Goal: Task Accomplishment & Management: Manage account settings

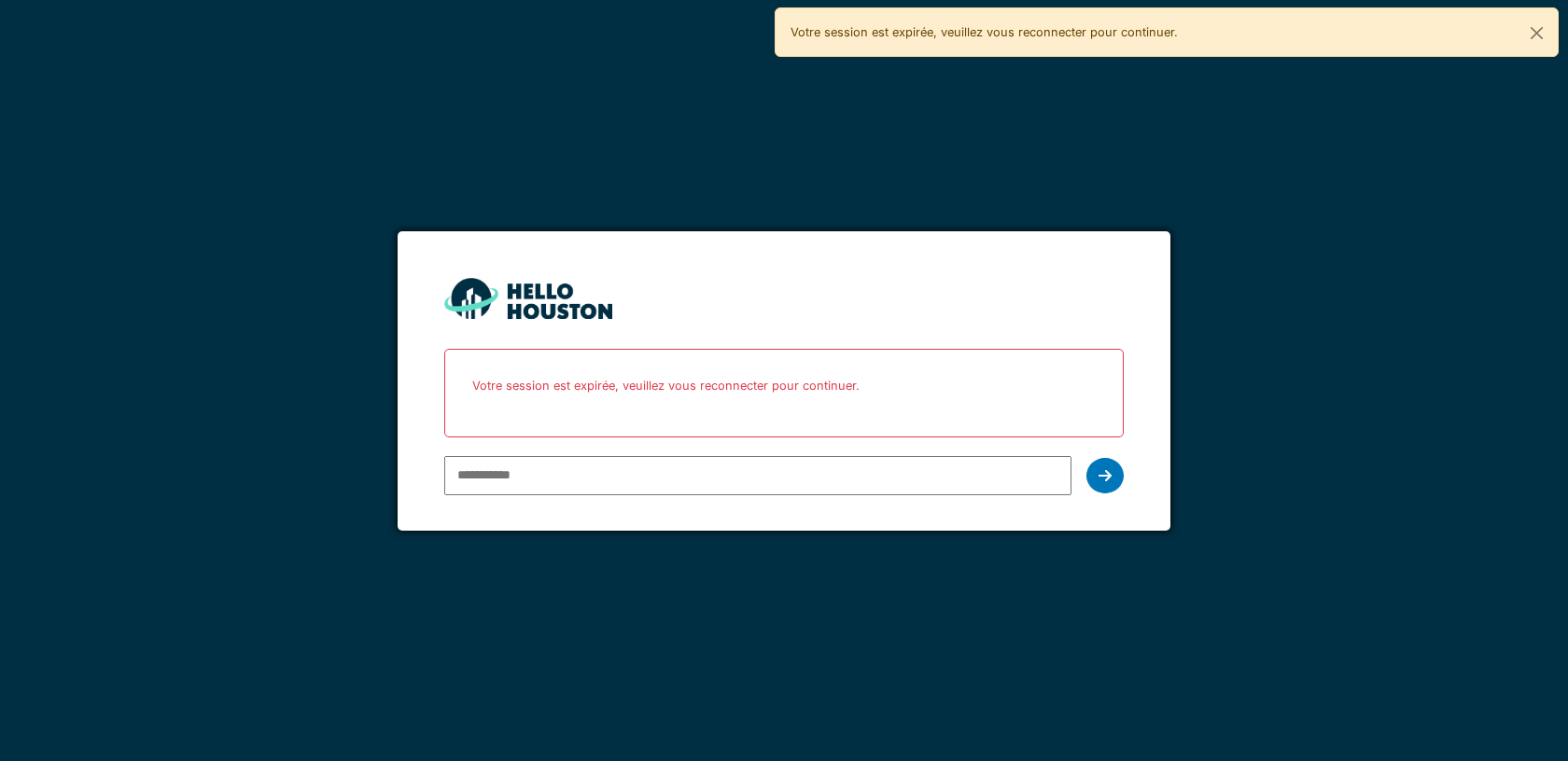
paste input "**********"
type input "**********"
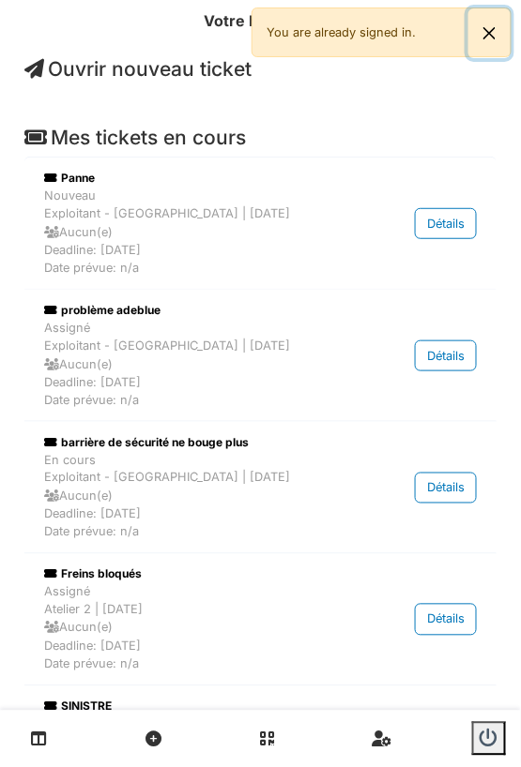
click at [489, 31] on button "Close" at bounding box center [489, 33] width 42 height 50
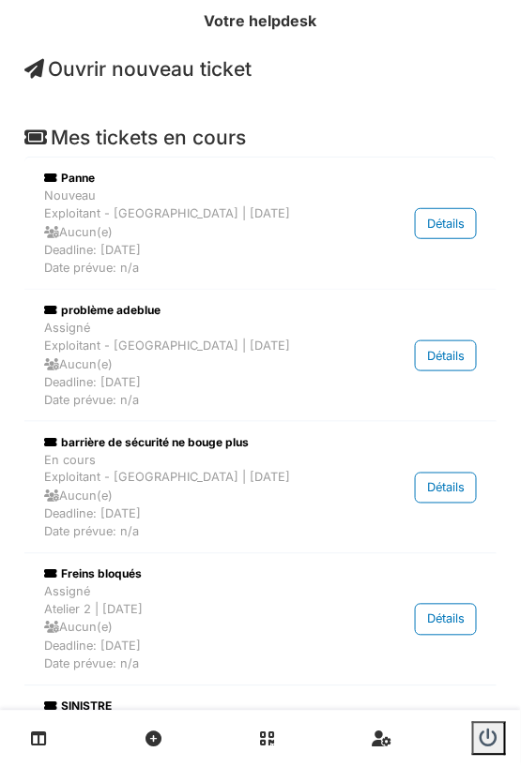
click at [138, 69] on span "Ouvrir nouveau ticket" at bounding box center [137, 68] width 227 height 23
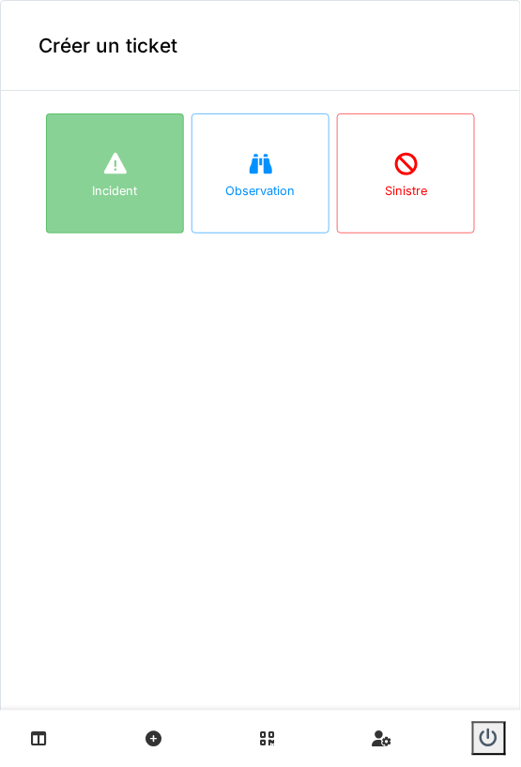
click at [117, 179] on div at bounding box center [115, 165] width 28 height 34
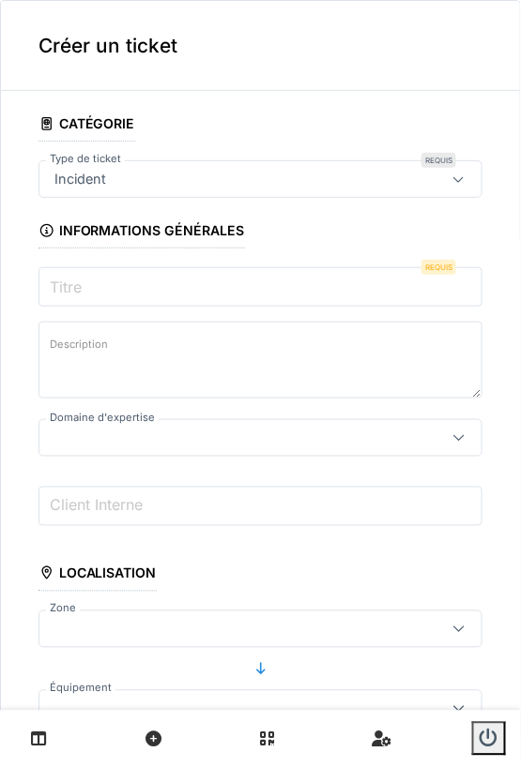
click at [76, 281] on label "Titre" at bounding box center [65, 287] width 39 height 23
click at [76, 281] on input "Titre" at bounding box center [260, 286] width 444 height 39
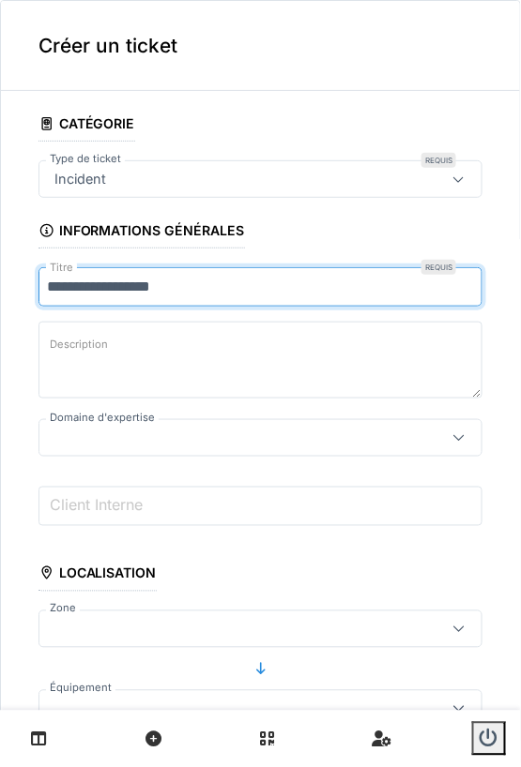
type input "**********"
click at [132, 355] on textarea "Description" at bounding box center [260, 360] width 444 height 77
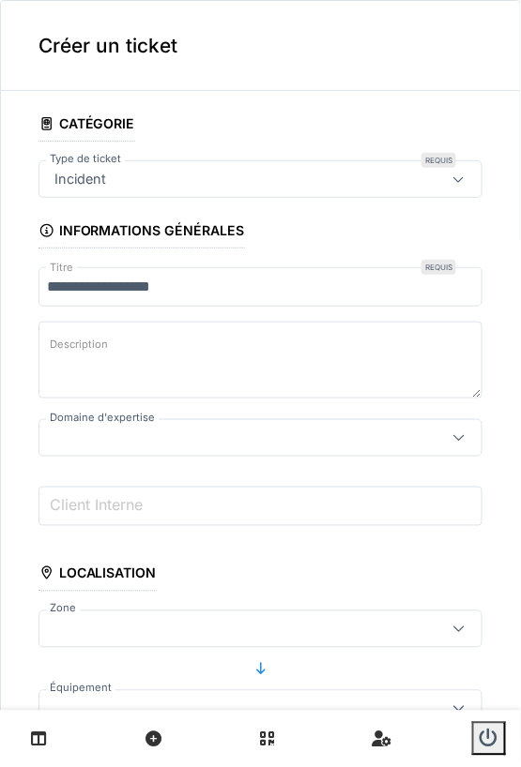
click at [210, 435] on div at bounding box center [232, 438] width 370 height 21
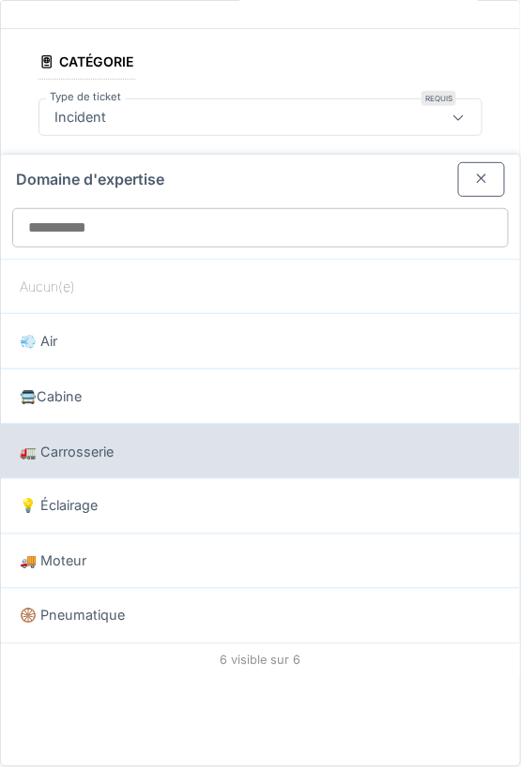
click at [135, 442] on div "🚛 Carrosserie" at bounding box center [260, 452] width 481 height 21
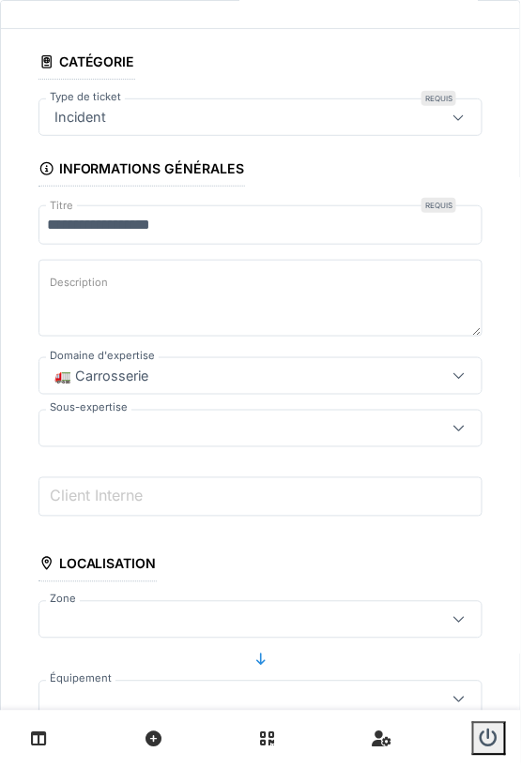
click at [160, 376] on div "🚛 Carrosserie" at bounding box center [232, 376] width 370 height 21
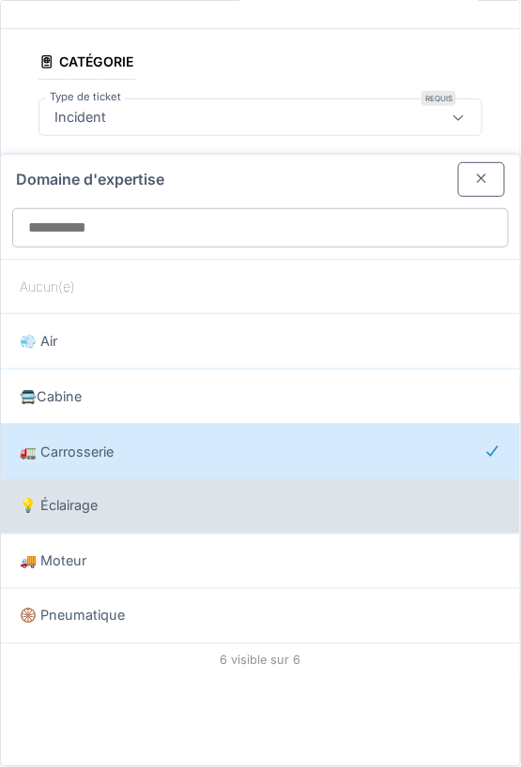
click at [122, 498] on div "💡 Éclairage" at bounding box center [260, 506] width 481 height 21
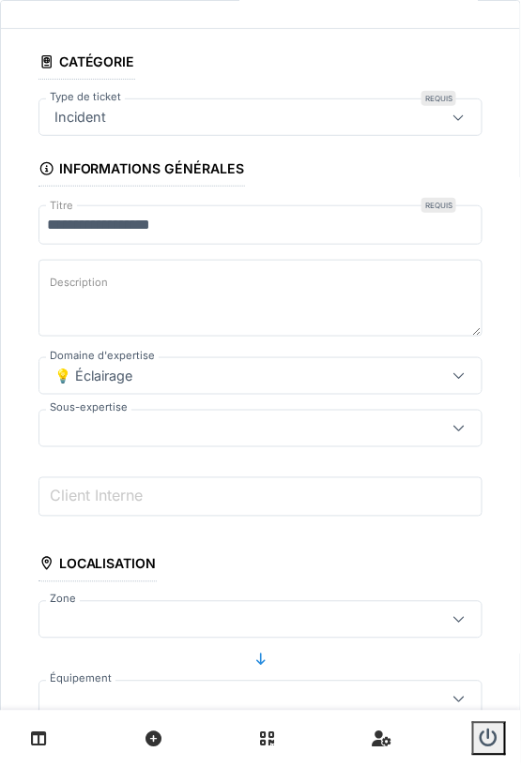
click at [153, 427] on div at bounding box center [232, 428] width 370 height 21
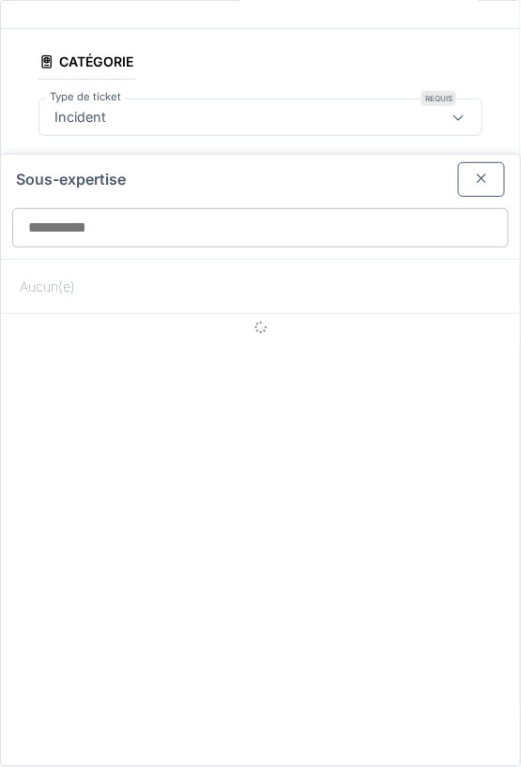
scroll to position [114, 0]
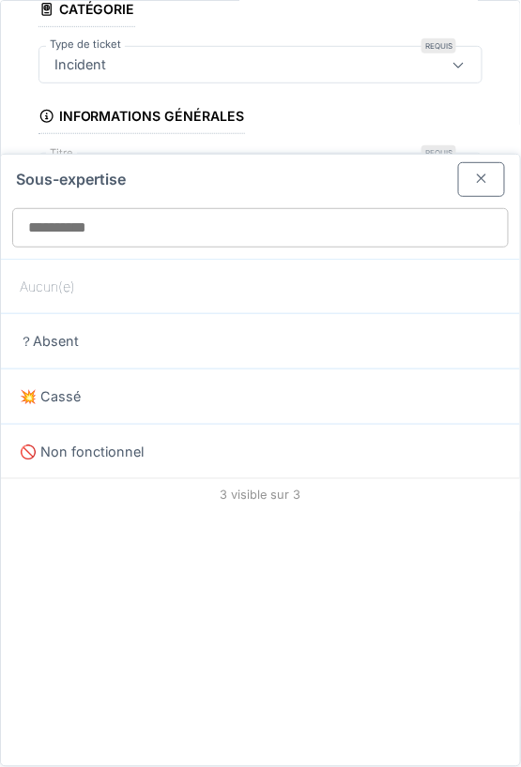
click at [475, 184] on div at bounding box center [481, 180] width 15 height 18
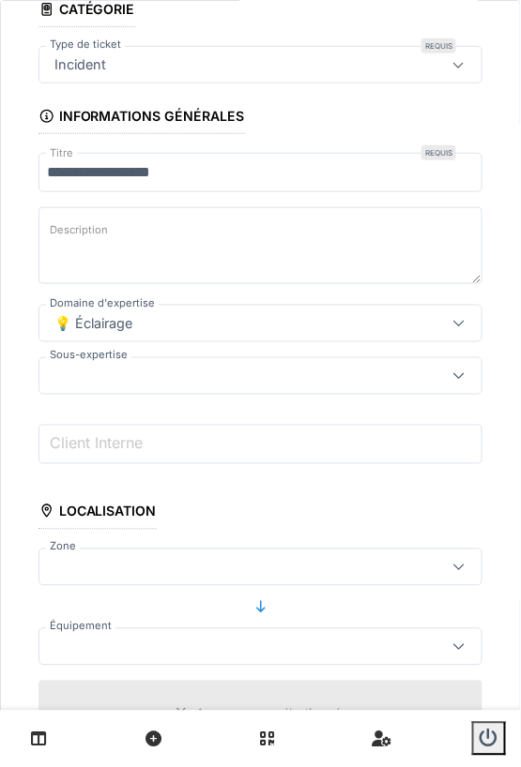
click at [180, 318] on div "💡 Éclairage" at bounding box center [232, 323] width 370 height 21
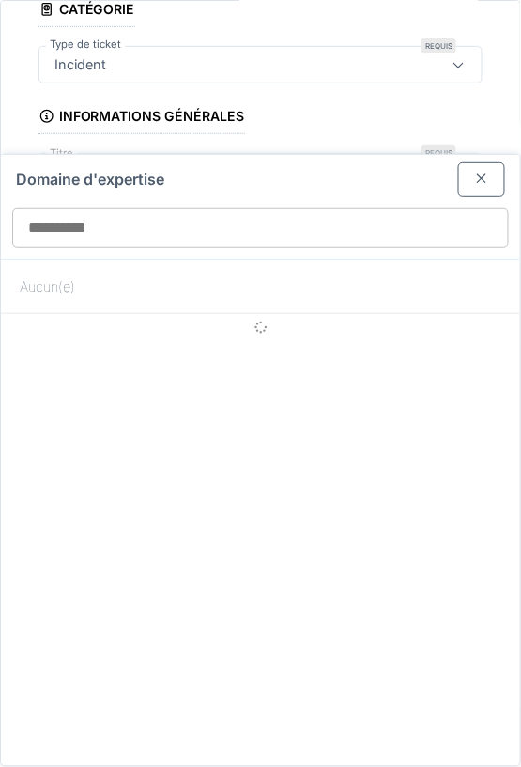
scroll to position [62, 0]
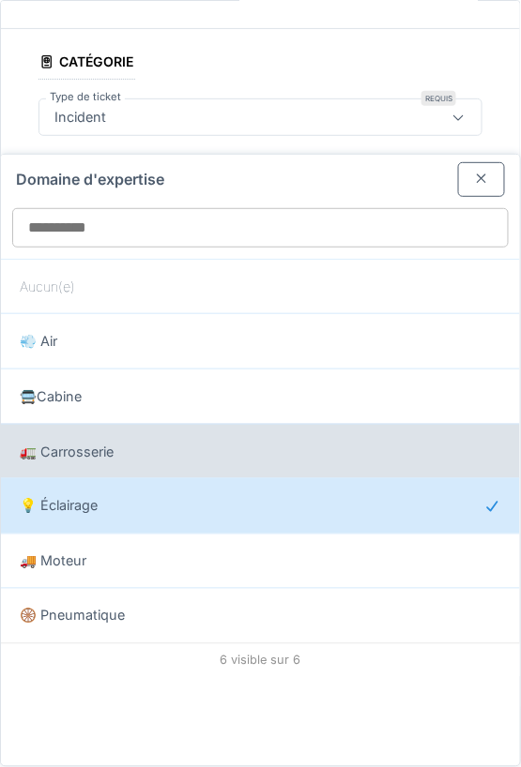
click at [132, 453] on div "🚛 Carrosserie" at bounding box center [260, 452] width 481 height 21
type input "***"
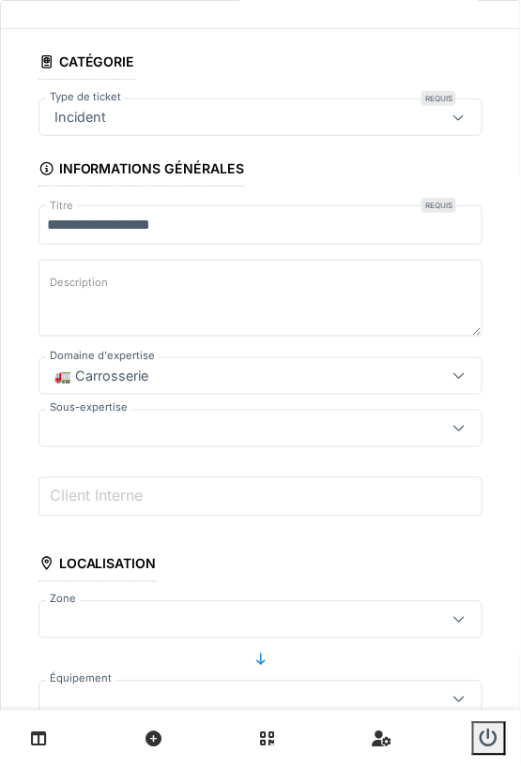
click at [192, 421] on div at bounding box center [232, 428] width 370 height 21
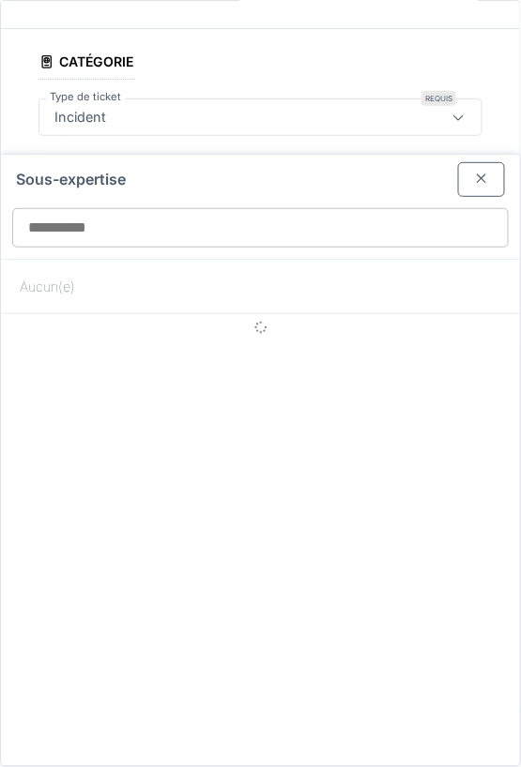
scroll to position [114, 0]
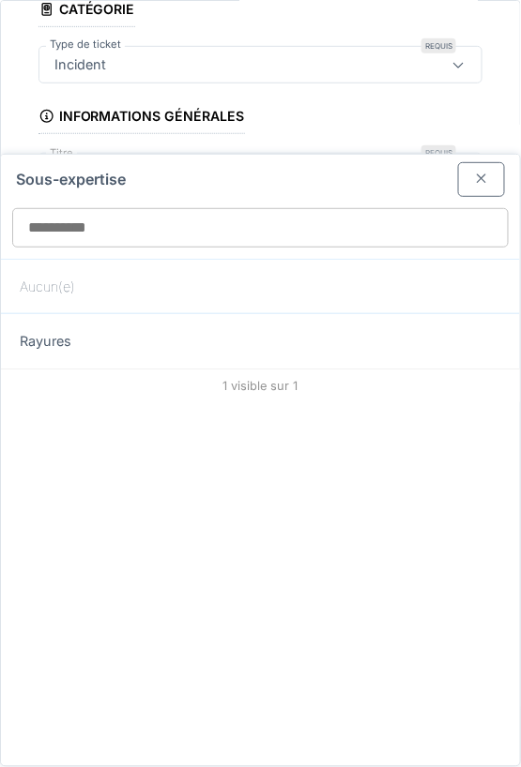
click at [487, 179] on div at bounding box center [481, 180] width 15 height 18
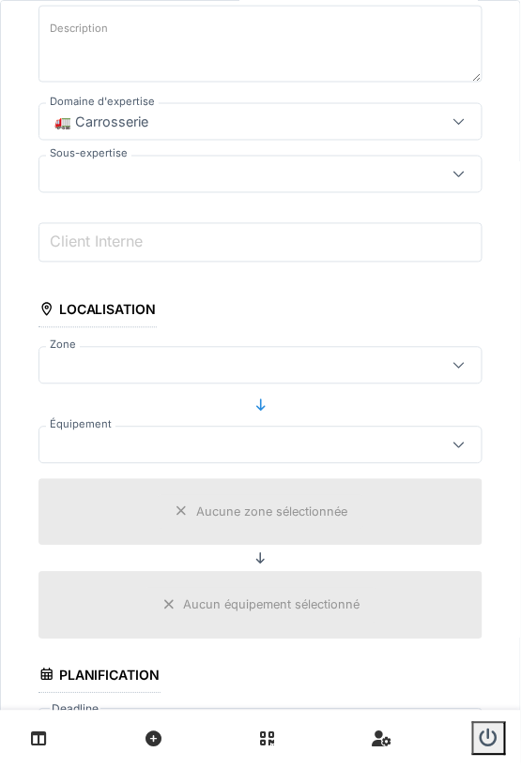
click at [224, 435] on div at bounding box center [232, 445] width 370 height 21
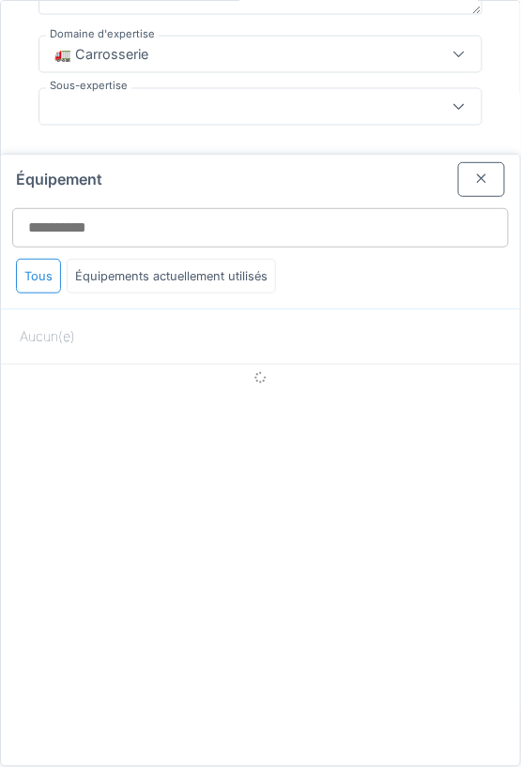
scroll to position [385, 0]
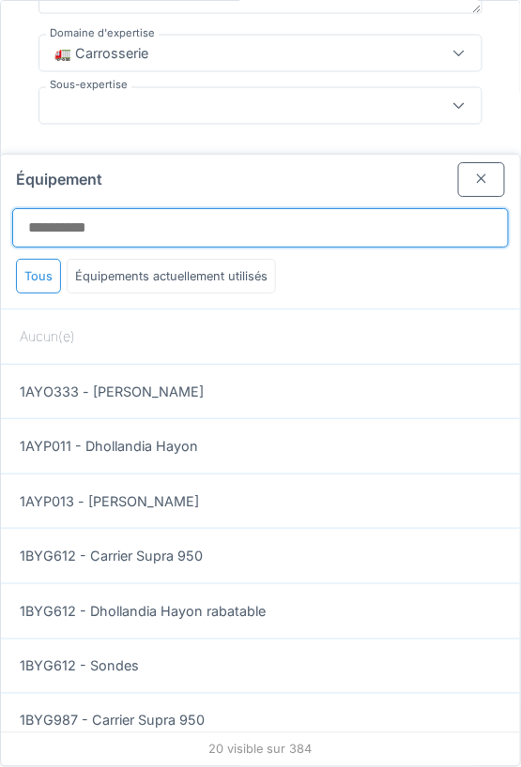
click at [73, 222] on input "Équipement" at bounding box center [260, 227] width 496 height 39
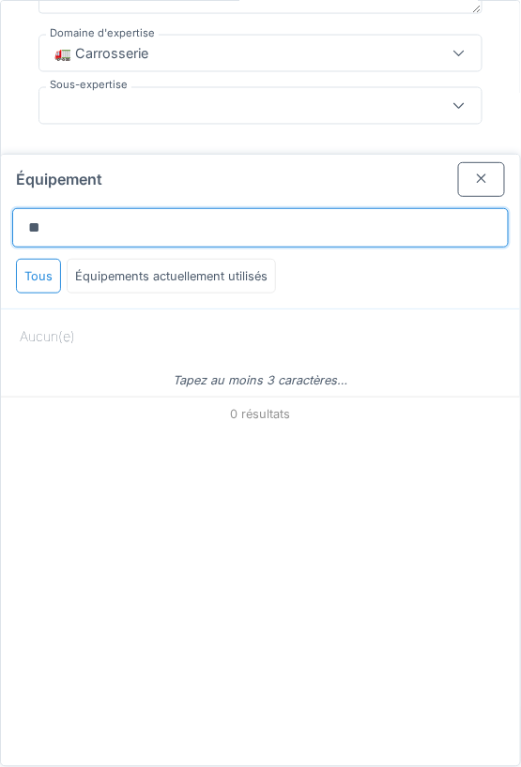
type input "*"
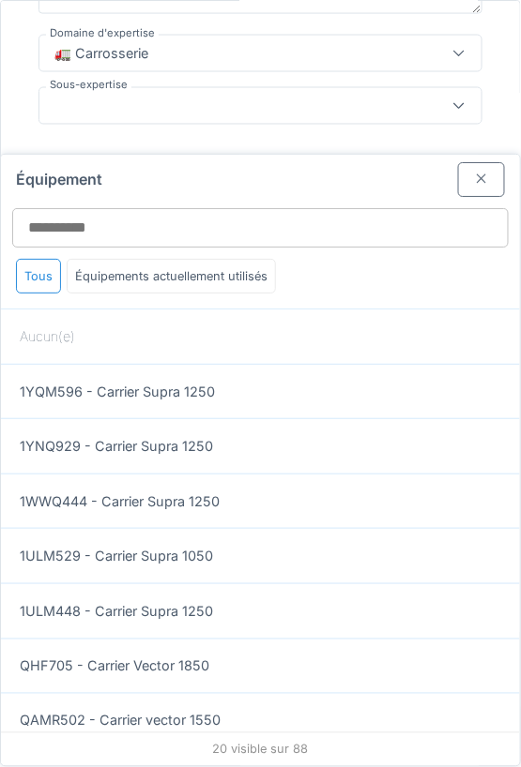
click at [496, 184] on div at bounding box center [481, 179] width 47 height 35
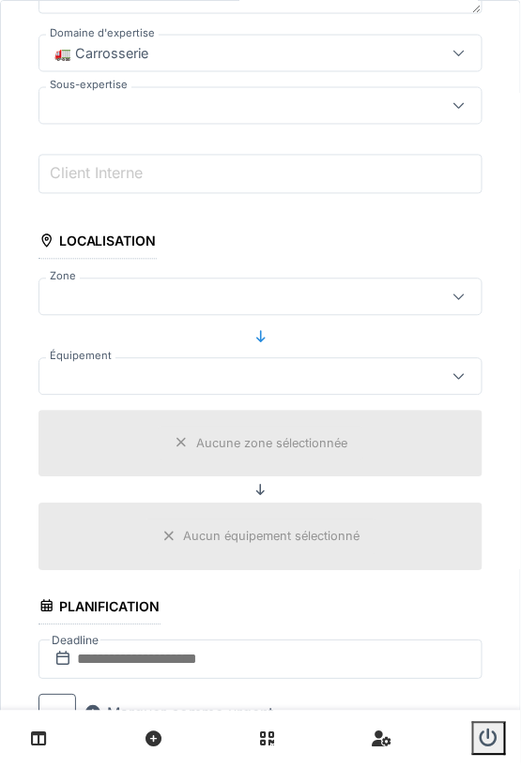
click at [146, 301] on div at bounding box center [232, 297] width 370 height 21
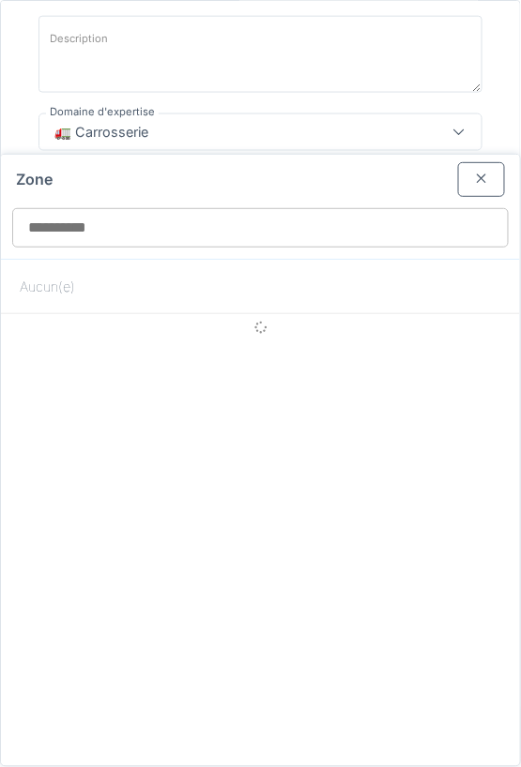
scroll to position [305, 0]
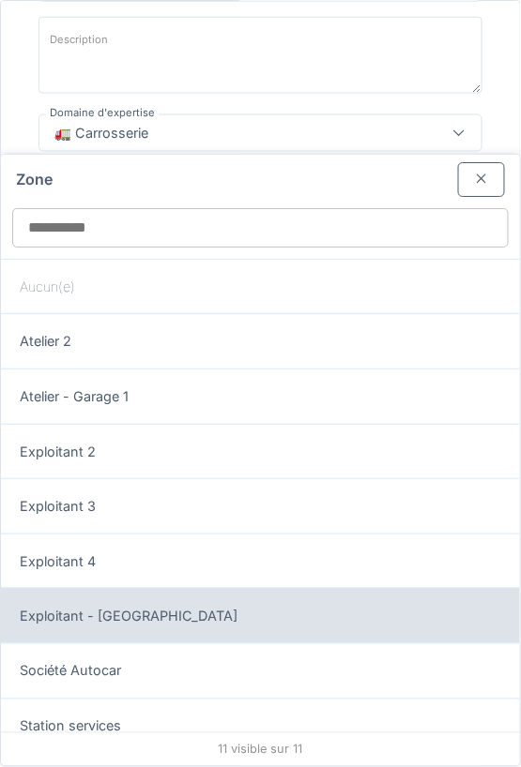
click at [128, 614] on div "Exploitant - [GEOGRAPHIC_DATA]" at bounding box center [260, 616] width 481 height 21
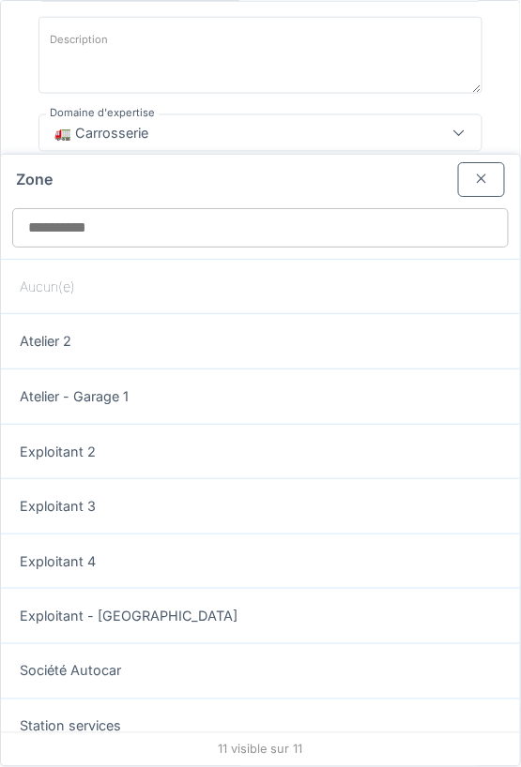
type input "*****"
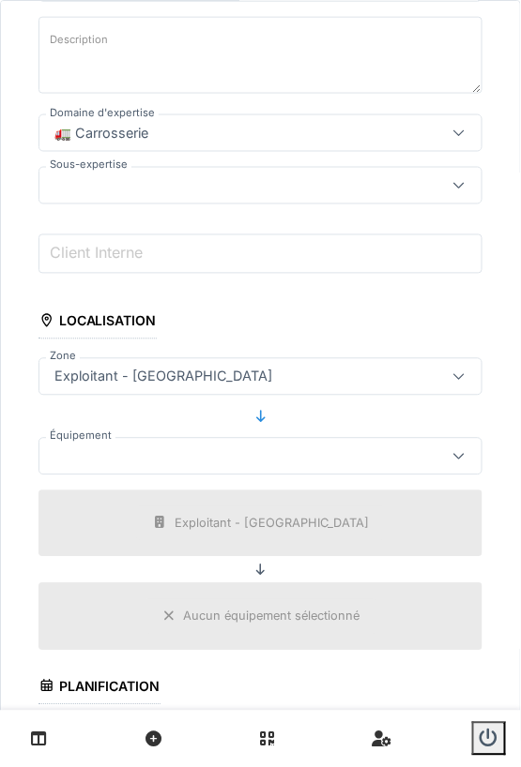
click at [157, 450] on div at bounding box center [232, 457] width 370 height 21
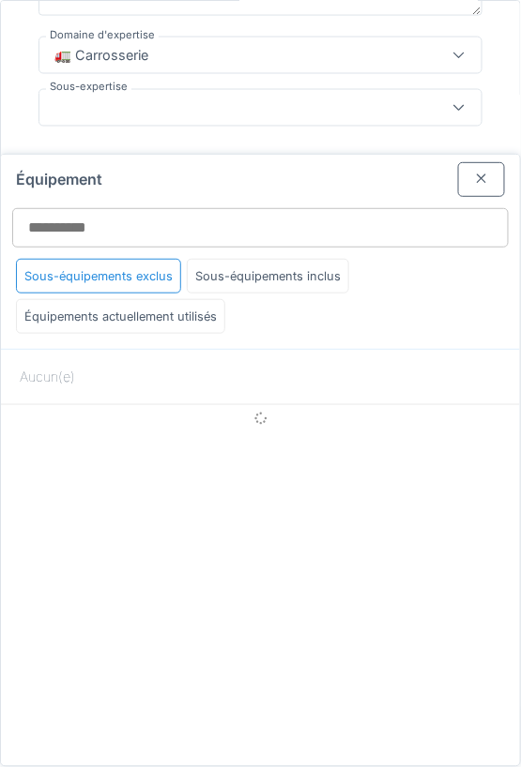
scroll to position [385, 0]
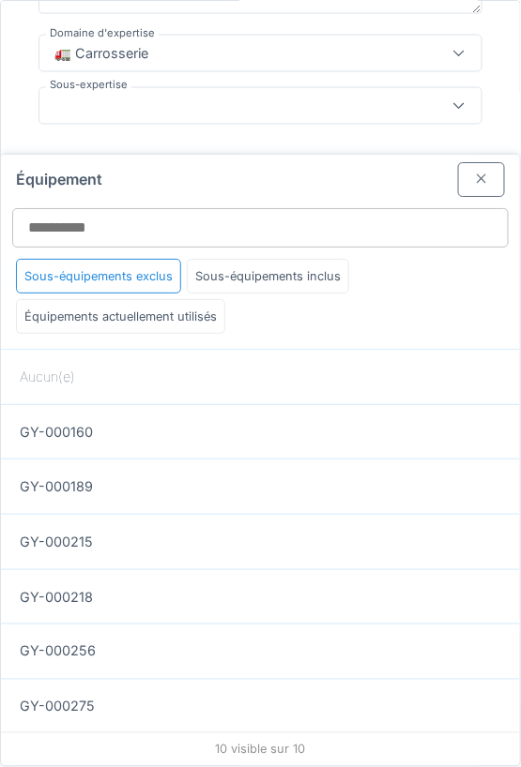
click at [485, 180] on div at bounding box center [481, 180] width 15 height 18
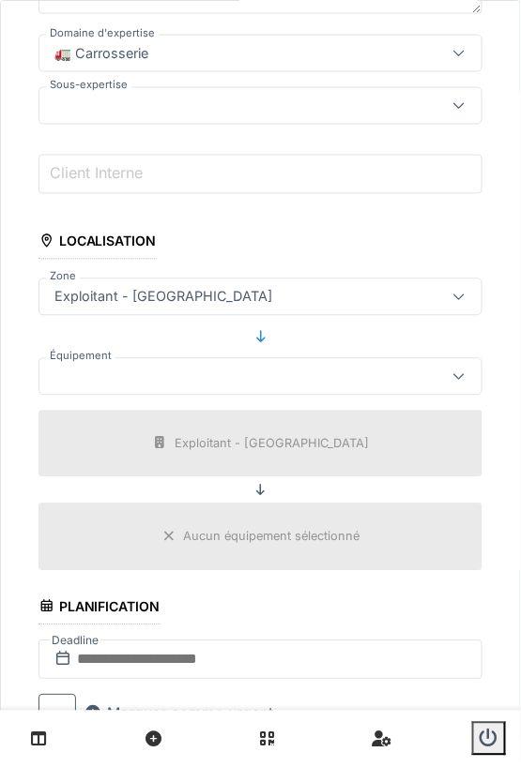
click at [170, 383] on div at bounding box center [260, 377] width 444 height 38
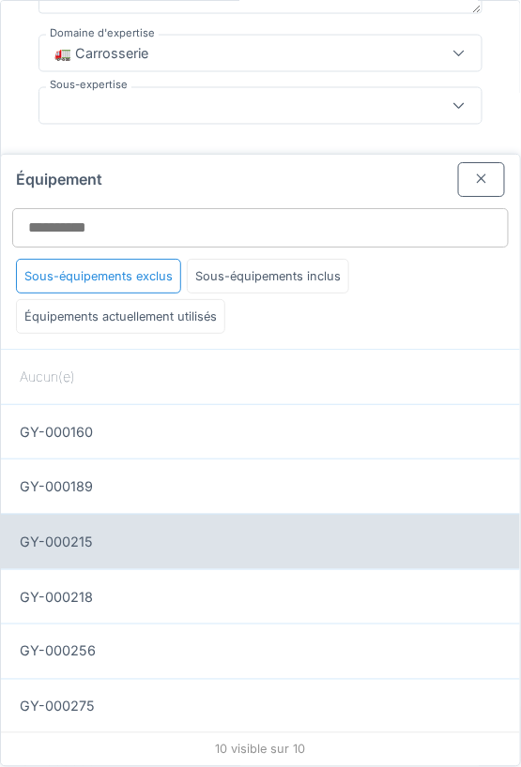
scroll to position [212, 0]
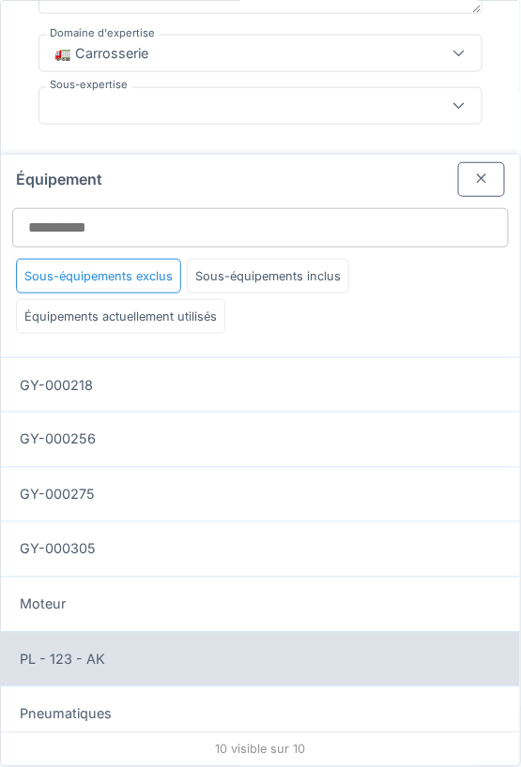
click at [105, 650] on div "PL - 123 - AK" at bounding box center [260, 660] width 481 height 21
type input "******"
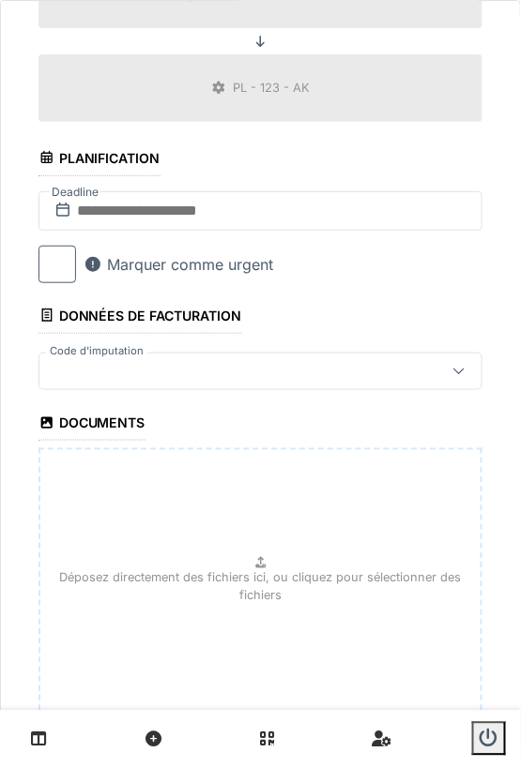
scroll to position [1063, 0]
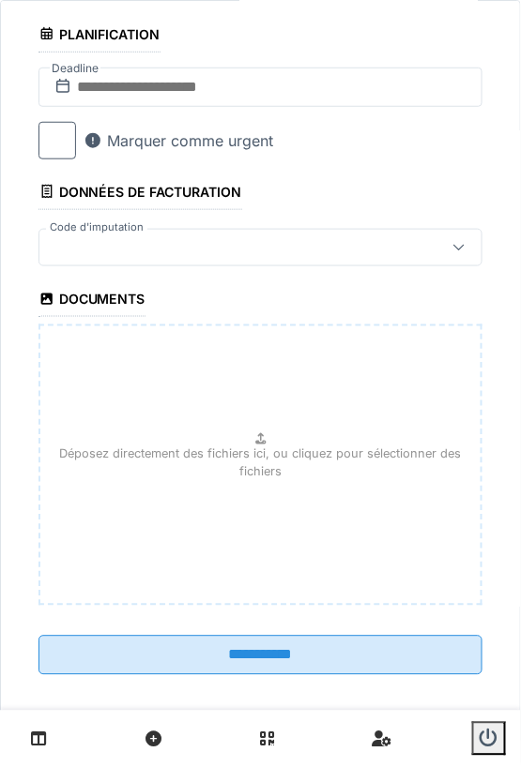
click at [270, 447] on p "Déposez directement des fichiers ici, ou cliquez pour sélectionner des fichiers" at bounding box center [260, 464] width 410 height 36
type input "**********"
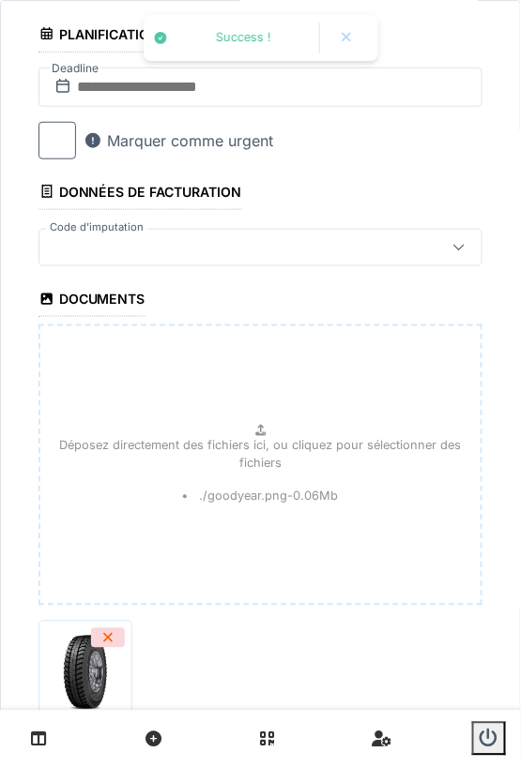
scroll to position [1199, 0]
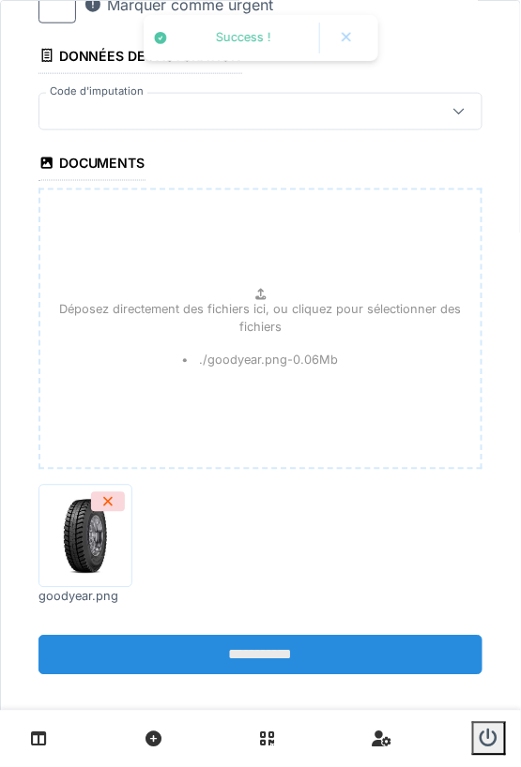
click at [271, 655] on input "**********" at bounding box center [260, 655] width 444 height 39
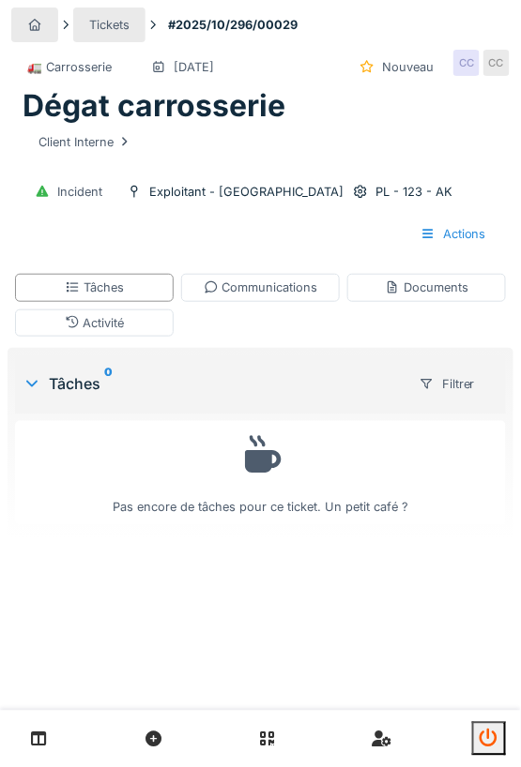
click at [492, 733] on icon "submit" at bounding box center [488, 739] width 19 height 19
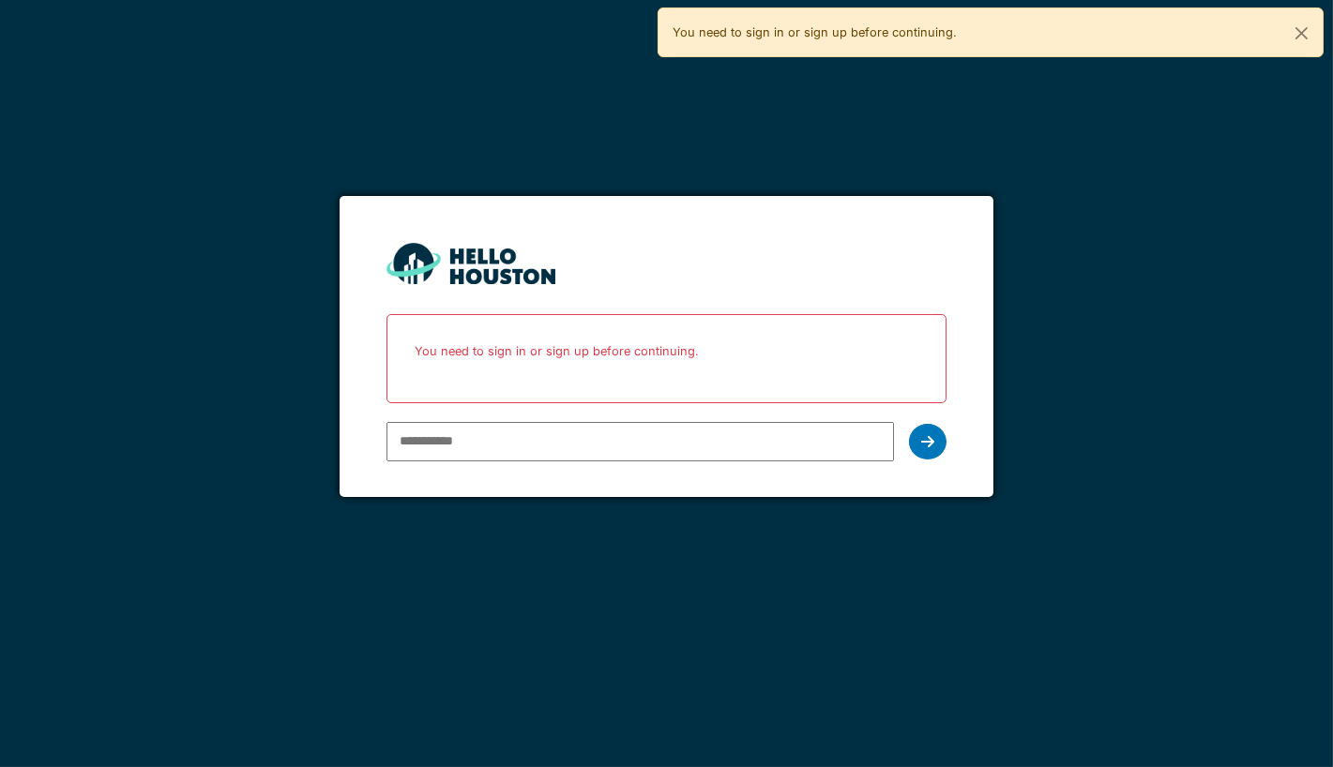
paste input "**********"
type input "**********"
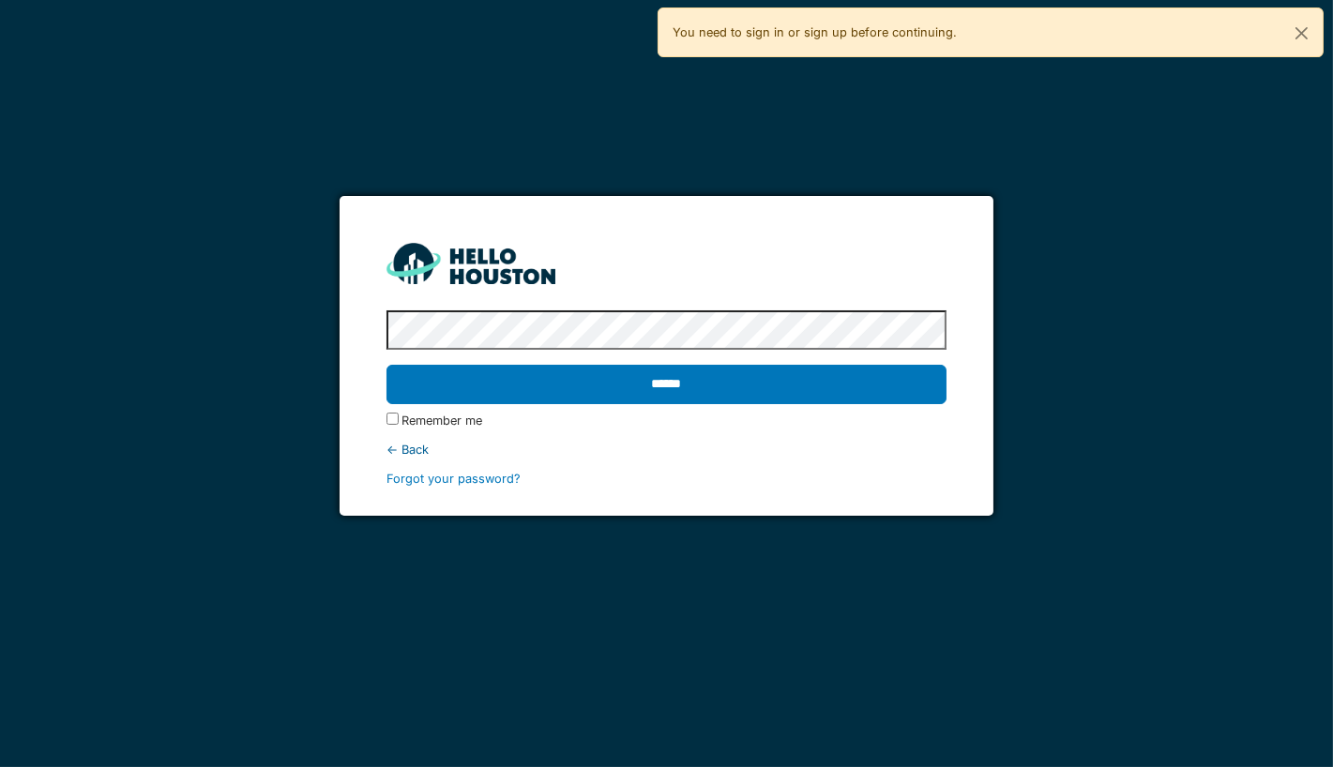
click at [386, 365] on input "******" at bounding box center [666, 384] width 561 height 39
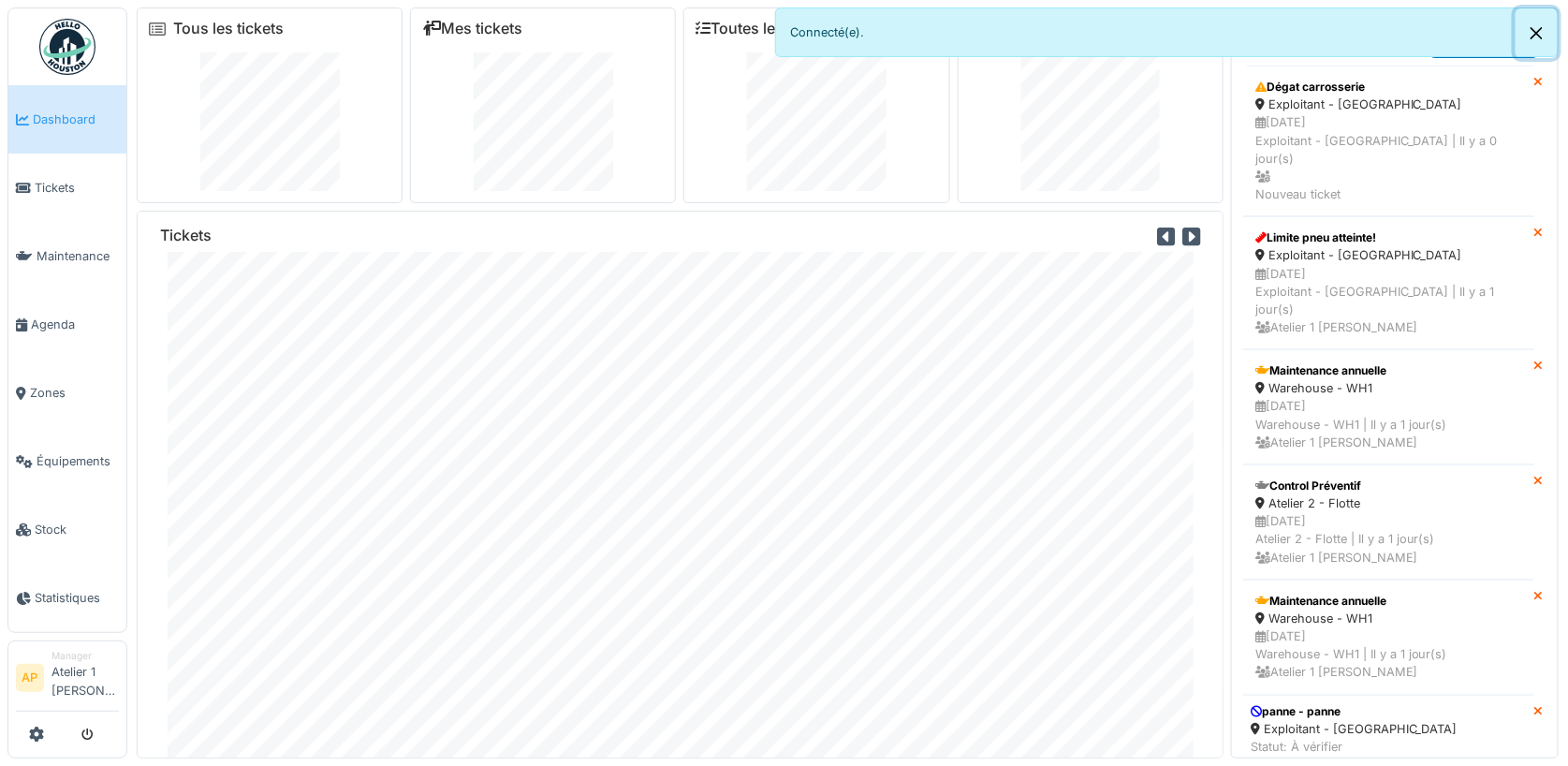
click at [1329, 30] on button "Close" at bounding box center [1537, 33] width 42 height 50
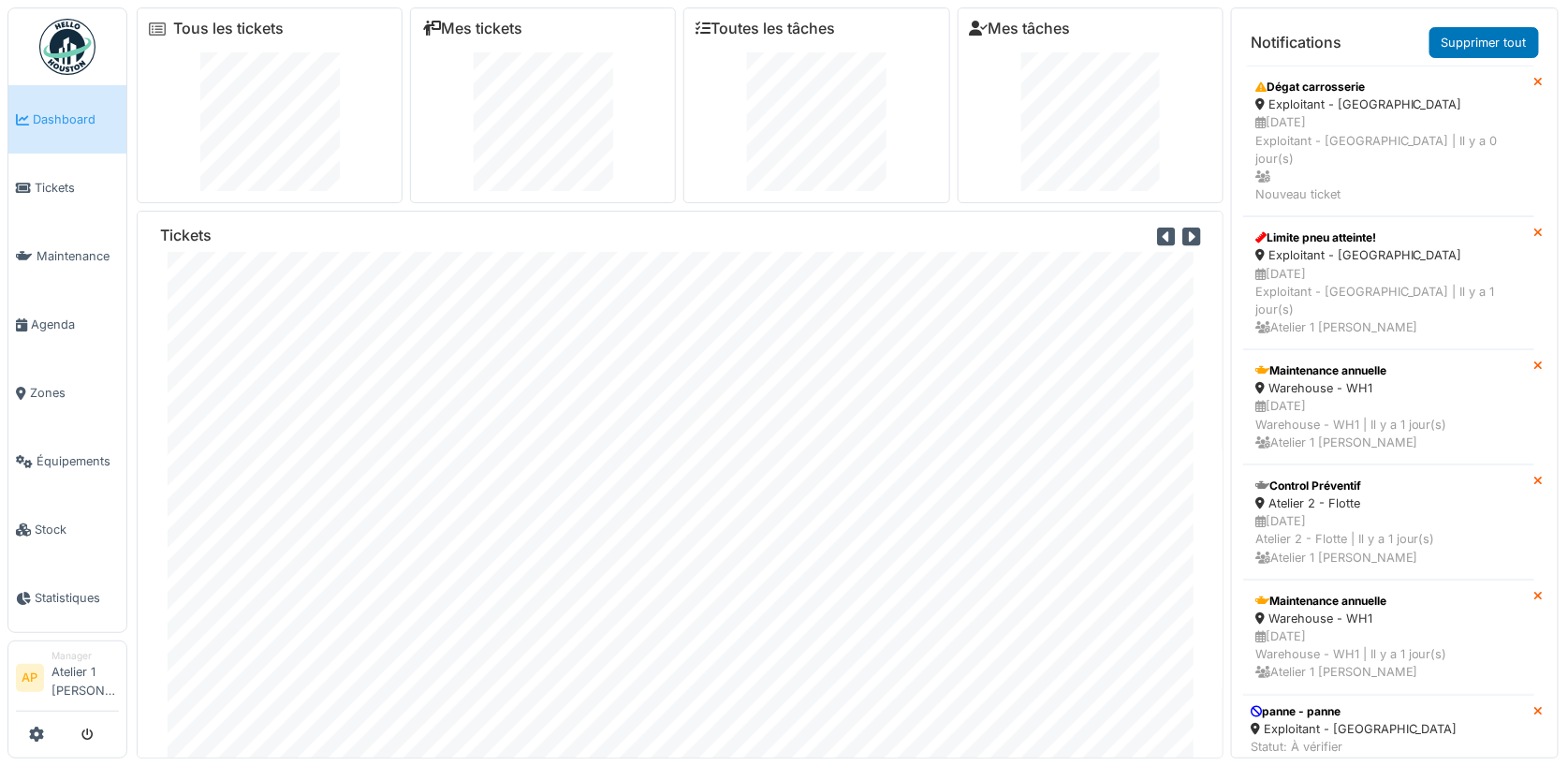
click at [1196, 235] on icon at bounding box center [1192, 237] width 18 height 21
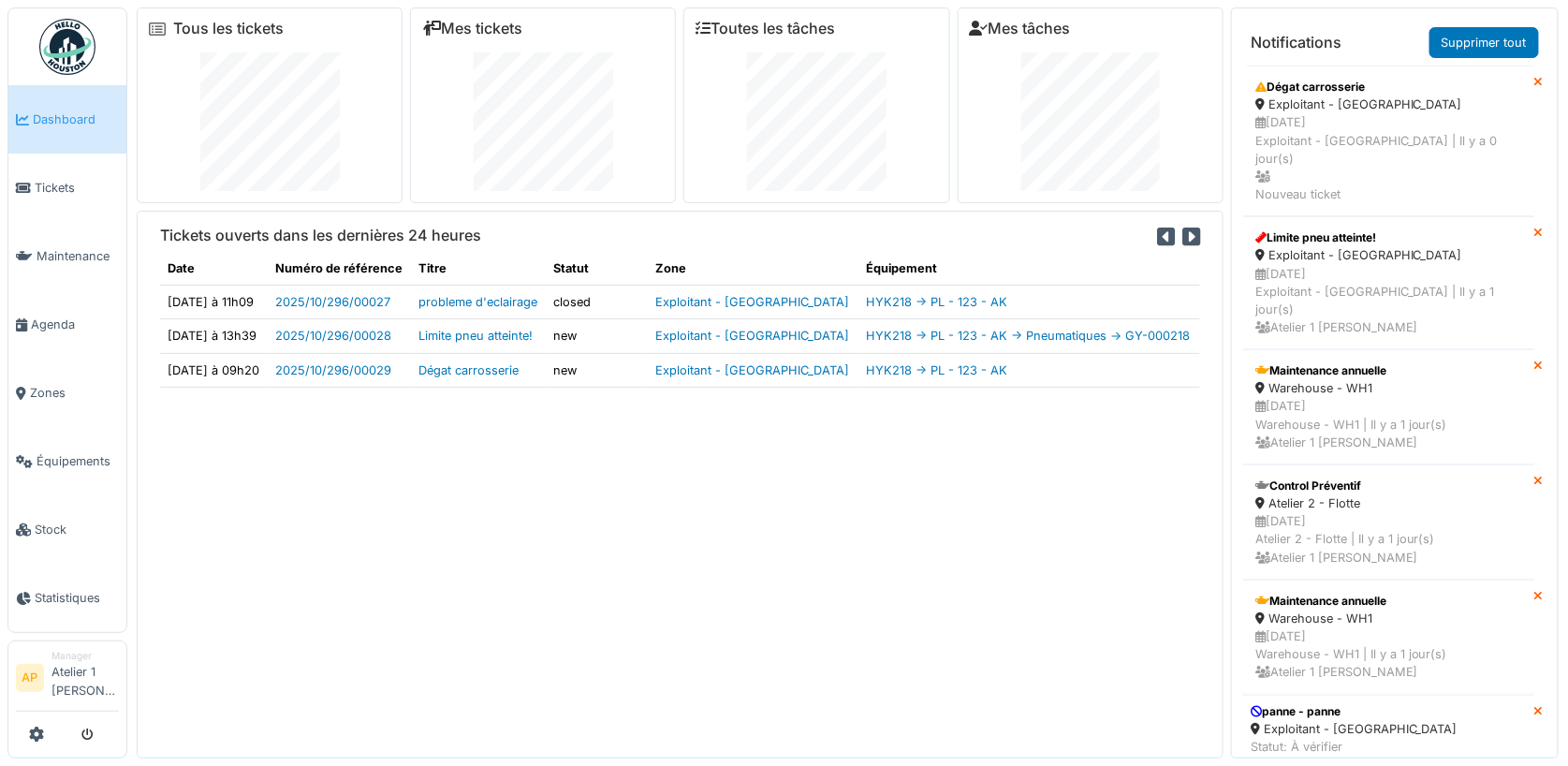
click at [1198, 240] on icon at bounding box center [1192, 237] width 18 height 21
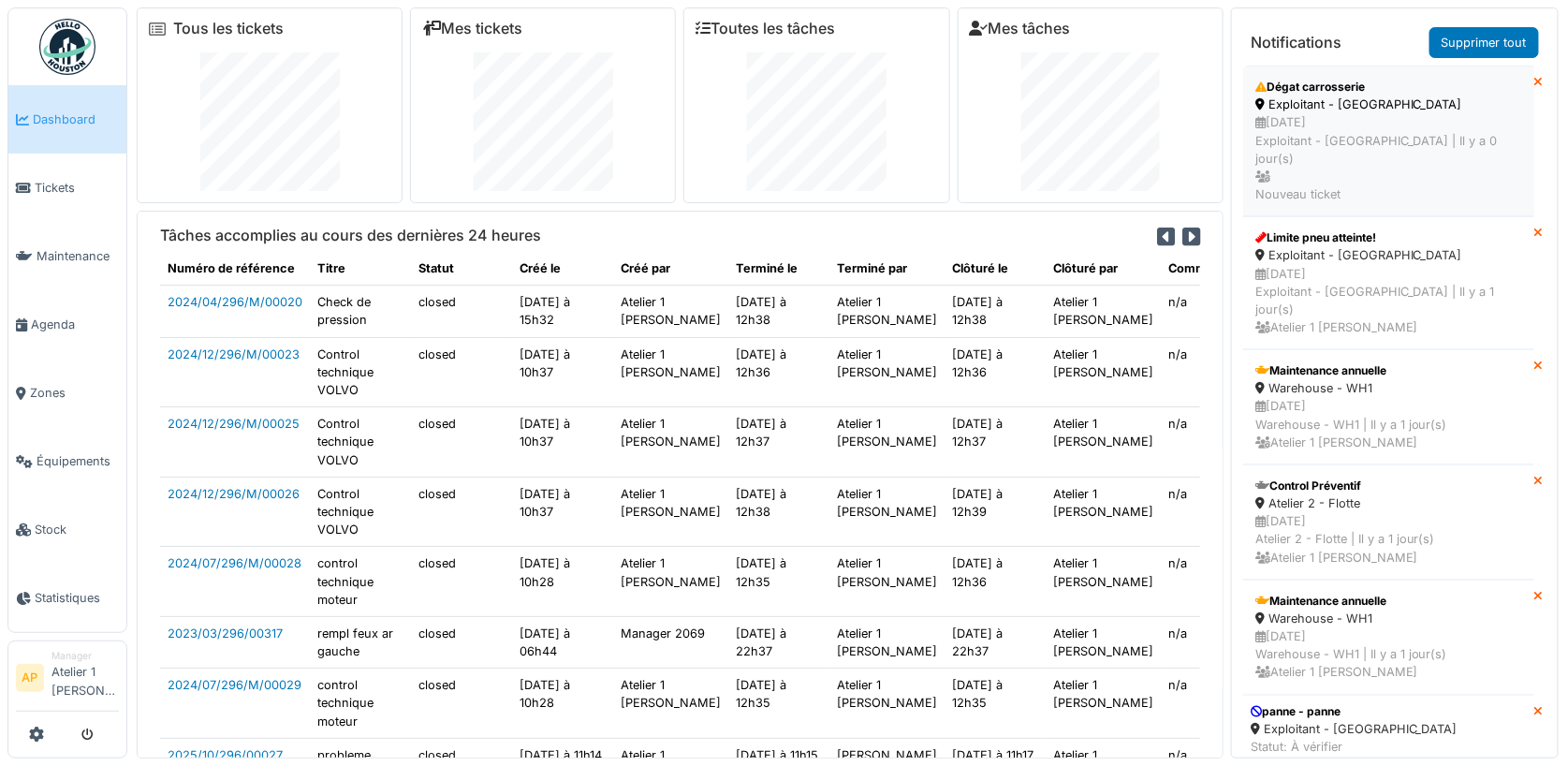
click at [1322, 110] on div "Exploitant - [GEOGRAPHIC_DATA]" at bounding box center [1388, 105] width 266 height 18
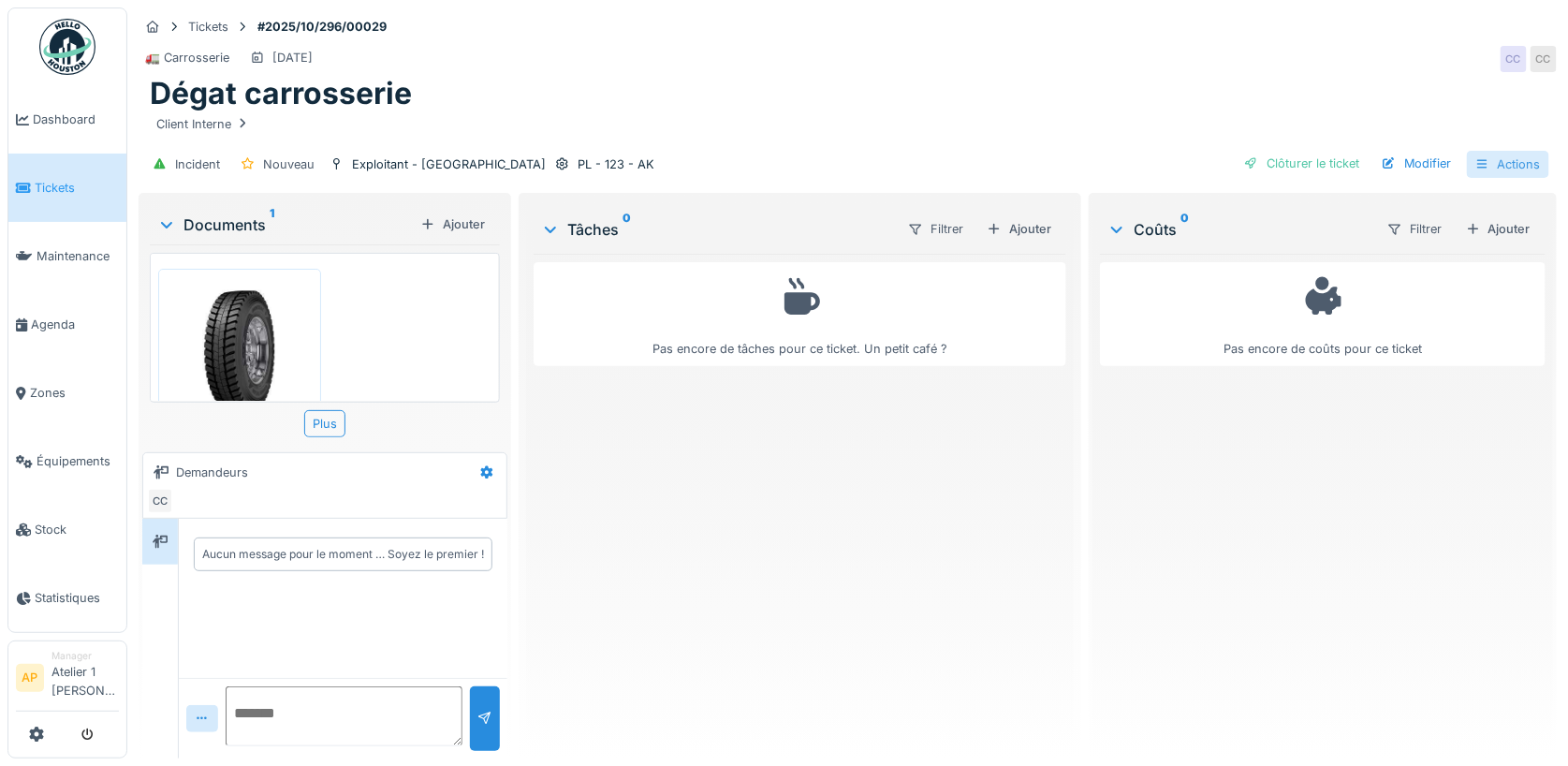
click at [1503, 165] on div "Actions" at bounding box center [1508, 164] width 83 height 27
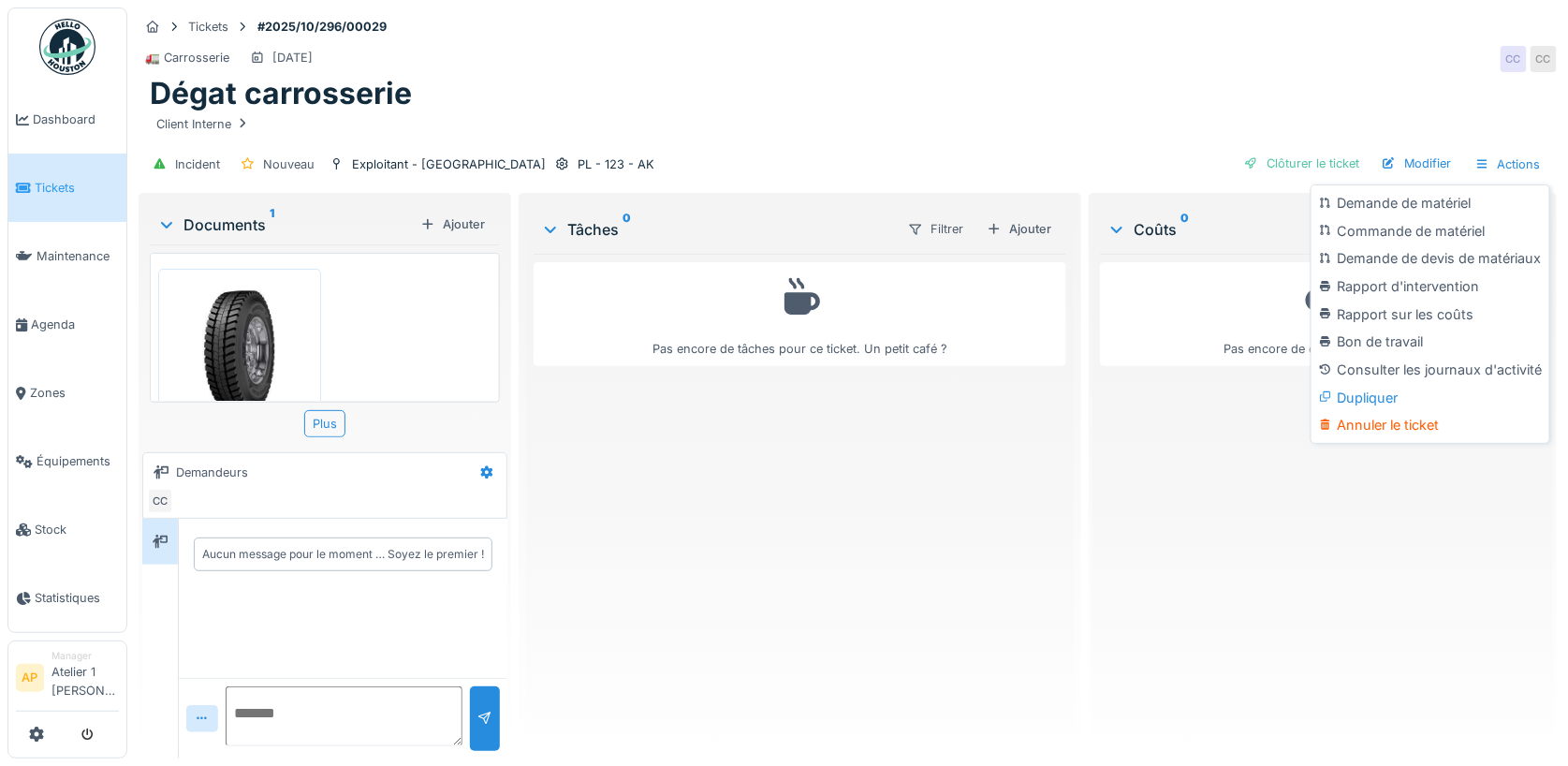
click at [1034, 133] on div "Client Interne" at bounding box center [847, 124] width 1396 height 23
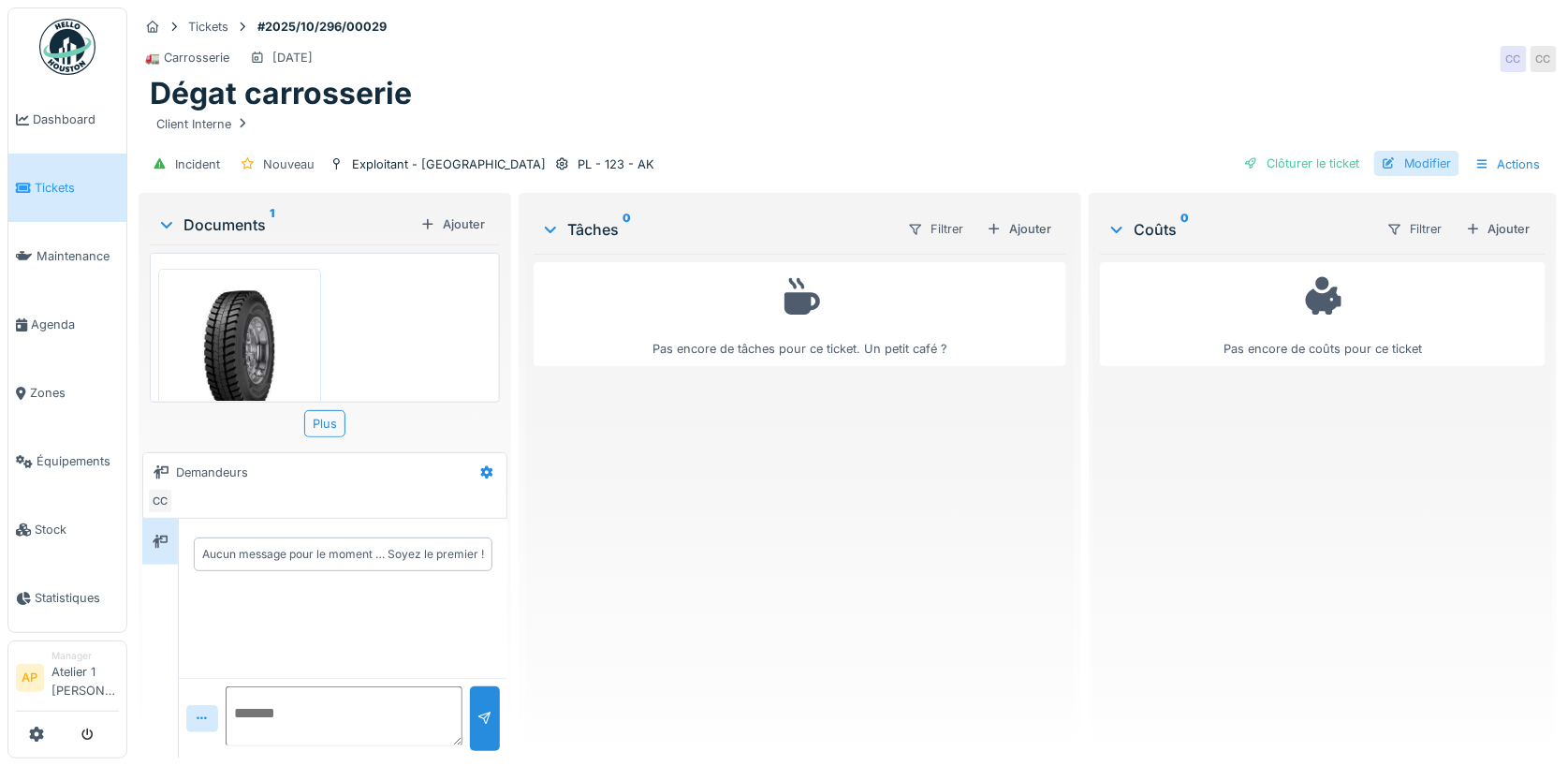
click at [1396, 155] on div at bounding box center [1389, 164] width 15 height 18
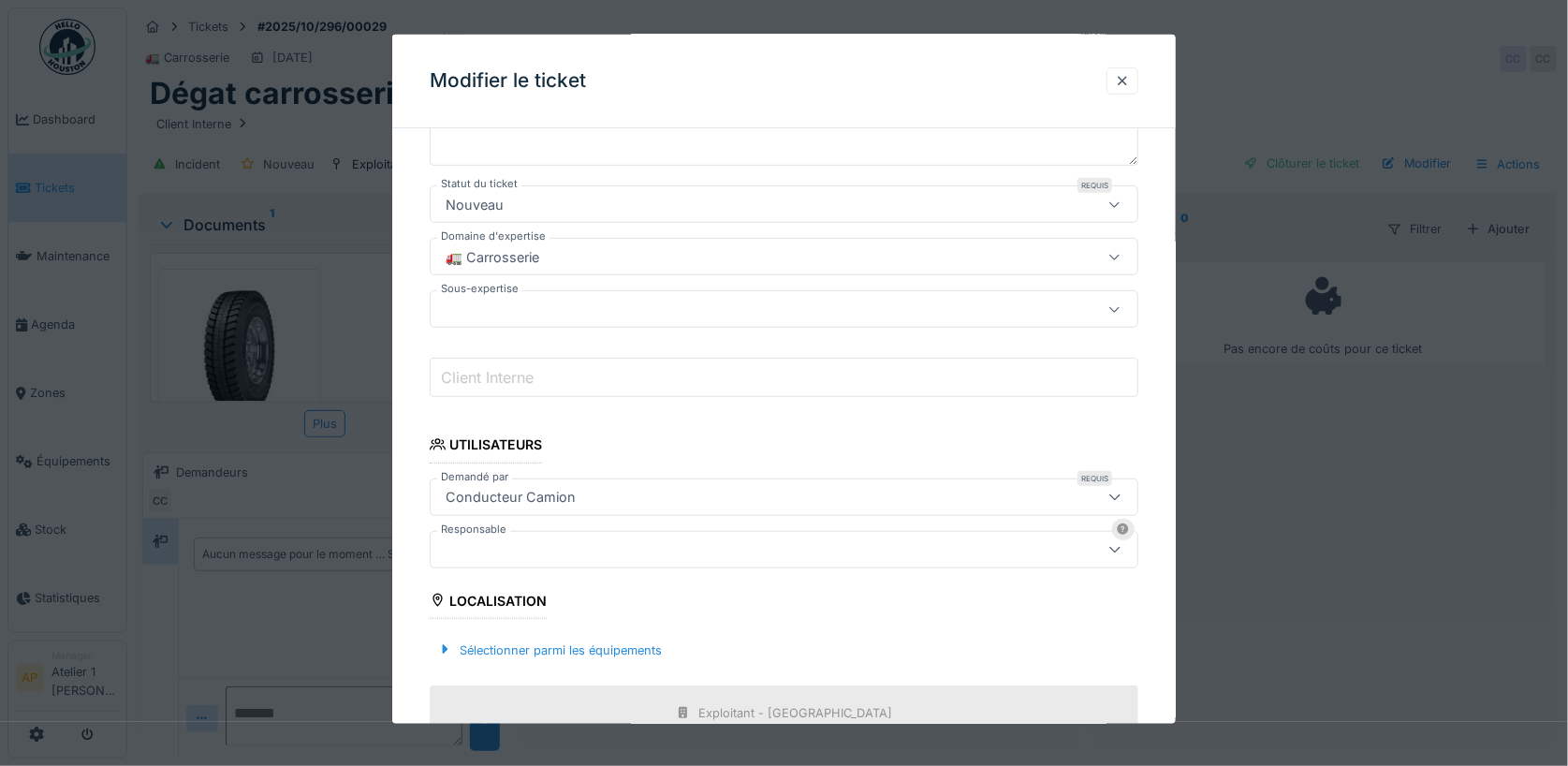
click at [624, 550] on div at bounding box center [743, 548] width 609 height 21
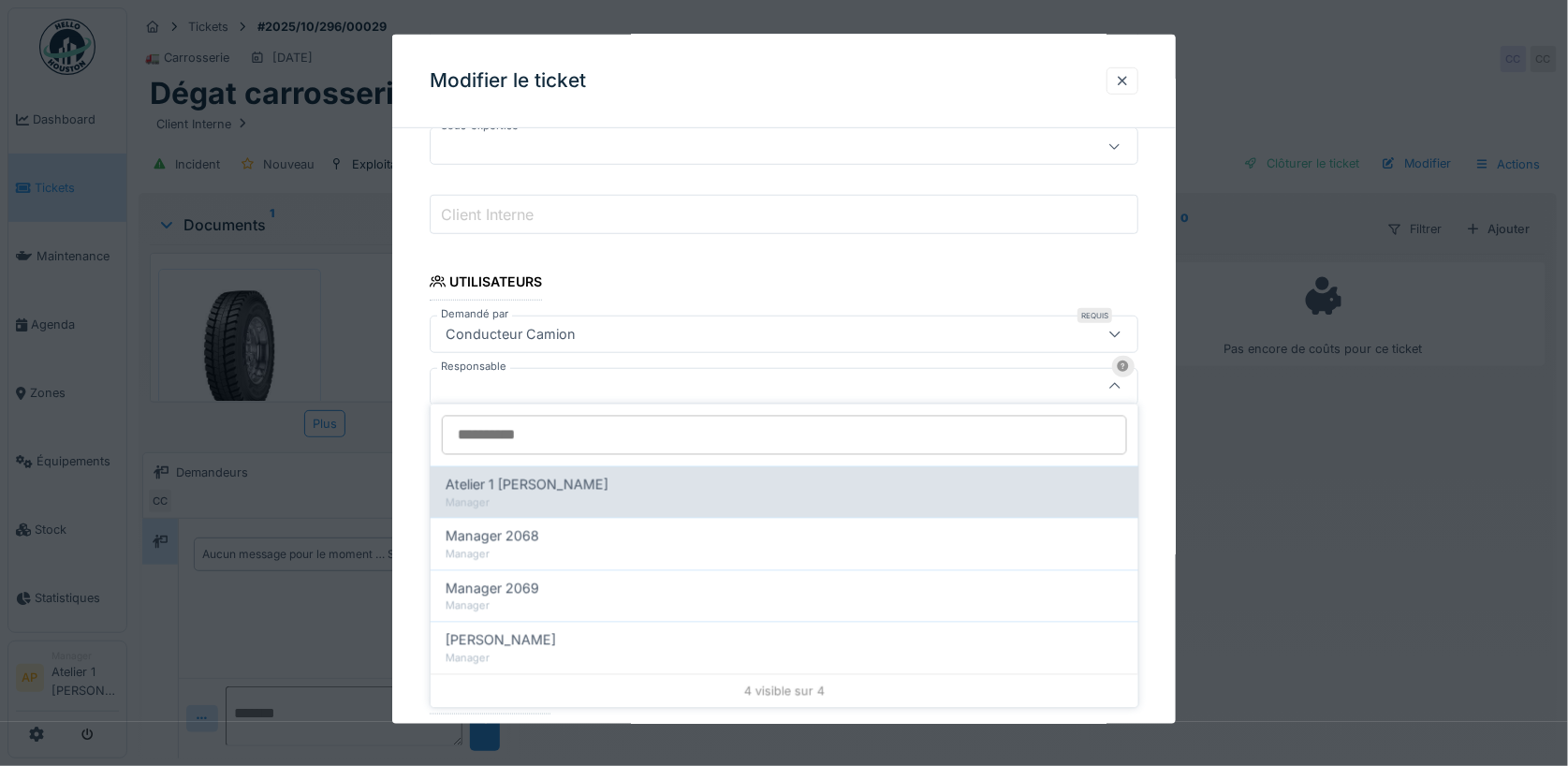
scroll to position [435, 0]
click at [607, 498] on div "Manager" at bounding box center [784, 502] width 678 height 16
type input "****"
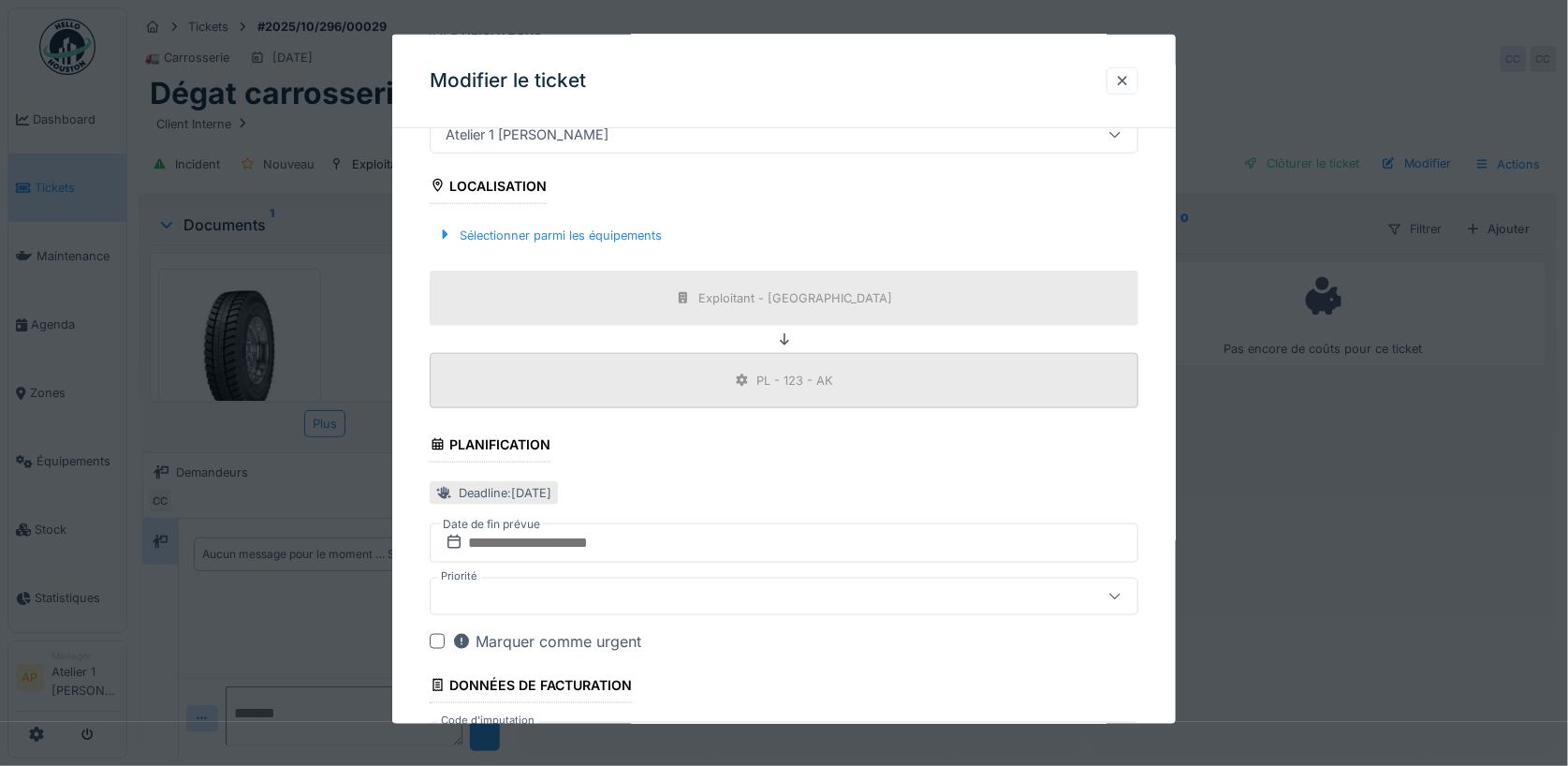
scroll to position [816, 0]
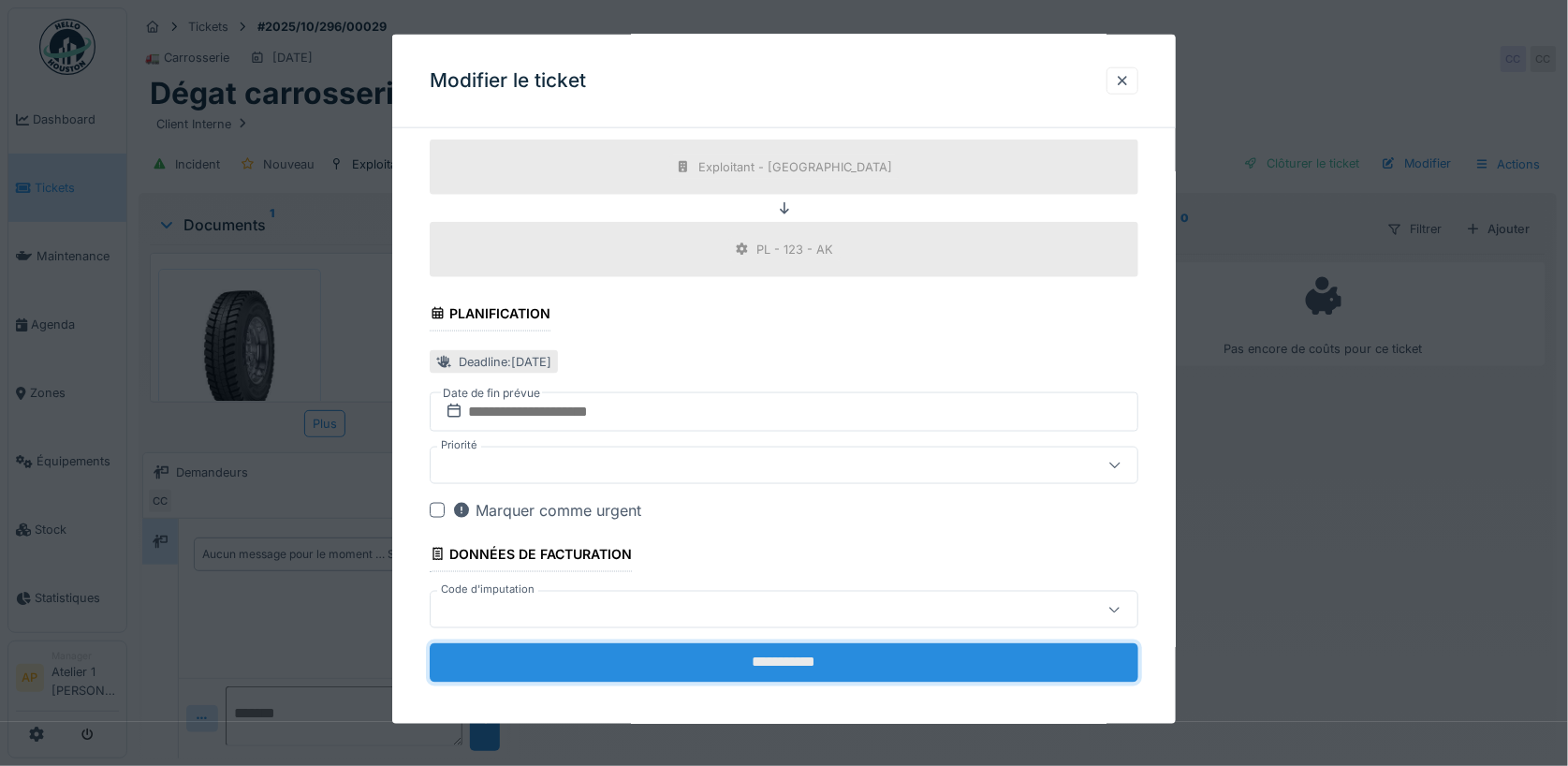
click at [800, 661] on input "**********" at bounding box center [784, 662] width 710 height 39
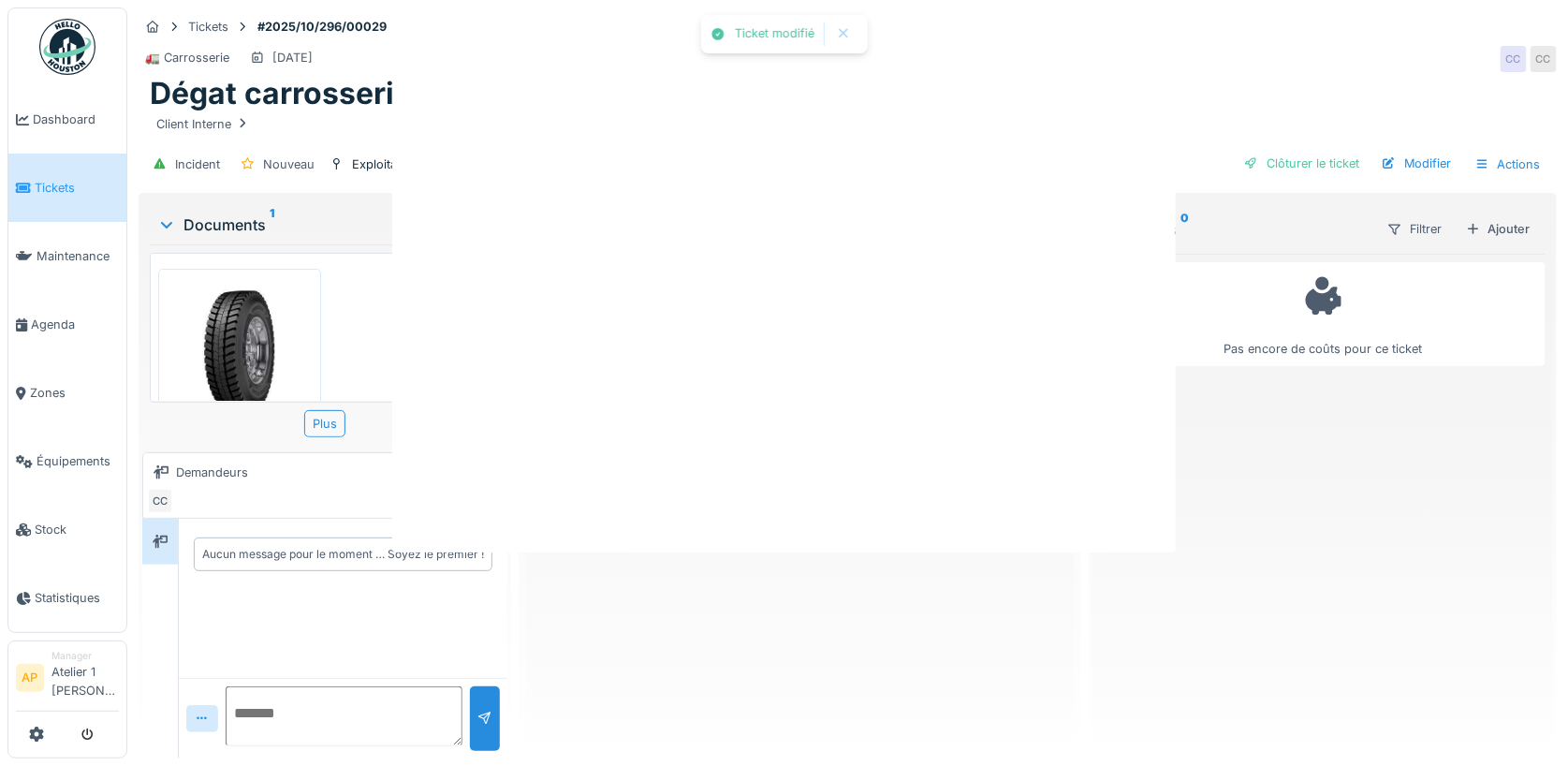
scroll to position [0, 0]
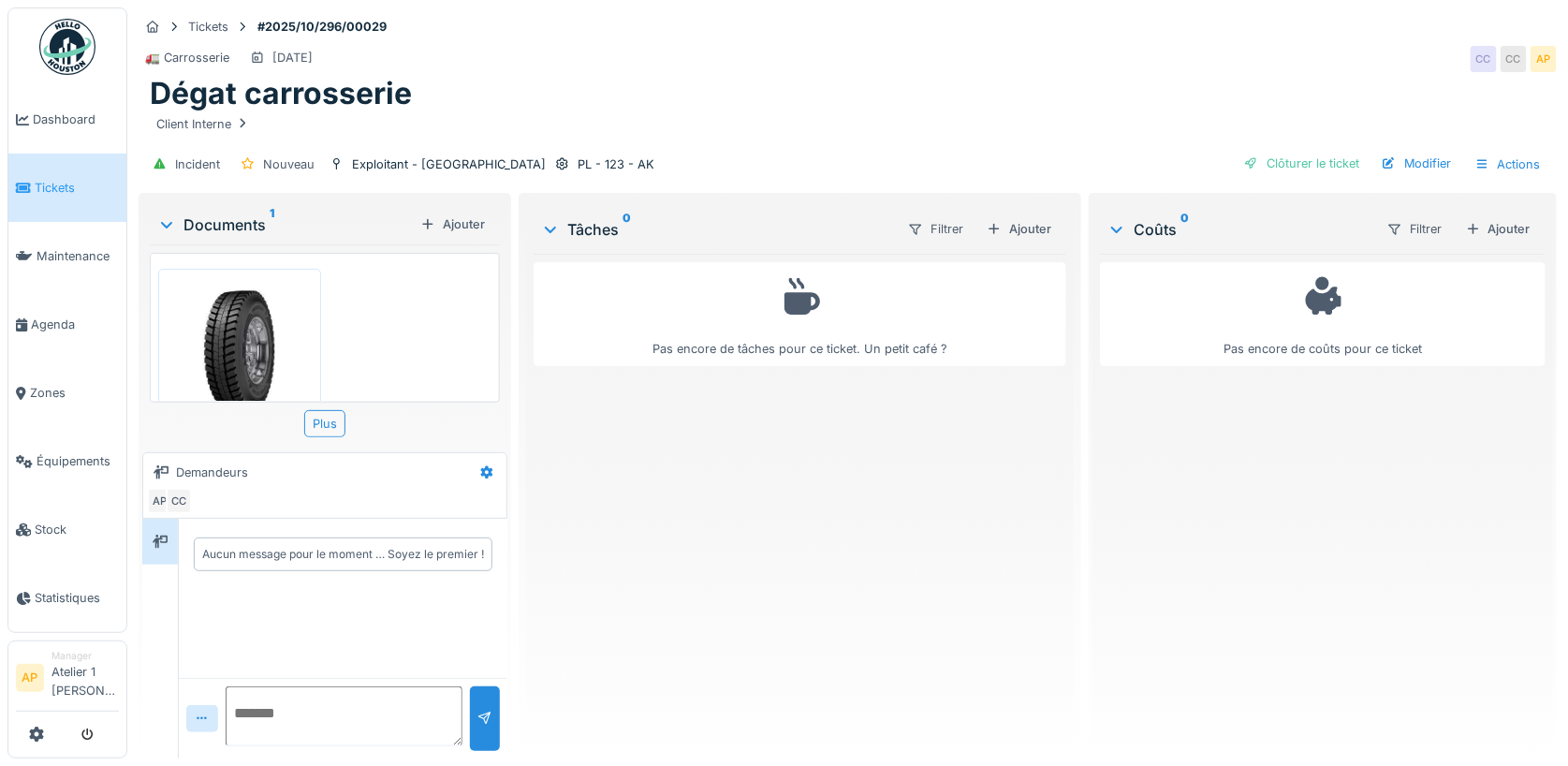
click at [282, 726] on textarea at bounding box center [343, 717] width 237 height 60
type textarea "**********"
click at [493, 713] on div at bounding box center [485, 719] width 30 height 65
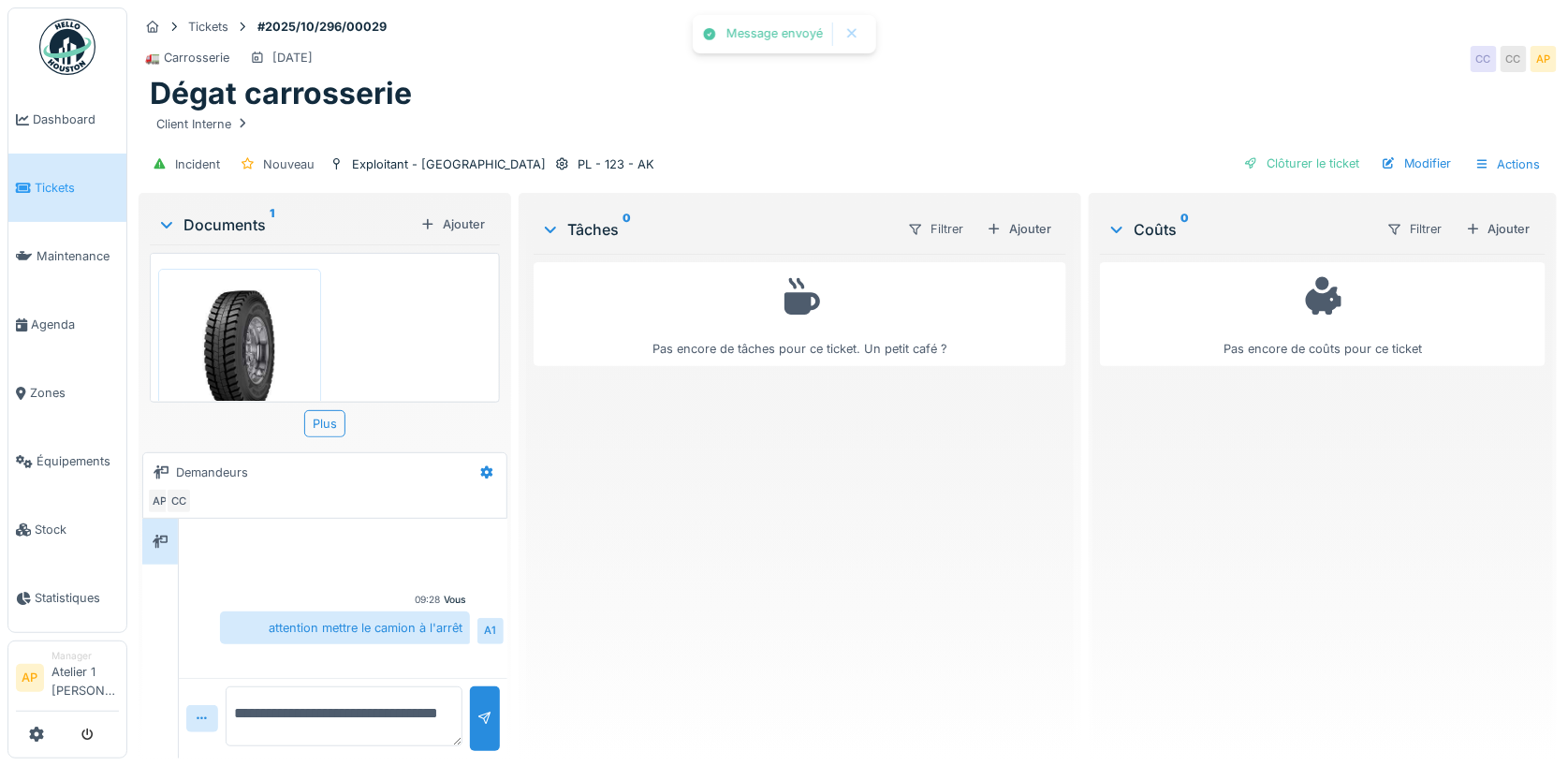
click at [165, 214] on div "Documents 1" at bounding box center [285, 225] width 256 height 23
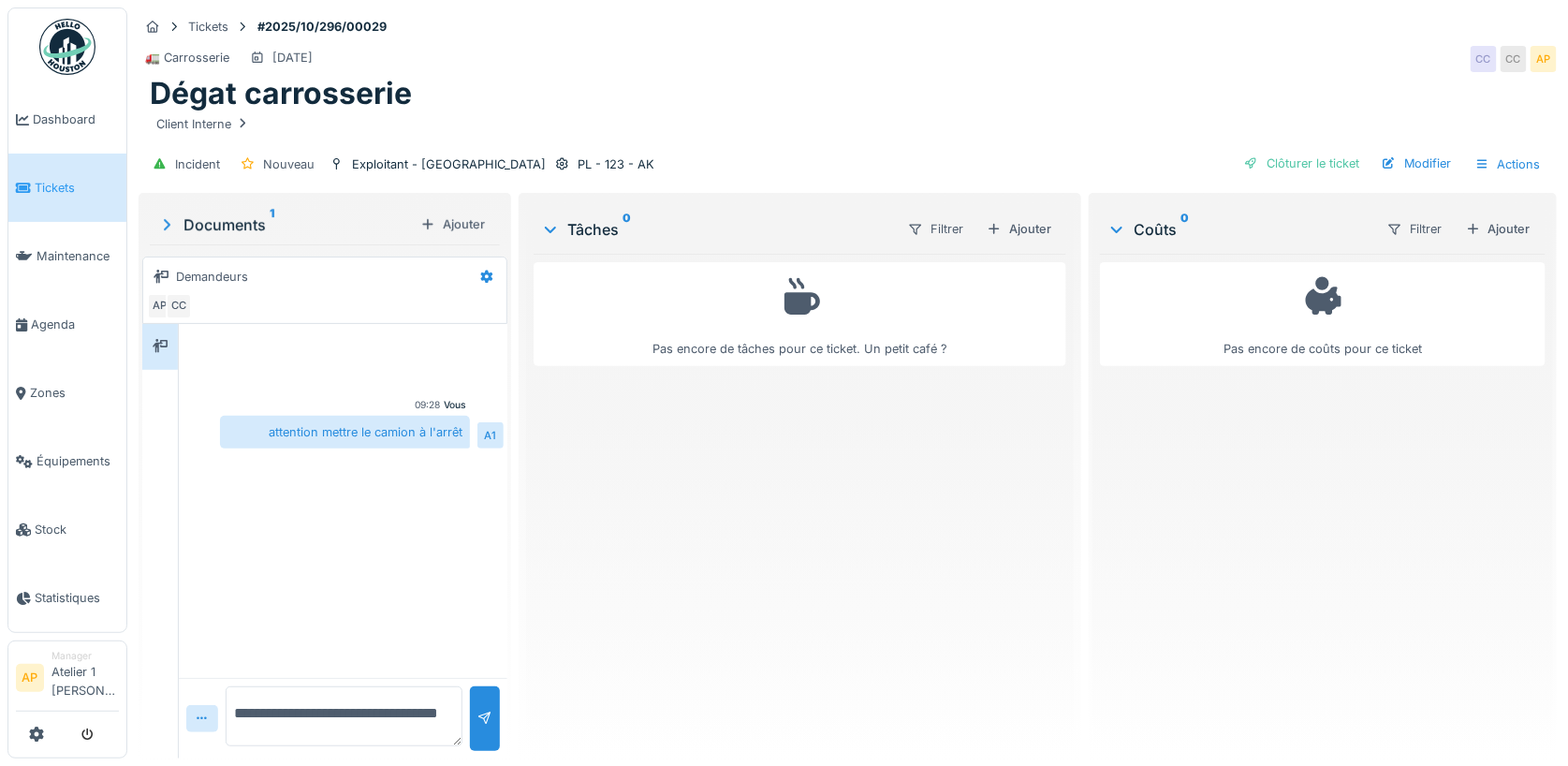
click at [45, 179] on span "Tickets" at bounding box center [77, 188] width 84 height 18
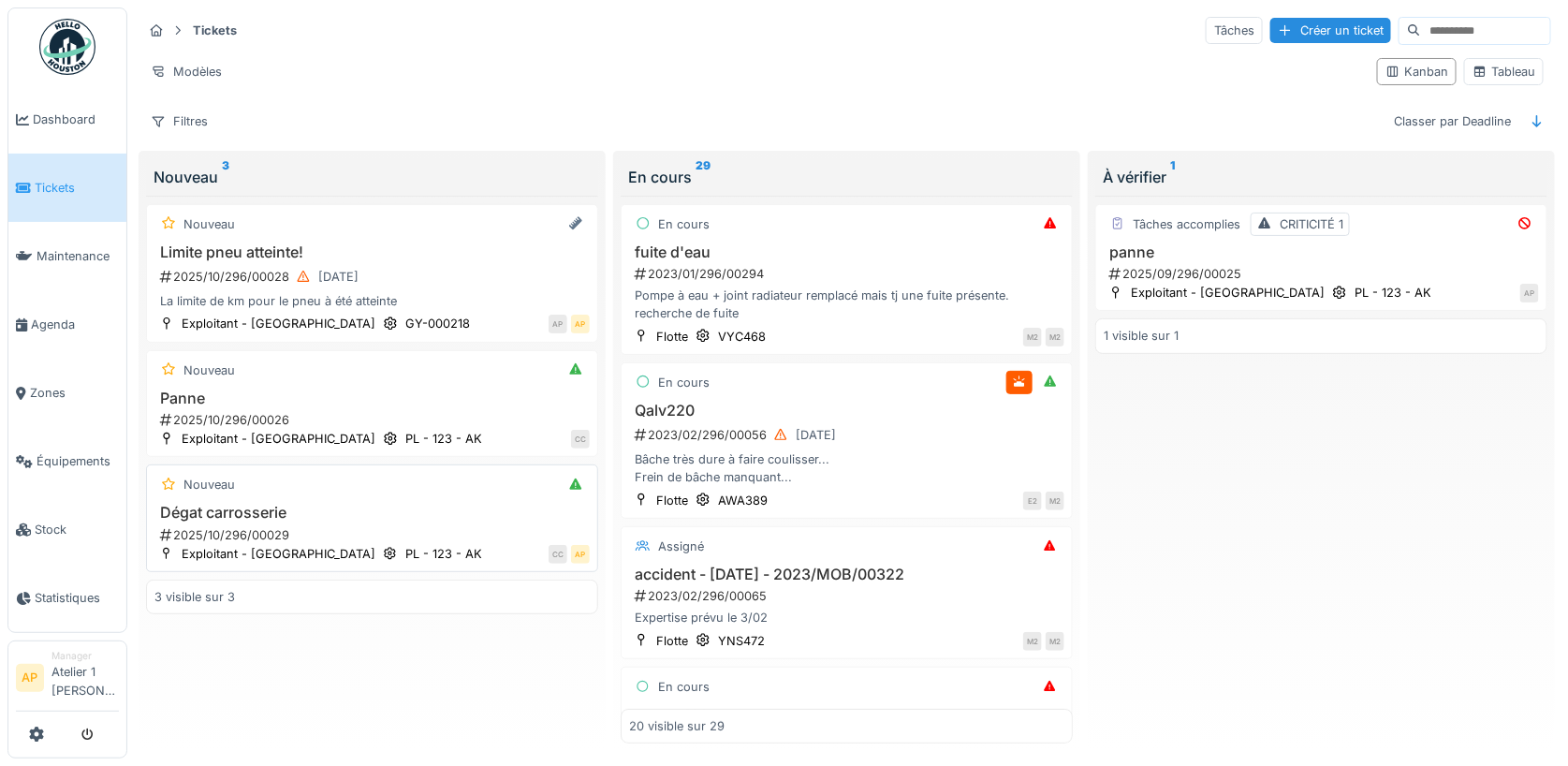
click at [233, 506] on h3 "Dégat carrosserie" at bounding box center [372, 513] width 435 height 18
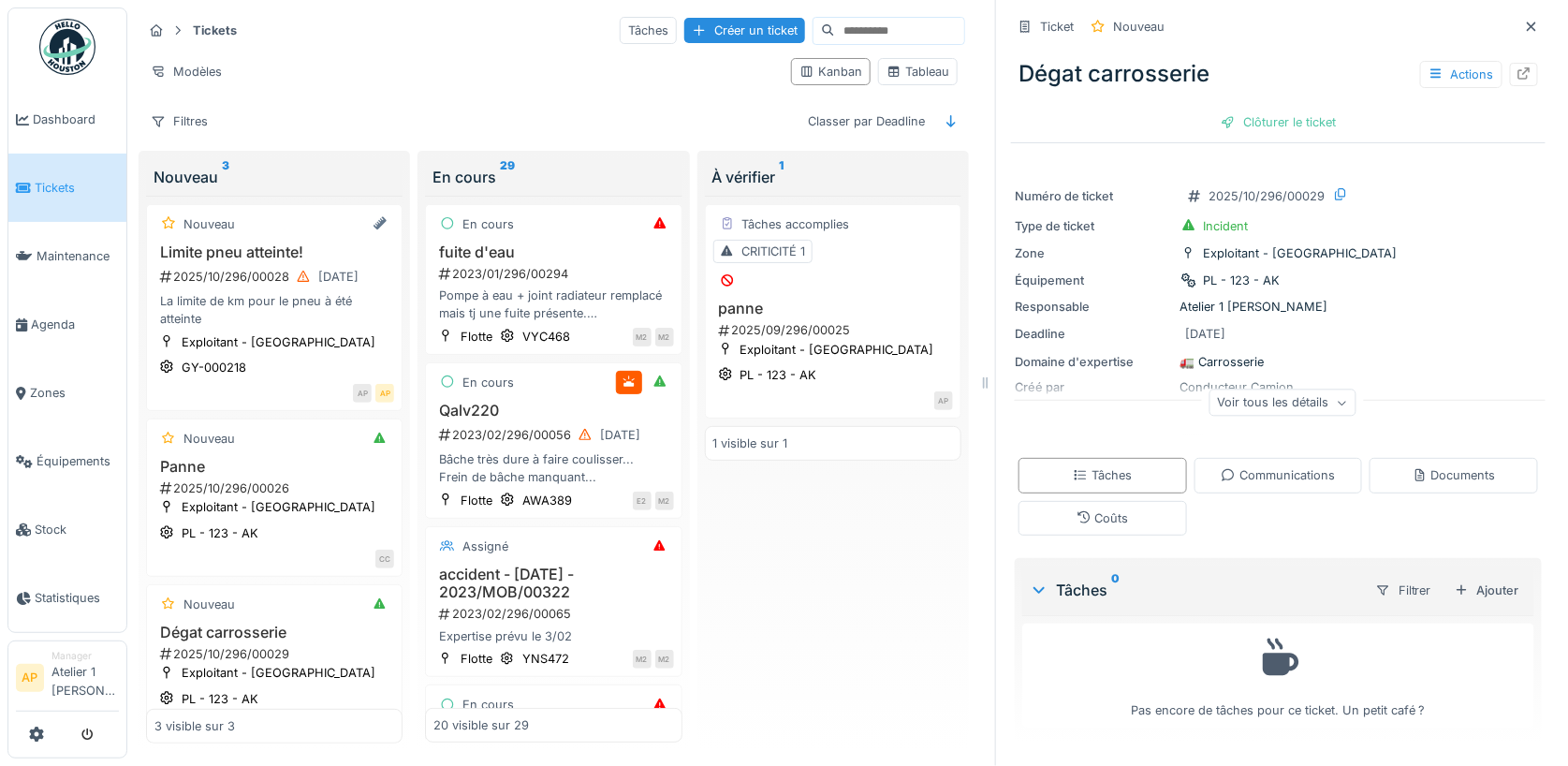
click at [1274, 414] on div "Voir tous les détails" at bounding box center [1282, 402] width 147 height 27
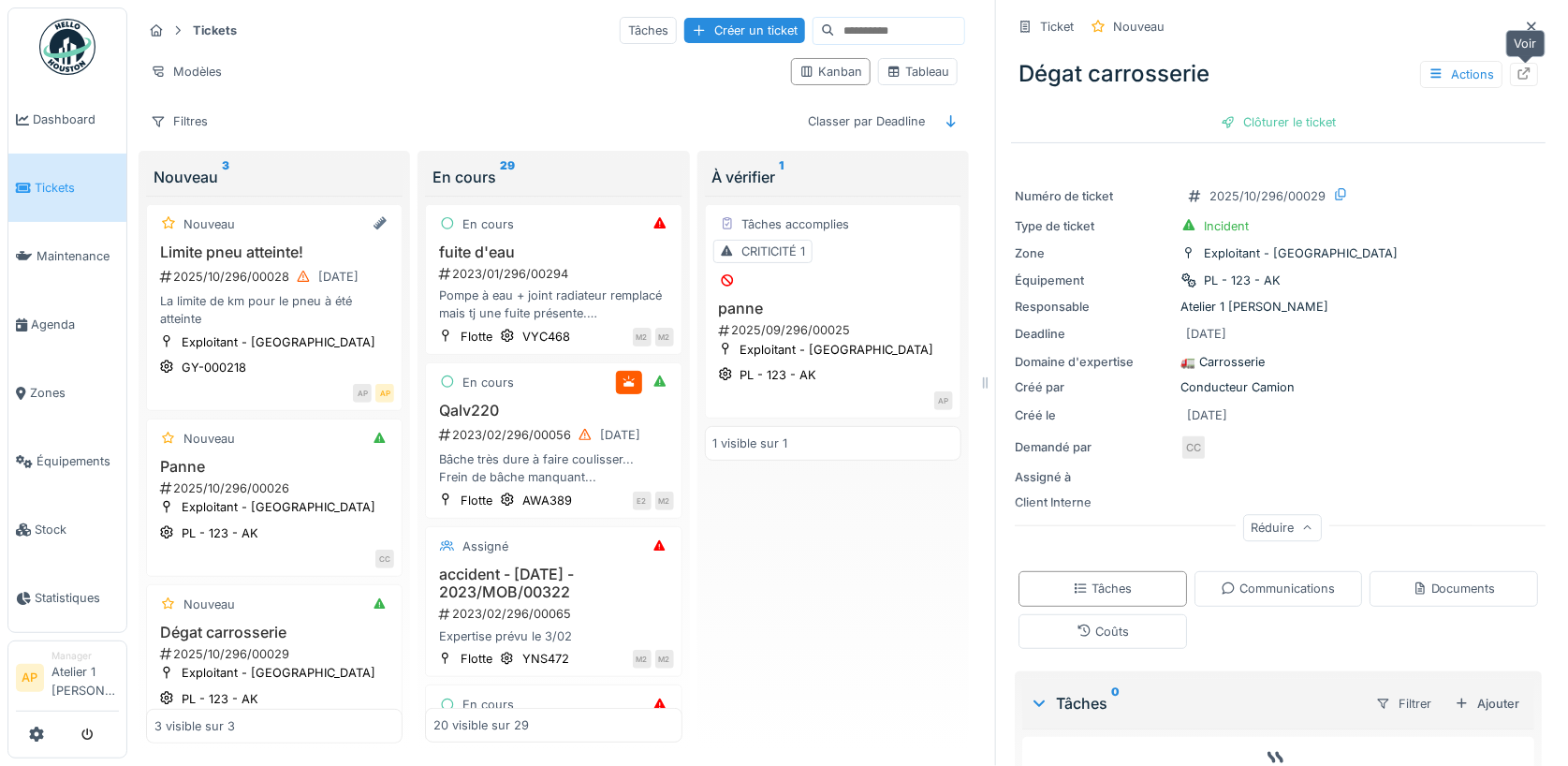
click at [1527, 72] on icon at bounding box center [1524, 74] width 15 height 12
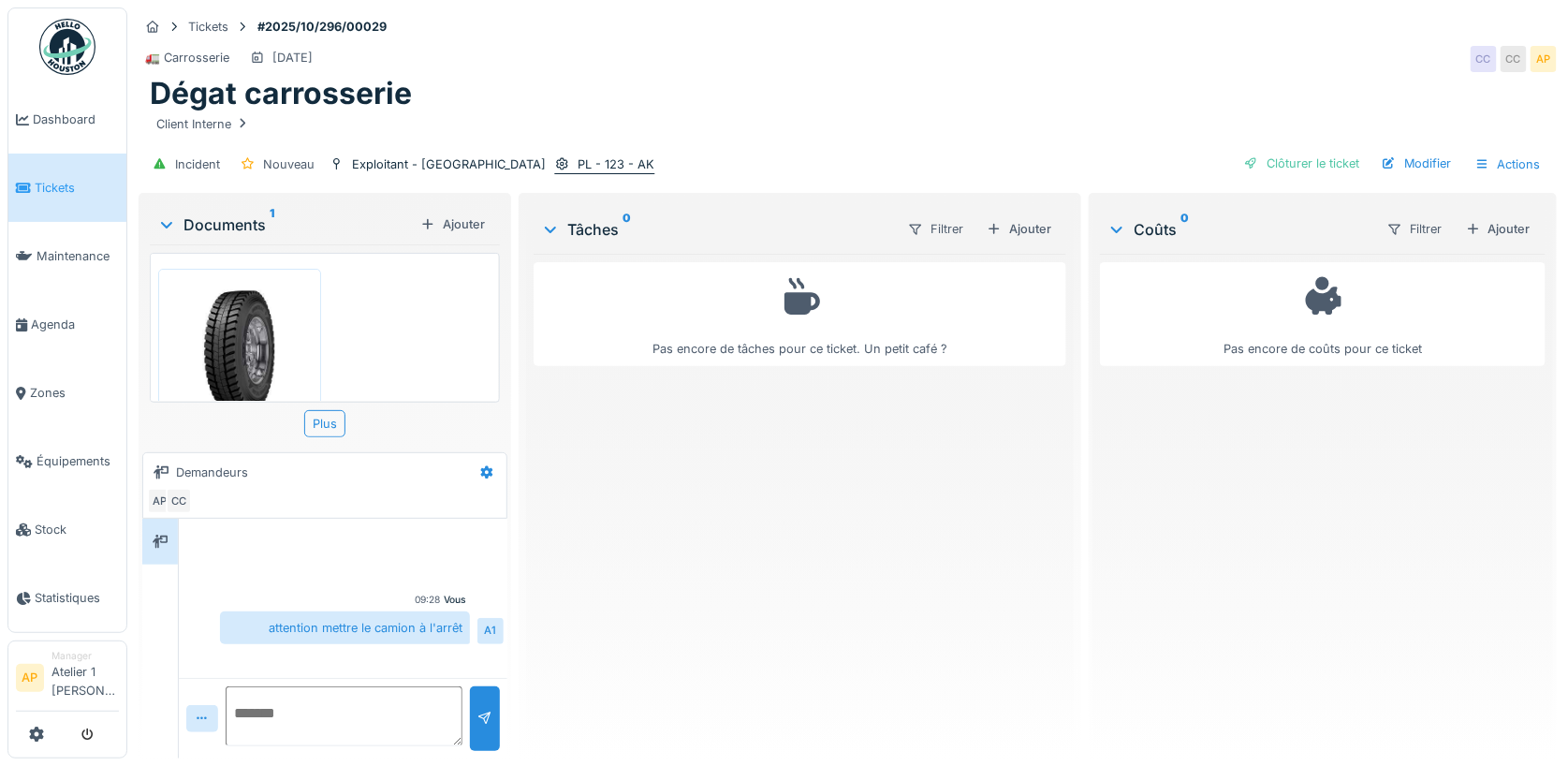
click at [578, 164] on div "PL - 123 - AK" at bounding box center [616, 165] width 77 height 18
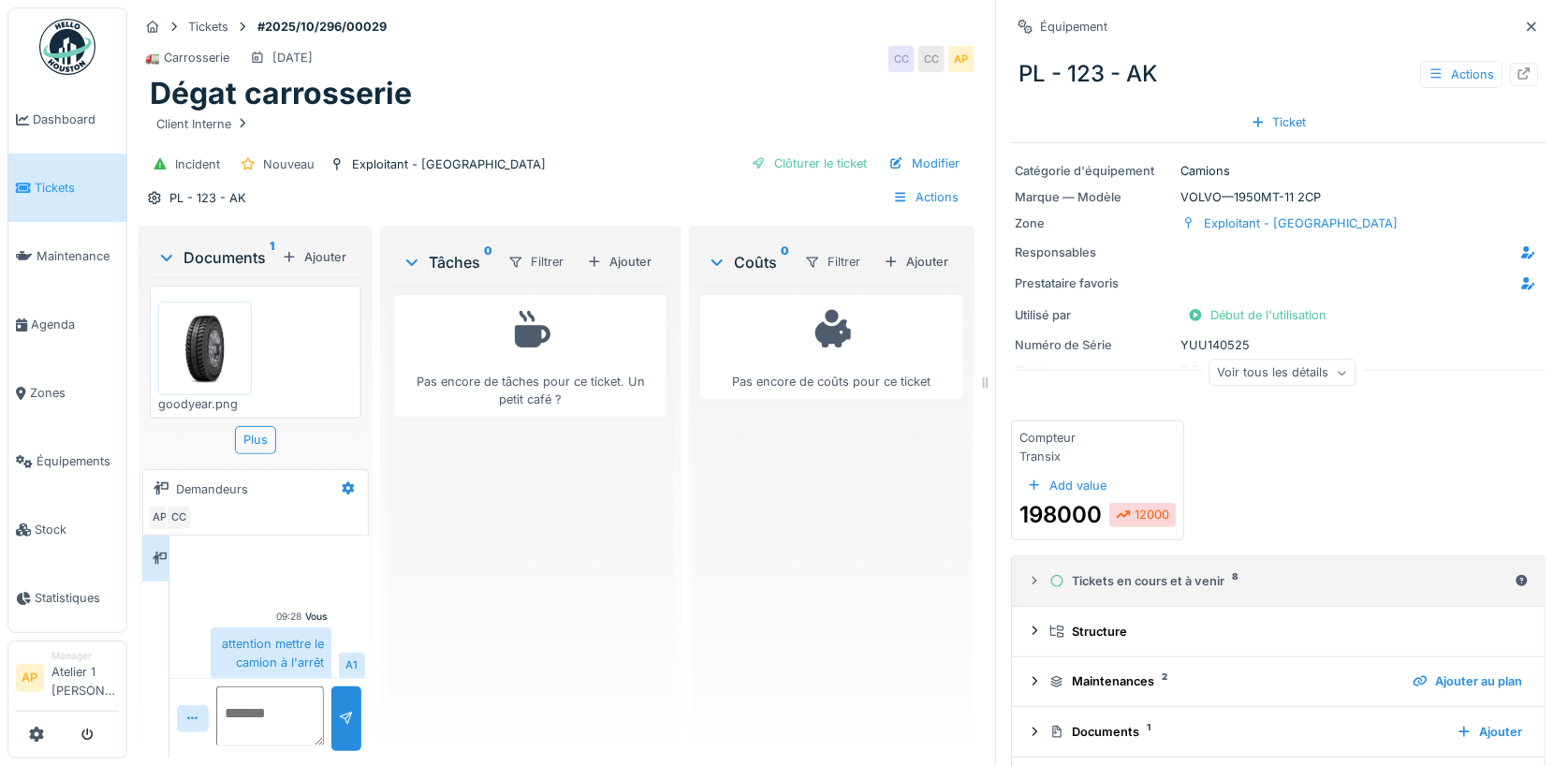
click at [1164, 583] on div "Tickets en cours et à venir 8" at bounding box center [1279, 581] width 458 height 18
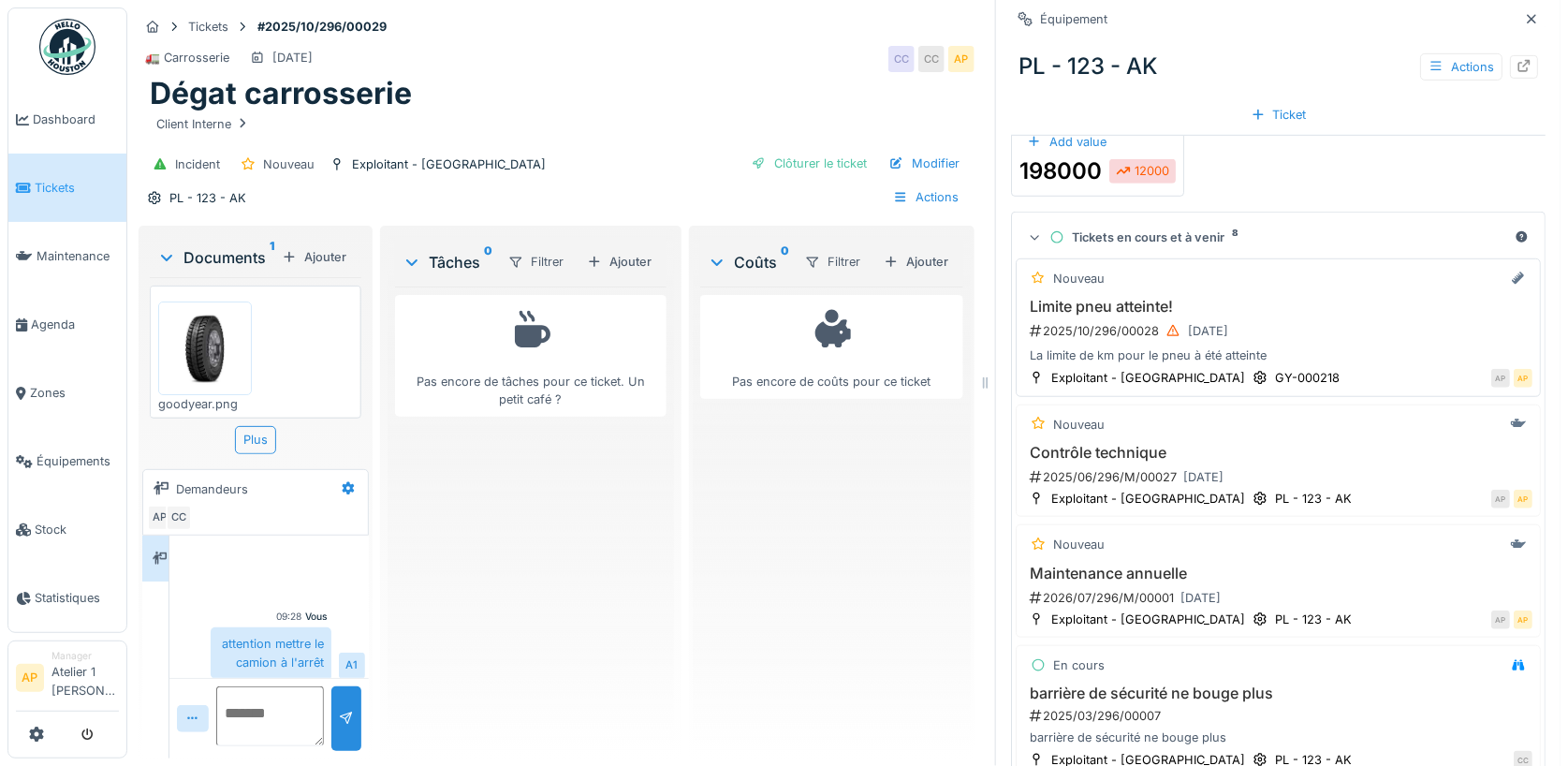
scroll to position [350, 0]
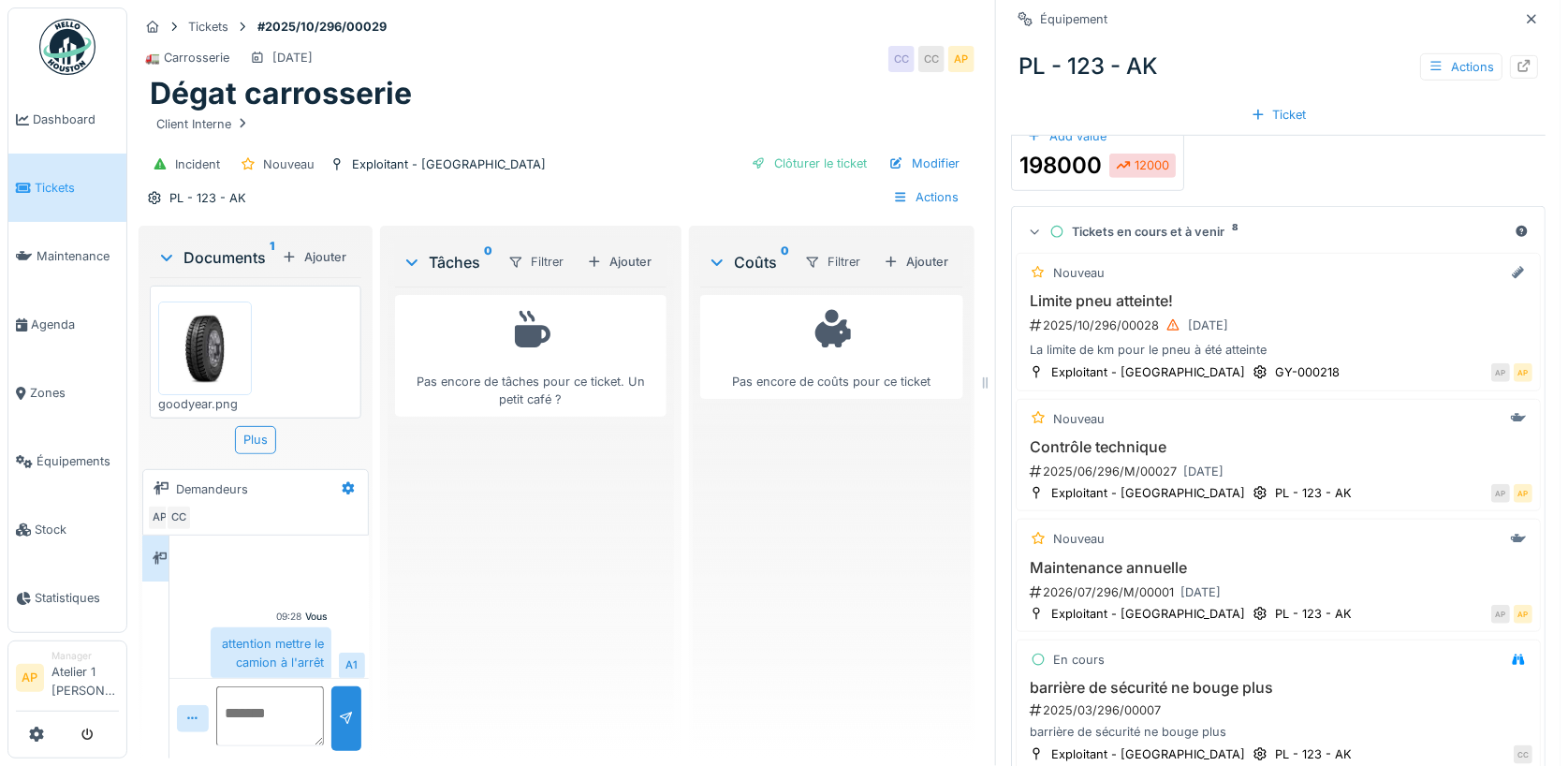
click at [1033, 228] on icon at bounding box center [1035, 231] width 12 height 15
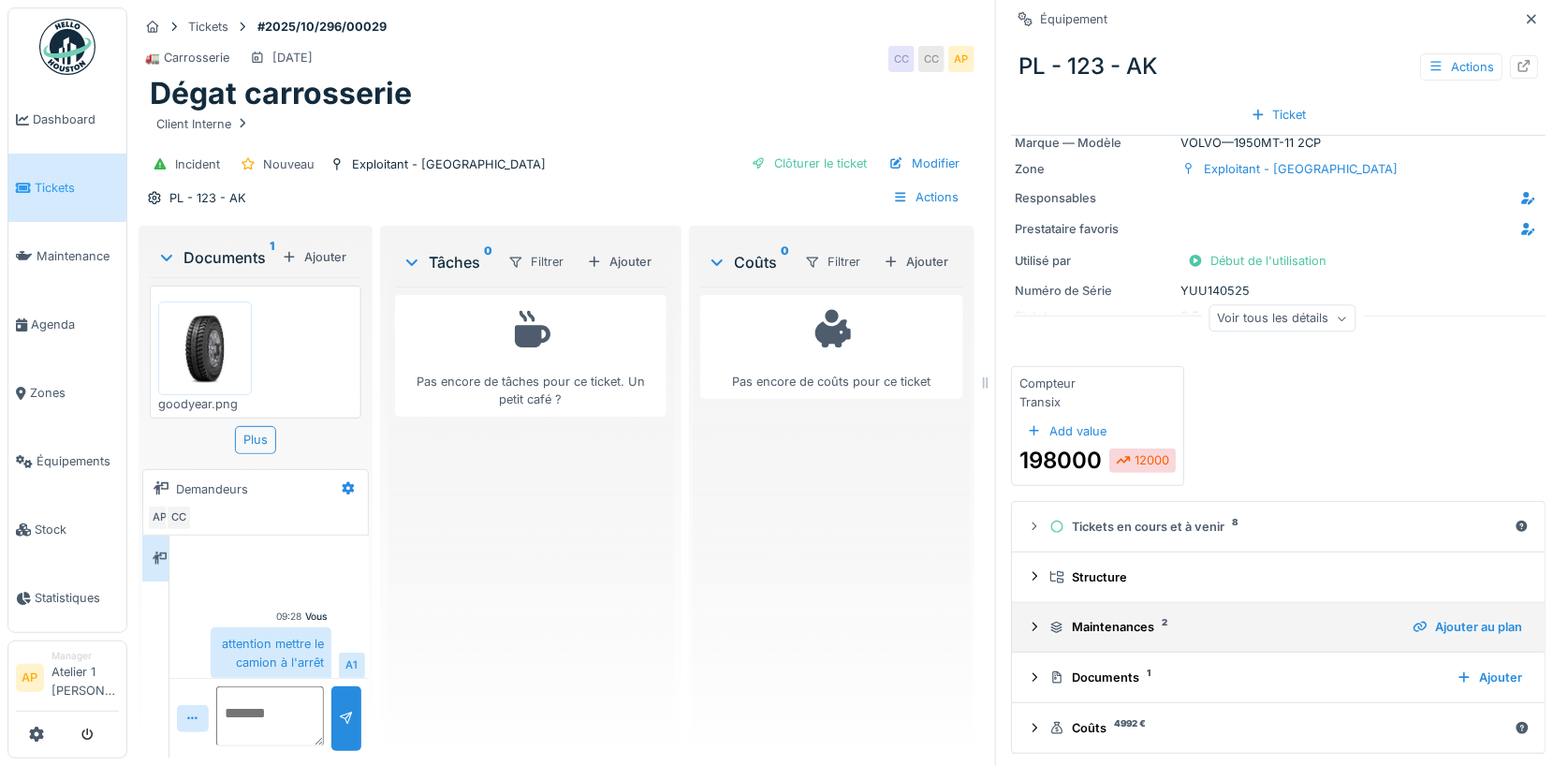
click at [1092, 630] on div "Maintenances 2" at bounding box center [1224, 627] width 348 height 18
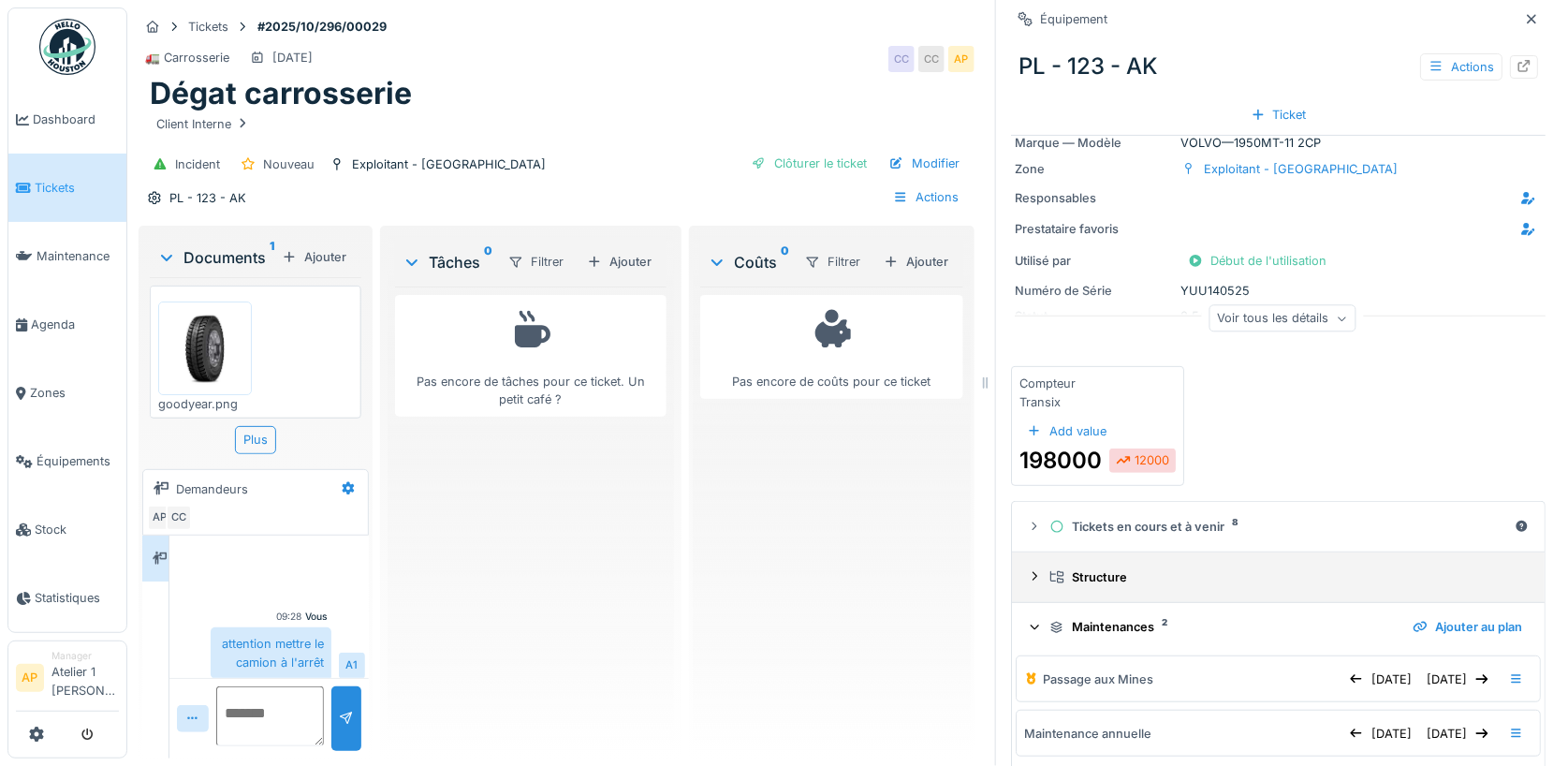
scroll to position [178, 0]
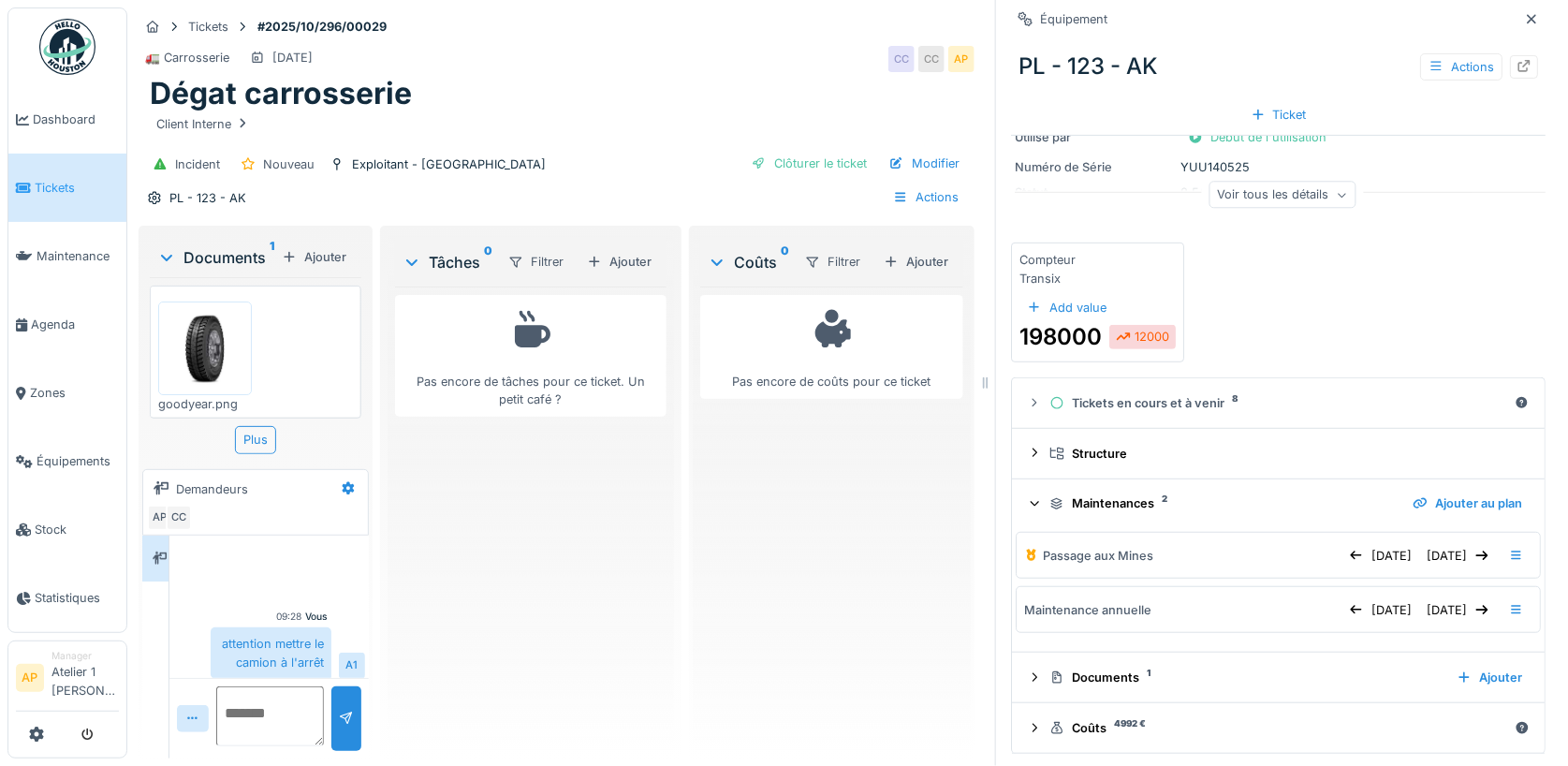
click at [1031, 502] on icon at bounding box center [1035, 504] width 8 height 5
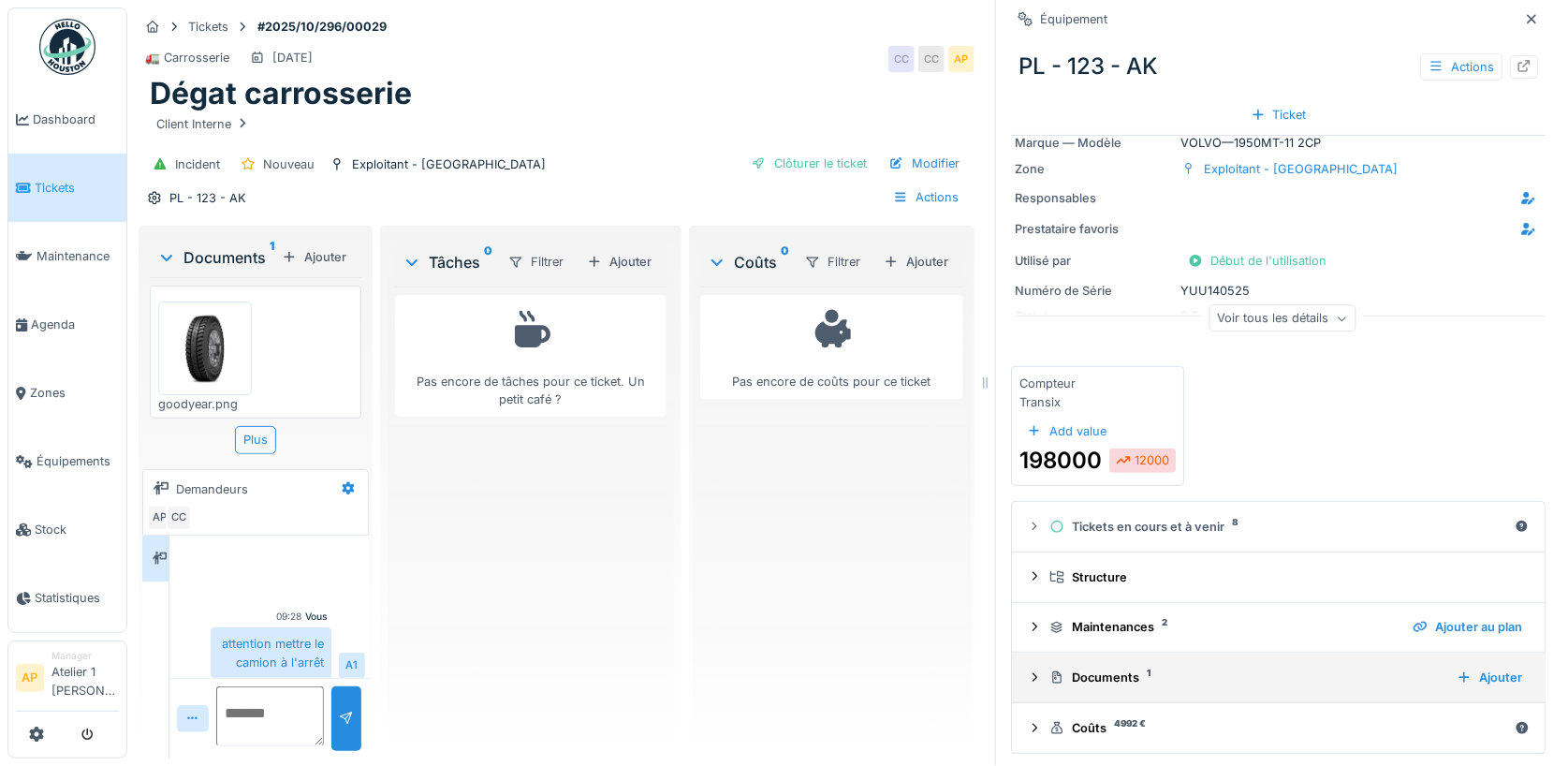
click at [1103, 689] on summary "Documents 1 Ajouter" at bounding box center [1279, 677] width 518 height 35
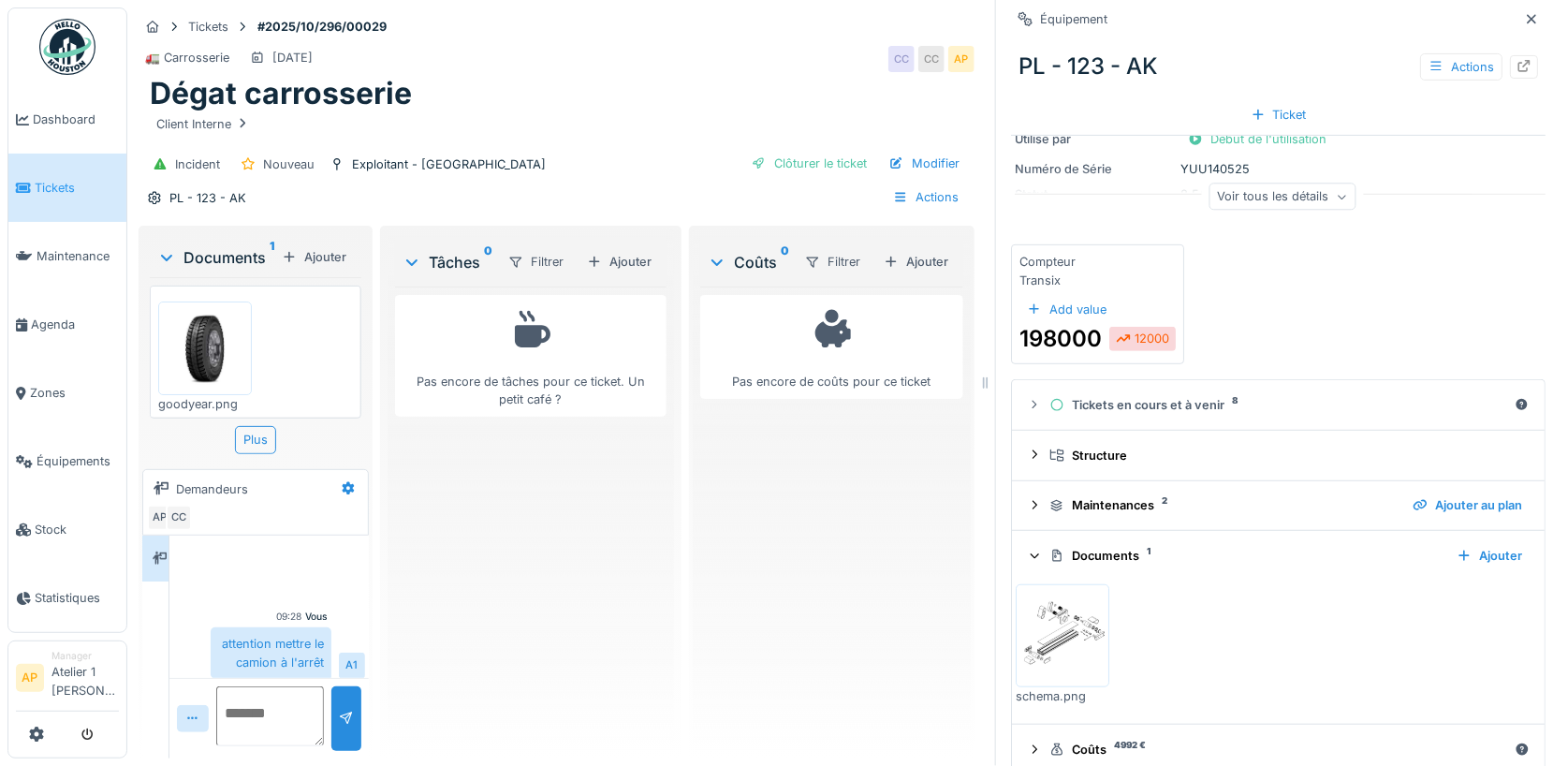
click at [1035, 554] on icon at bounding box center [1035, 556] width 12 height 15
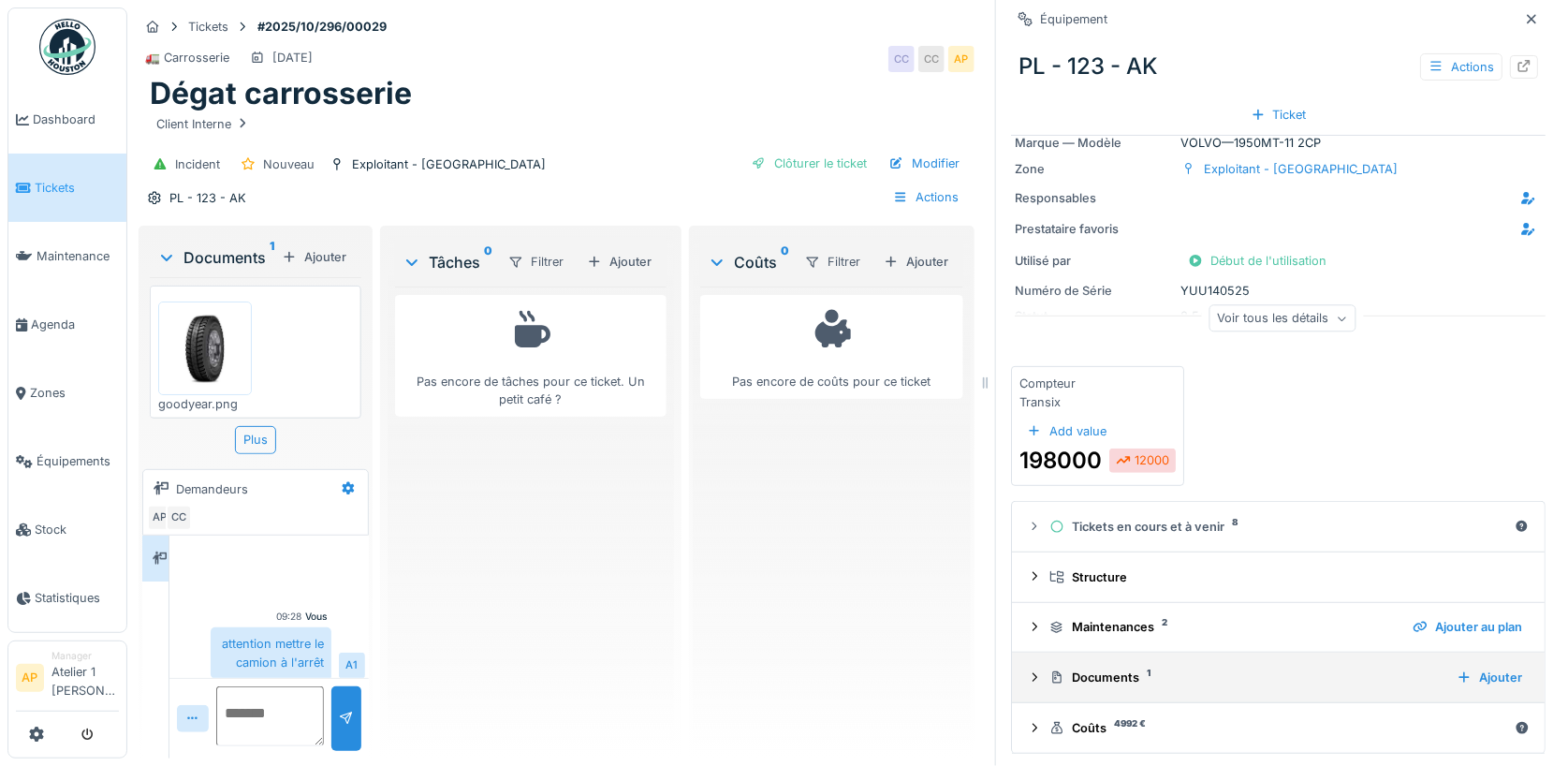
scroll to position [0, 0]
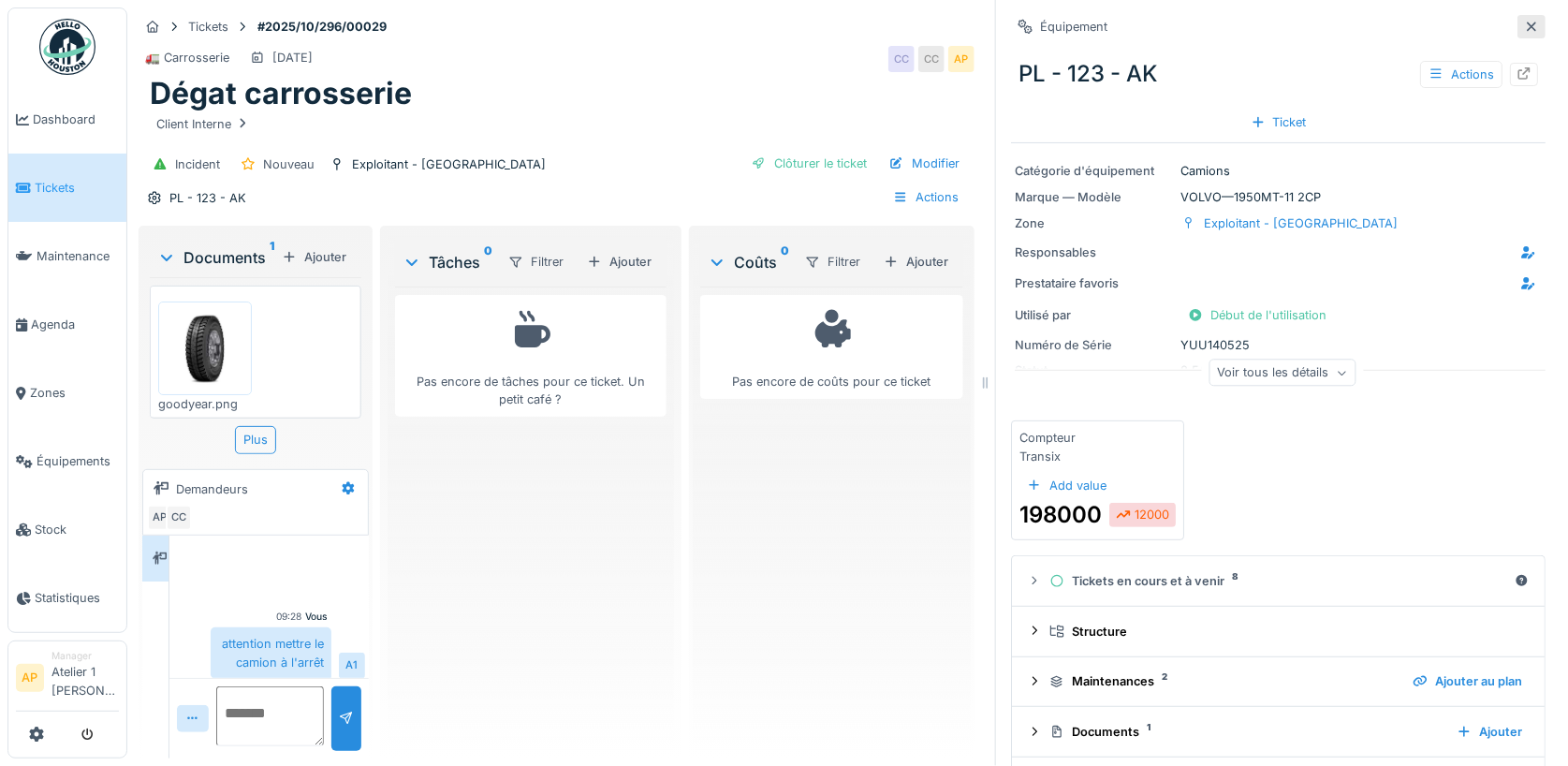
click at [1534, 25] on icon at bounding box center [1531, 27] width 15 height 12
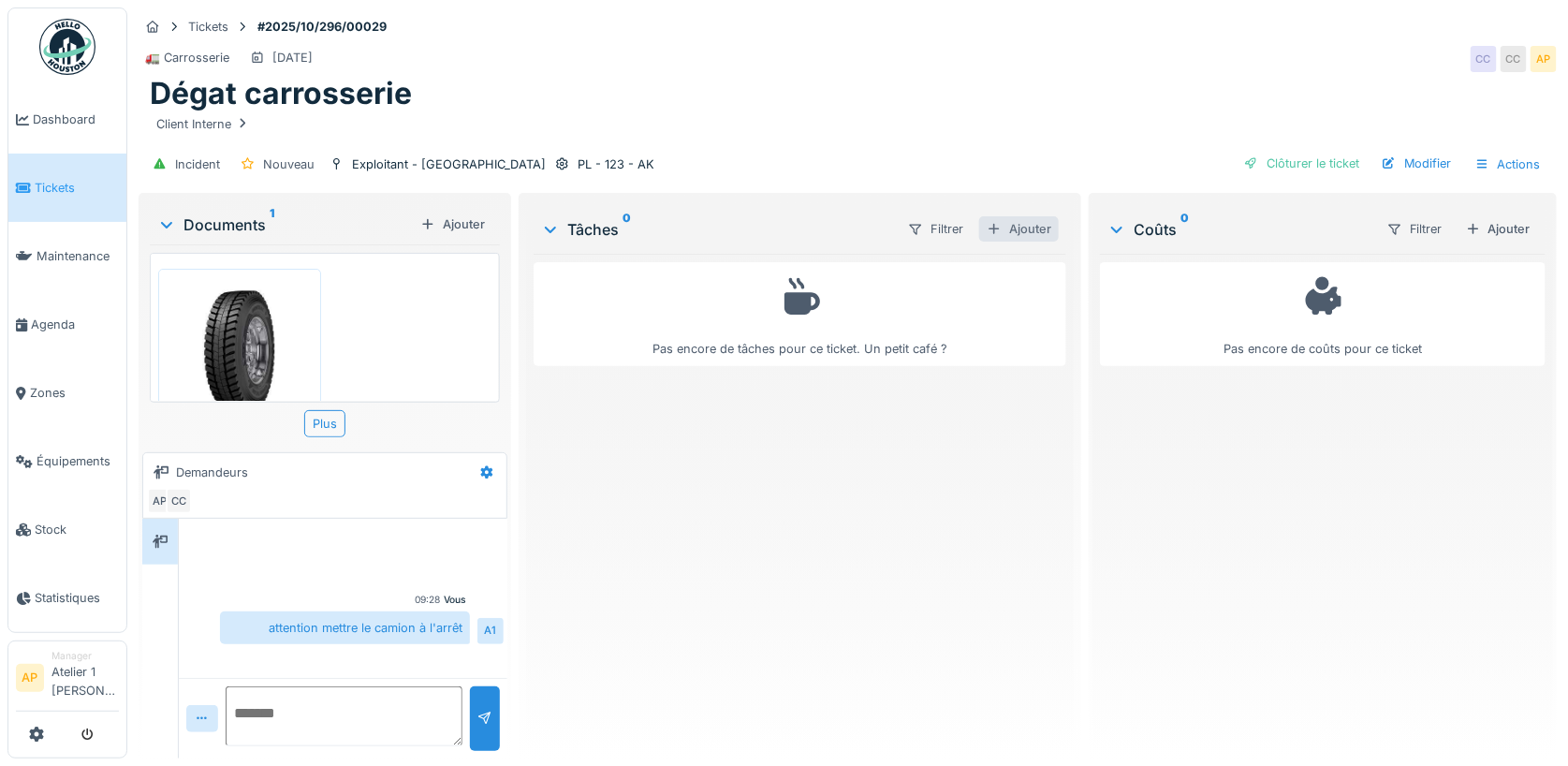
click at [1020, 235] on div "Ajouter" at bounding box center [1019, 229] width 80 height 25
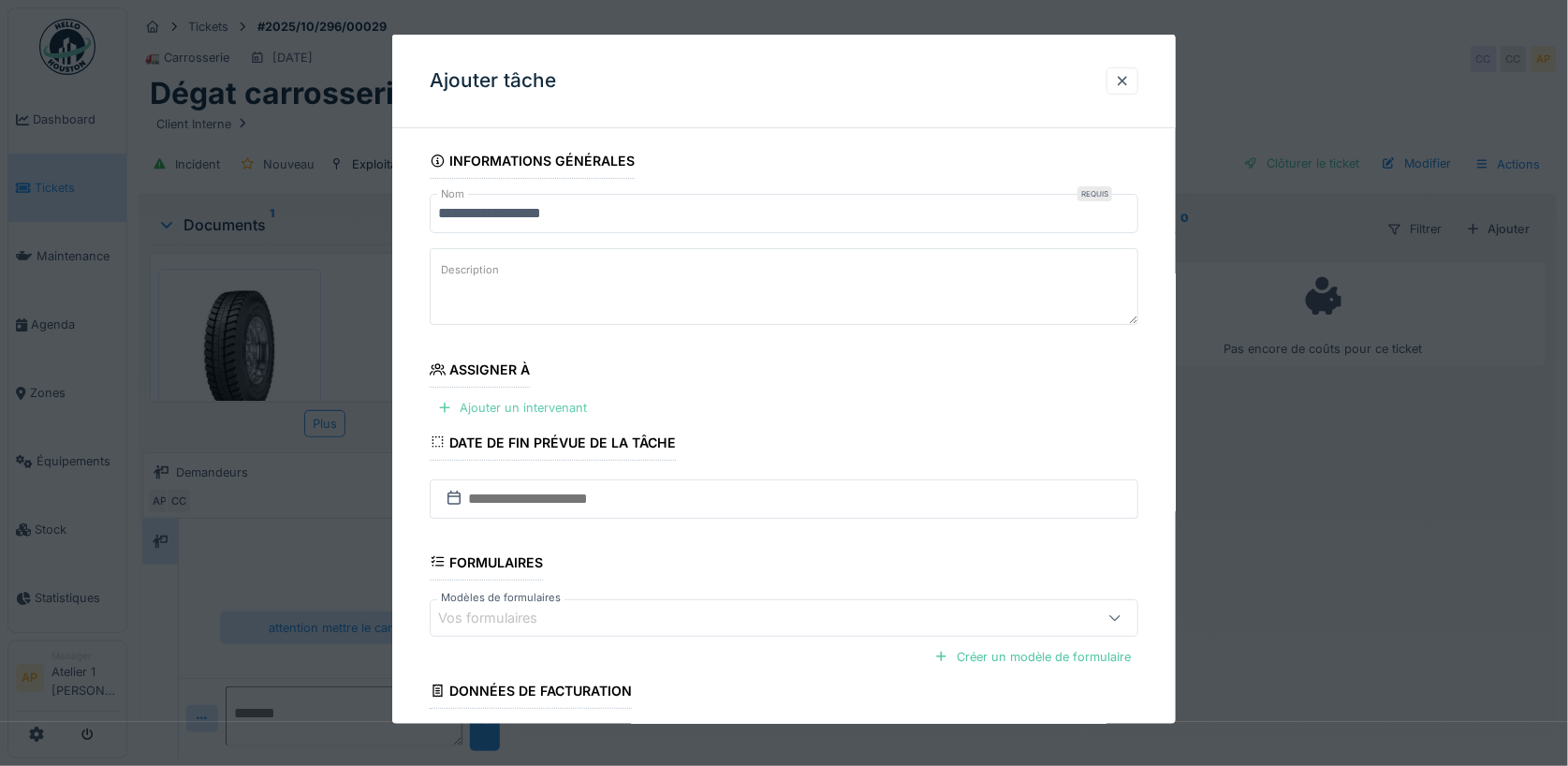
click at [514, 406] on div "Ajouter un intervenant" at bounding box center [512, 407] width 165 height 25
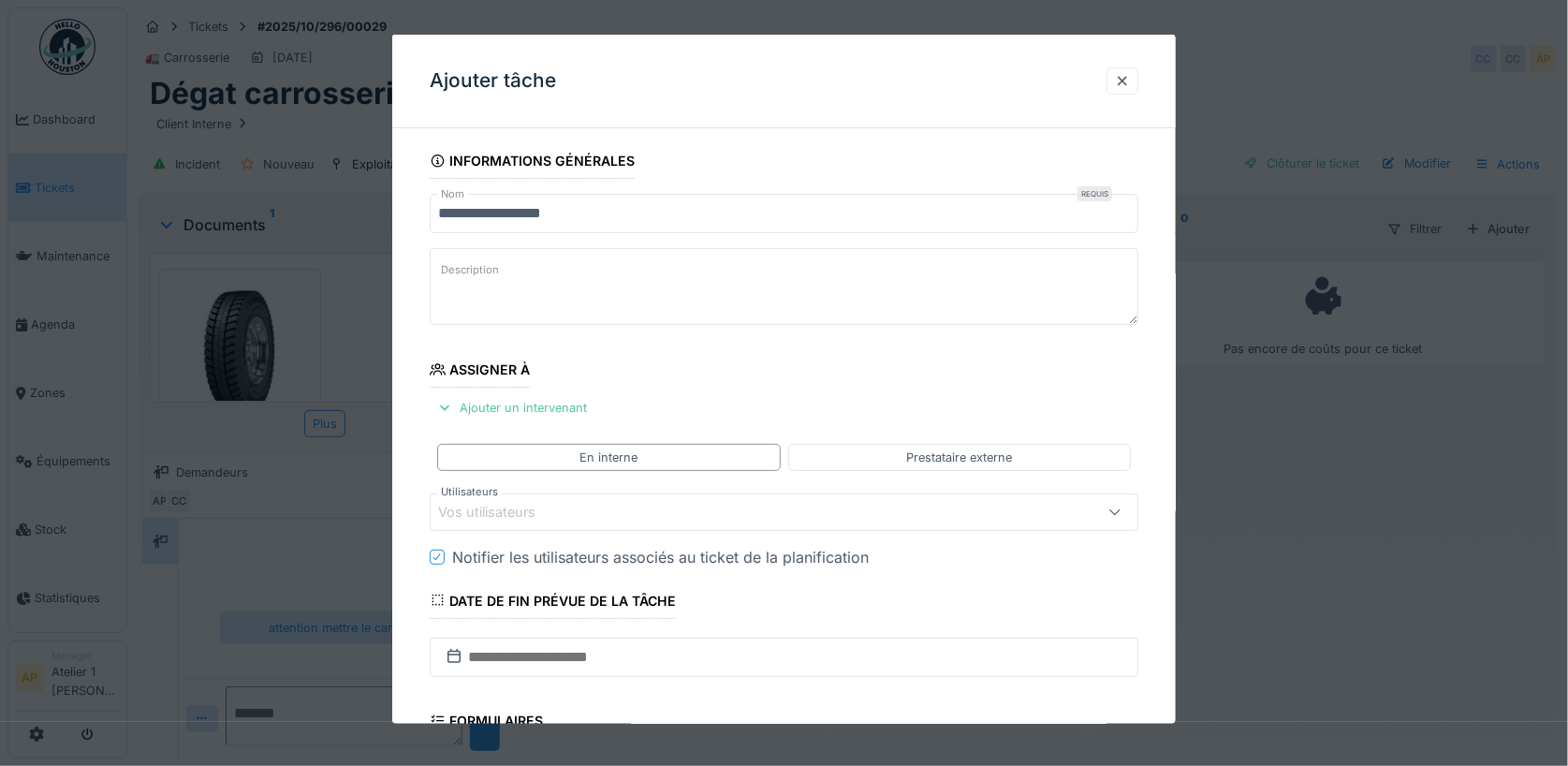
click at [560, 506] on div "Vos utilisateurs" at bounding box center [500, 512] width 124 height 21
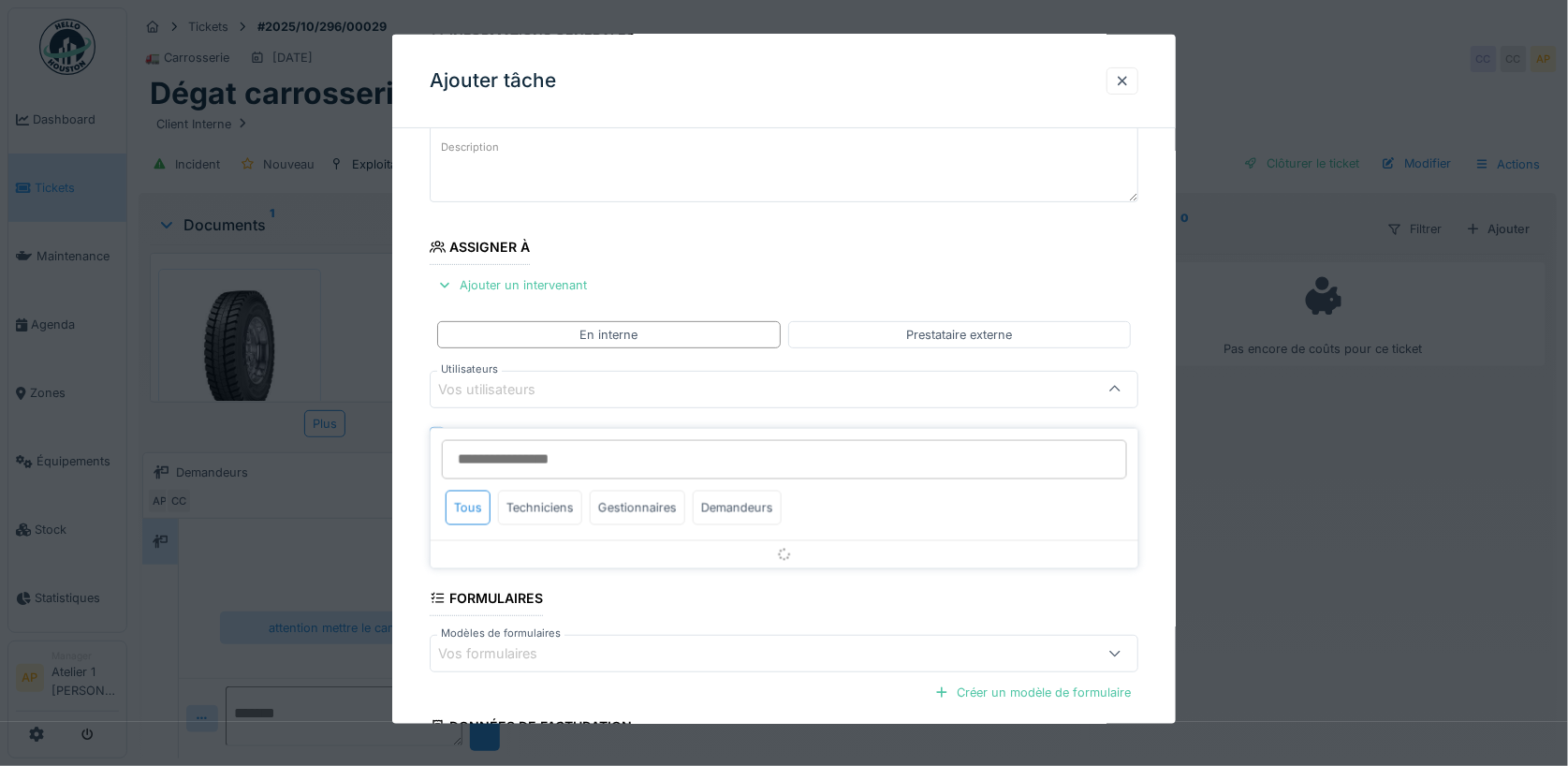
scroll to position [129, 0]
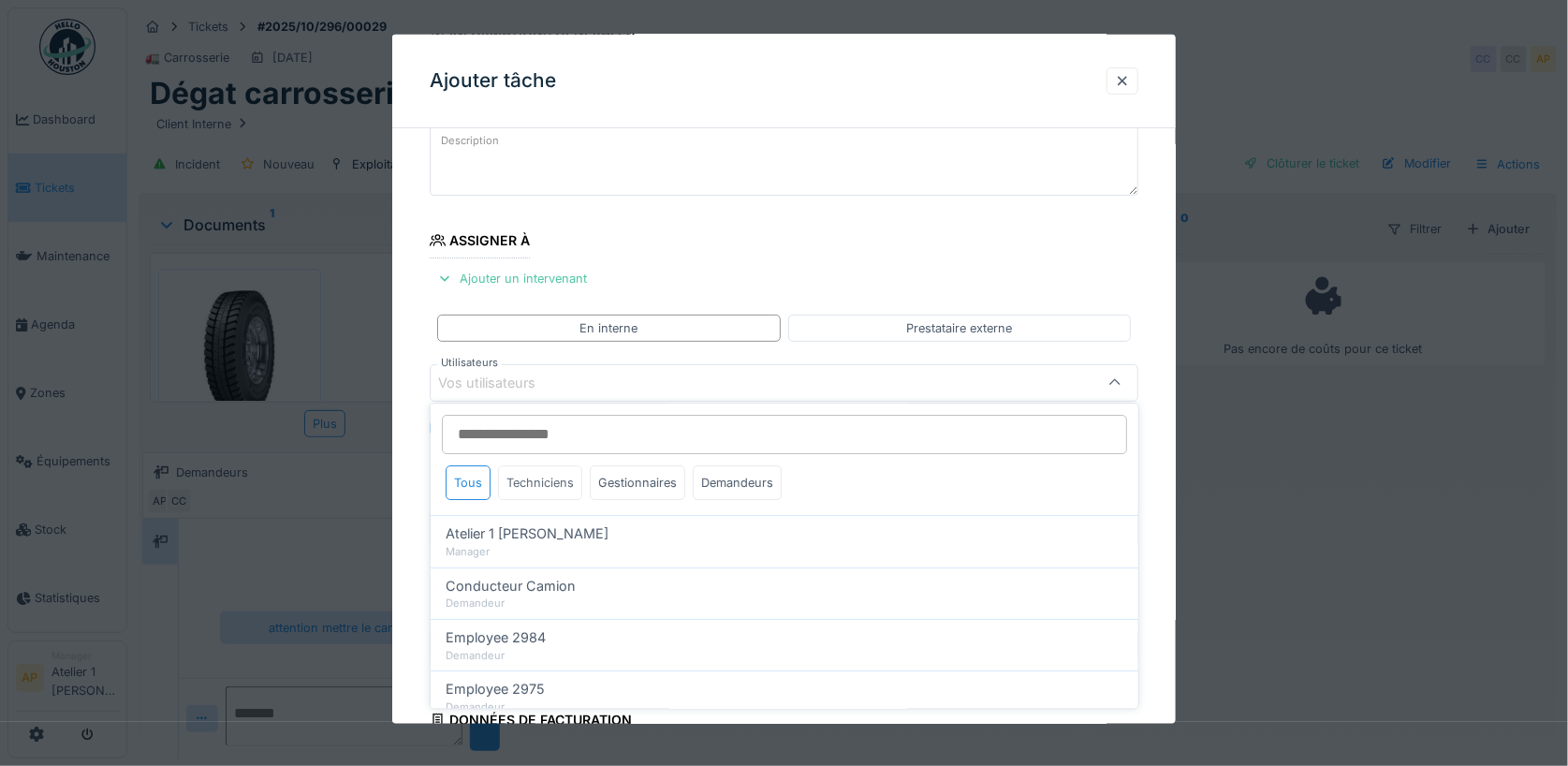
click at [536, 488] on div "Techniciens" at bounding box center [540, 483] width 84 height 35
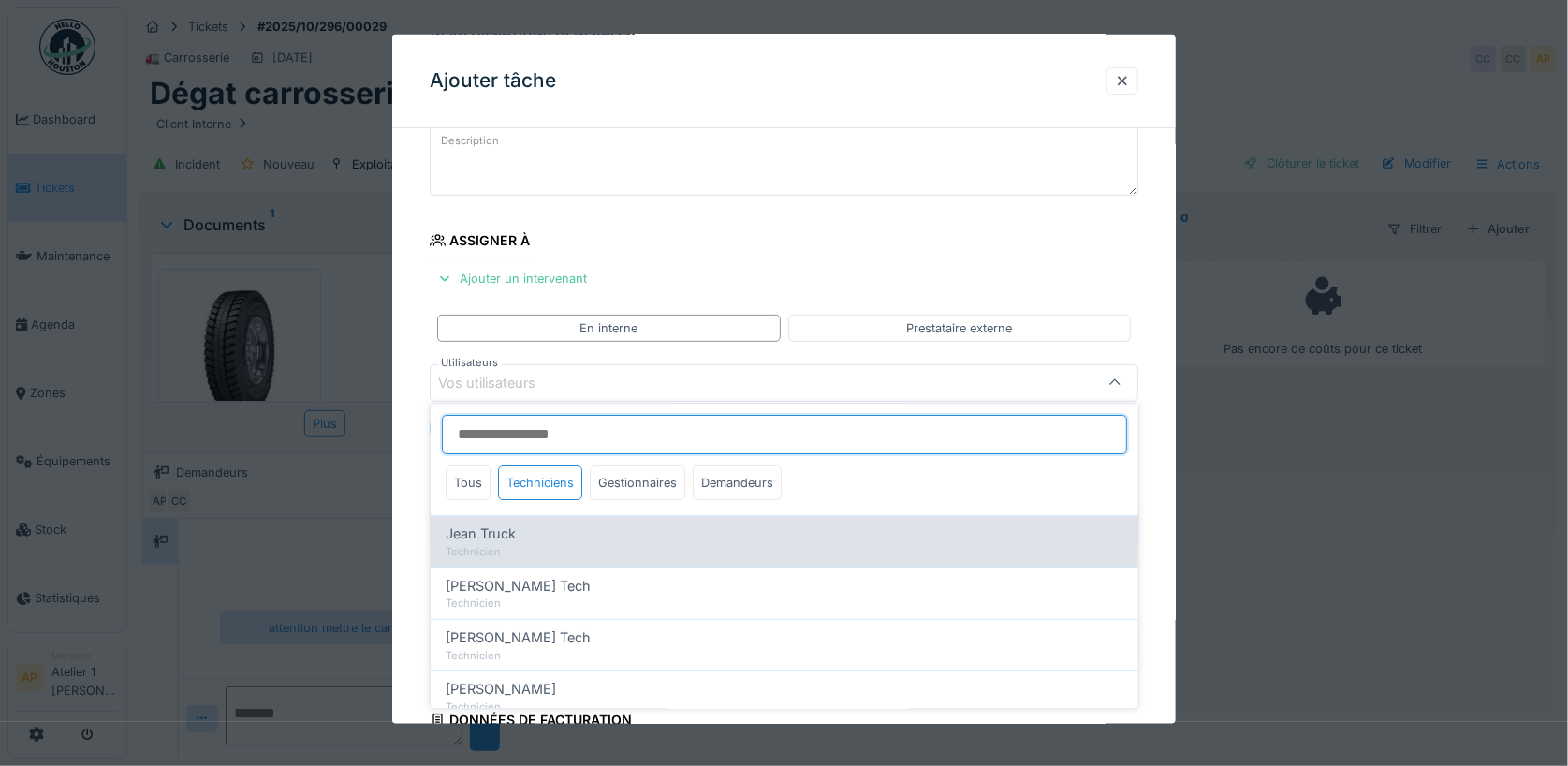
scroll to position [95, 0]
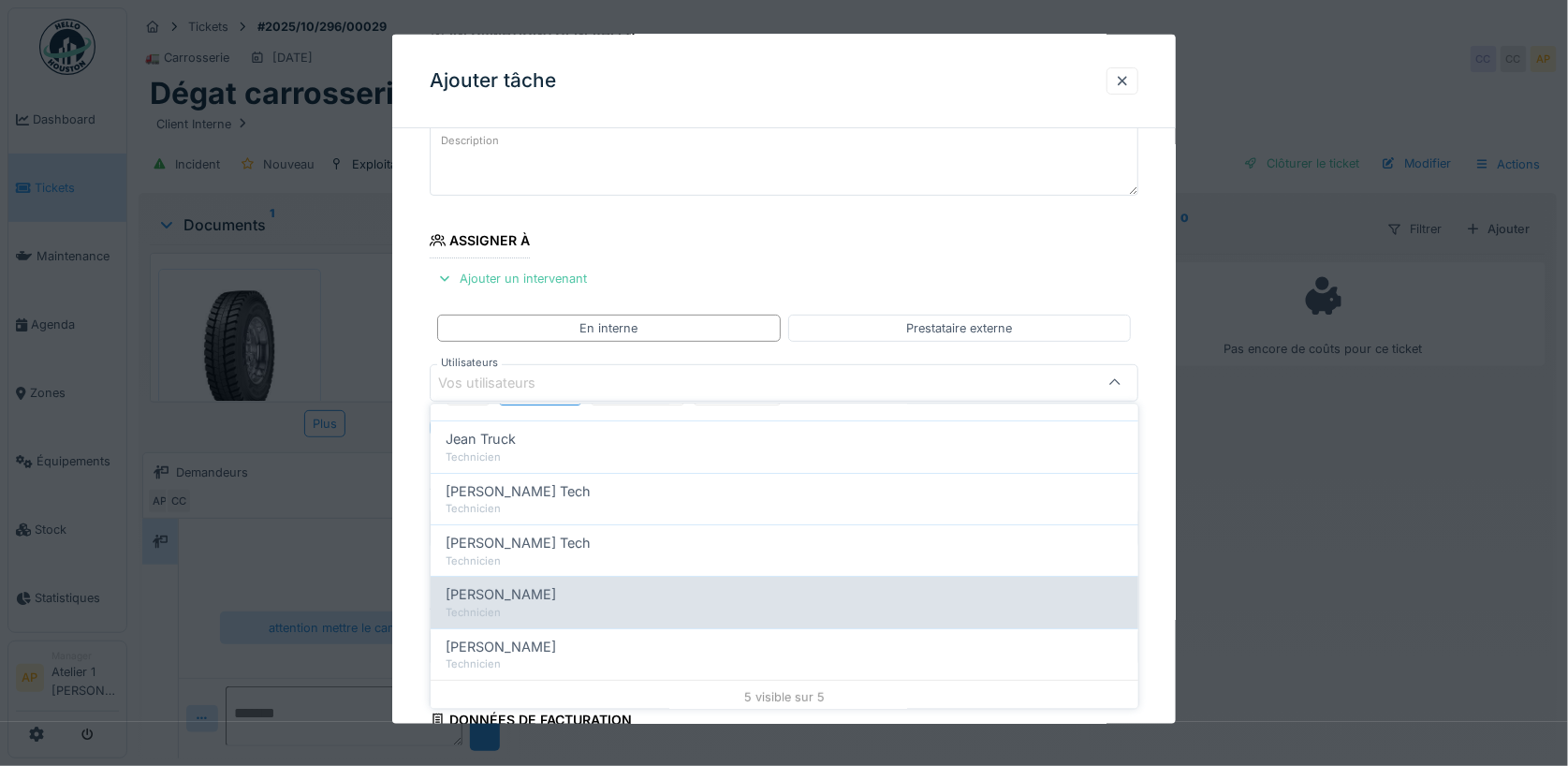
click at [539, 606] on div "Technicien" at bounding box center [784, 614] width 678 height 16
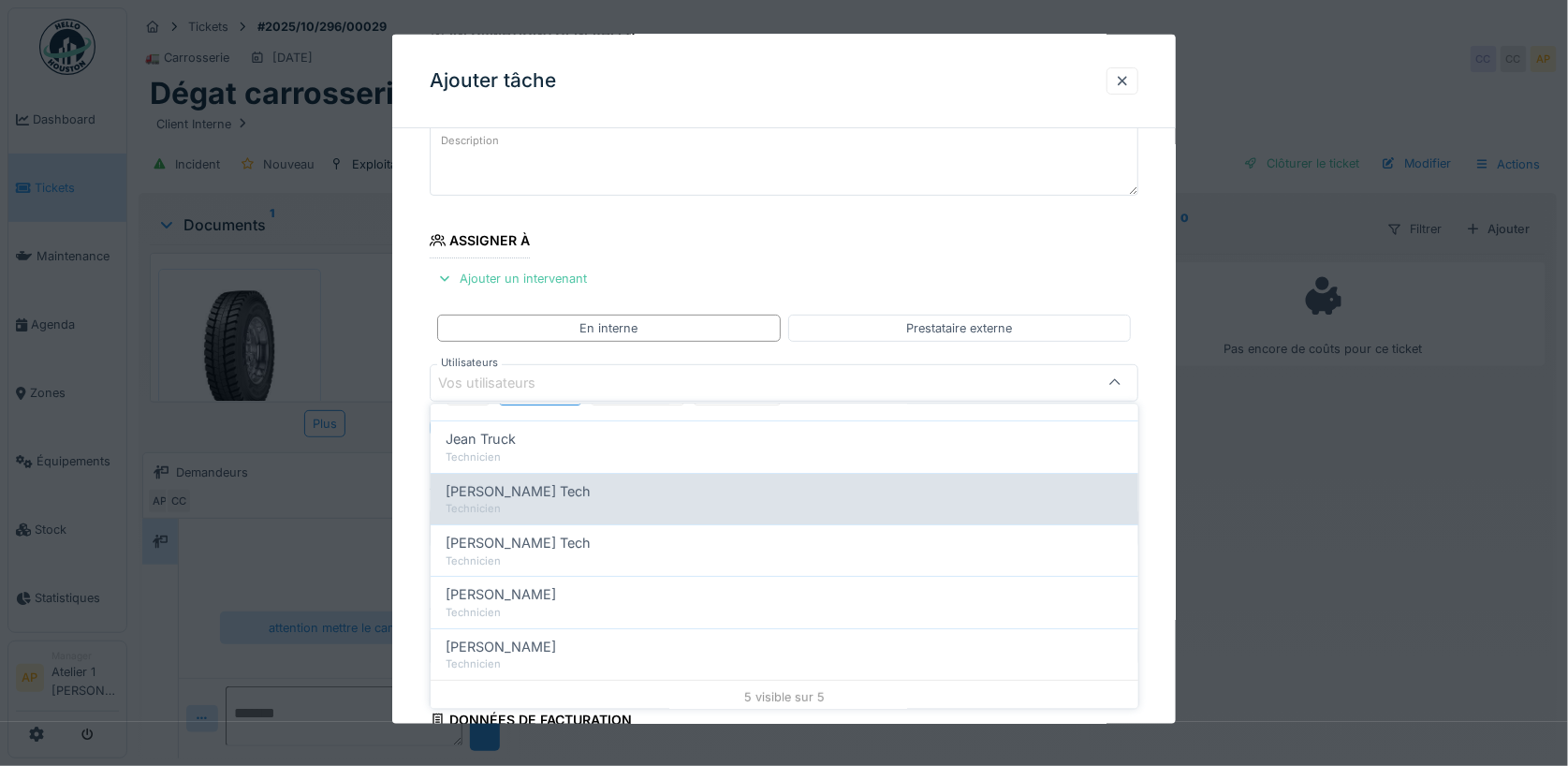
type input "****"
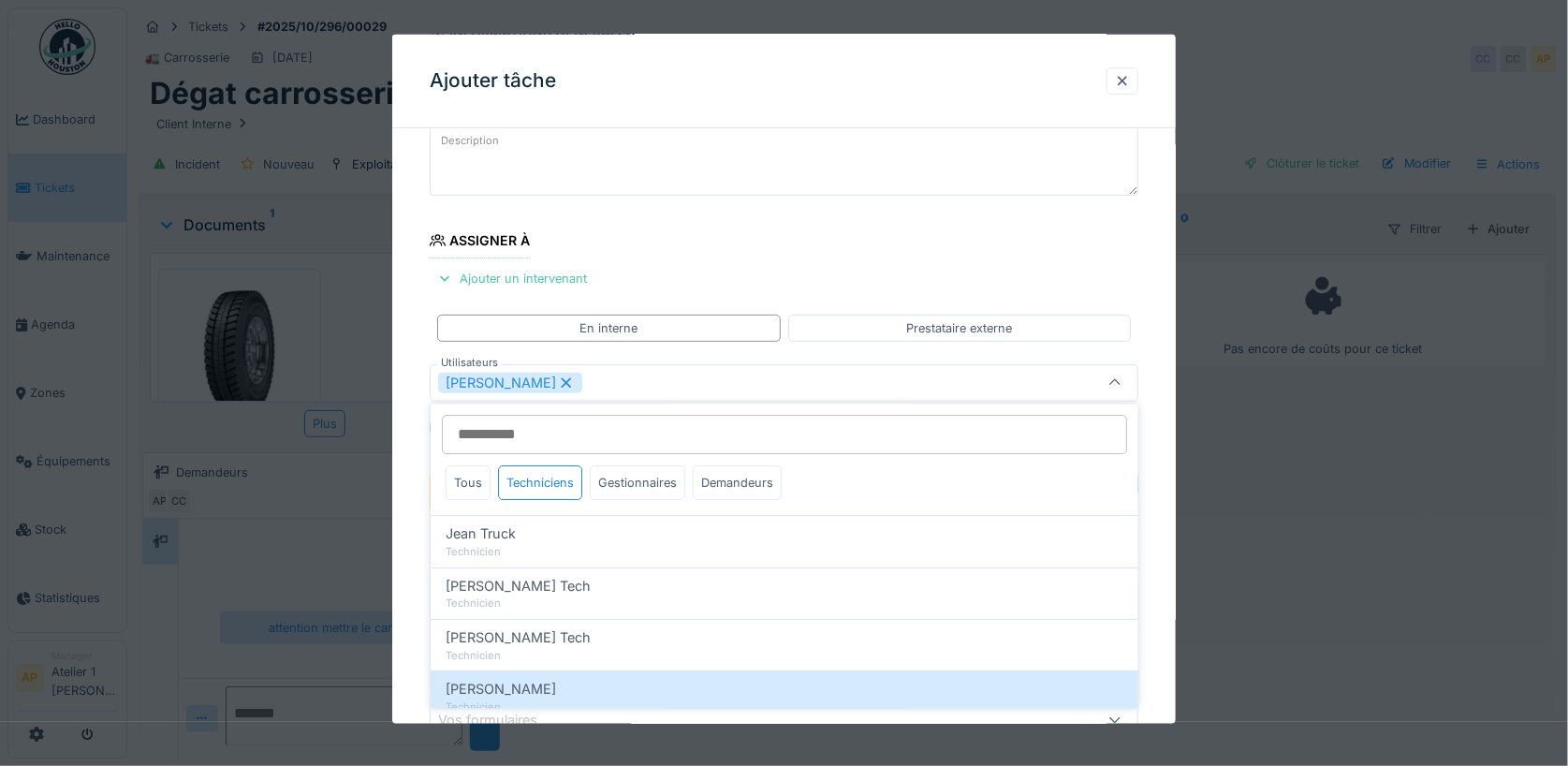
click at [770, 254] on fieldset "**********" at bounding box center [784, 475] width 710 height 923
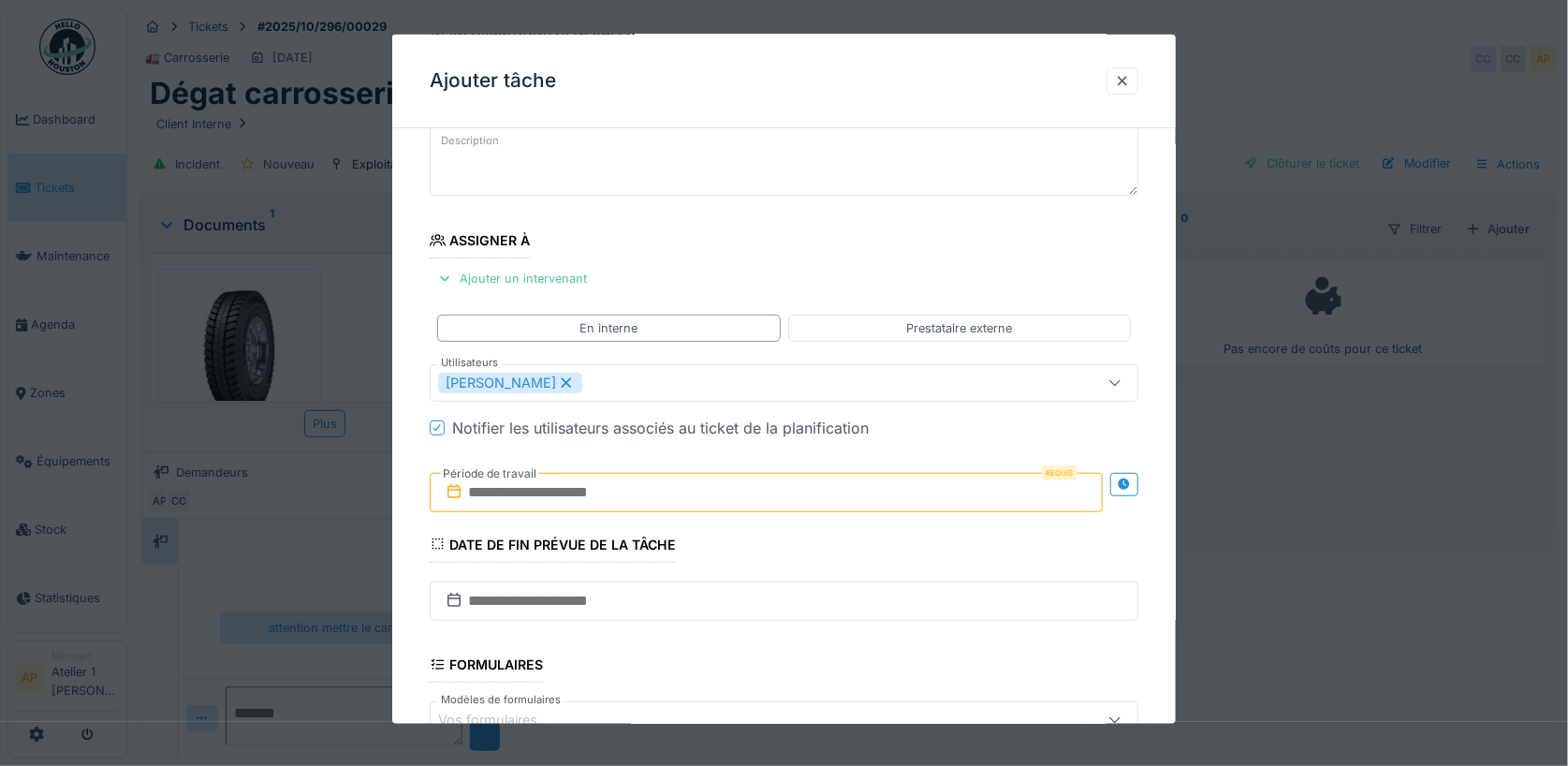
scroll to position [179, 0]
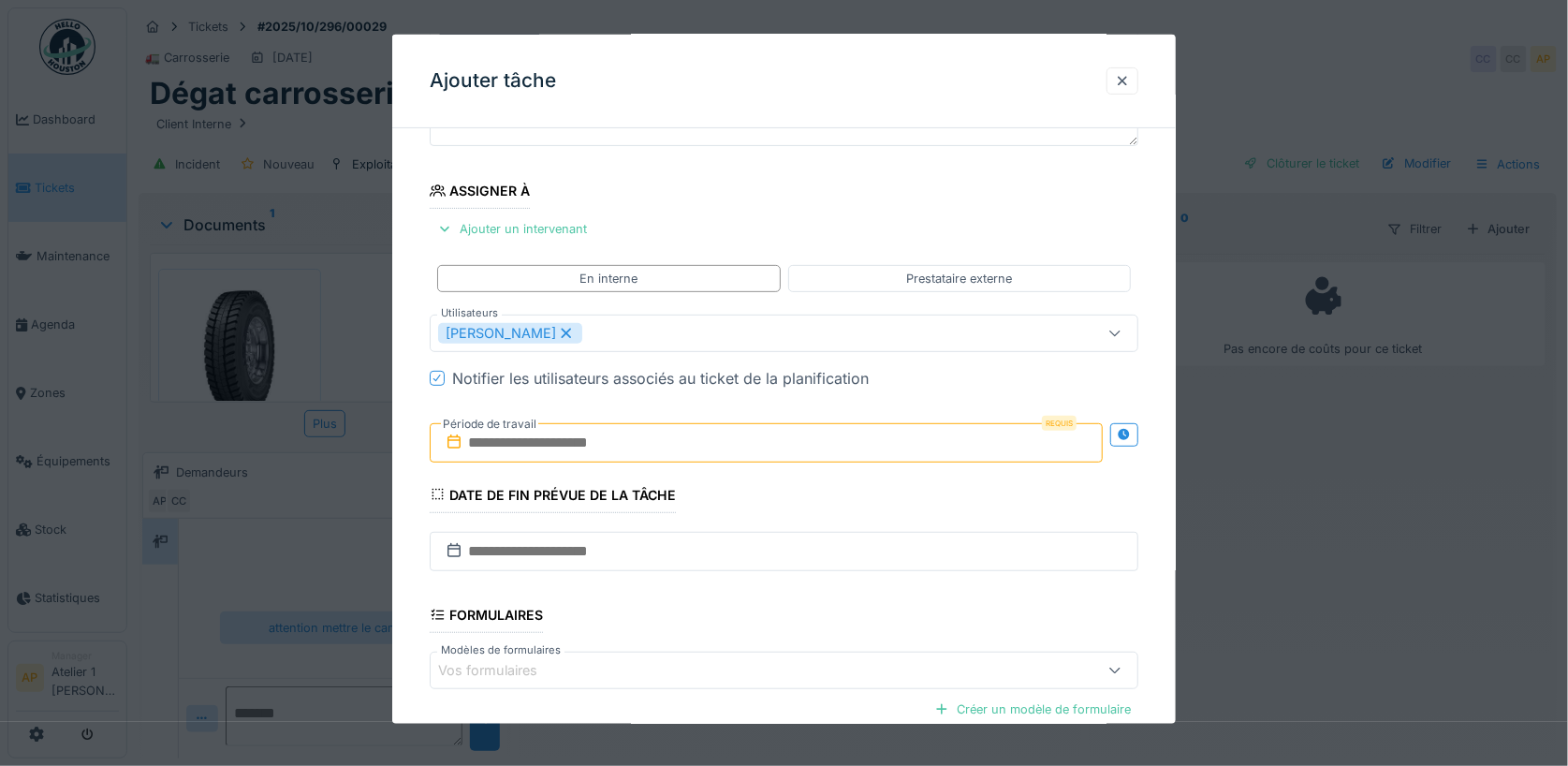
click at [681, 449] on input "text" at bounding box center [767, 442] width 674 height 39
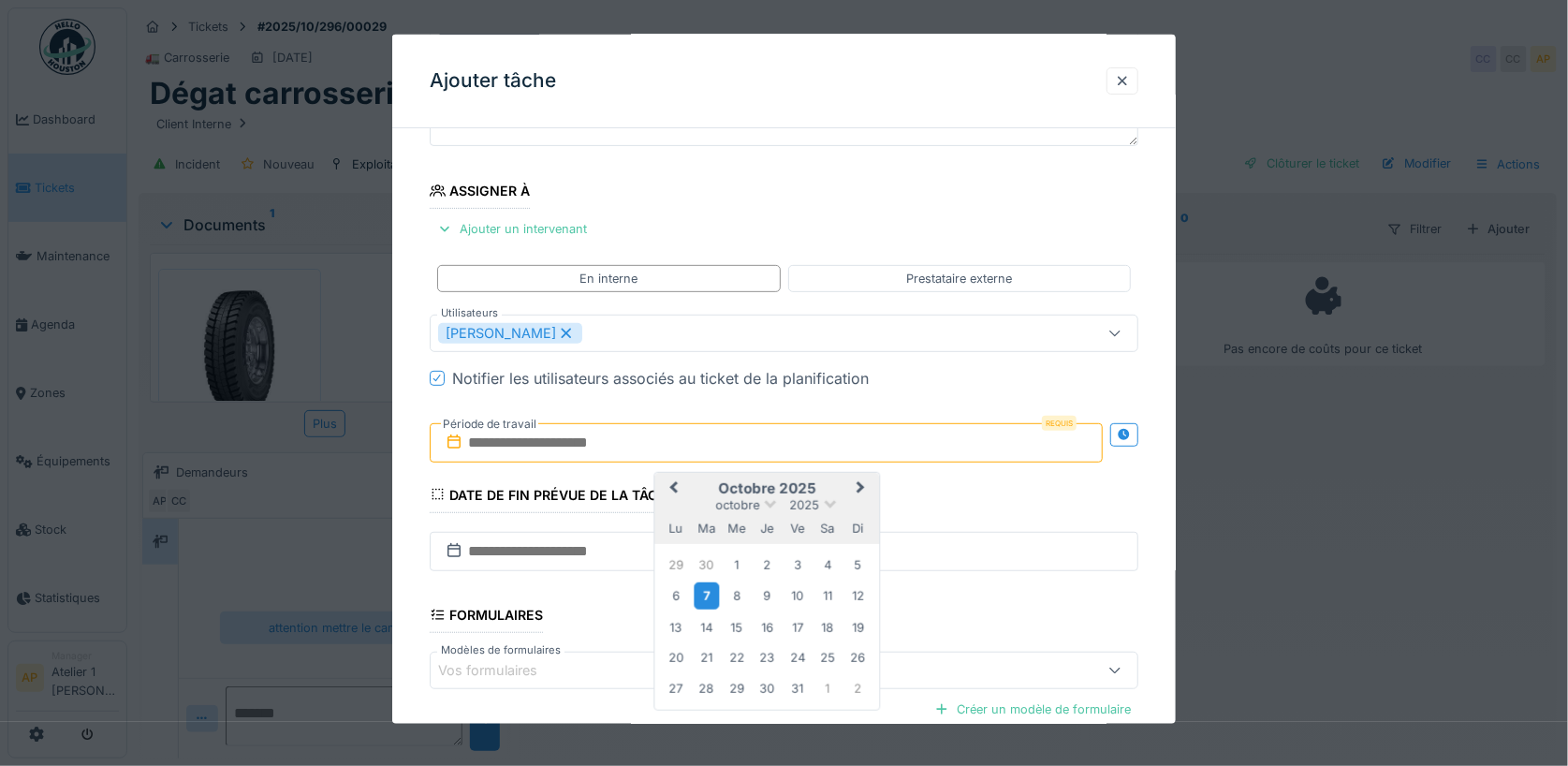
click at [712, 588] on div "7" at bounding box center [706, 595] width 25 height 27
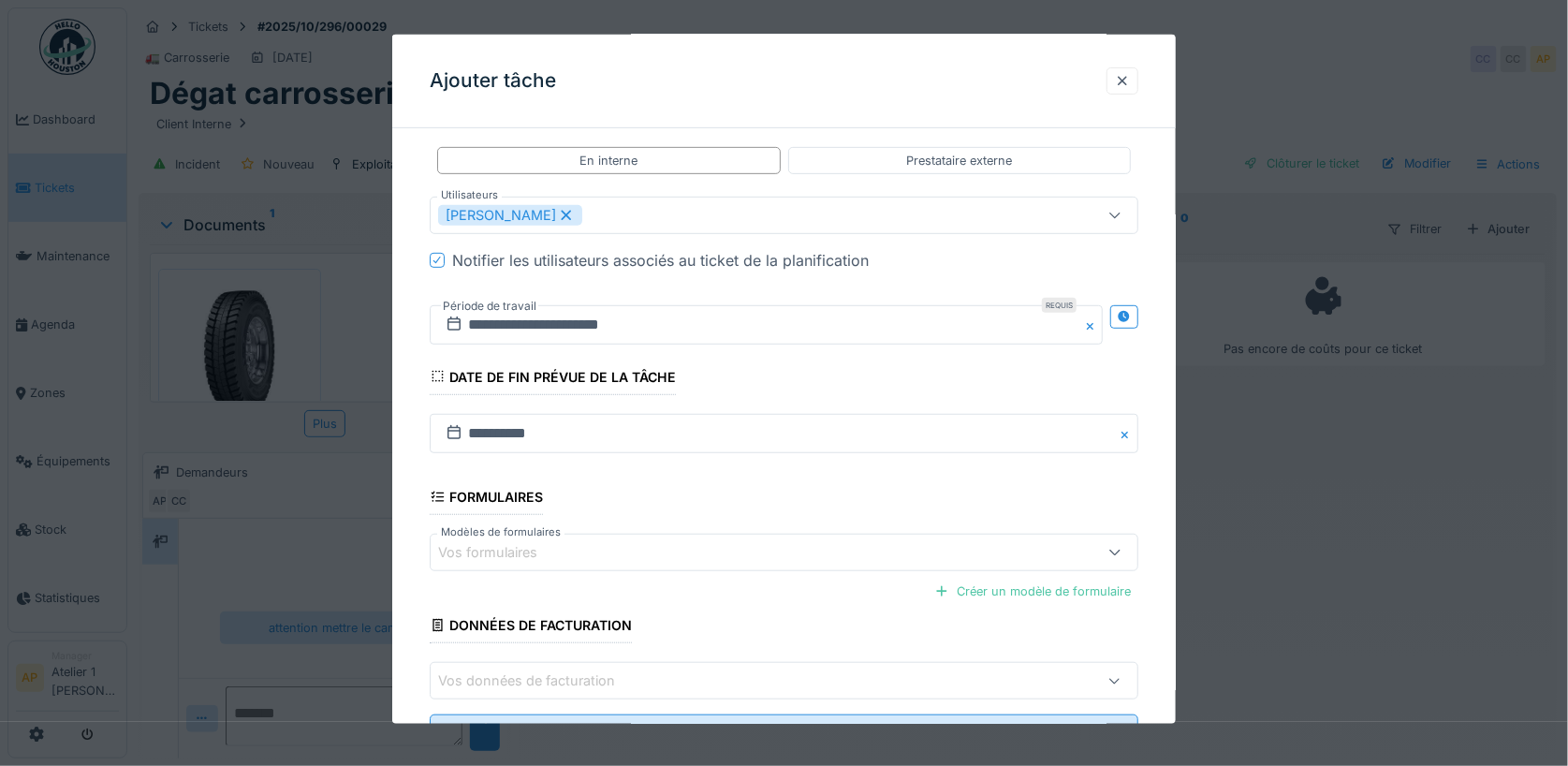
scroll to position [372, 0]
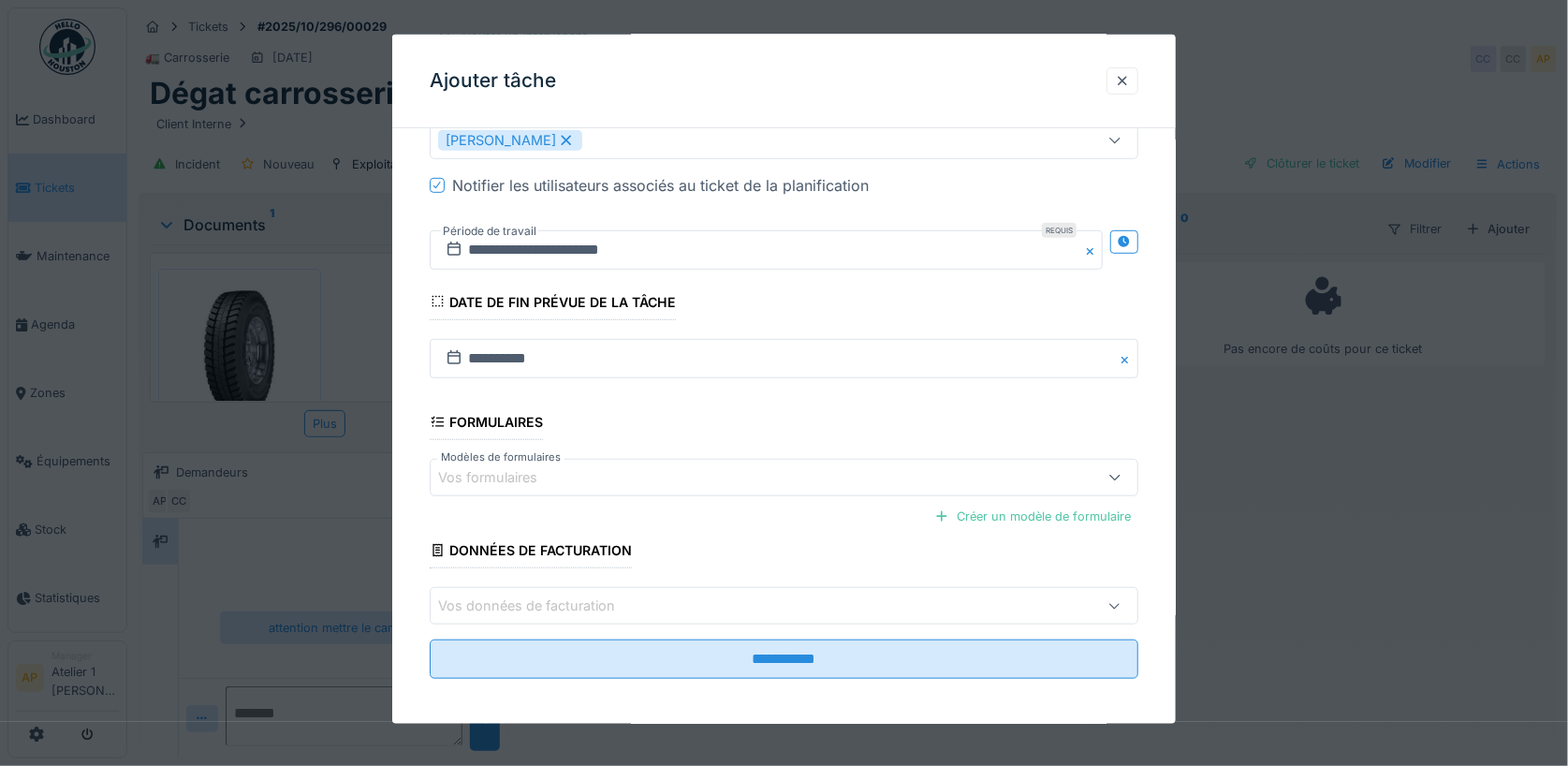
click at [1017, 476] on div "Vos formulaires" at bounding box center [743, 477] width 609 height 21
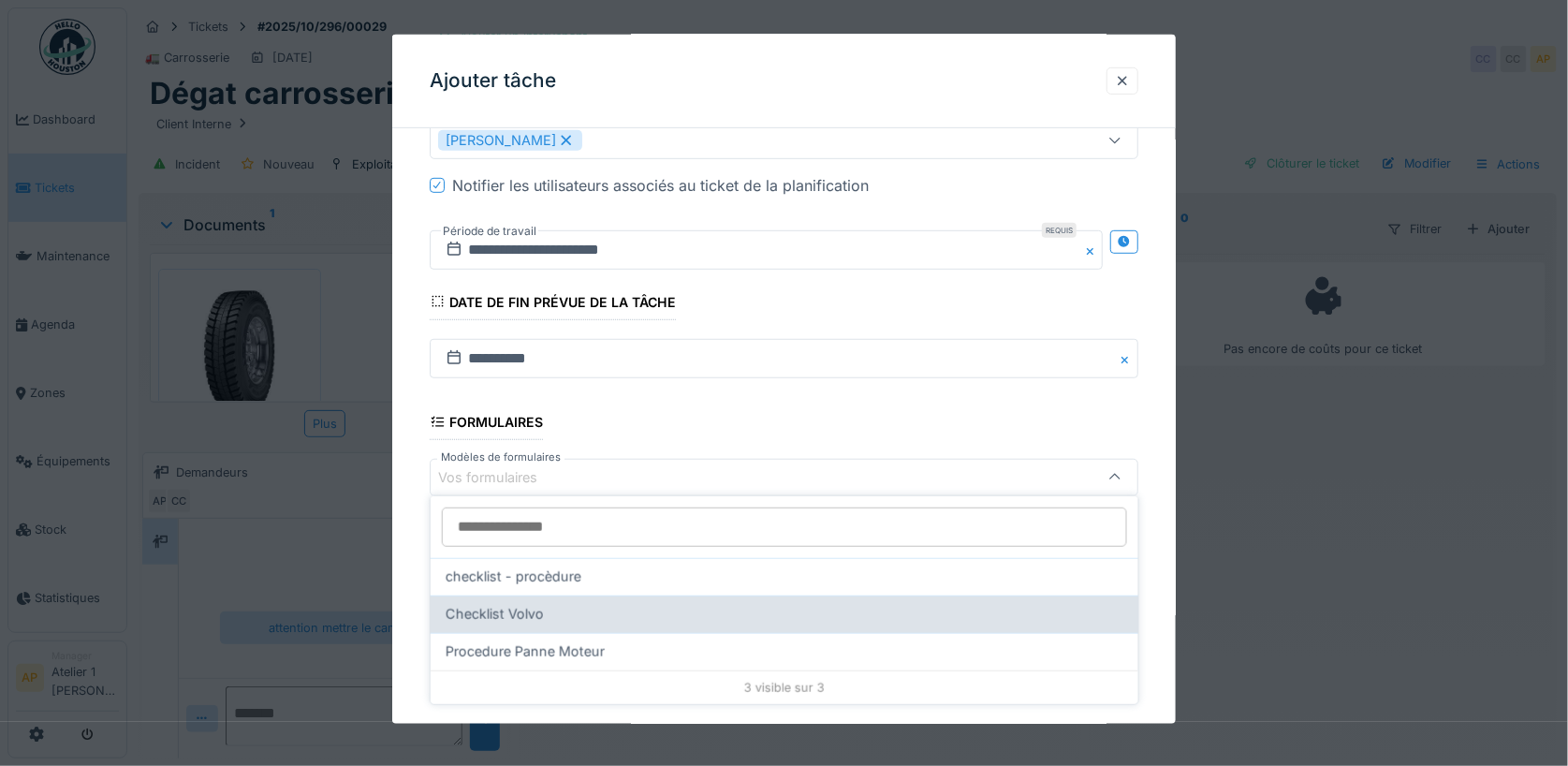
click at [594, 609] on div "Checklist Volvo" at bounding box center [784, 614] width 678 height 21
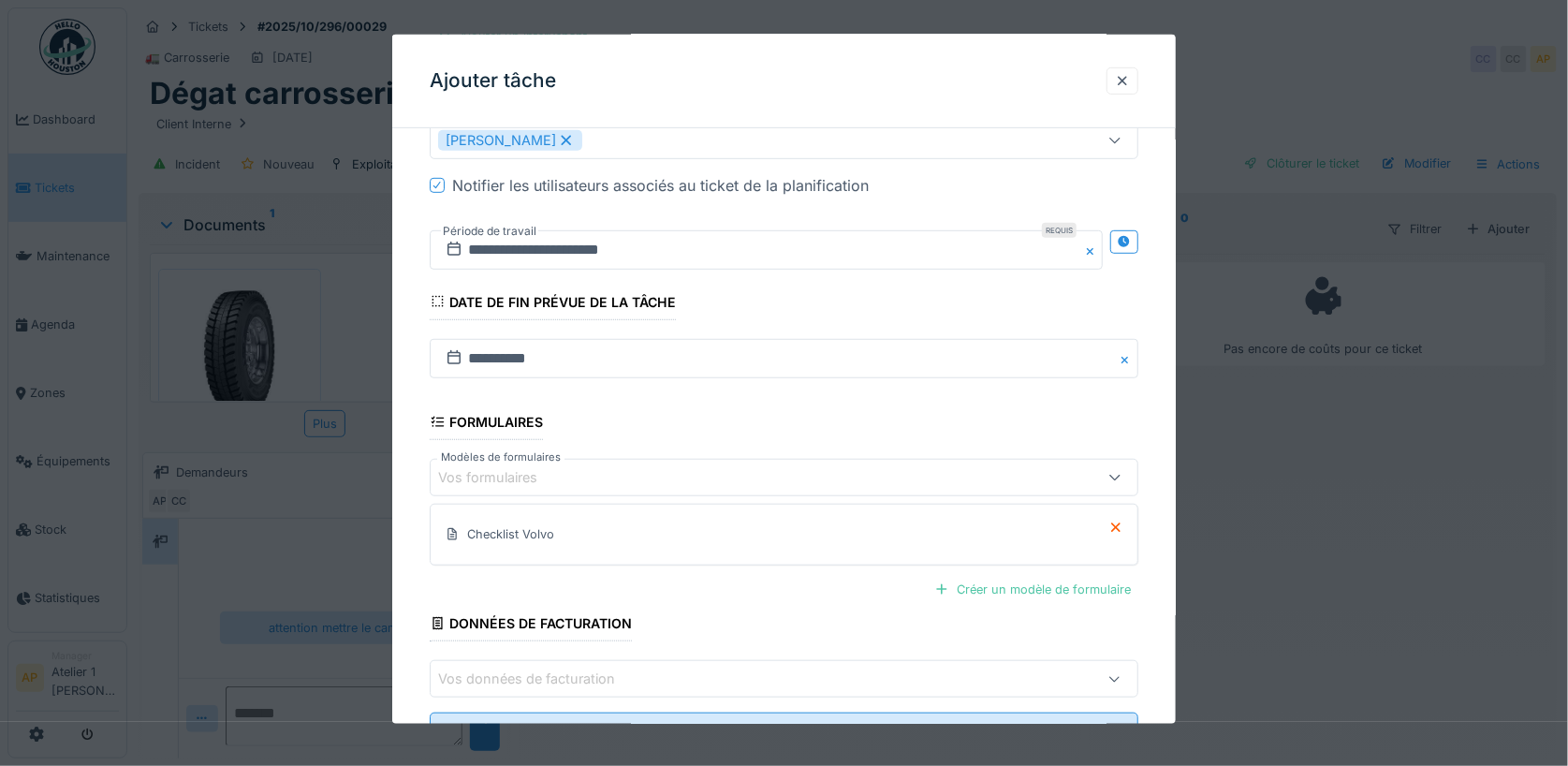
scroll to position [444, 0]
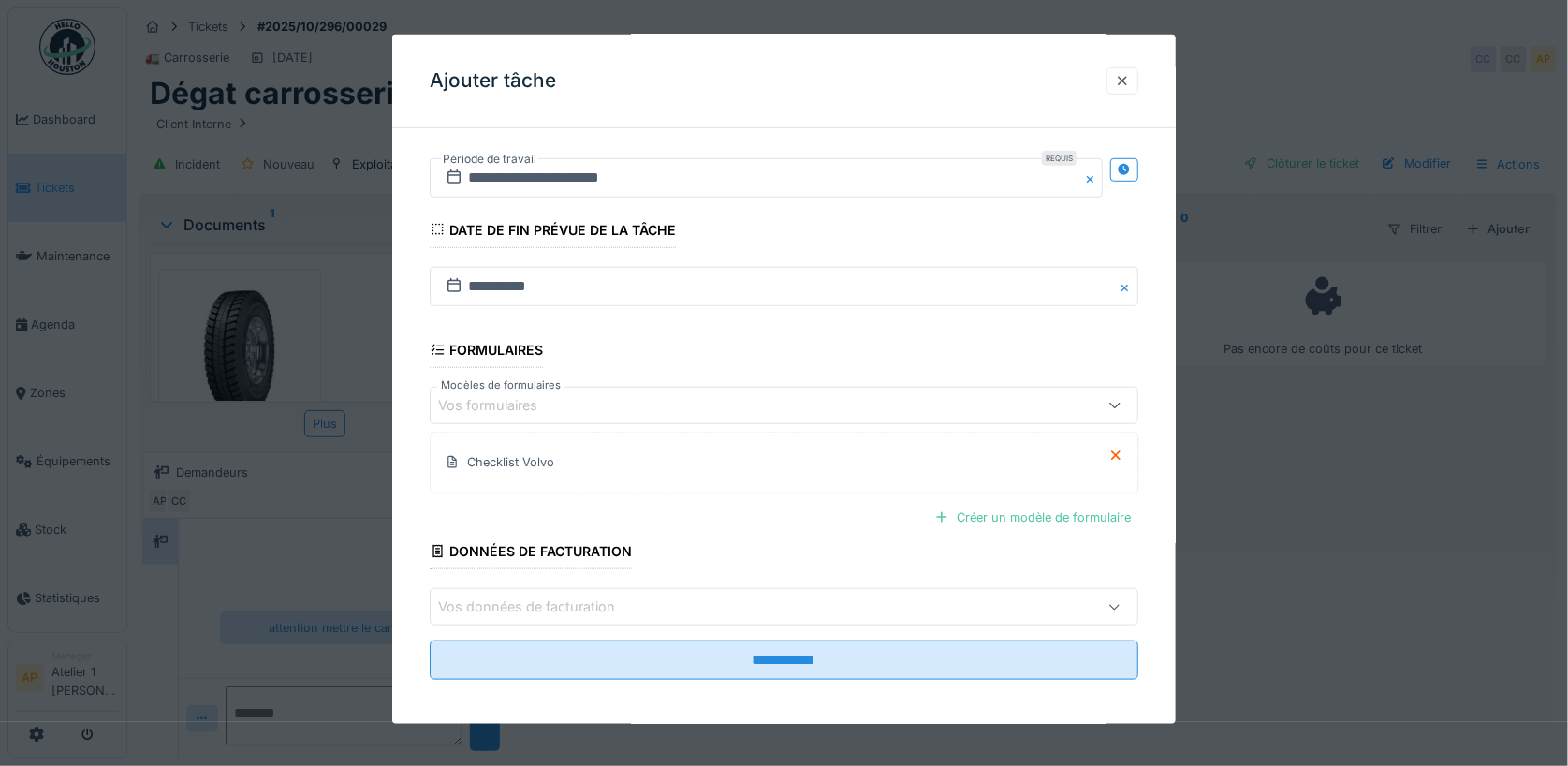
click at [678, 603] on div "Vos données de facturation" at bounding box center [743, 607] width 609 height 21
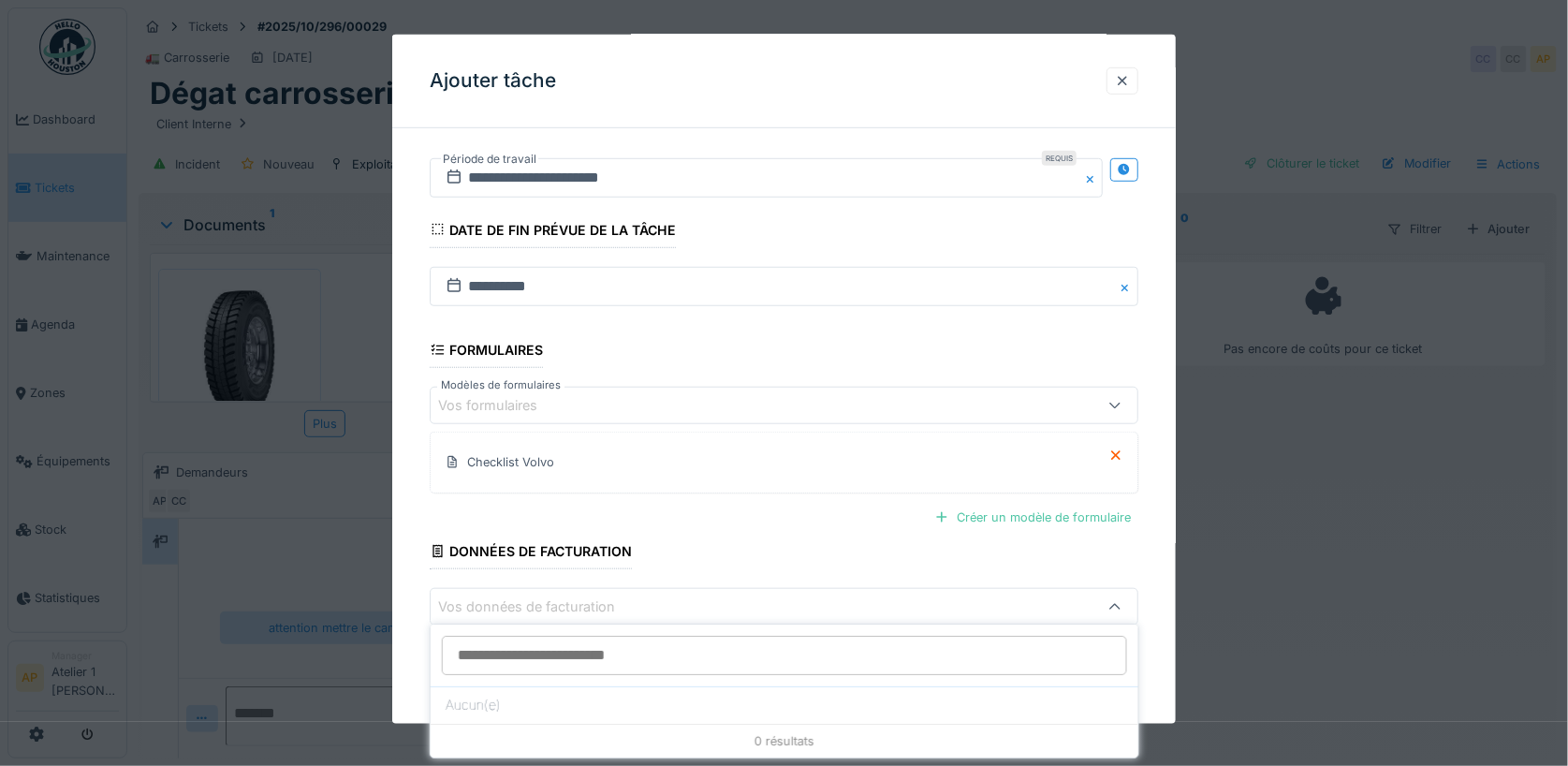
click at [715, 554] on fieldset "**********" at bounding box center [784, 197] width 710 height 996
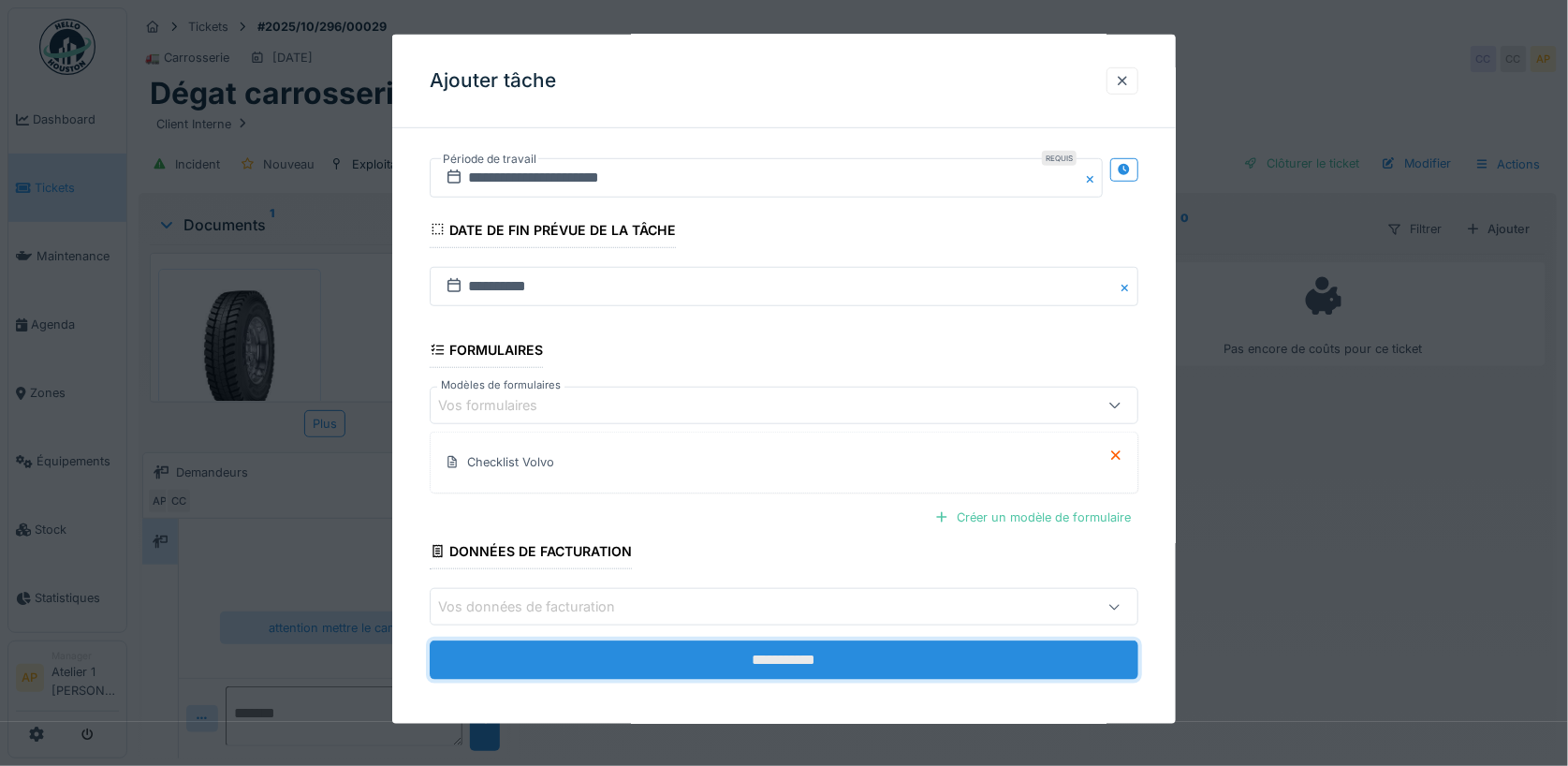
click at [828, 659] on input "**********" at bounding box center [784, 660] width 710 height 39
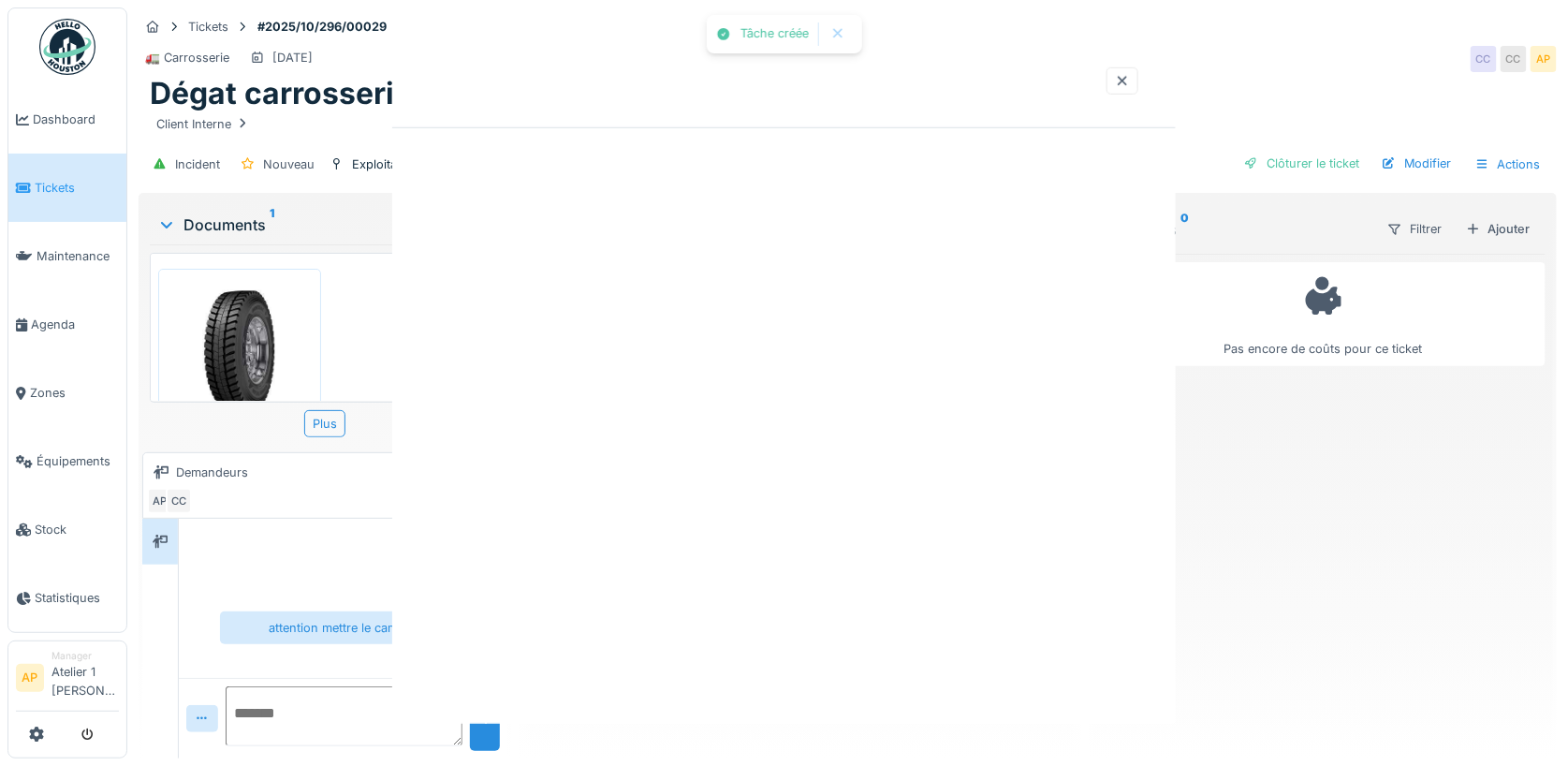
scroll to position [0, 0]
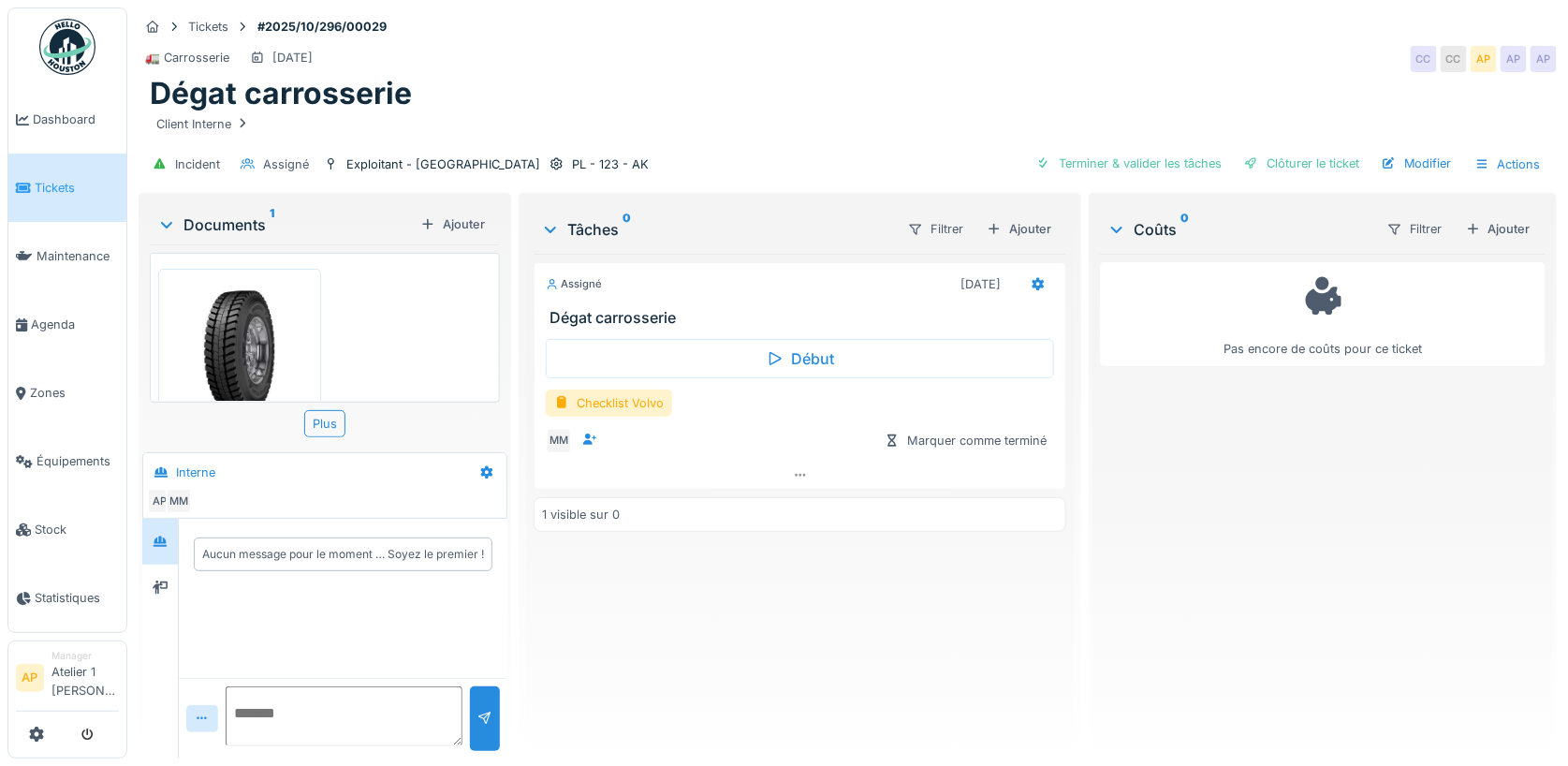
click at [47, 733] on div at bounding box center [67, 734] width 103 height 31
click at [41, 733] on icon at bounding box center [36, 734] width 15 height 15
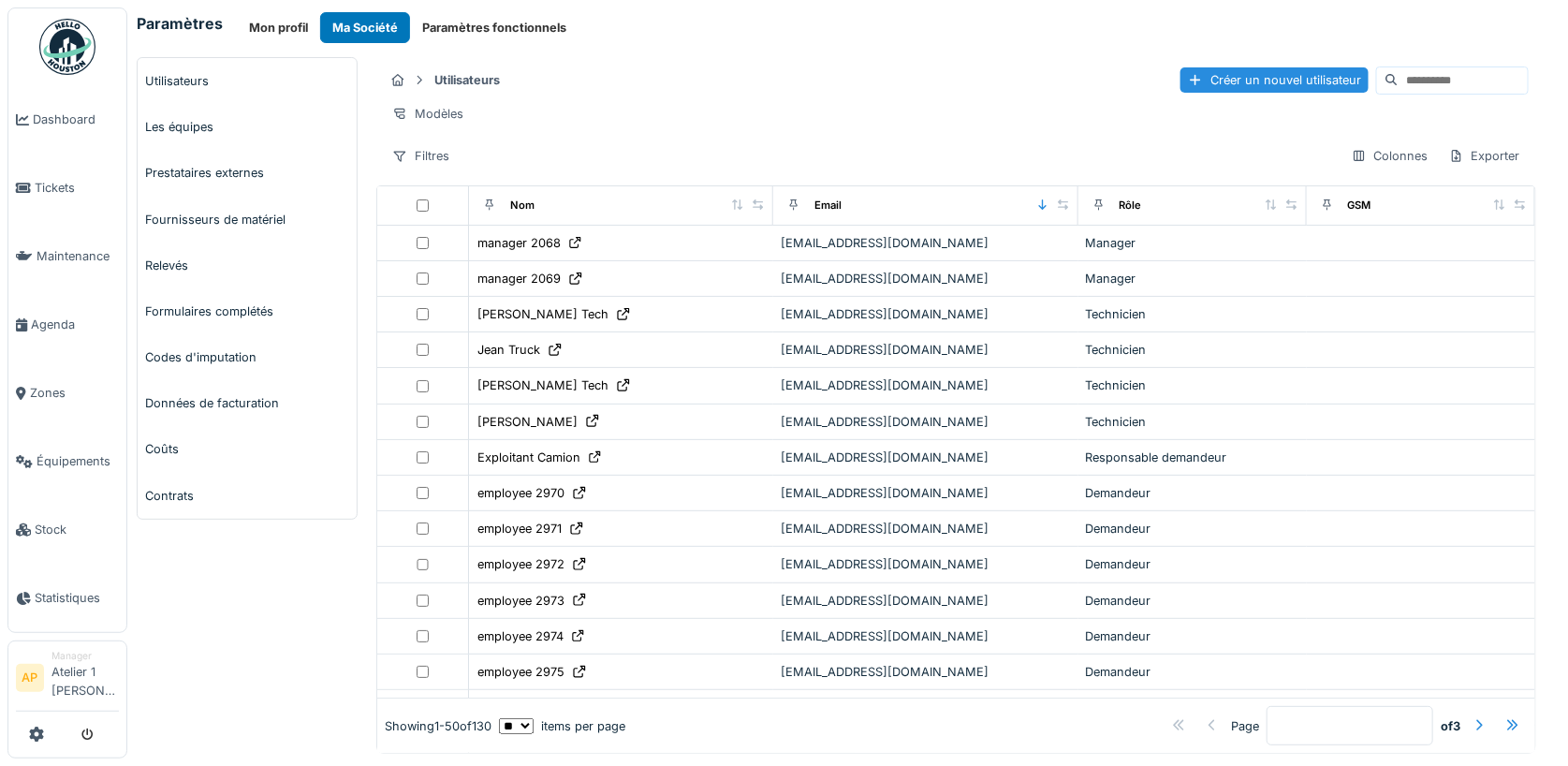
click at [1429, 81] on input at bounding box center [1462, 81] width 129 height 26
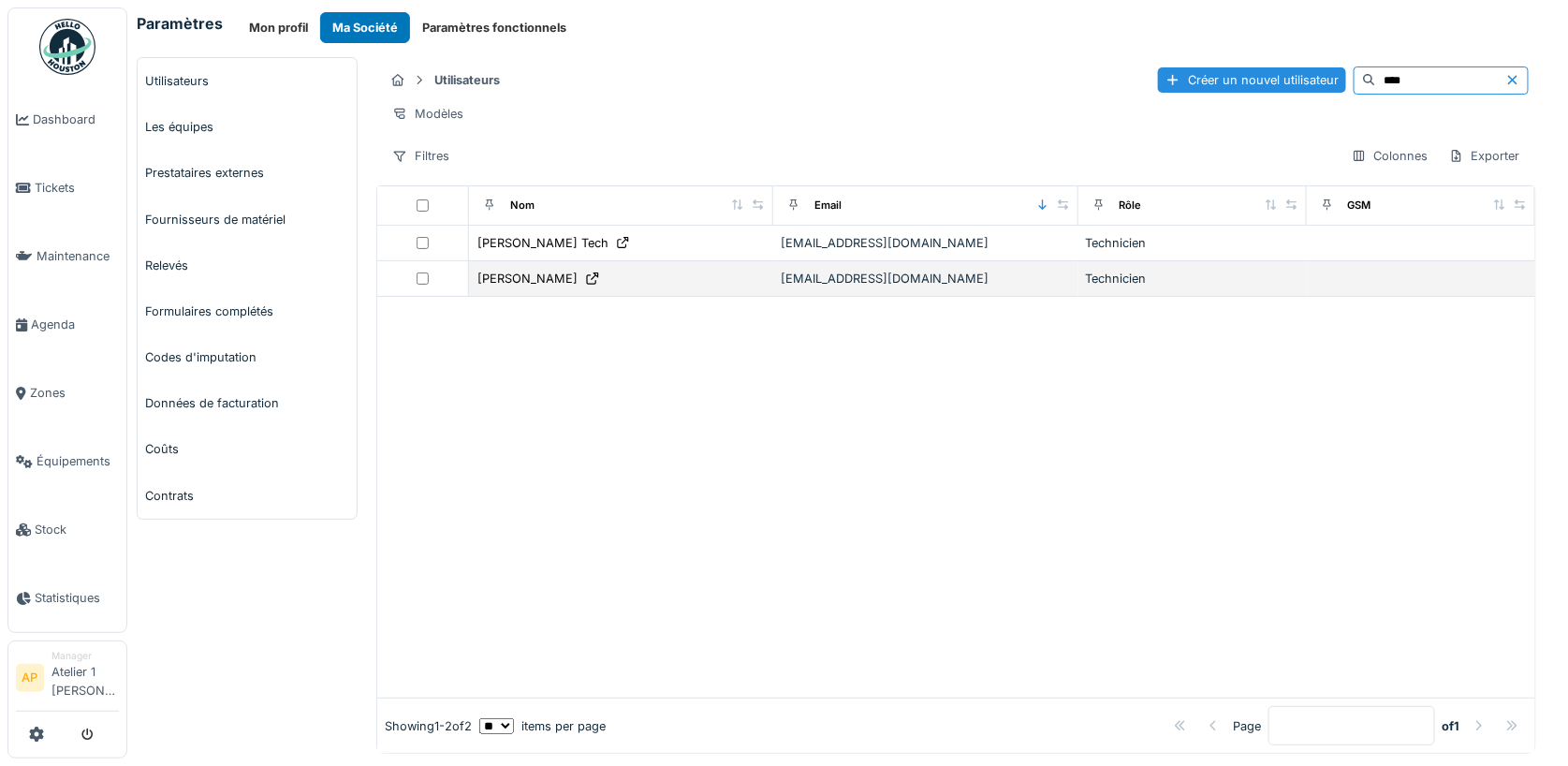
type input "****"
drag, startPoint x: 929, startPoint y: 268, endPoint x: 782, endPoint y: 268, distance: 147.0
click at [782, 270] on div "[EMAIL_ADDRESS][DOMAIN_NAME]" at bounding box center [925, 279] width 289 height 18
copy div "[EMAIL_ADDRESS][DOMAIN_NAME]"
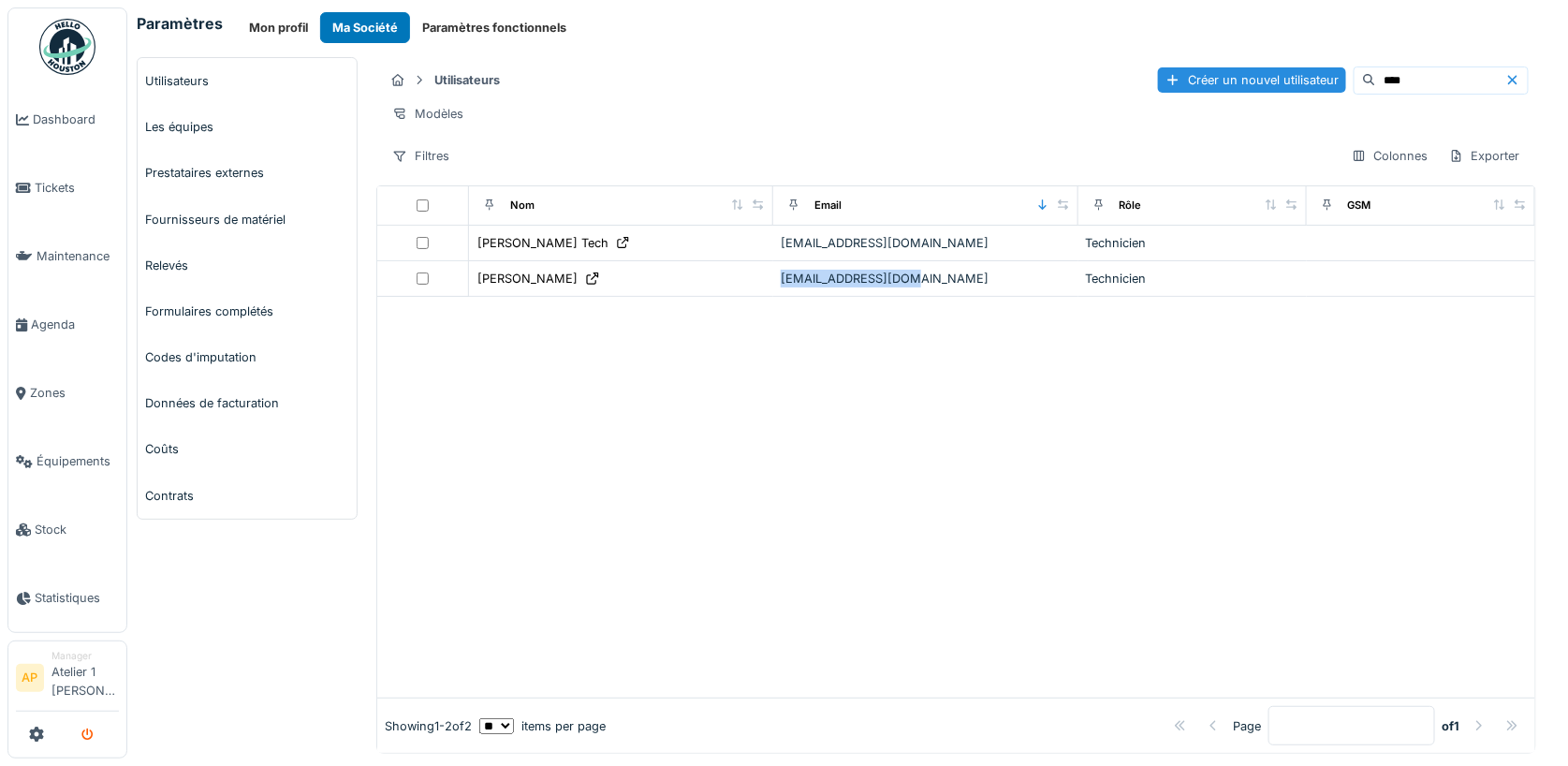
click at [85, 735] on icon "submit" at bounding box center [88, 736] width 12 height 12
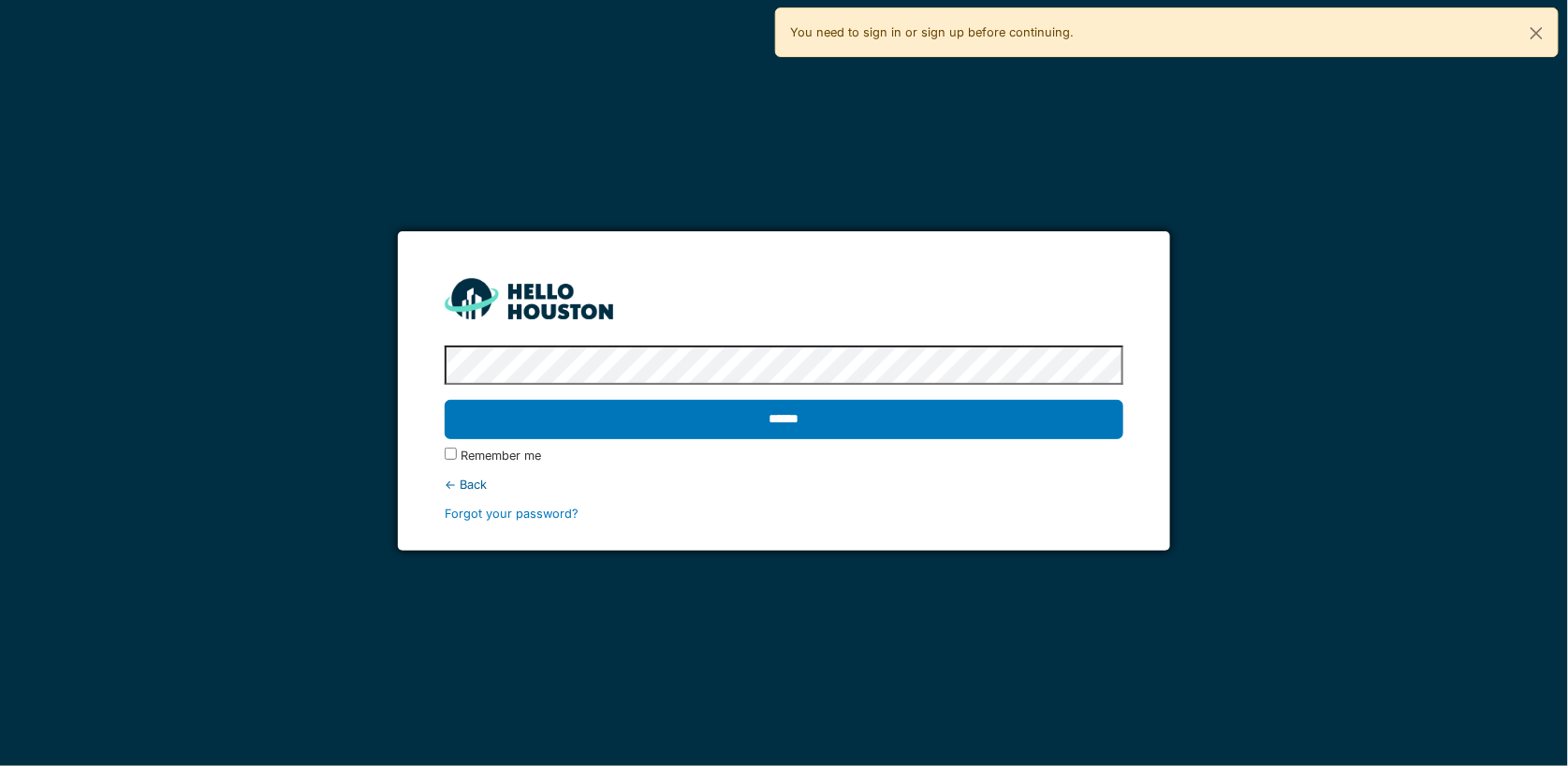
click at [445, 400] on input "******" at bounding box center [784, 419] width 679 height 39
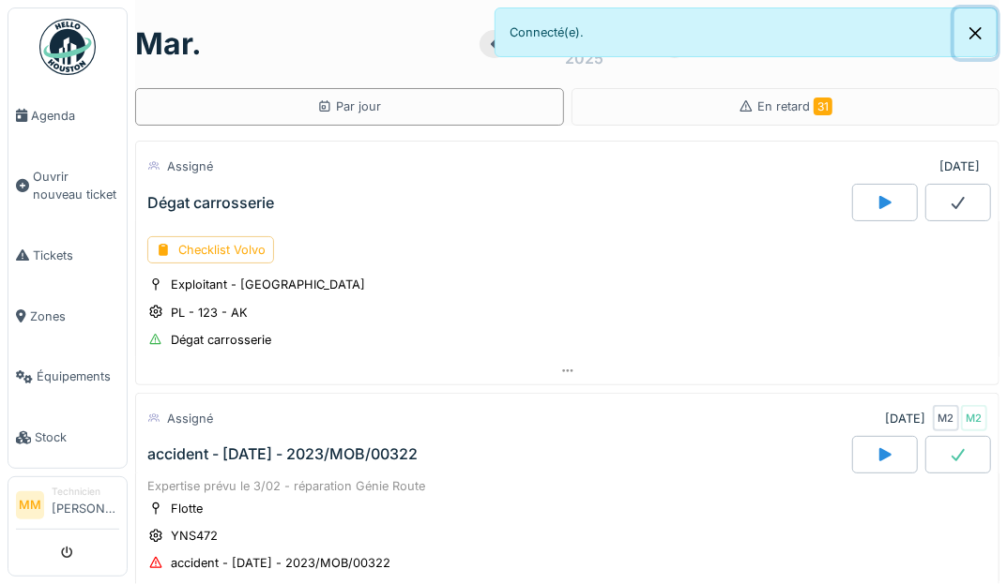
click at [969, 33] on button "Close" at bounding box center [975, 33] width 42 height 50
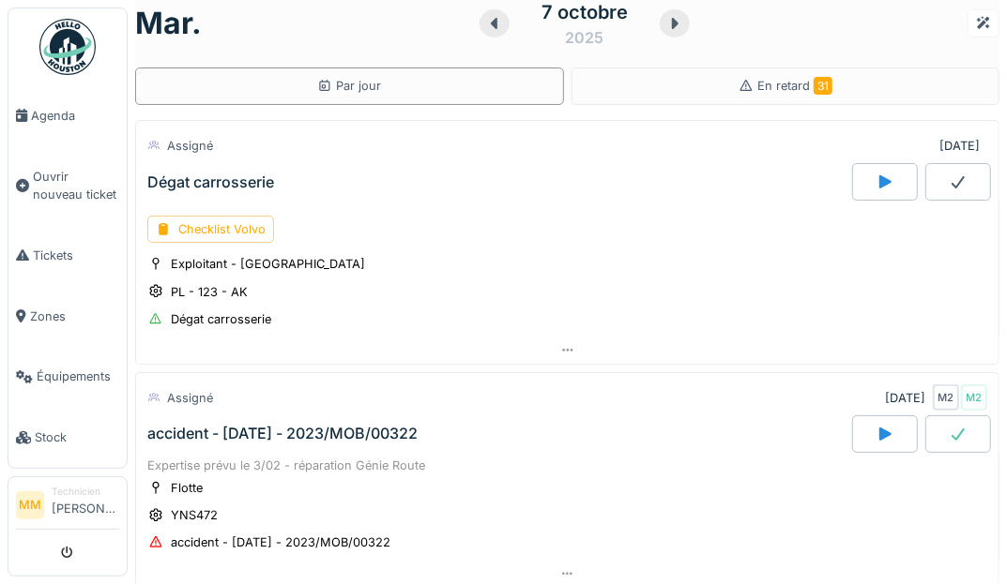
scroll to position [14, 0]
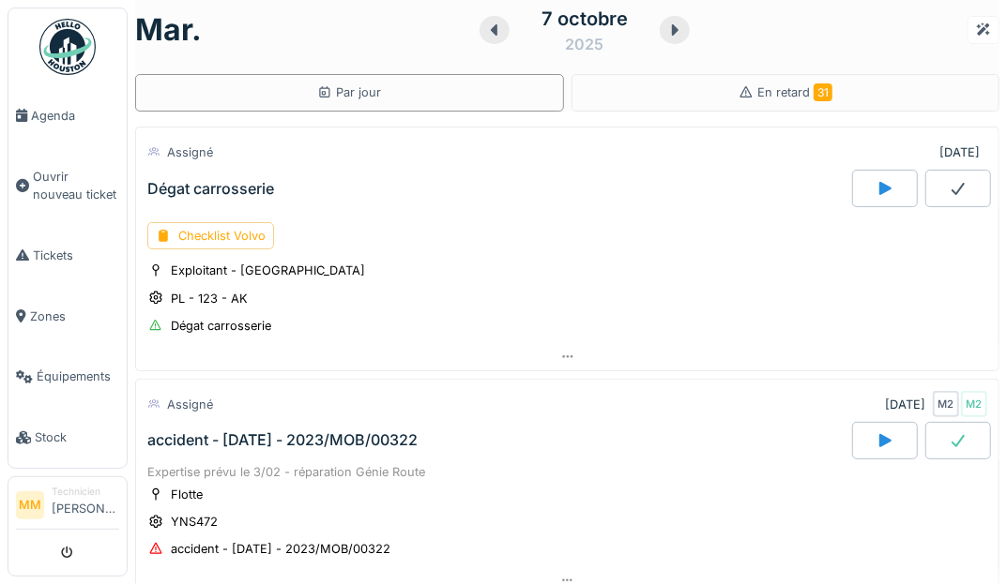
click at [273, 188] on div "Dégat carrosserie" at bounding box center [210, 189] width 127 height 18
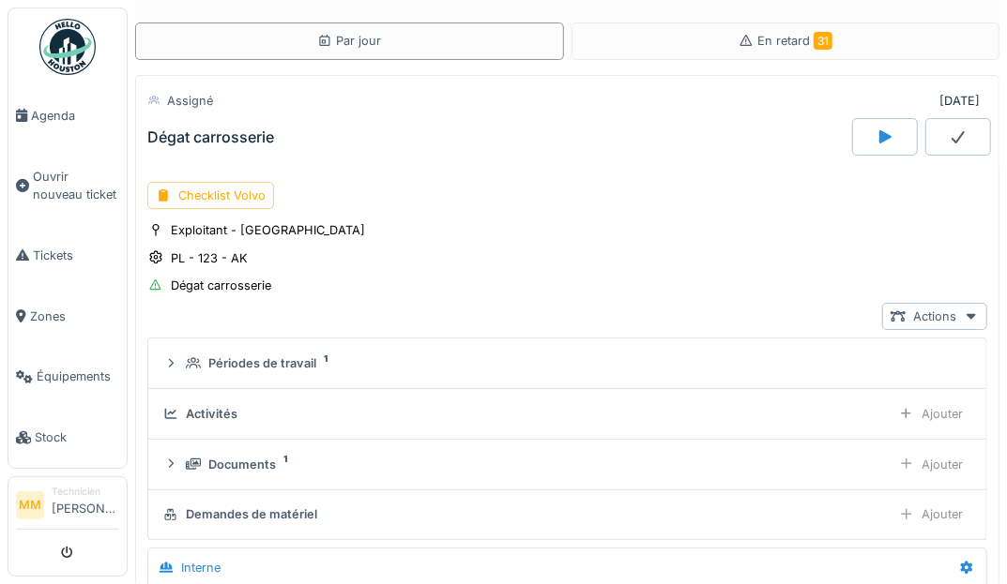
scroll to position [88, 0]
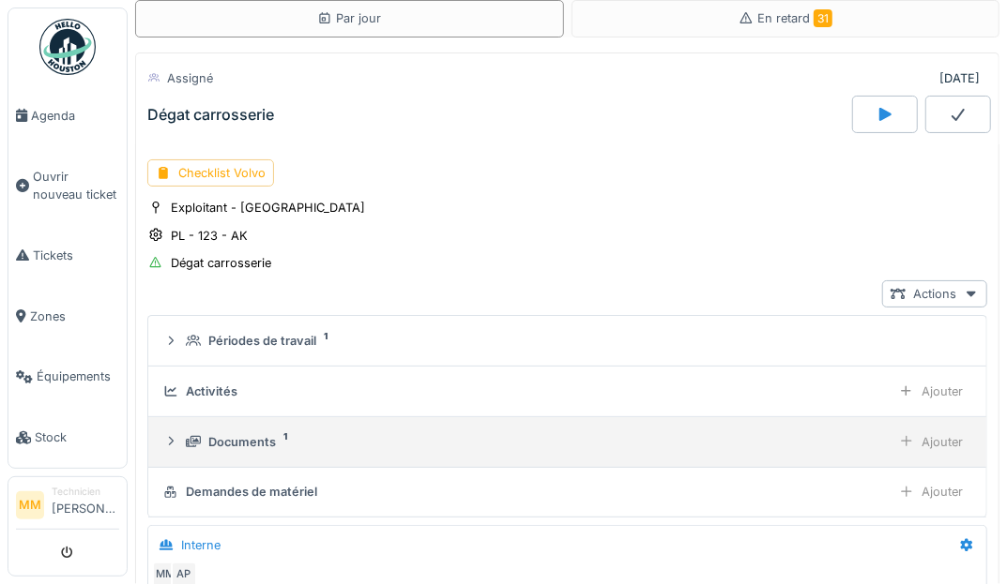
click at [230, 433] on div "Documents" at bounding box center [242, 442] width 68 height 18
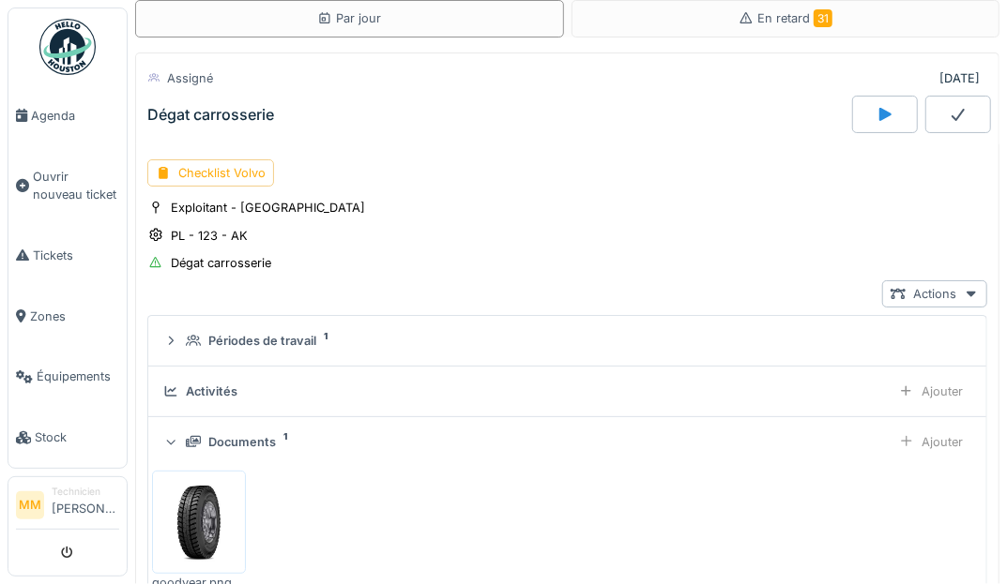
click at [171, 434] on icon at bounding box center [171, 441] width 12 height 15
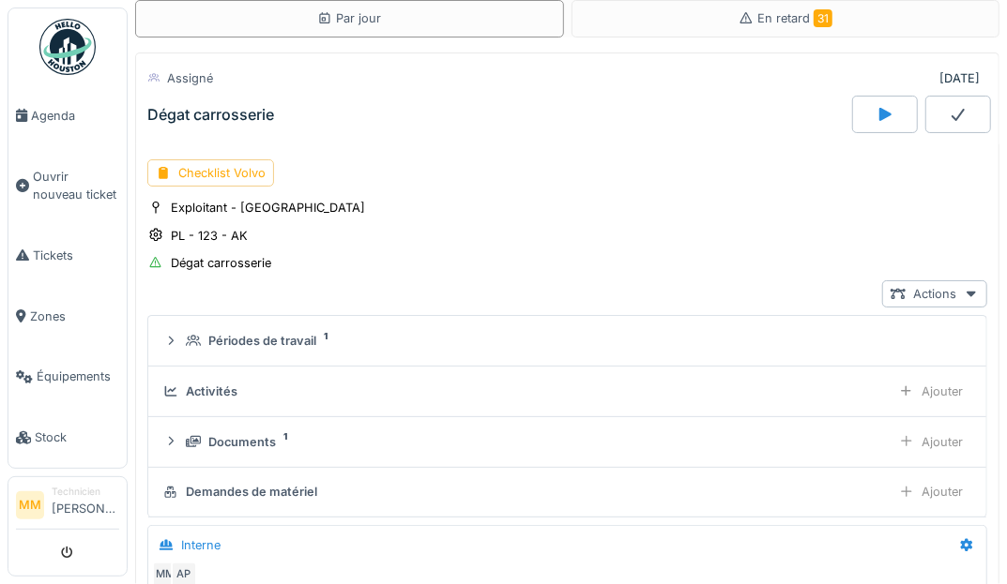
click at [887, 117] on icon at bounding box center [884, 114] width 19 height 15
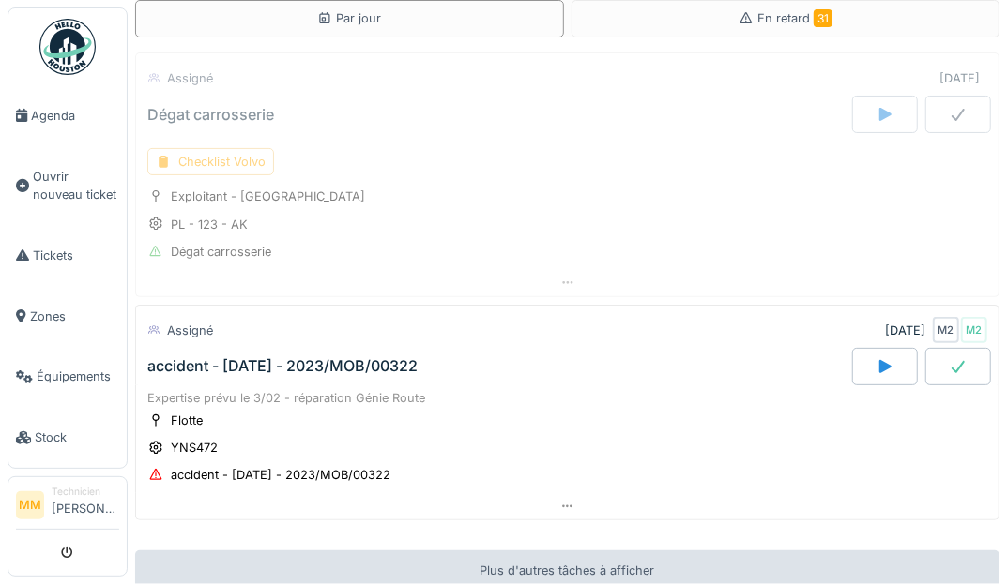
scroll to position [66, 0]
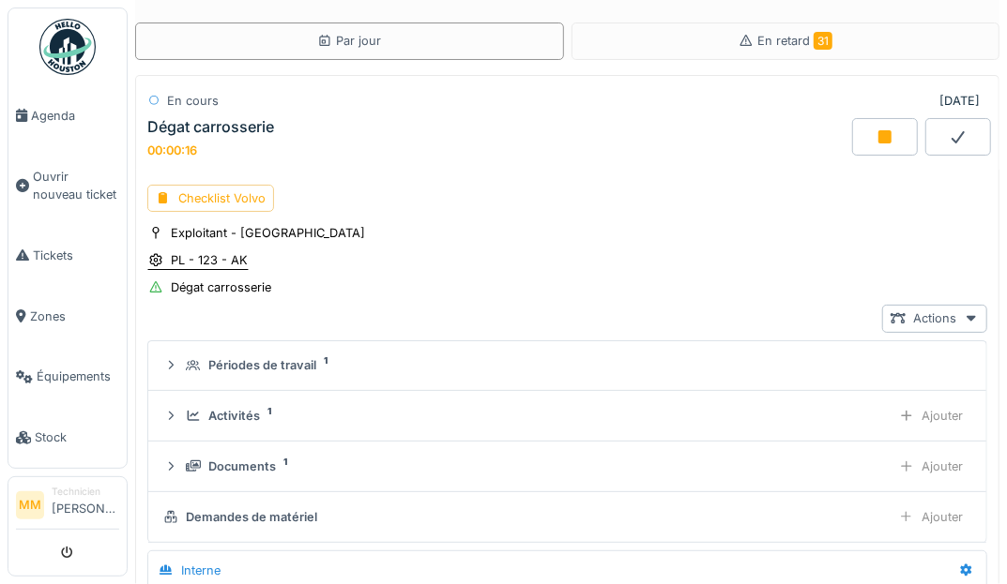
click at [210, 255] on div "PL - 123 - AK" at bounding box center [209, 260] width 77 height 18
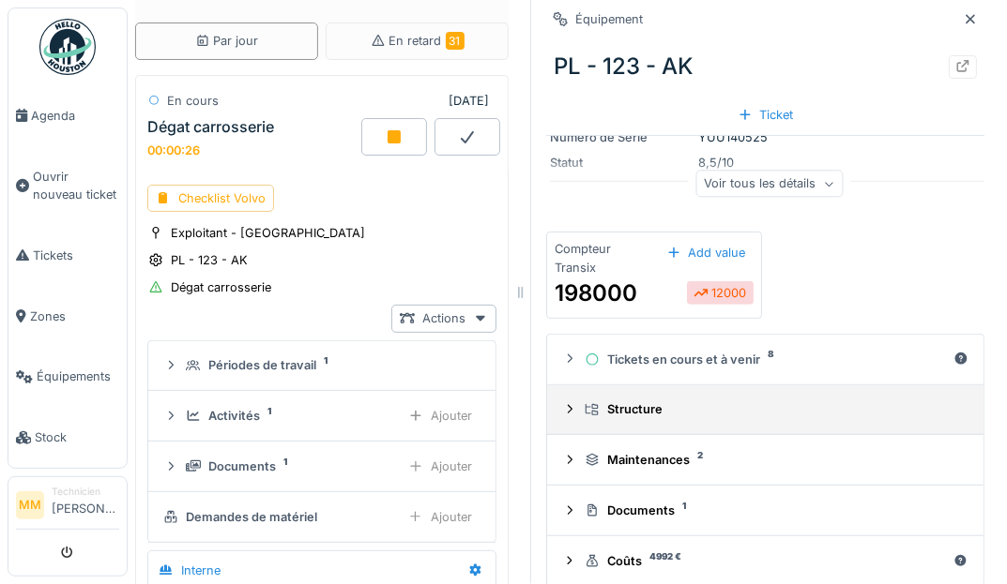
scroll to position [204, 0]
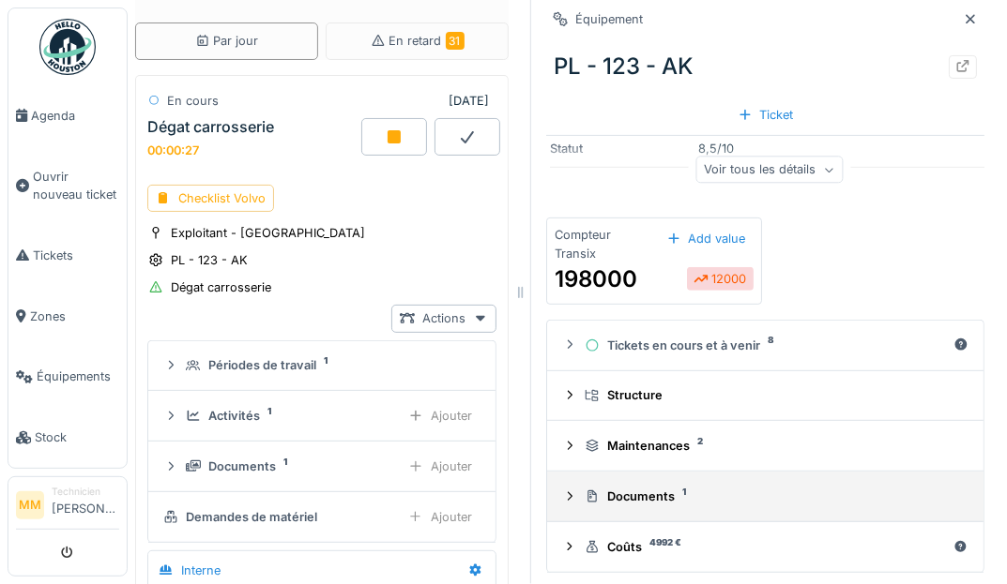
click at [639, 488] on div "Documents 1" at bounding box center [772, 497] width 376 height 18
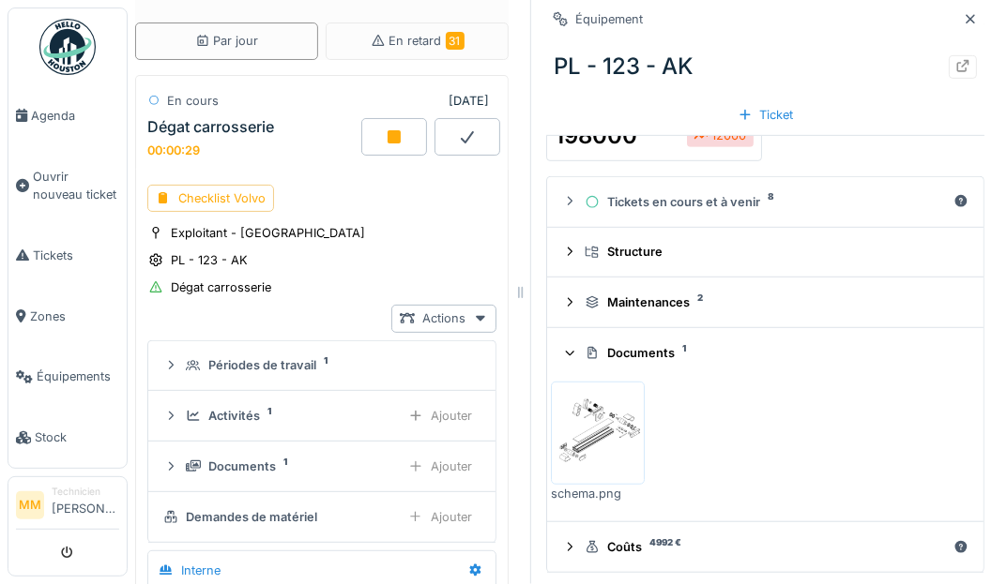
click at [569, 359] on div "Documents 1" at bounding box center [765, 353] width 406 height 18
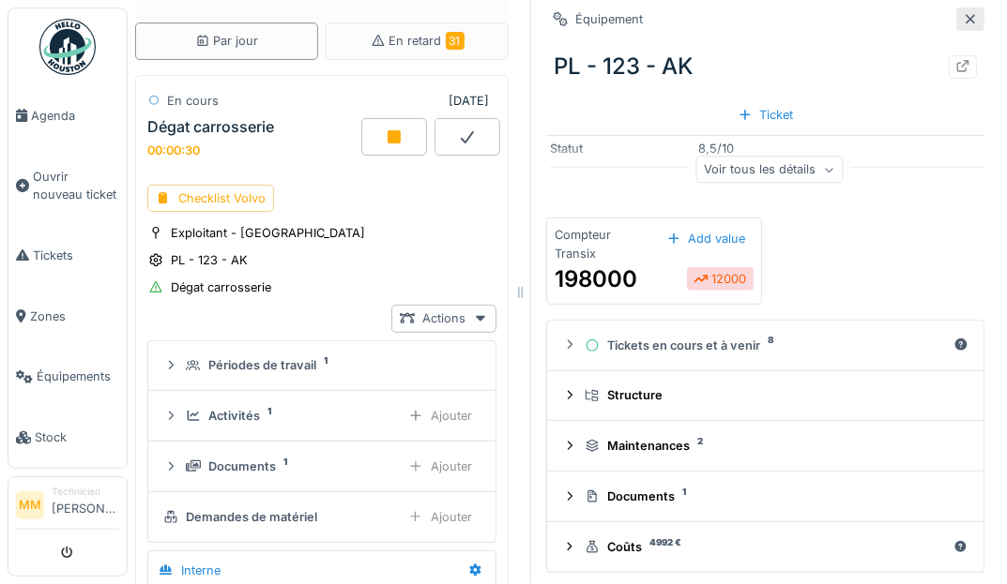
click at [972, 15] on icon at bounding box center [969, 19] width 15 height 12
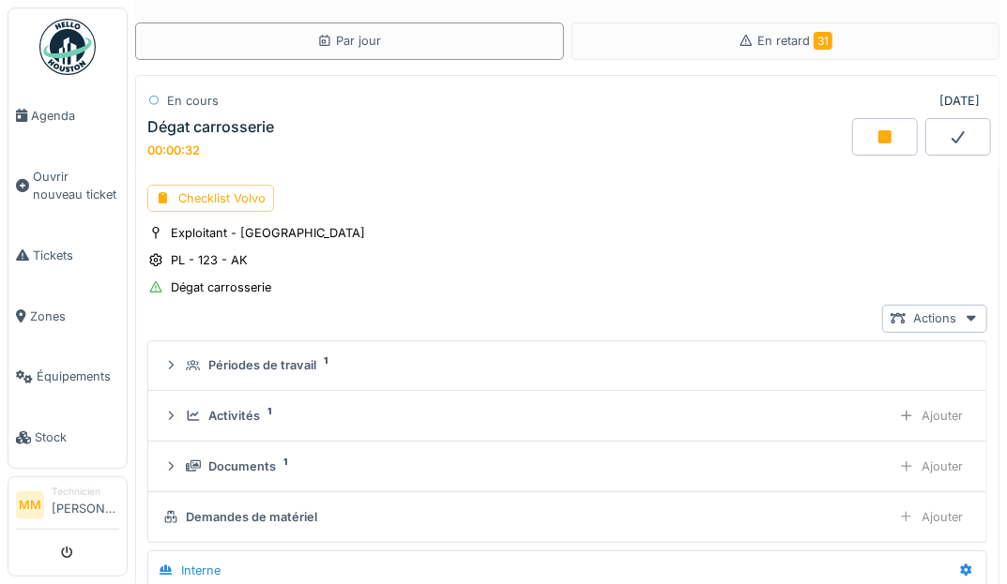
scroll to position [11, 0]
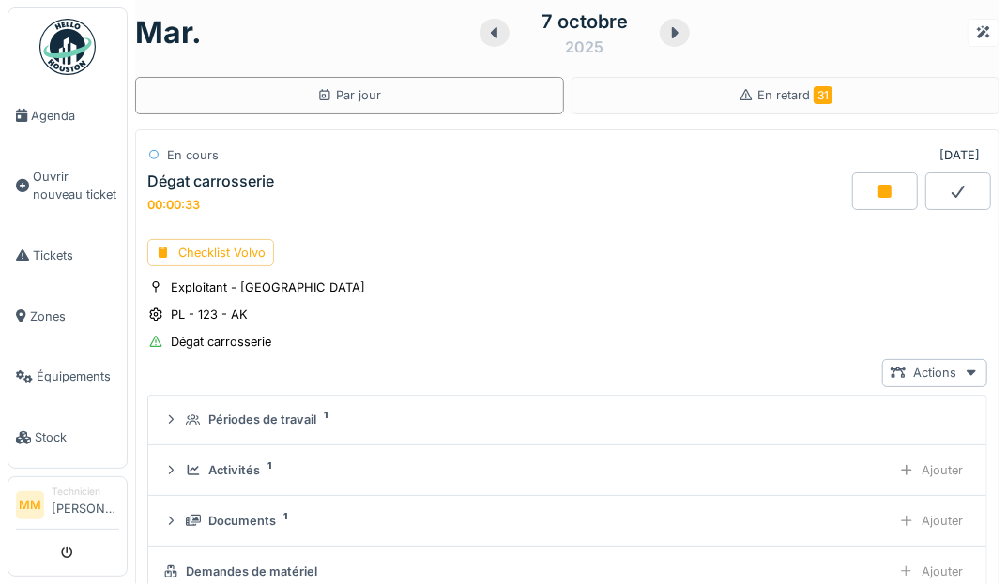
click at [220, 234] on div "Checklist Volvo Exploitant - Lyon PL - 123 - AK Dégat carrosserie Actions Pério…" at bounding box center [567, 526] width 864 height 604
click at [219, 246] on div "Checklist Volvo" at bounding box center [210, 252] width 127 height 27
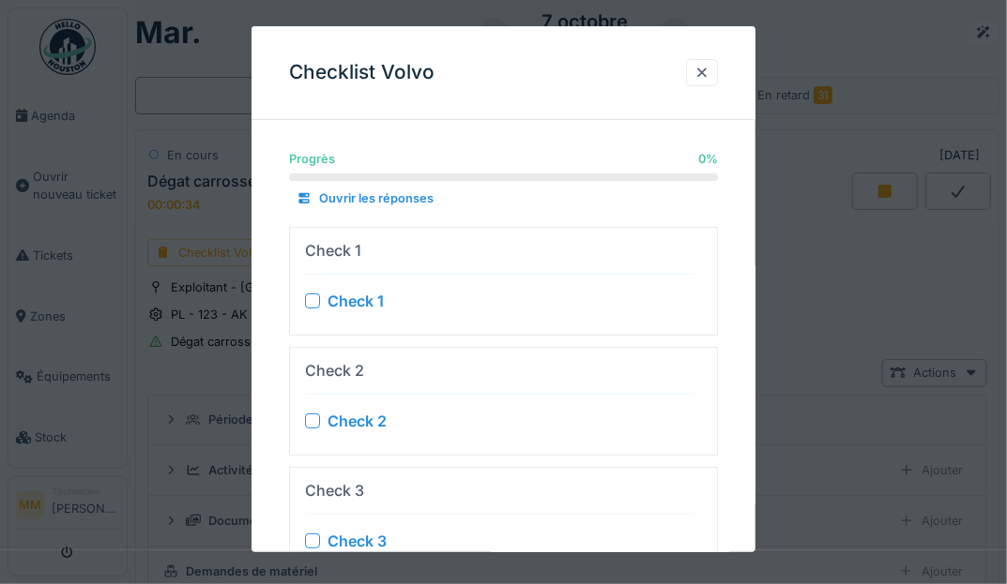
click at [310, 303] on div at bounding box center [312, 301] width 15 height 15
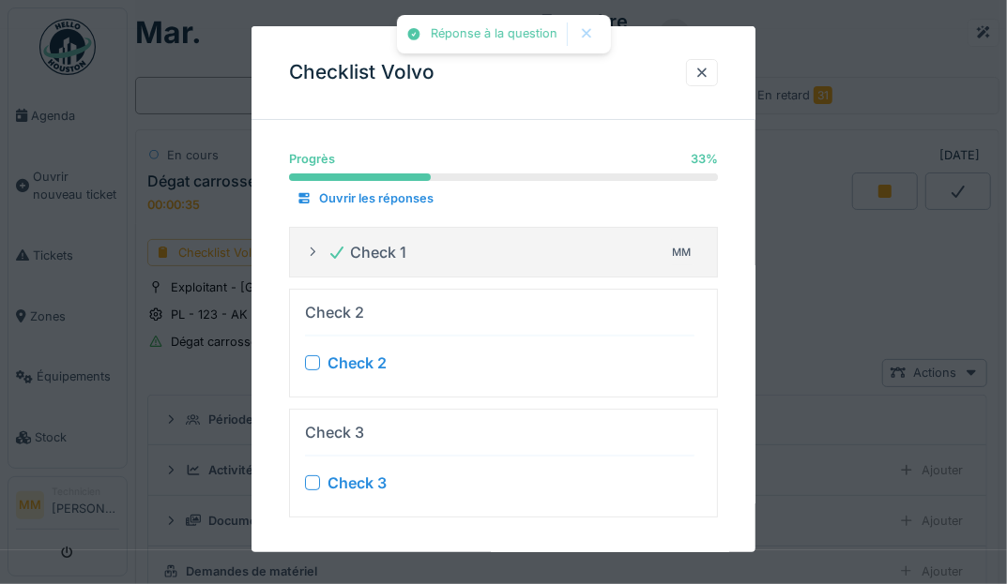
click at [313, 356] on div at bounding box center [312, 363] width 15 height 15
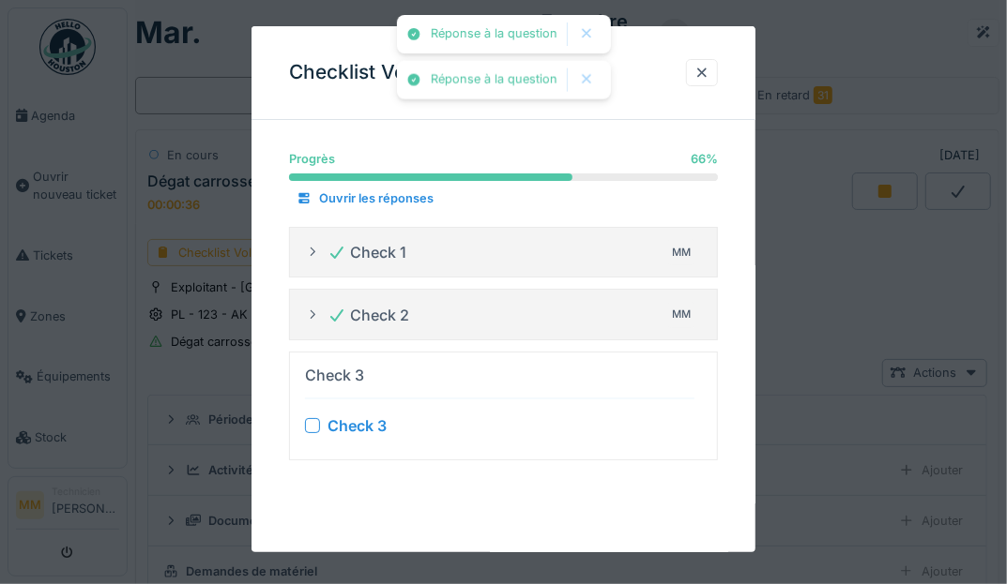
click at [310, 419] on div at bounding box center [312, 425] width 15 height 15
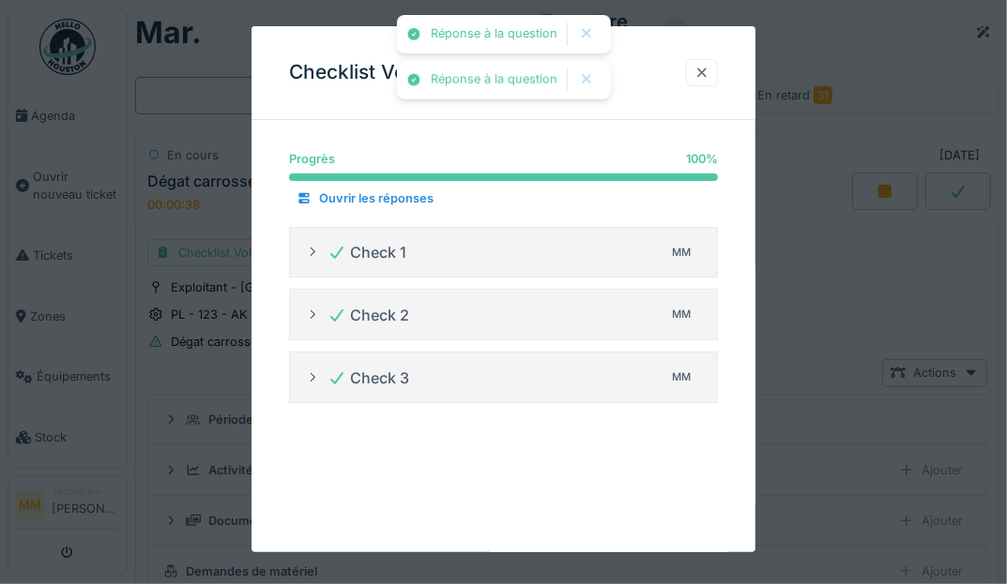
click at [704, 77] on div at bounding box center [701, 73] width 15 height 18
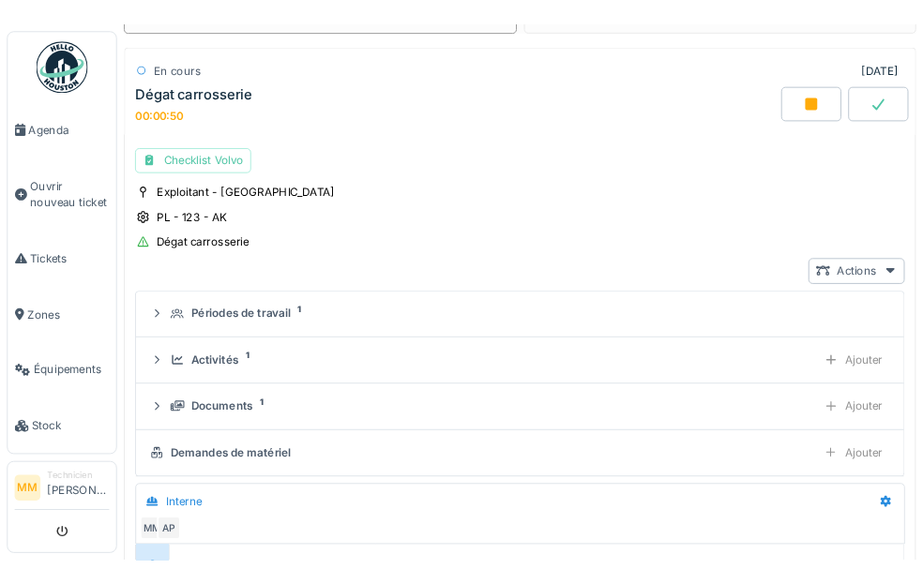
scroll to position [38, 0]
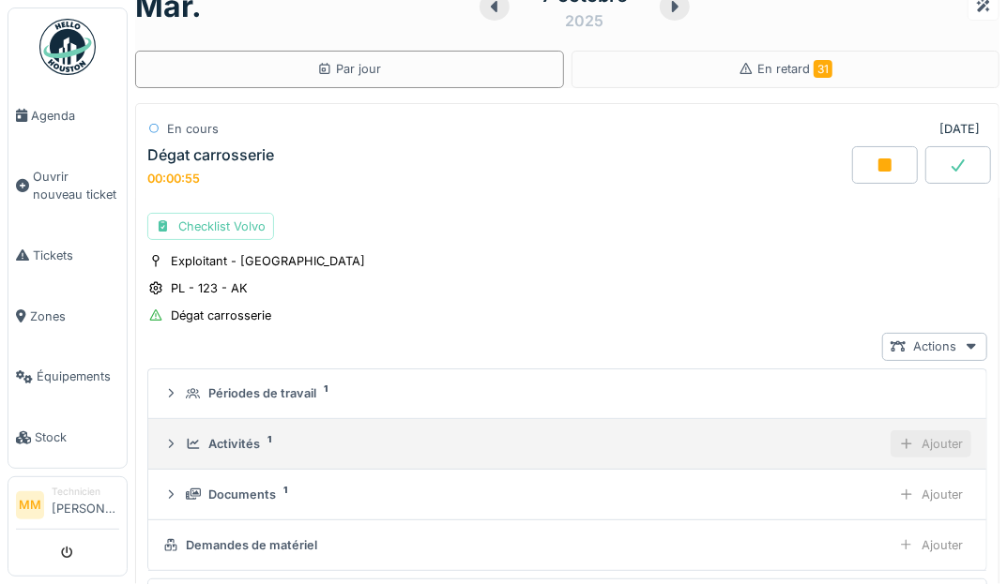
click at [937, 440] on div "Ajouter" at bounding box center [930, 444] width 81 height 27
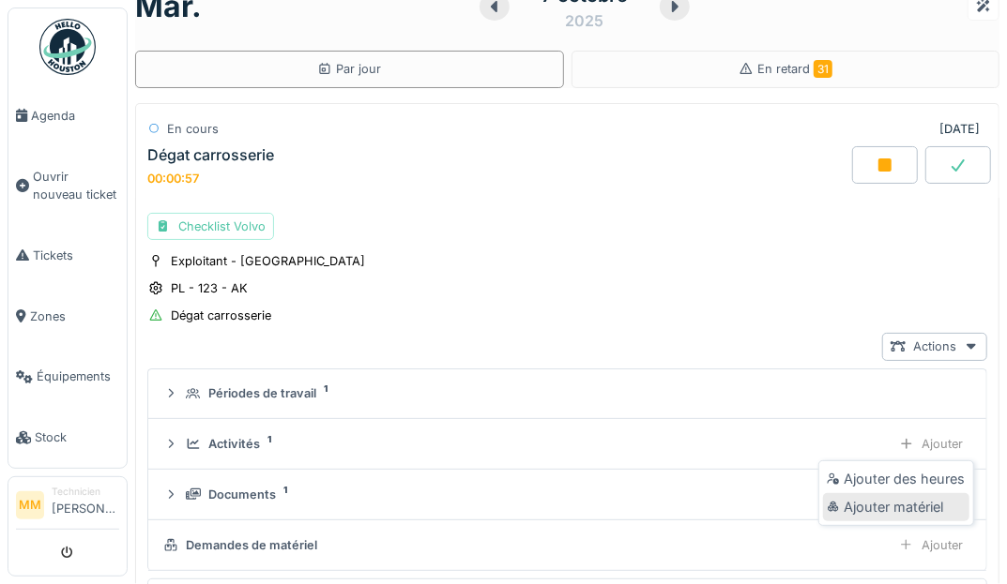
click at [906, 505] on div "Ajouter matériel" at bounding box center [896, 507] width 146 height 28
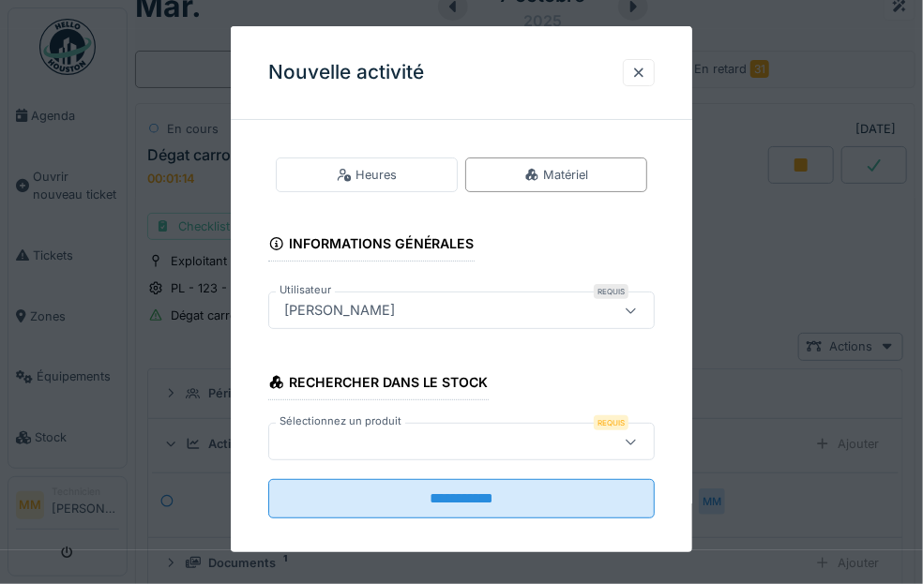
click at [477, 437] on div at bounding box center [436, 441] width 318 height 21
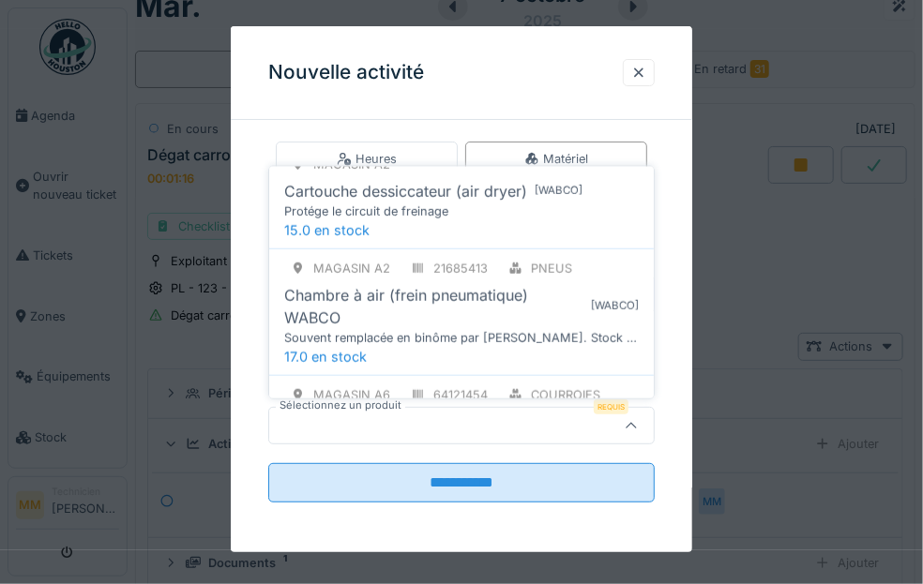
scroll to position [486, 0]
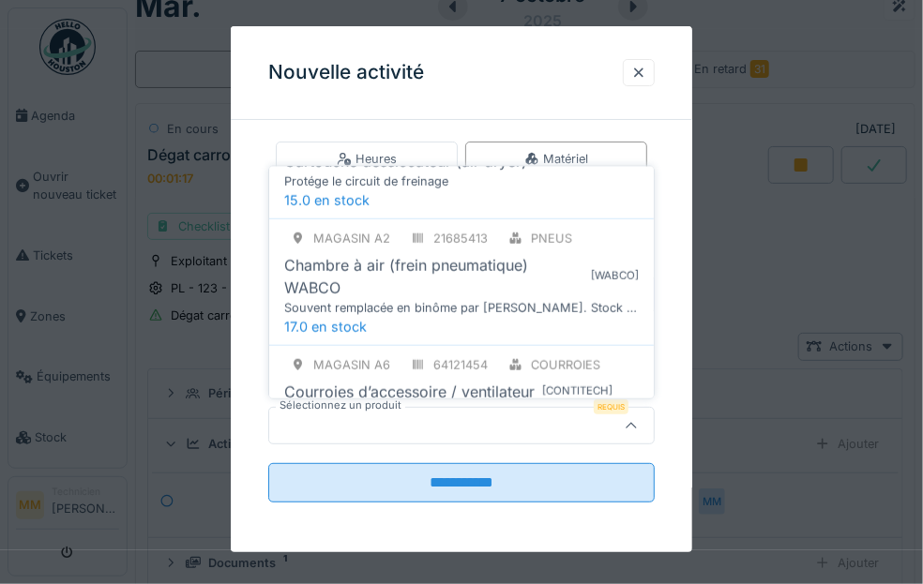
click at [438, 299] on div "Souvent remplacée en binôme par essieu. Stock conseillé." at bounding box center [461, 308] width 355 height 18
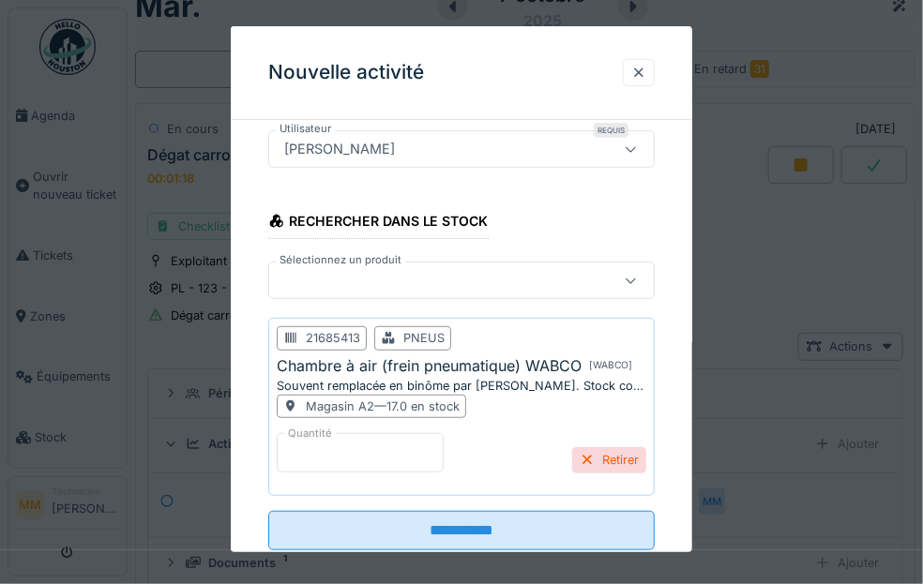
scroll to position [205, 0]
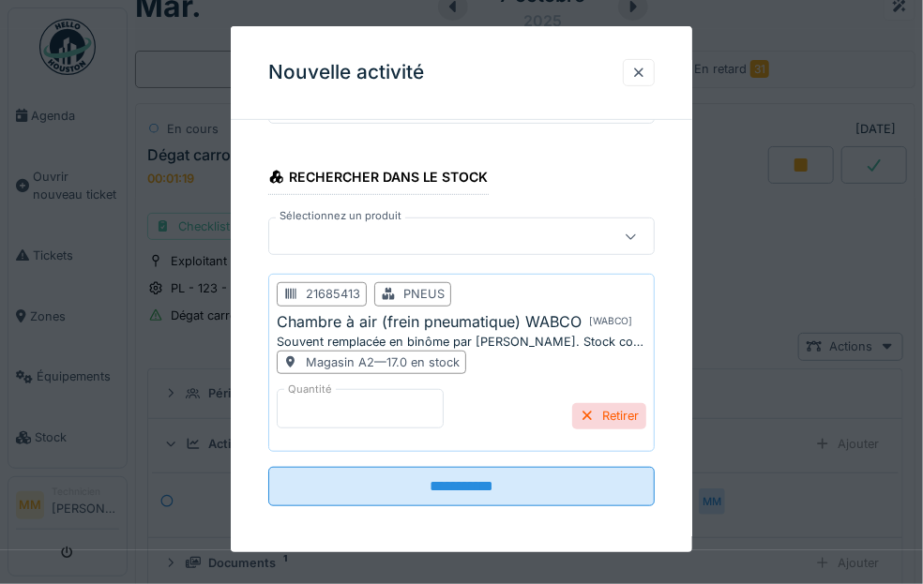
click at [313, 392] on label "Quantité" at bounding box center [310, 390] width 52 height 16
click at [313, 392] on input "*" at bounding box center [360, 408] width 167 height 39
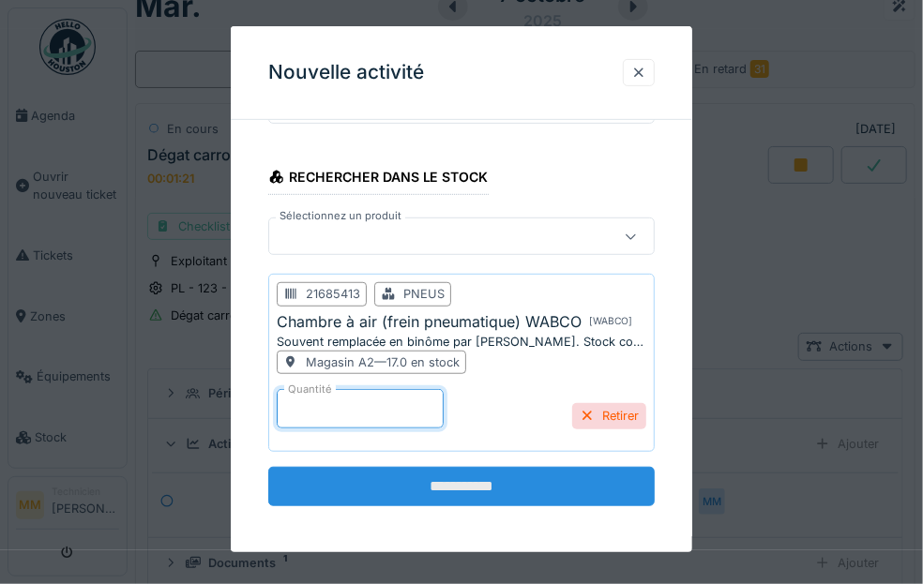
type input "*"
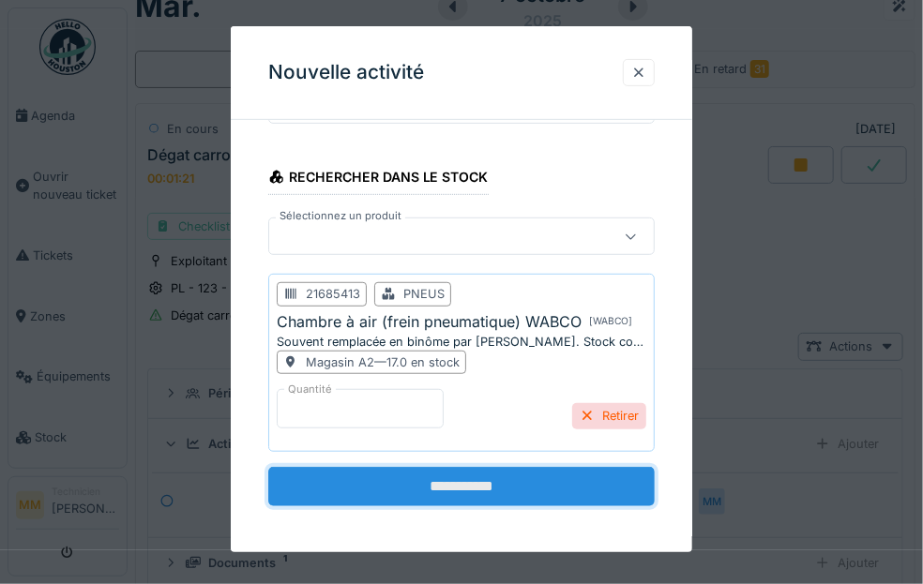
click at [556, 472] on input "**********" at bounding box center [461, 486] width 386 height 39
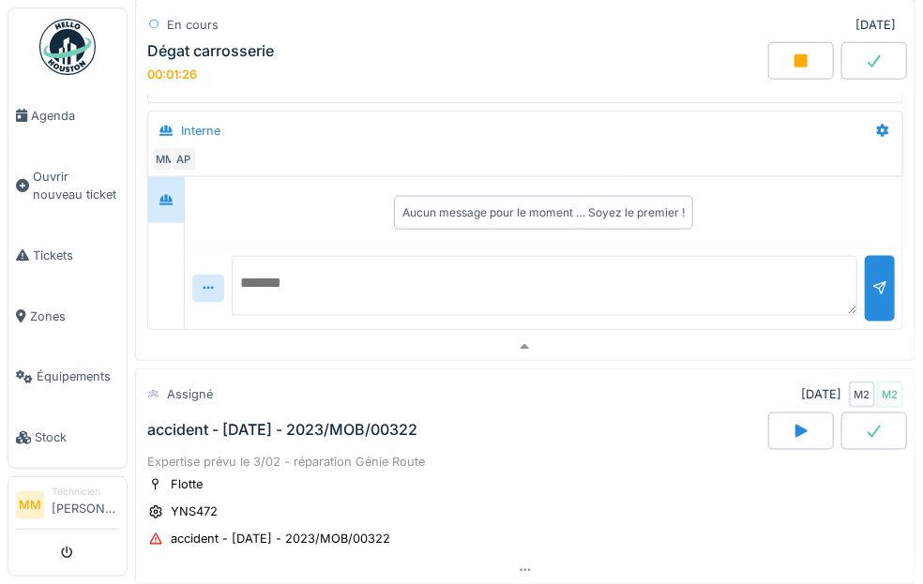
scroll to position [630, 0]
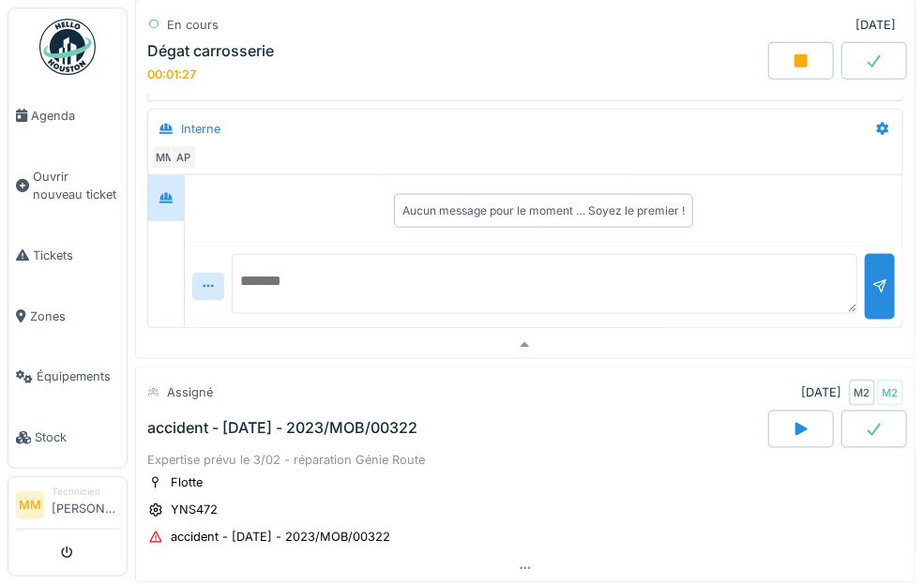
click at [303, 277] on textarea at bounding box center [545, 284] width 626 height 60
type textarea "**********"
click at [872, 267] on div at bounding box center [880, 286] width 30 height 65
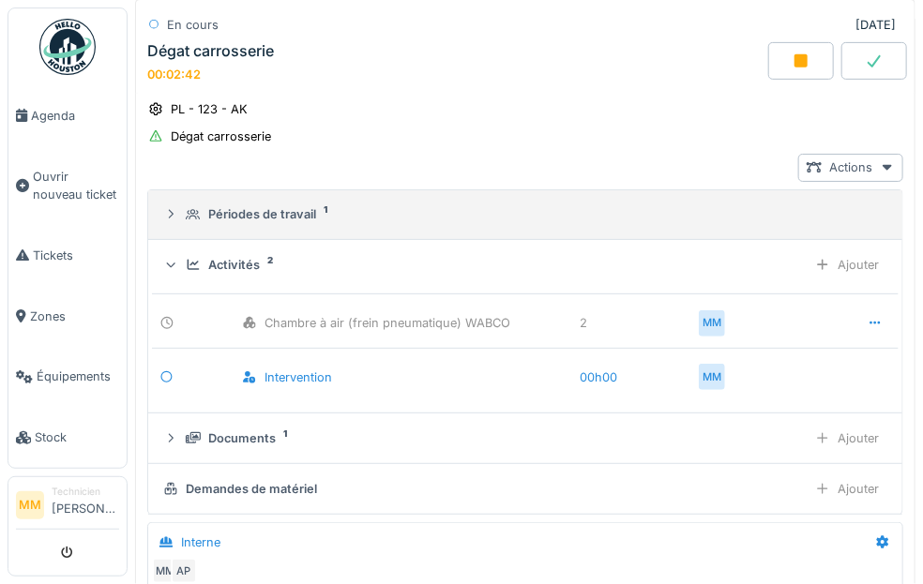
scroll to position [29, 0]
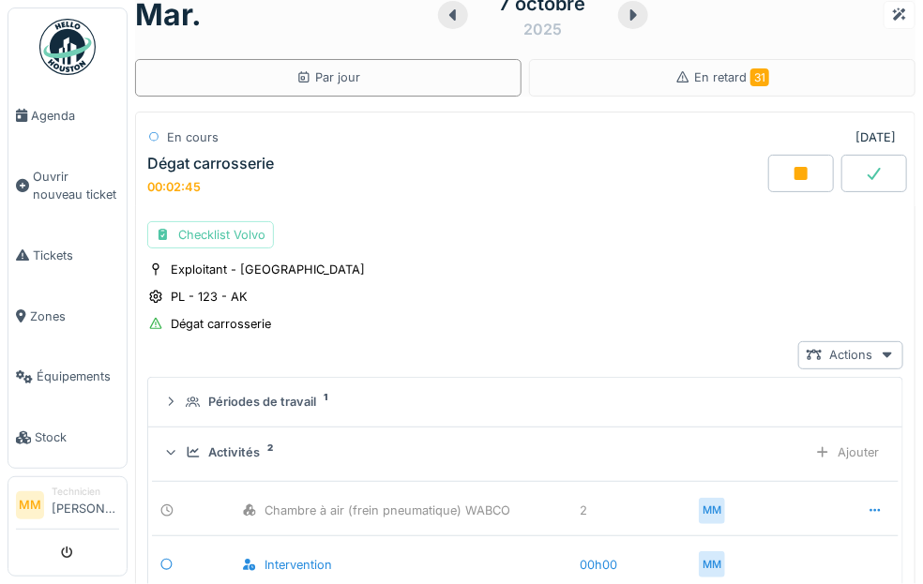
click at [879, 175] on icon at bounding box center [874, 173] width 19 height 15
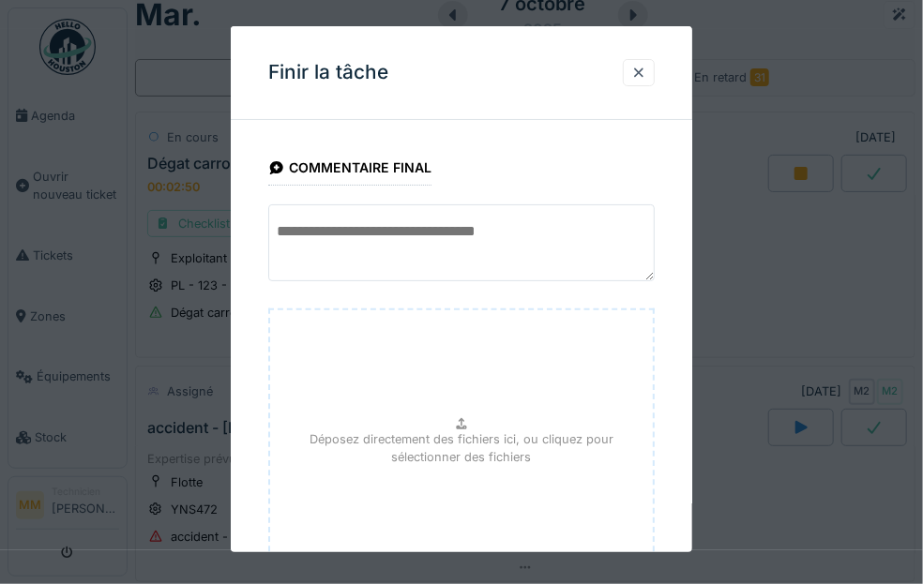
scroll to position [157, 0]
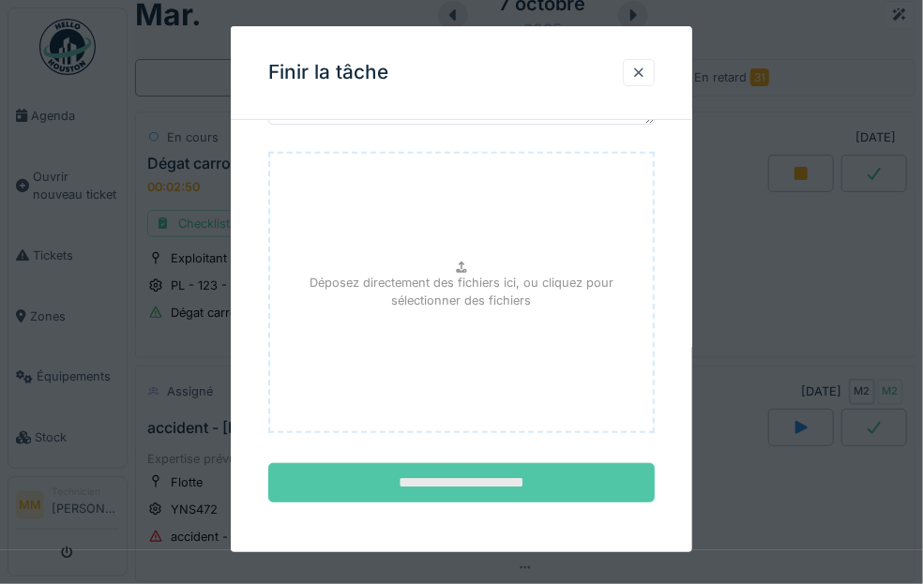
click at [440, 492] on input "**********" at bounding box center [461, 482] width 386 height 39
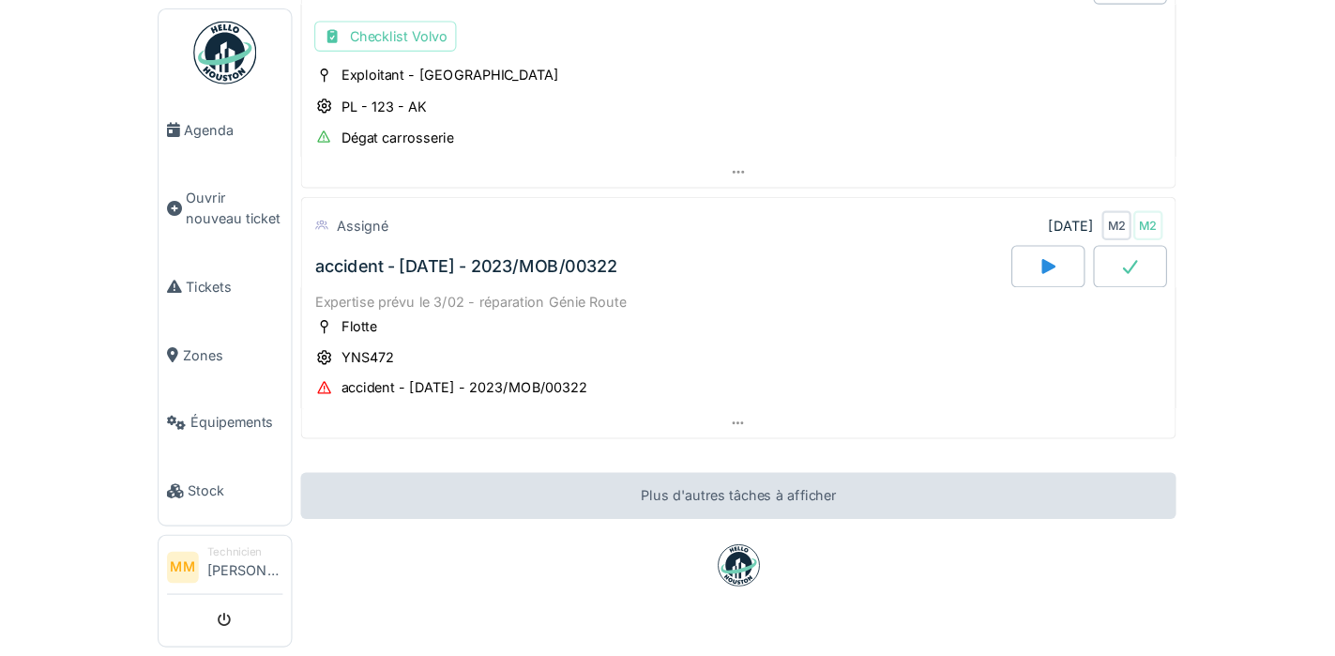
scroll to position [247, 0]
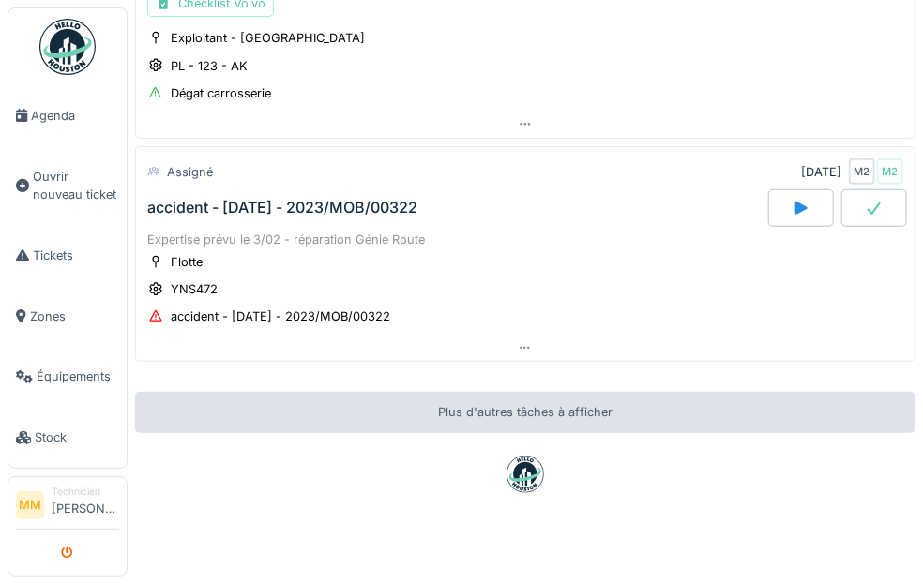
click at [65, 550] on icon "submit" at bounding box center [68, 554] width 12 height 12
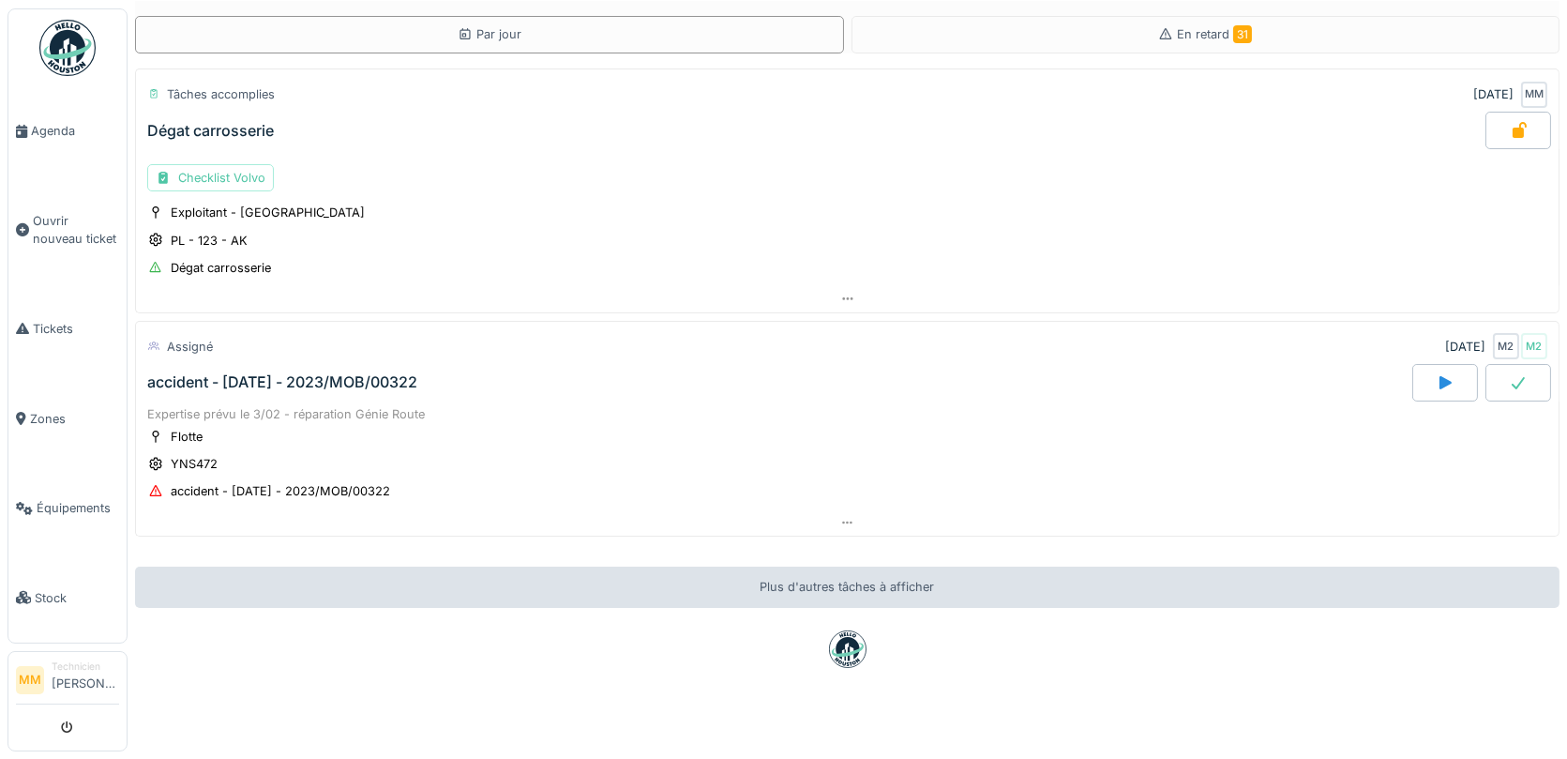
scroll to position [72, 0]
click at [65, 694] on icon "submit" at bounding box center [68, 728] width 12 height 12
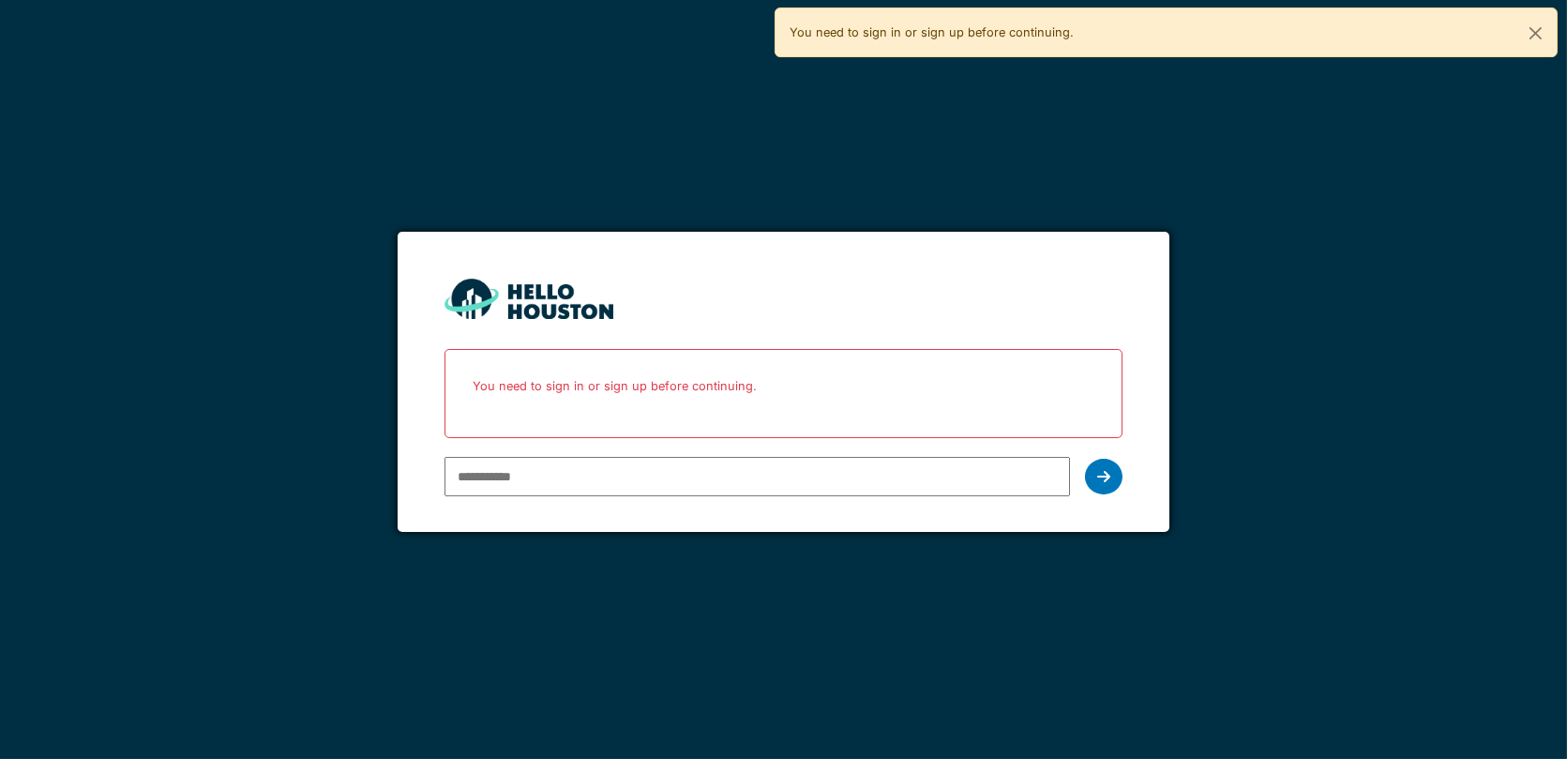
click at [578, 471] on input "email" at bounding box center [758, 476] width 626 height 39
paste input "**********"
type input "**********"
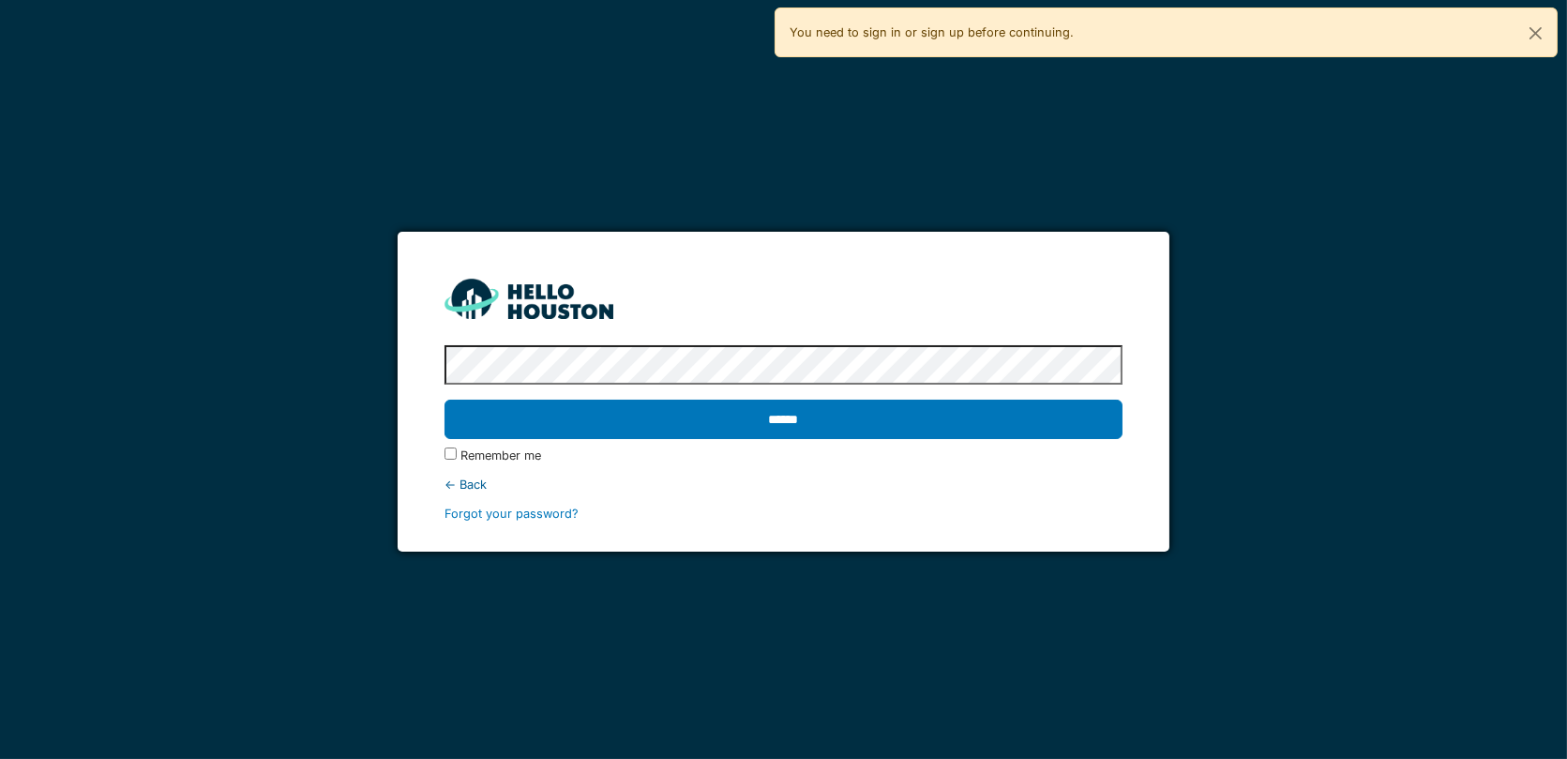
click at [445, 400] on input "******" at bounding box center [784, 419] width 678 height 39
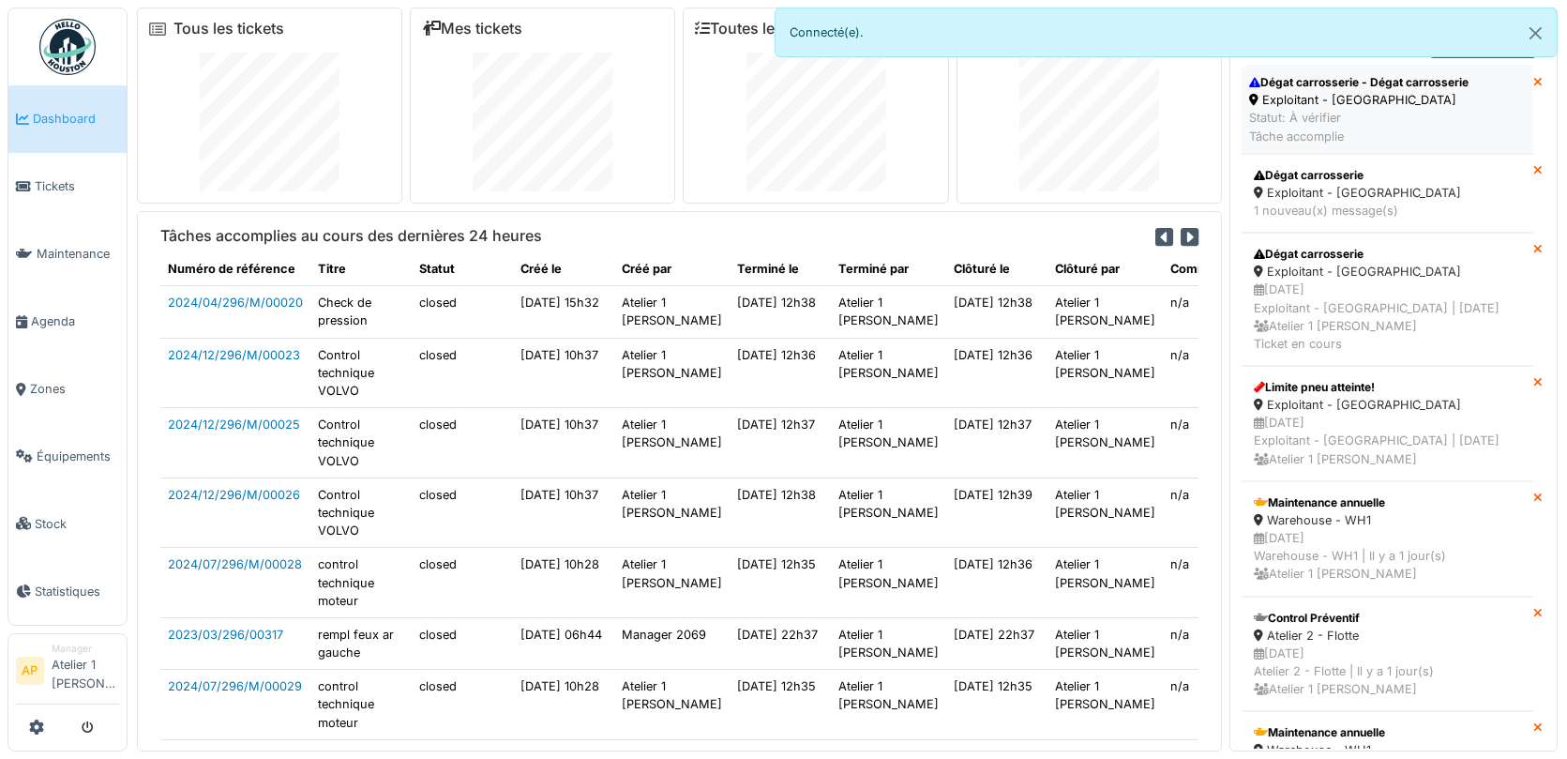
click at [1347, 96] on div "Exploitant - [GEOGRAPHIC_DATA]" at bounding box center [1359, 100] width 220 height 18
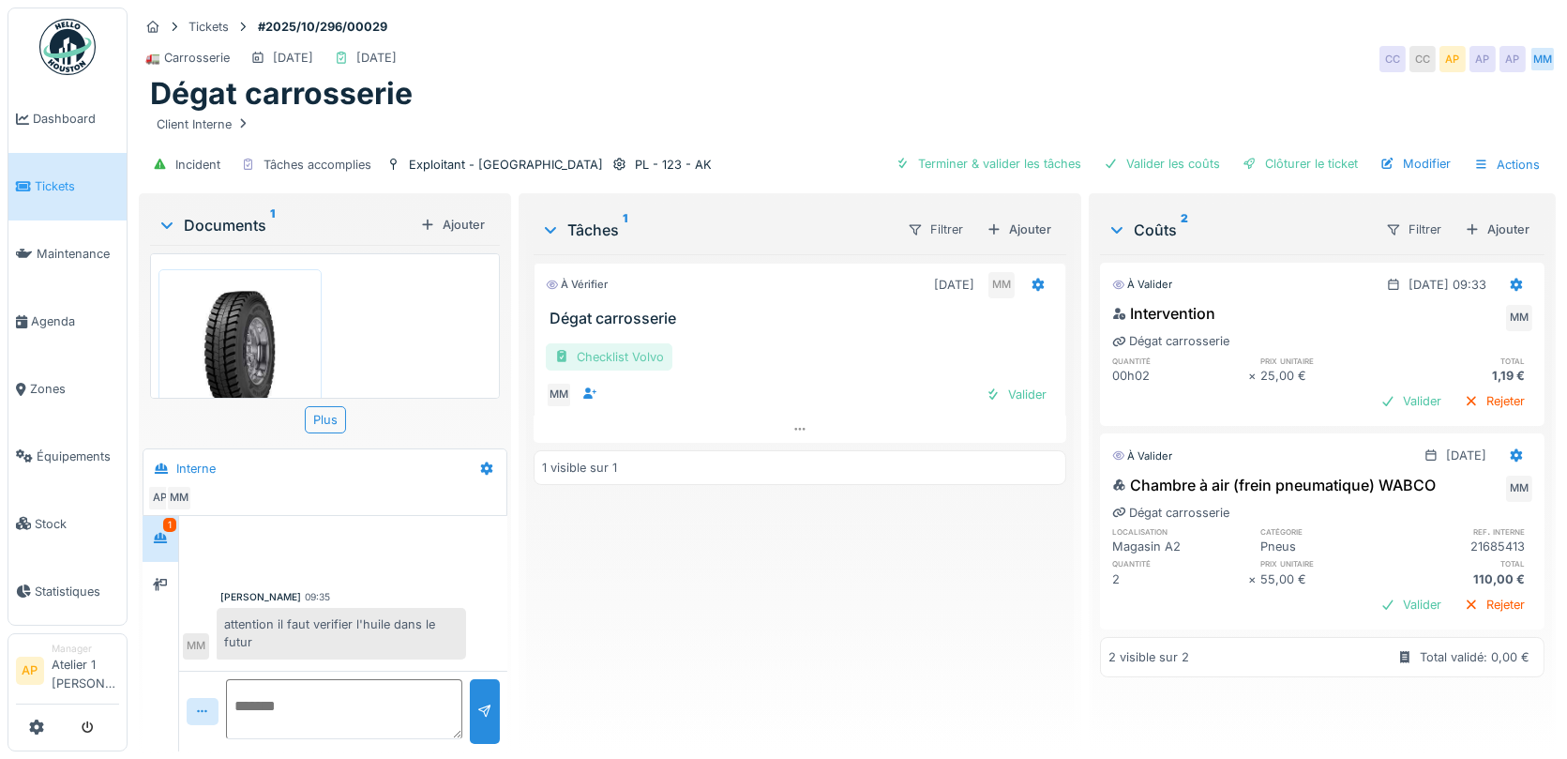
click at [617, 344] on div "Checklist Volvo" at bounding box center [609, 356] width 127 height 27
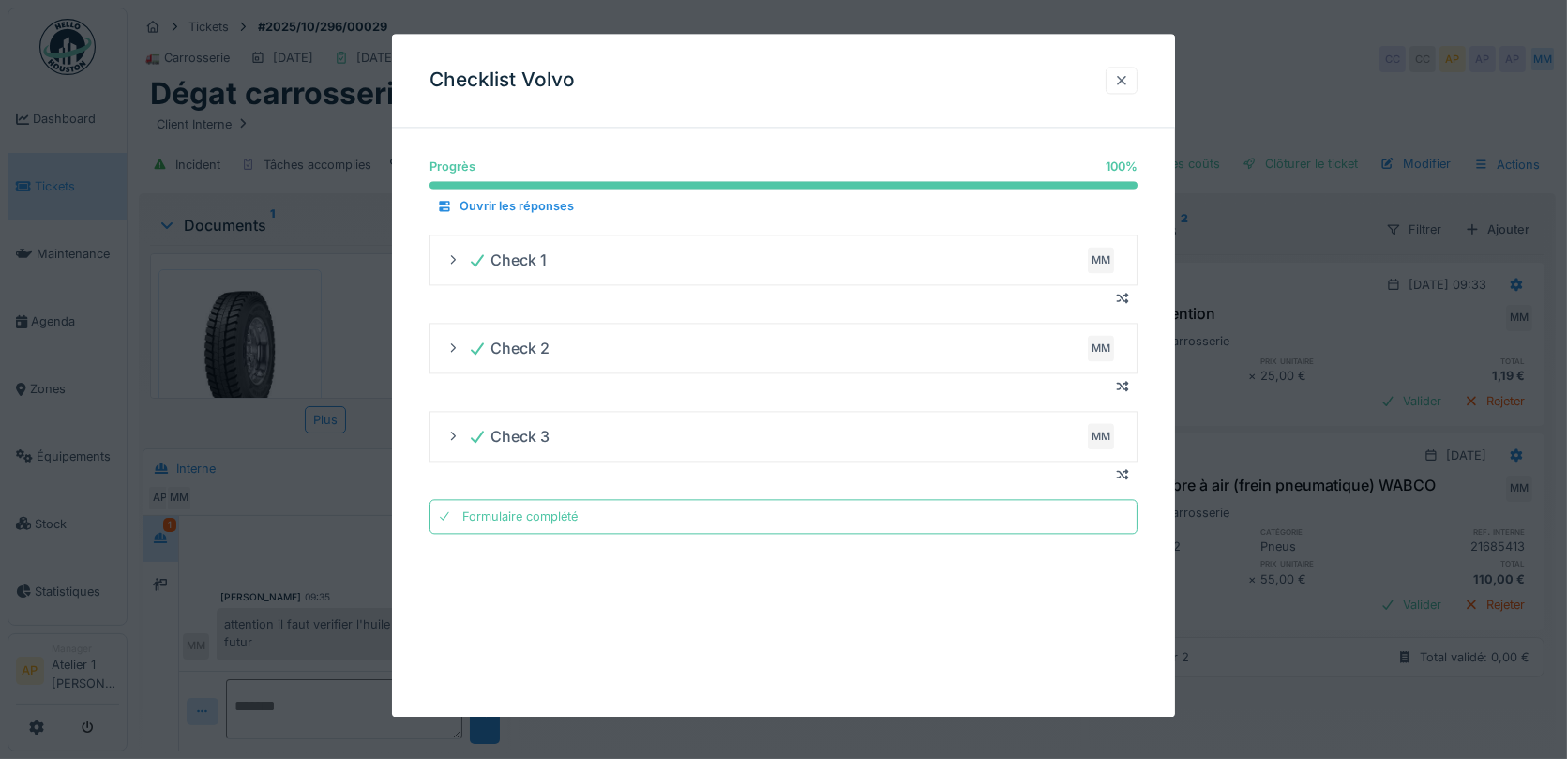
click at [1121, 84] on div at bounding box center [1121, 80] width 15 height 18
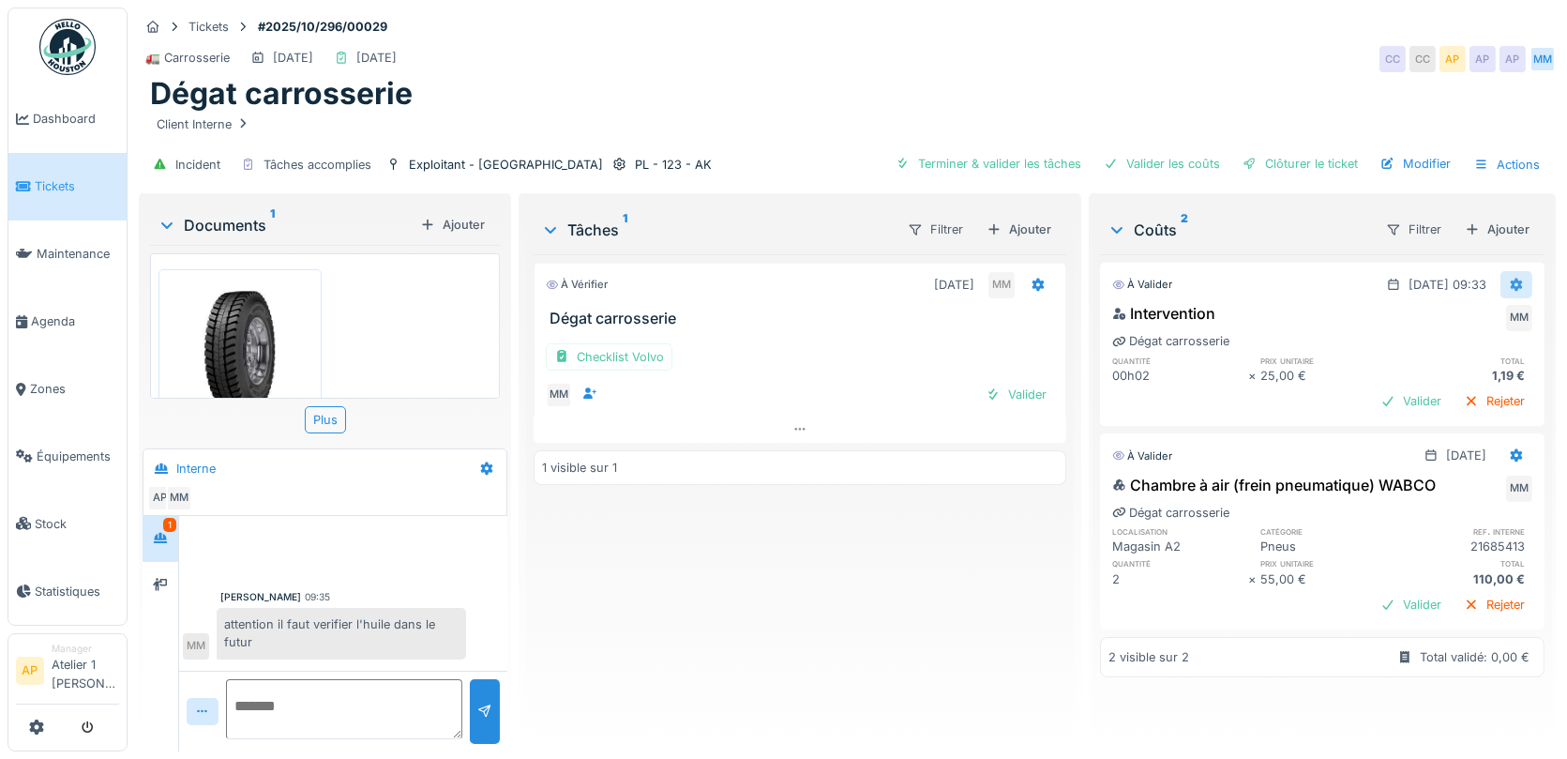
click at [1517, 279] on icon at bounding box center [1517, 285] width 12 height 13
click at [1476, 320] on div "Modifier" at bounding box center [1482, 322] width 91 height 28
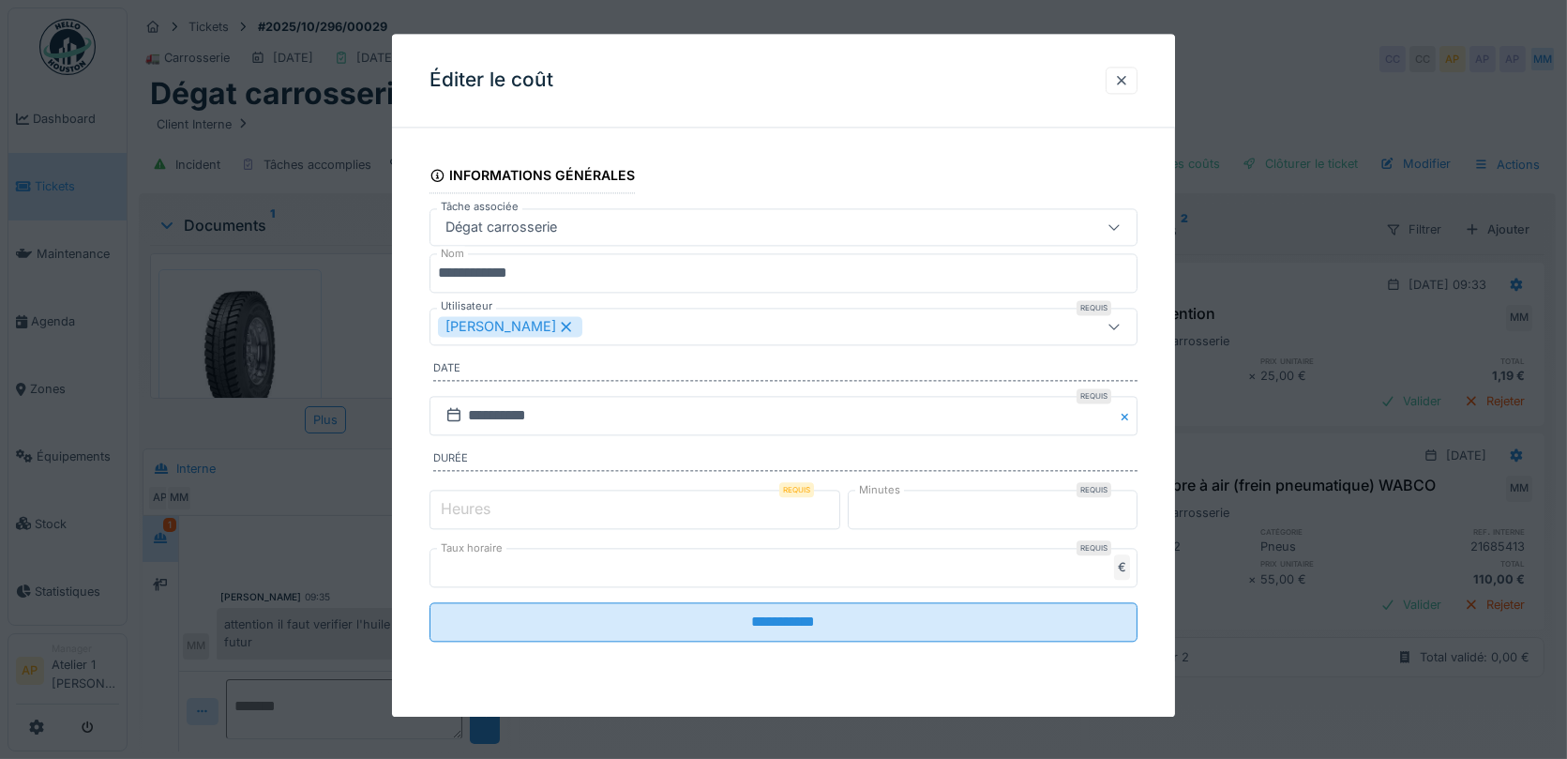
click at [444, 507] on label "Heures" at bounding box center [465, 508] width 57 height 23
click at [444, 507] on input "*" at bounding box center [635, 509] width 411 height 39
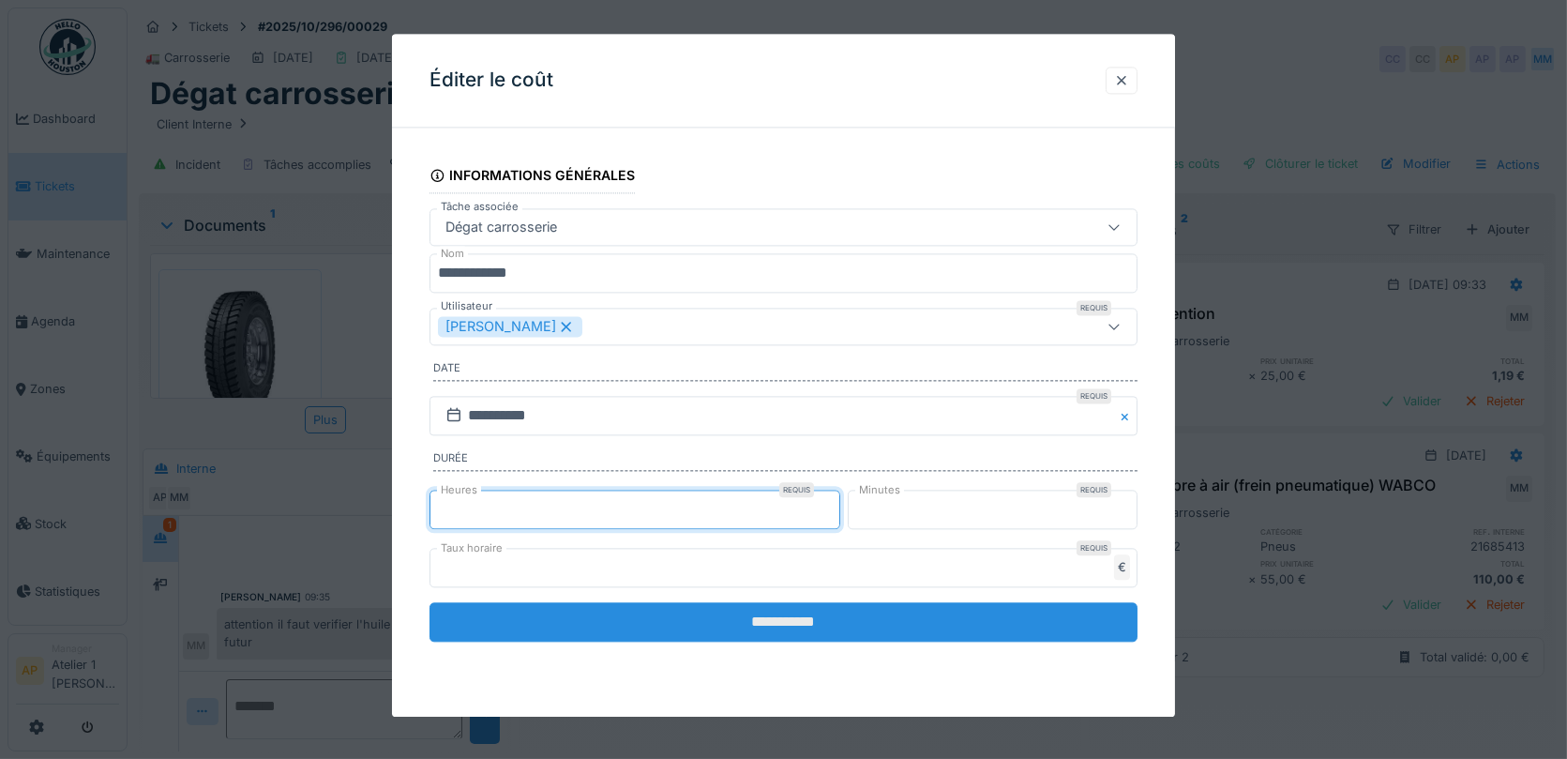
type input "*"
click at [772, 619] on input "**********" at bounding box center [784, 621] width 709 height 39
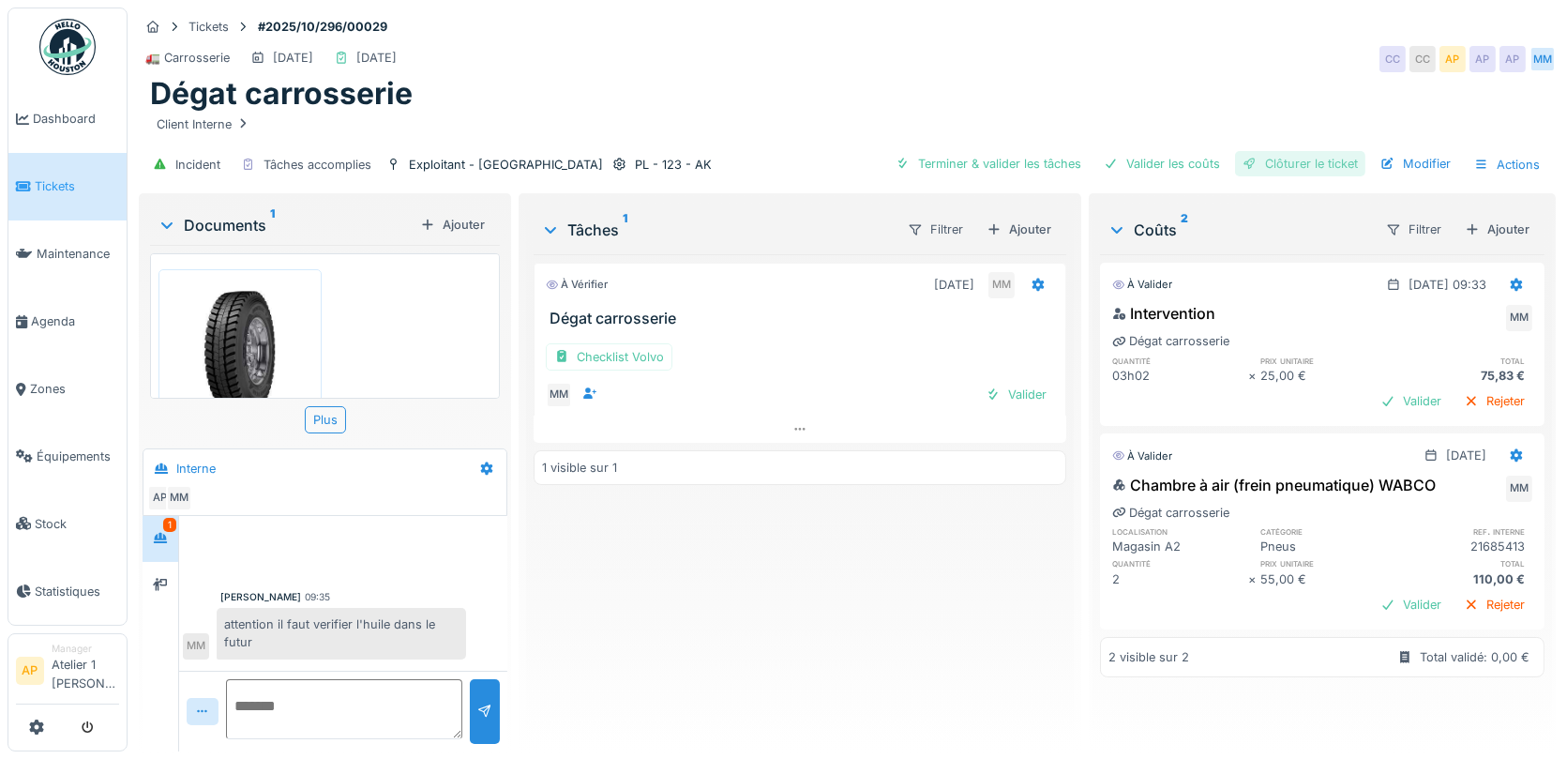
click at [1298, 158] on div "Clôturer le ticket" at bounding box center [1300, 163] width 130 height 25
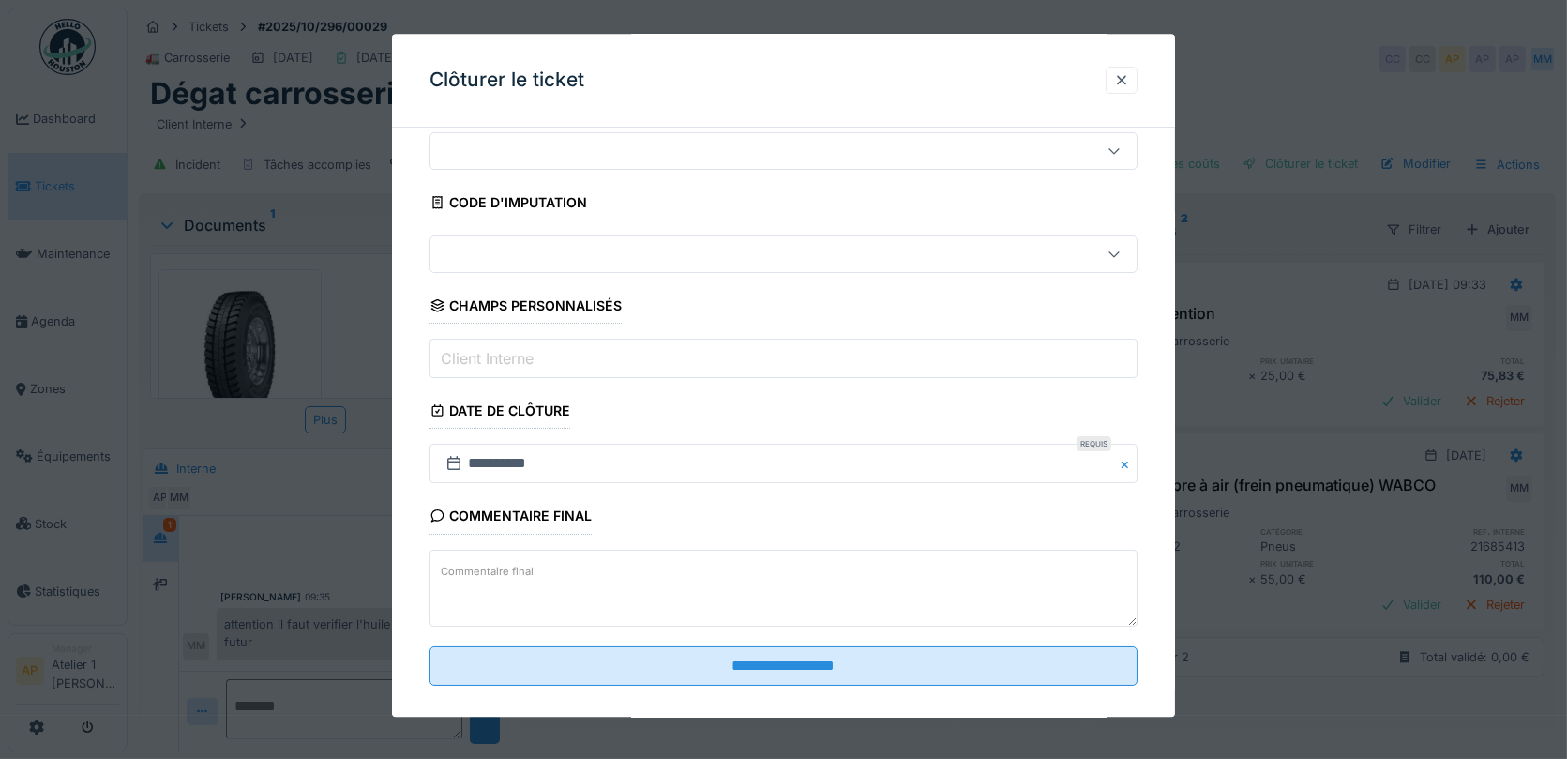
scroll to position [77, 0]
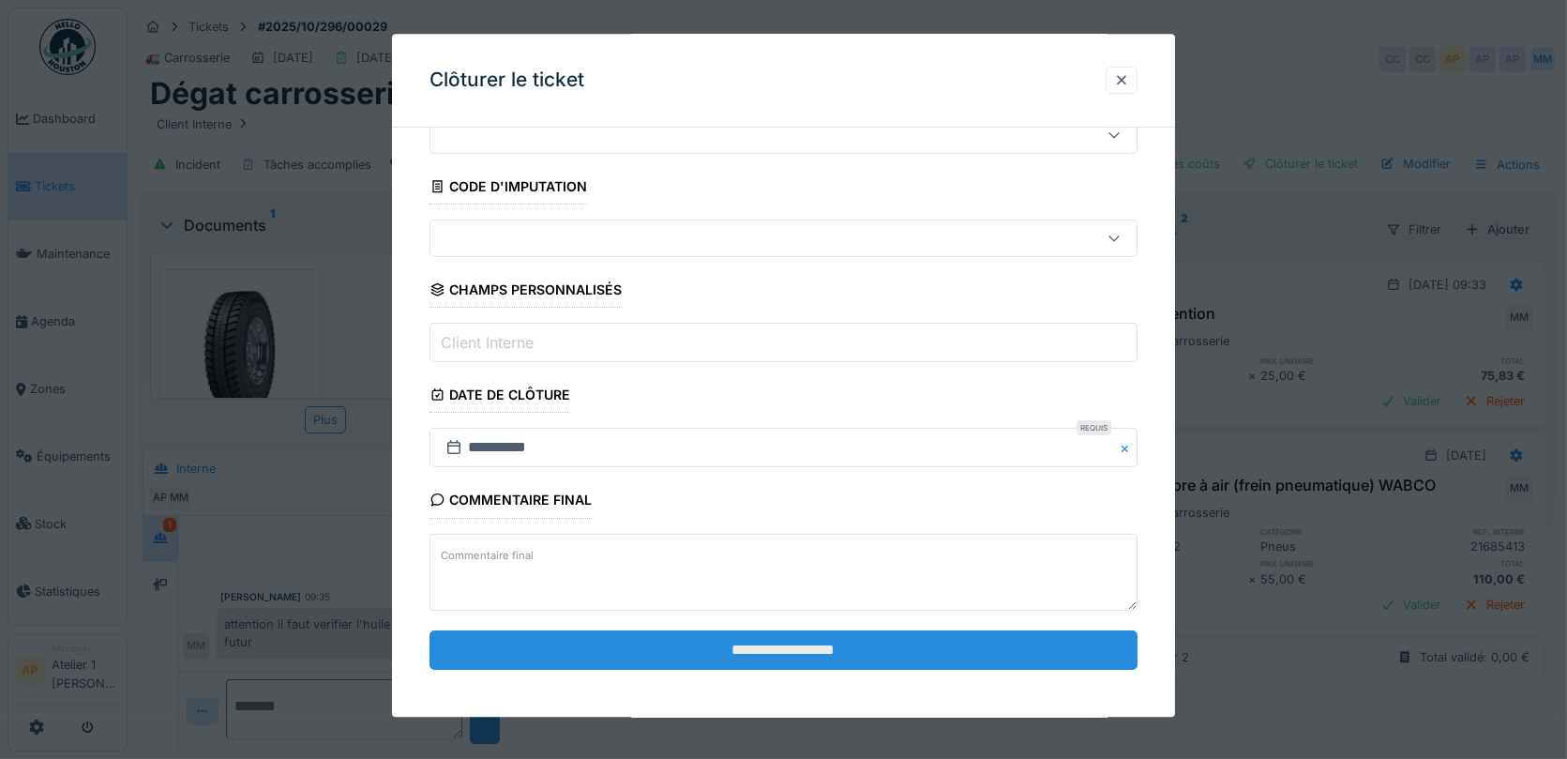
click at [788, 632] on input "**********" at bounding box center [784, 649] width 709 height 39
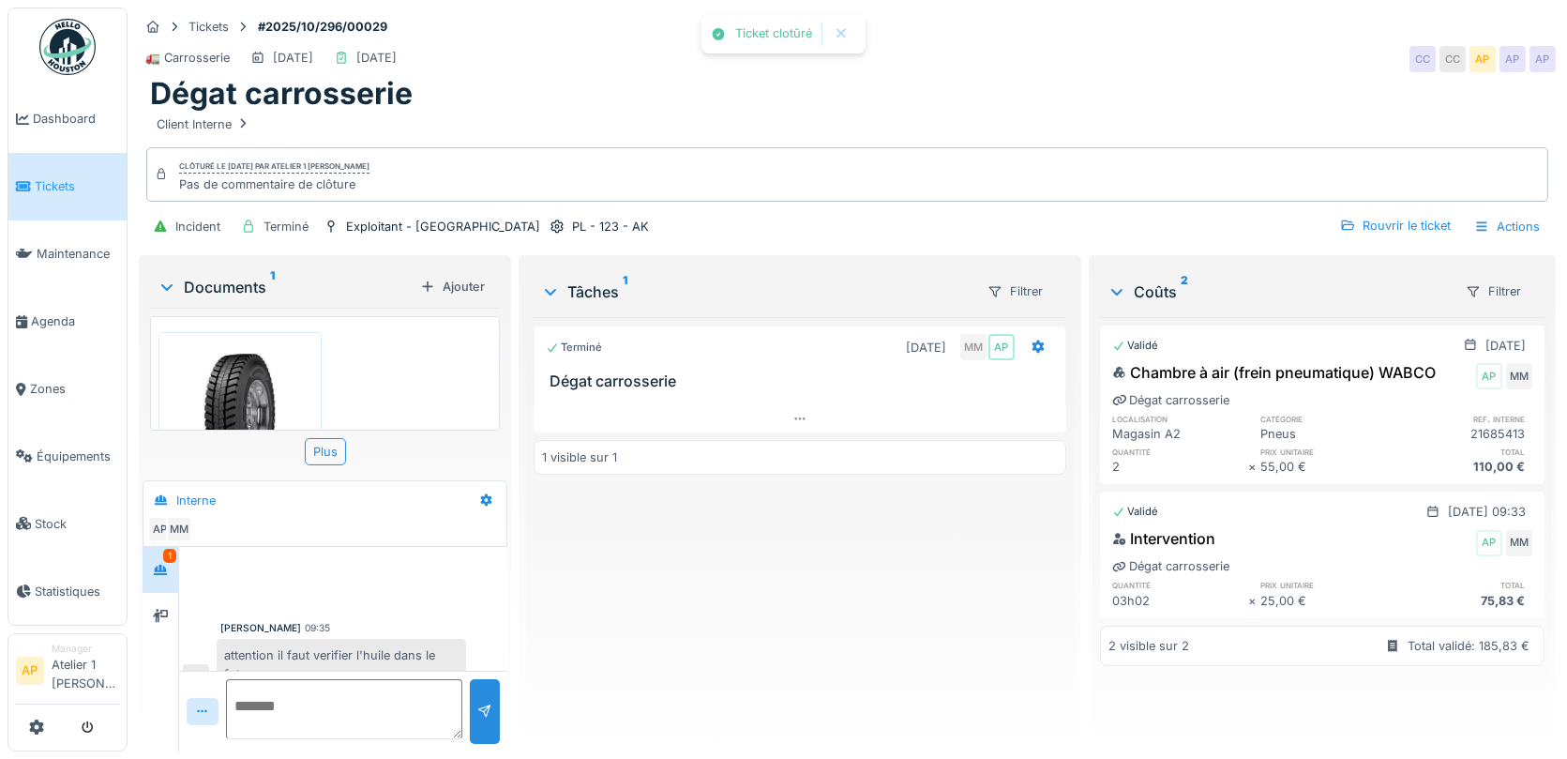
scroll to position [24, 0]
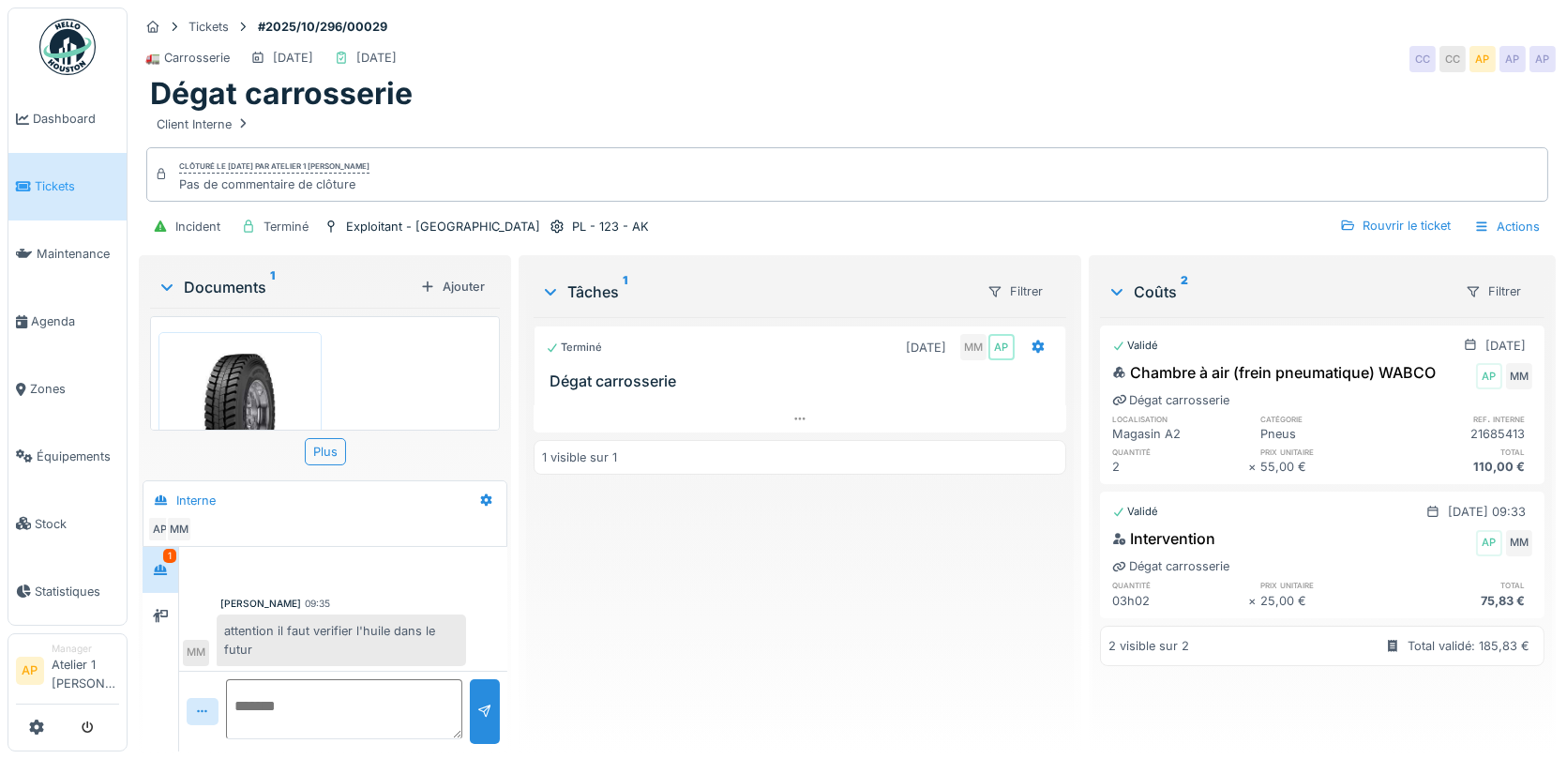
click at [89, 164] on link "Tickets" at bounding box center [67, 187] width 118 height 68
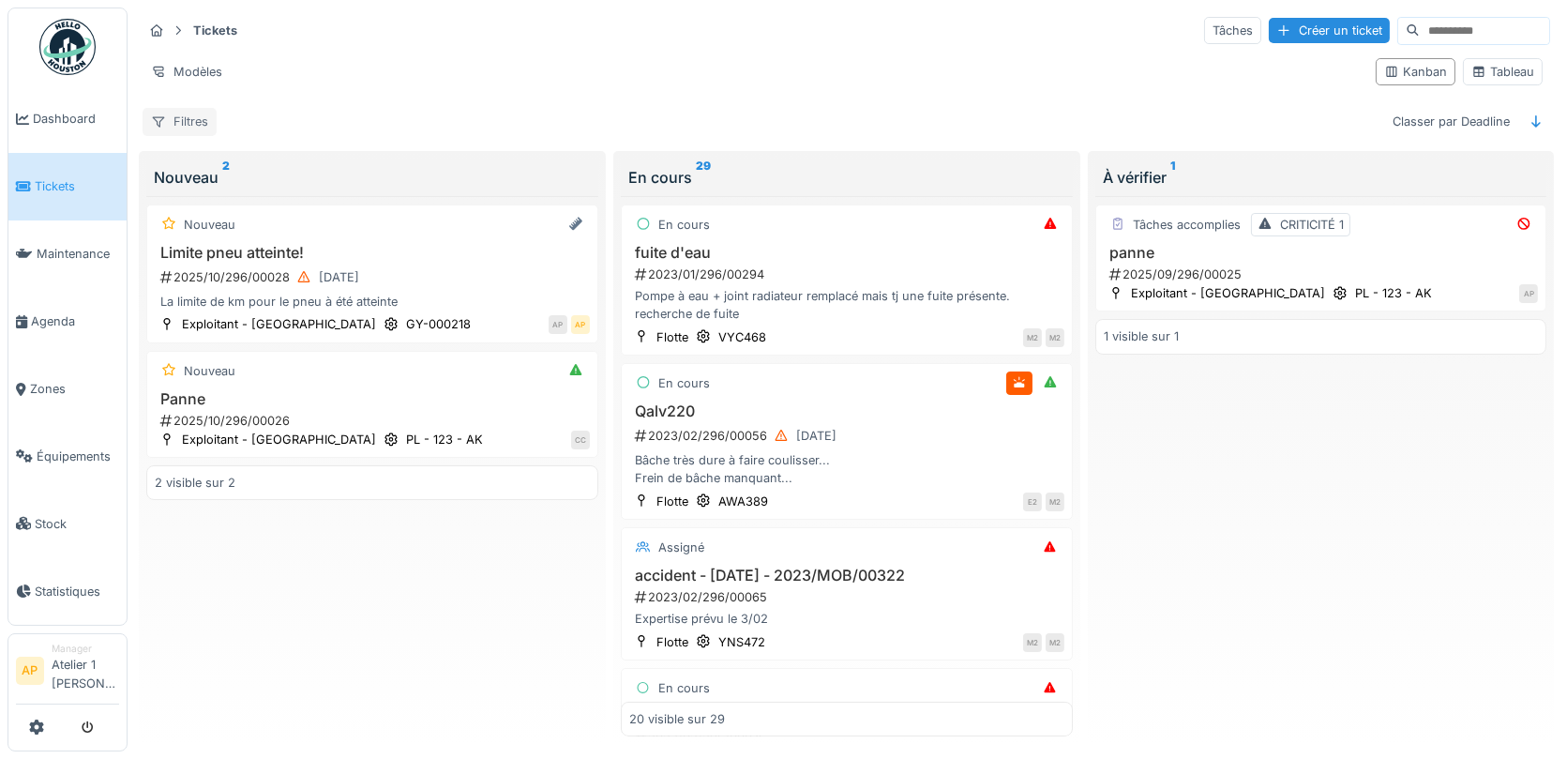
click at [193, 126] on div "Filtres" at bounding box center [180, 121] width 74 height 27
click at [728, 101] on div "Tickets Tâches Créer un ticket Modèles Kanban Tableau Filtres Classer par Deadl…" at bounding box center [846, 76] width 1423 height 136
click at [174, 122] on div "Filtres" at bounding box center [180, 121] width 74 height 27
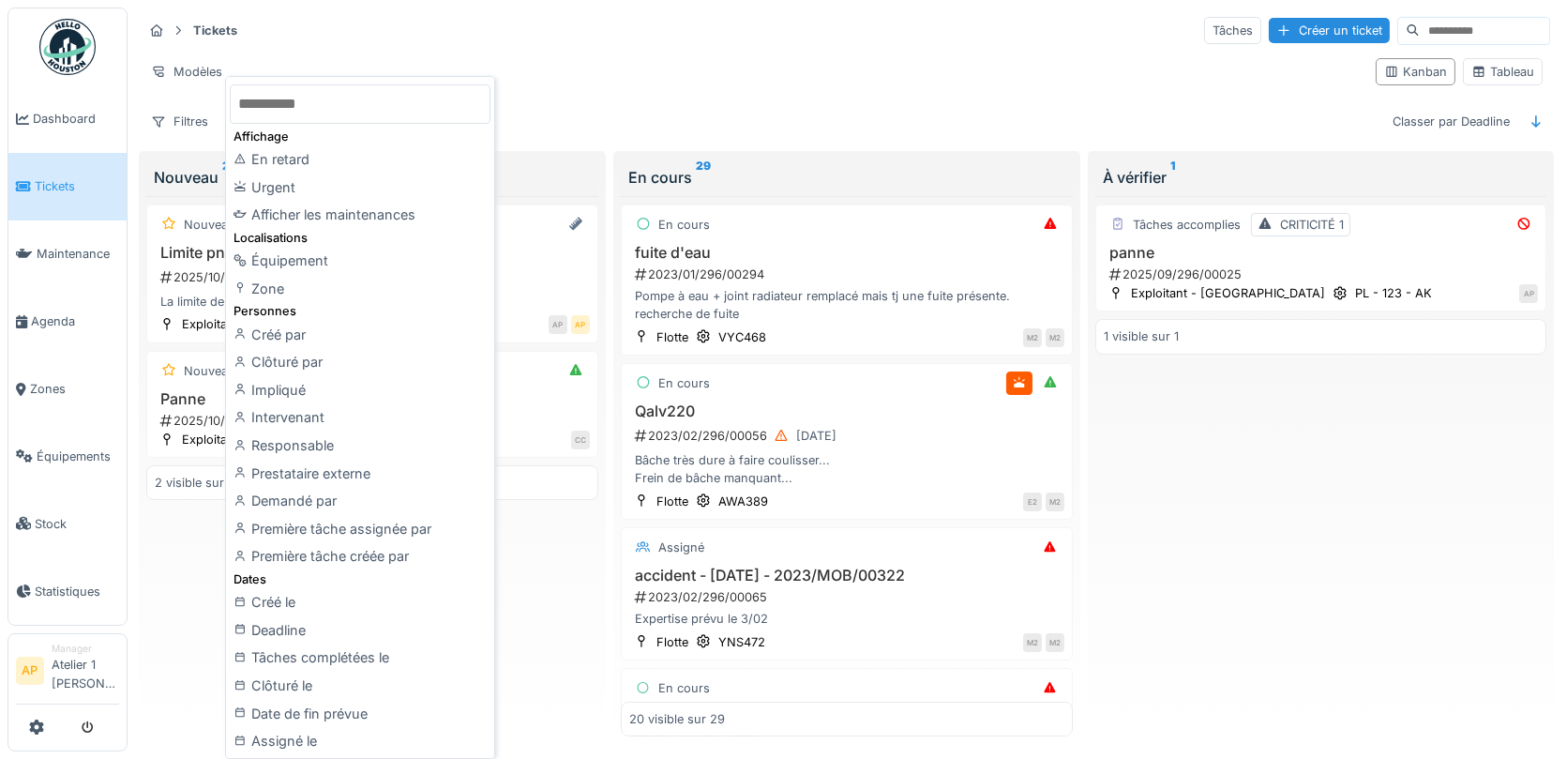
click at [559, 99] on div "Tickets Tâches Créer un ticket Modèles Kanban Tableau Filtres Classer par Deadl…" at bounding box center [846, 76] width 1423 height 136
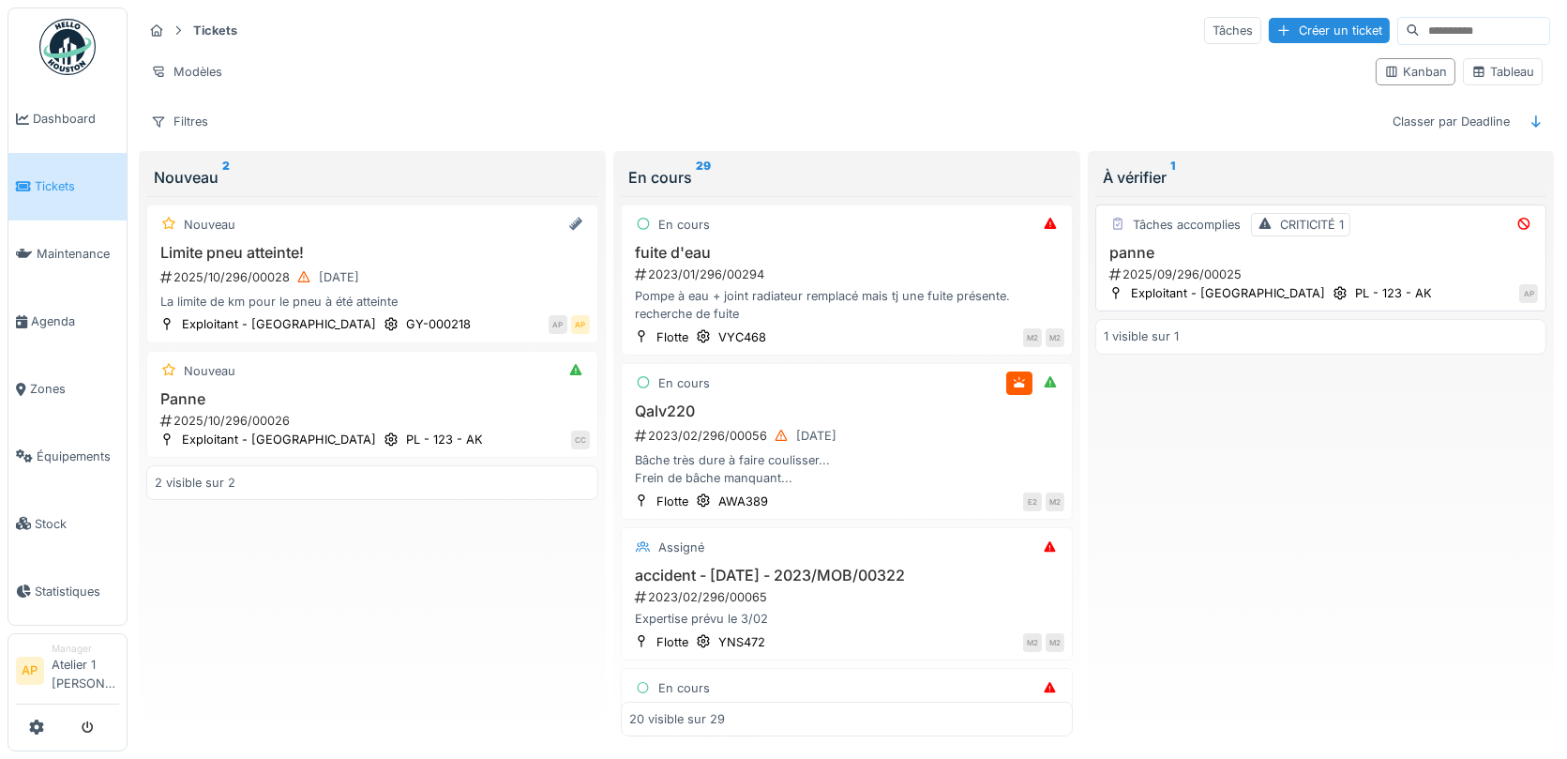
click at [1188, 244] on h3 "panne" at bounding box center [1321, 253] width 435 height 18
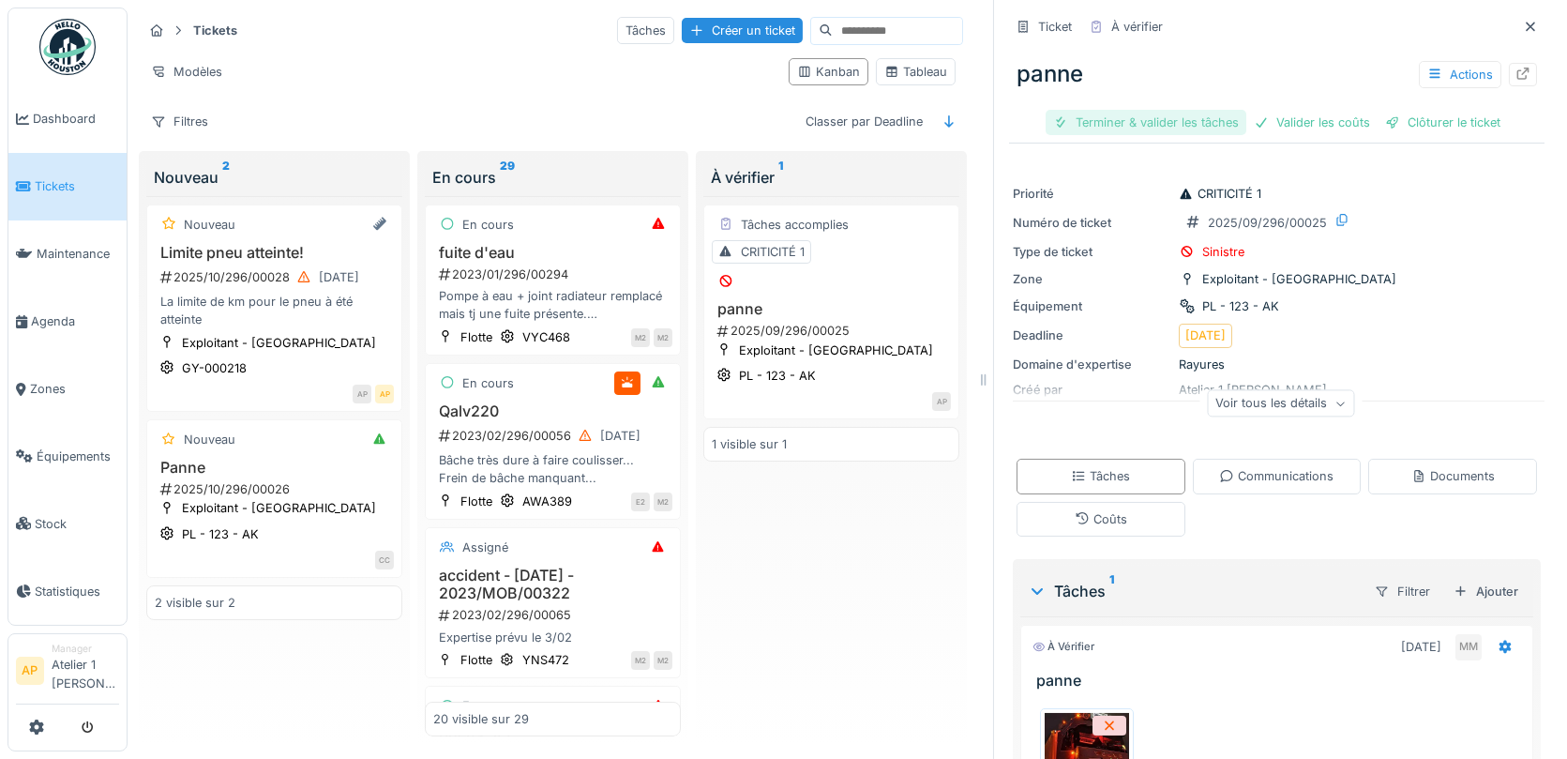
click at [1175, 126] on div "Terminer & valider les tâches" at bounding box center [1146, 122] width 201 height 25
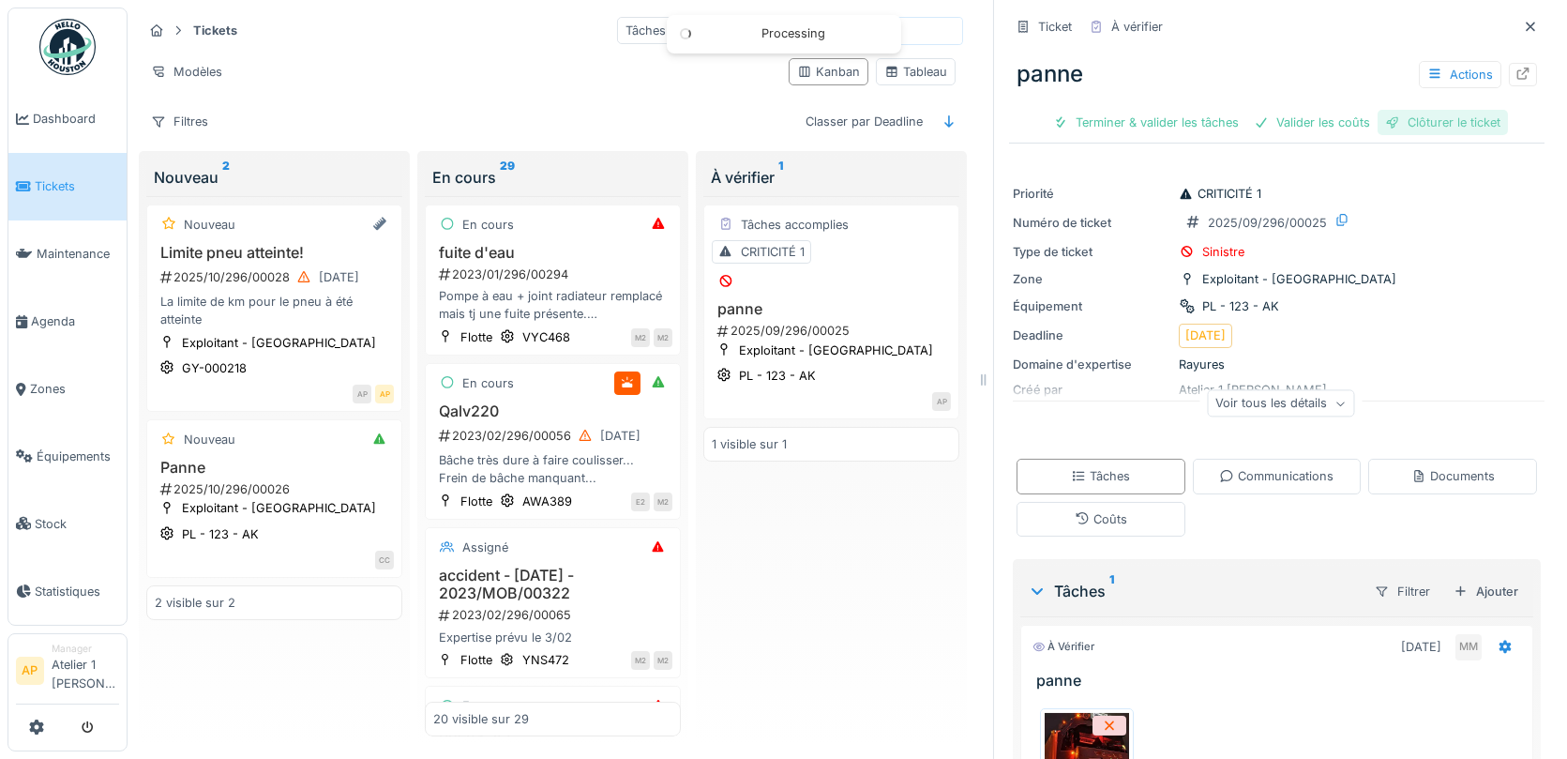
click at [1445, 129] on div "Clôturer le ticket" at bounding box center [1443, 122] width 130 height 25
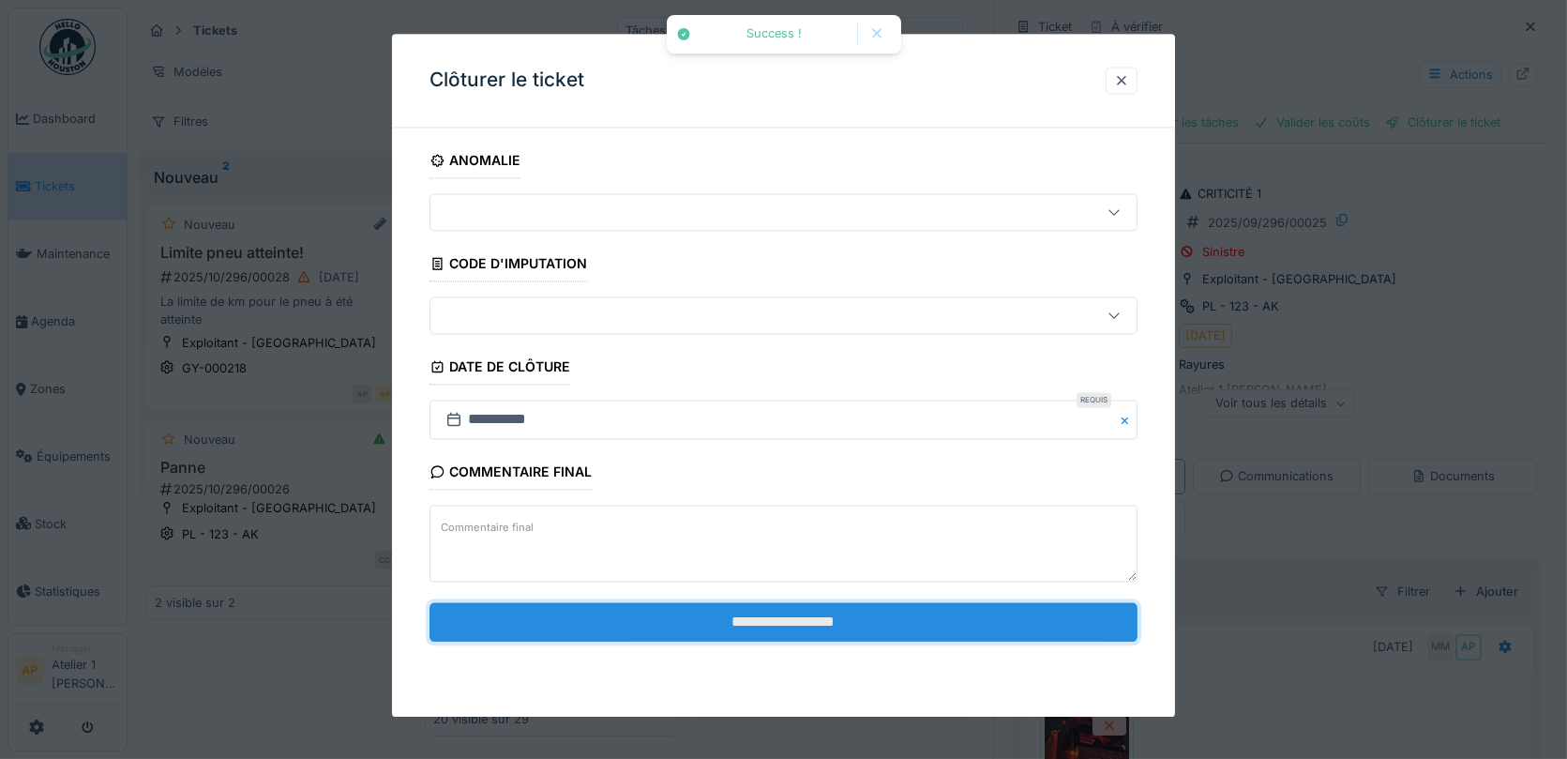
click at [743, 631] on input "**********" at bounding box center [784, 621] width 709 height 39
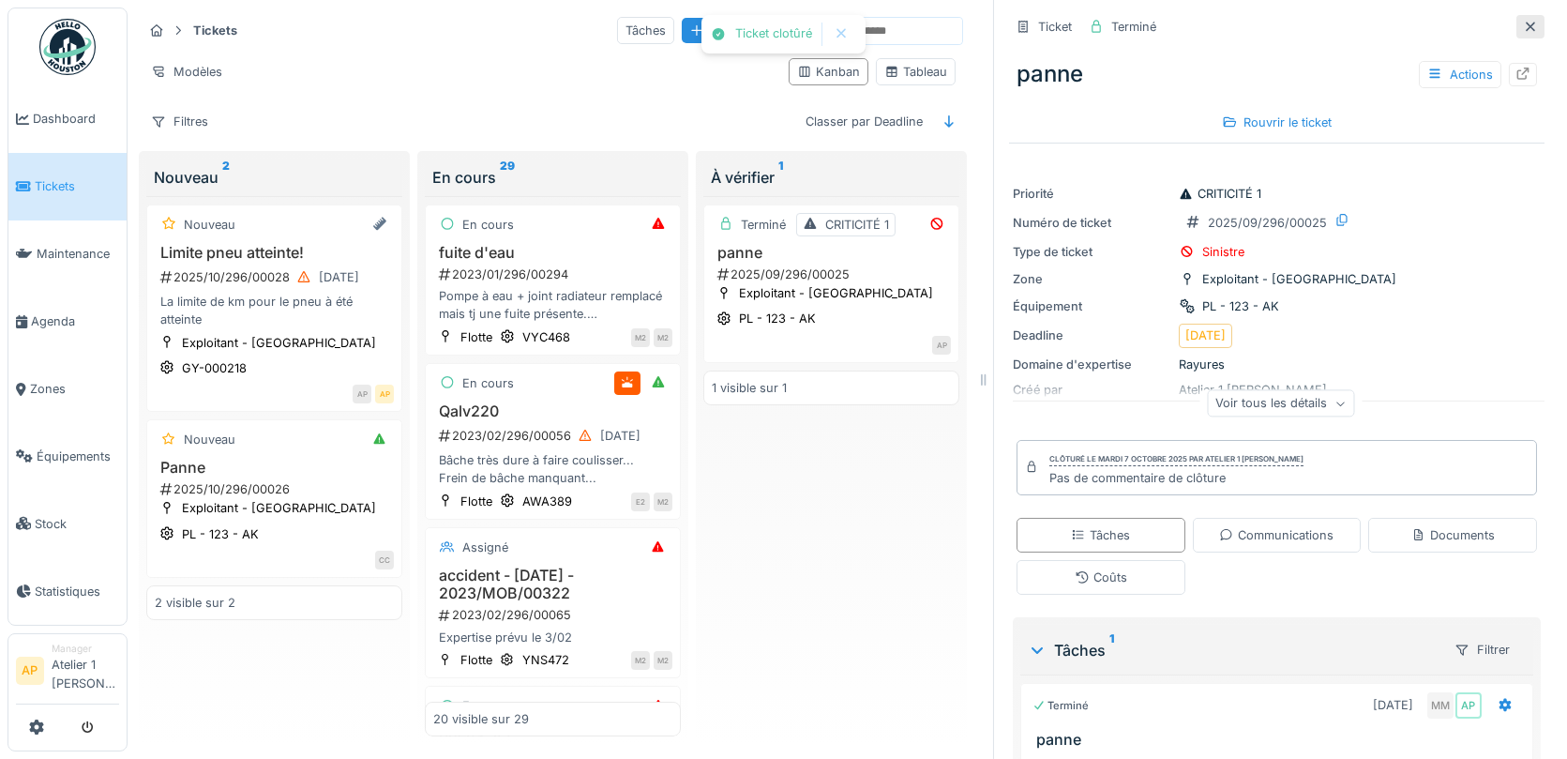
click at [1536, 27] on icon at bounding box center [1530, 27] width 15 height 12
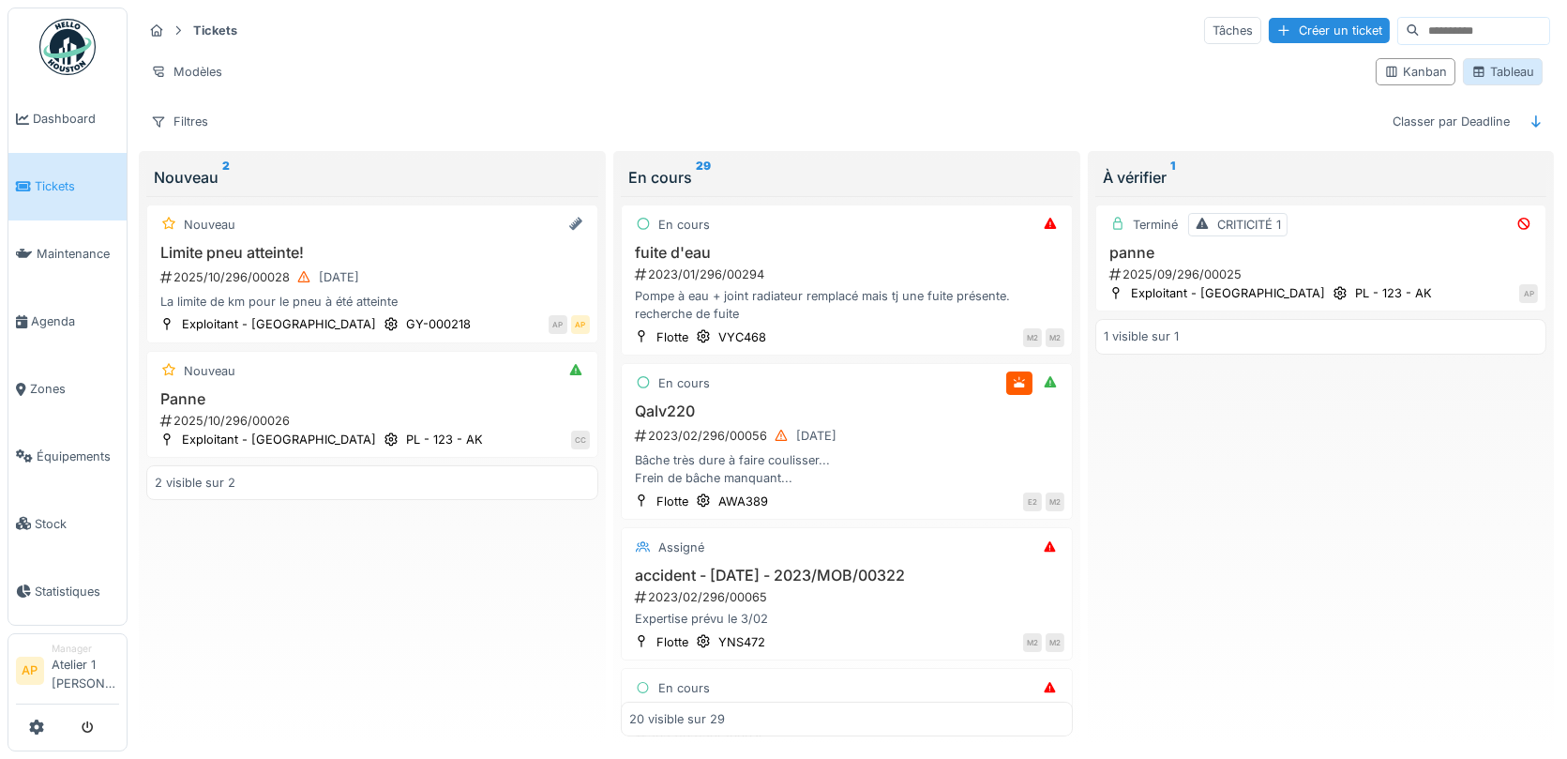
click at [1487, 67] on div "Tableau" at bounding box center [1503, 72] width 63 height 18
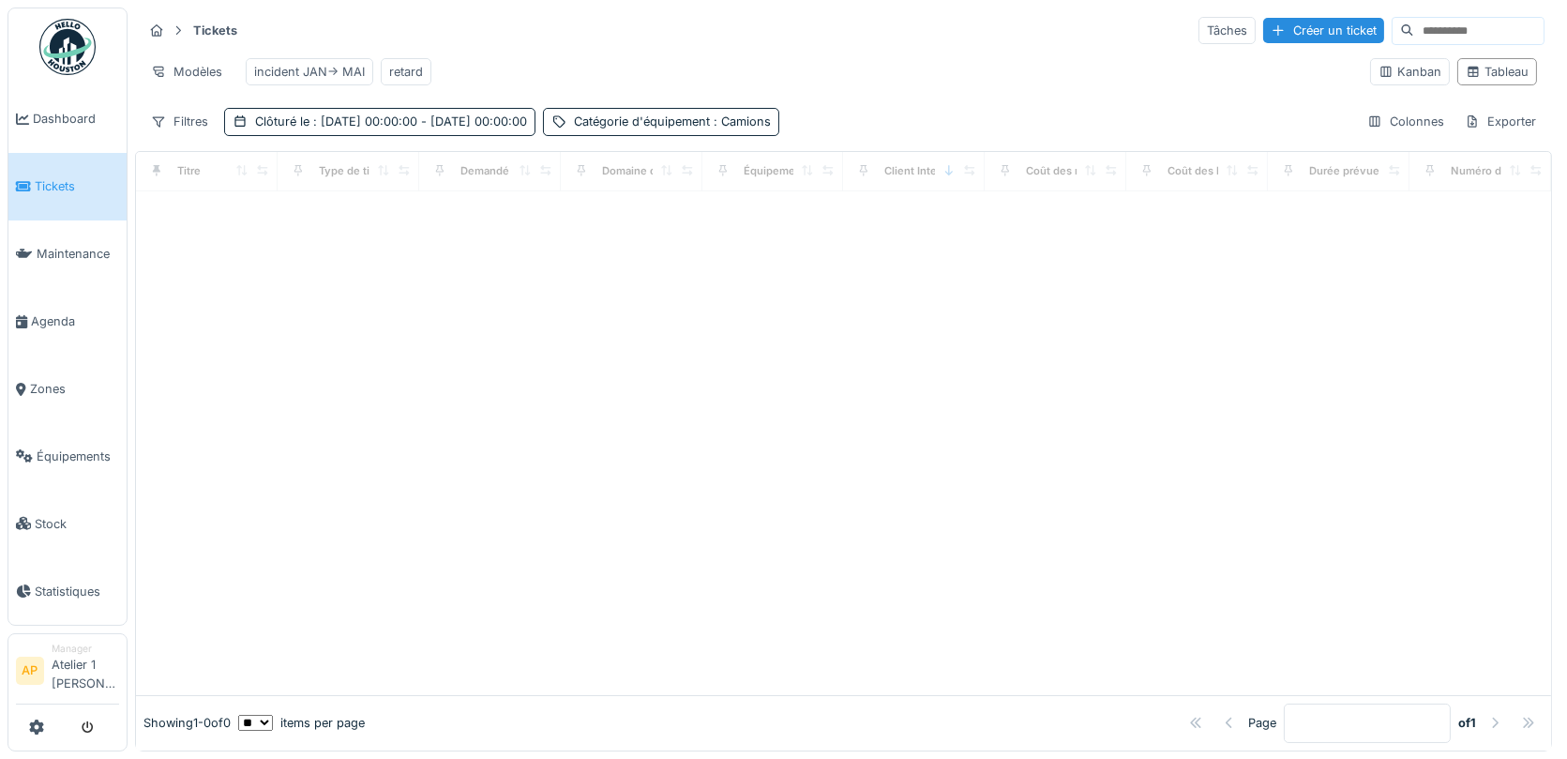
click at [898, 112] on div "Filtres Clôturé le : 01/01/2025 00:00:00 - 30/09/2025 00:00:00 Catégorie d'équi…" at bounding box center [844, 121] width 1402 height 27
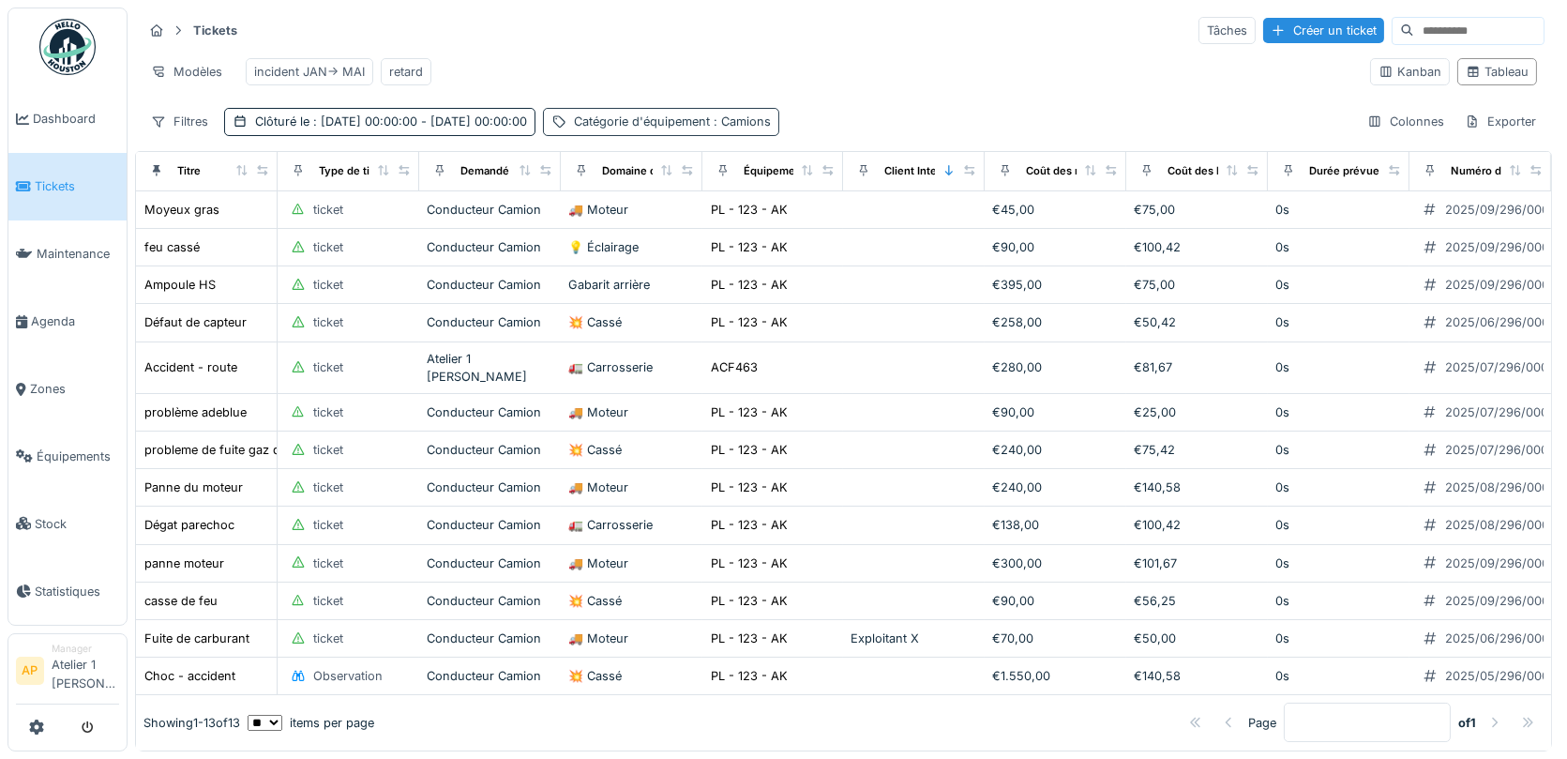
click at [771, 119] on span ": Camions" at bounding box center [740, 121] width 61 height 14
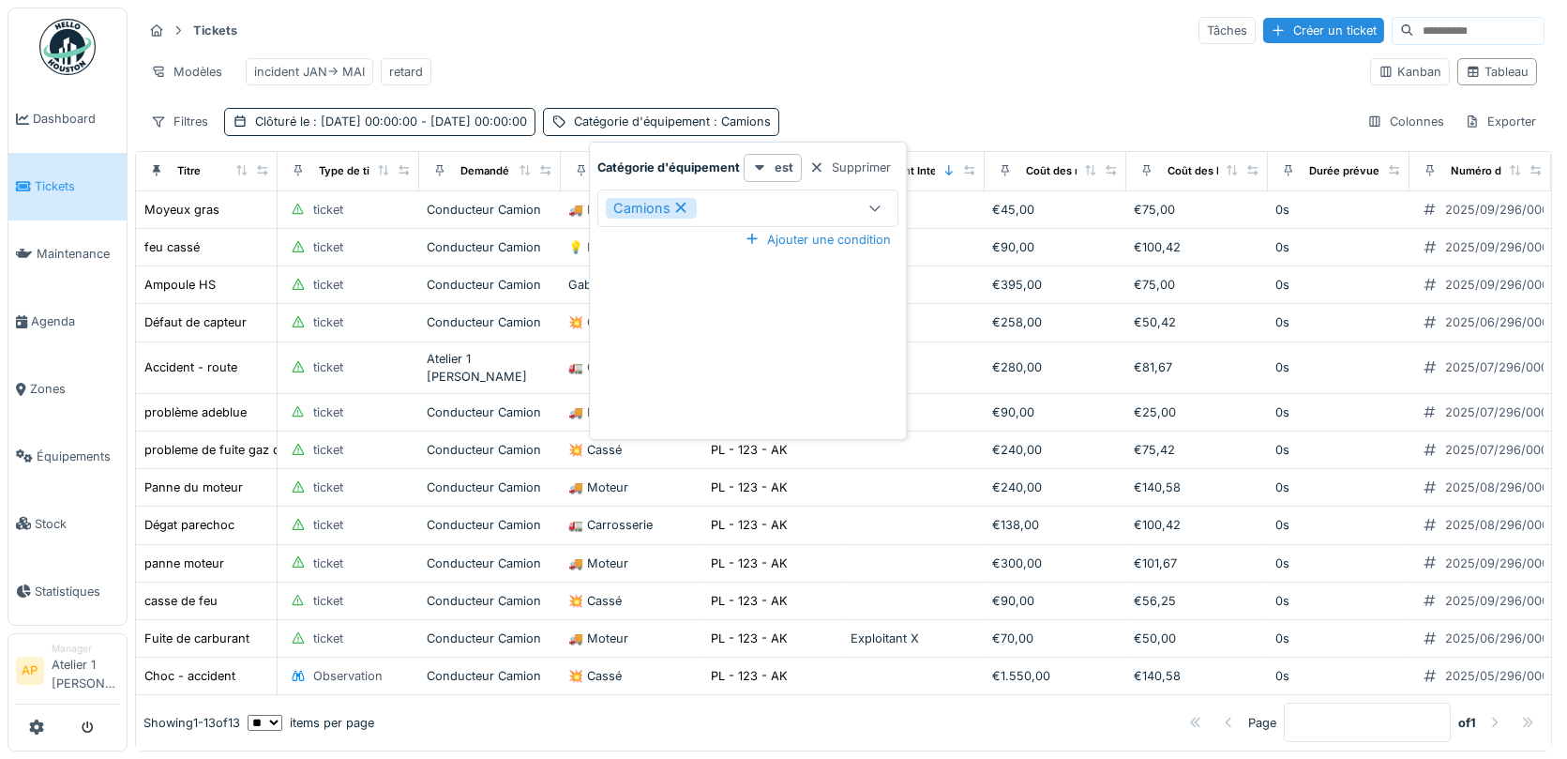
click at [919, 75] on div "Modèles incident JAN-> MAI retard" at bounding box center [749, 72] width 1213 height 42
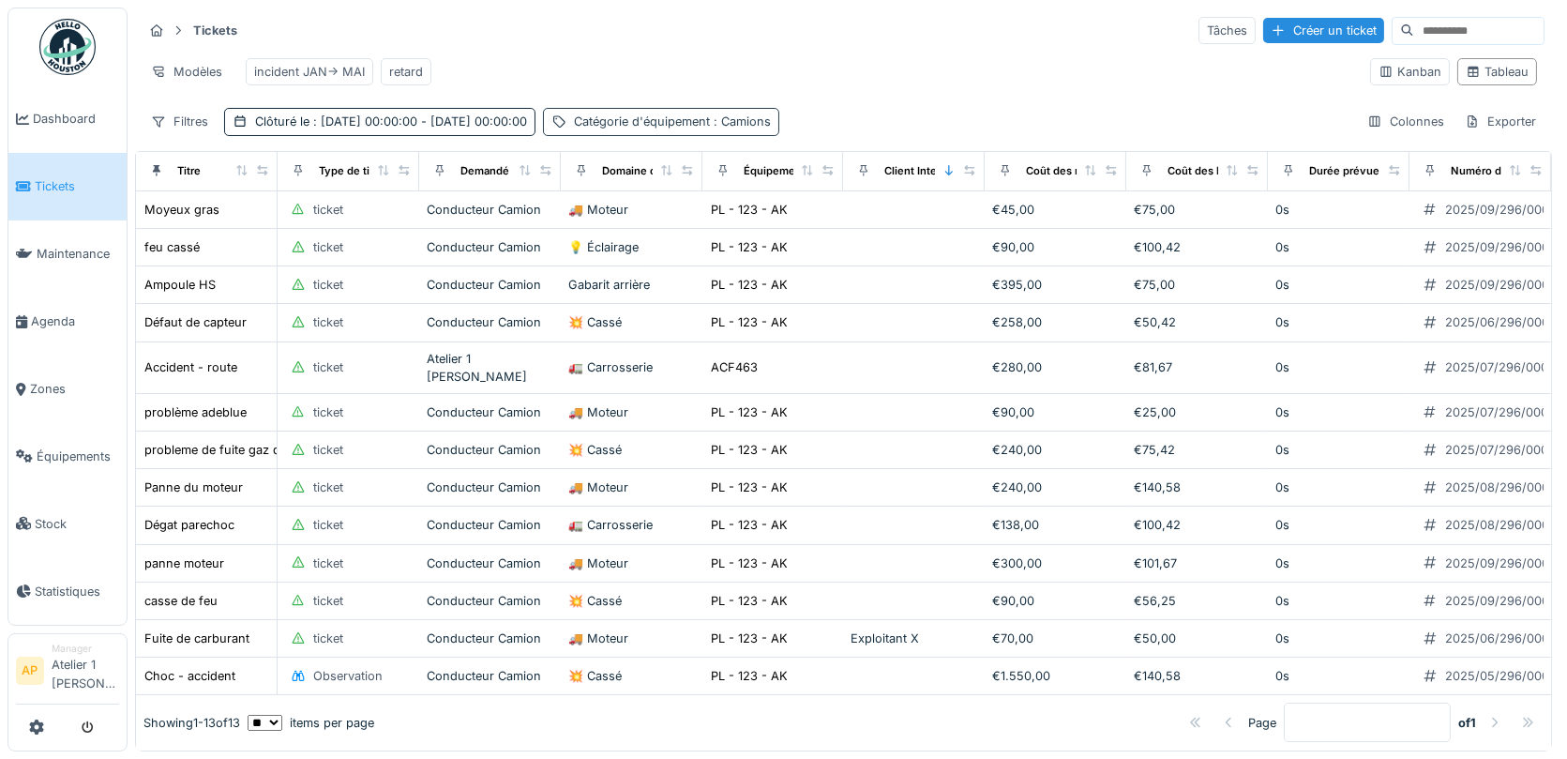
click at [771, 122] on span ": Camions" at bounding box center [740, 121] width 61 height 14
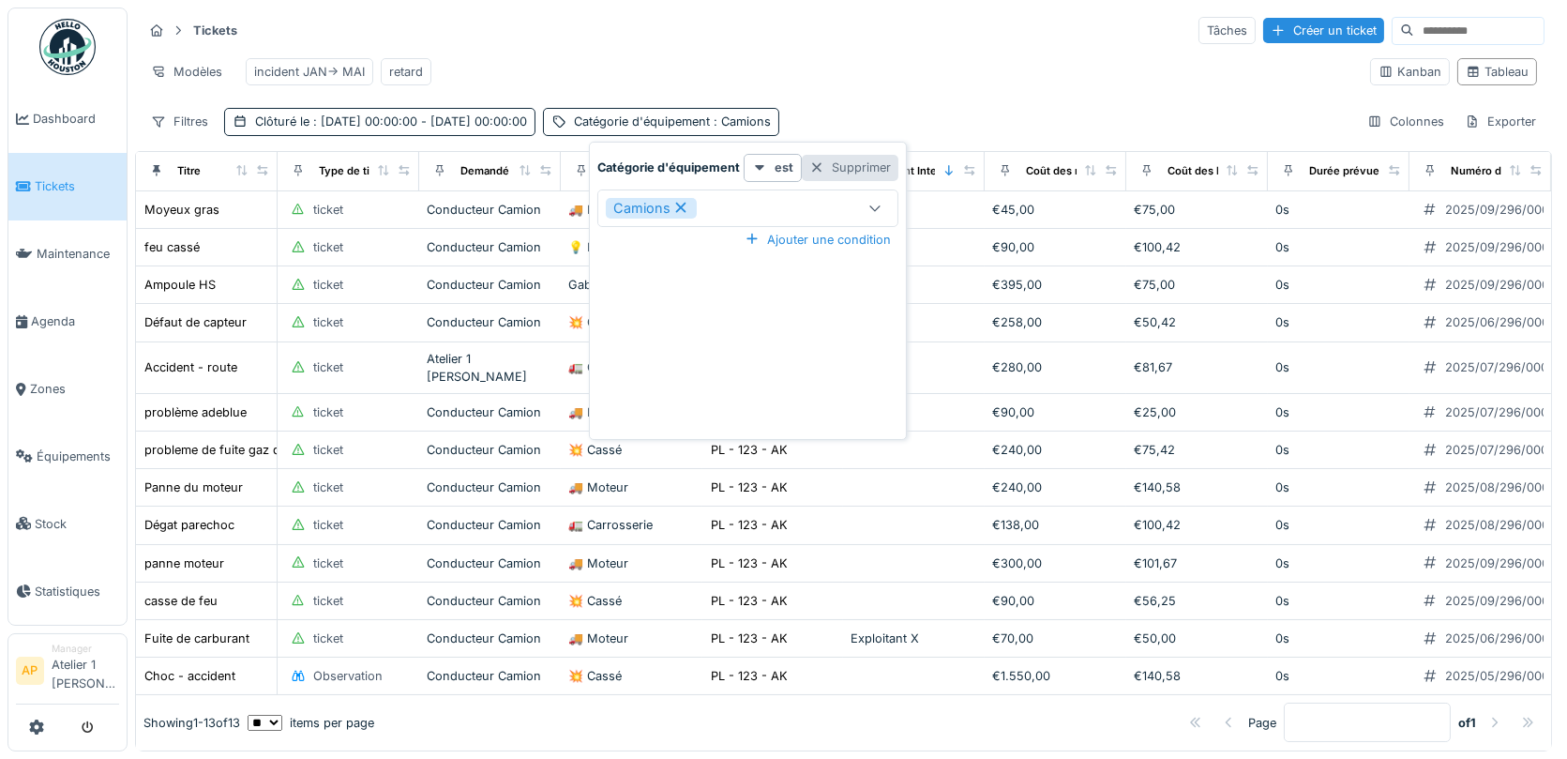
click at [847, 174] on div "Supprimer" at bounding box center [850, 167] width 97 height 25
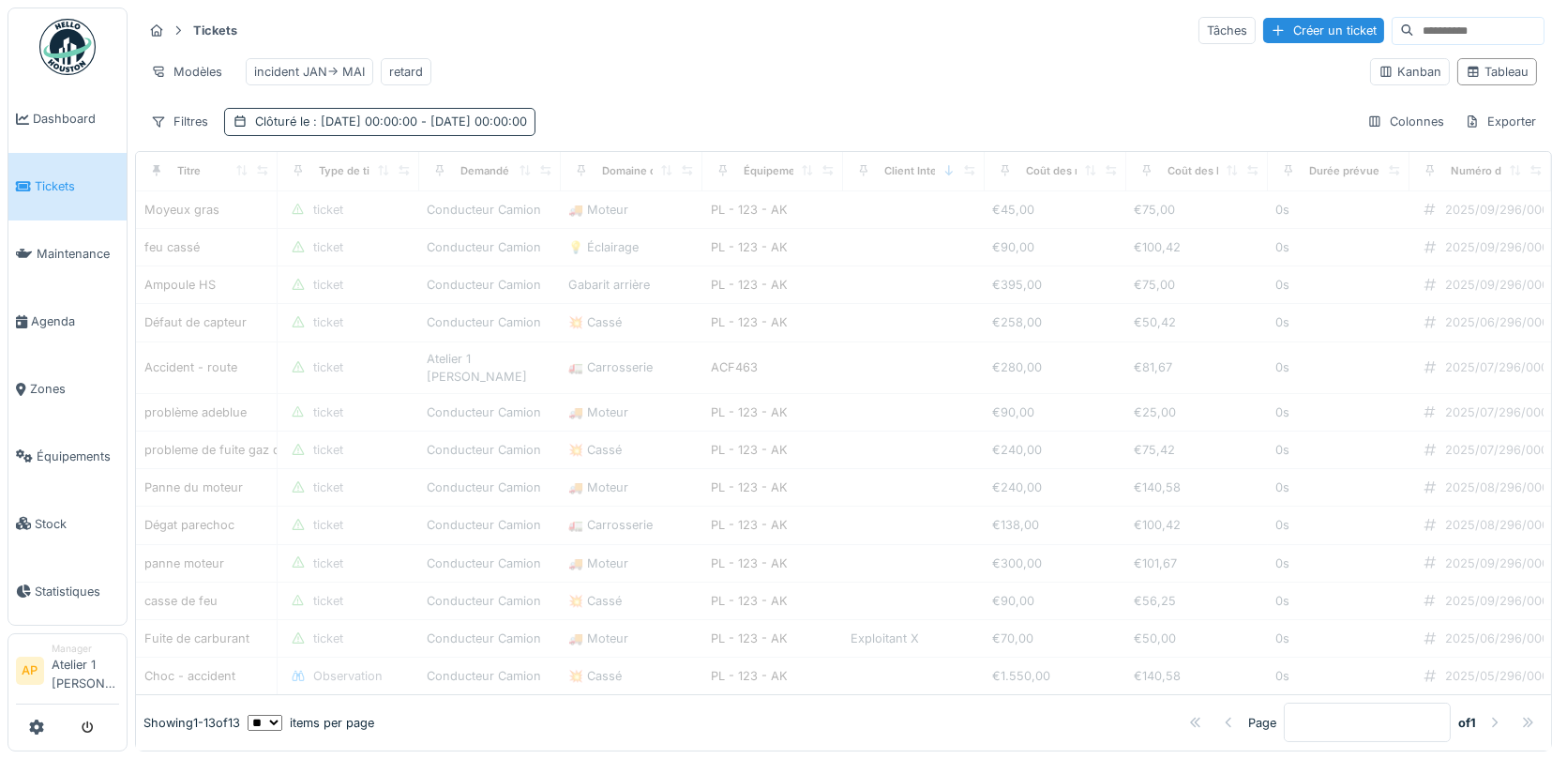
click at [527, 123] on span ": 01/01/2025 00:00:00 - 30/09/2025 00:00:00" at bounding box center [419, 121] width 218 height 14
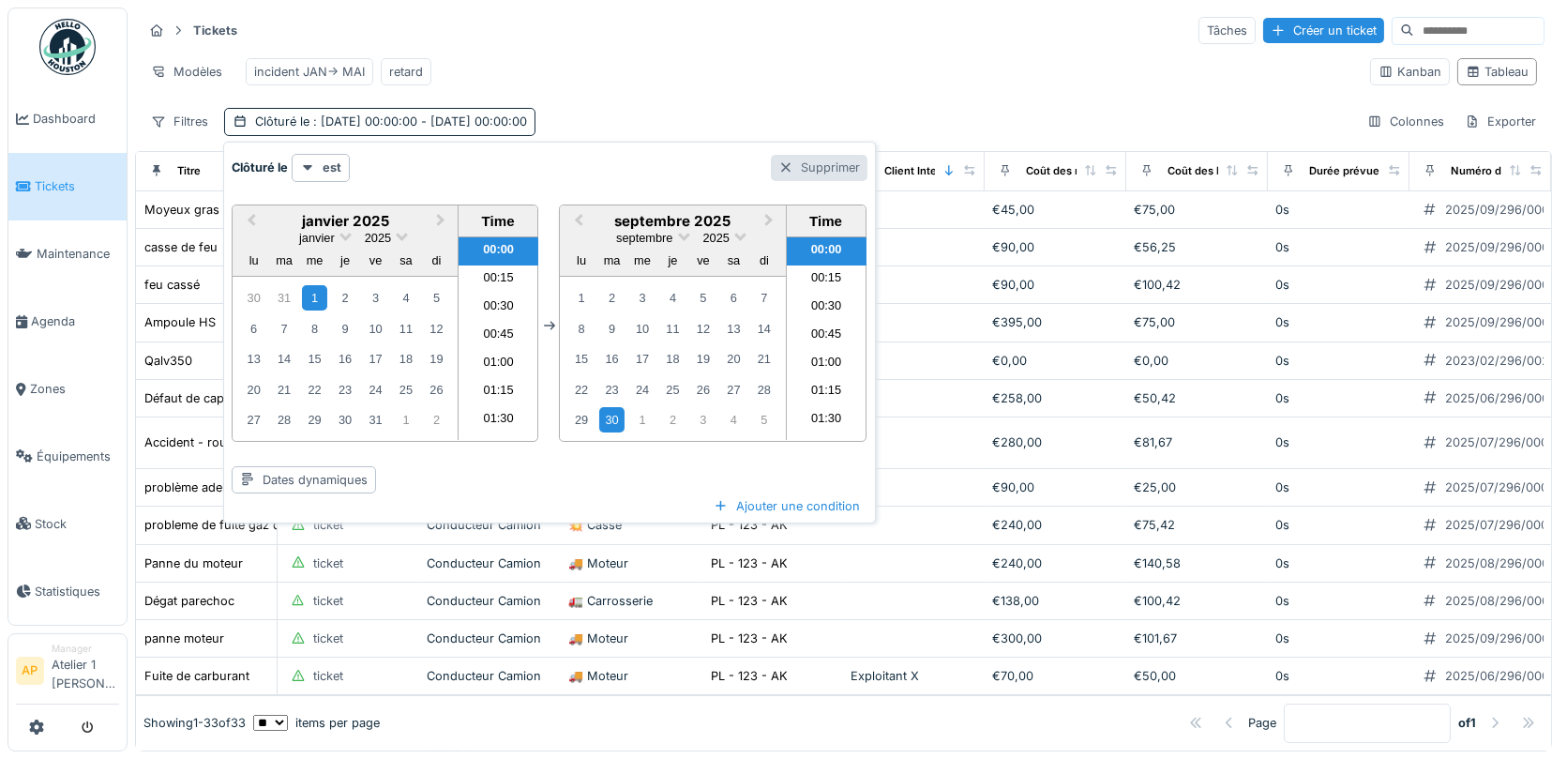
click at [821, 174] on div "Supprimer" at bounding box center [819, 167] width 97 height 25
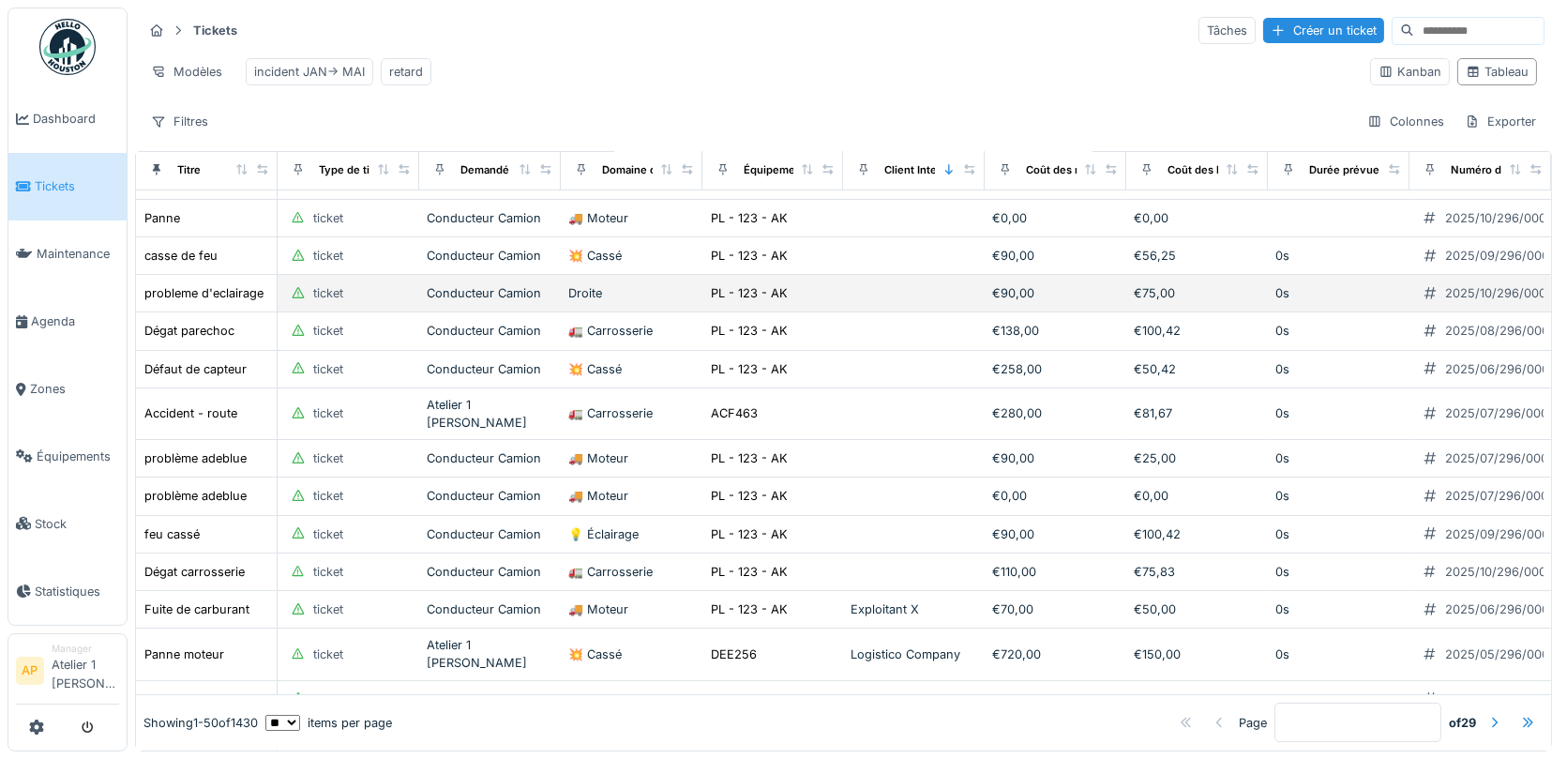
scroll to position [13, 0]
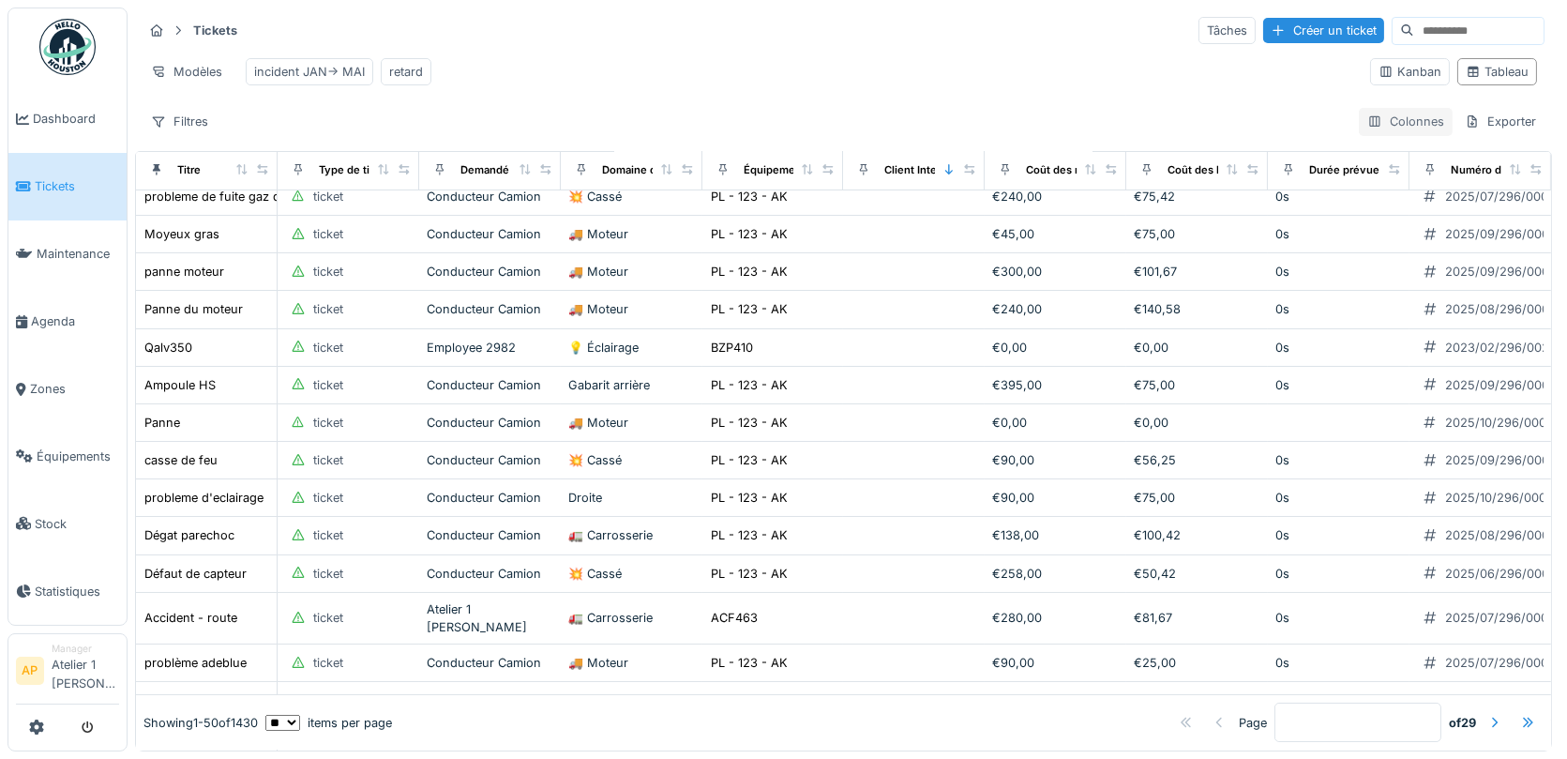
click at [1388, 114] on div "Colonnes" at bounding box center [1406, 121] width 94 height 27
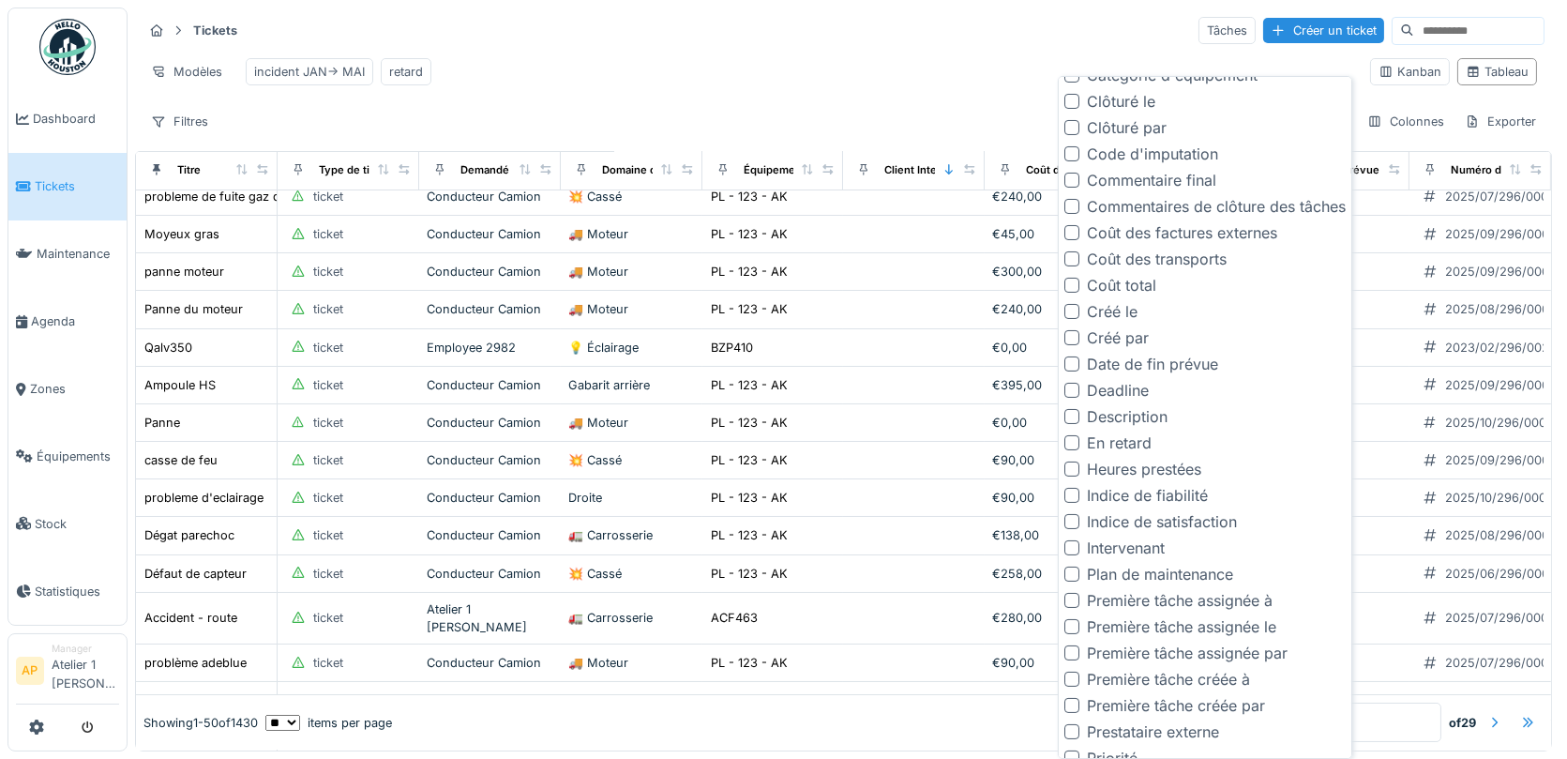
scroll to position [488, 0]
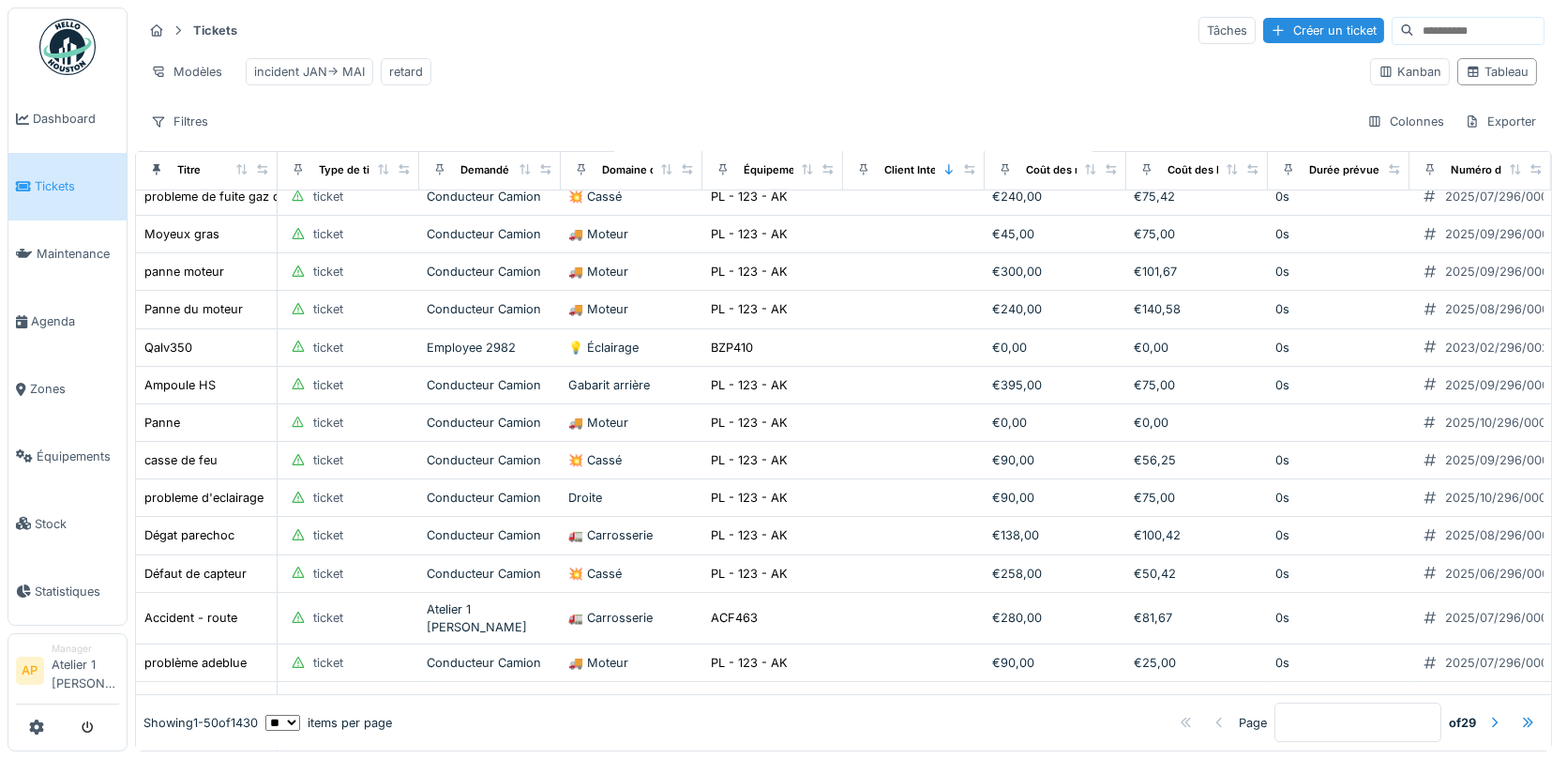
click at [937, 88] on div "Modèles incident JAN-> MAI retard" at bounding box center [749, 72] width 1213 height 42
click at [310, 75] on div "incident JAN-> MAI" at bounding box center [309, 72] width 111 height 18
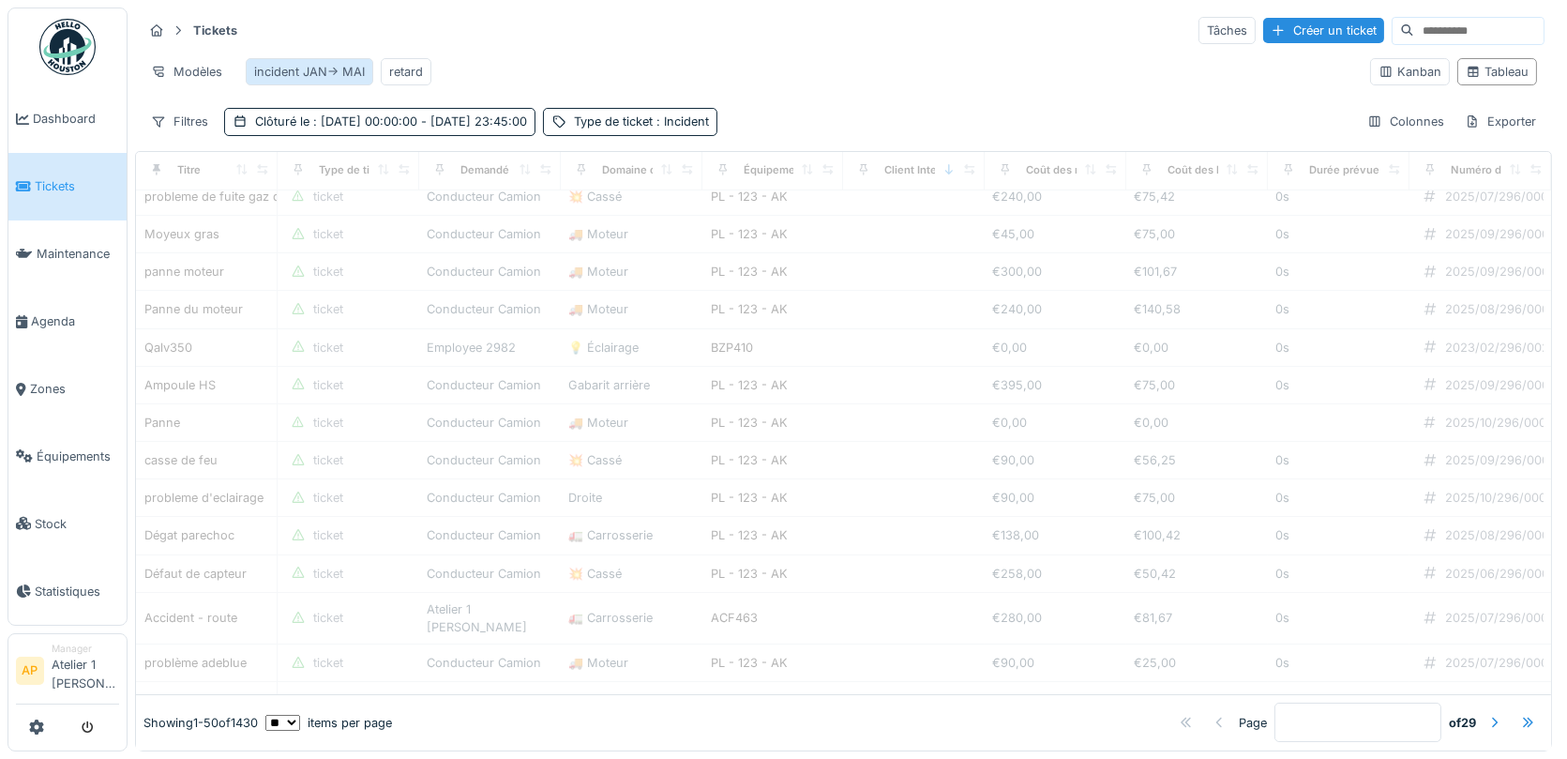
scroll to position [0, 0]
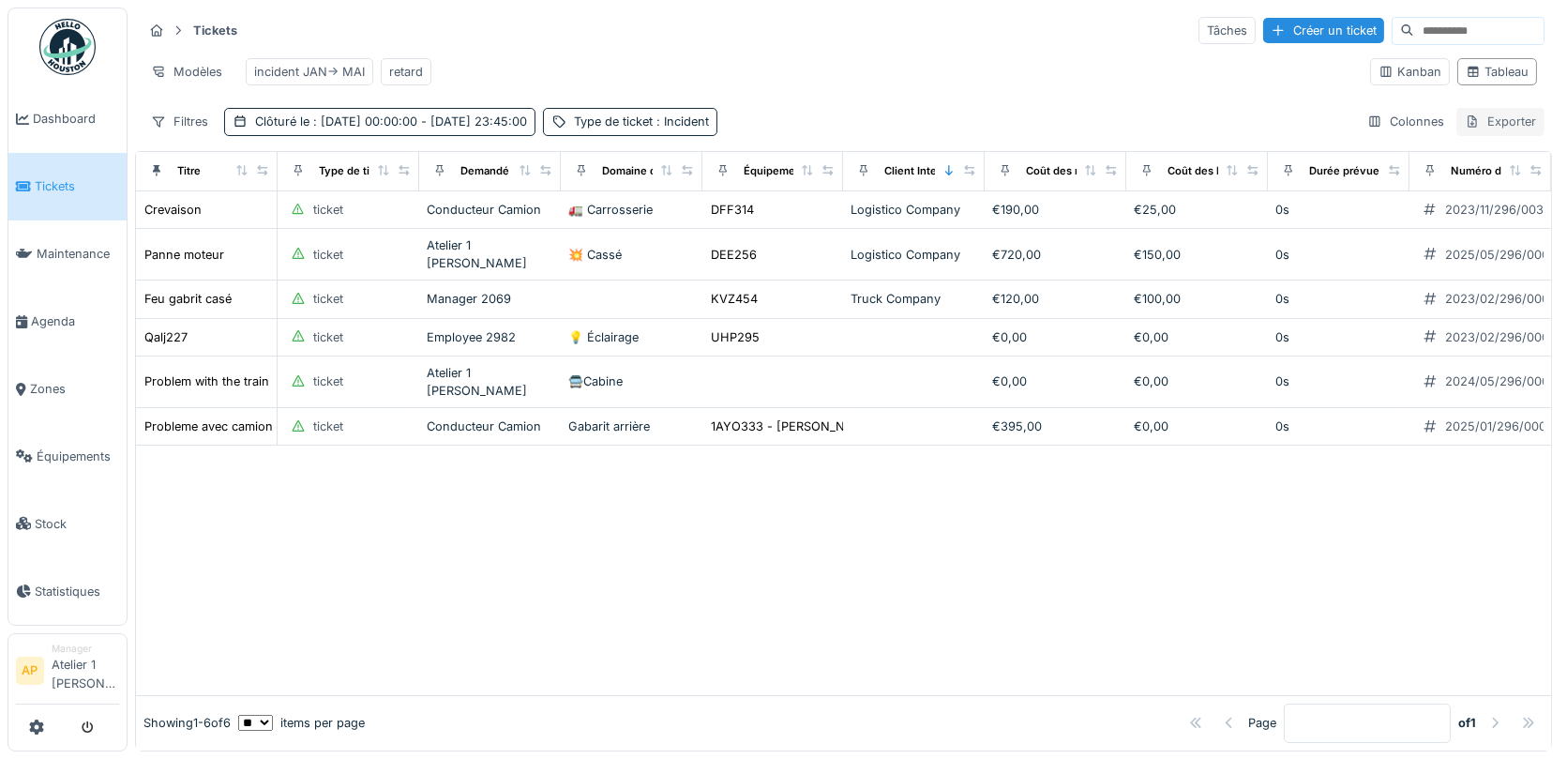
click at [1509, 119] on div "Exporter" at bounding box center [1501, 121] width 88 height 27
click at [62, 519] on span "Stock" at bounding box center [77, 524] width 84 height 18
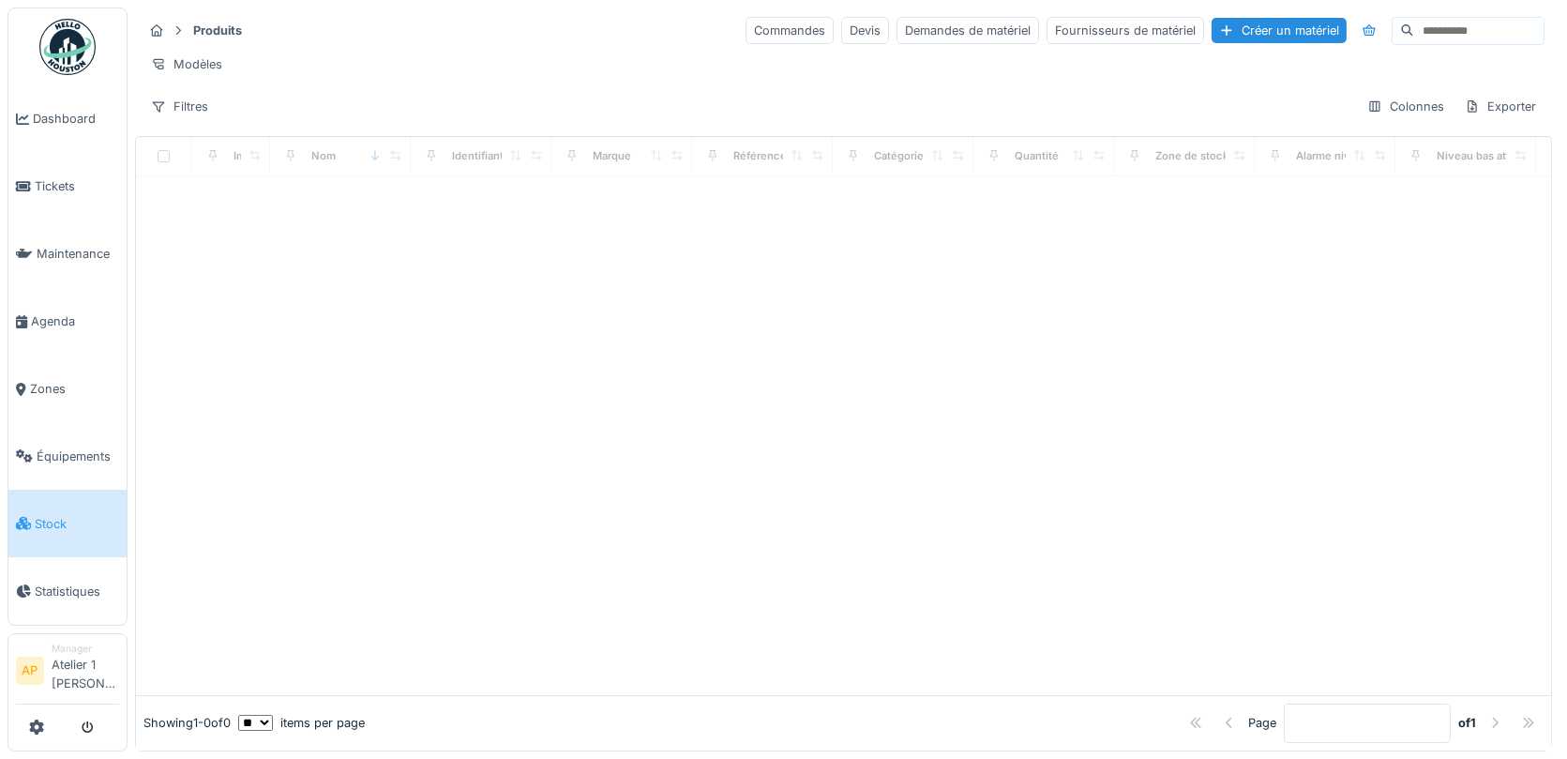
click at [68, 515] on span "Stock" at bounding box center [77, 524] width 84 height 18
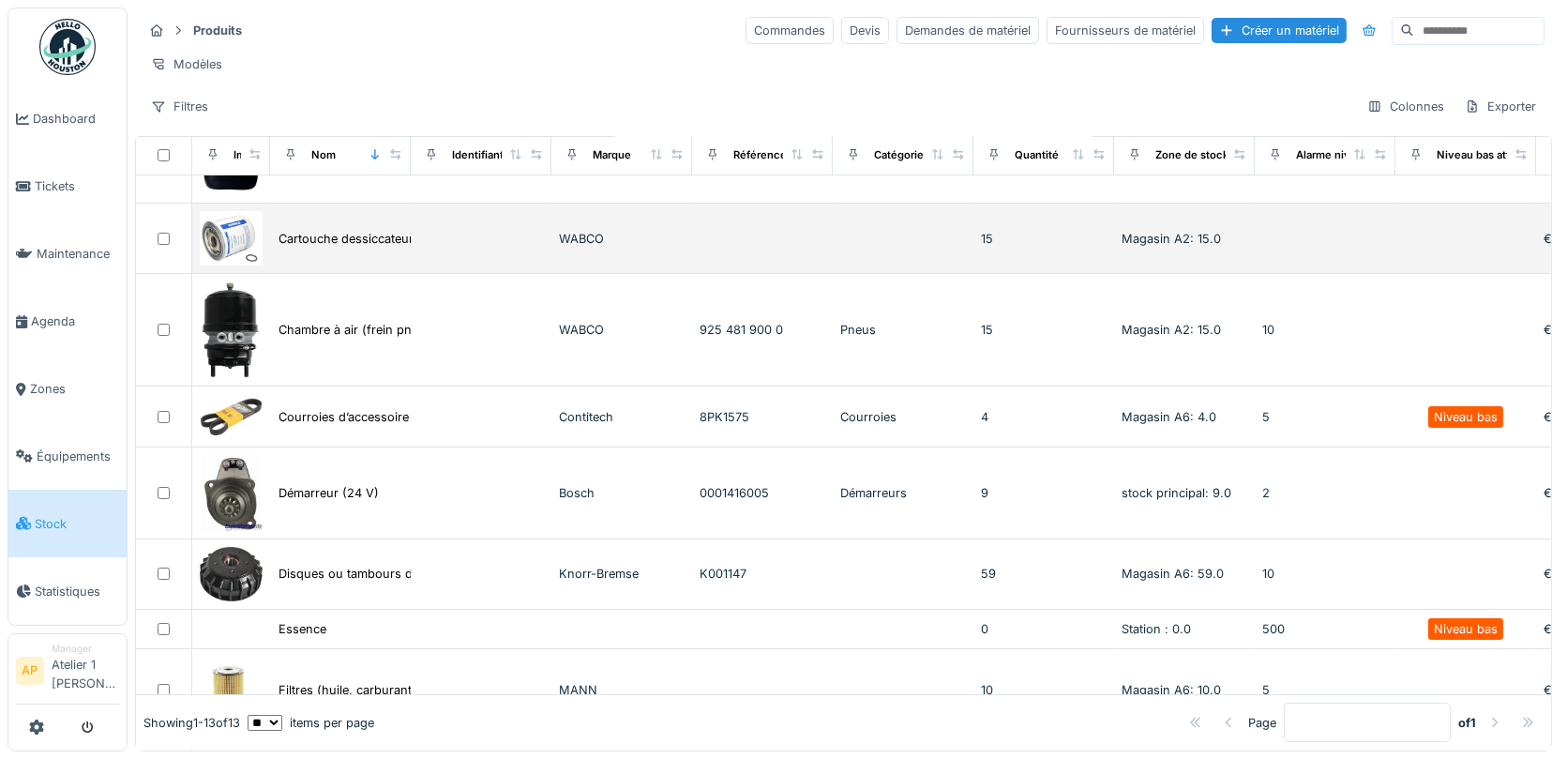
scroll to position [195, 0]
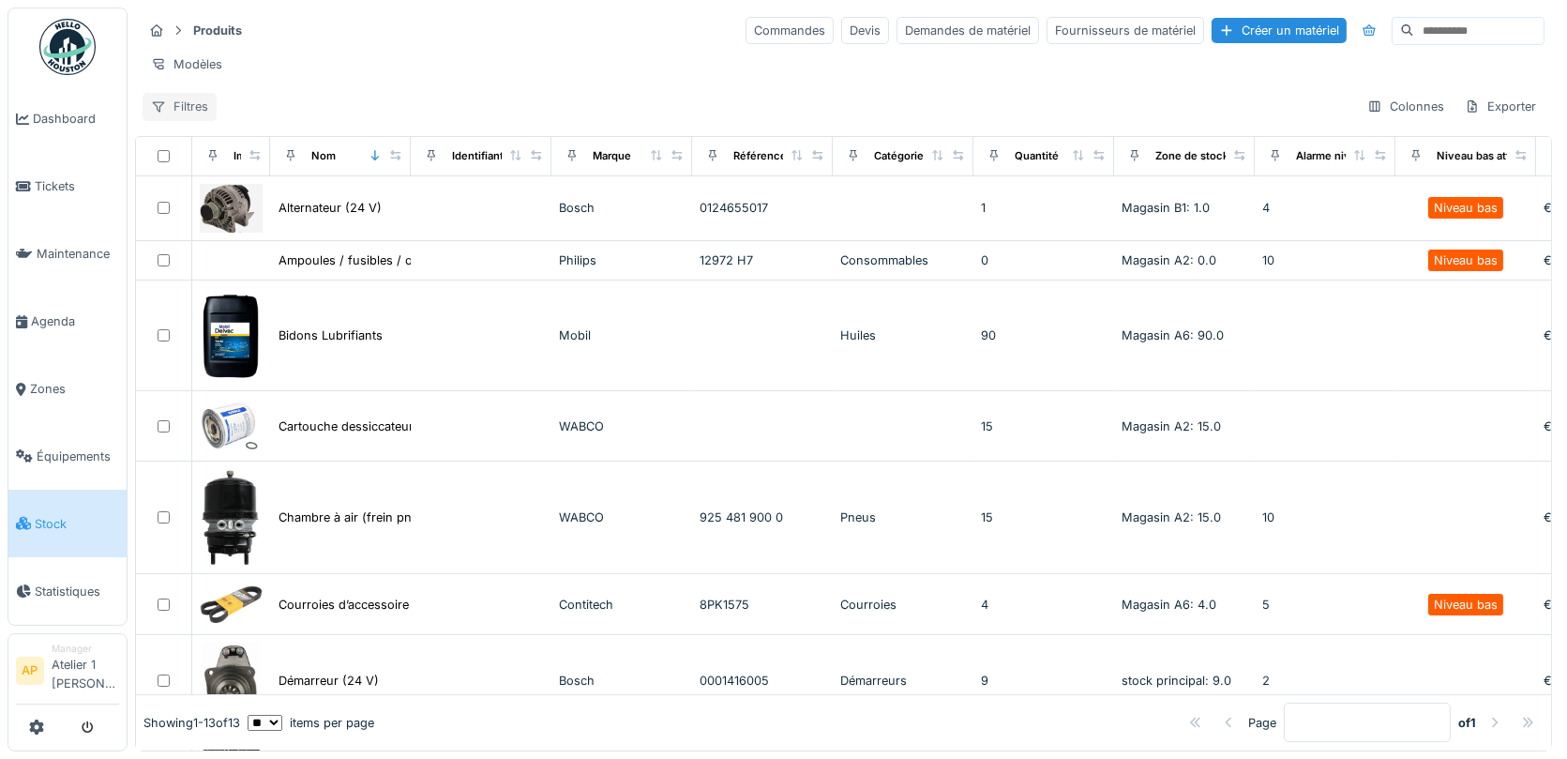
click at [165, 97] on div "Filtres" at bounding box center [180, 106] width 74 height 27
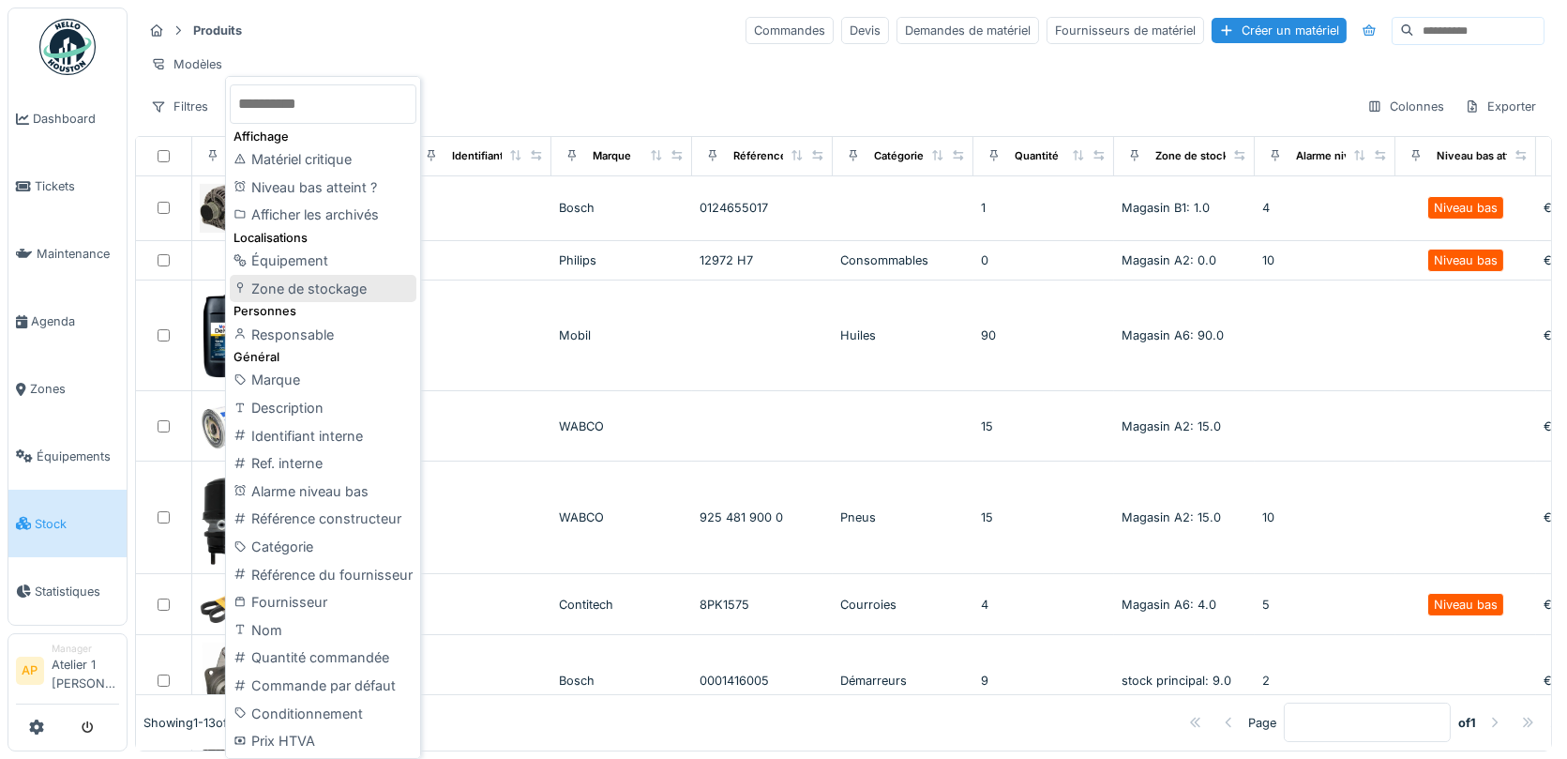
click at [321, 286] on div "Zone de stockage" at bounding box center [323, 289] width 187 height 28
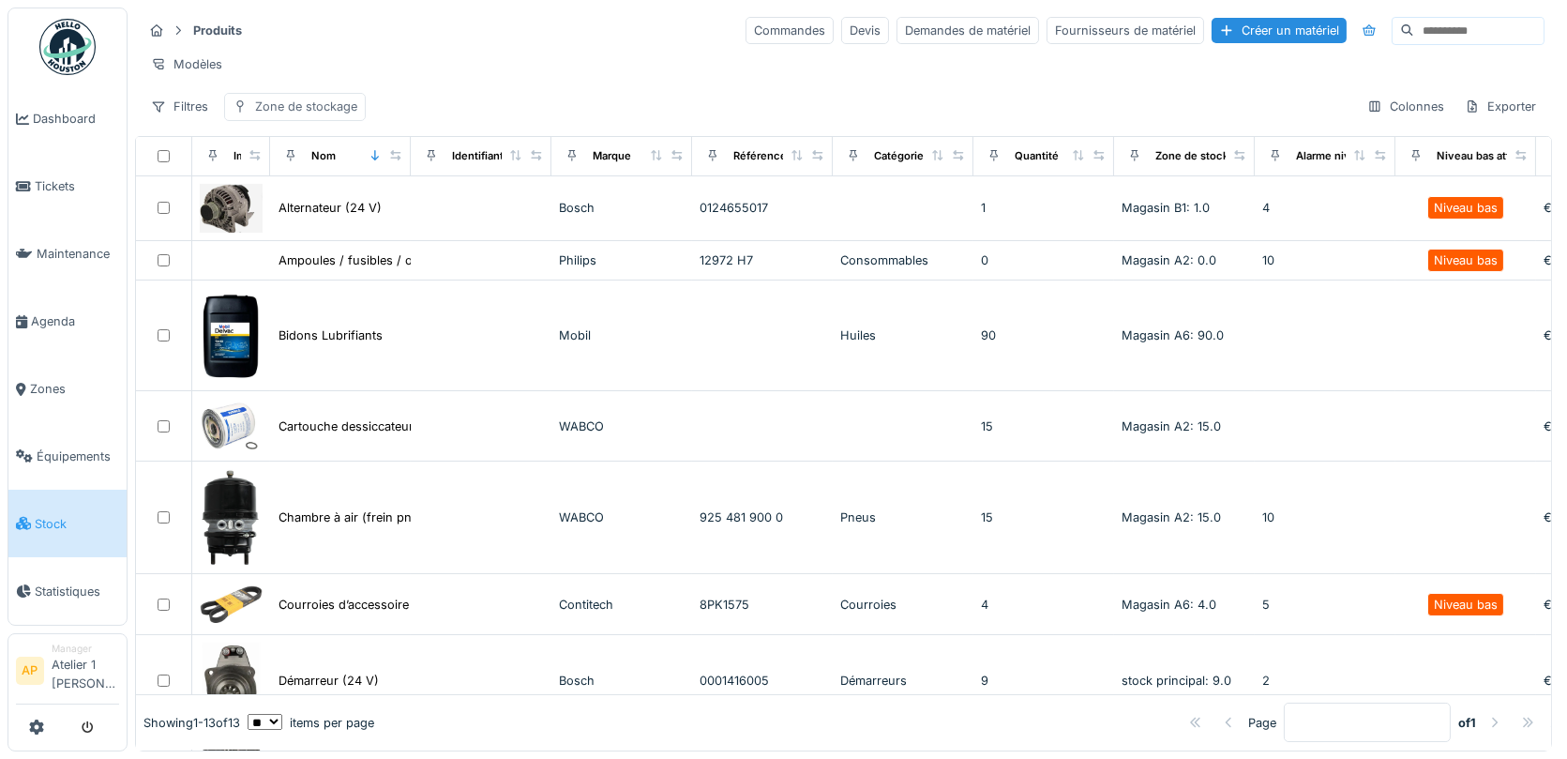
click at [316, 98] on div "Zone de stockage" at bounding box center [306, 107] width 102 height 18
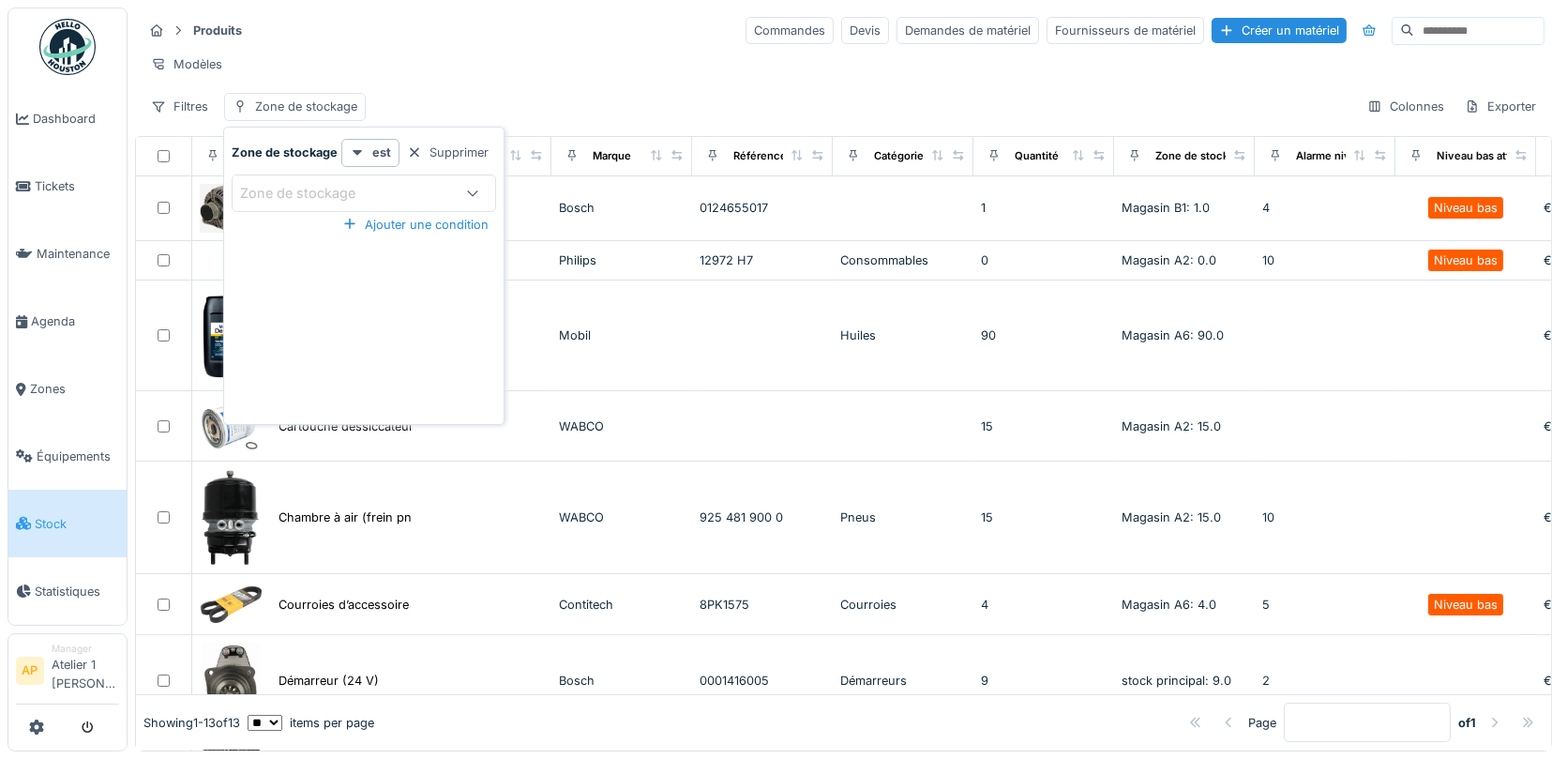
click at [374, 194] on div "Zone de stockage" at bounding box center [311, 193] width 142 height 21
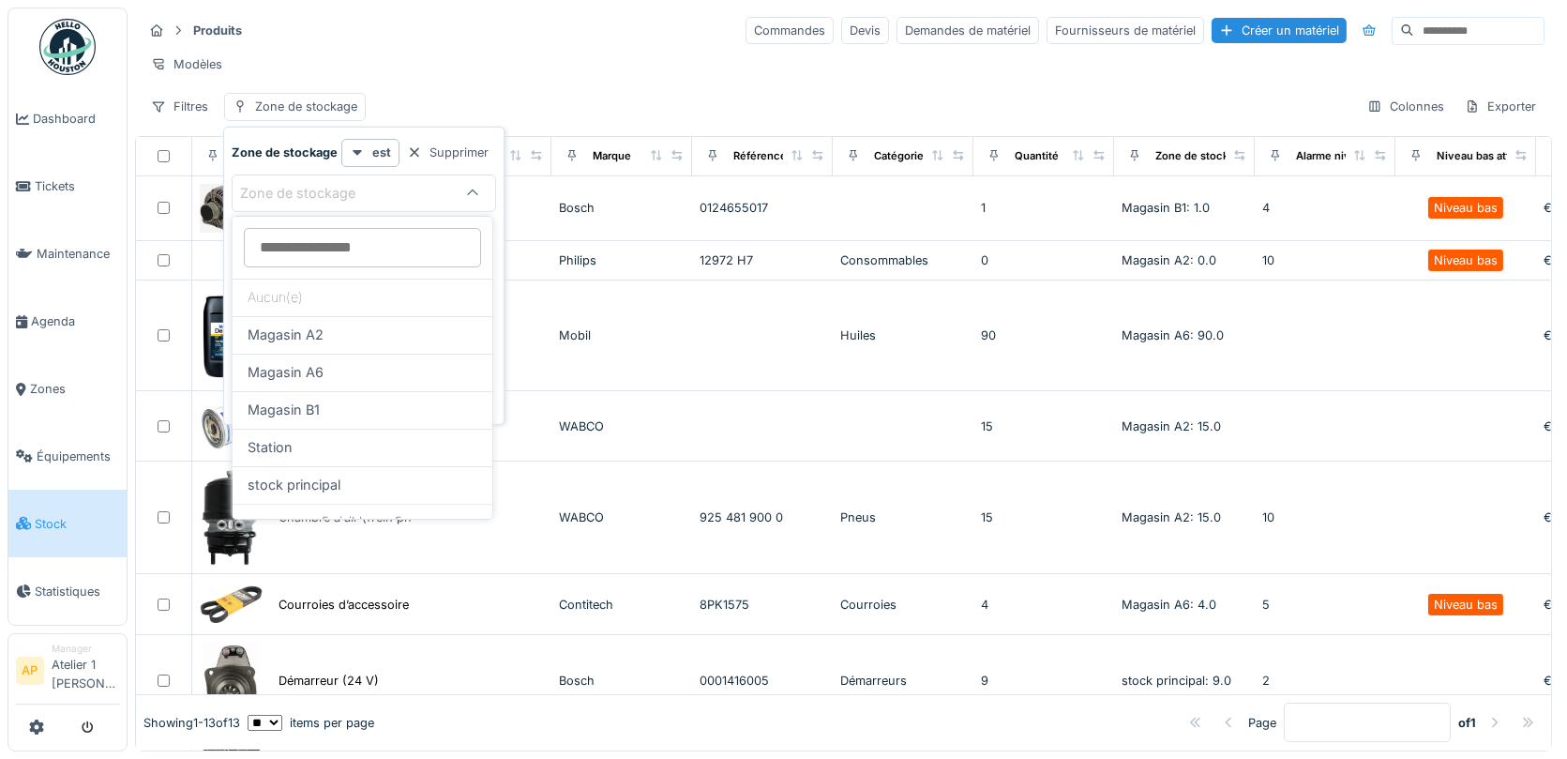
click at [505, 86] on div "Produits Commandes Devis Demandes de matériel Fournisseurs de matériel Créer un…" at bounding box center [843, 68] width 1417 height 121
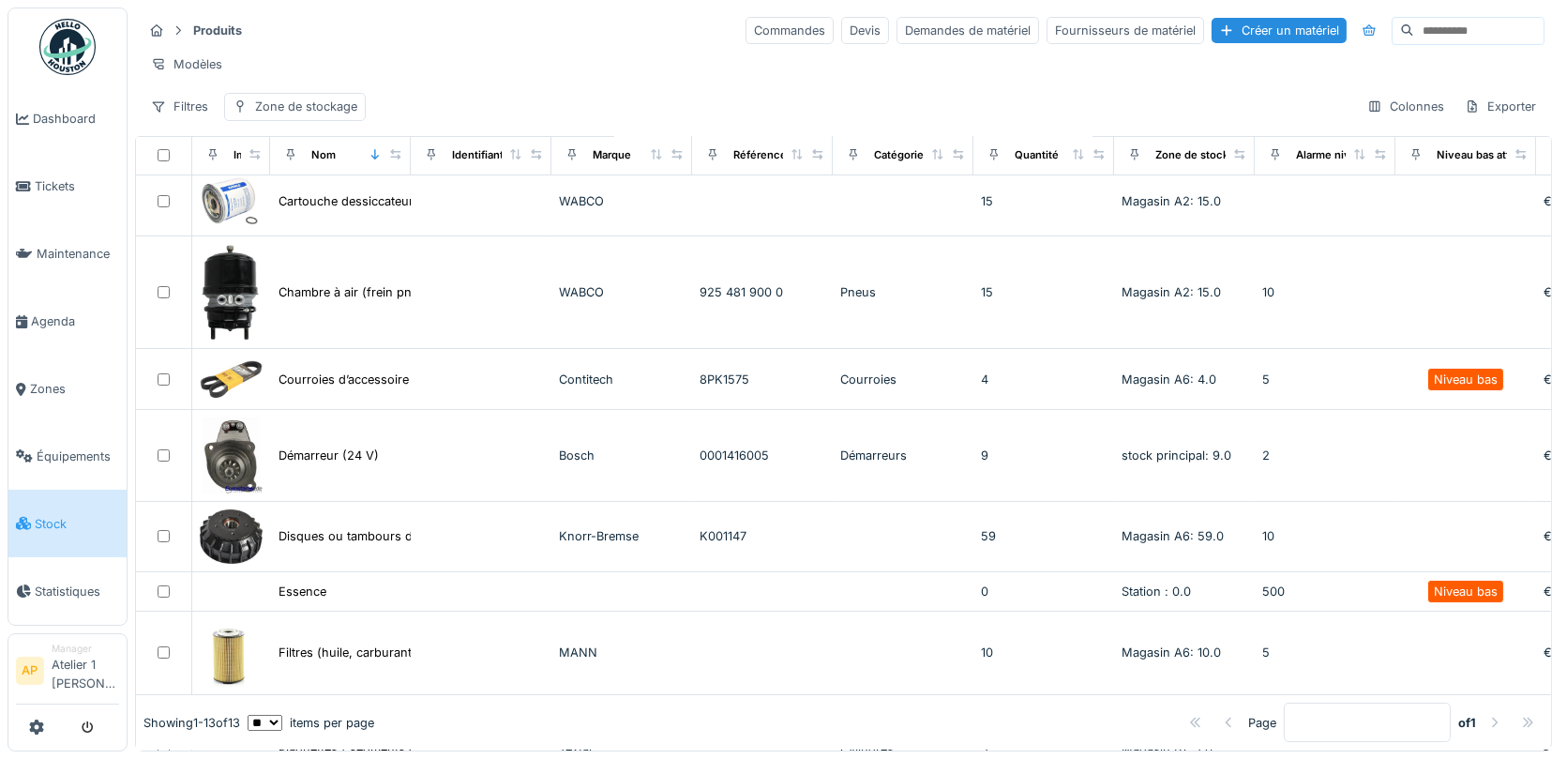
scroll to position [241, 0]
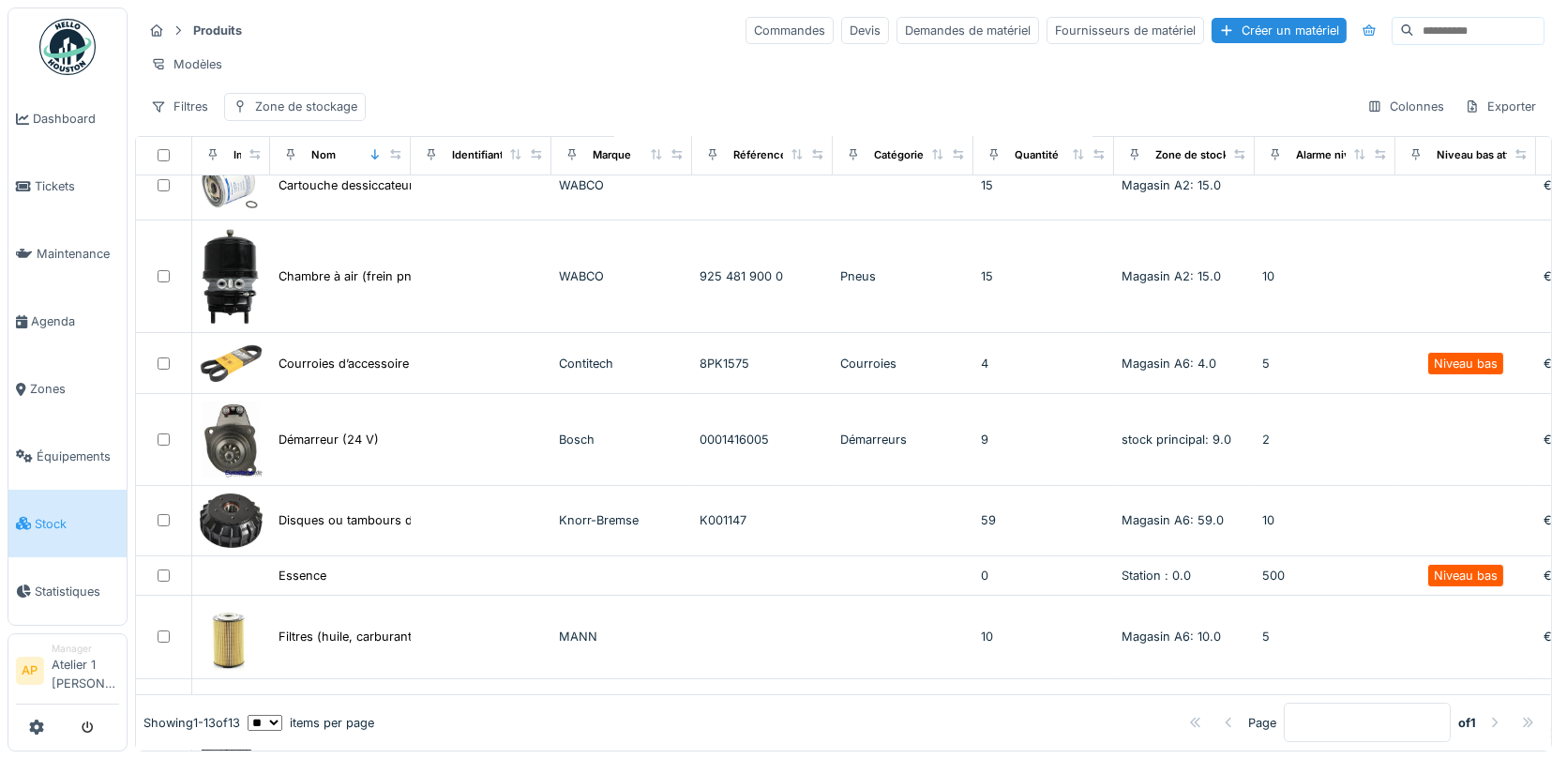
click at [185, 118] on div "Produits Commandes Devis Demandes de matériel Fournisseurs de matériel Créer un…" at bounding box center [843, 68] width 1417 height 121
click at [179, 114] on div "Filtres" at bounding box center [180, 106] width 74 height 27
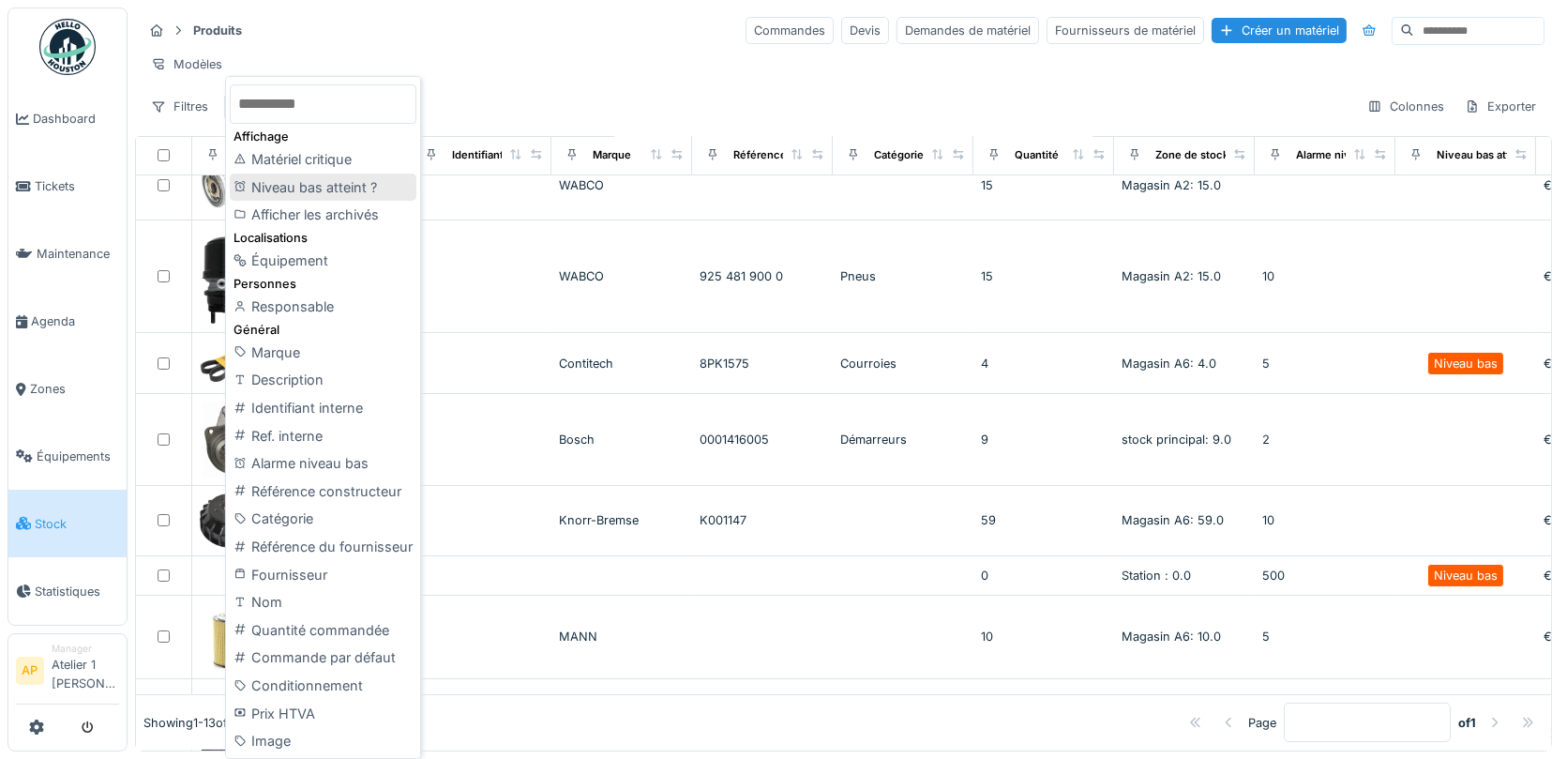
click at [369, 184] on div "Niveau bas atteint ?" at bounding box center [323, 188] width 187 height 28
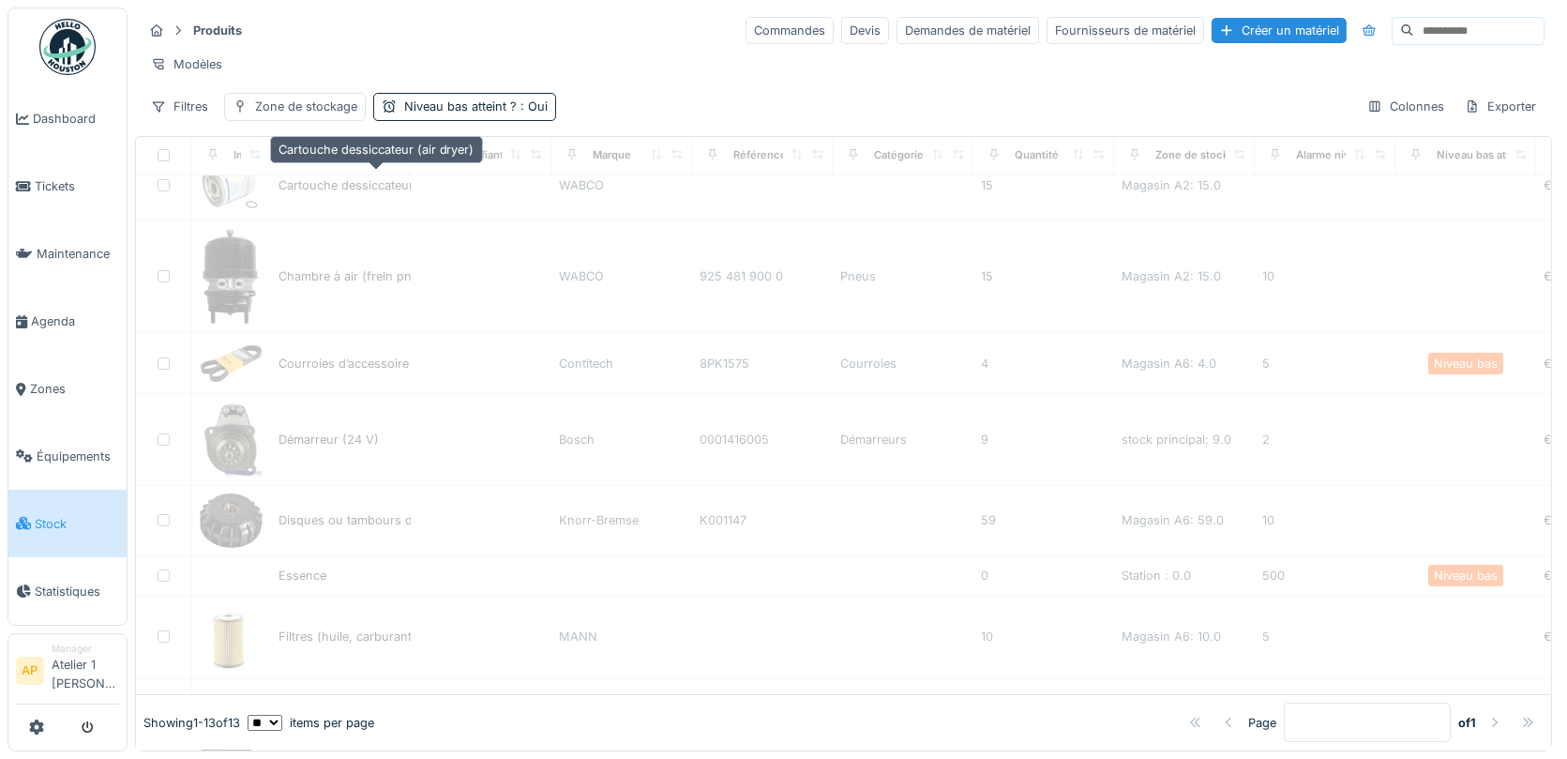
scroll to position [0, 0]
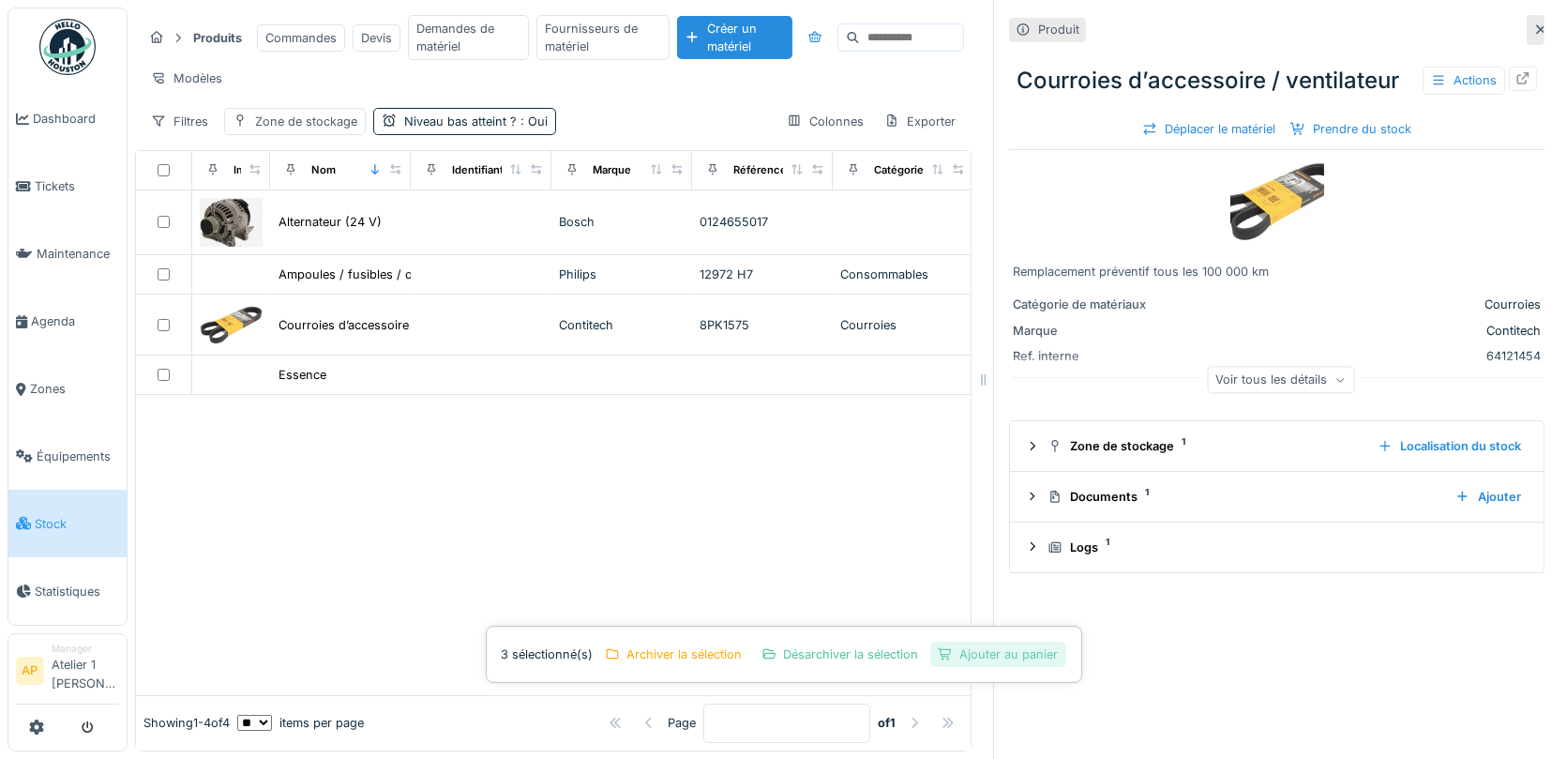
click at [1010, 660] on div "Ajouter au panier" at bounding box center [999, 654] width 136 height 25
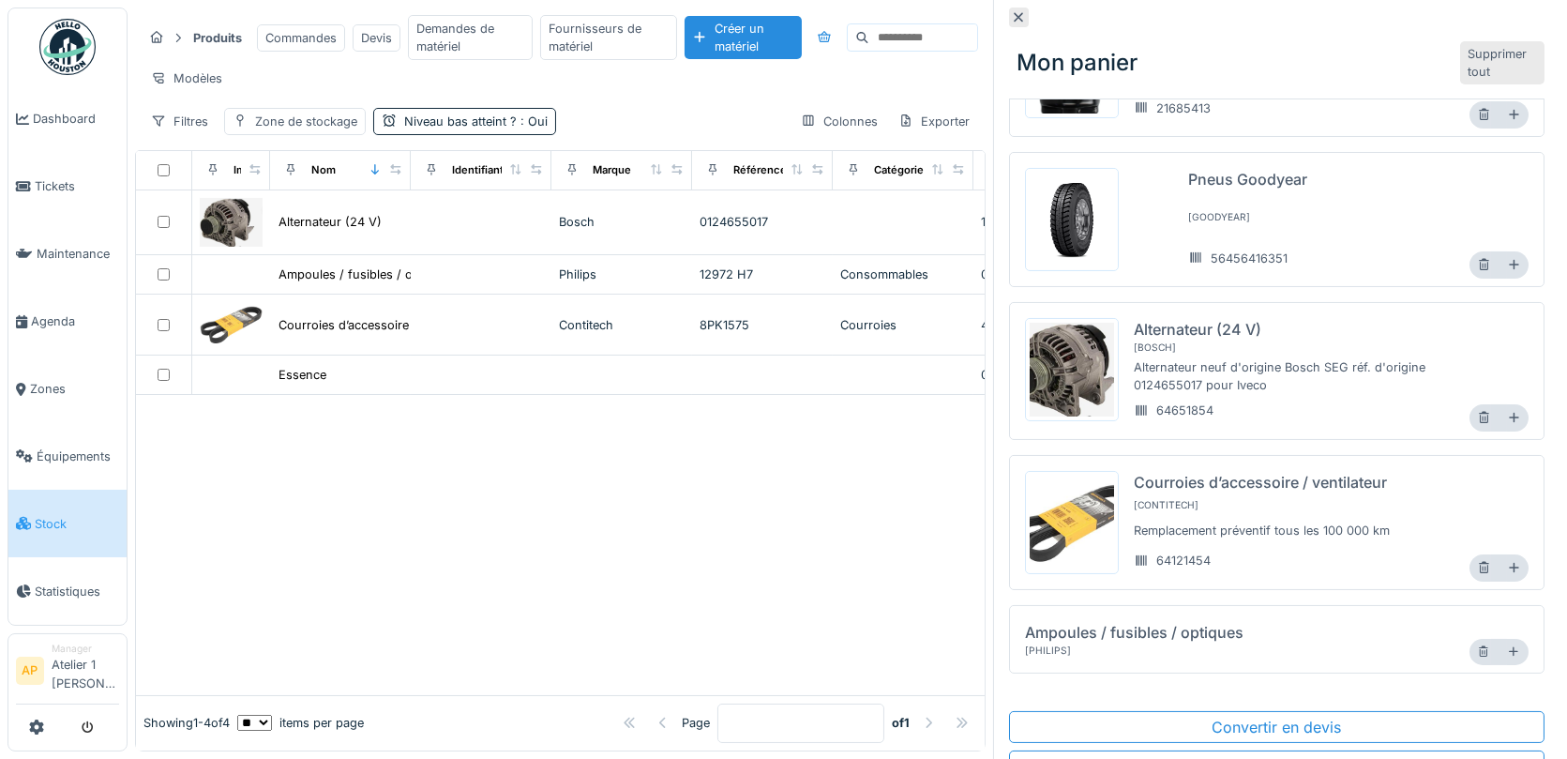
scroll to position [332, 0]
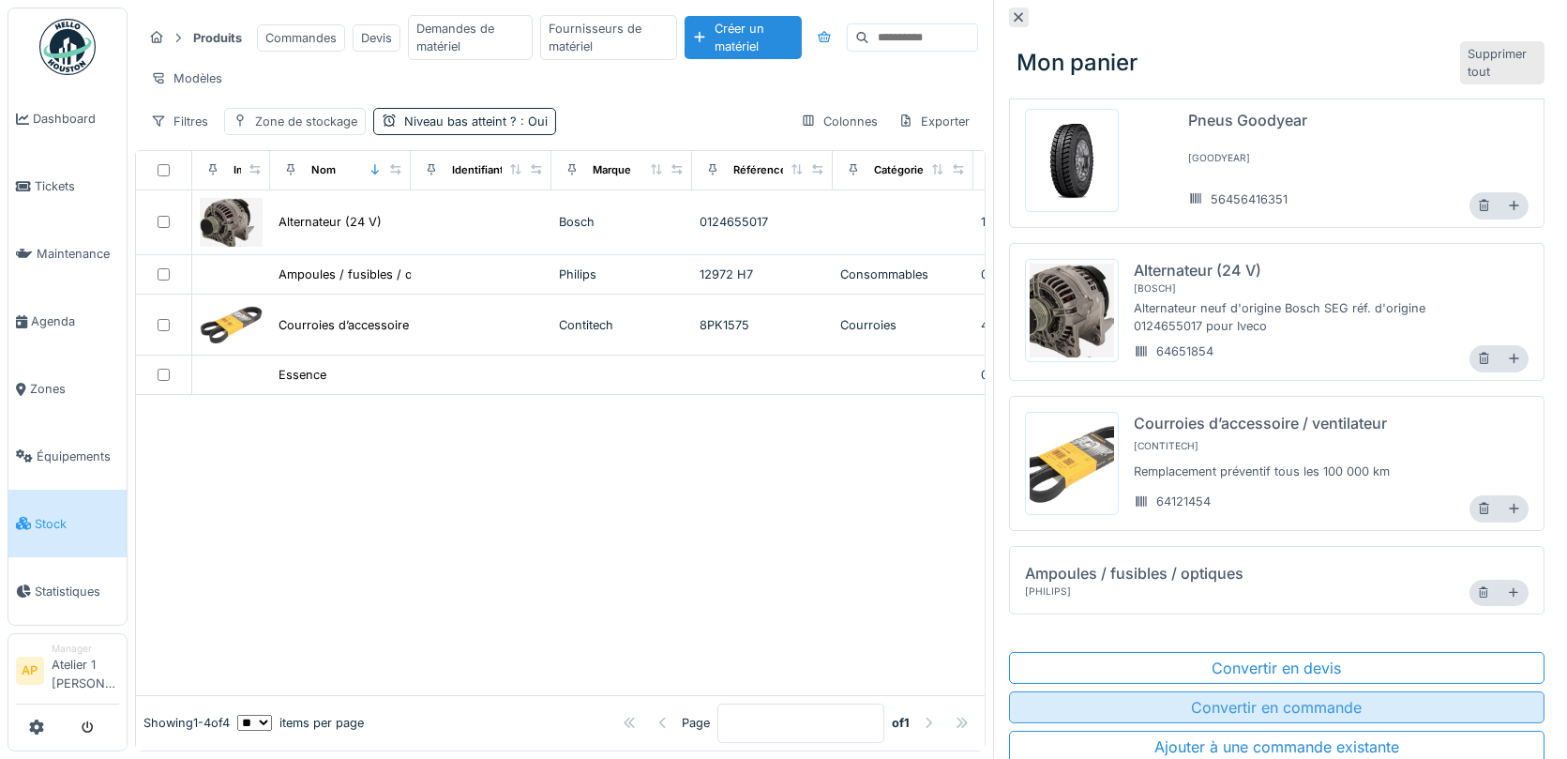
click at [1290, 699] on div "Convertir en commande" at bounding box center [1277, 707] width 536 height 32
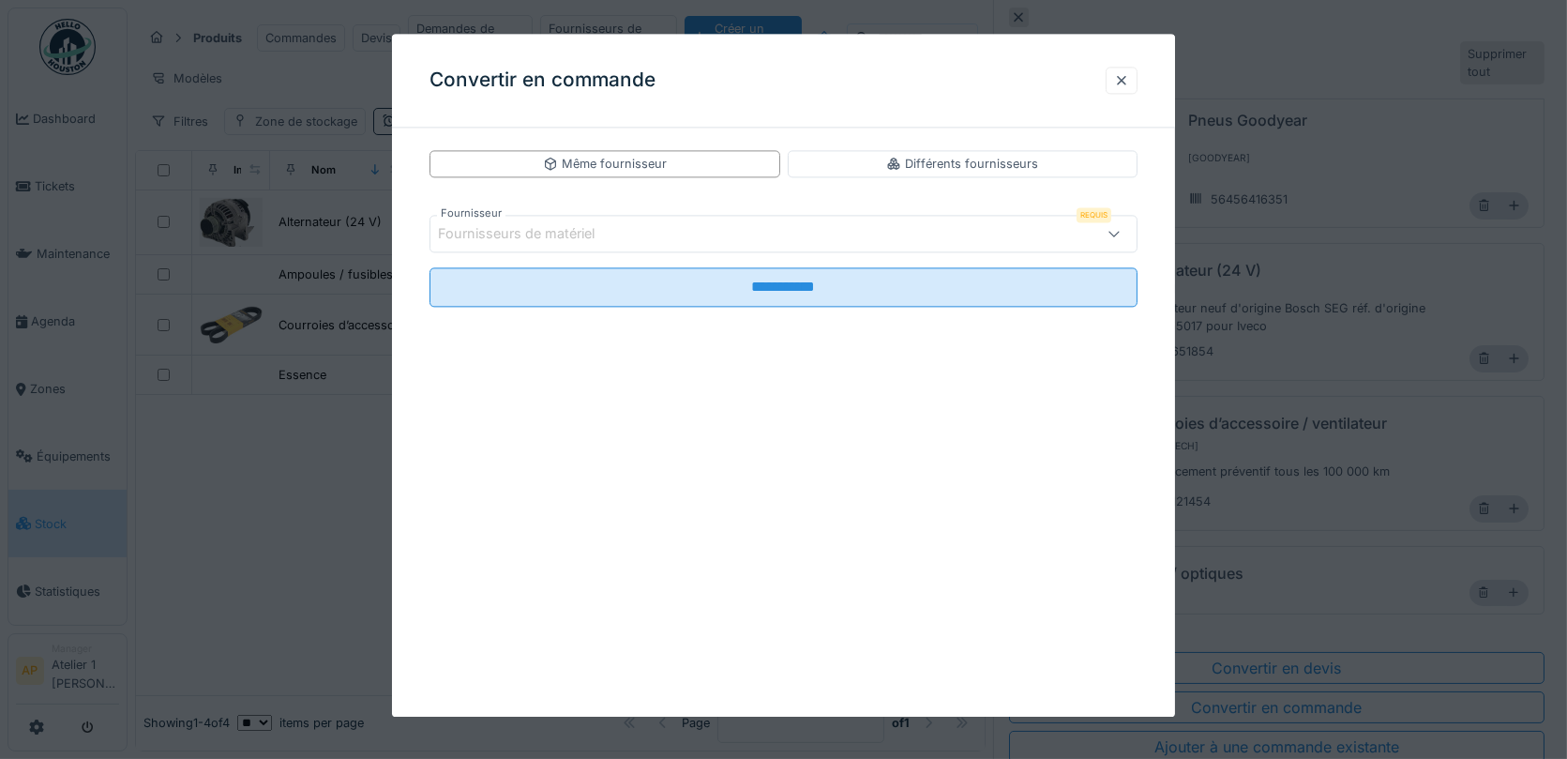
click at [656, 234] on div "Fournisseurs de matériel" at bounding box center [742, 234] width 608 height 21
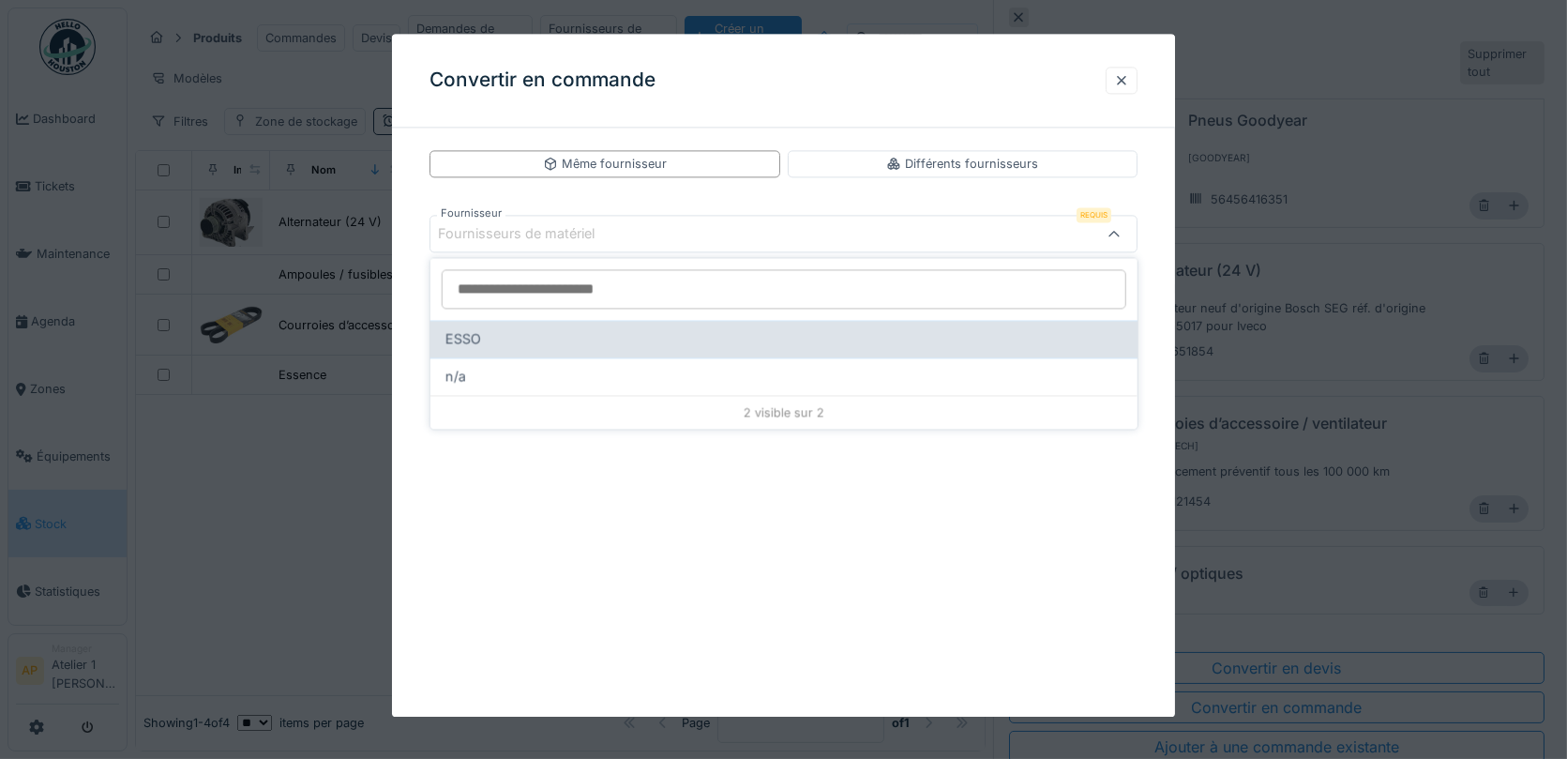
click at [625, 340] on div "ESSO" at bounding box center [784, 338] width 677 height 21
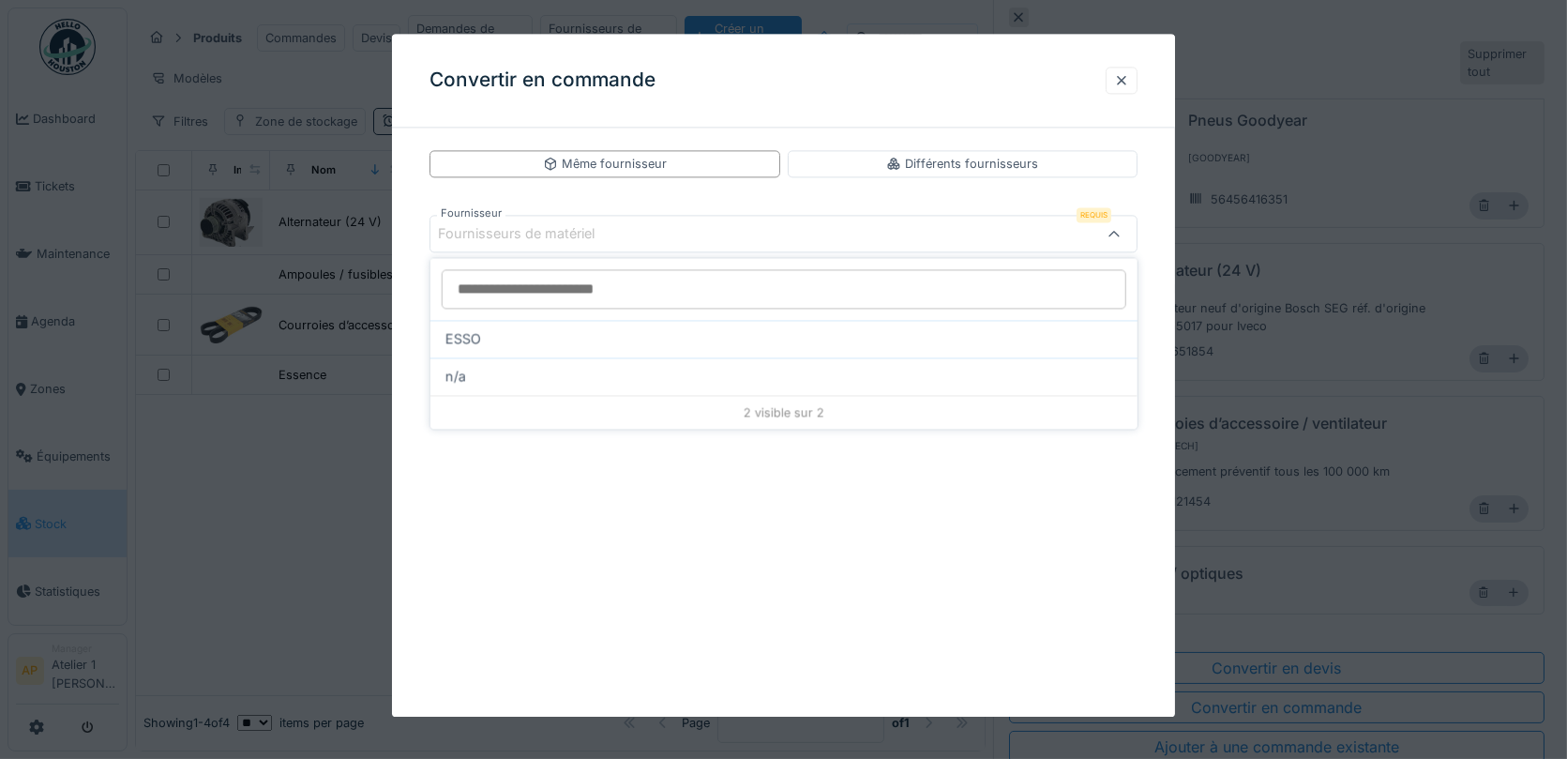
type input "****"
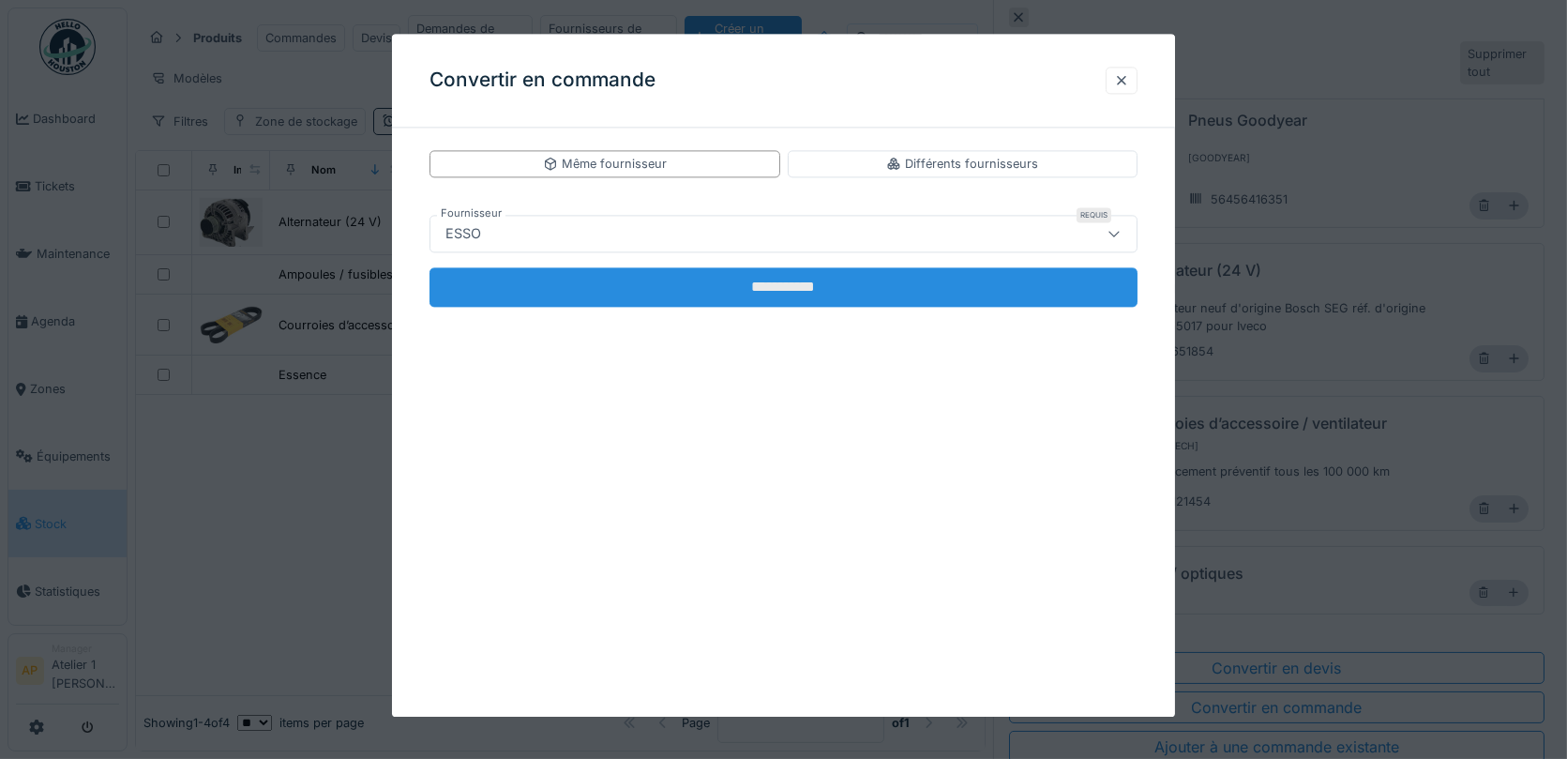
click at [779, 297] on input "**********" at bounding box center [784, 287] width 709 height 39
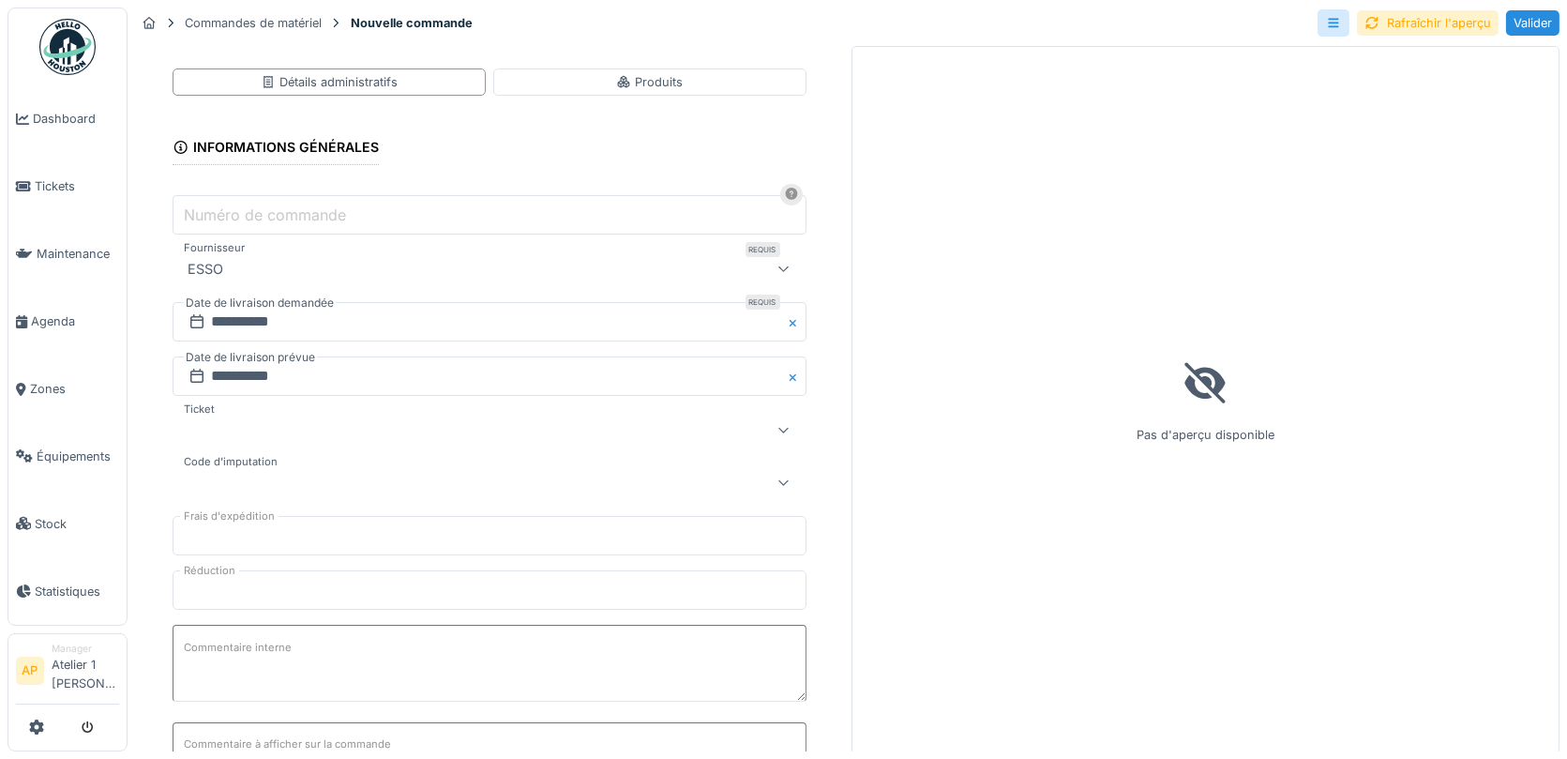
click at [244, 218] on label "Numéro de commande" at bounding box center [265, 215] width 170 height 23
click at [244, 218] on input "Numéro de commande" at bounding box center [490, 214] width 634 height 39
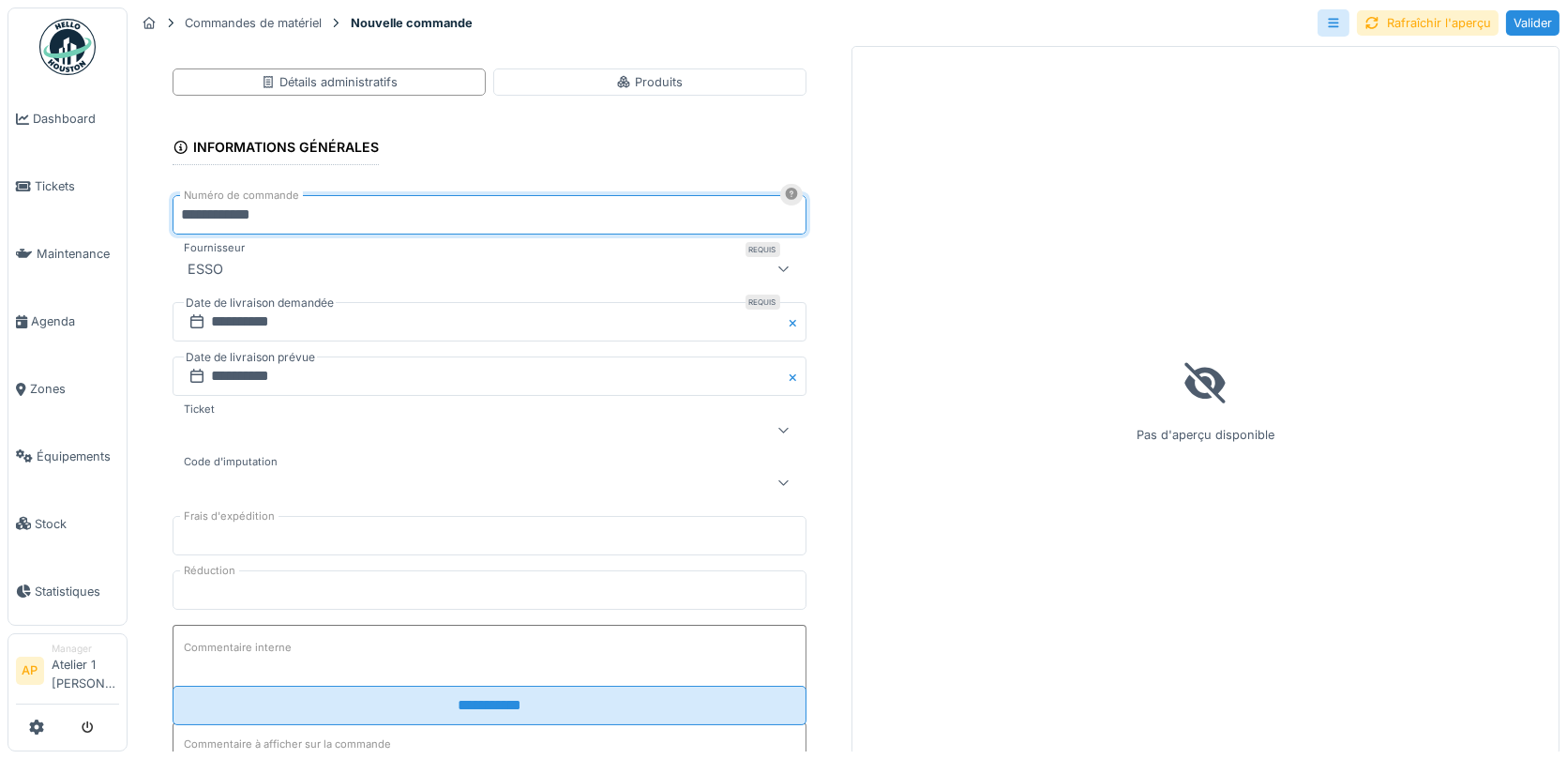
type input "**********"
click at [283, 324] on input "**********" at bounding box center [490, 321] width 634 height 39
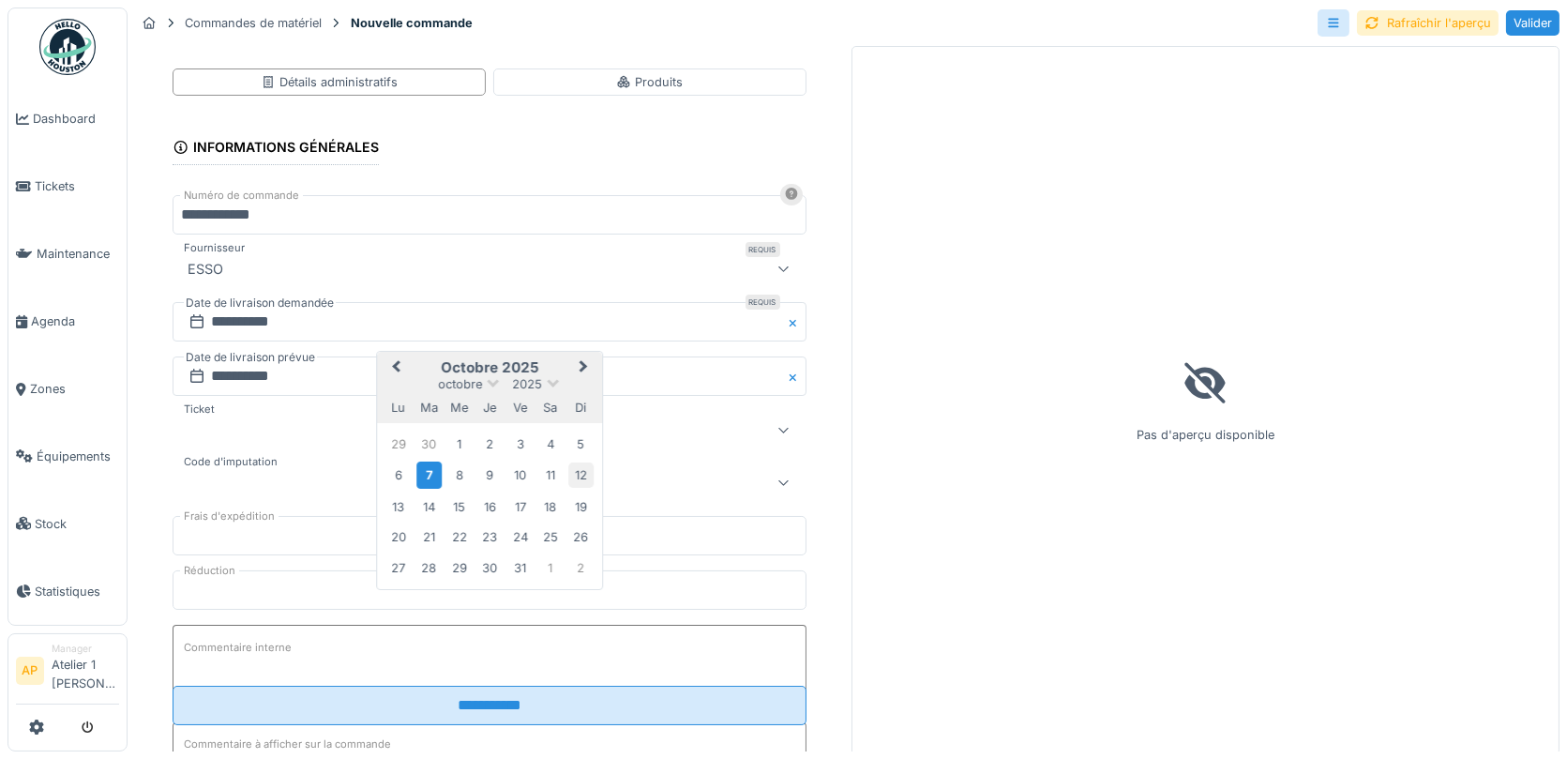
click at [575, 476] on div "12" at bounding box center [580, 475] width 25 height 25
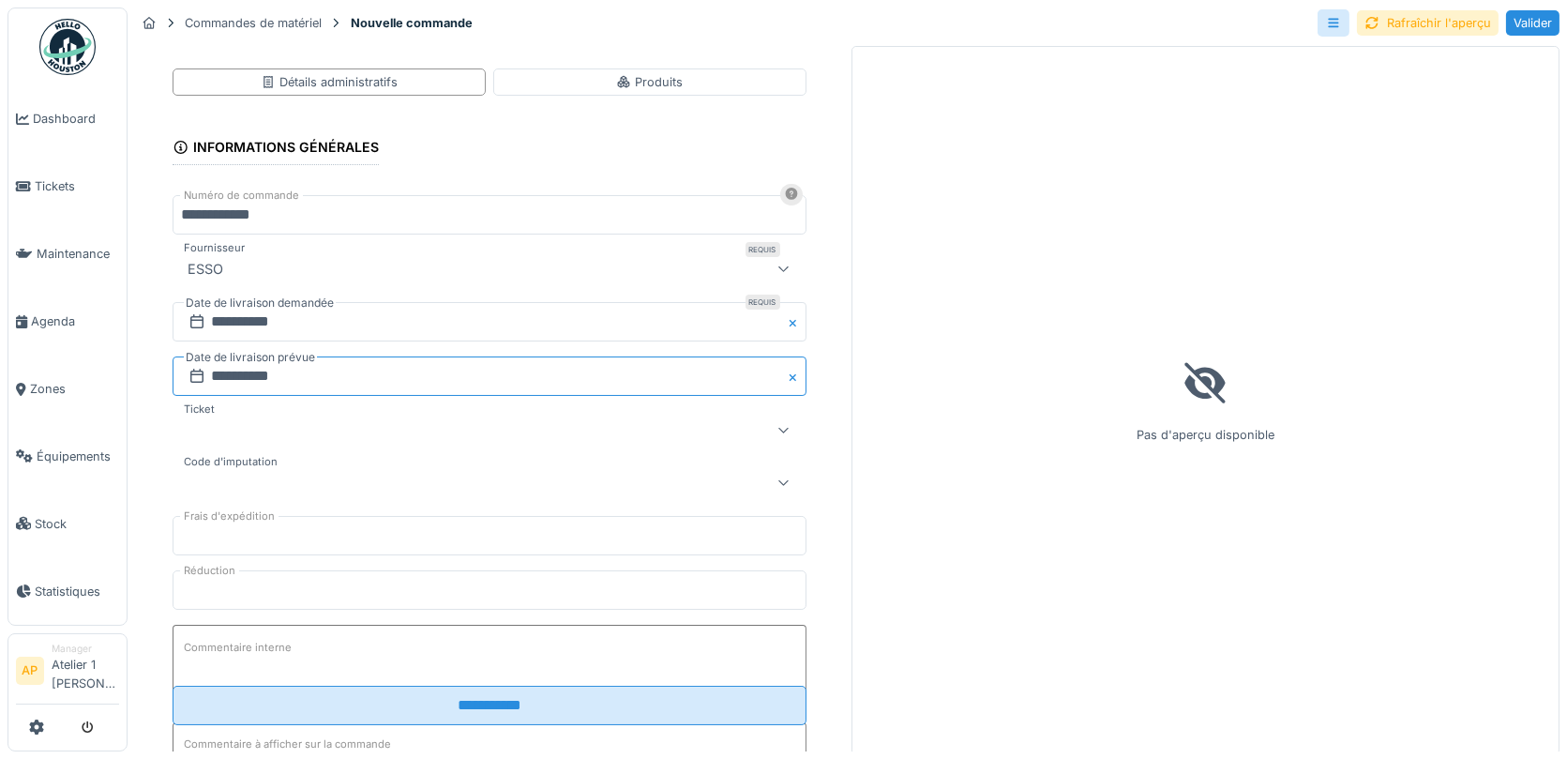
click at [376, 370] on input "**********" at bounding box center [490, 375] width 634 height 39
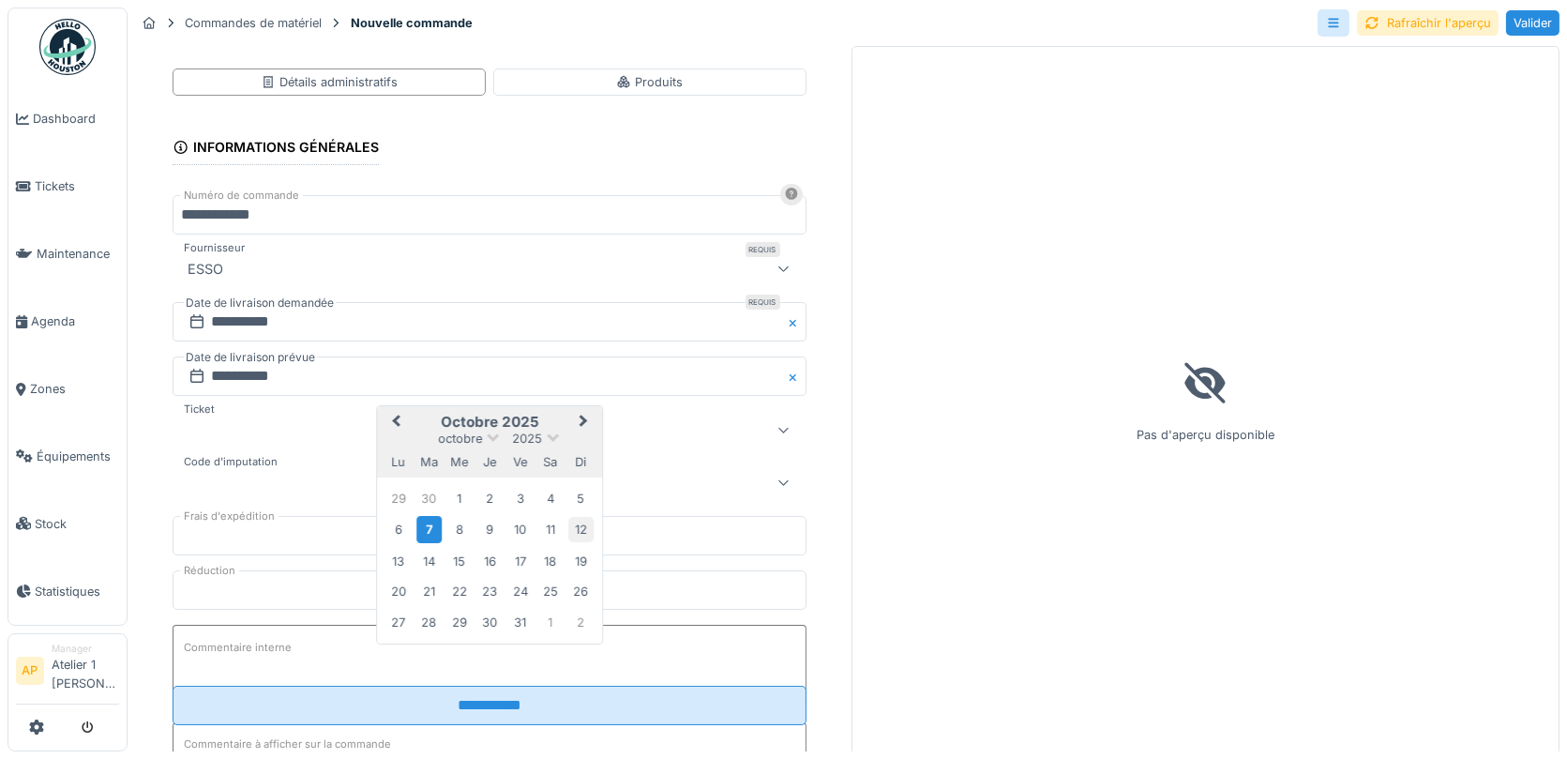
click at [582, 527] on div "12" at bounding box center [580, 530] width 25 height 25
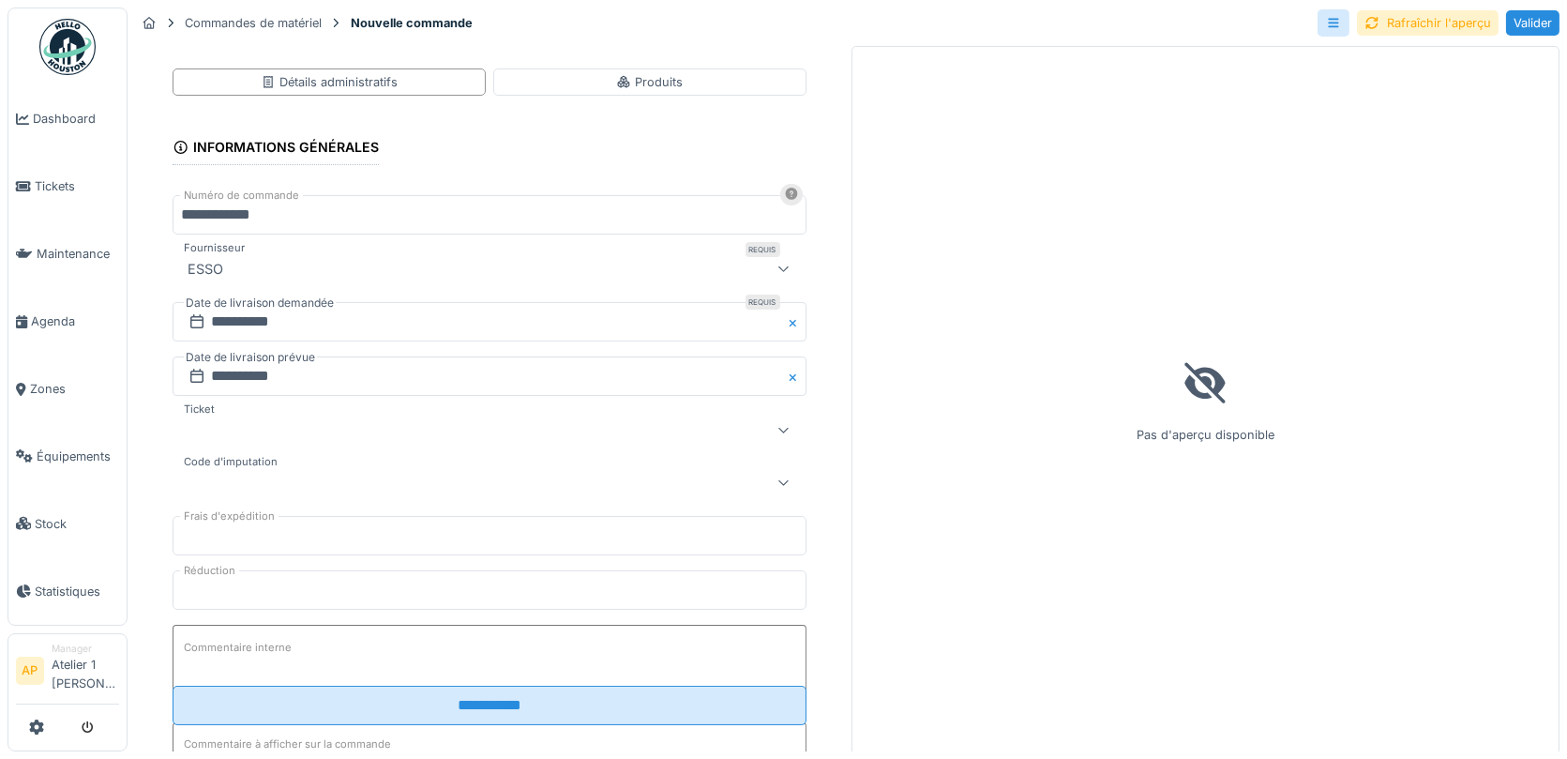
click at [299, 476] on div at bounding box center [451, 482] width 542 height 23
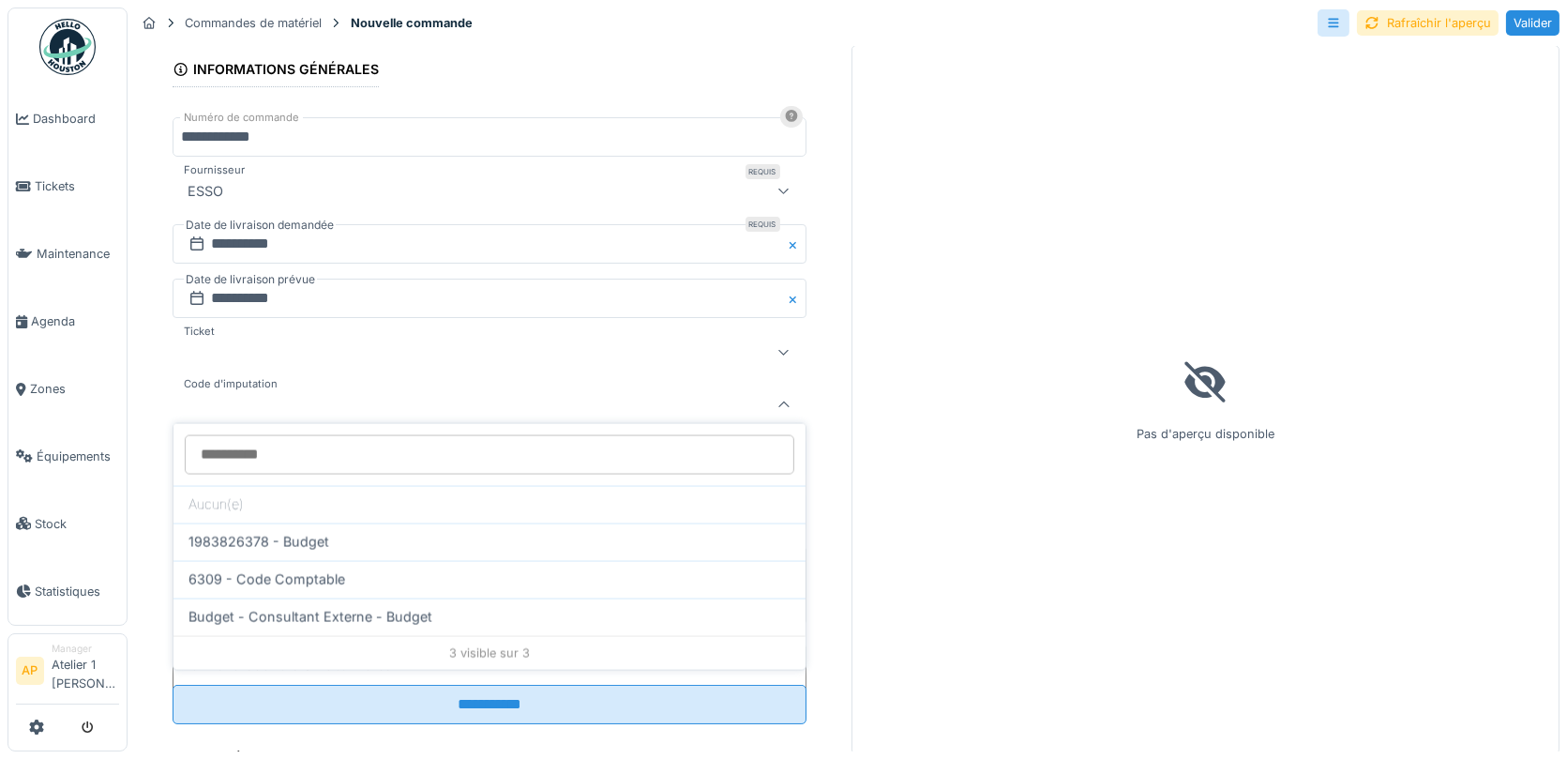
scroll to position [78, 0]
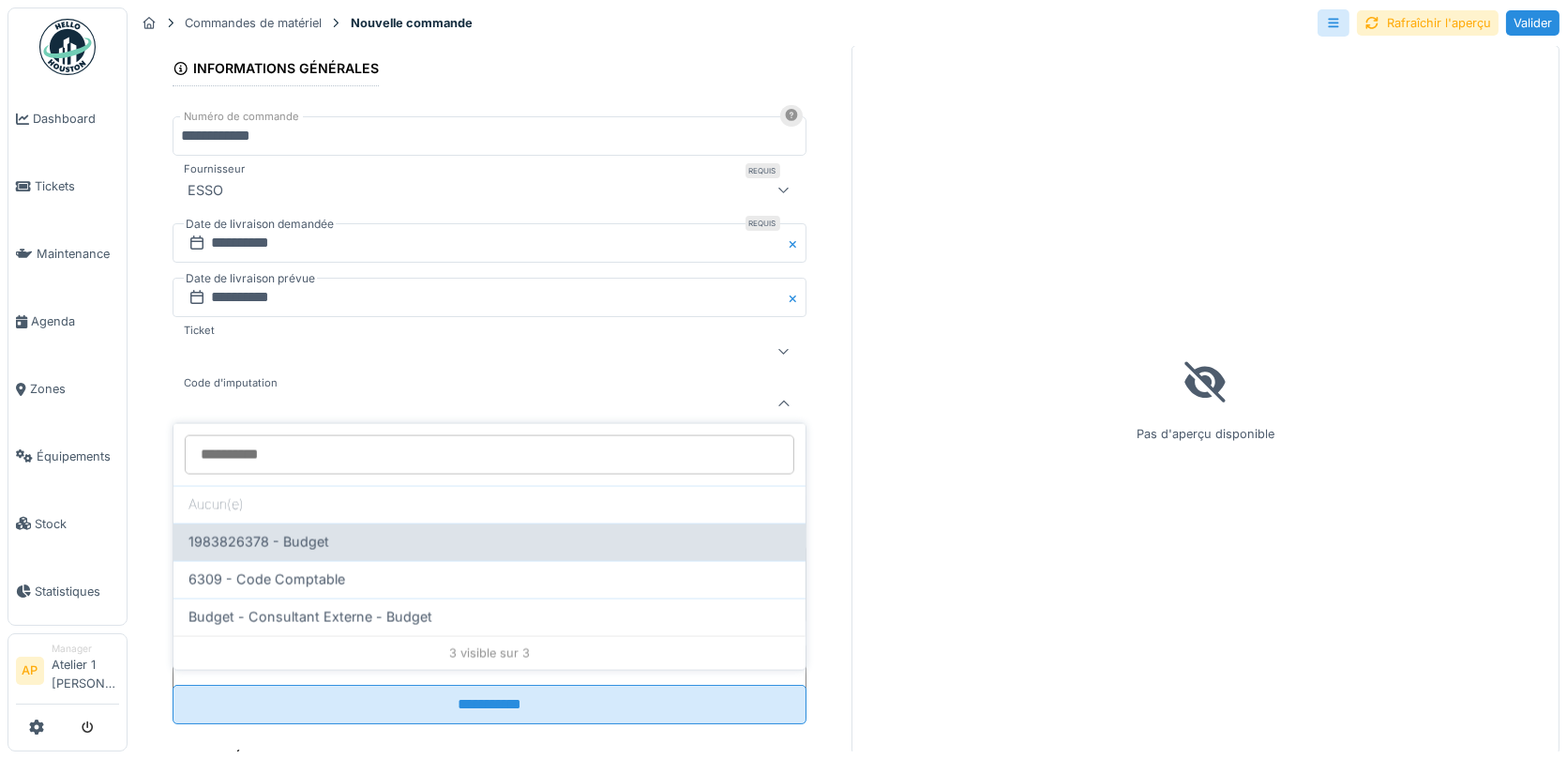
click at [326, 535] on span "1983826378 - Budget" at bounding box center [259, 542] width 141 height 21
type input "****"
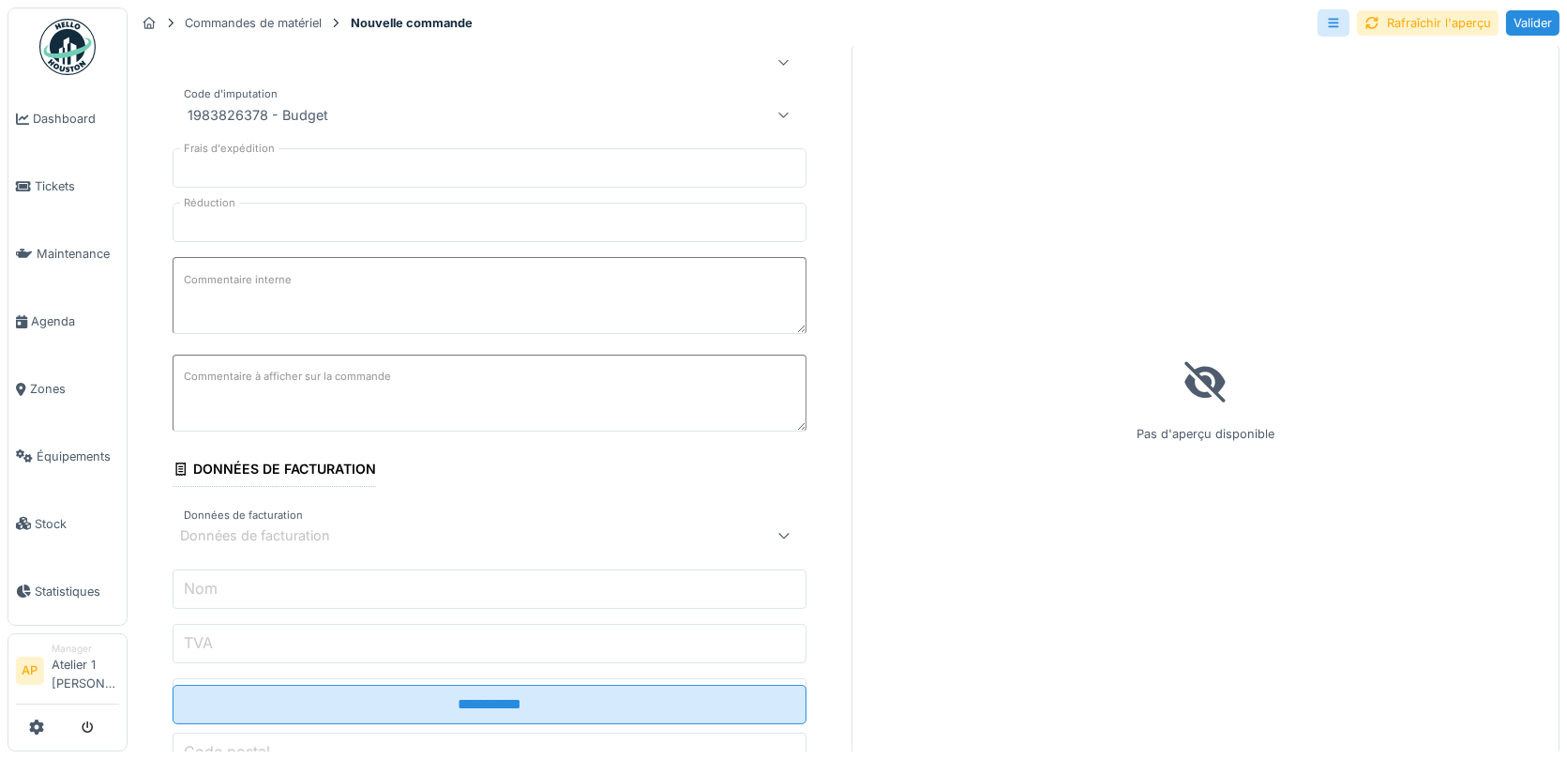
scroll to position [373, 0]
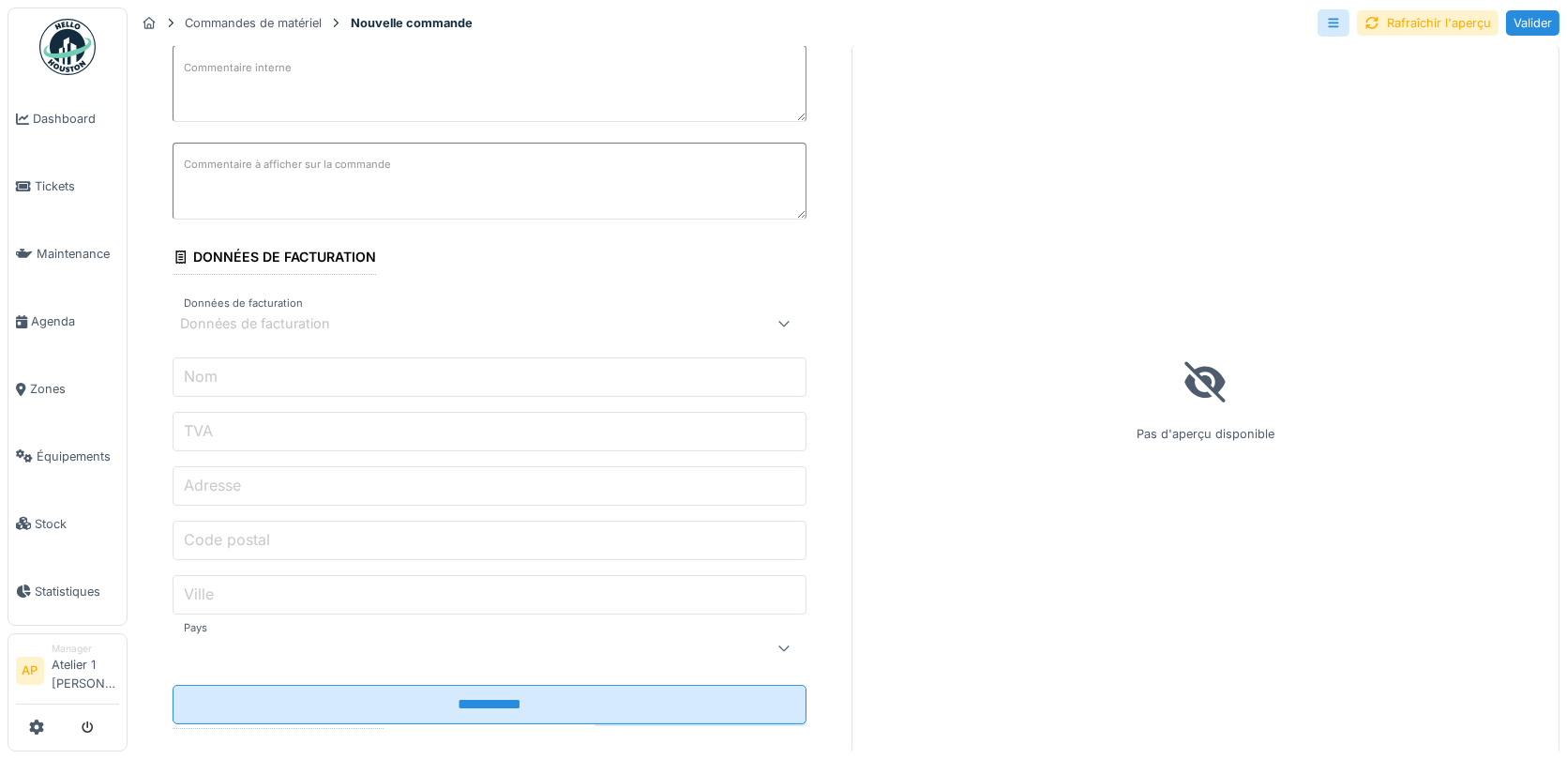
click at [294, 313] on div "Données de facturation" at bounding box center [268, 323] width 176 height 21
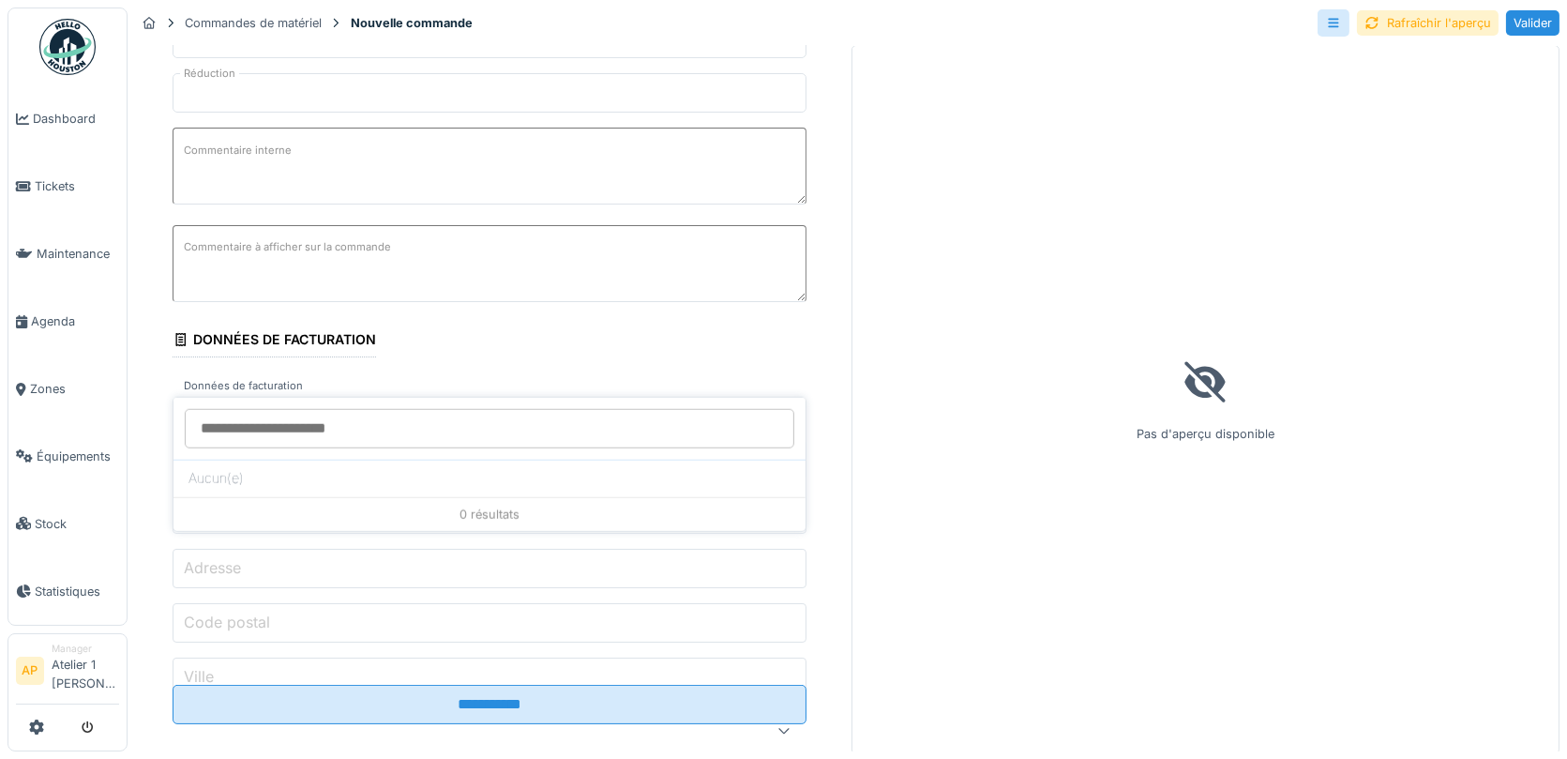
scroll to position [494, 0]
click at [464, 397] on div "Données de facturation" at bounding box center [451, 408] width 542 height 23
click at [270, 398] on div "Données de facturation" at bounding box center [268, 408] width 176 height 21
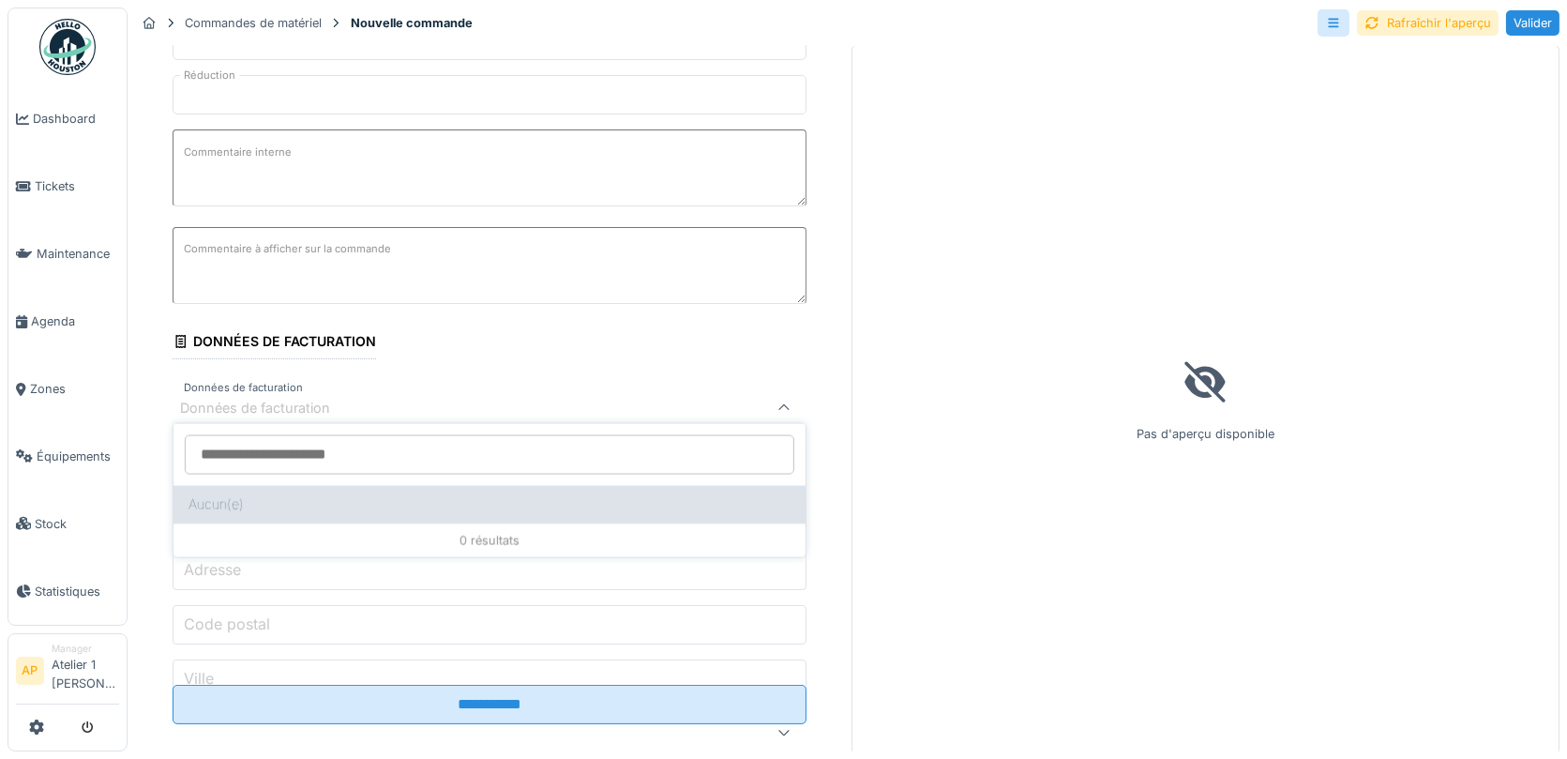
click at [311, 495] on div "Aucun(e)" at bounding box center [490, 505] width 632 height 38
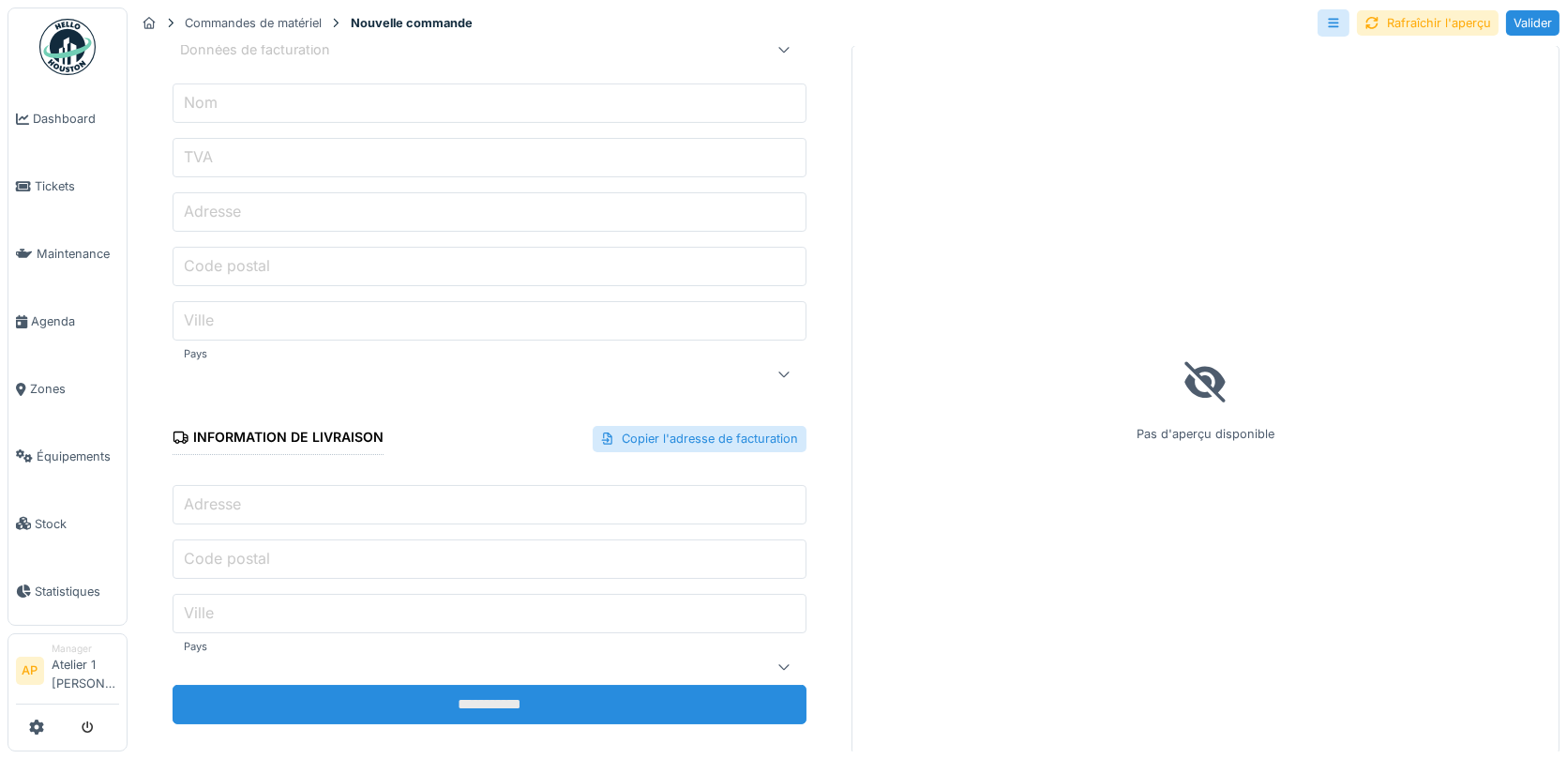
click at [483, 704] on input "**********" at bounding box center [490, 704] width 634 height 39
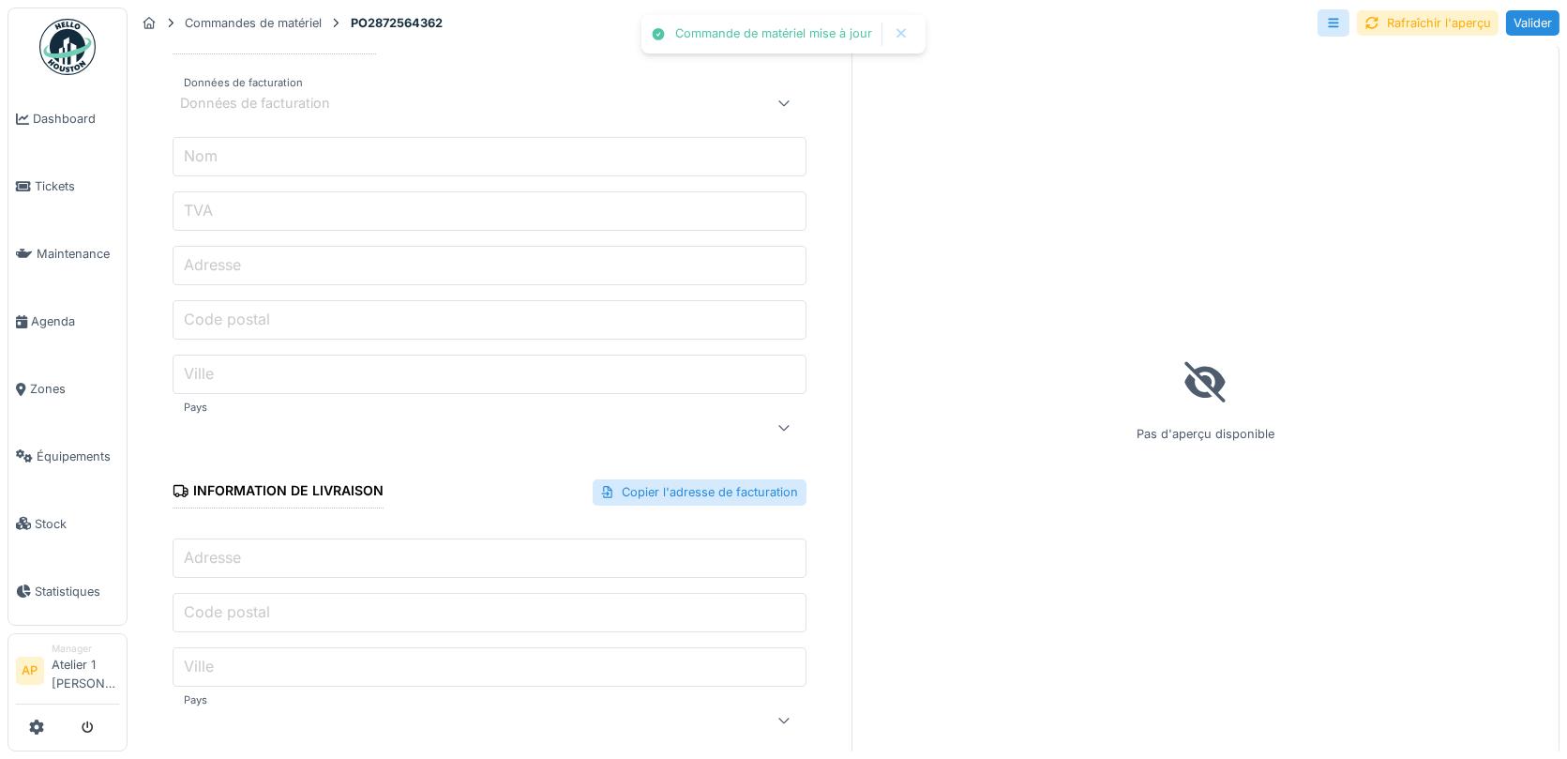
scroll to position [3, 0]
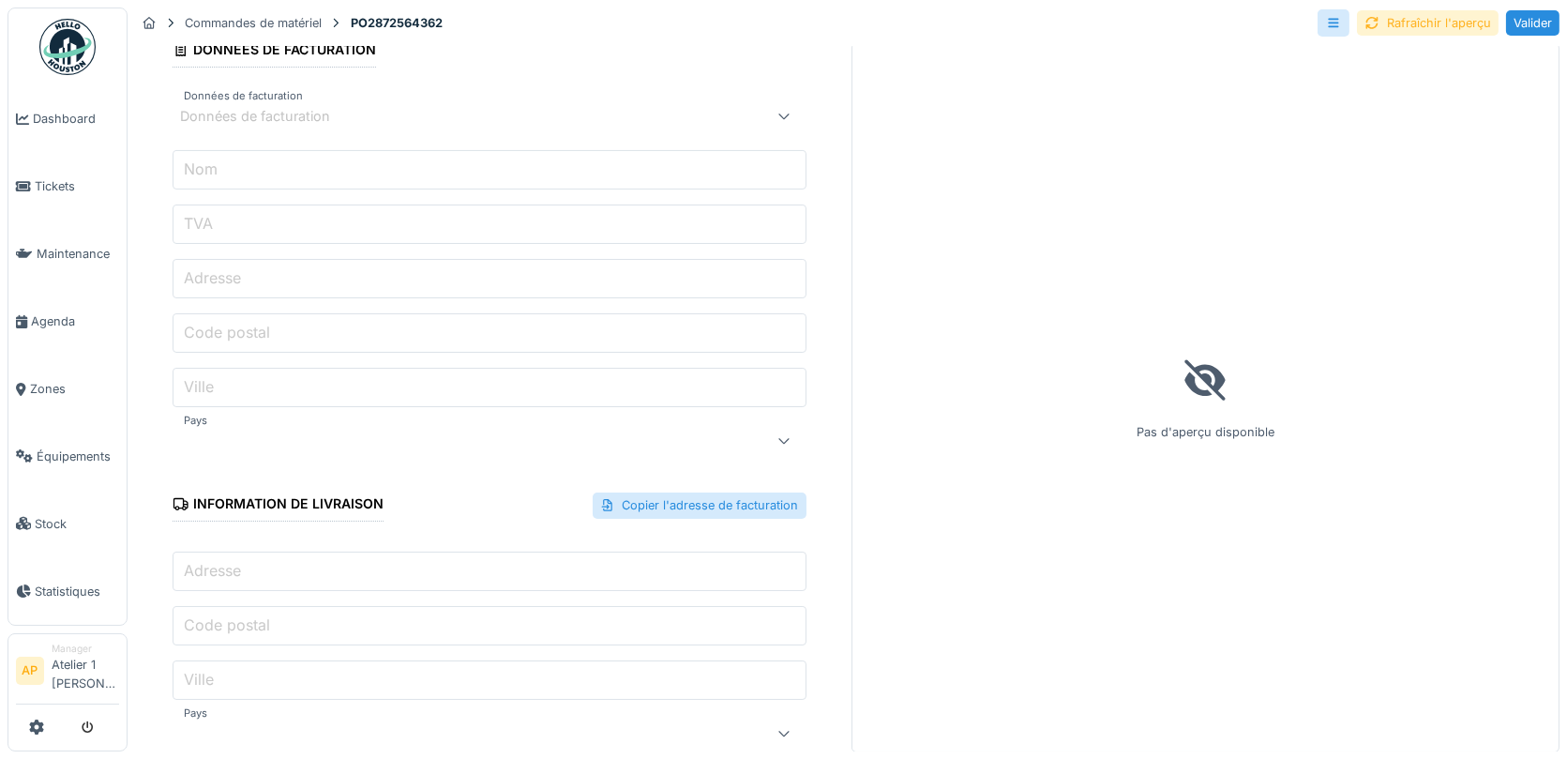
click at [1434, 27] on div "Rafraîchir l'aperçu" at bounding box center [1428, 22] width 142 height 25
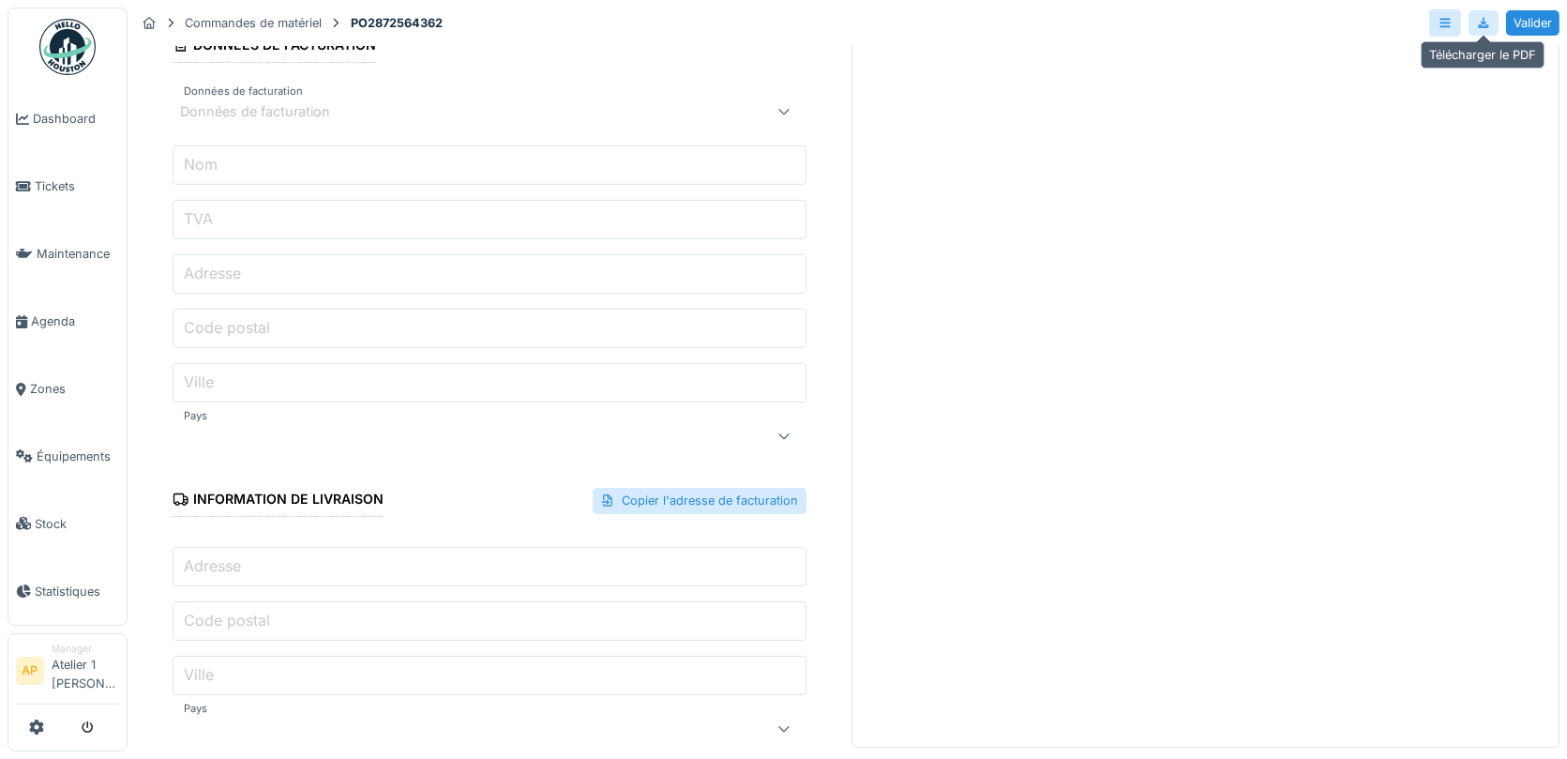
click at [1479, 23] on div at bounding box center [1483, 23] width 15 height 18
click at [388, 17] on strong "PO2872564362" at bounding box center [396, 23] width 107 height 18
copy strong "PO2872564362"
click at [1536, 23] on div "Valider" at bounding box center [1532, 22] width 53 height 25
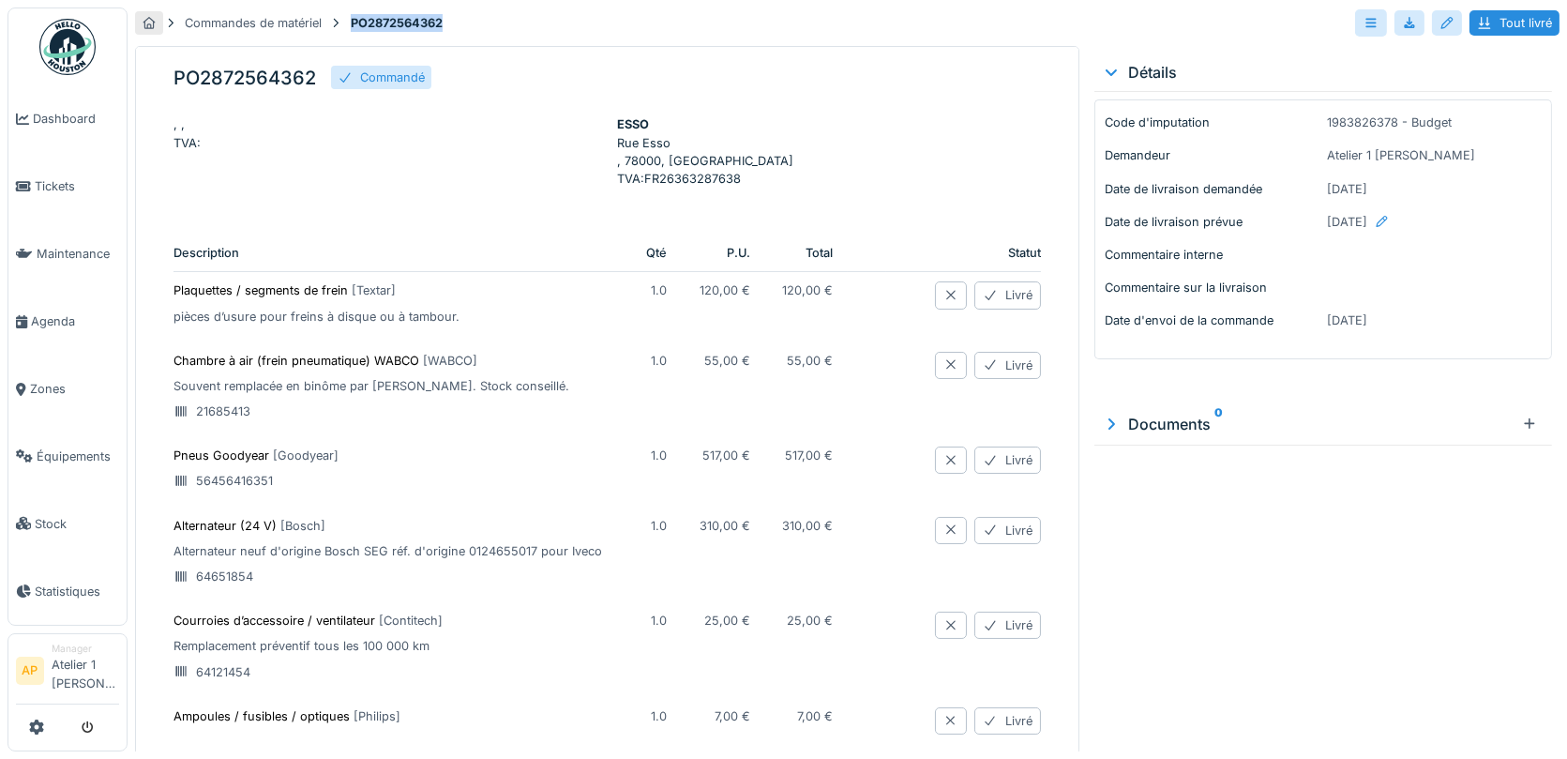
click at [147, 17] on icon at bounding box center [150, 23] width 12 height 12
click at [58, 515] on span "Stock" at bounding box center [77, 524] width 84 height 18
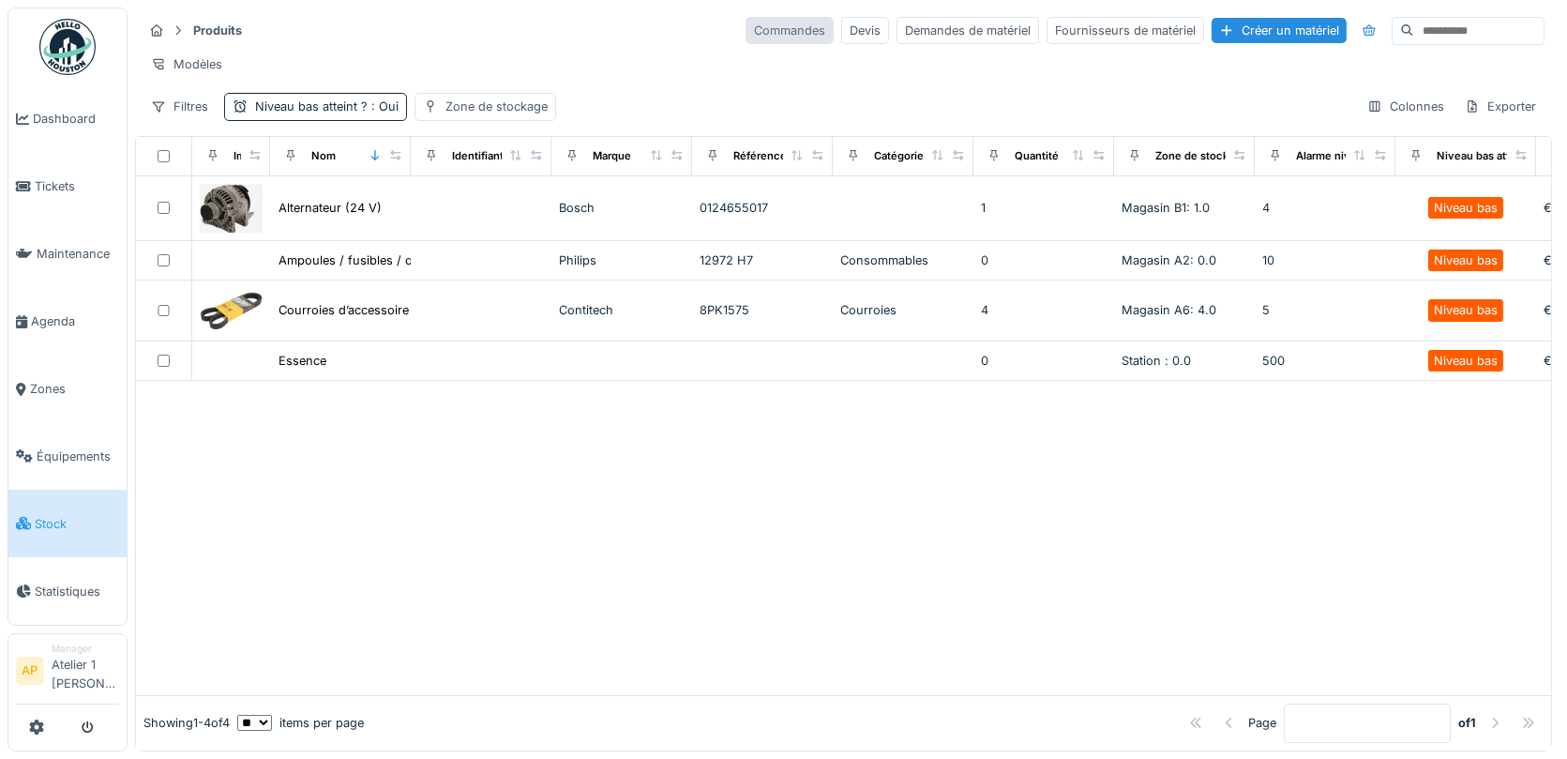
click at [796, 35] on div "Commandes" at bounding box center [790, 30] width 88 height 27
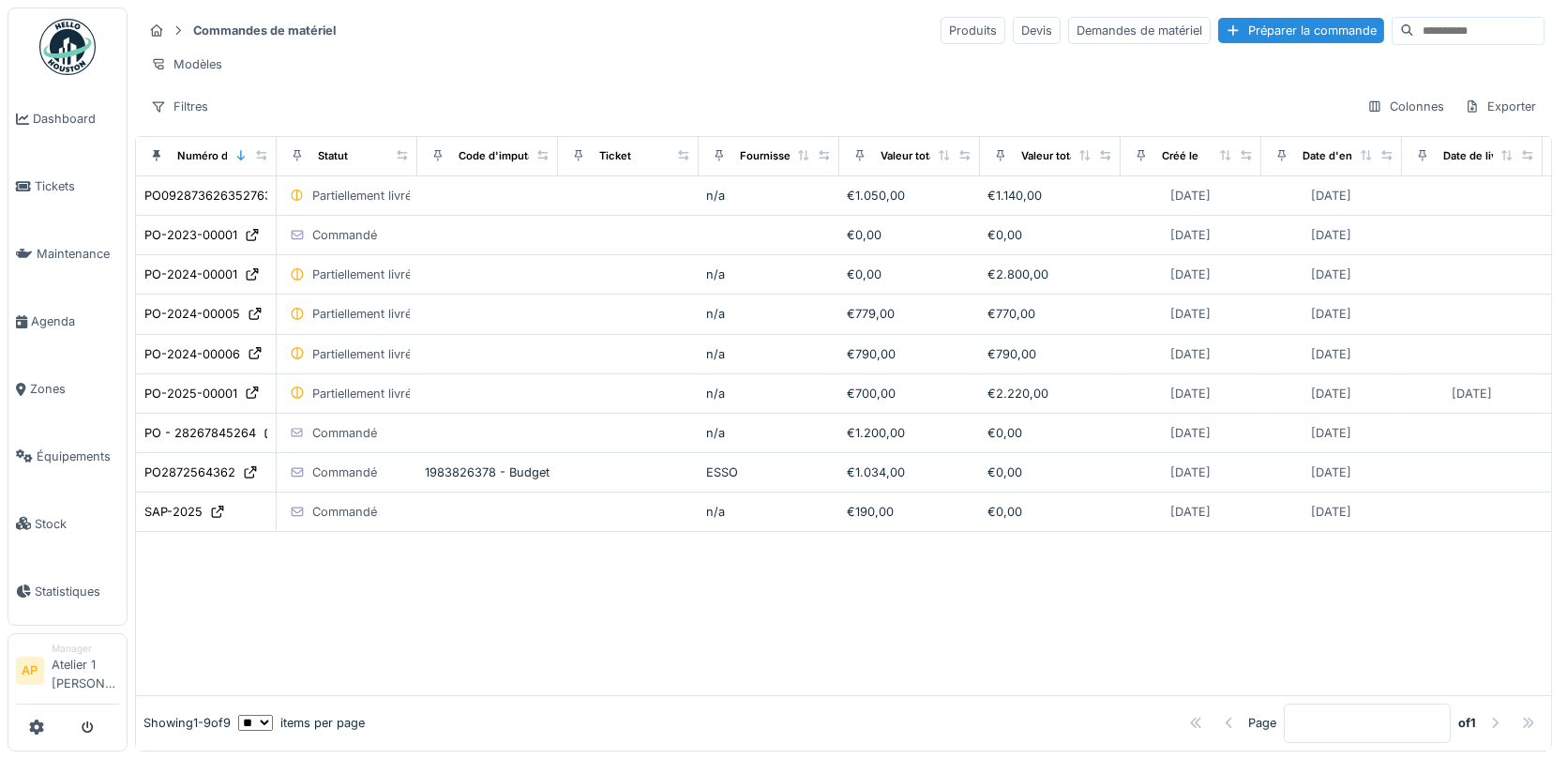
click at [1431, 8] on div "Commandes de matériel Produits Devis Demandes de matériel Préparer la commande …" at bounding box center [843, 68] width 1417 height 121
click at [1430, 25] on input at bounding box center [1479, 31] width 129 height 26
paste input "**********"
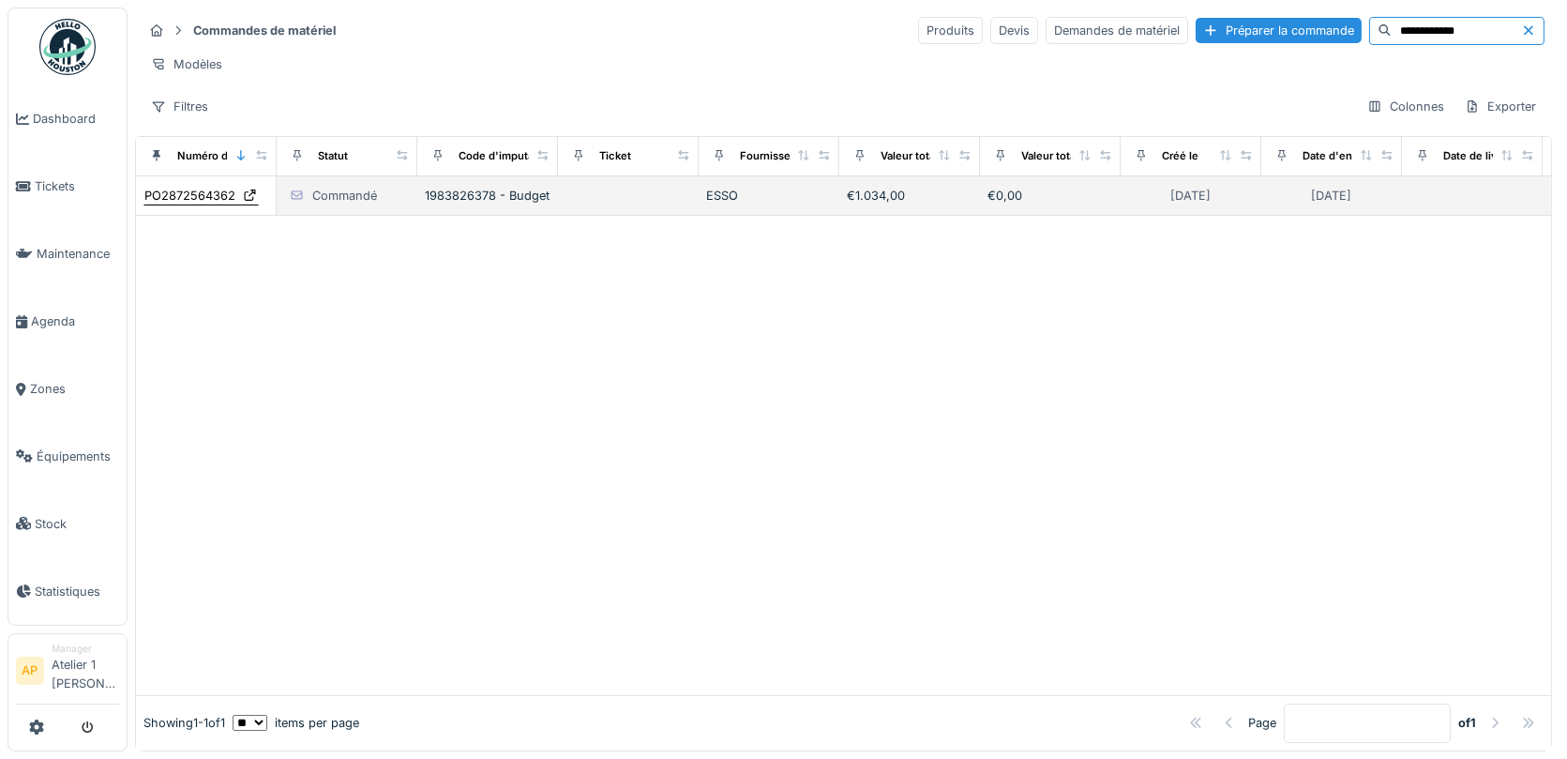
type input "**********"
click at [204, 189] on div "PO2872564362" at bounding box center [189, 196] width 91 height 18
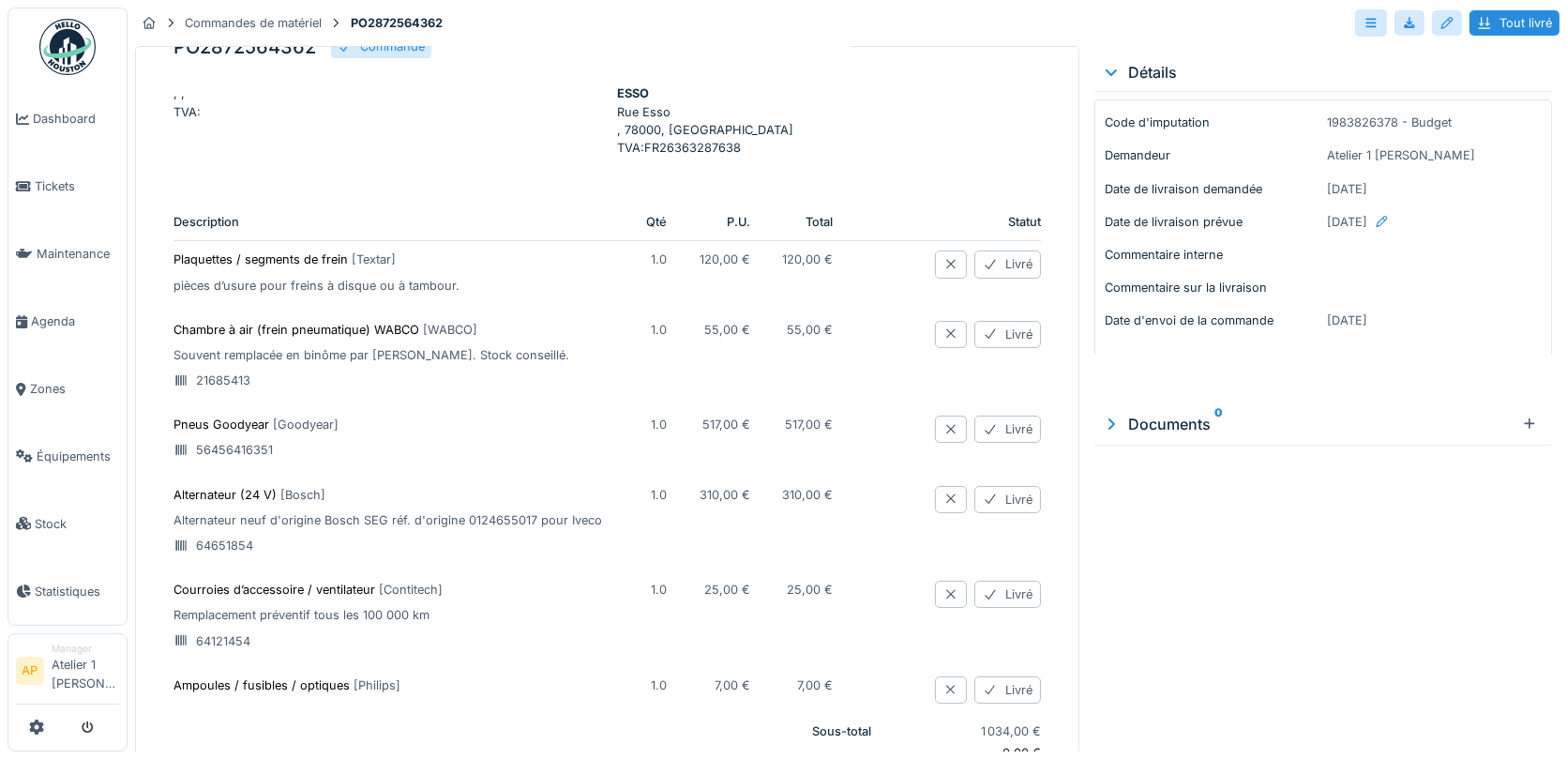
scroll to position [47, 0]
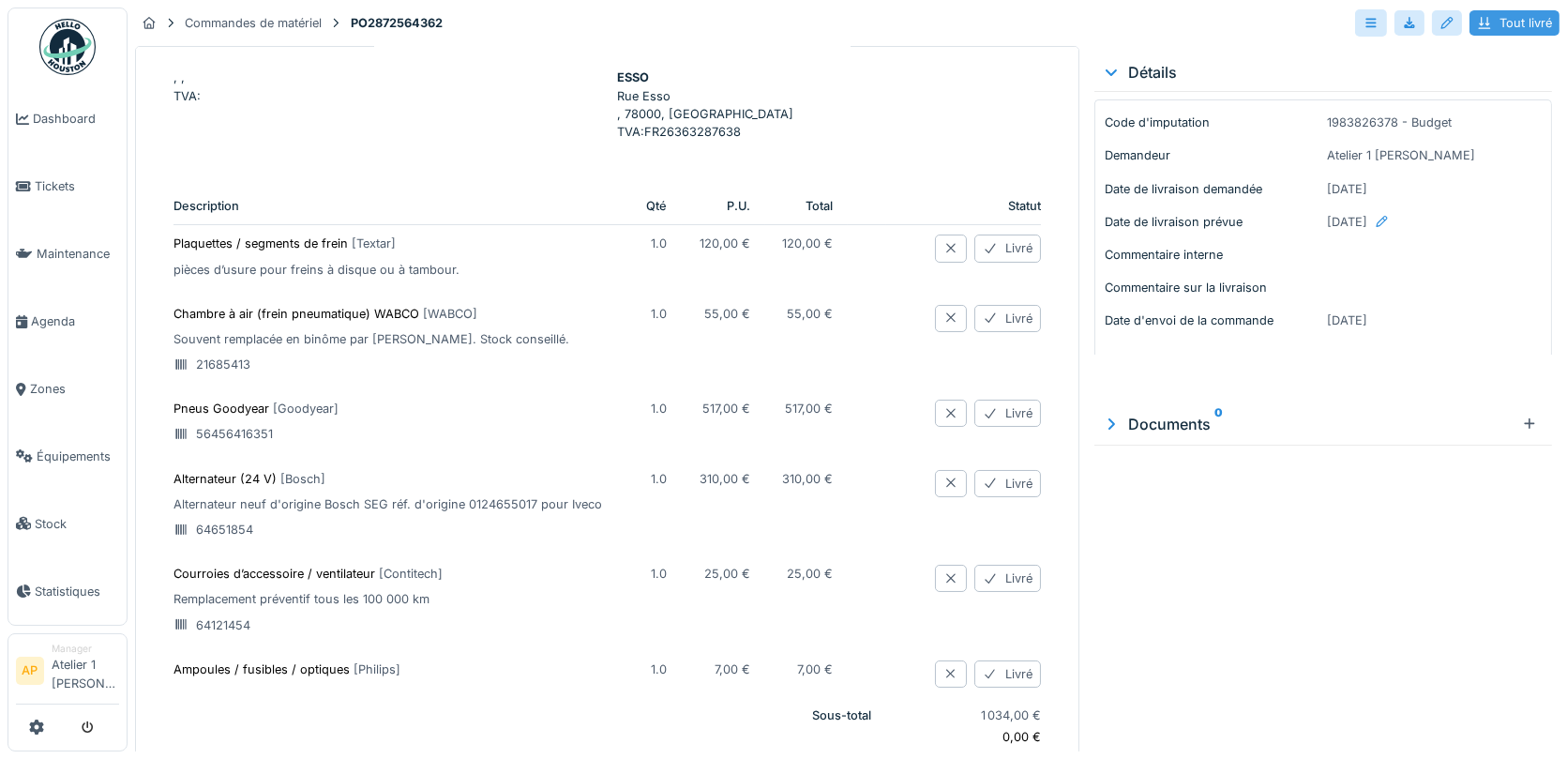
click at [1521, 31] on div "Tout livré" at bounding box center [1515, 22] width 90 height 25
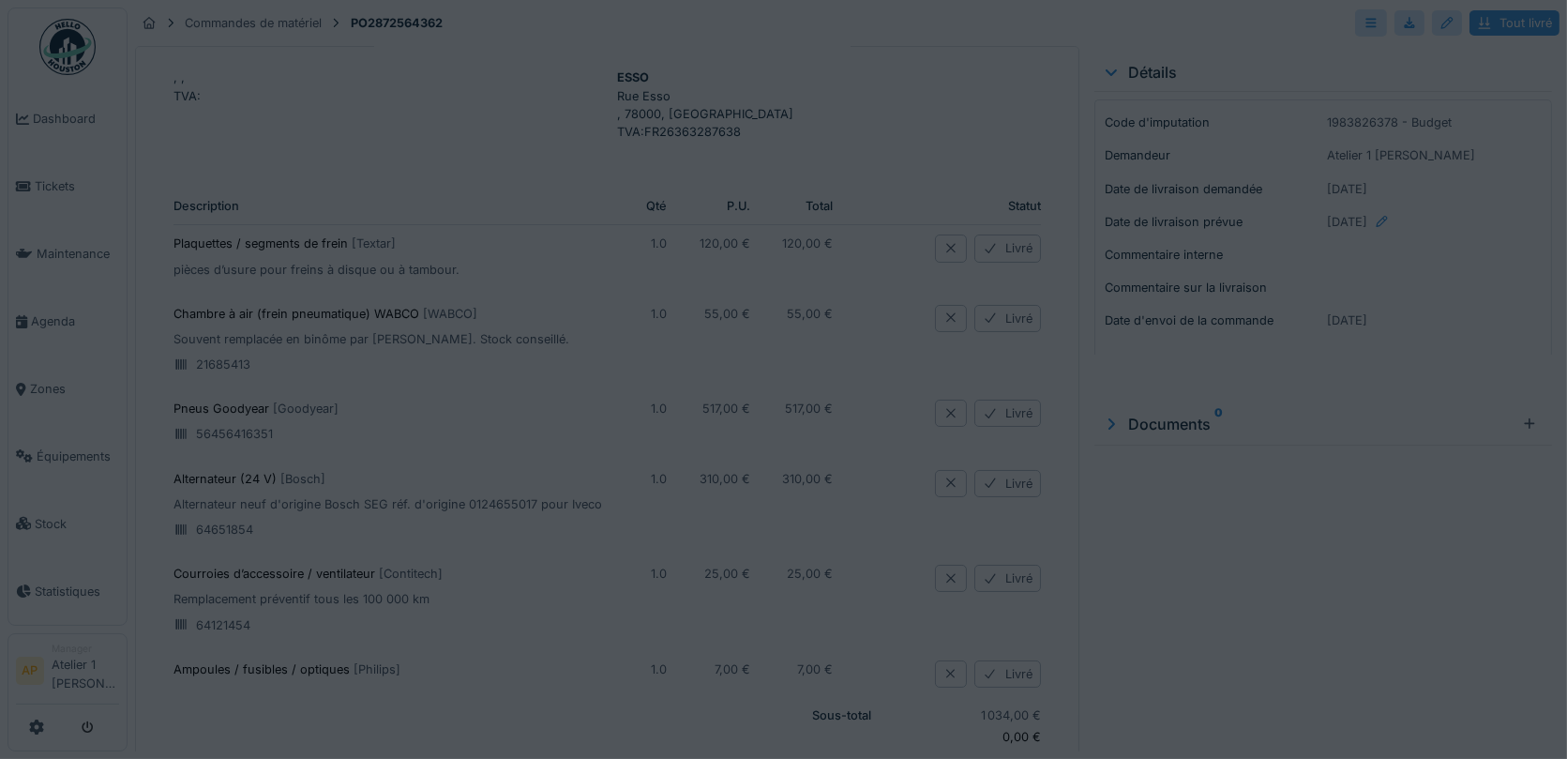
type input "****"
type input "******"
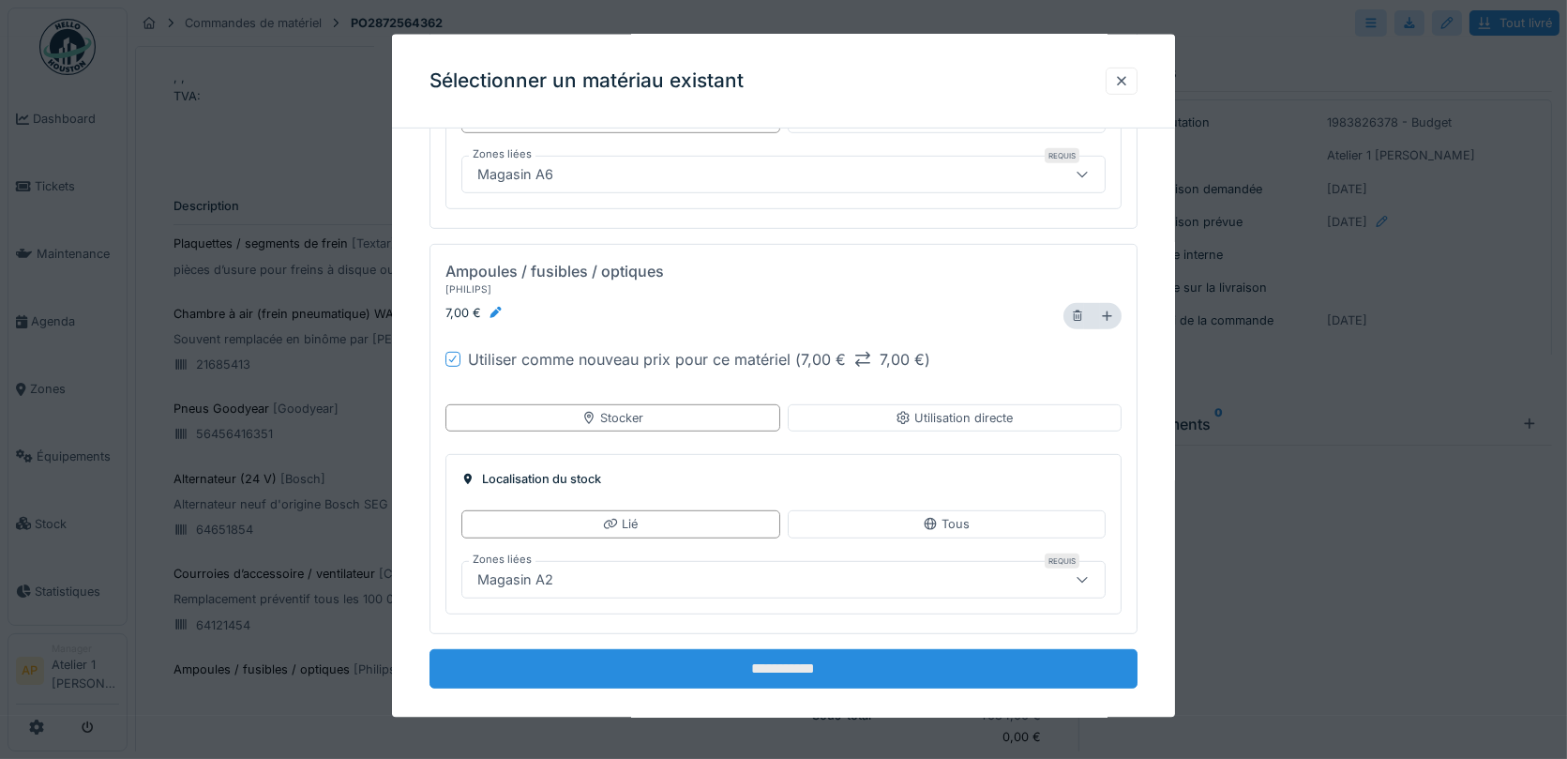
click at [738, 659] on input "**********" at bounding box center [784, 667] width 709 height 39
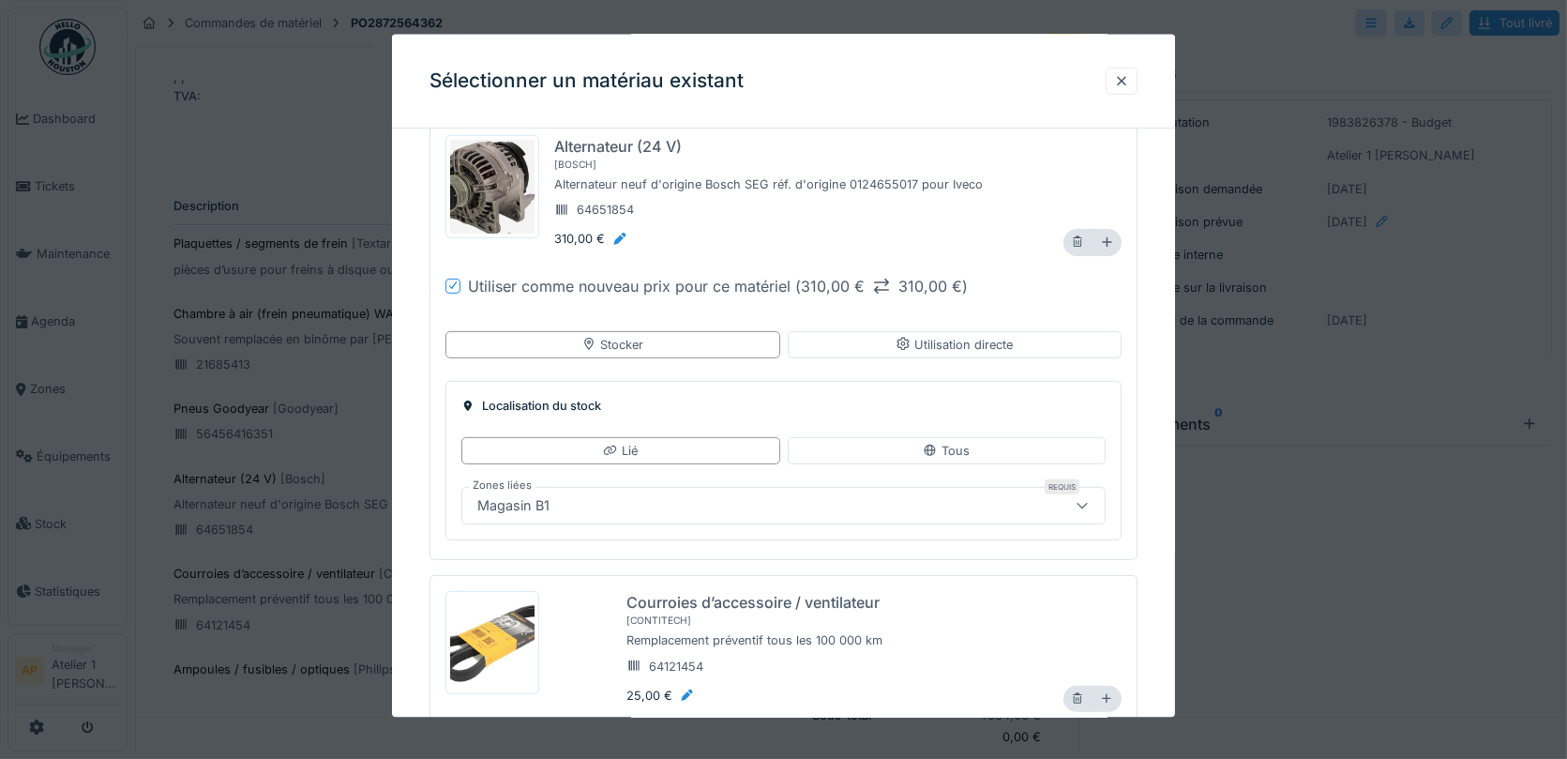
click at [488, 76] on h3 "Sélectionner un matériau existant" at bounding box center [587, 79] width 314 height 23
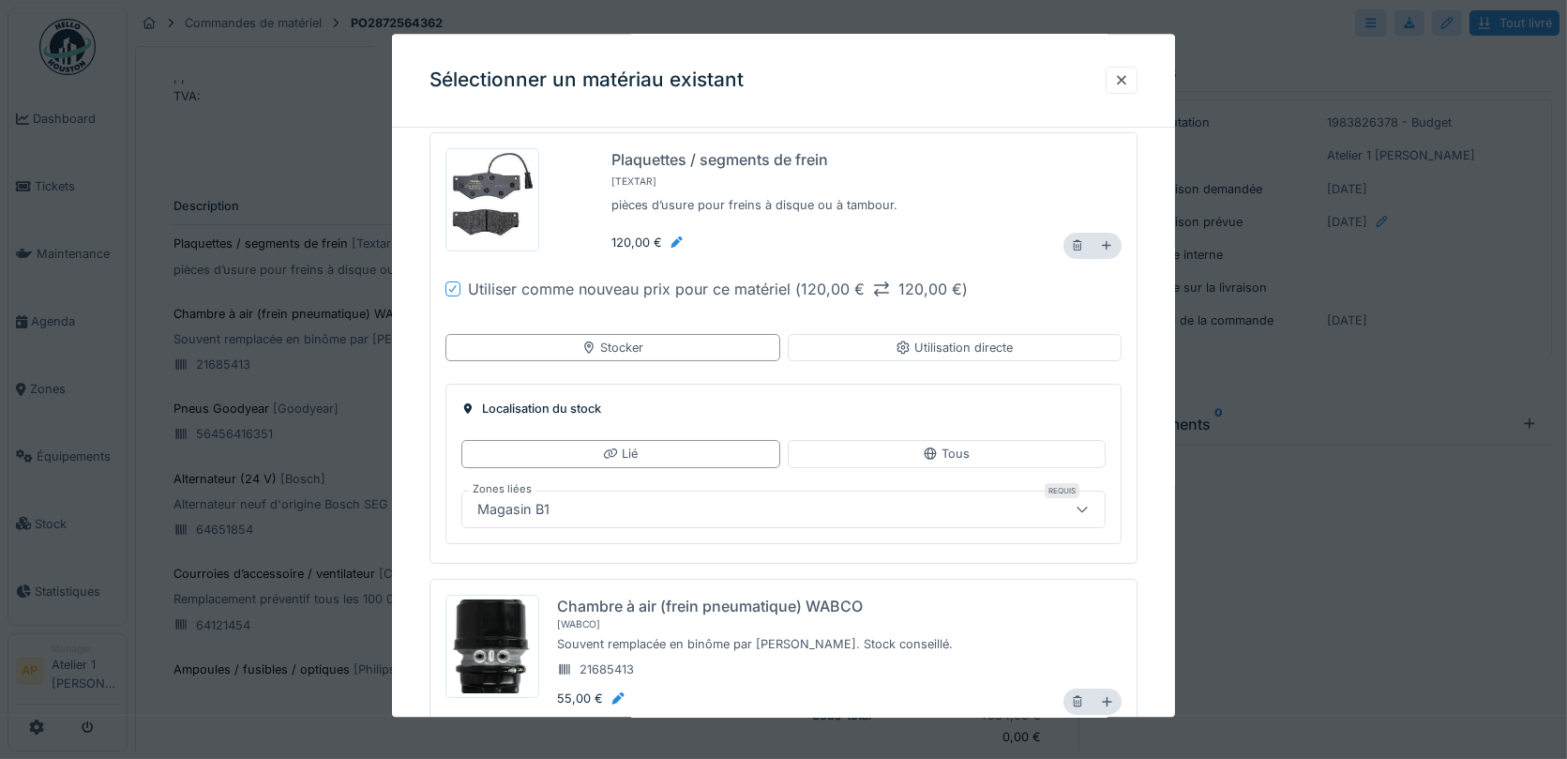
scroll to position [0, 0]
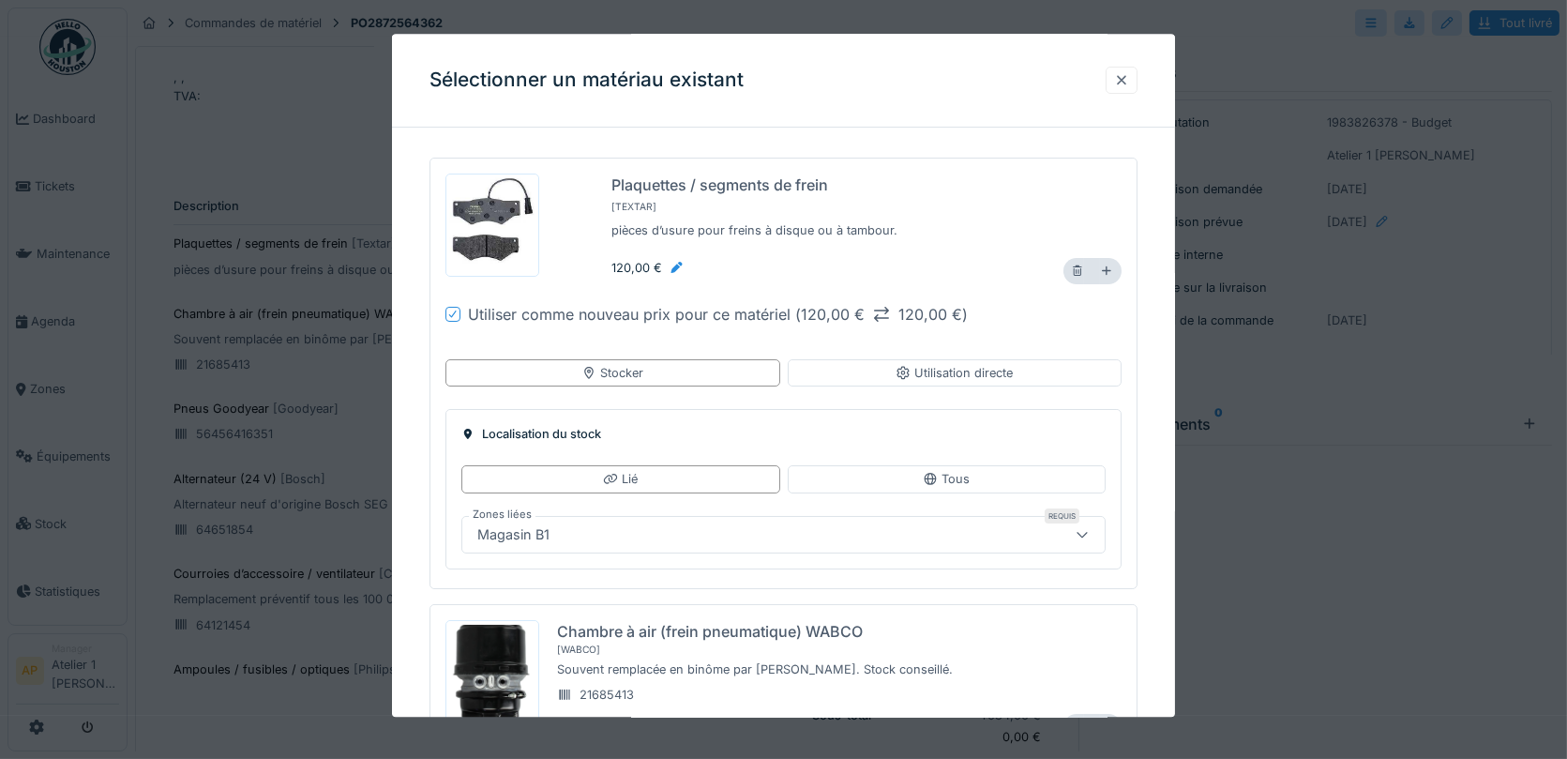
click at [1124, 86] on div at bounding box center [1121, 80] width 15 height 18
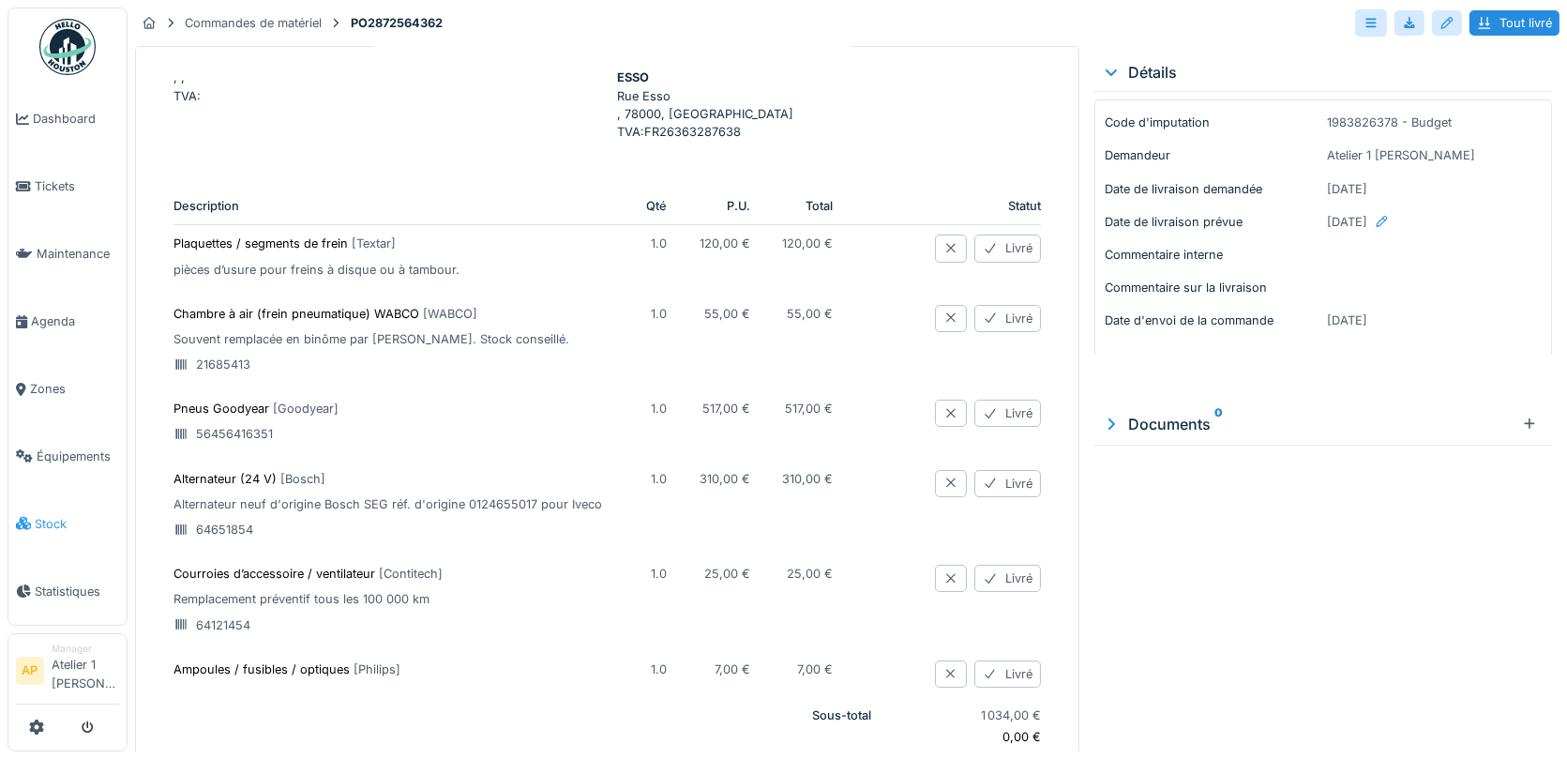
click at [56, 495] on link "Stock" at bounding box center [67, 524] width 118 height 68
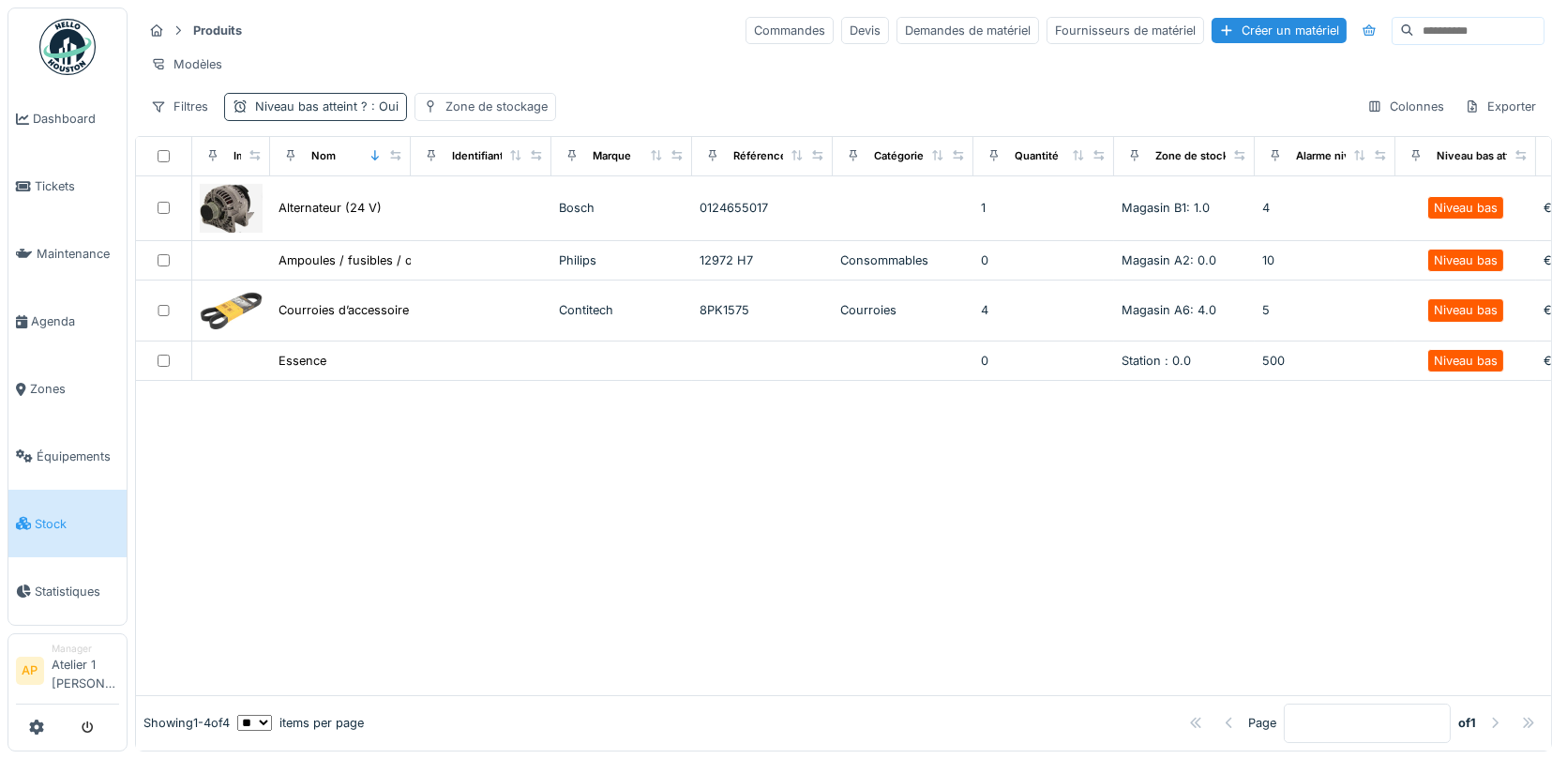
click at [395, 103] on div "Niveau bas atteint ? : Oui" at bounding box center [315, 106] width 183 height 27
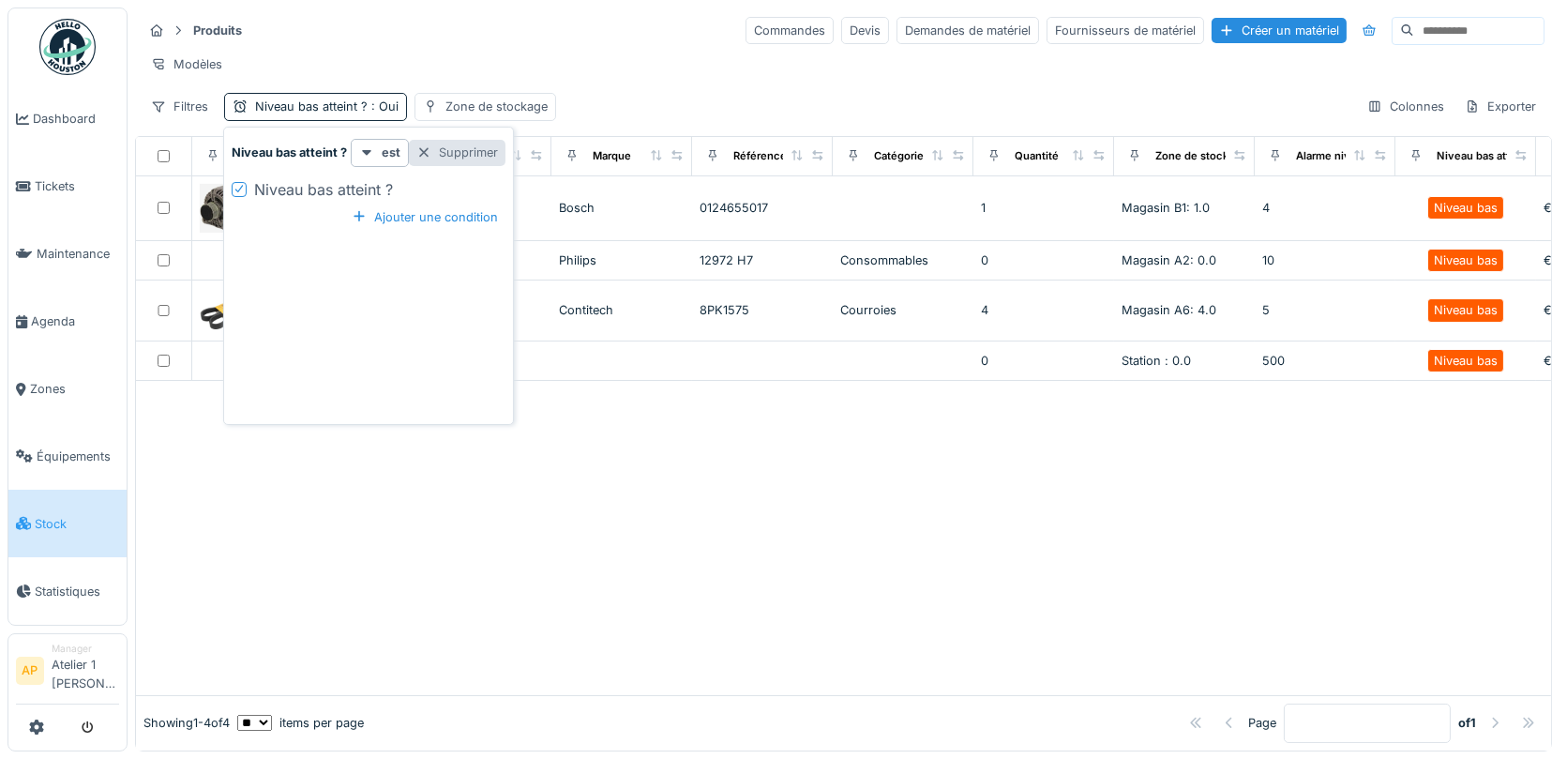
click at [470, 159] on div "Supprimer" at bounding box center [457, 152] width 97 height 25
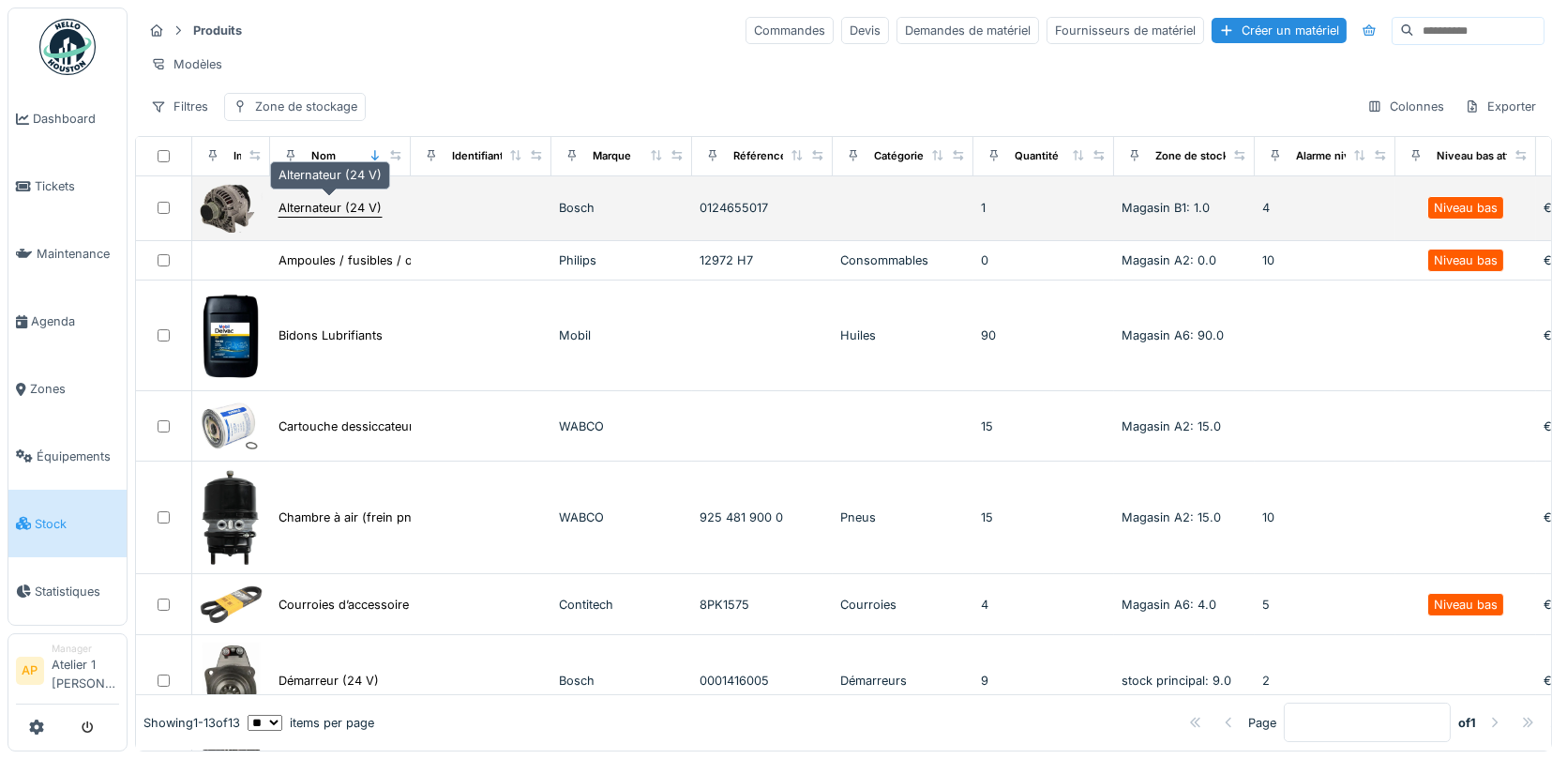
click at [308, 199] on div "Alternateur (24 V)" at bounding box center [330, 208] width 103 height 18
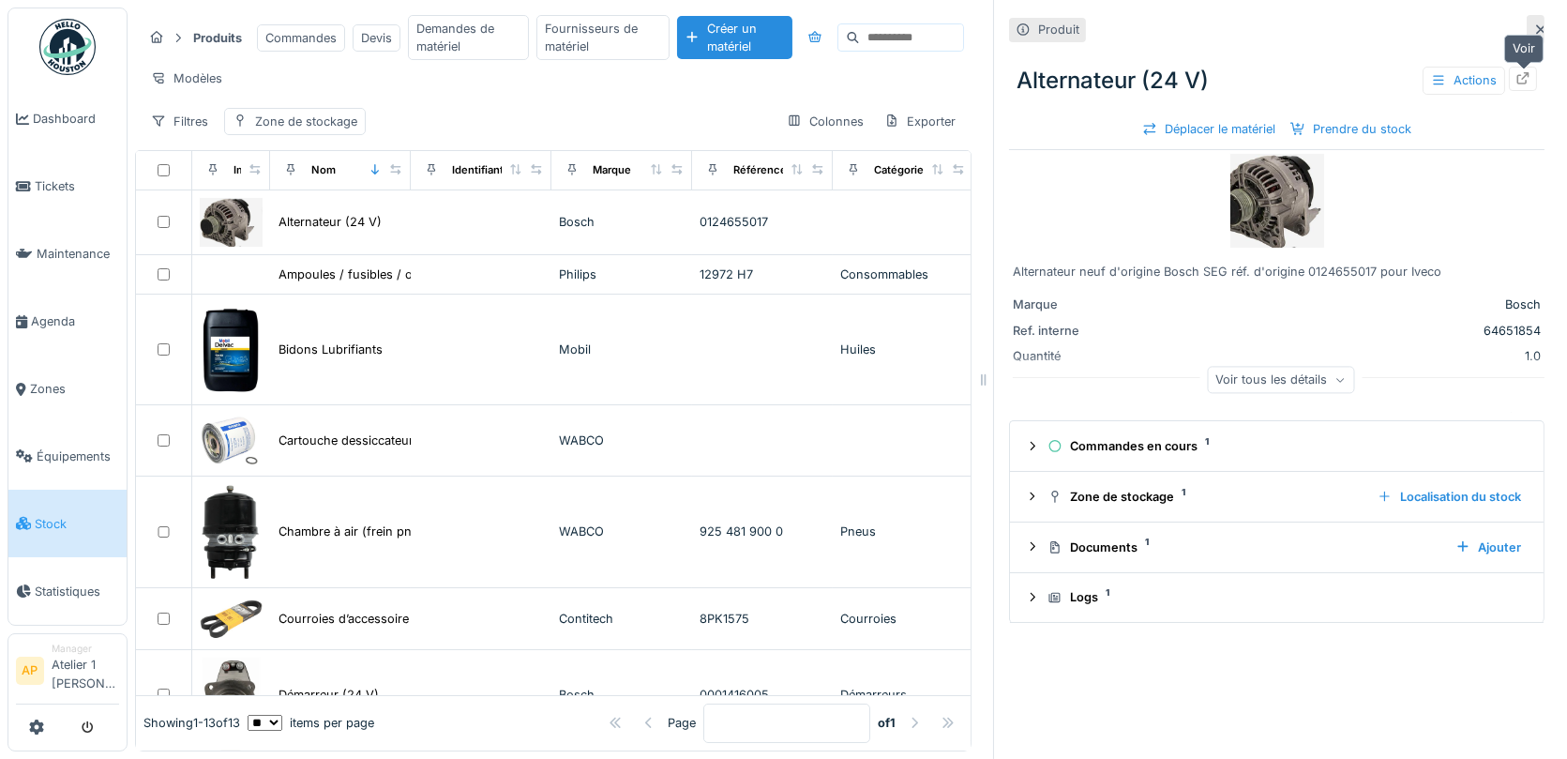
click at [1520, 76] on icon at bounding box center [1523, 78] width 15 height 12
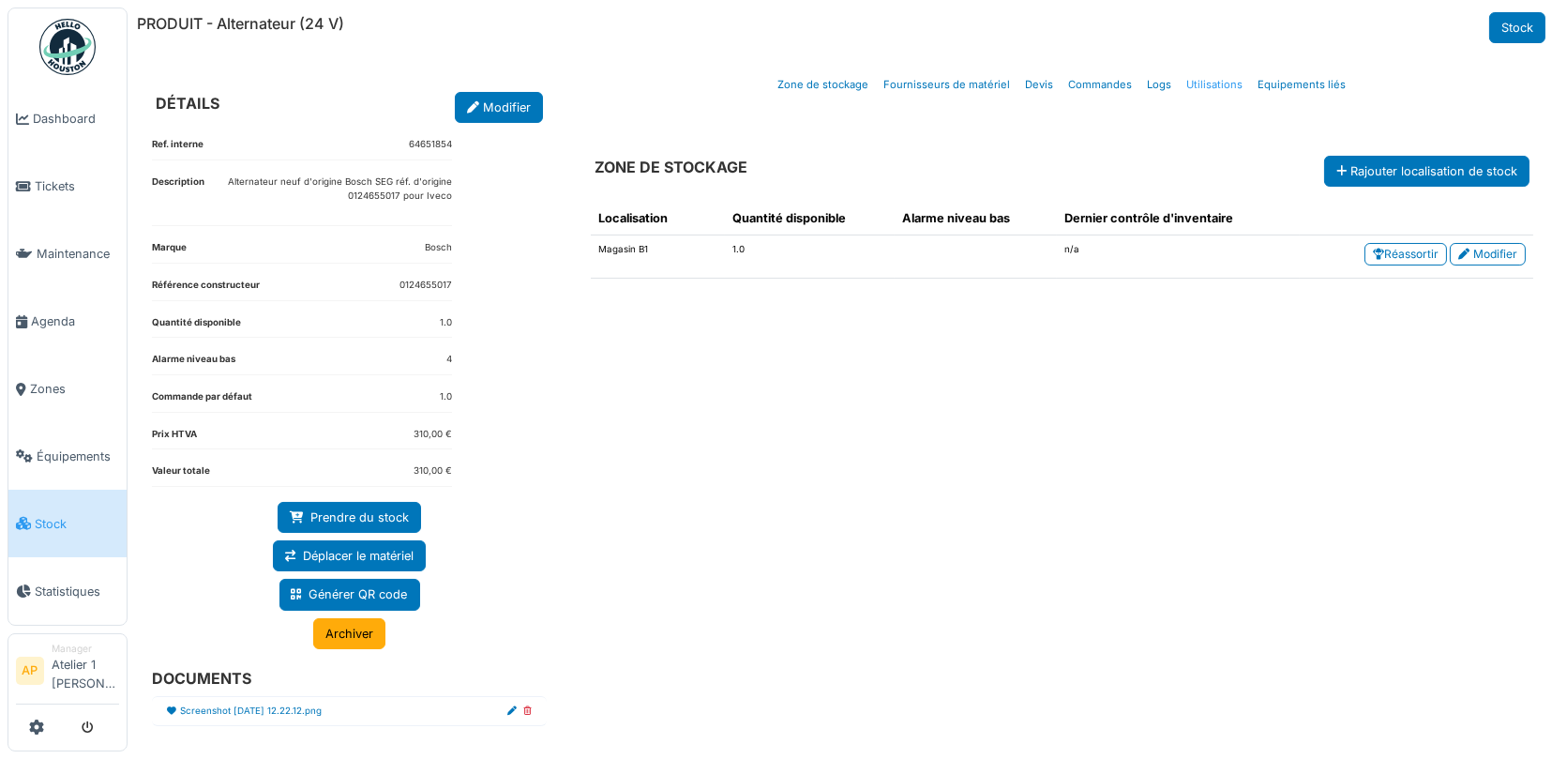
click at [1203, 89] on link "Utilisations" at bounding box center [1215, 85] width 71 height 44
select select "***"
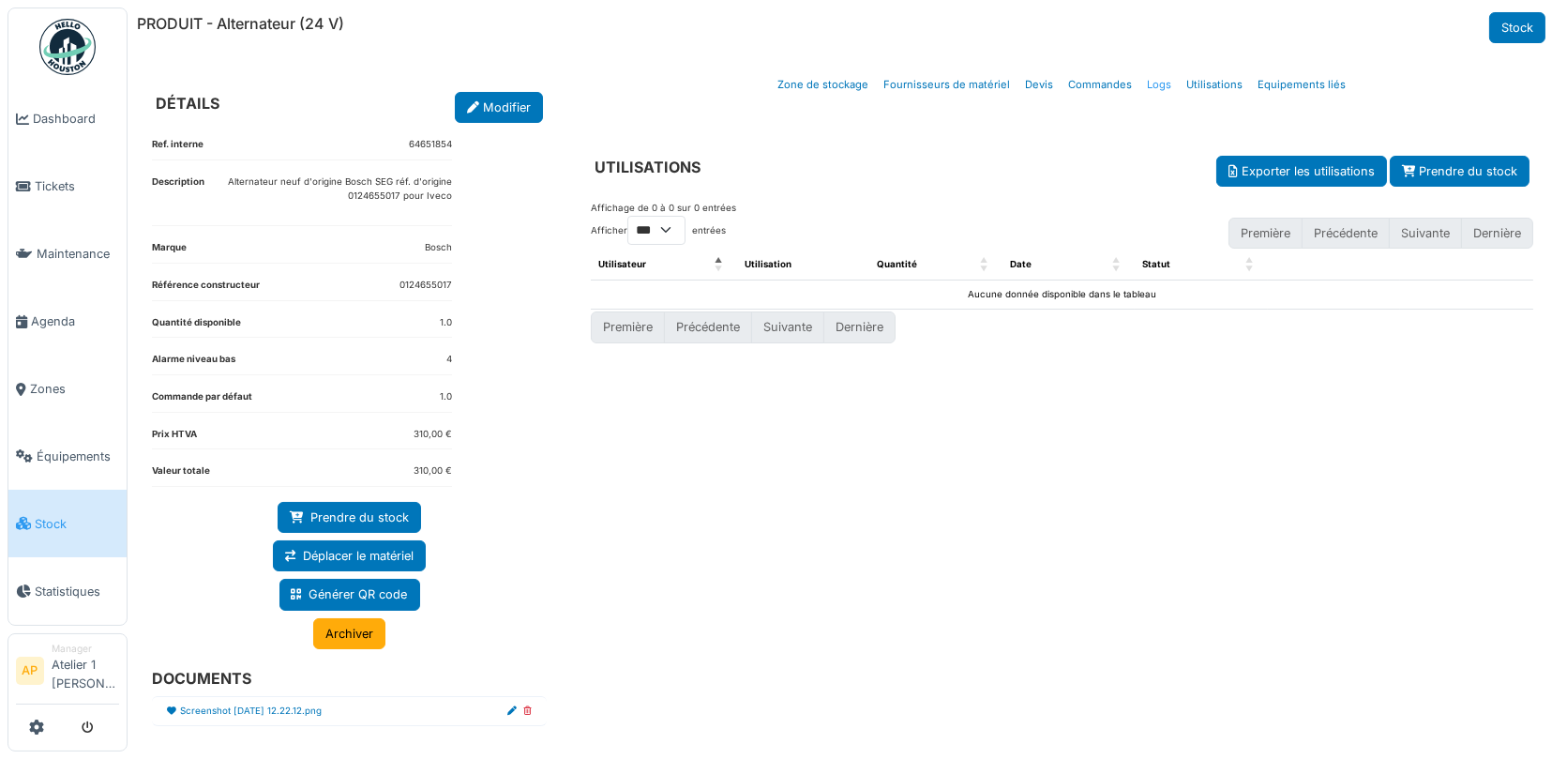
click at [1167, 83] on link "Logs" at bounding box center [1160, 85] width 39 height 44
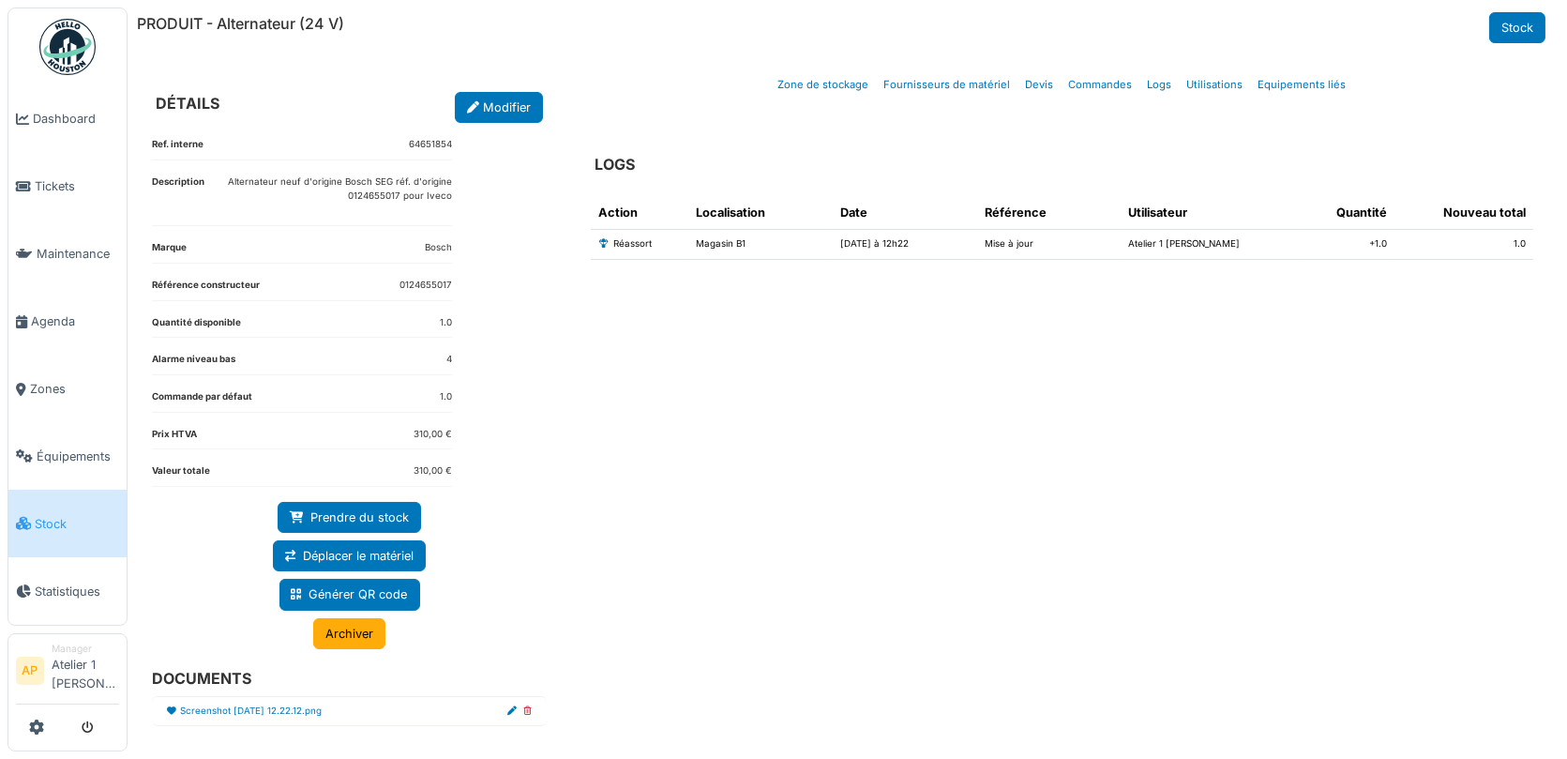
click at [71, 515] on span "Stock" at bounding box center [77, 524] width 84 height 18
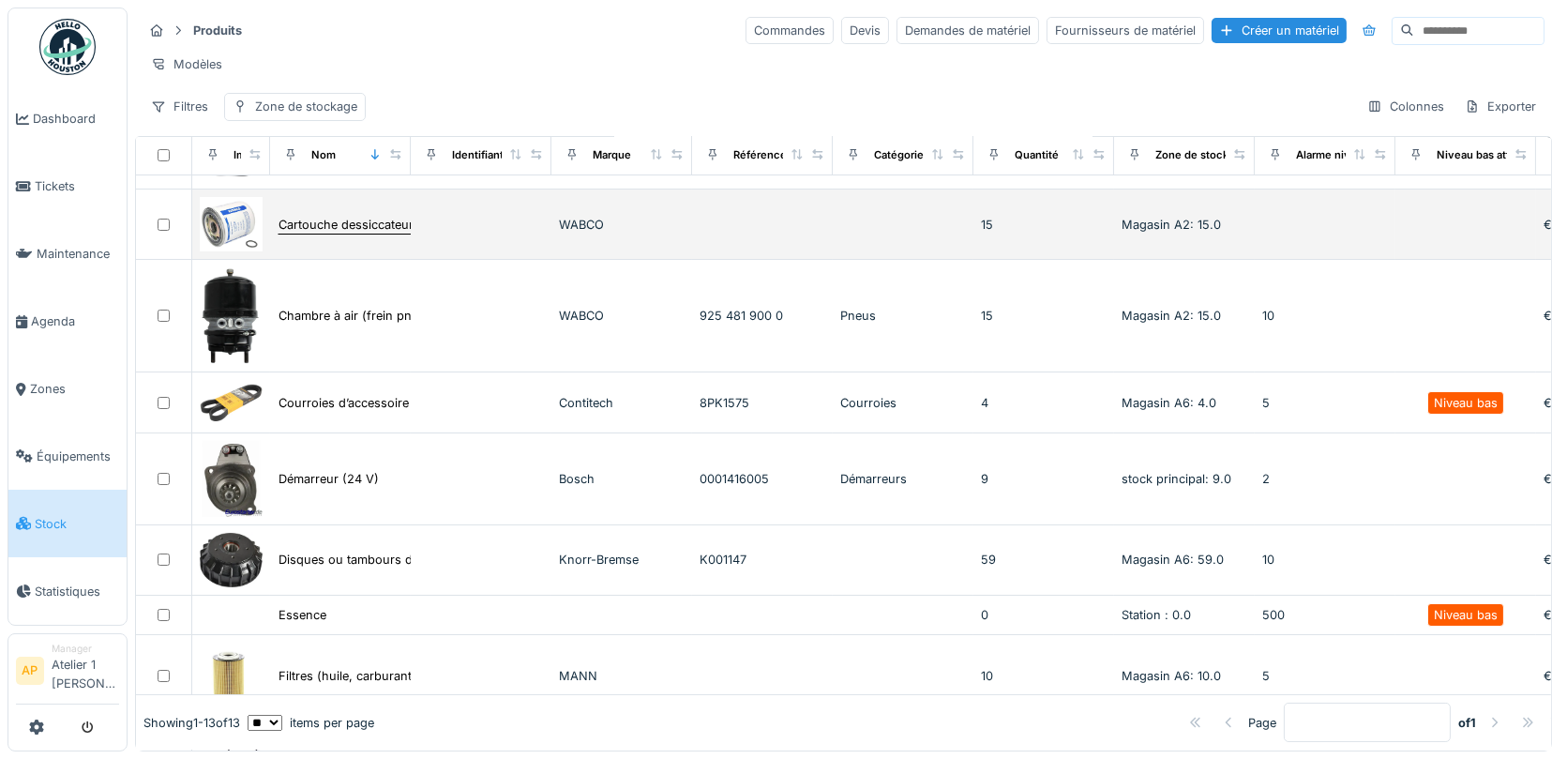
scroll to position [260, 0]
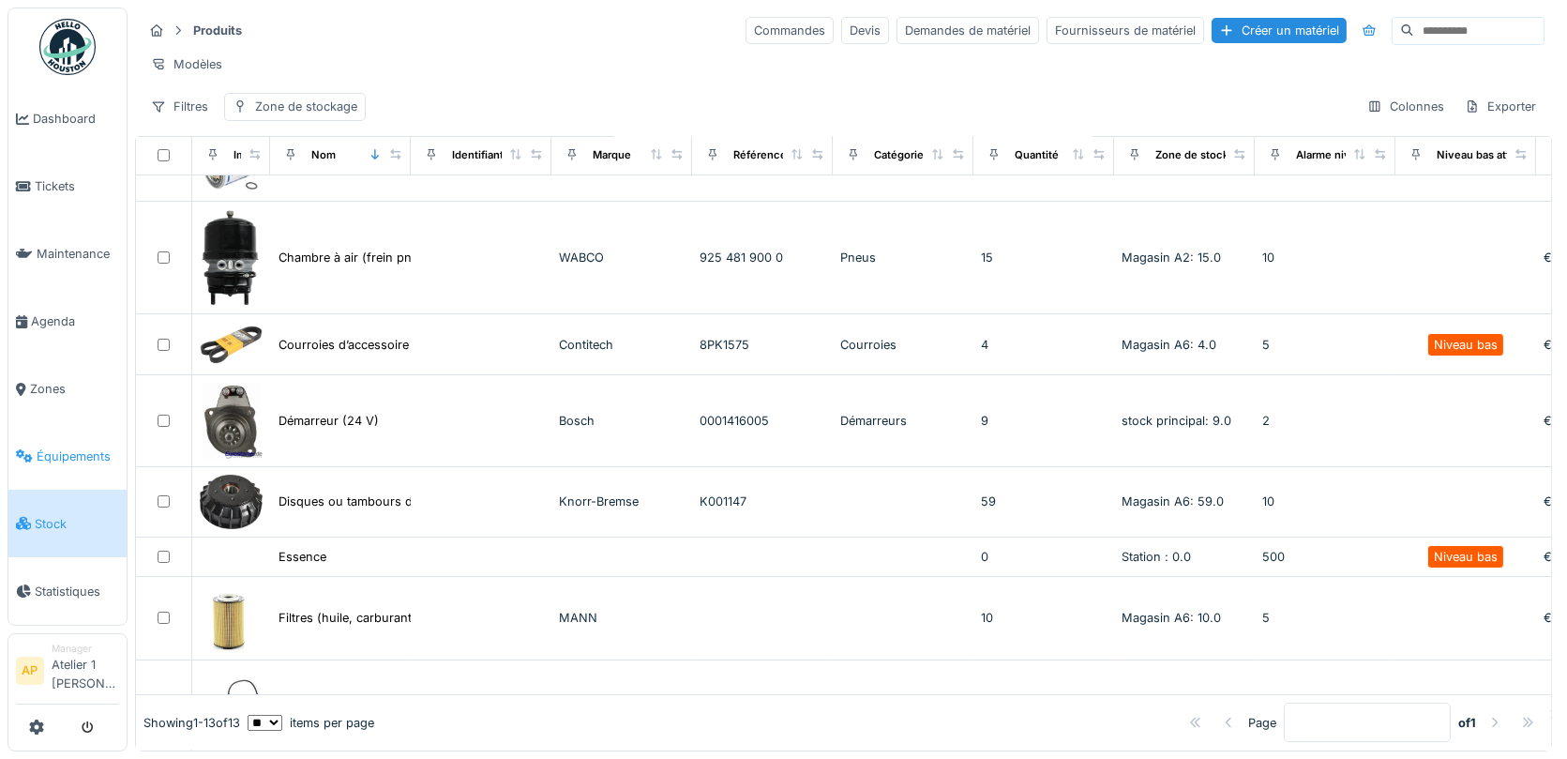
click at [72, 447] on span "Équipements" at bounding box center [78, 456] width 83 height 18
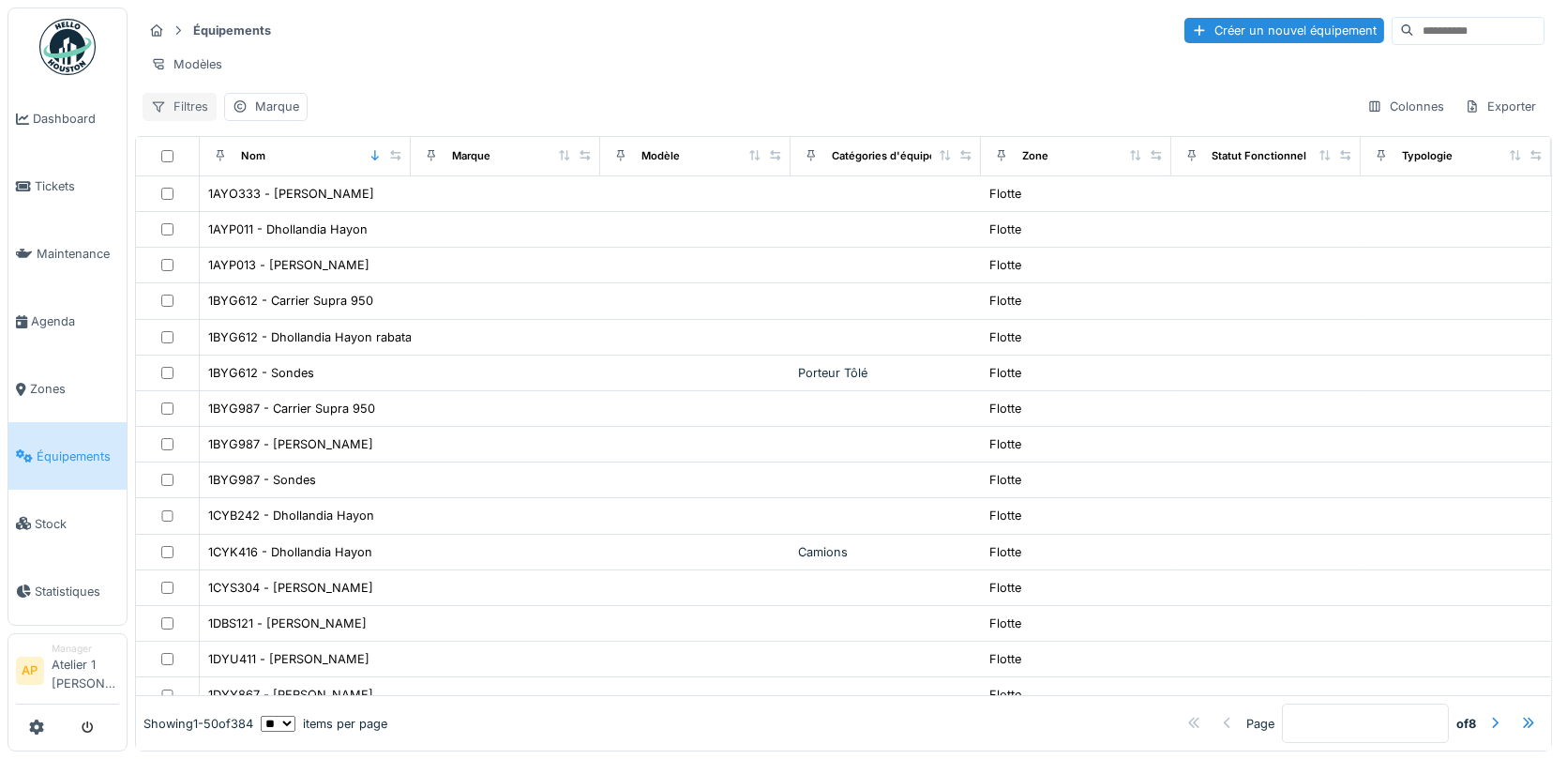
click at [194, 102] on div "Filtres" at bounding box center [180, 106] width 74 height 27
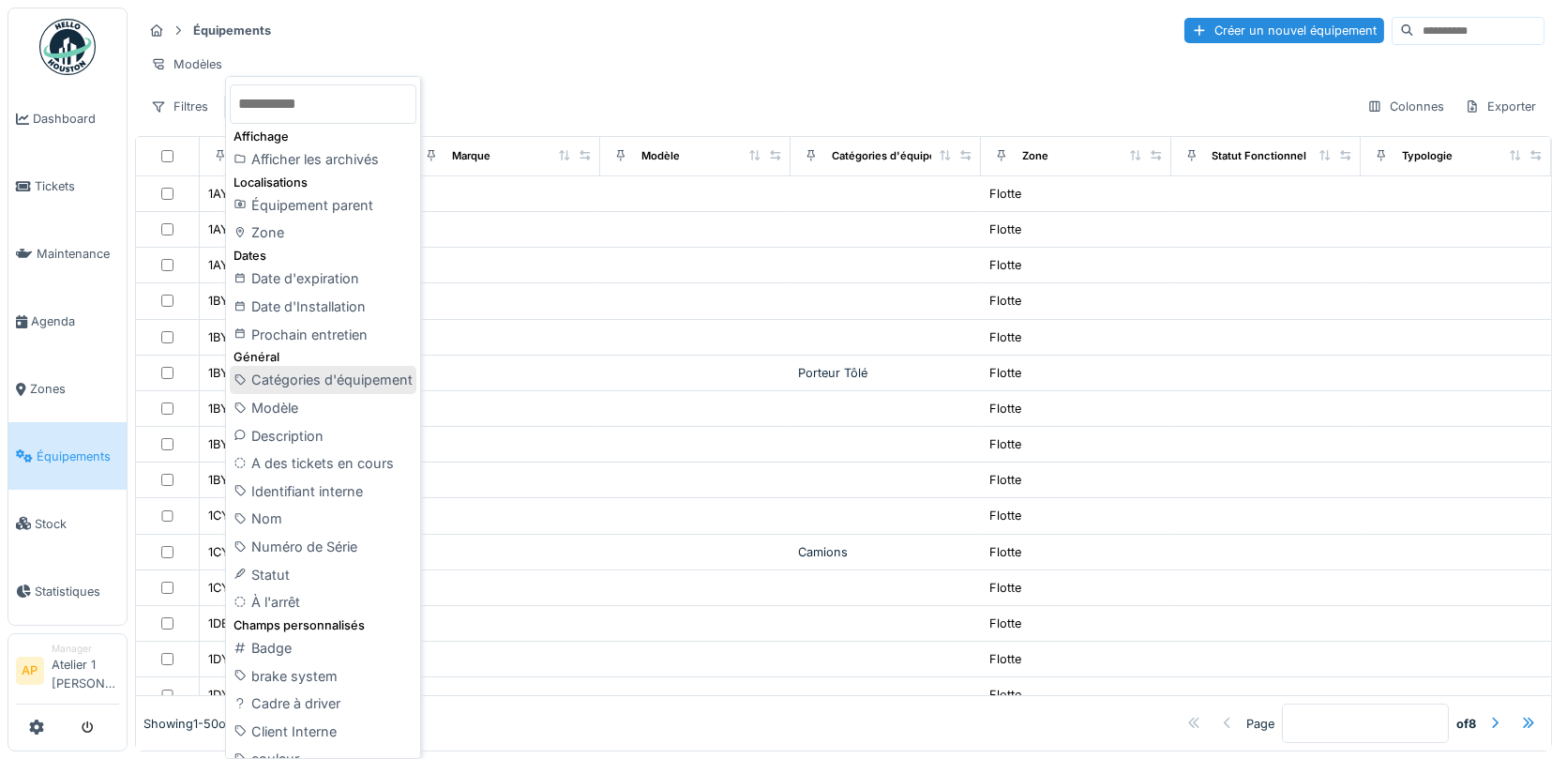
click at [335, 373] on div "Catégories d'équipement" at bounding box center [323, 380] width 187 height 28
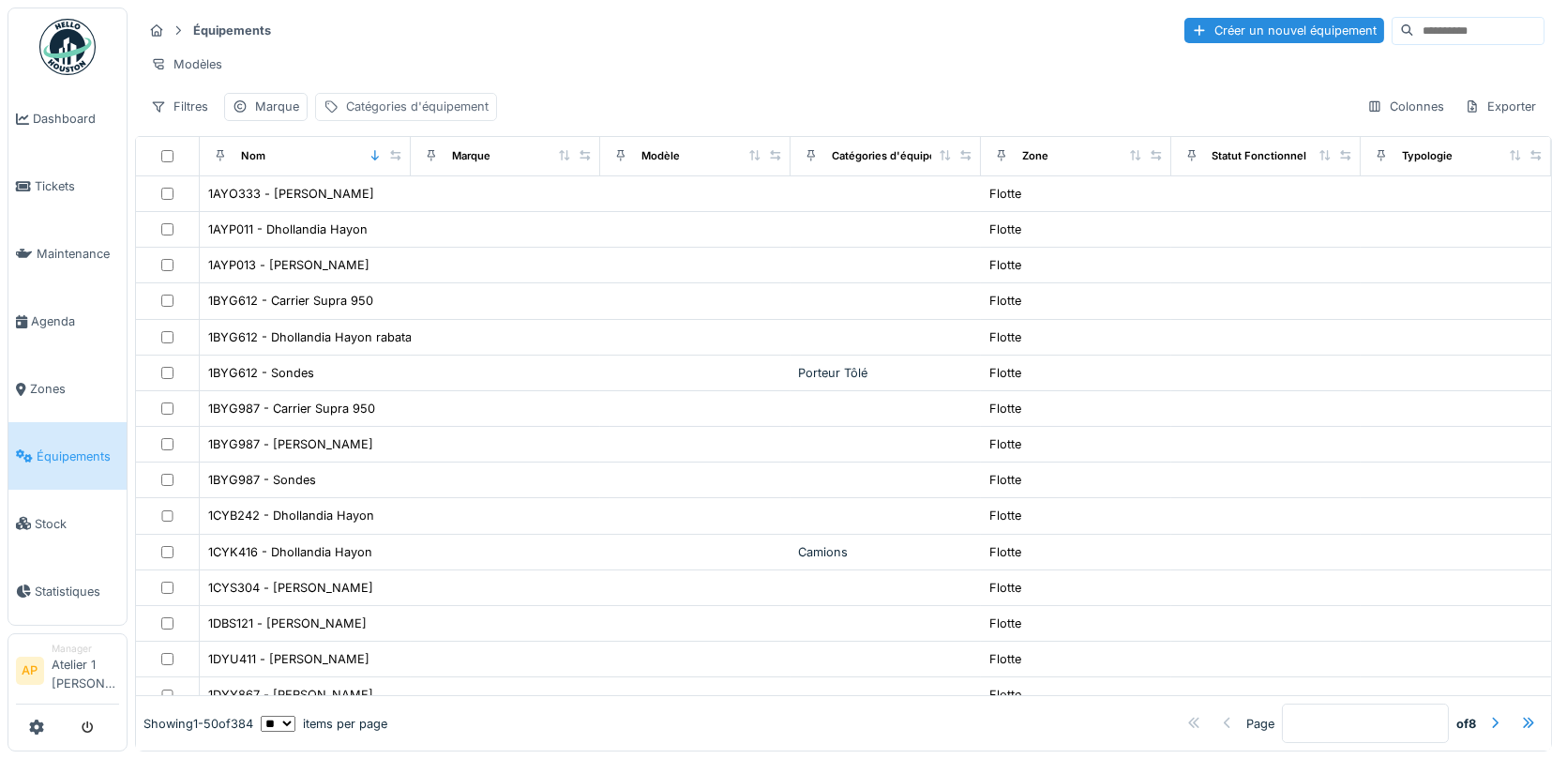
click at [439, 104] on div "Catégories d'équipement" at bounding box center [417, 107] width 143 height 18
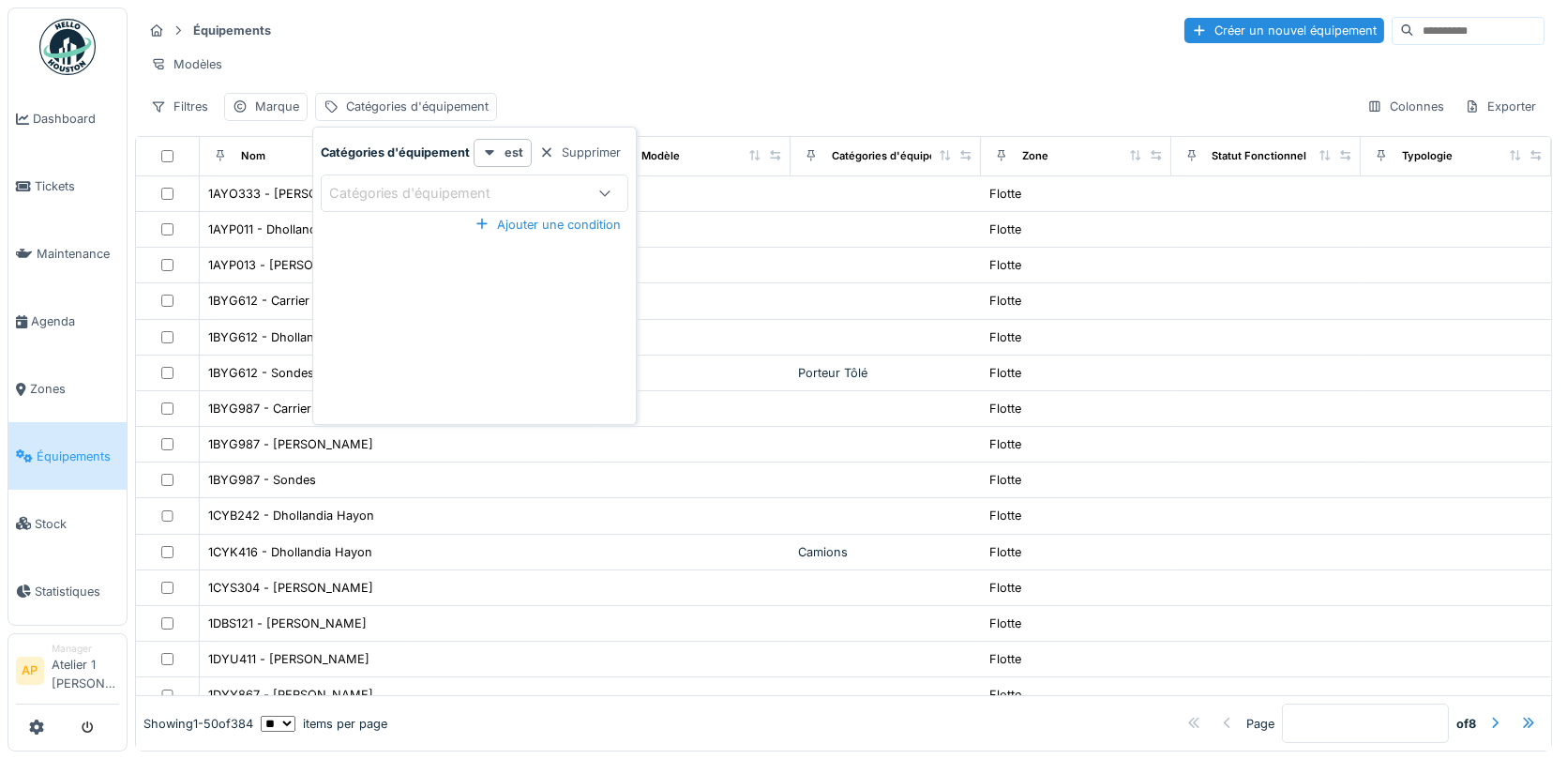
click at [565, 195] on div "Catégories d'équipement" at bounding box center [452, 193] width 247 height 21
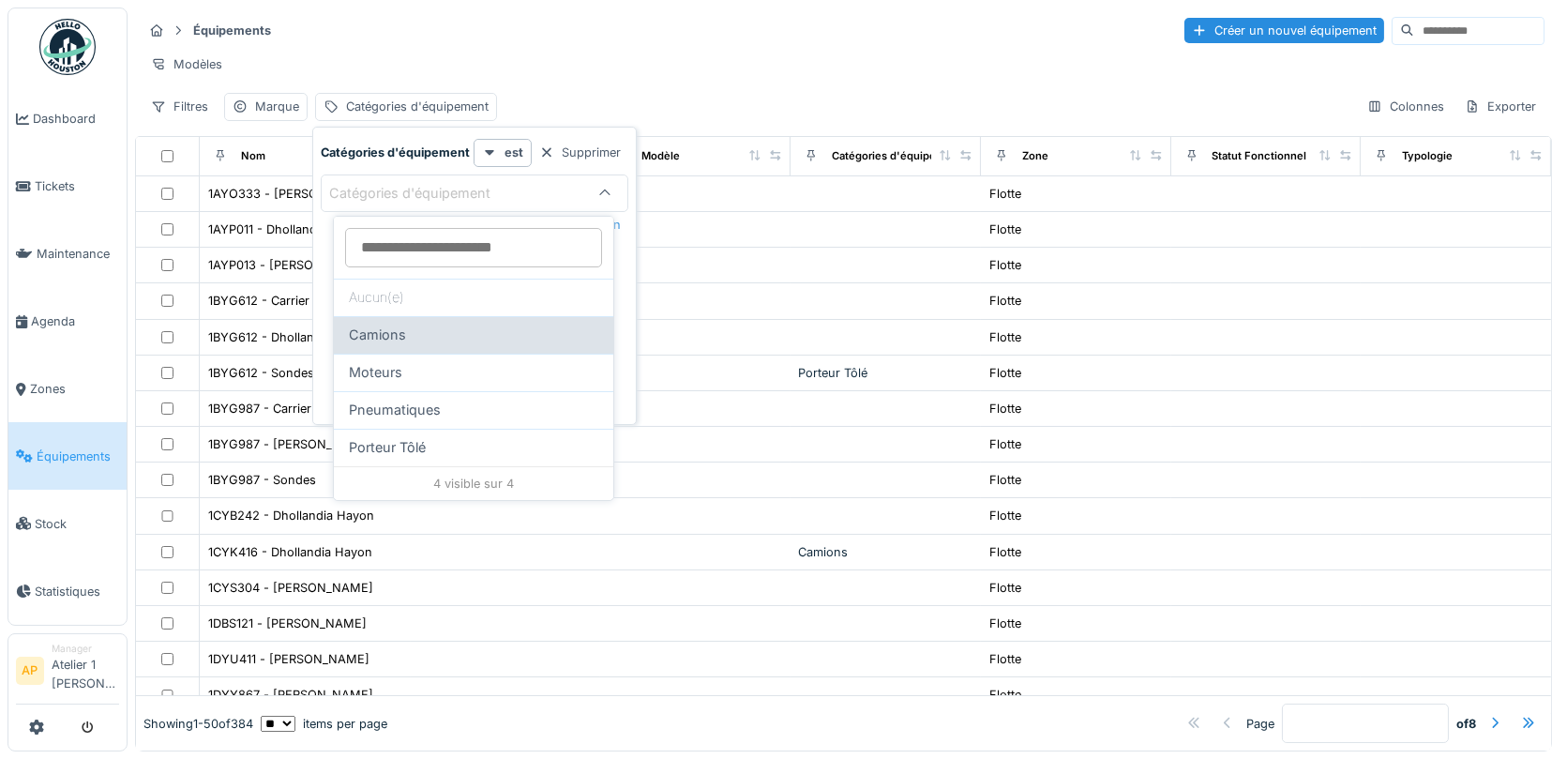
click at [472, 316] on div "Camions" at bounding box center [474, 335] width 280 height 38
type input "****"
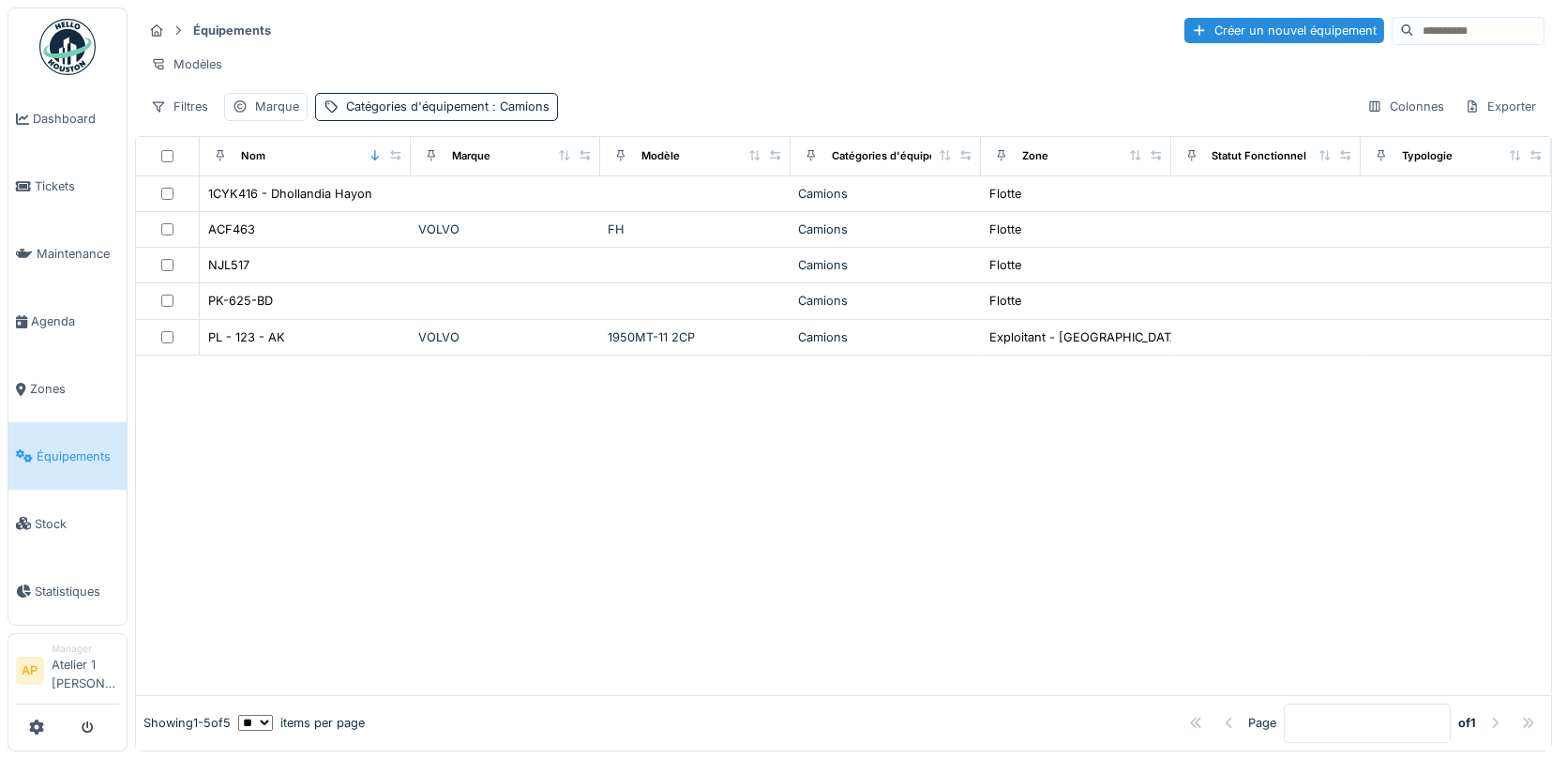
click at [793, 27] on div "Équipements Créer un nouvel équipement" at bounding box center [844, 30] width 1402 height 31
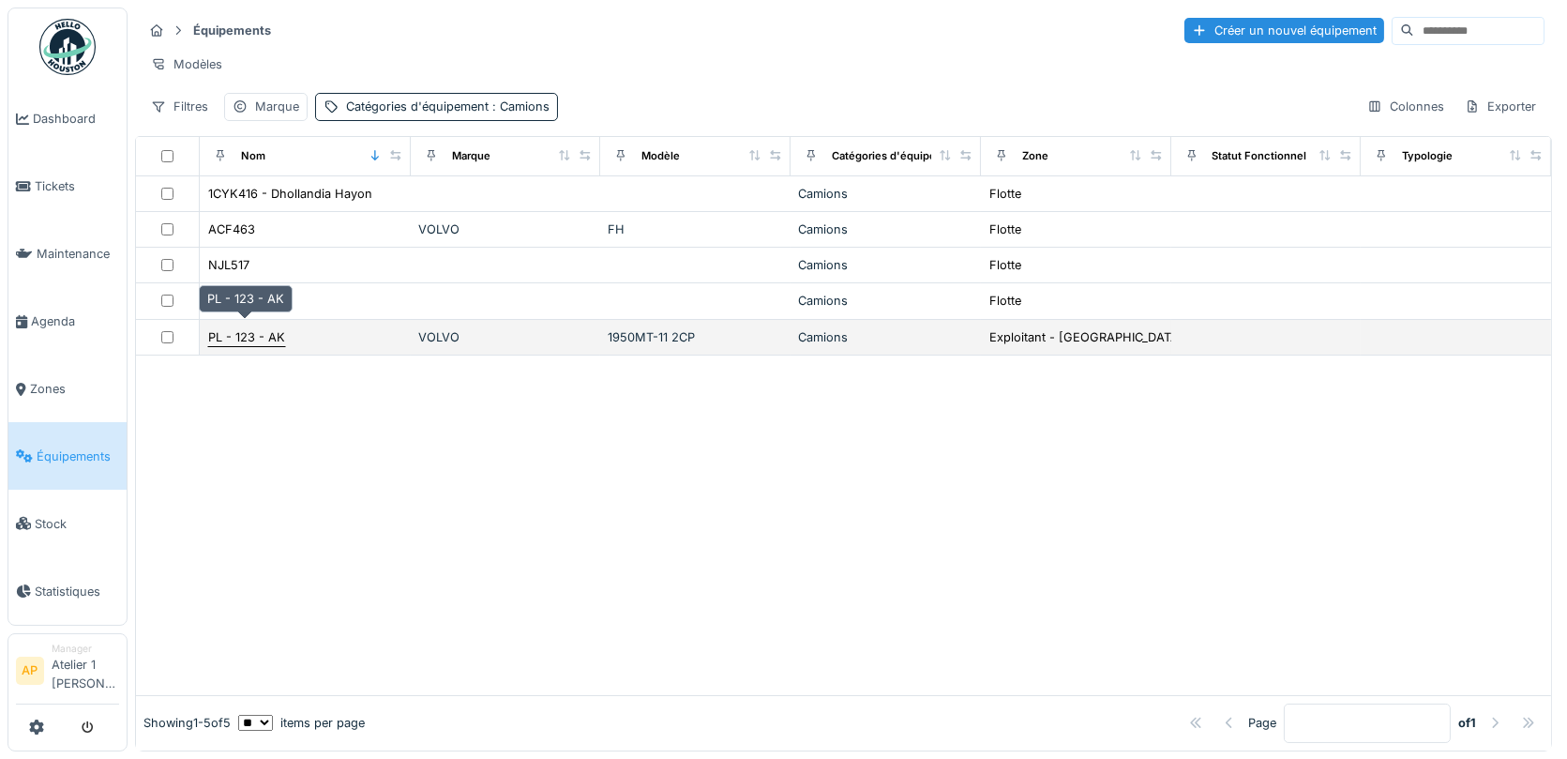
click at [246, 328] on div "PL - 123 - AK" at bounding box center [246, 337] width 77 height 18
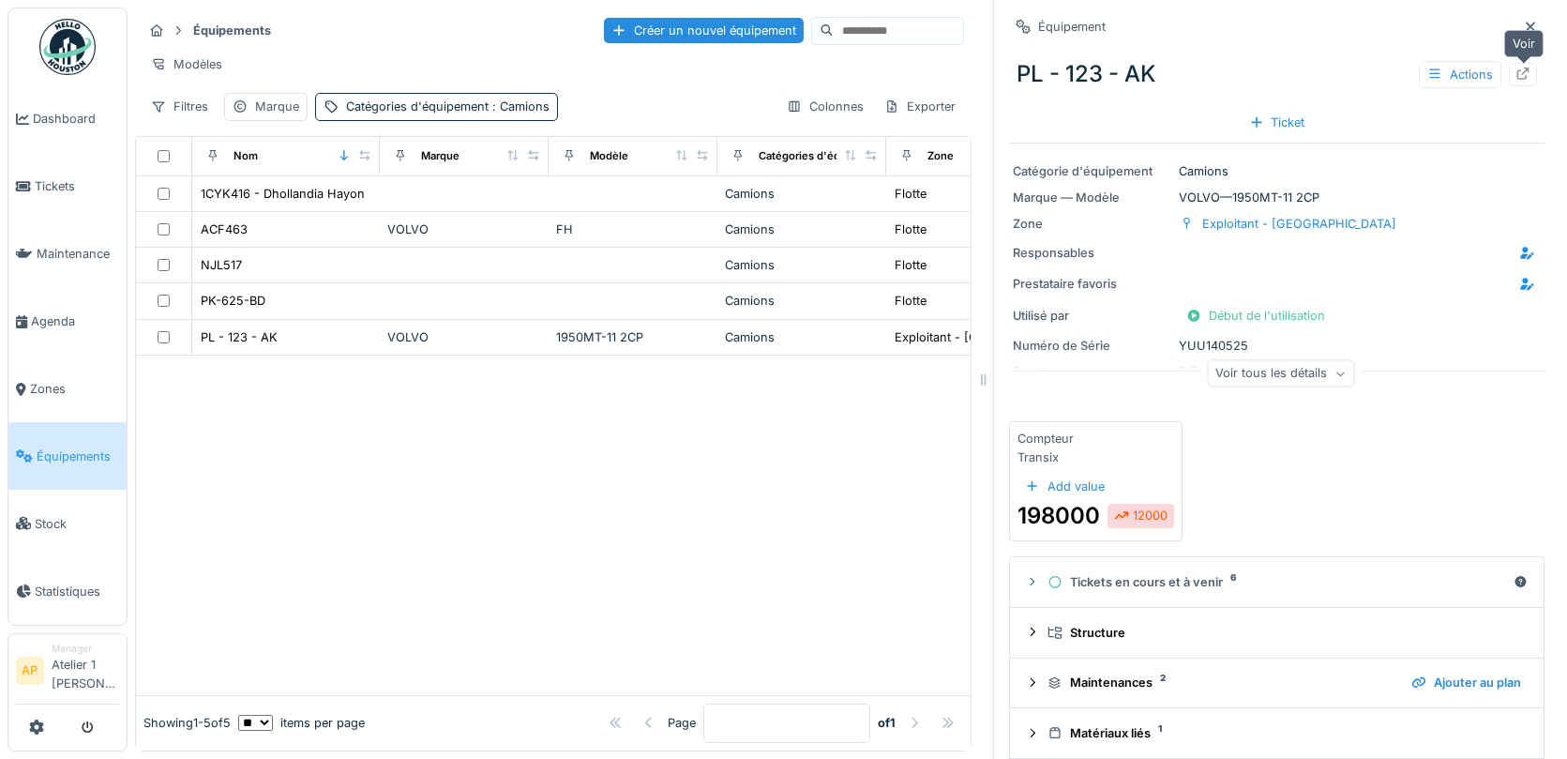
click at [1533, 79] on div at bounding box center [1523, 74] width 28 height 23
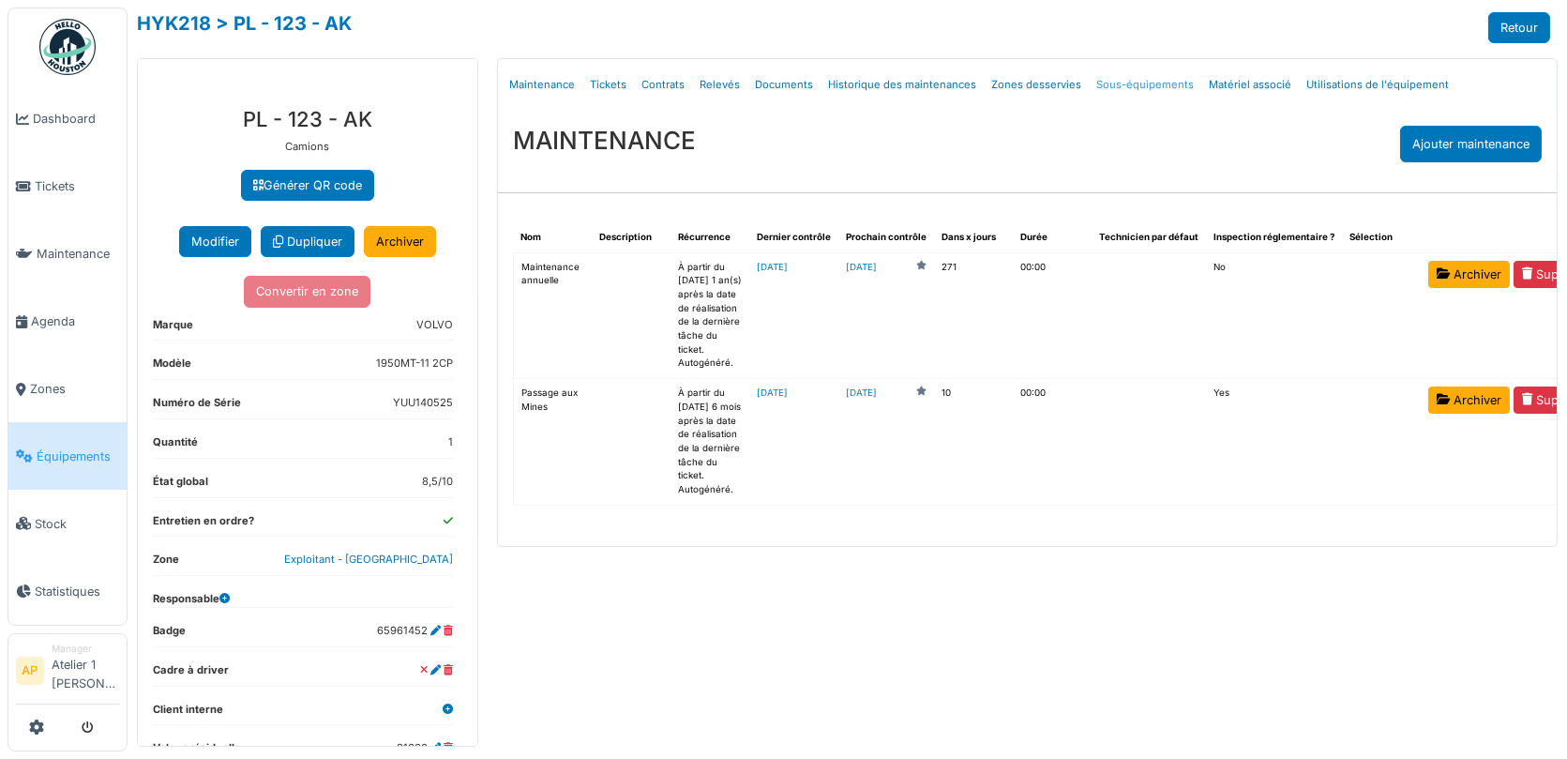
click at [1118, 89] on link "Sous-équipements" at bounding box center [1145, 85] width 113 height 44
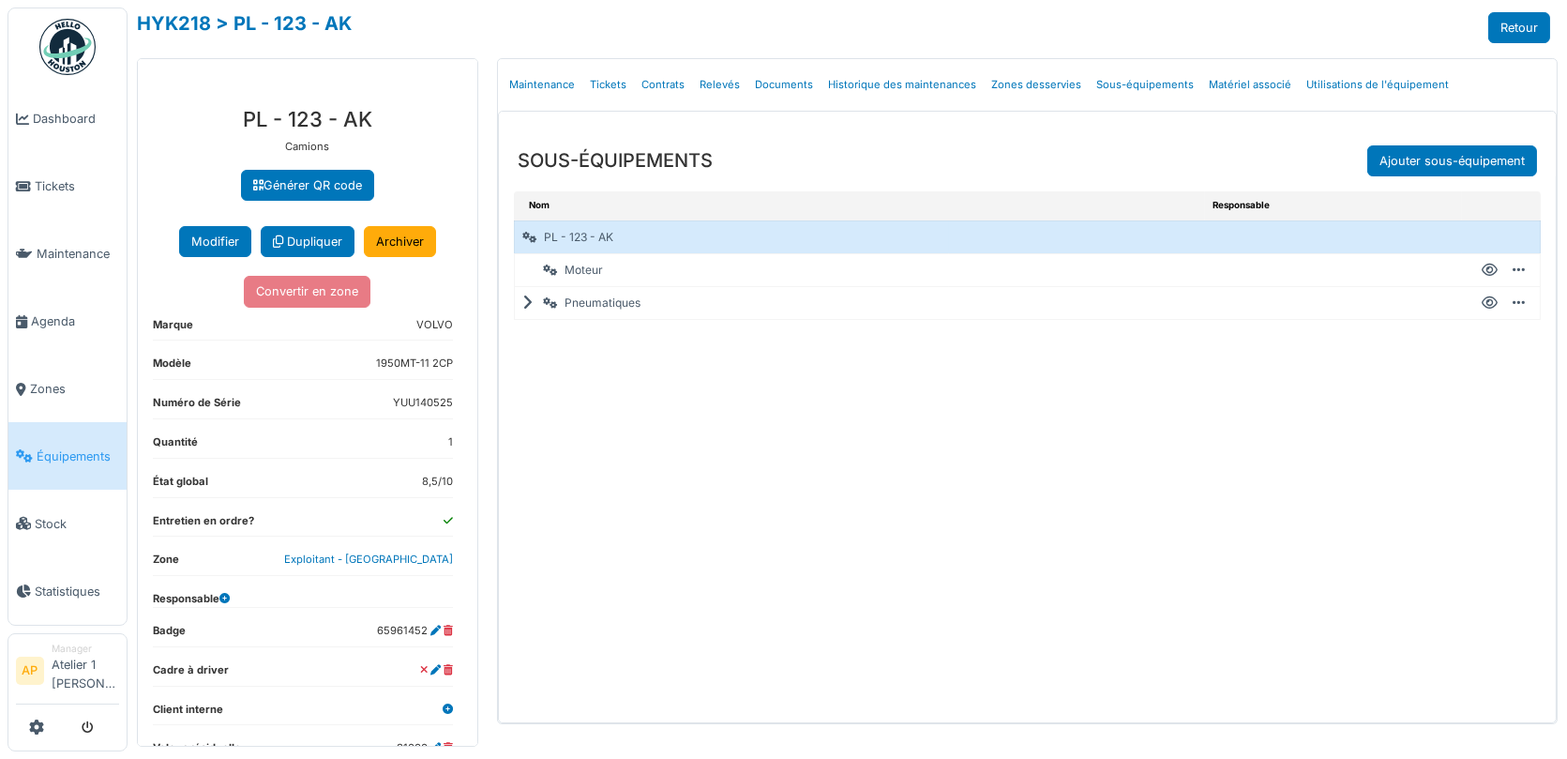
click at [528, 303] on icon at bounding box center [531, 303] width 18 height 1
click at [1491, 336] on icon at bounding box center [1490, 336] width 16 height 1
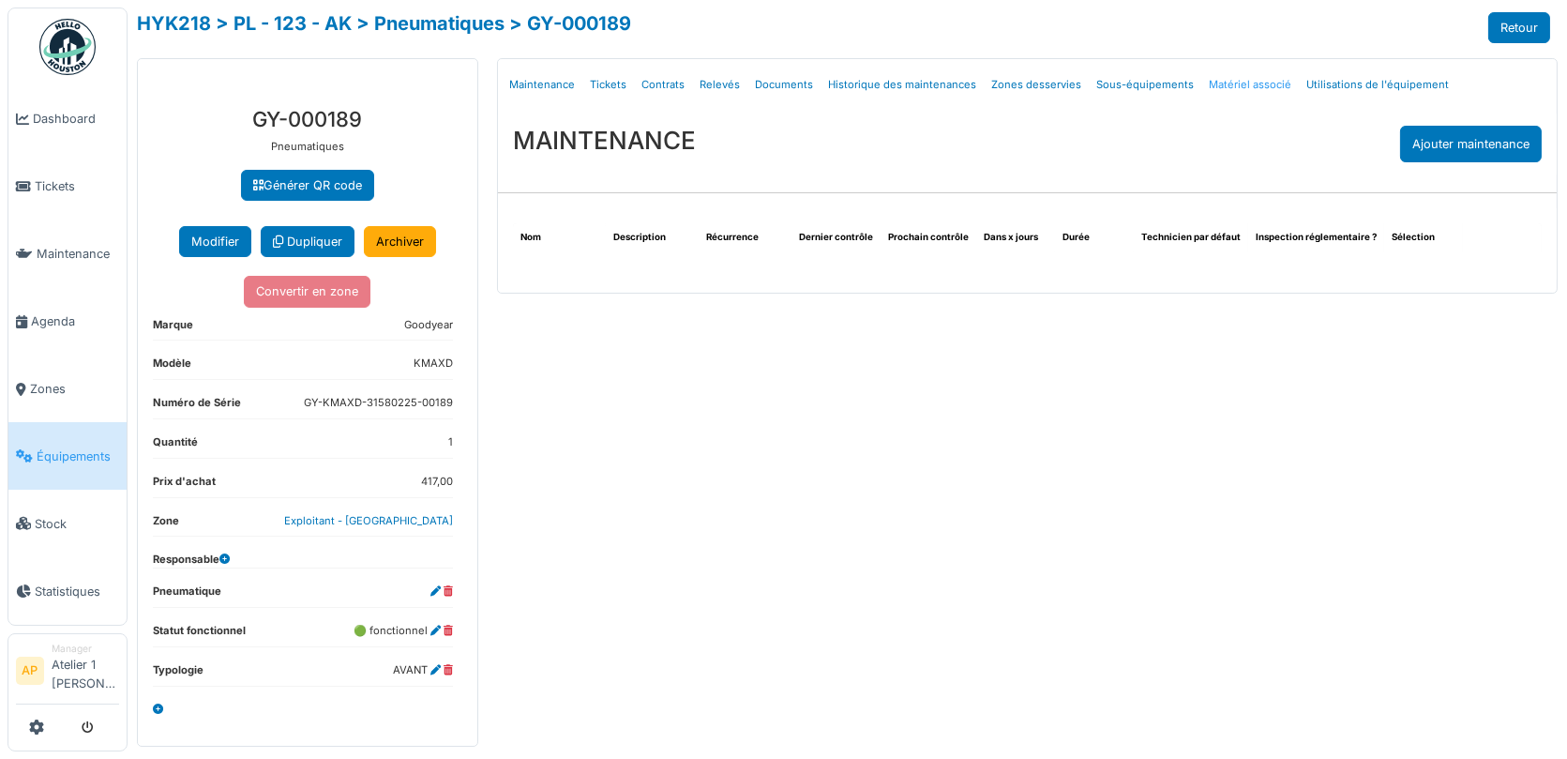
click at [1226, 81] on link "Matériel associé" at bounding box center [1251, 85] width 98 height 44
select select "***"
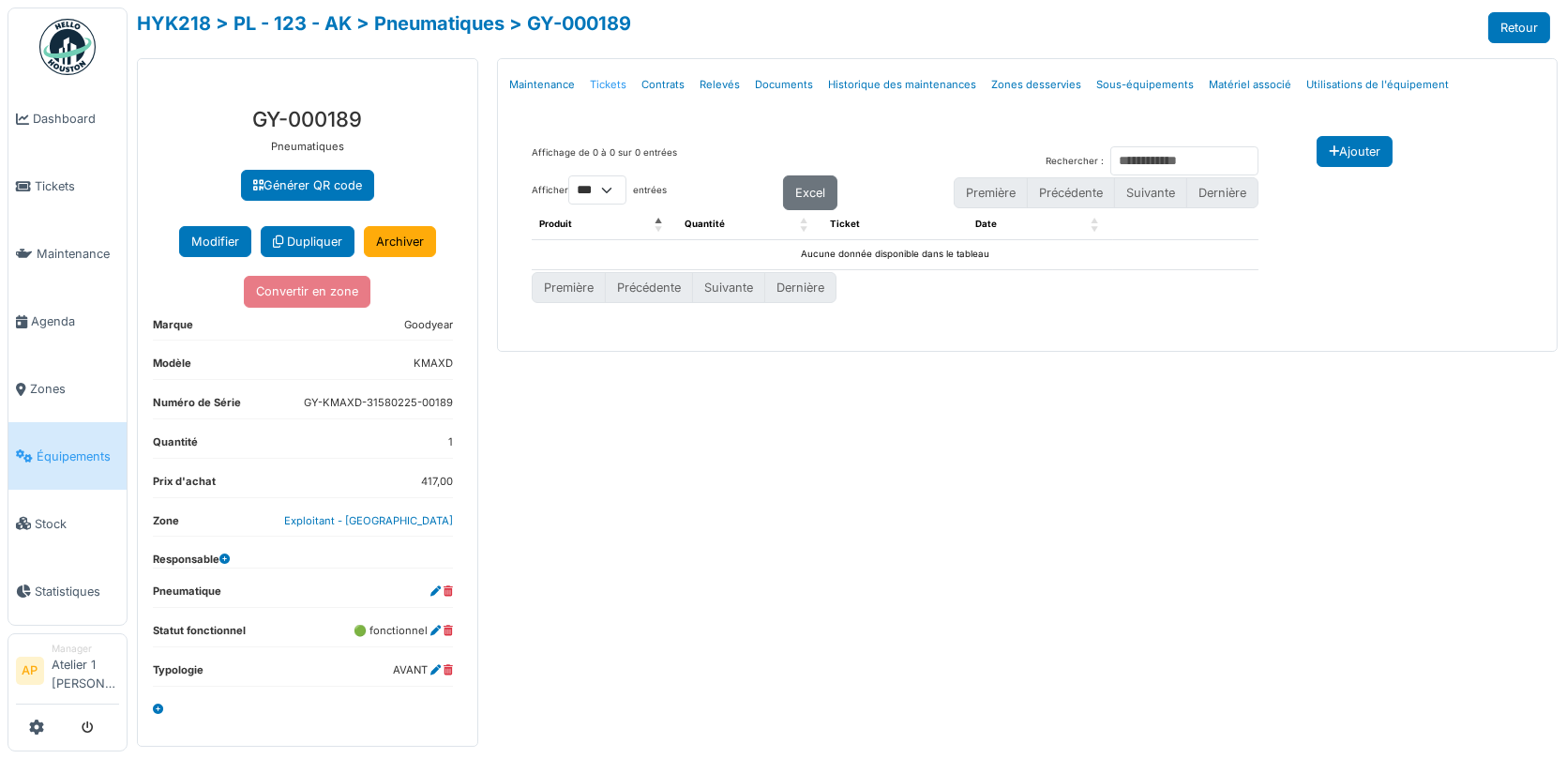
click at [607, 81] on link "Tickets" at bounding box center [609, 85] width 52 height 44
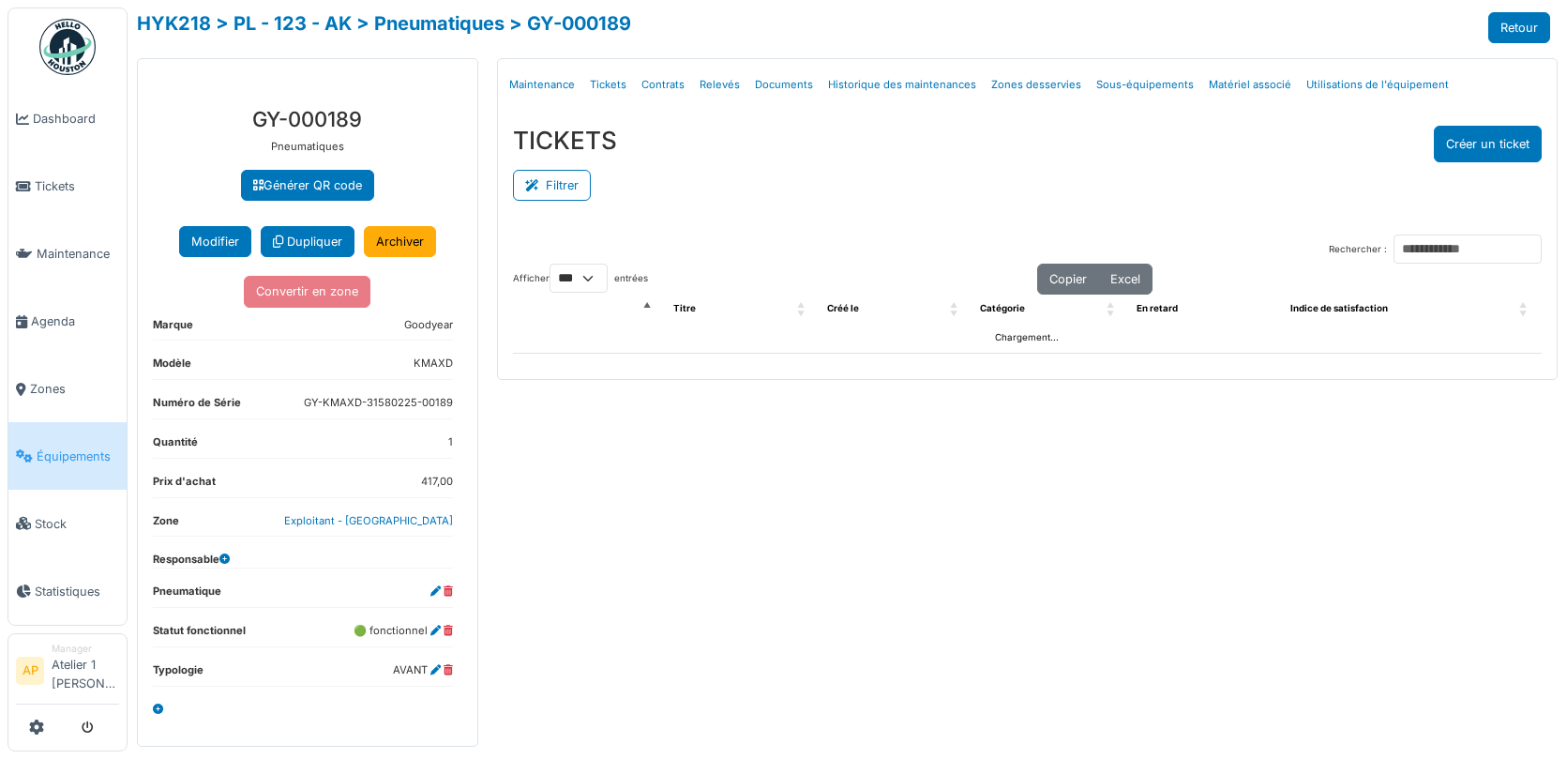
select select "***"
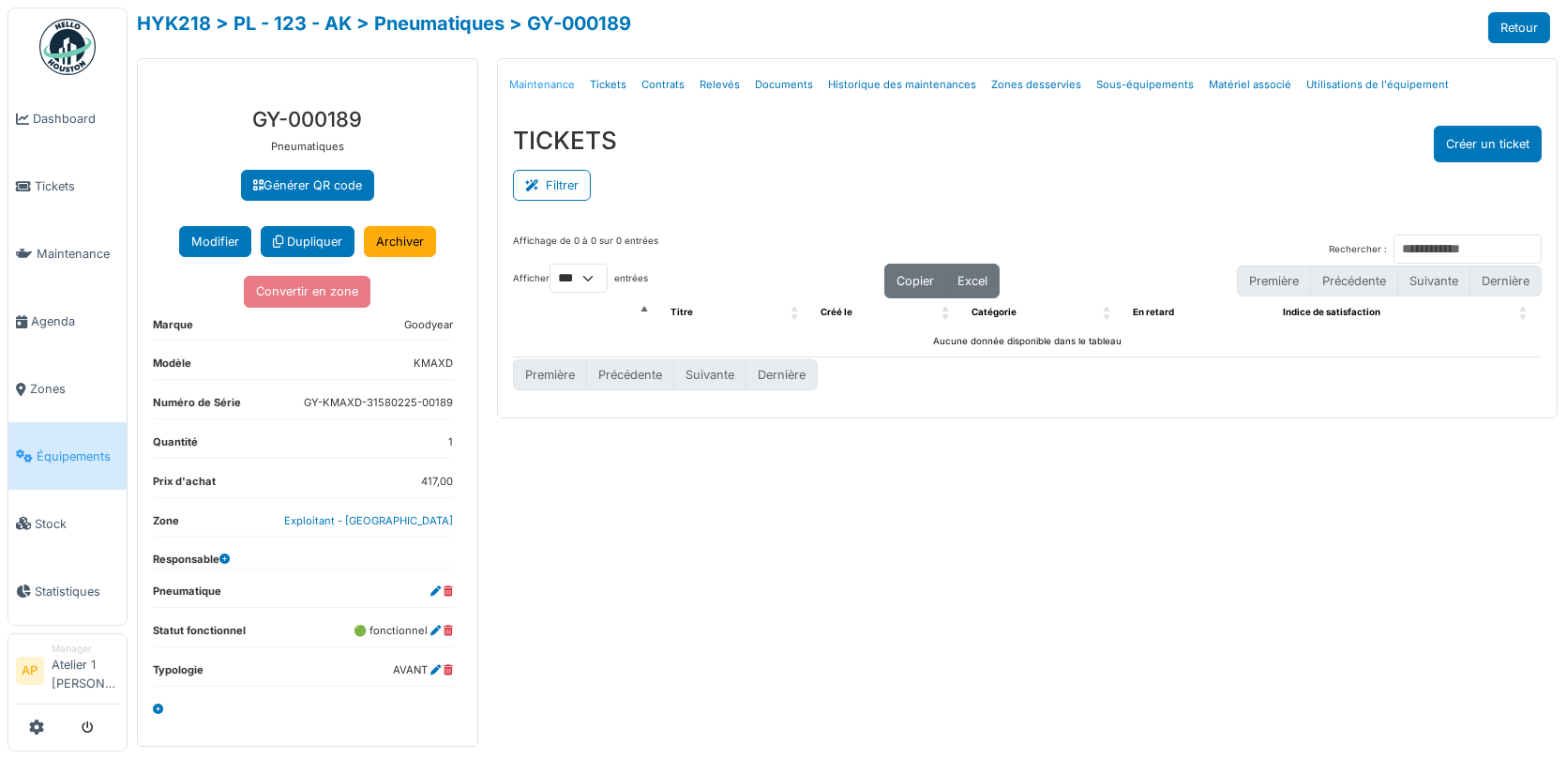
click at [543, 78] on link "Maintenance" at bounding box center [542, 85] width 81 height 44
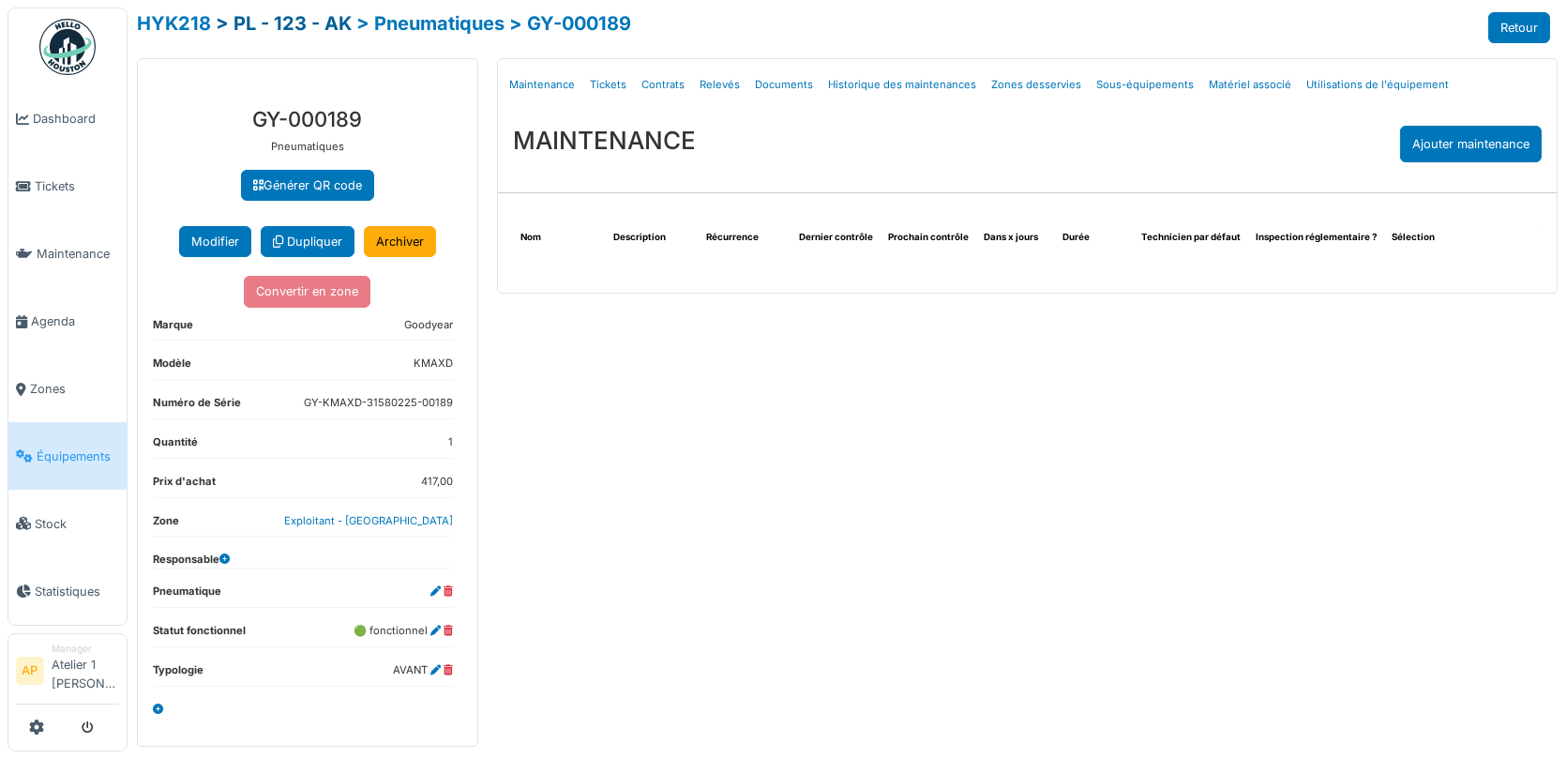
click at [275, 29] on link "> PL - 123 - AK" at bounding box center [284, 23] width 136 height 23
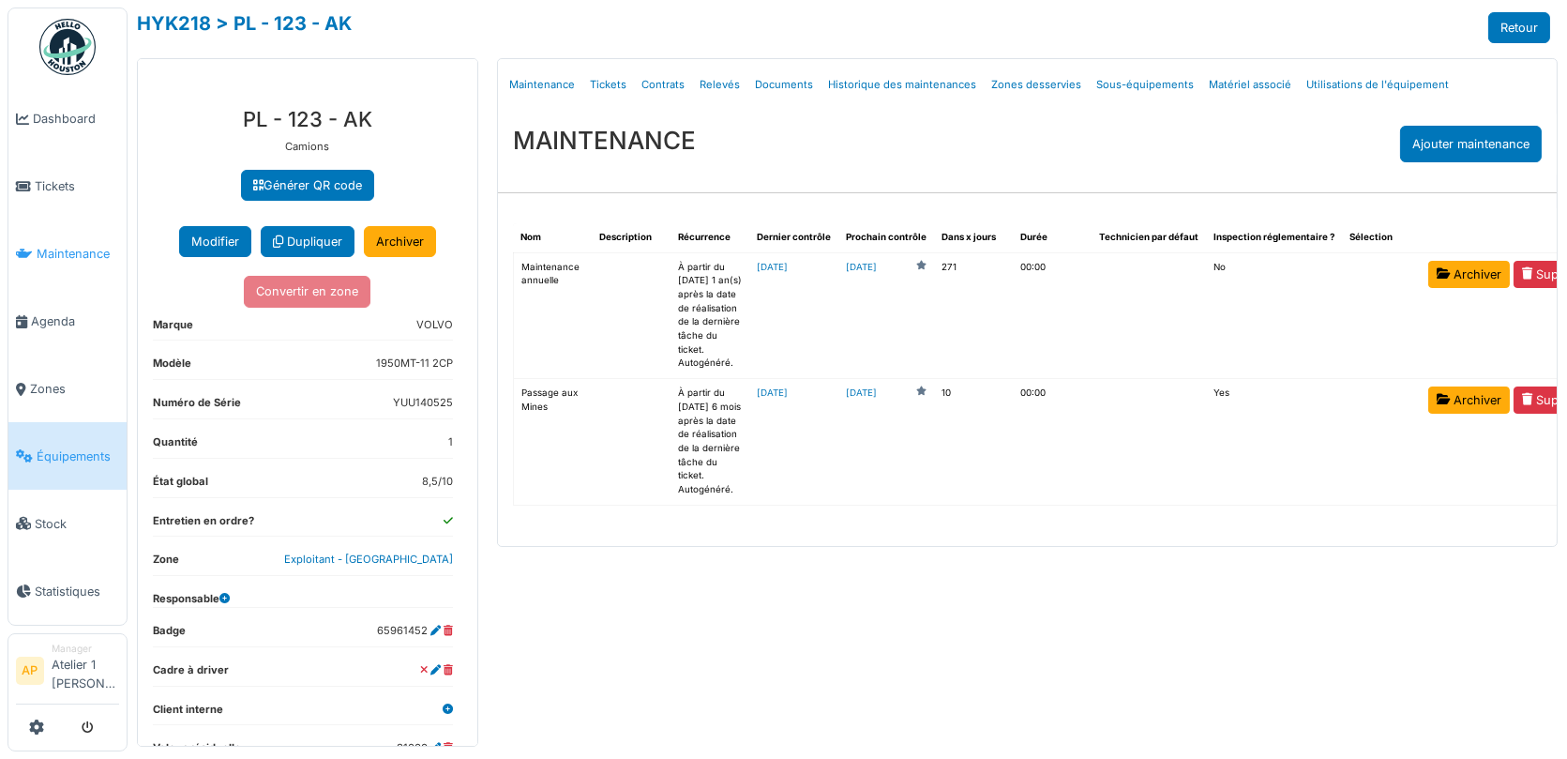
click at [54, 256] on span "Maintenance" at bounding box center [78, 254] width 83 height 18
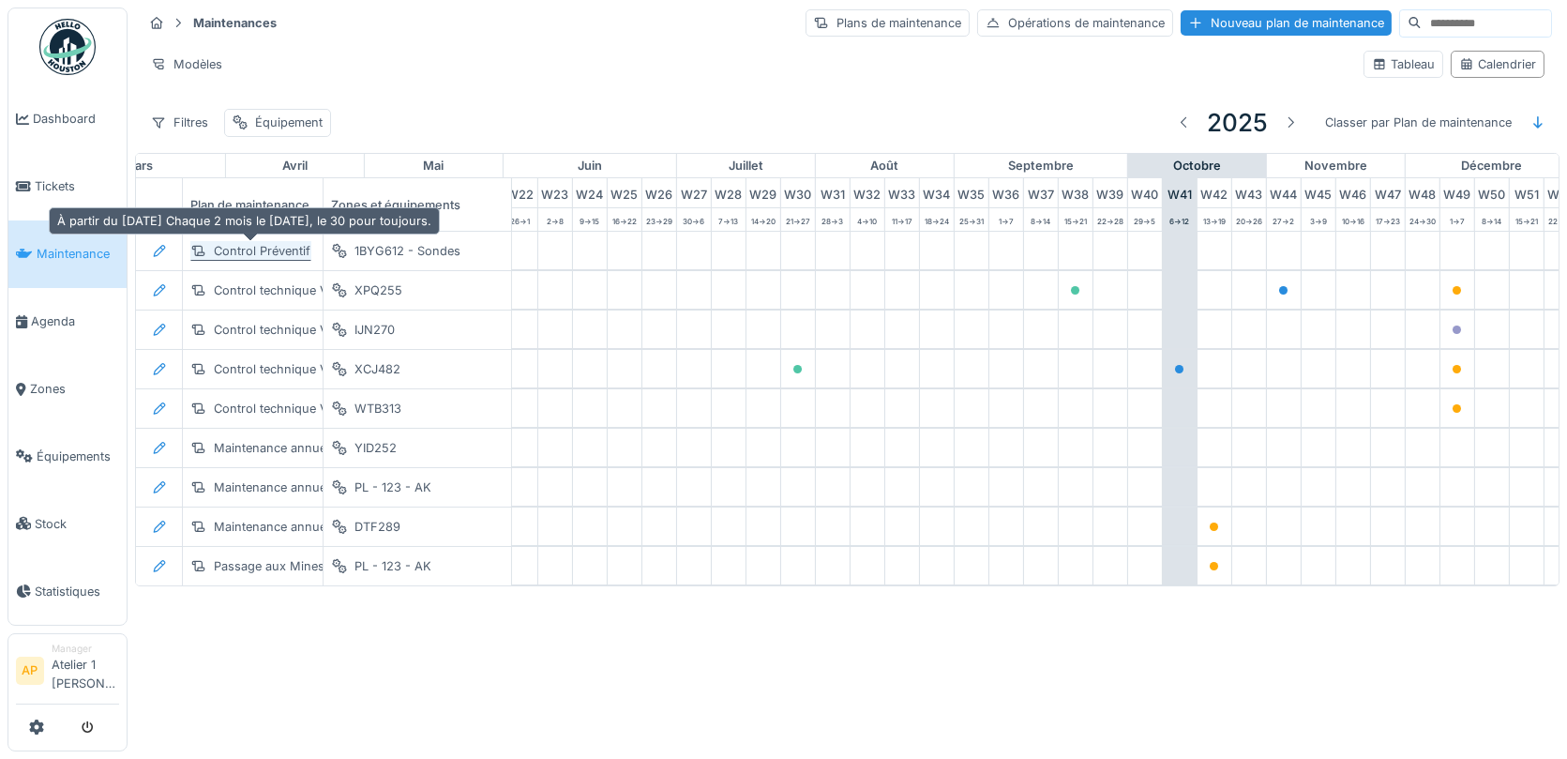
scroll to position [0, 804]
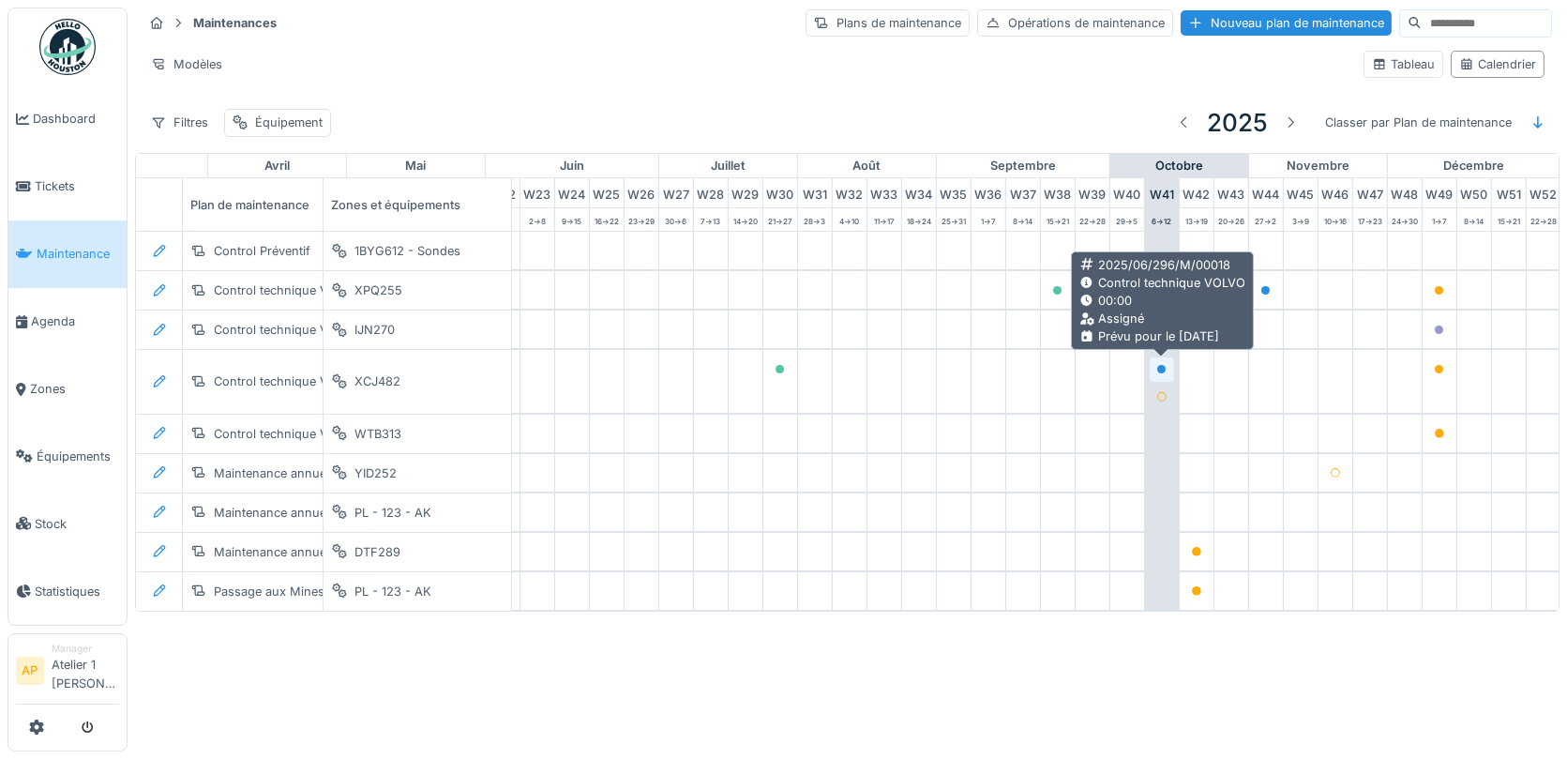
click at [1165, 371] on div at bounding box center [1162, 369] width 11 height 18
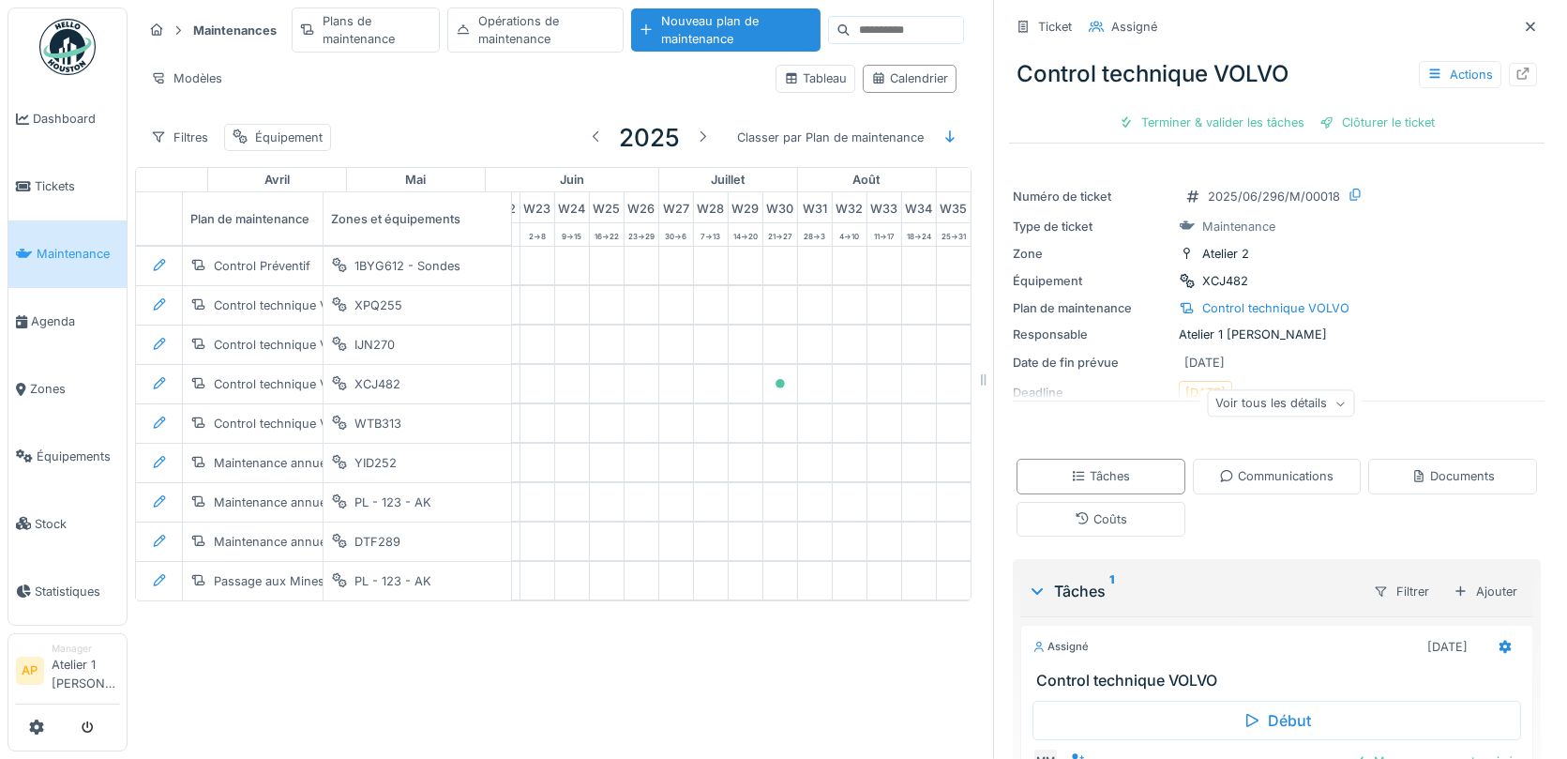
scroll to position [110, 0]
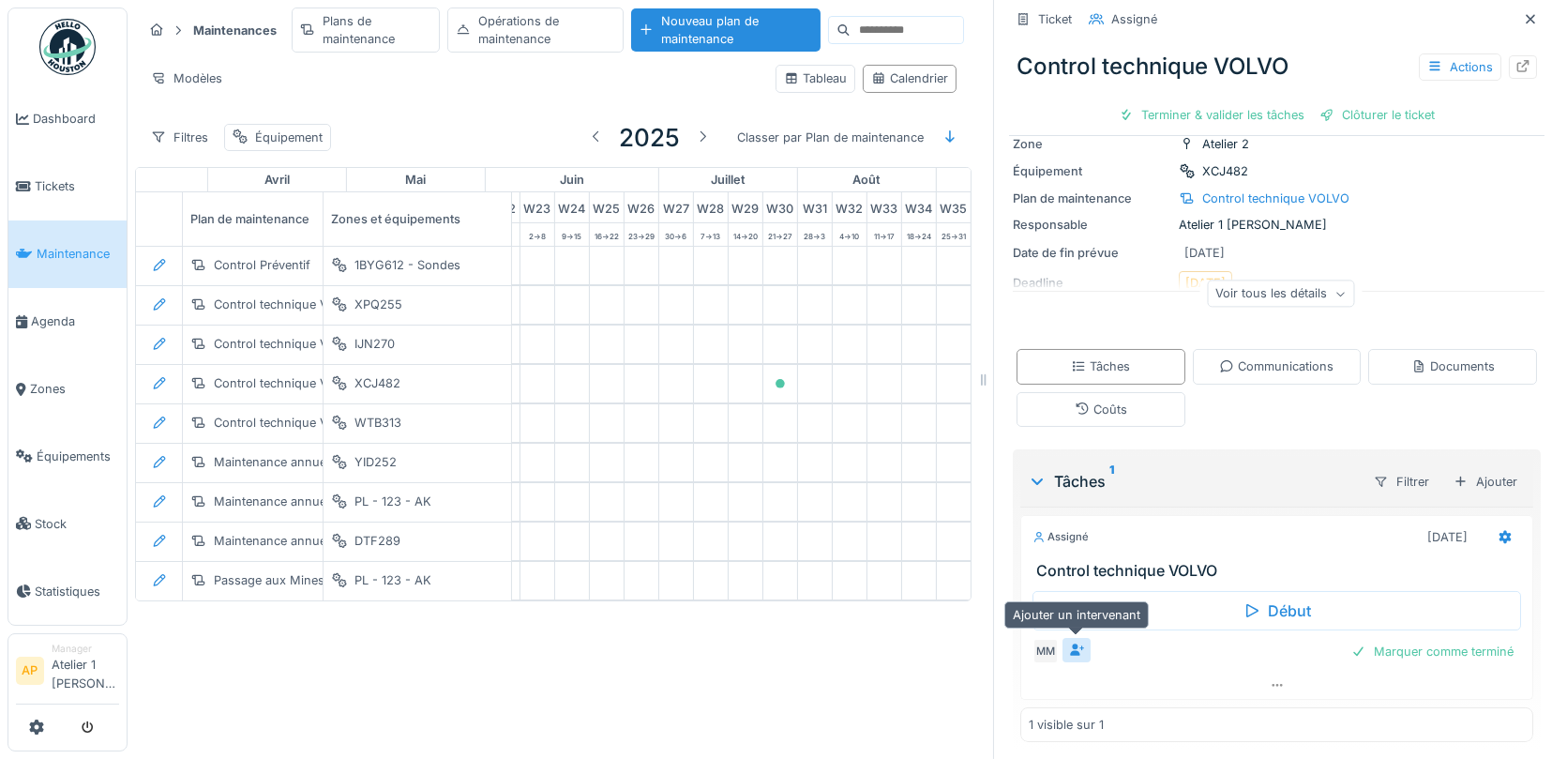
click at [1081, 647] on icon at bounding box center [1076, 649] width 15 height 12
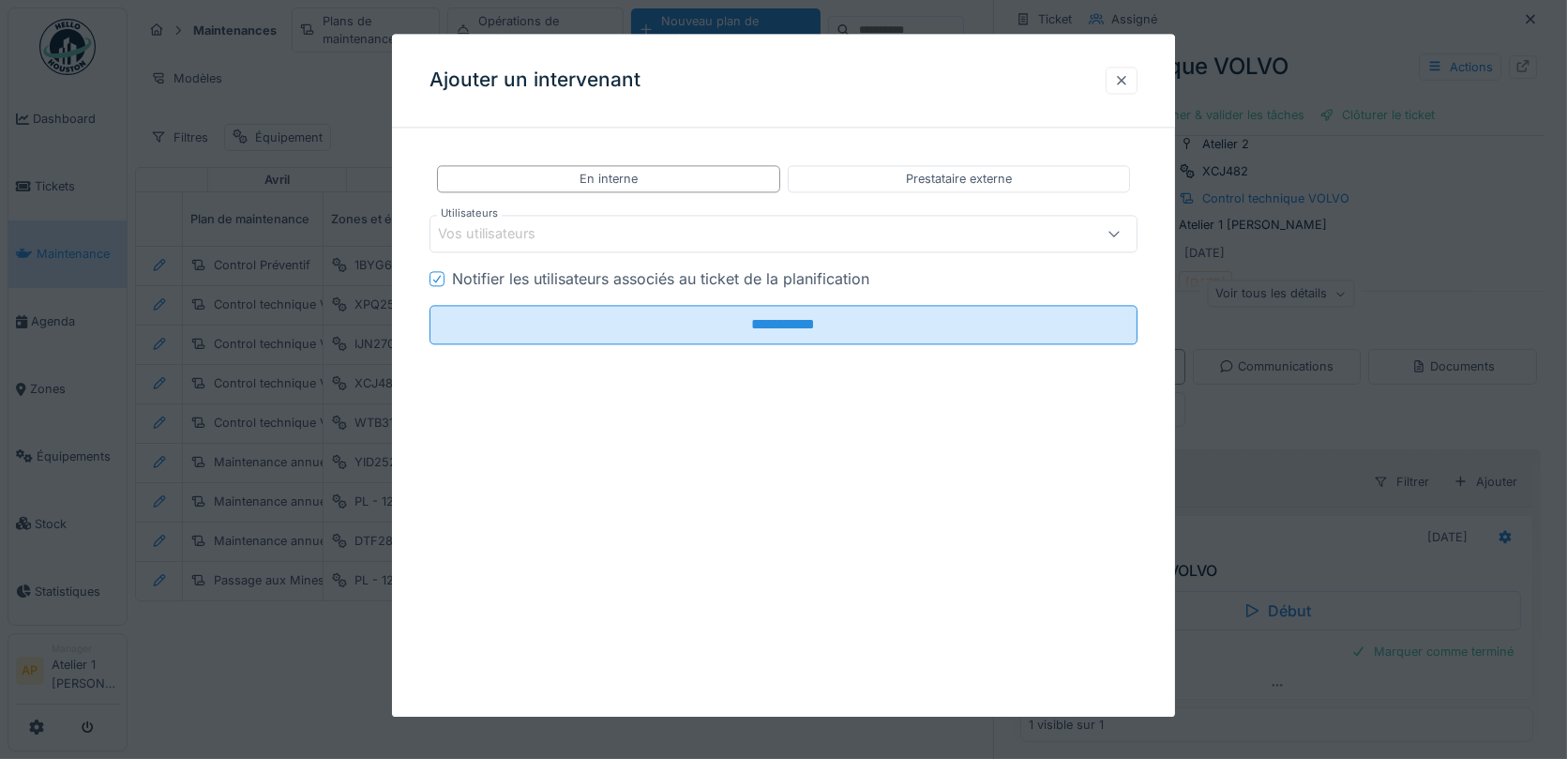
click at [1128, 86] on div at bounding box center [1121, 80] width 15 height 18
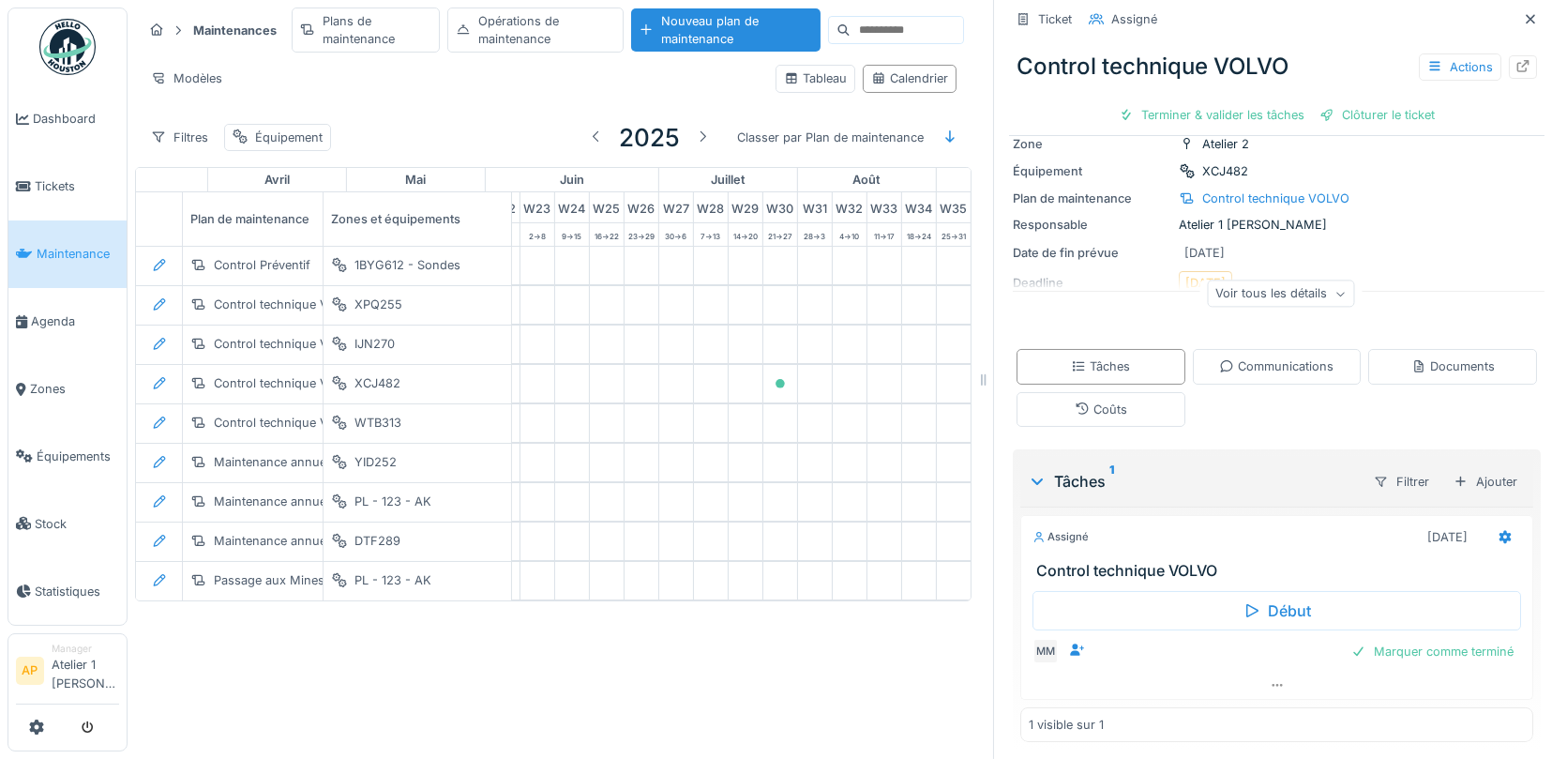
scroll to position [0, 0]
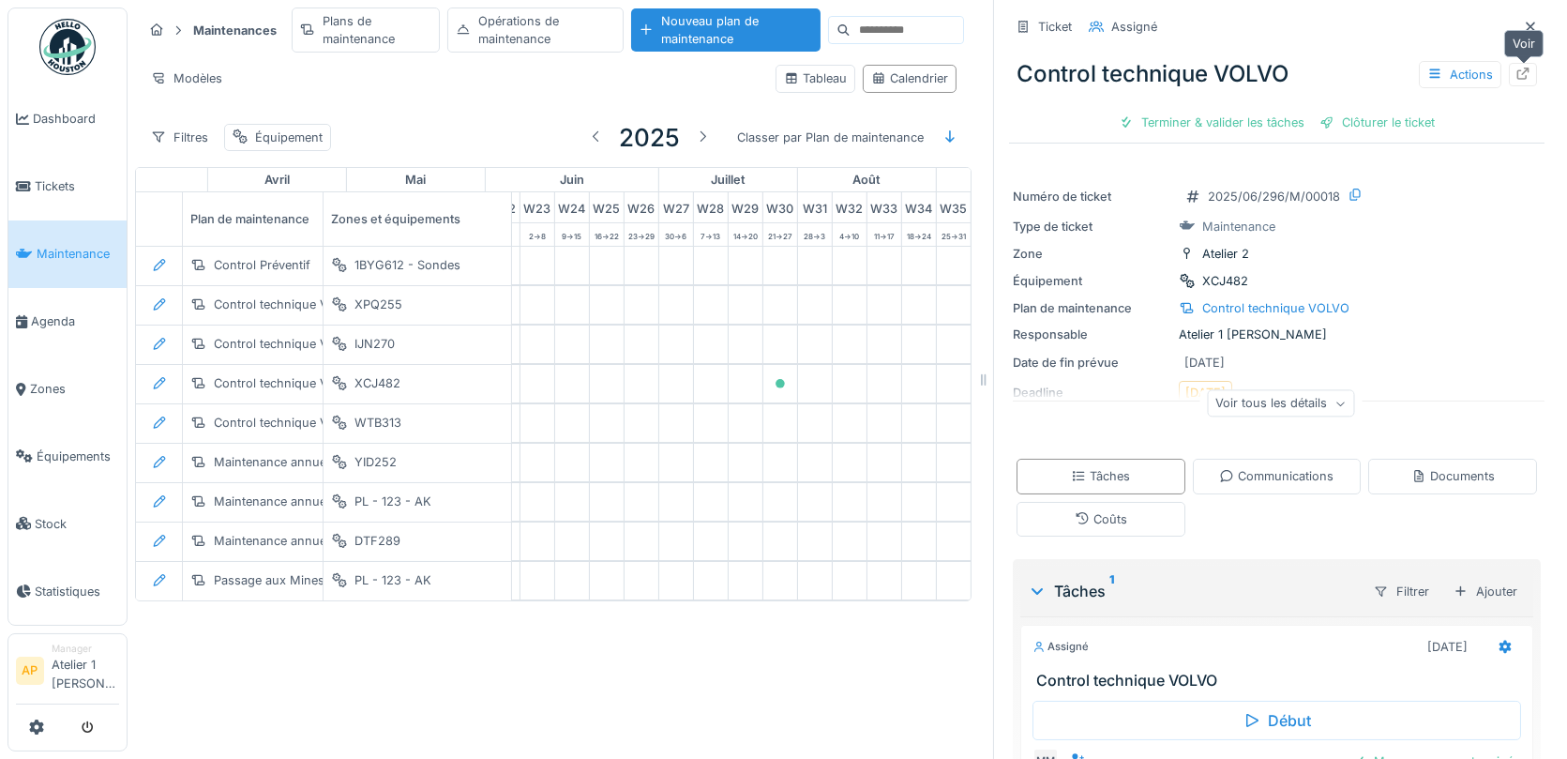
click at [1528, 79] on div at bounding box center [1523, 75] width 15 height 18
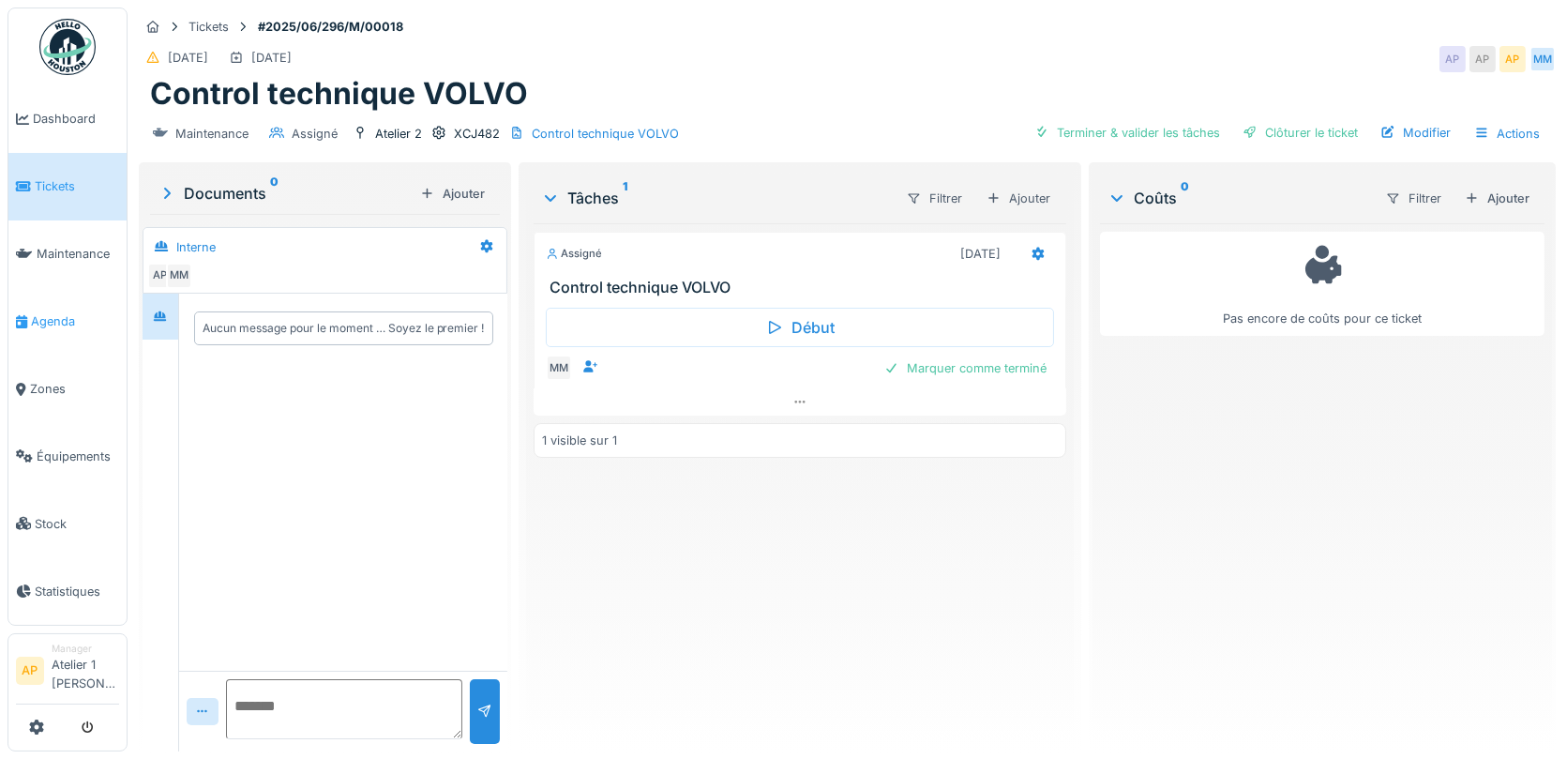
click at [70, 322] on span "Agenda" at bounding box center [75, 321] width 88 height 18
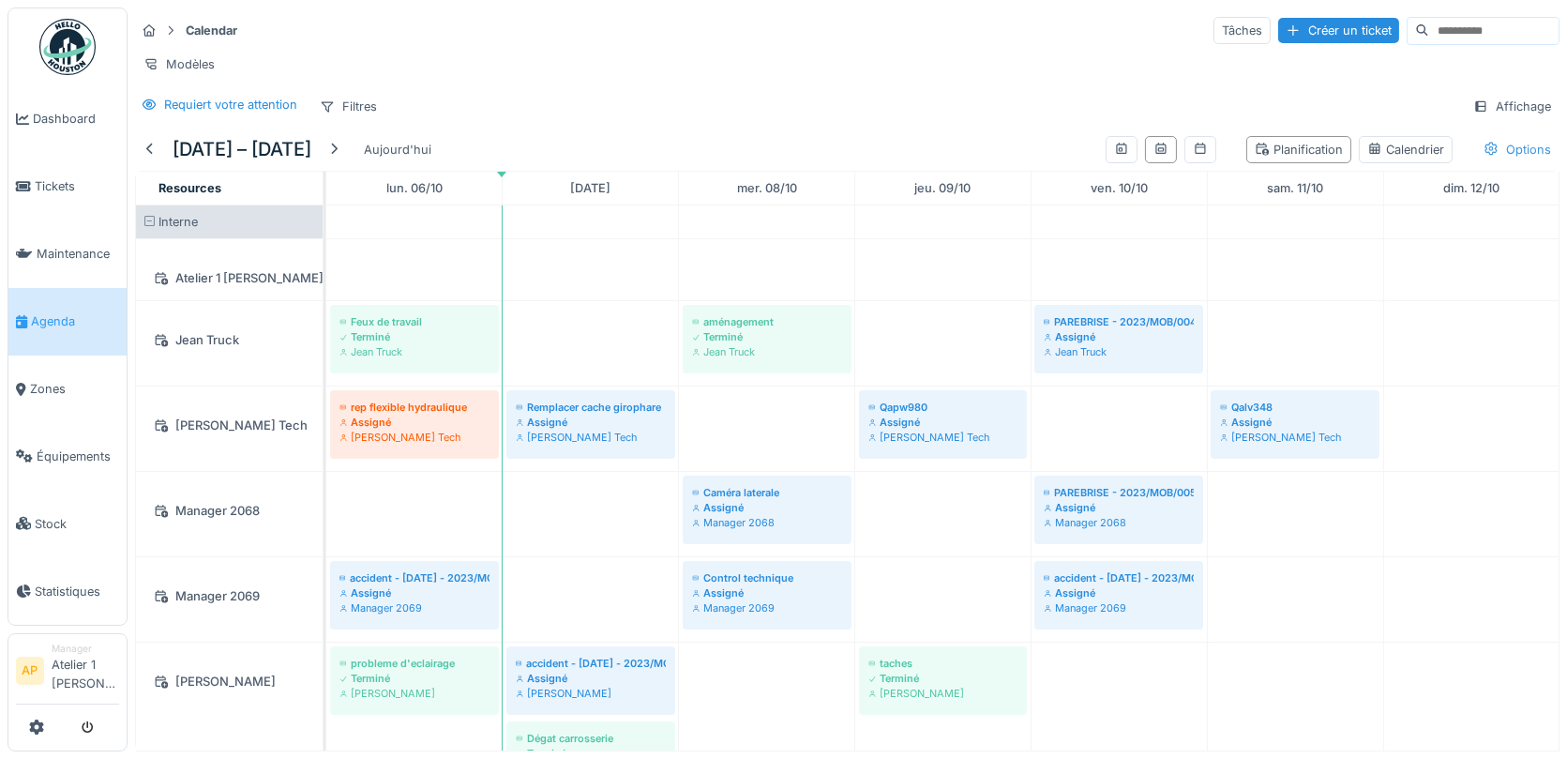
click at [1512, 148] on div "Options" at bounding box center [1518, 149] width 84 height 27
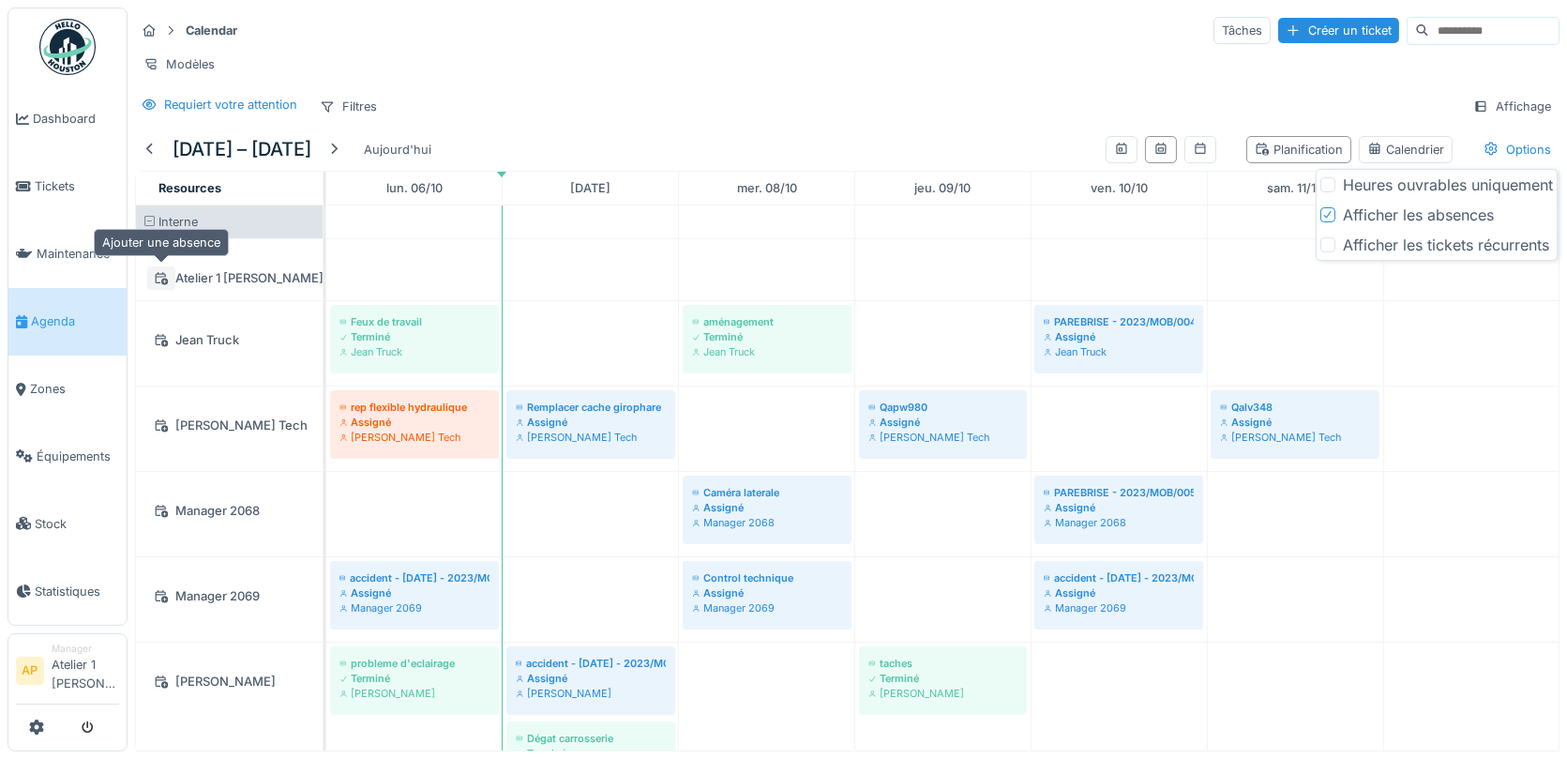
click at [160, 280] on div at bounding box center [161, 278] width 15 height 18
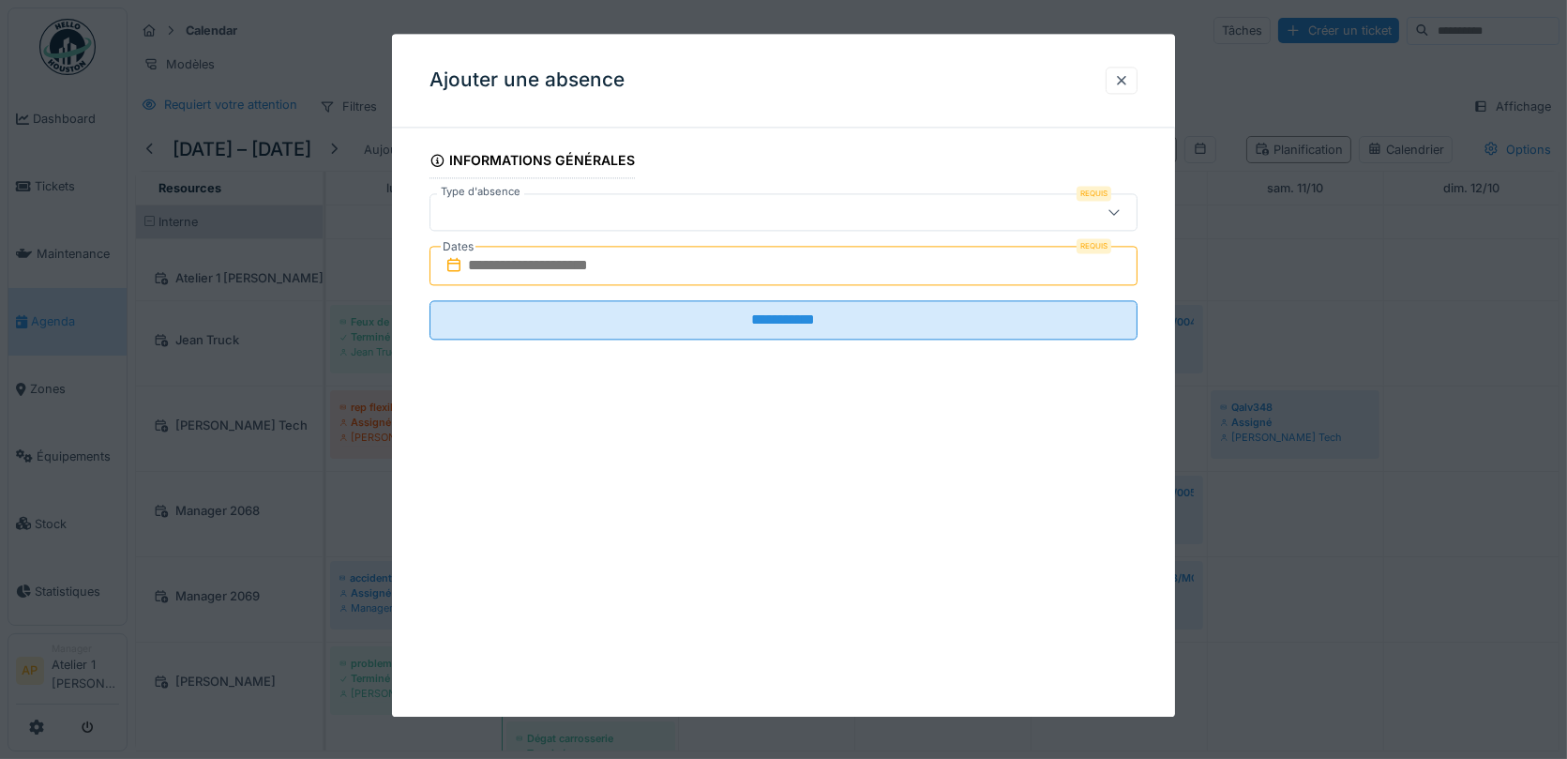
click at [474, 203] on div at bounding box center [742, 213] width 608 height 21
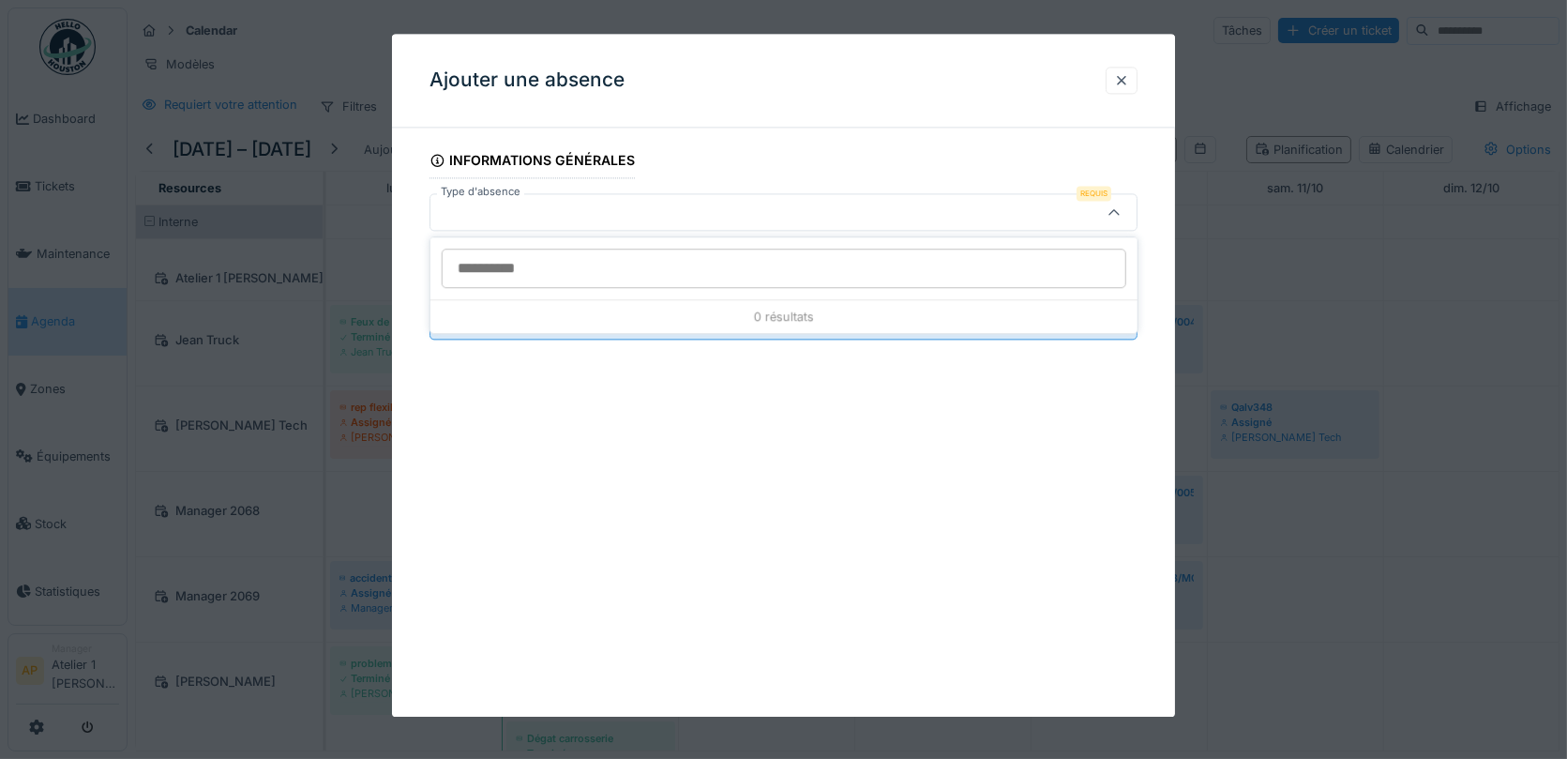
click at [594, 214] on div at bounding box center [742, 213] width 608 height 21
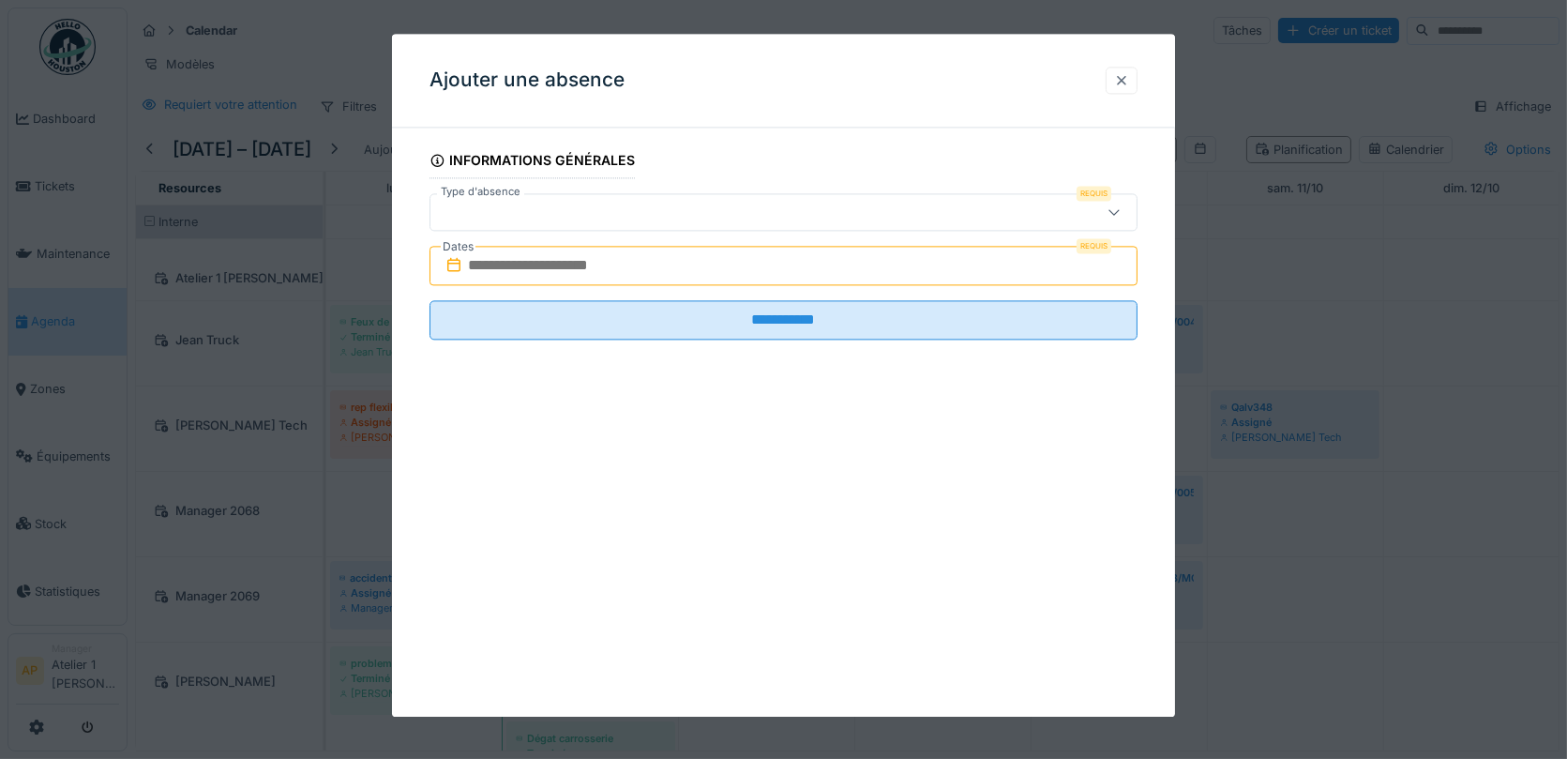
click at [1125, 77] on div at bounding box center [1121, 80] width 15 height 18
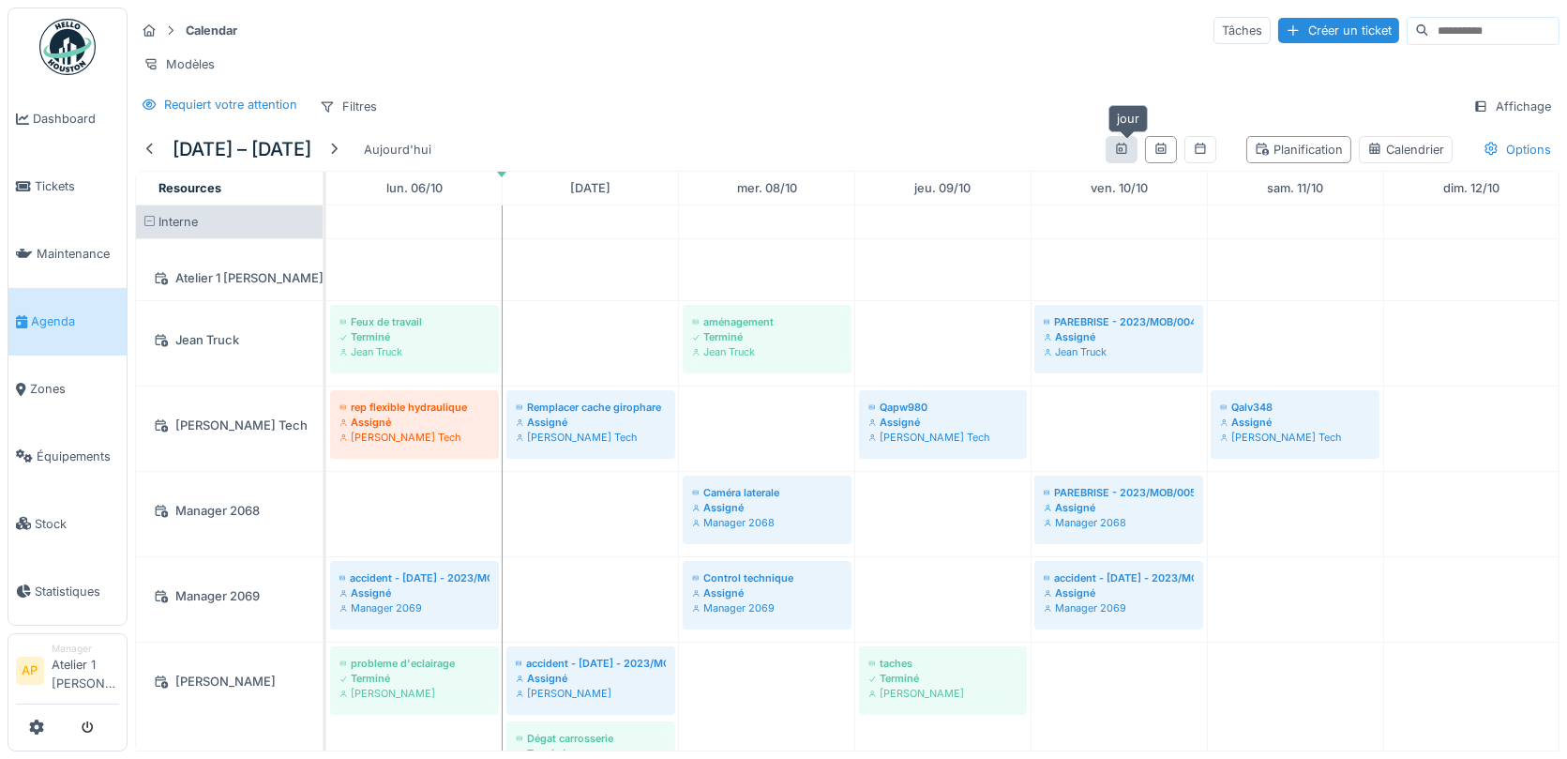
click at [1127, 144] on icon at bounding box center [1121, 148] width 10 height 11
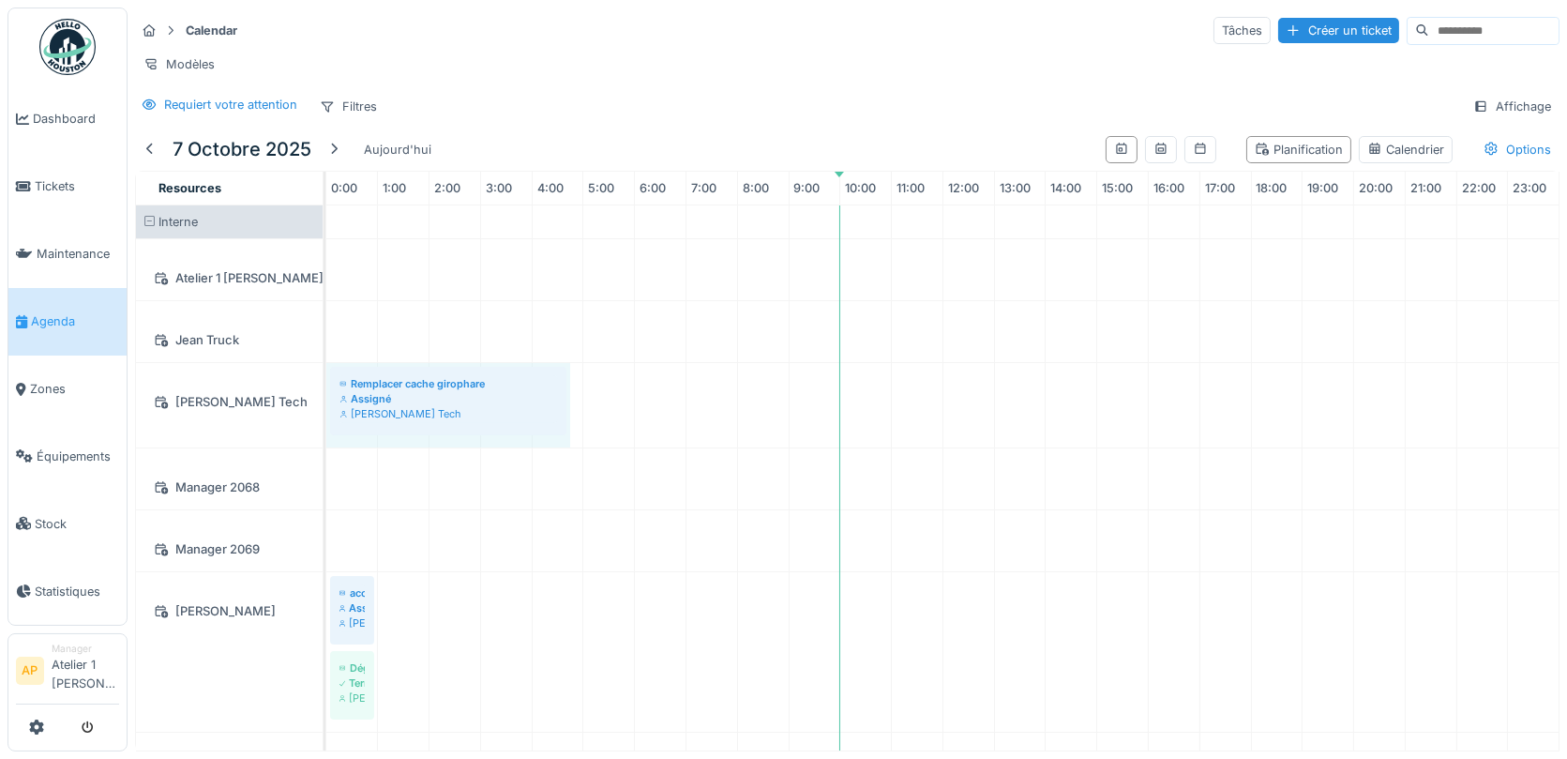
drag, startPoint x: 372, startPoint y: 399, endPoint x: 560, endPoint y: 399, distance: 187.6
click at [326, 399] on div "Remplacer cache girophare Assigné John Tech Remplacer cache girophare Assigné J…" at bounding box center [326, 405] width 0 height 84
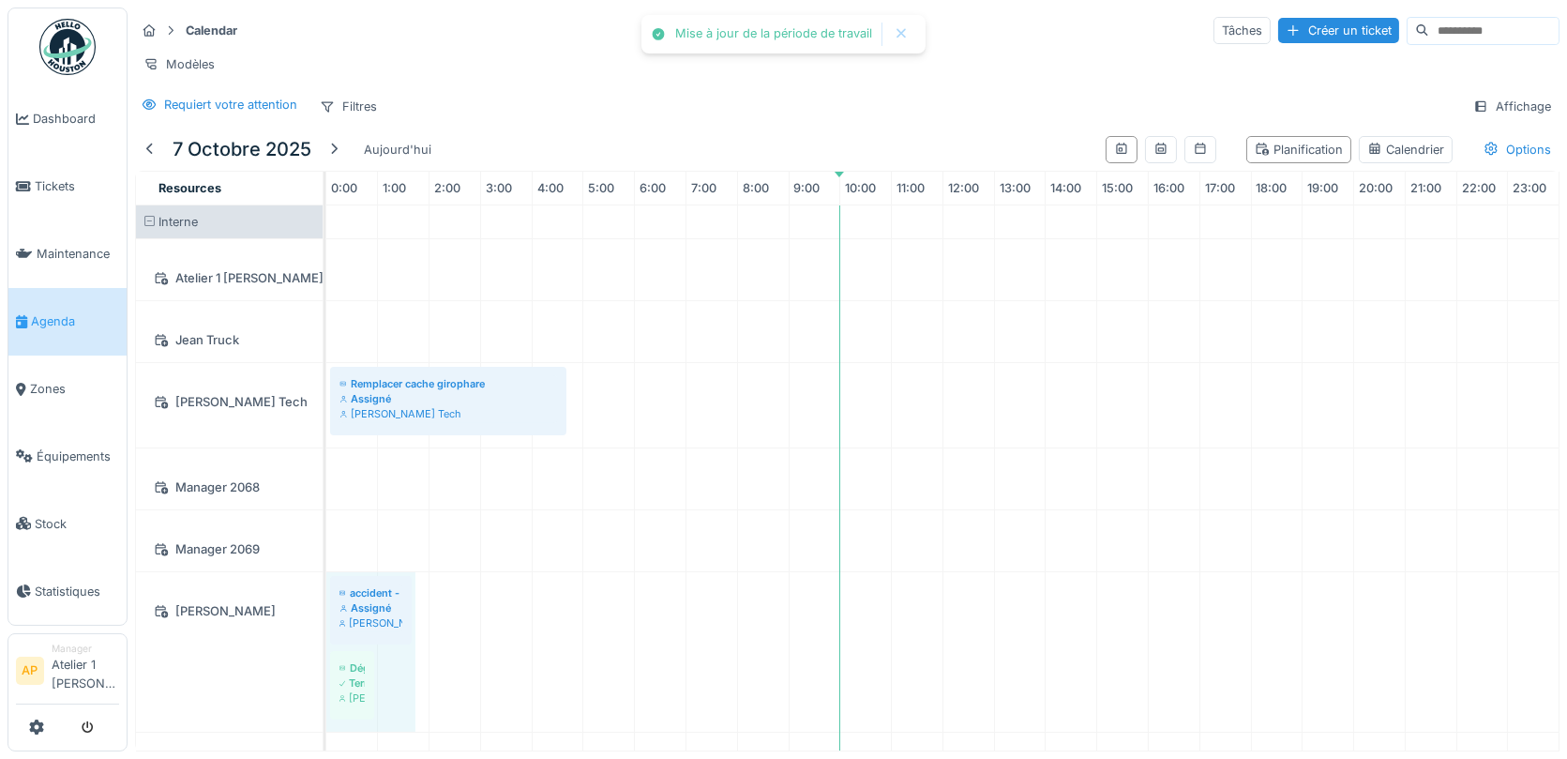
drag, startPoint x: 371, startPoint y: 601, endPoint x: 585, endPoint y: 598, distance: 213.9
click at [326, 598] on div "accident - 27/01/2023 - 2023/MOB/00322 Assigné Mike Mecano Dégat carrosserie Te…" at bounding box center [326, 651] width 0 height 159
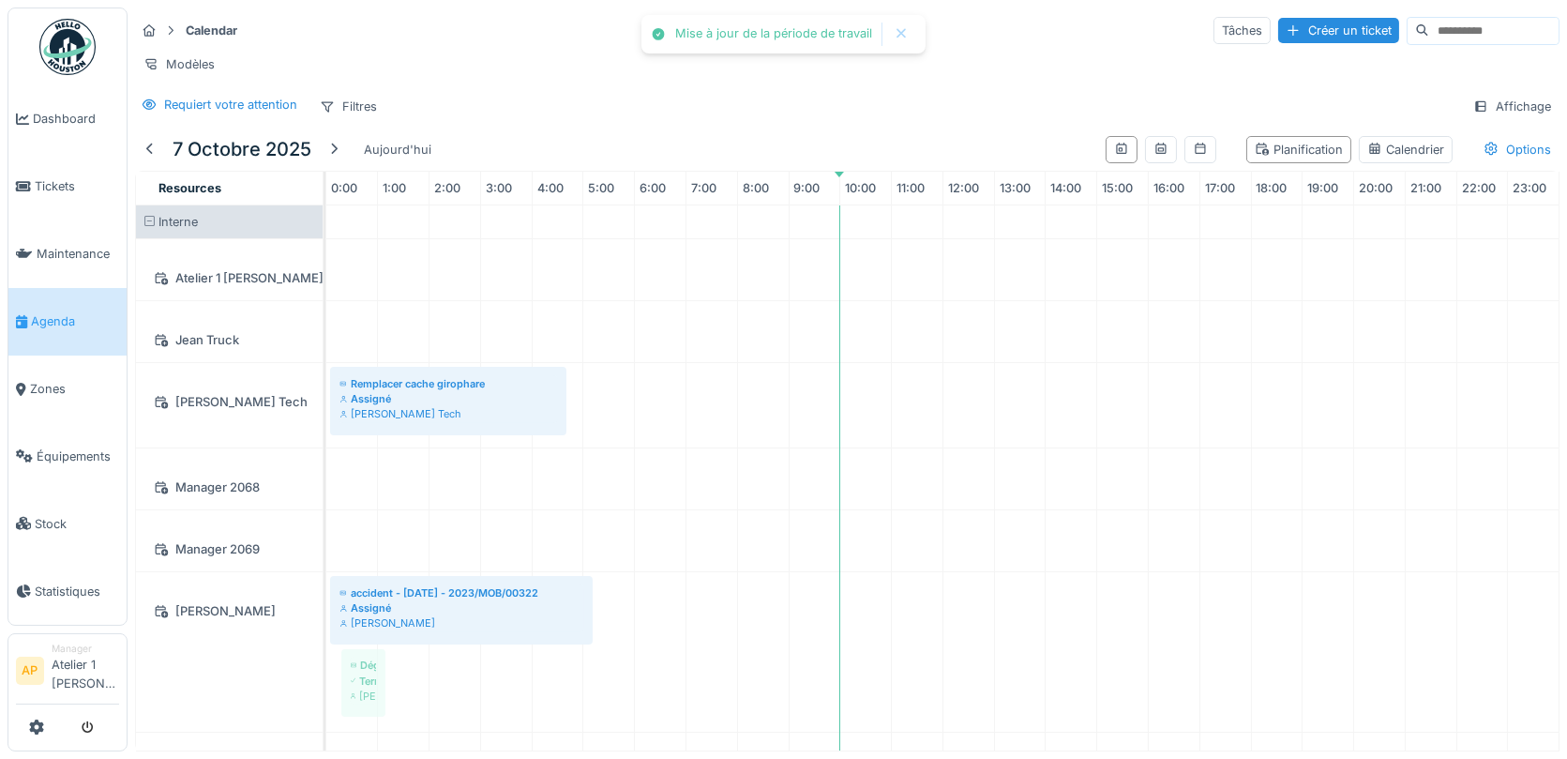
click at [360, 682] on div "Remplacer cache girophare Assigné John Tech accident - 27/01/2023 - 2023/MOB/00…" at bounding box center [942, 561] width 1233 height 712
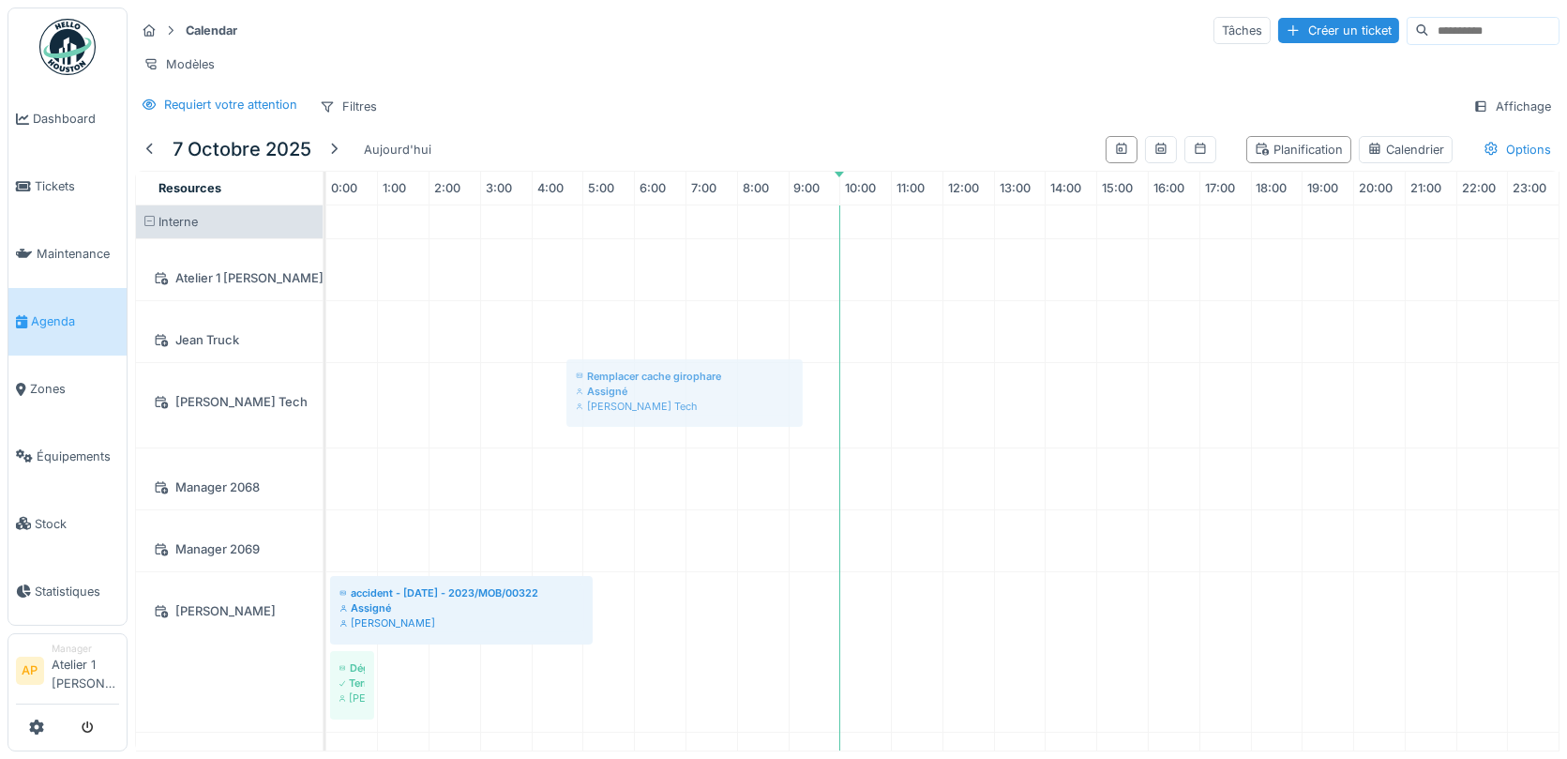
drag, startPoint x: 429, startPoint y: 415, endPoint x: 662, endPoint y: 413, distance: 233.6
click at [662, 413] on div "Remplacer cache girophare Assigné John Tech accident - 27/01/2023 - 2023/MOB/00…" at bounding box center [942, 561] width 1233 height 712
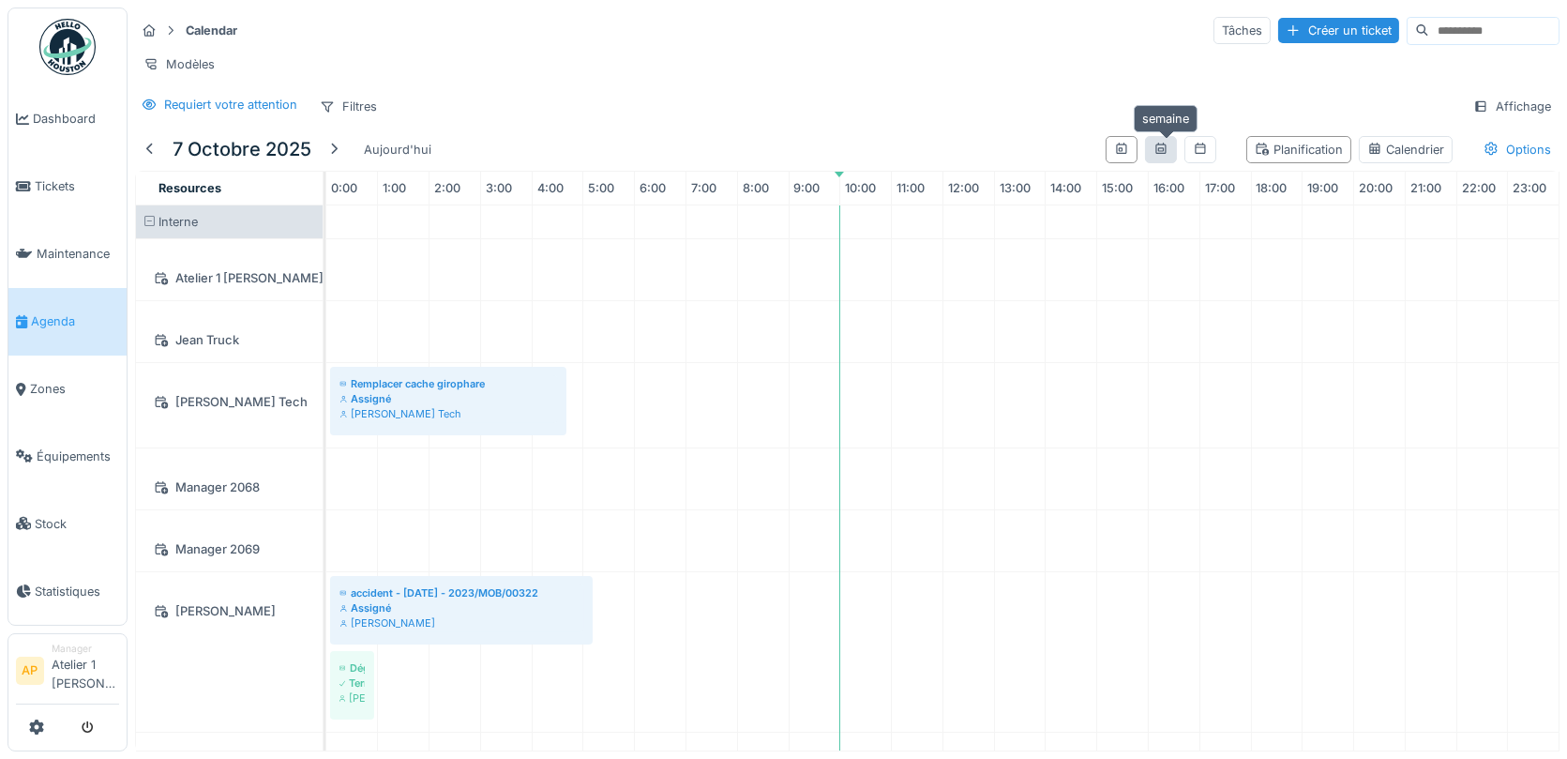
click at [1167, 146] on icon at bounding box center [1161, 149] width 15 height 12
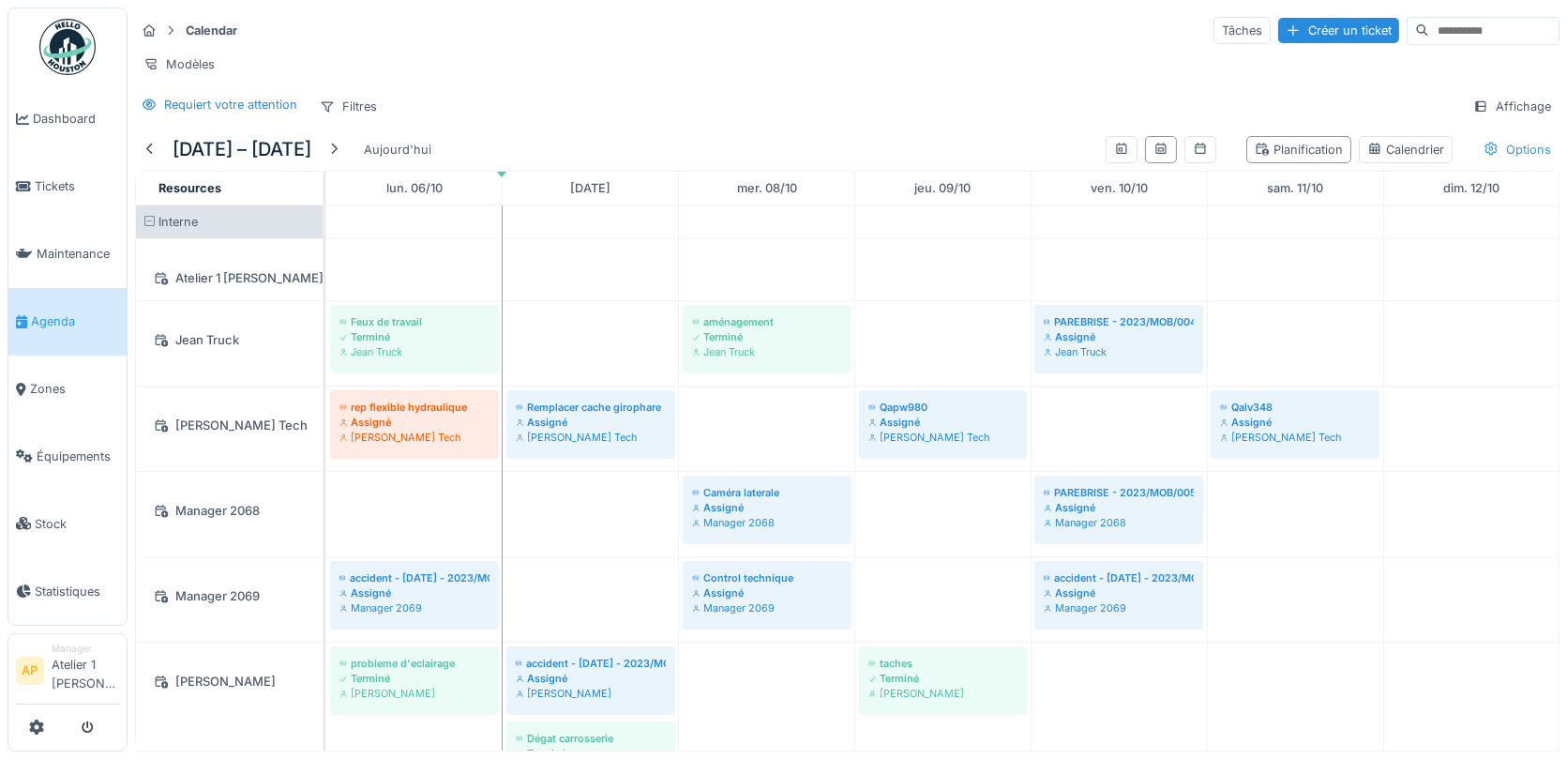
click at [1522, 149] on div "Options" at bounding box center [1518, 149] width 84 height 27
click at [1334, 184] on div at bounding box center [1328, 184] width 15 height 15
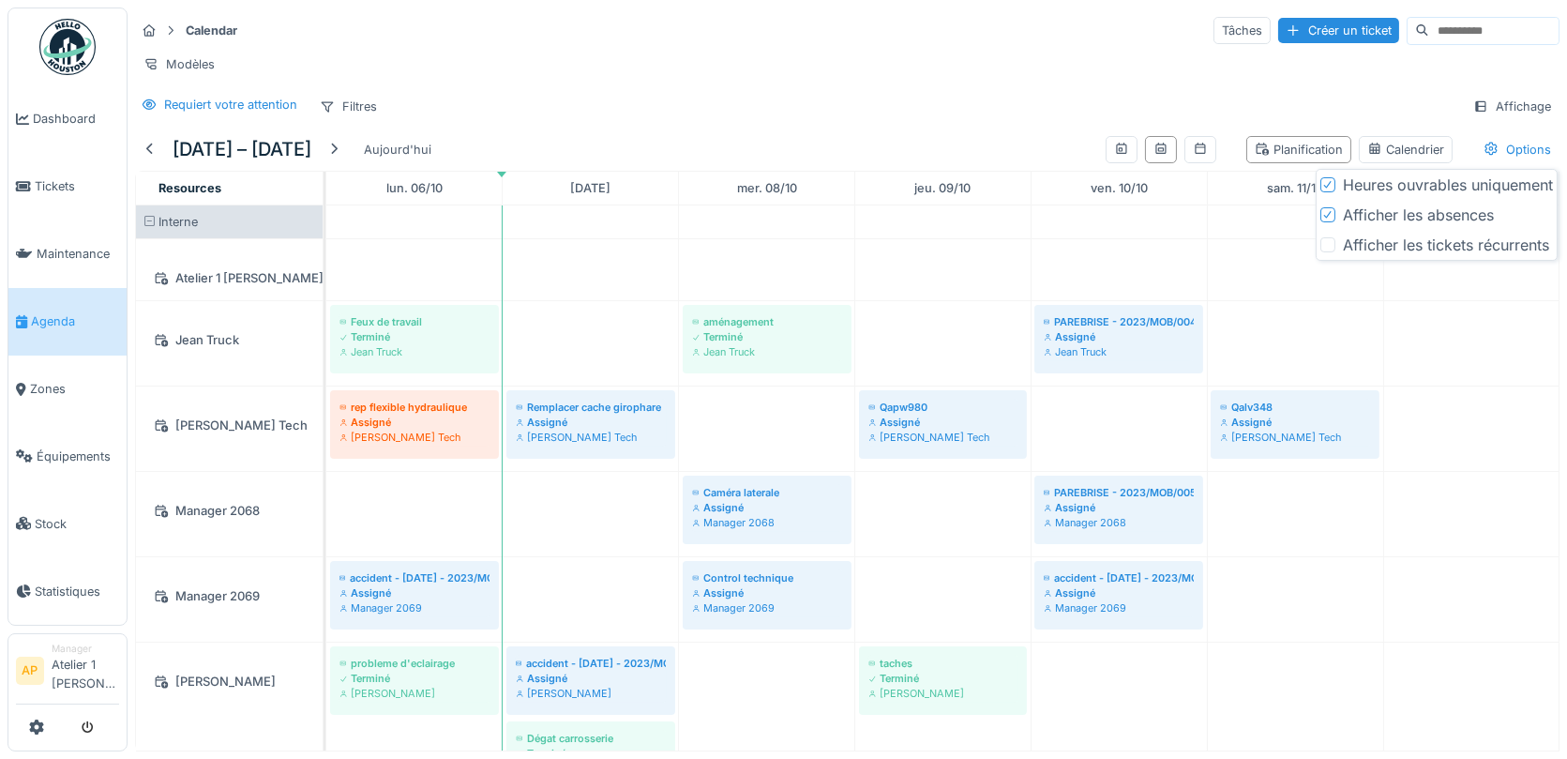
click at [1333, 249] on div at bounding box center [1328, 244] width 15 height 15
click at [1328, 186] on icon at bounding box center [1328, 184] width 11 height 9
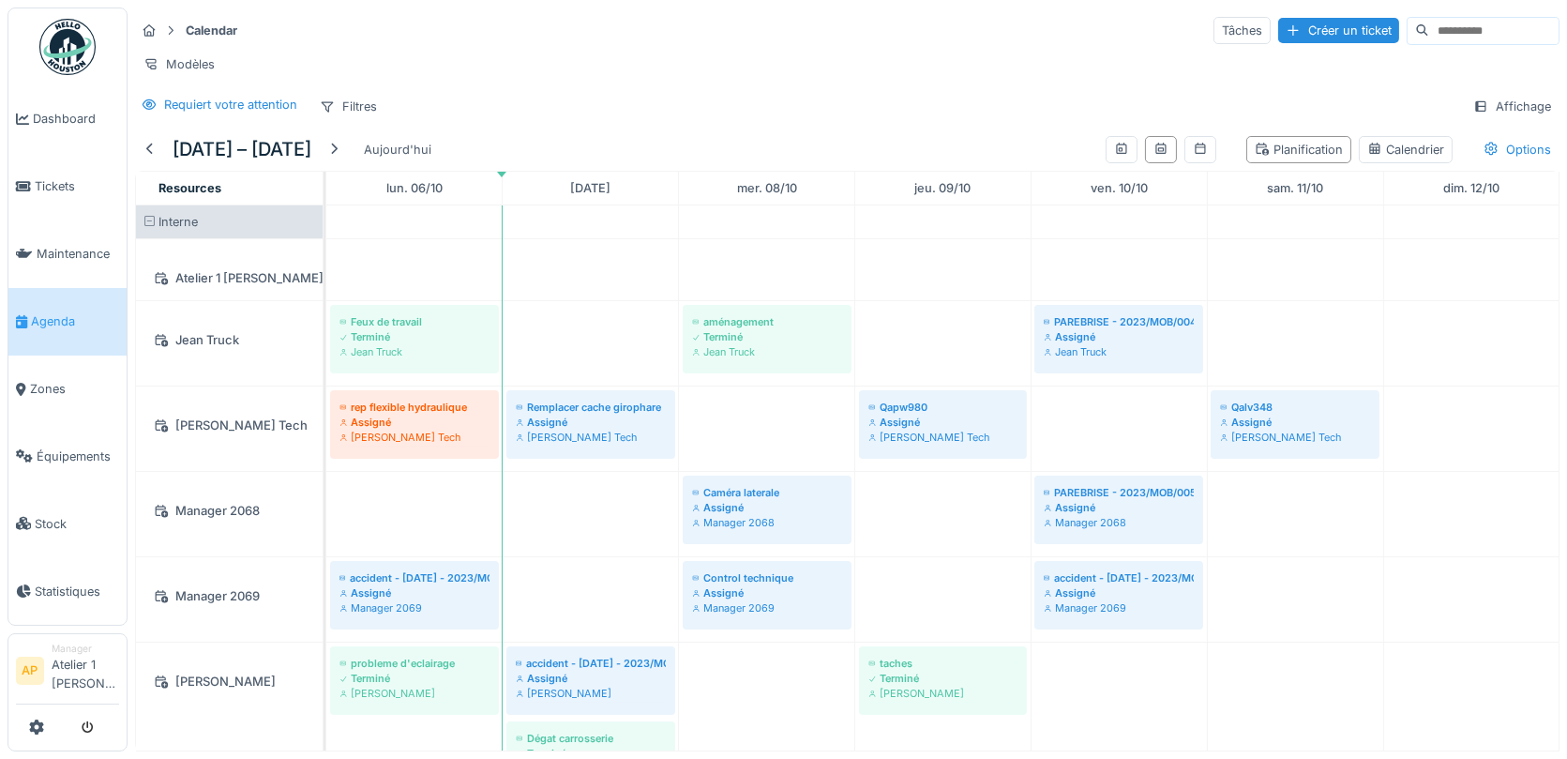
click at [1012, 93] on div "Requiert votre attention Filtres Affichage" at bounding box center [847, 106] width 1425 height 27
click at [155, 144] on div at bounding box center [150, 150] width 15 height 18
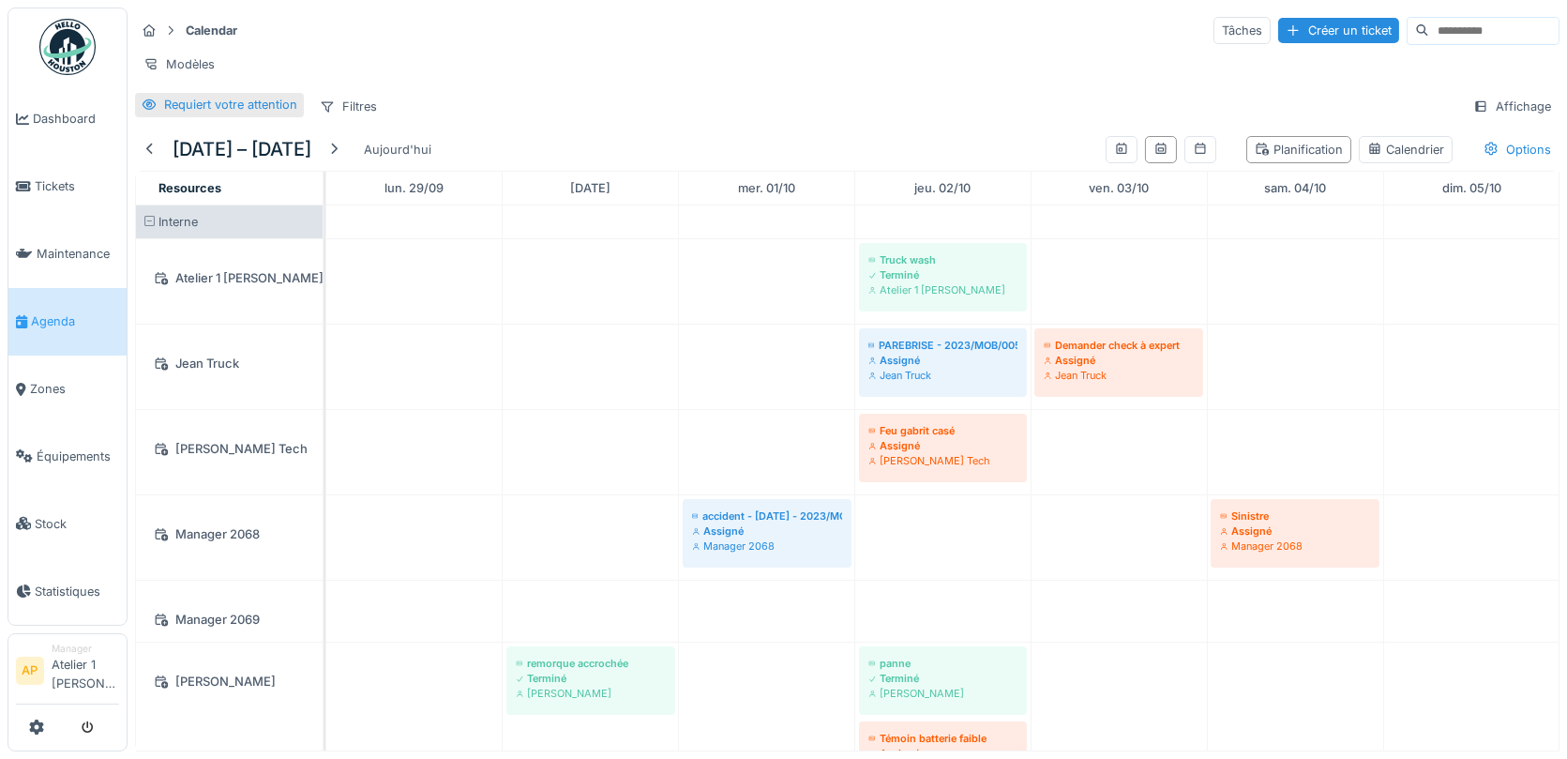
click at [207, 112] on div "Requiert votre attention" at bounding box center [219, 104] width 169 height 23
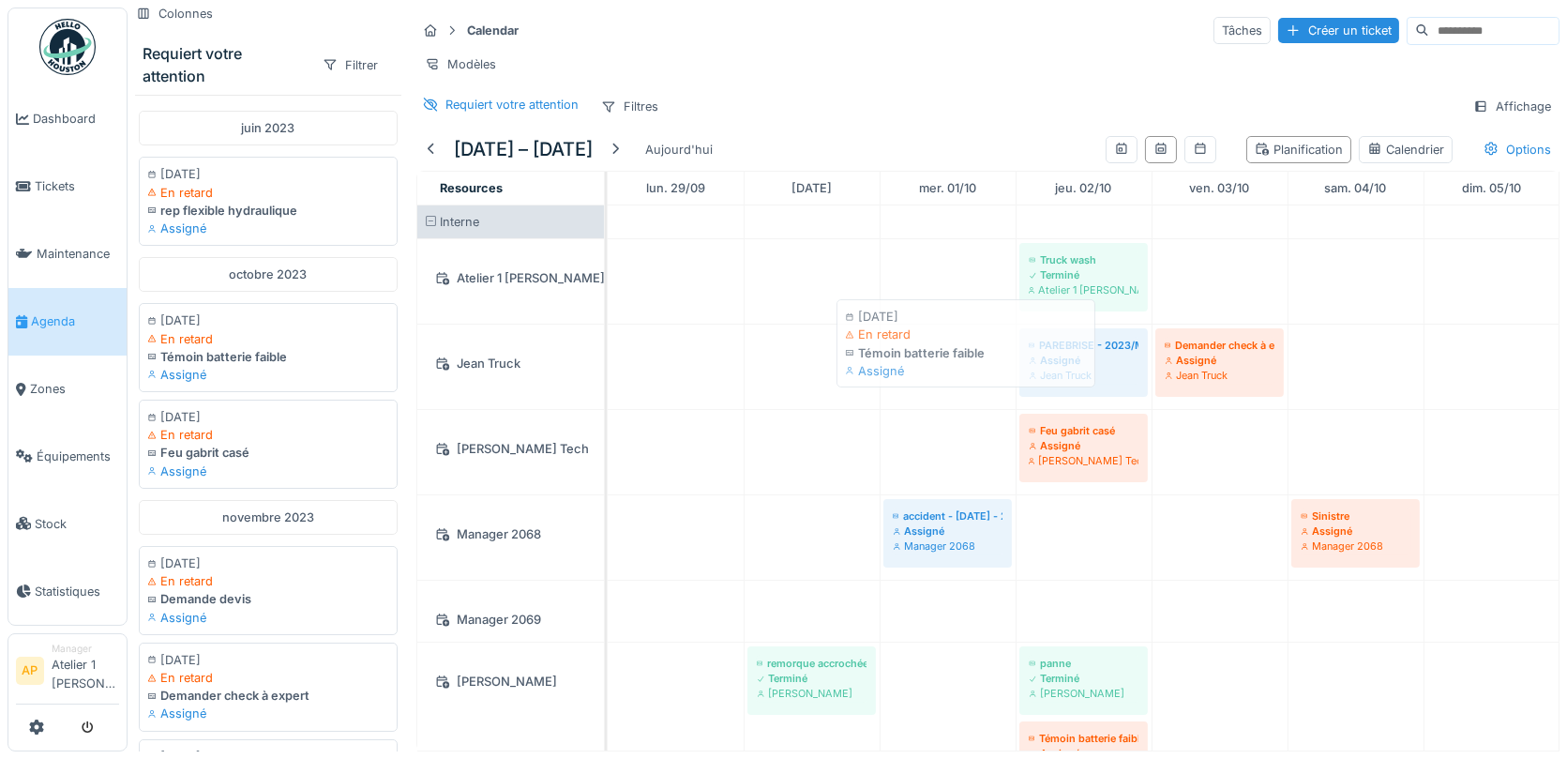
drag, startPoint x: 215, startPoint y: 344, endPoint x: 912, endPoint y: 343, distance: 697.0
click at [912, 343] on div "Colonnes Requiert votre attention Filtrer [DATE] [DATE] En retard rep flexible …" at bounding box center [848, 379] width 1440 height 759
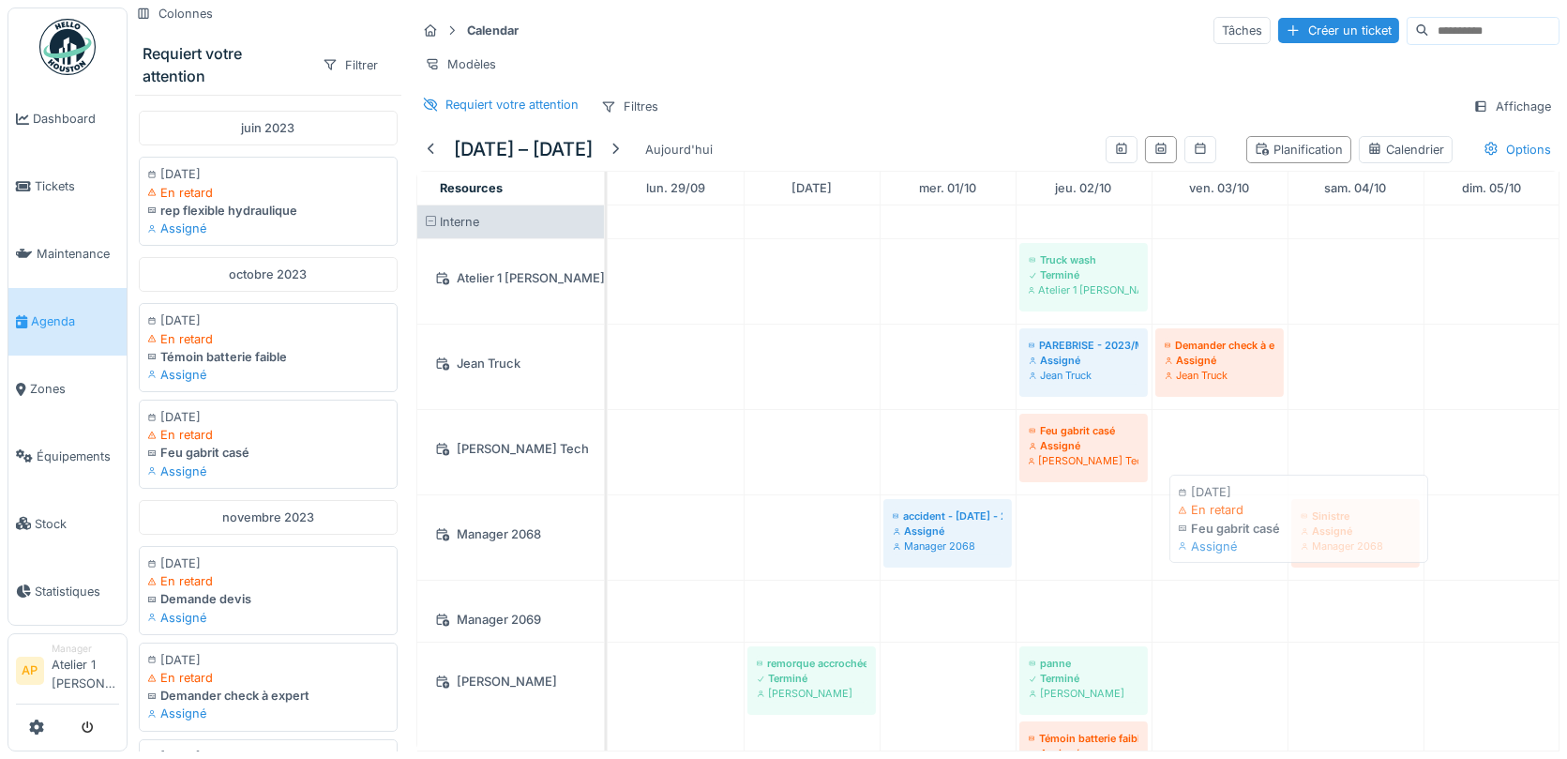
drag, startPoint x: 168, startPoint y: 447, endPoint x: 1178, endPoint y: 539, distance: 1014.4
click at [1178, 539] on div "Colonnes Requiert votre attention Filtrer [DATE] [DATE] En retard rep flexible …" at bounding box center [848, 379] width 1440 height 759
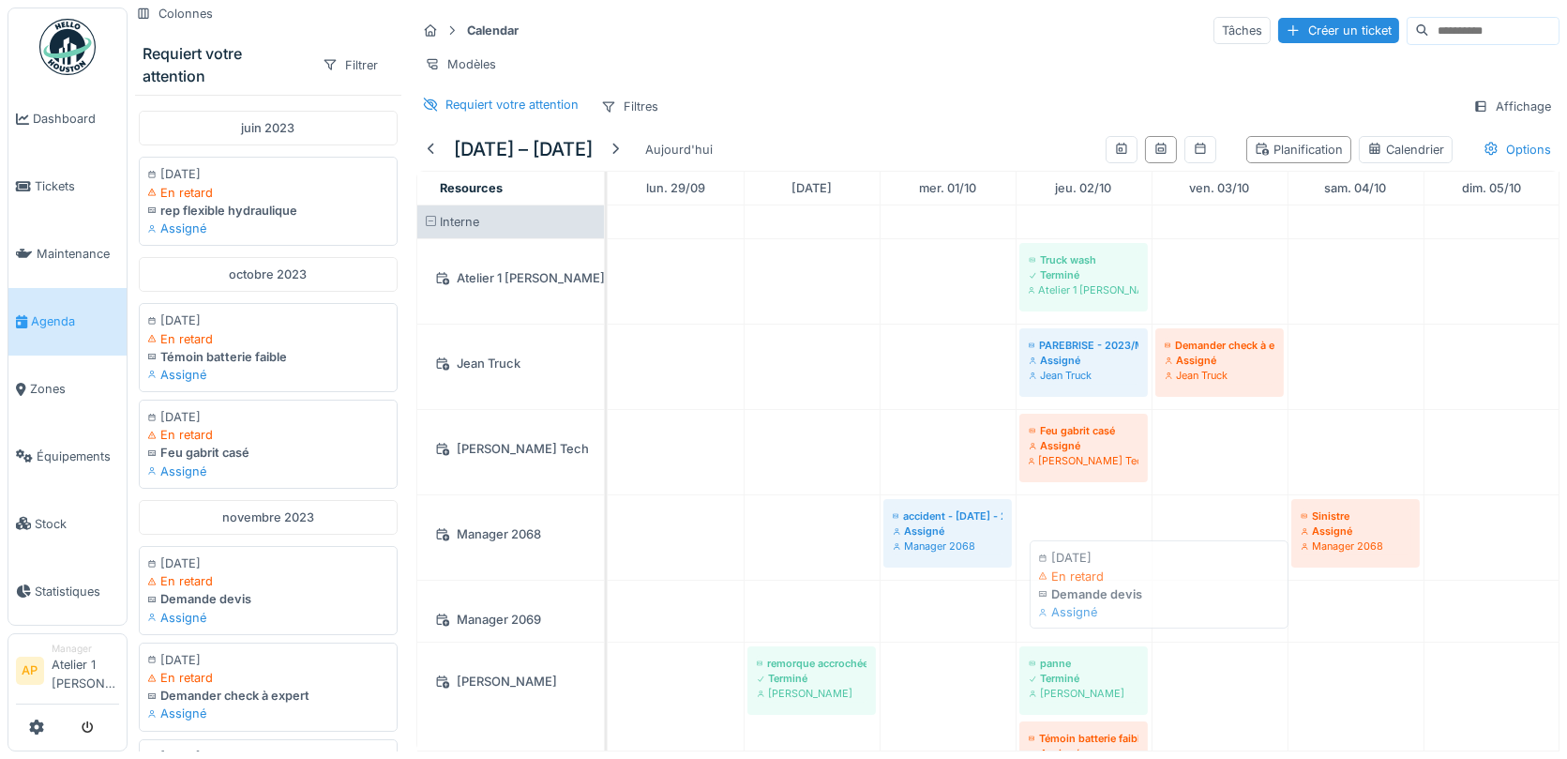
drag, startPoint x: 207, startPoint y: 604, endPoint x: 1107, endPoint y: 599, distance: 899.6
click at [1108, 599] on div "Colonnes Requiert votre attention Filtrer [DATE] [DATE] En retard rep flexible …" at bounding box center [848, 379] width 1440 height 759
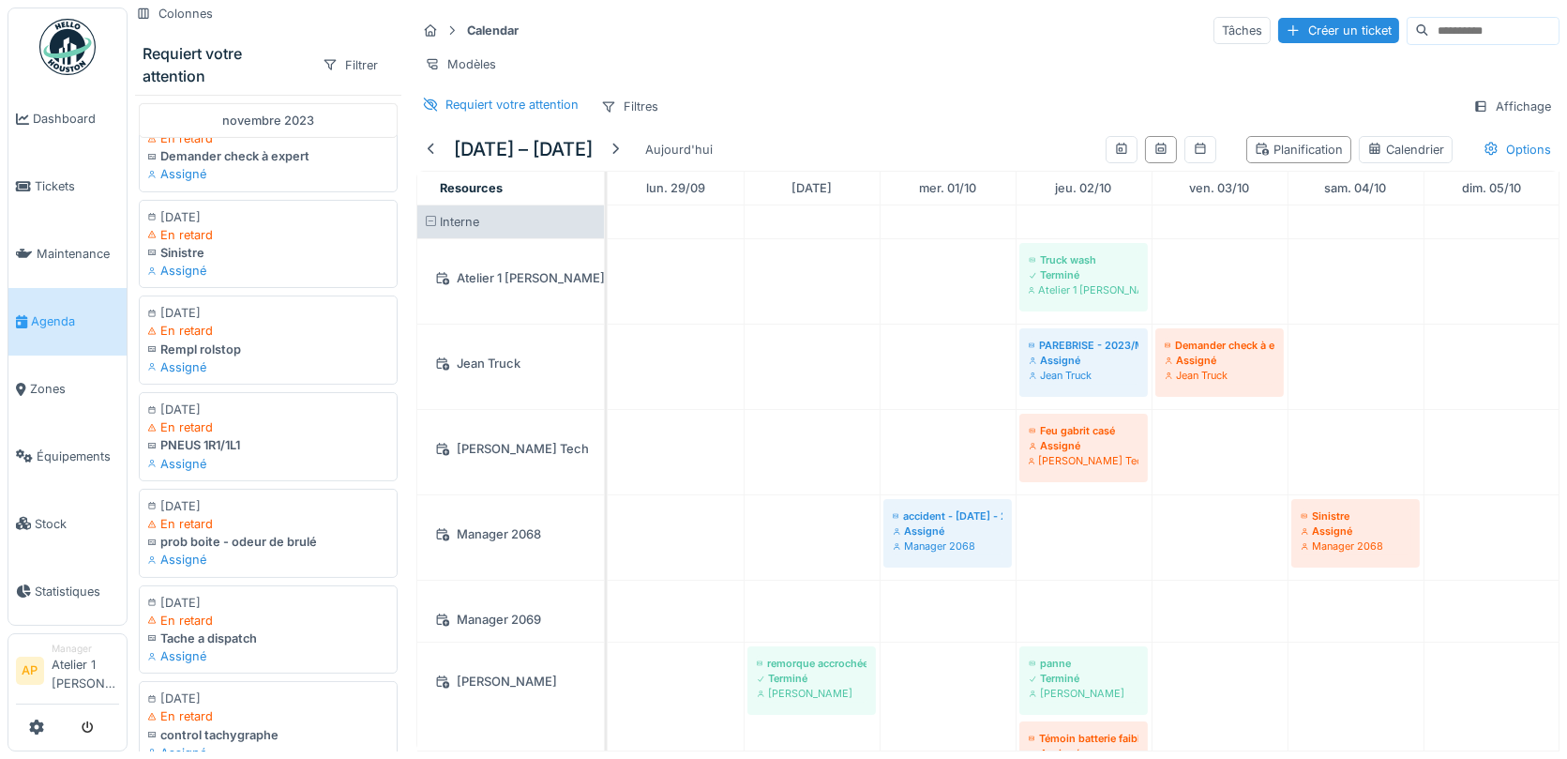
scroll to position [558, 0]
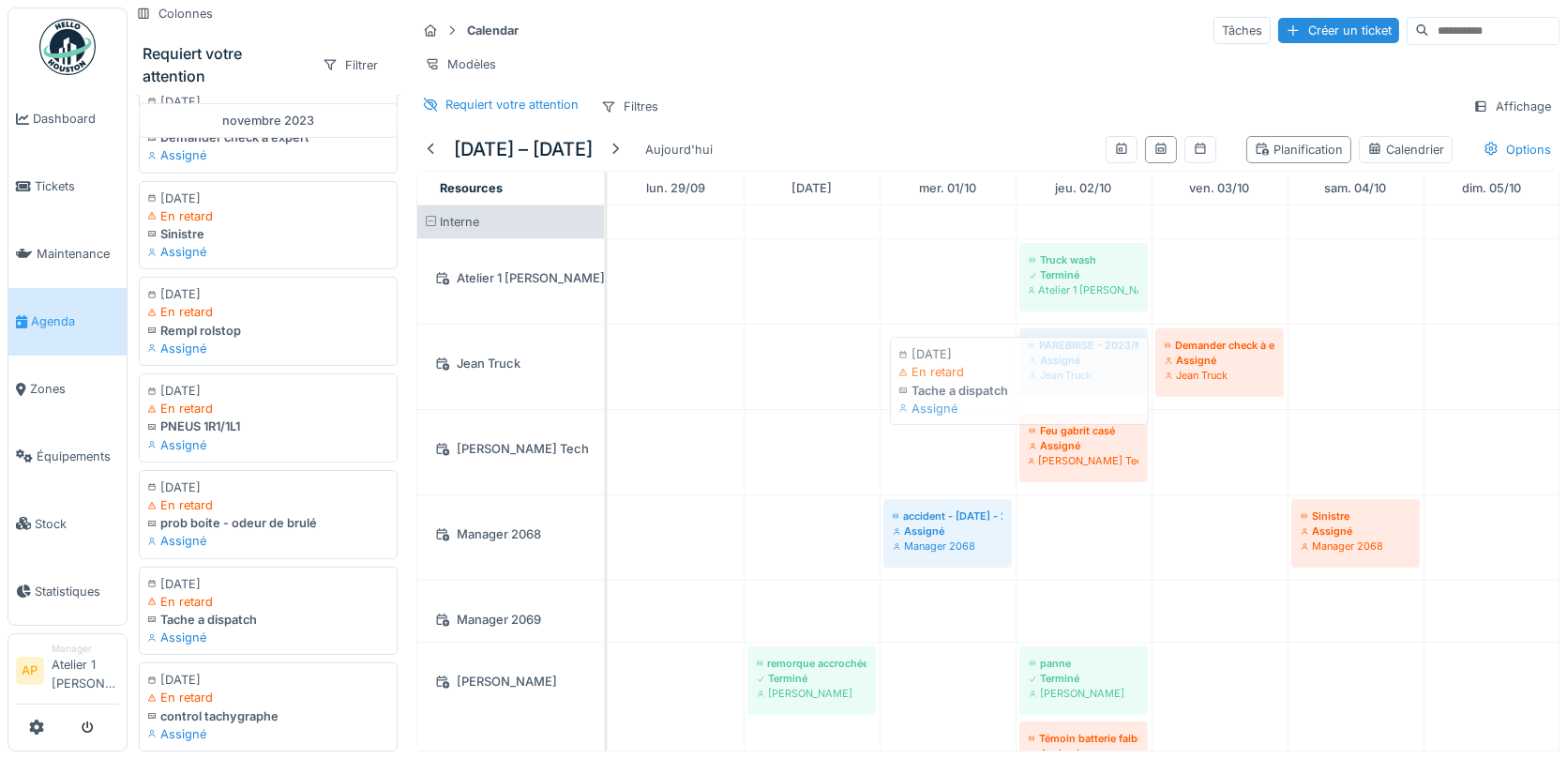
drag, startPoint x: 194, startPoint y: 607, endPoint x: 929, endPoint y: 362, distance: 774.2
click at [929, 362] on div "Colonnes Requiert votre attention Filtrer [DATE] [DATE] En retard rep flexible …" at bounding box center [848, 379] width 1440 height 759
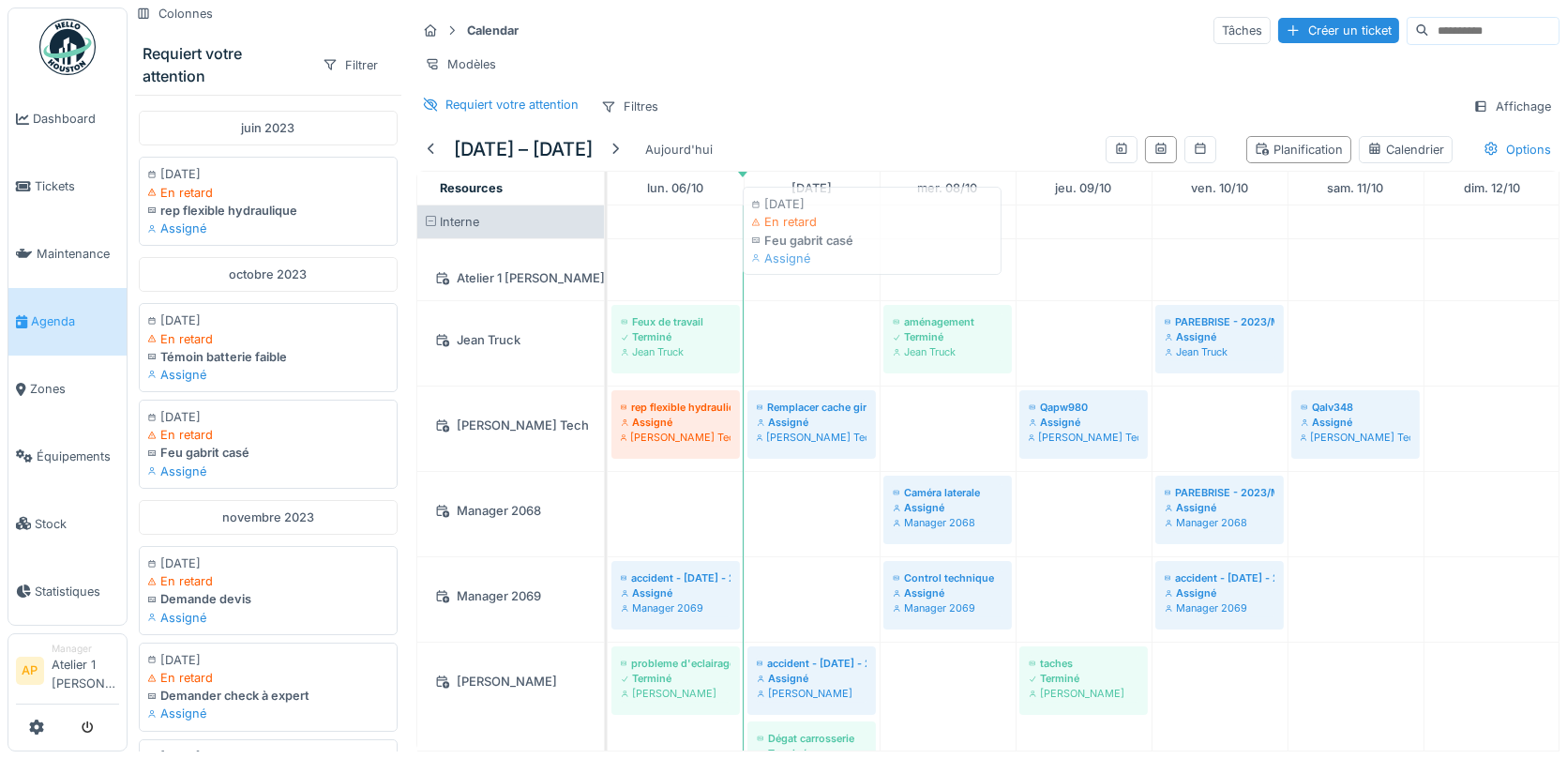
drag, startPoint x: 233, startPoint y: 451, endPoint x: 837, endPoint y: 239, distance: 640.2
click at [837, 239] on div "Colonnes Requiert votre attention Filtrer [DATE] [DATE] En retard rep flexible …" at bounding box center [848, 379] width 1440 height 759
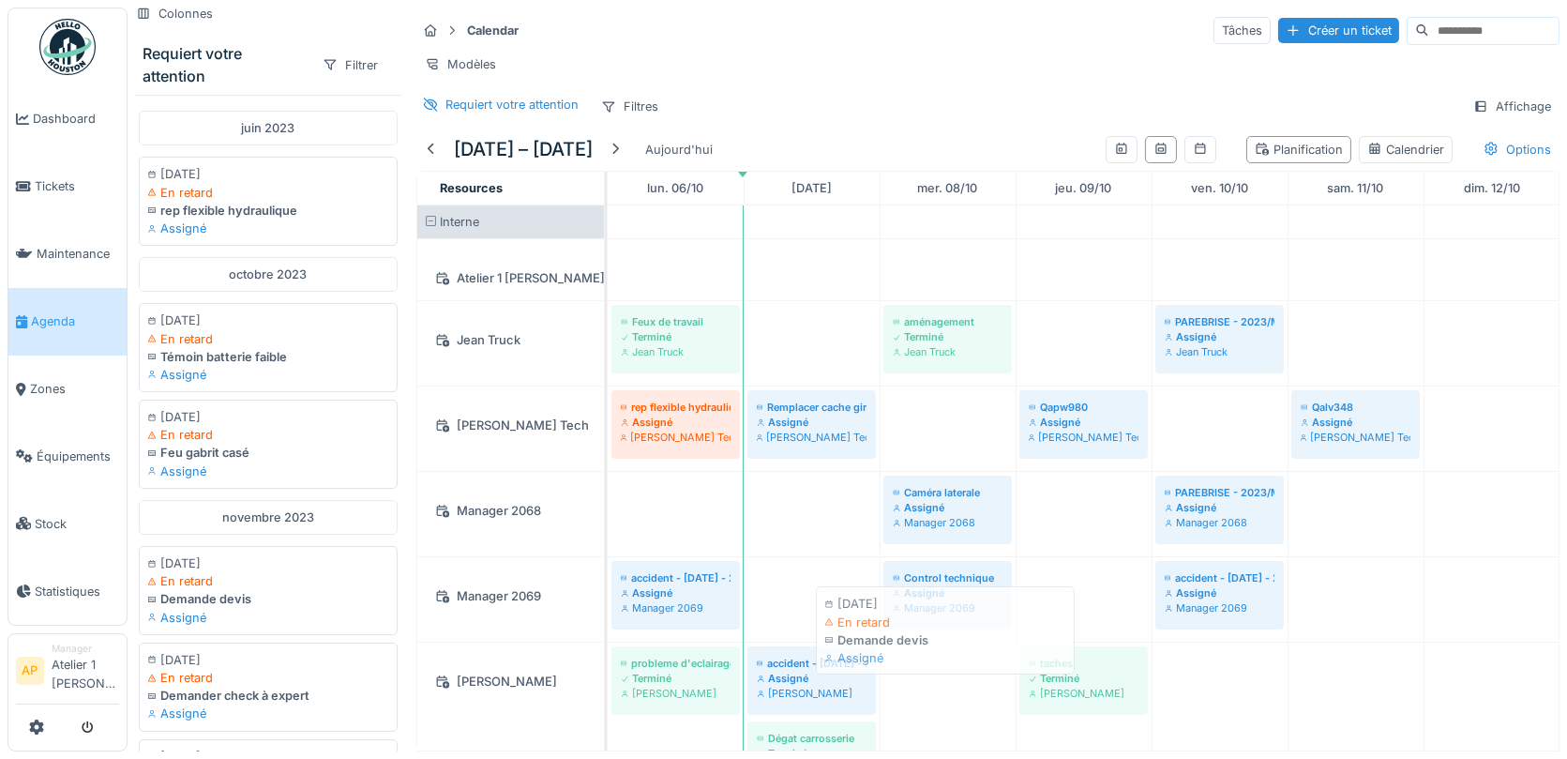
scroll to position [16, 0]
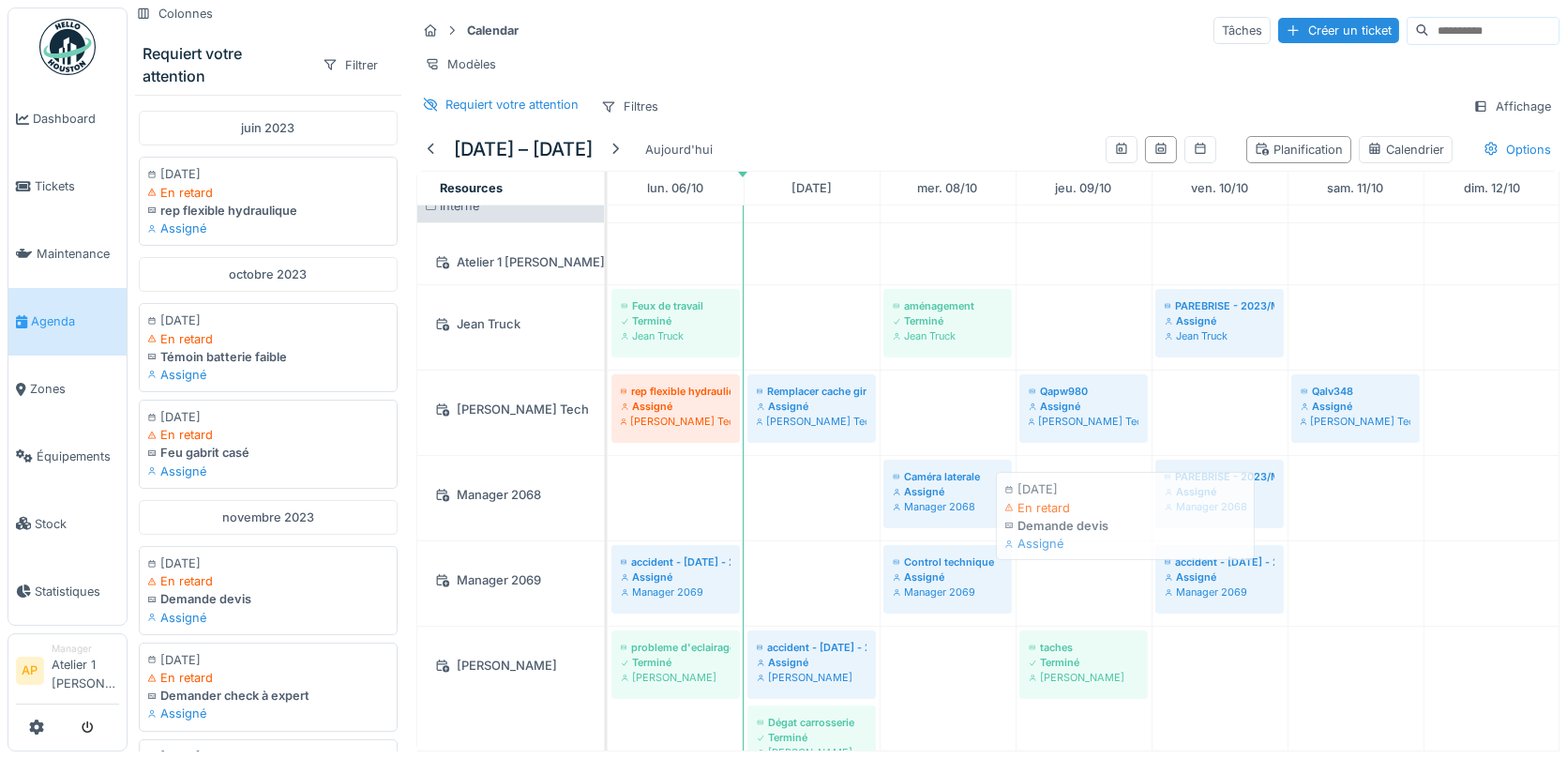
drag, startPoint x: 216, startPoint y: 616, endPoint x: 1073, endPoint y: 545, distance: 860.3
click at [1073, 545] on div "Colonnes Requiert votre attention Filtrer [DATE] [DATE] En retard rep flexible …" at bounding box center [848, 379] width 1440 height 759
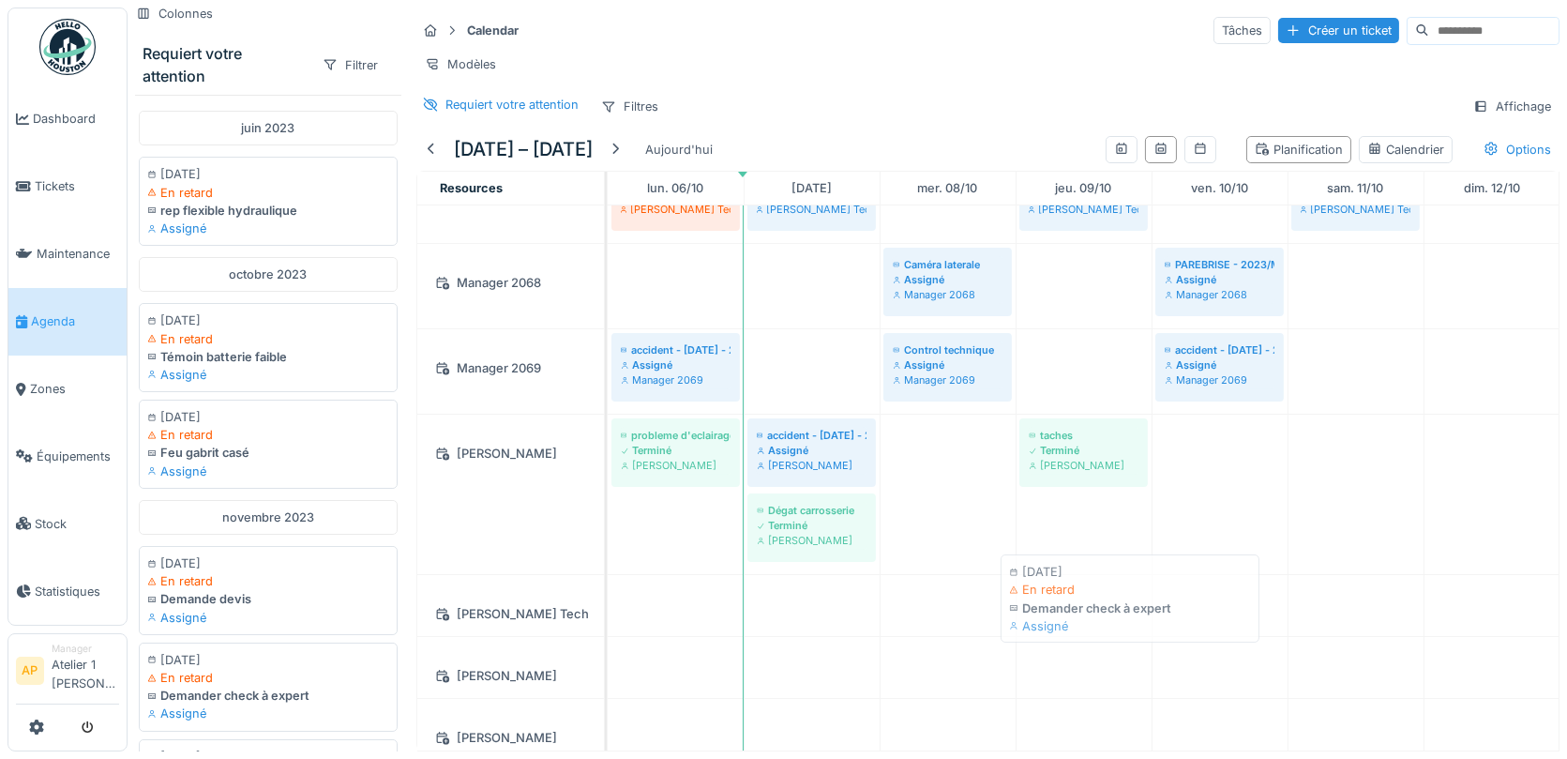
drag, startPoint x: 187, startPoint y: 685, endPoint x: 1045, endPoint y: 599, distance: 862.5
click at [1045, 599] on div "Colonnes Requiert votre attention Filtrer [DATE] [DATE] En retard rep flexible …" at bounding box center [848, 379] width 1440 height 759
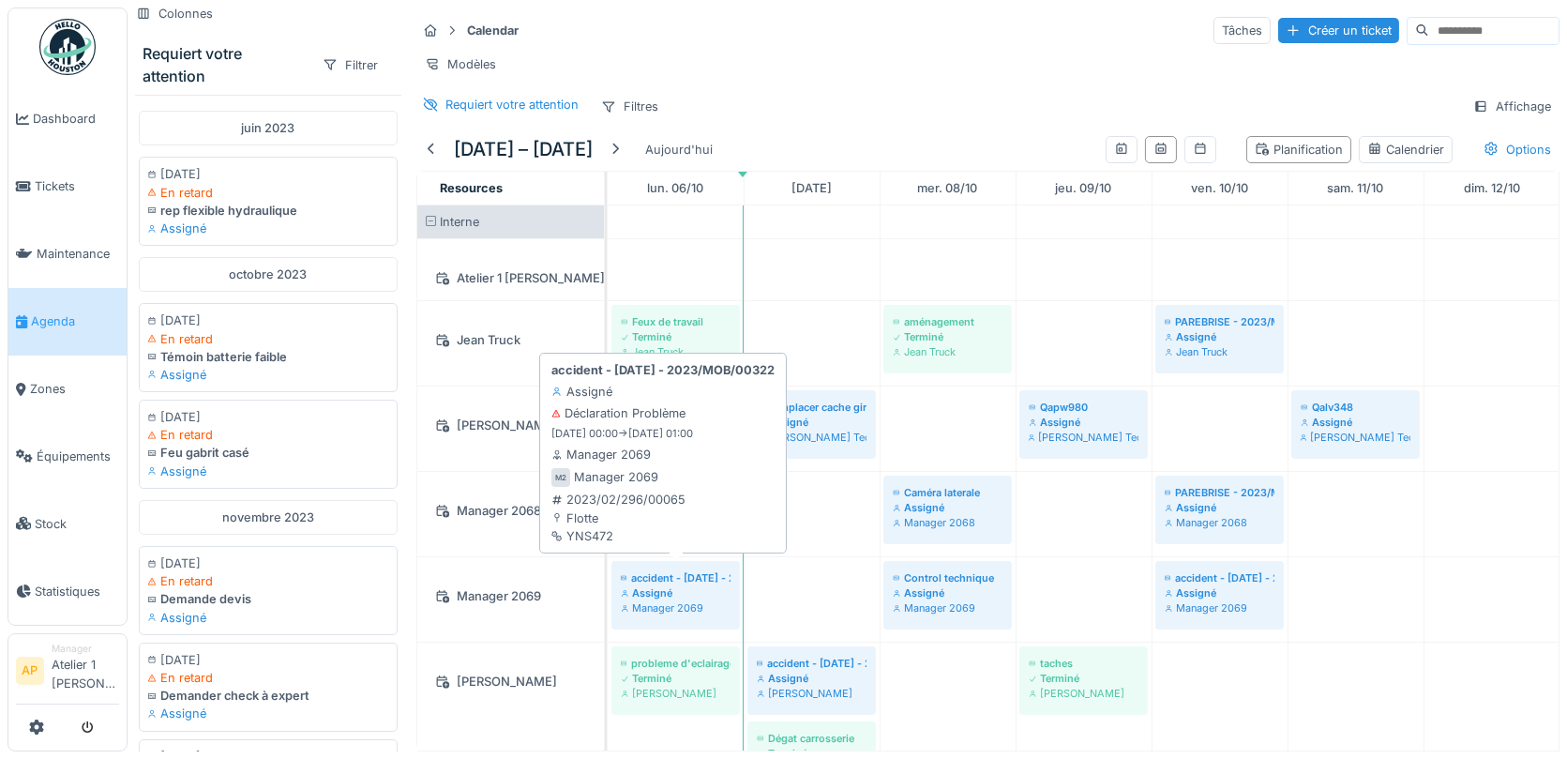
click at [658, 585] on div "Assigné" at bounding box center [676, 592] width 110 height 15
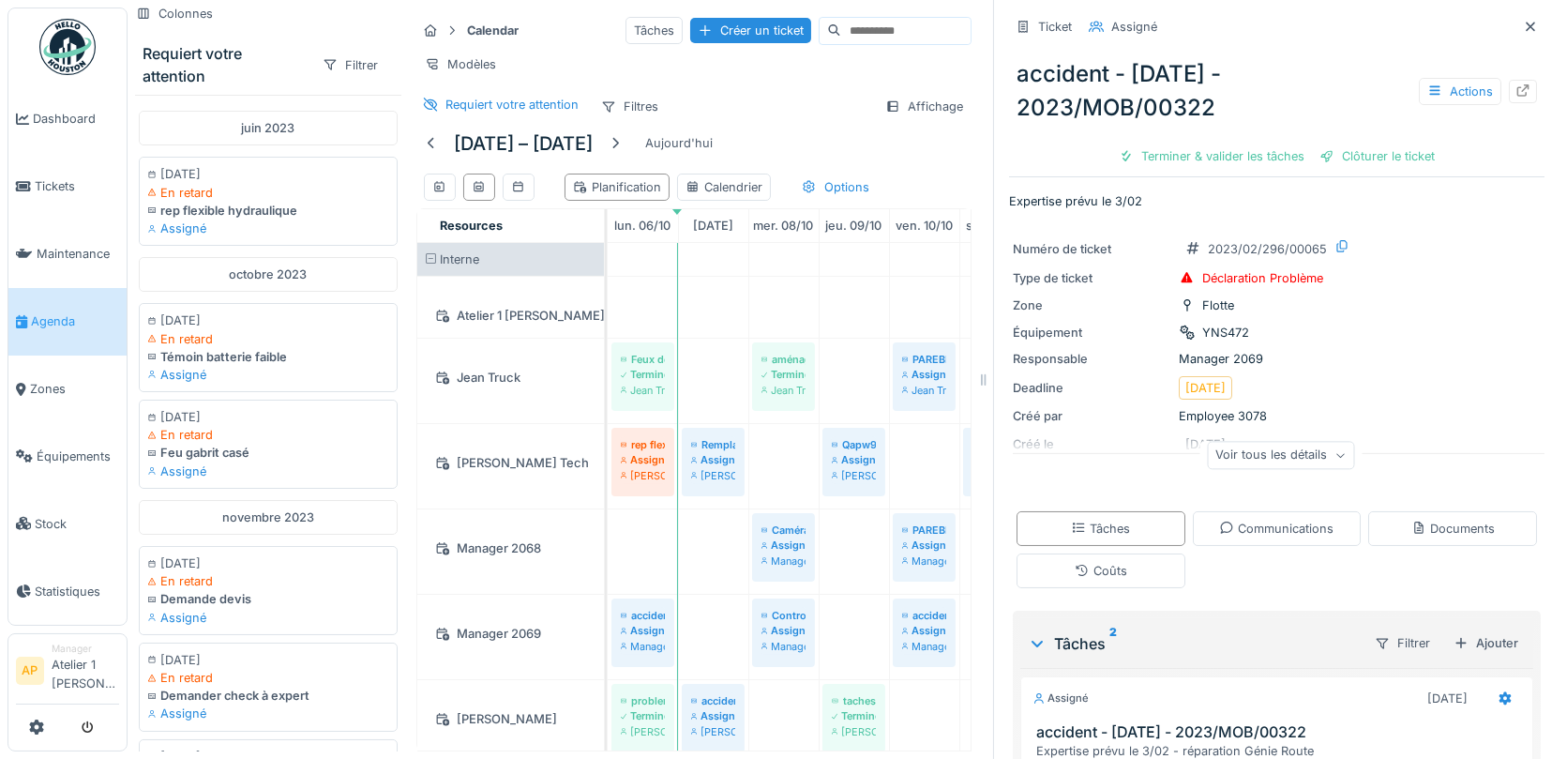
click at [449, 88] on div "Calendar Tâches Créer un ticket Modèles Requiert votre attention Filtres Affich…" at bounding box center [694, 68] width 570 height 121
click at [449, 96] on div "Requiert votre attention" at bounding box center [512, 105] width 133 height 18
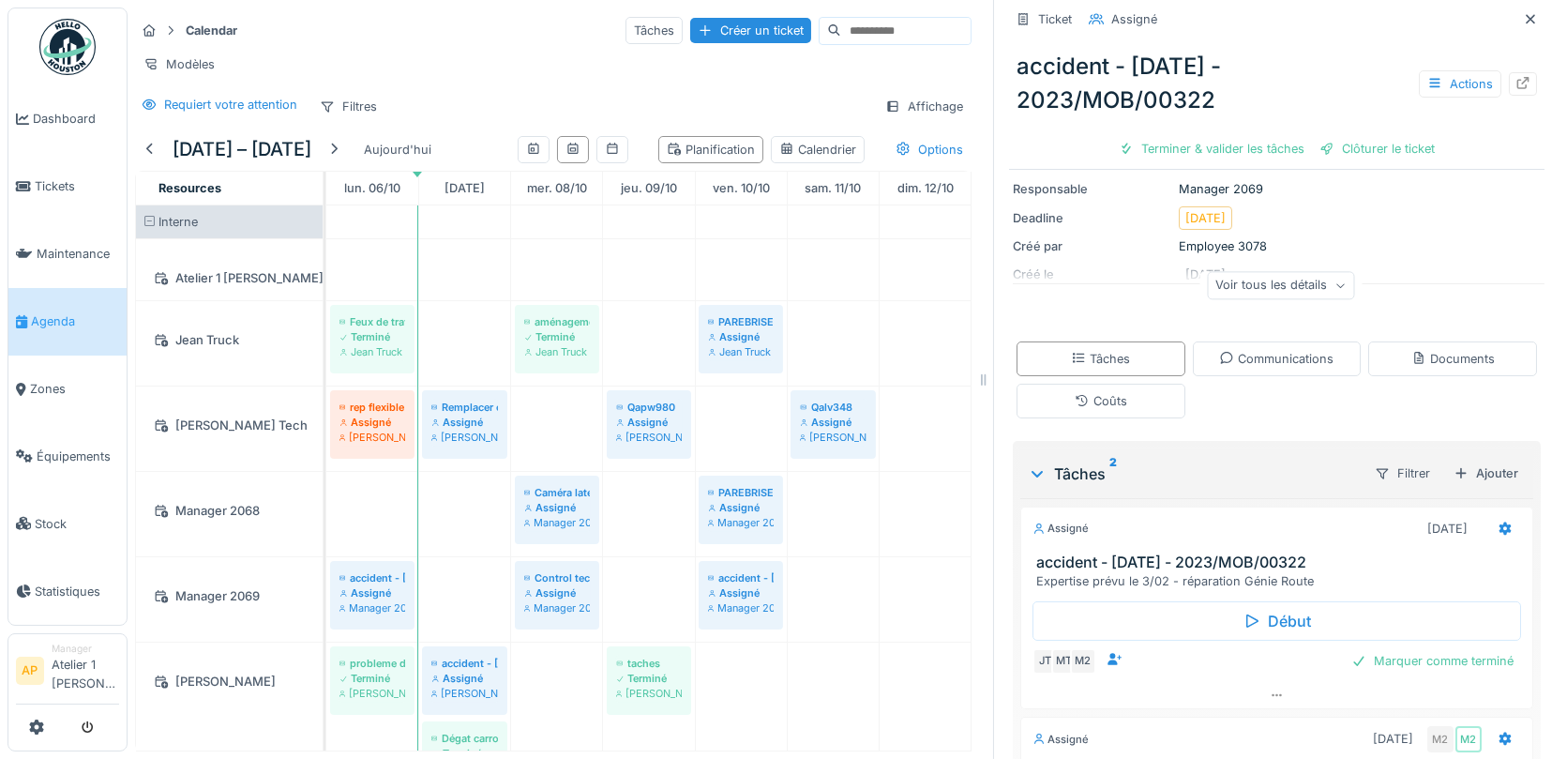
scroll to position [163, 0]
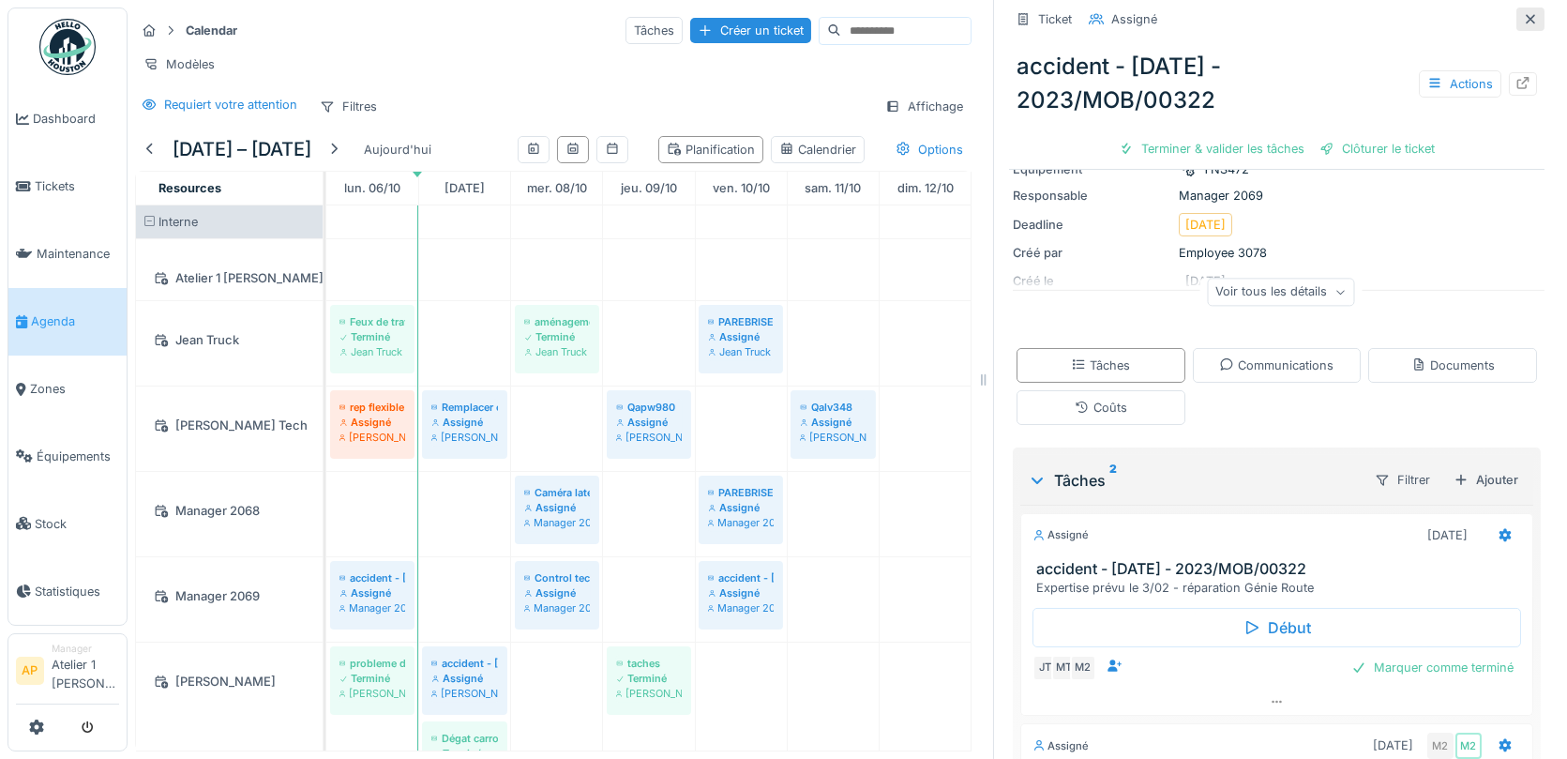
click at [1537, 18] on icon at bounding box center [1530, 19] width 15 height 12
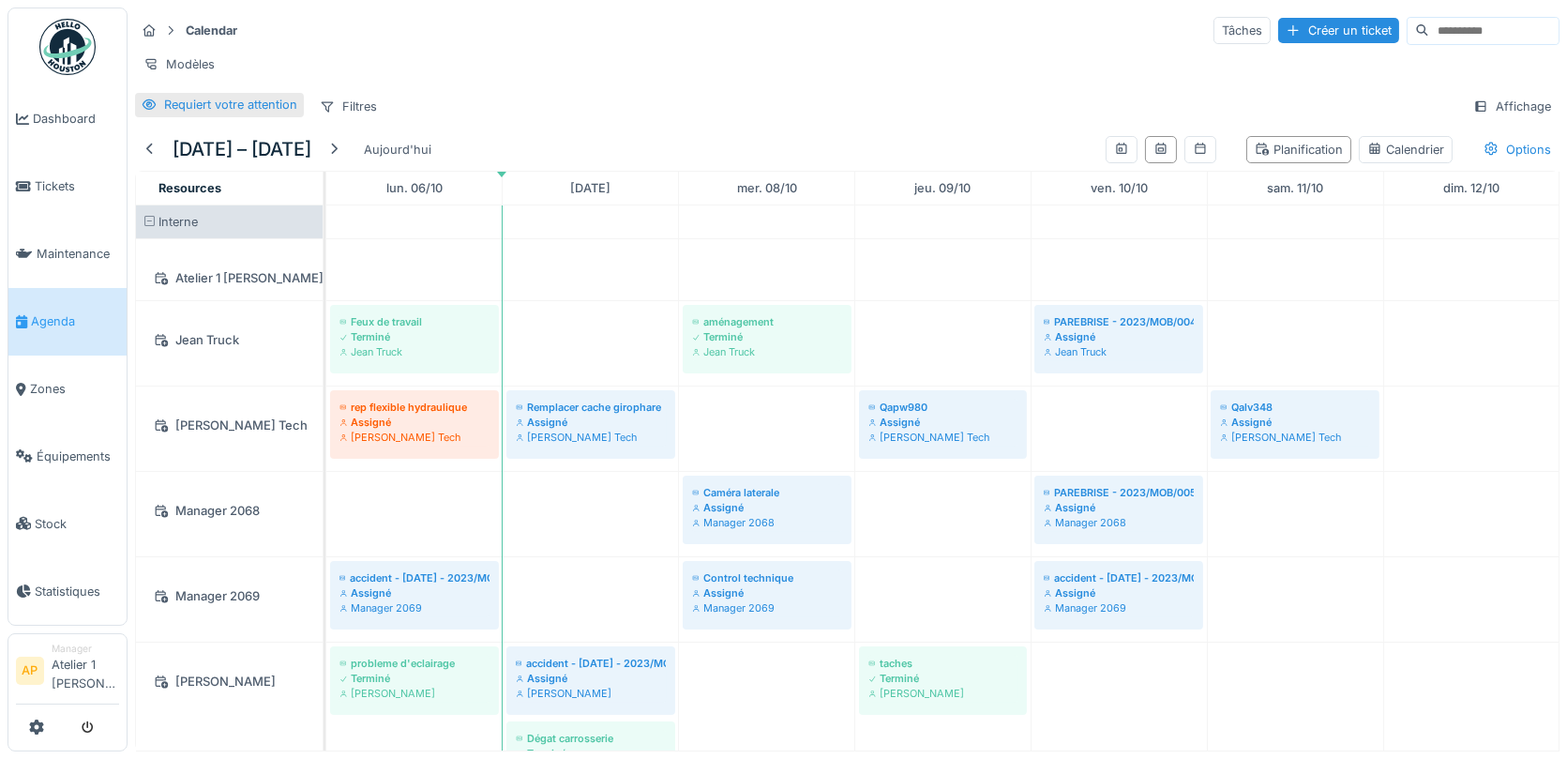
click at [204, 99] on div "Requiert votre attention" at bounding box center [230, 105] width 133 height 18
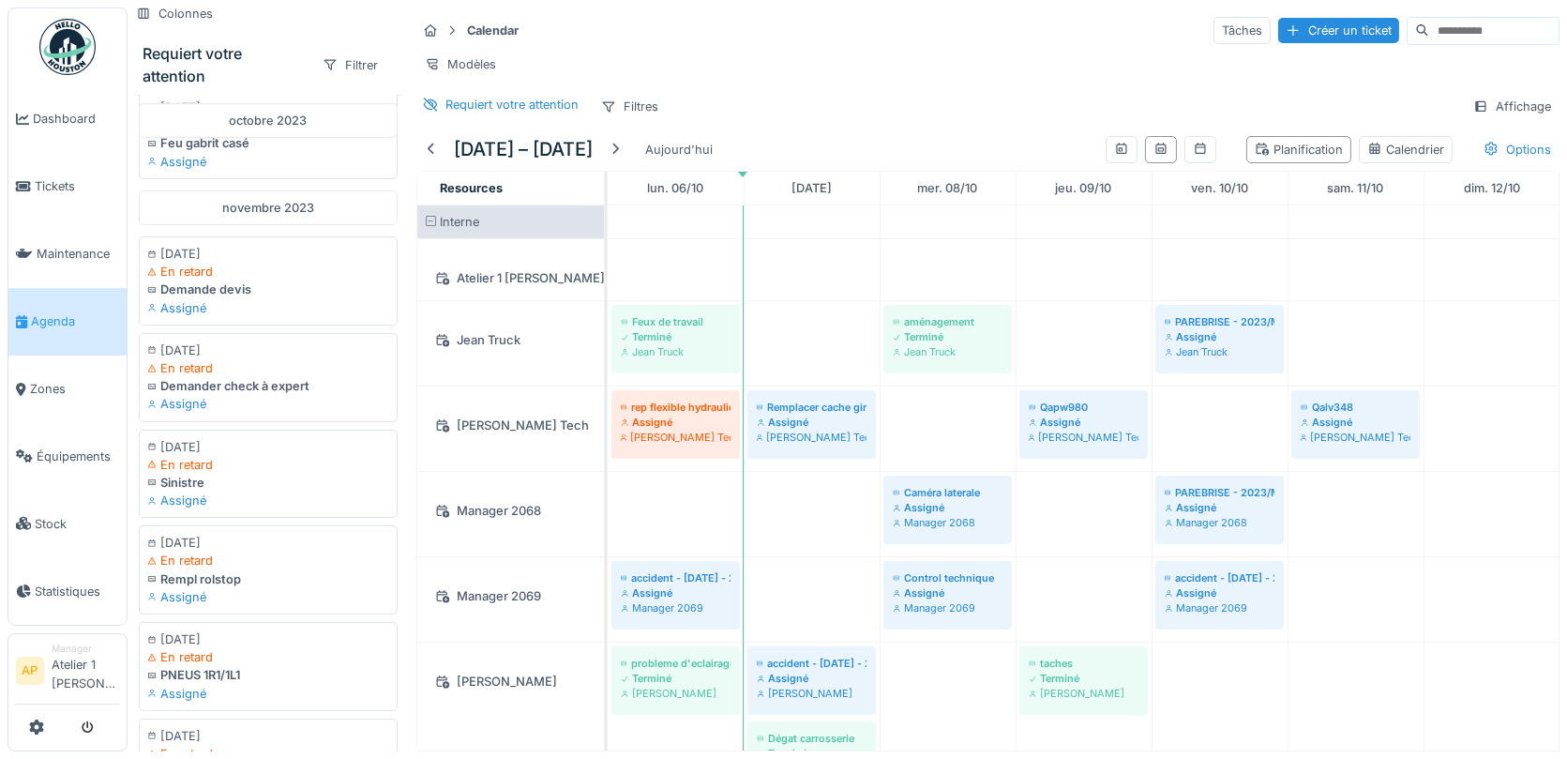
scroll to position [328, 0]
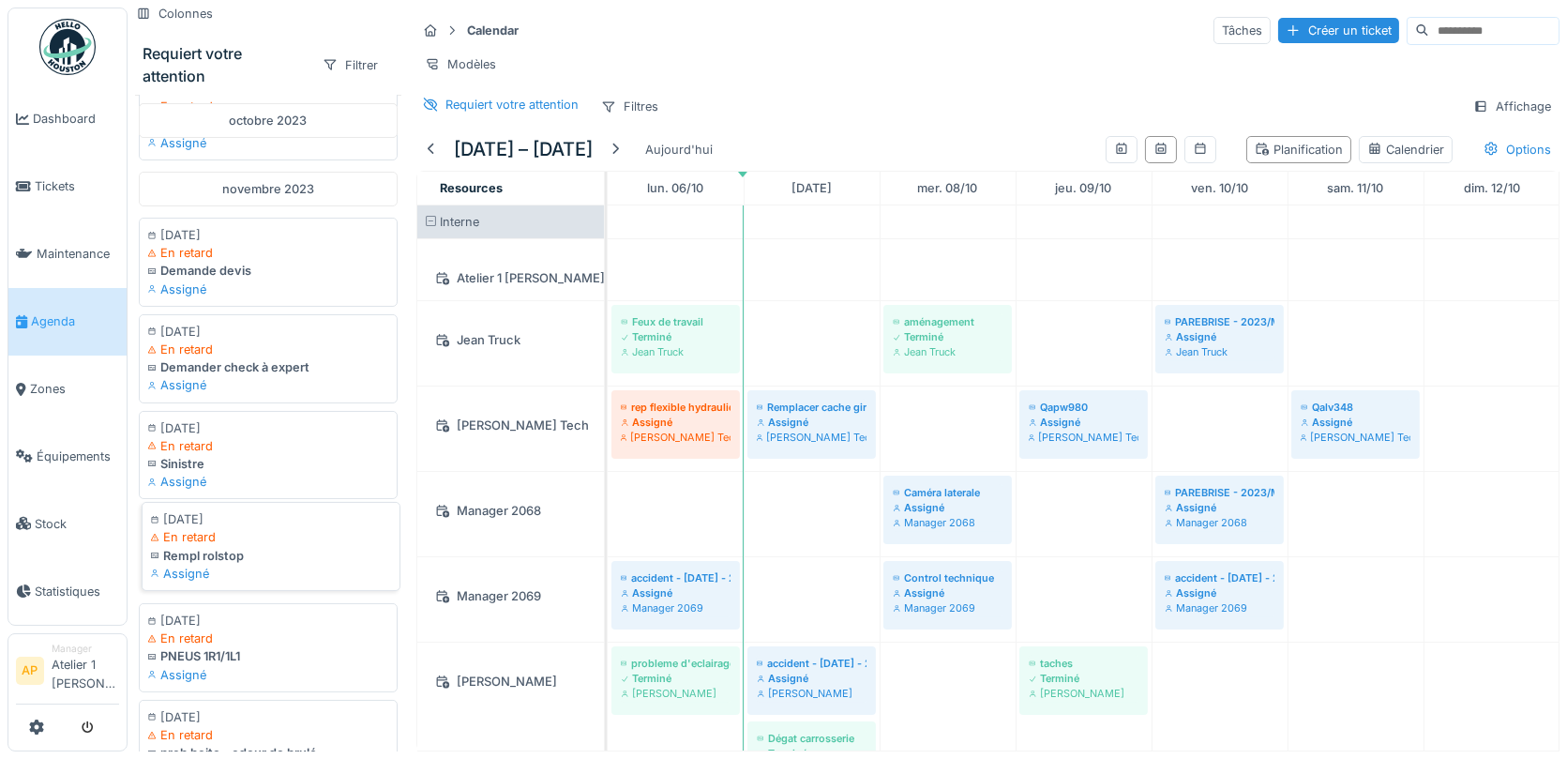
click at [215, 547] on div "Rempl rolstop" at bounding box center [271, 556] width 242 height 18
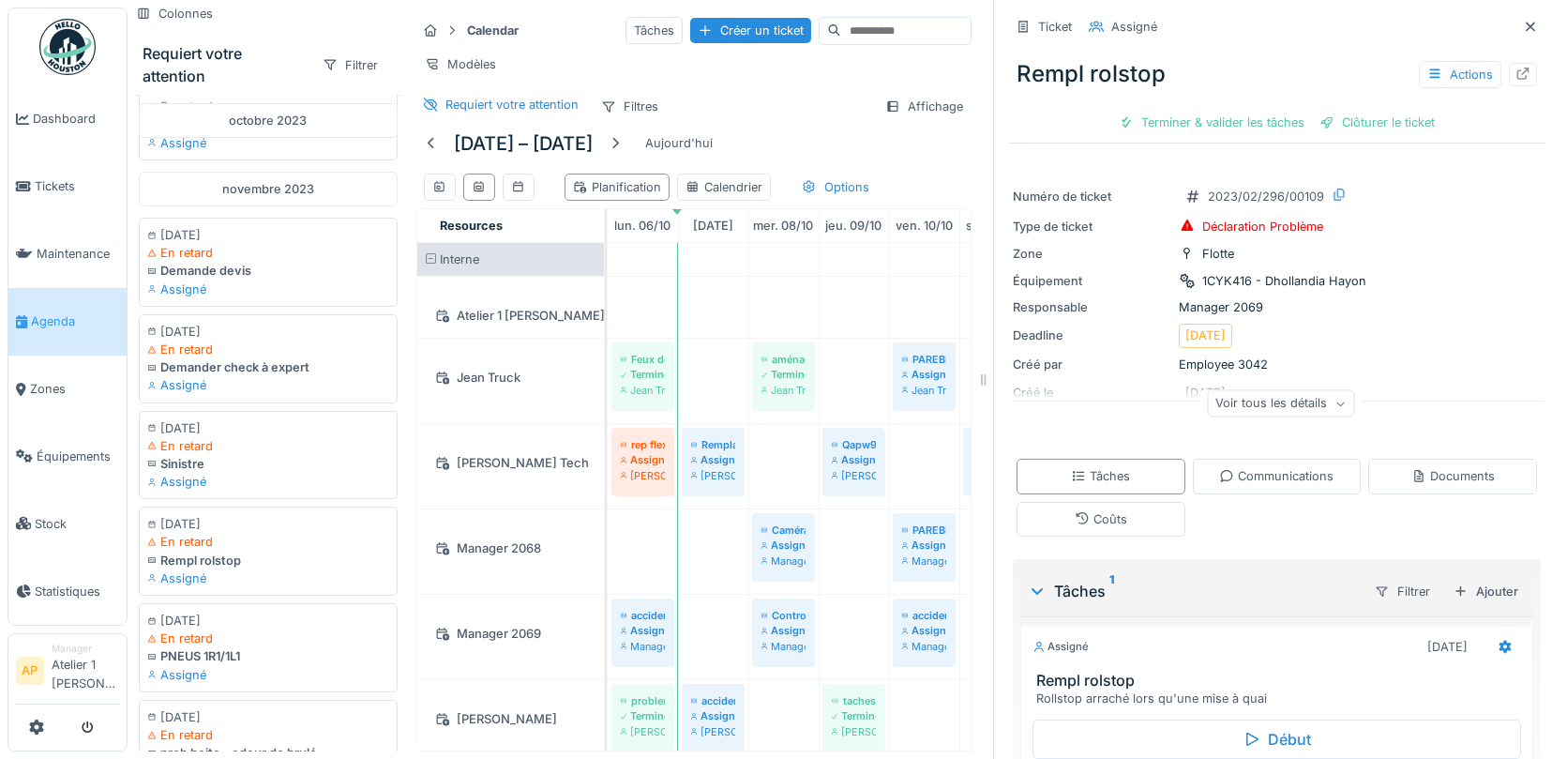
scroll to position [2, 0]
click at [1534, 28] on icon at bounding box center [1530, 25] width 15 height 12
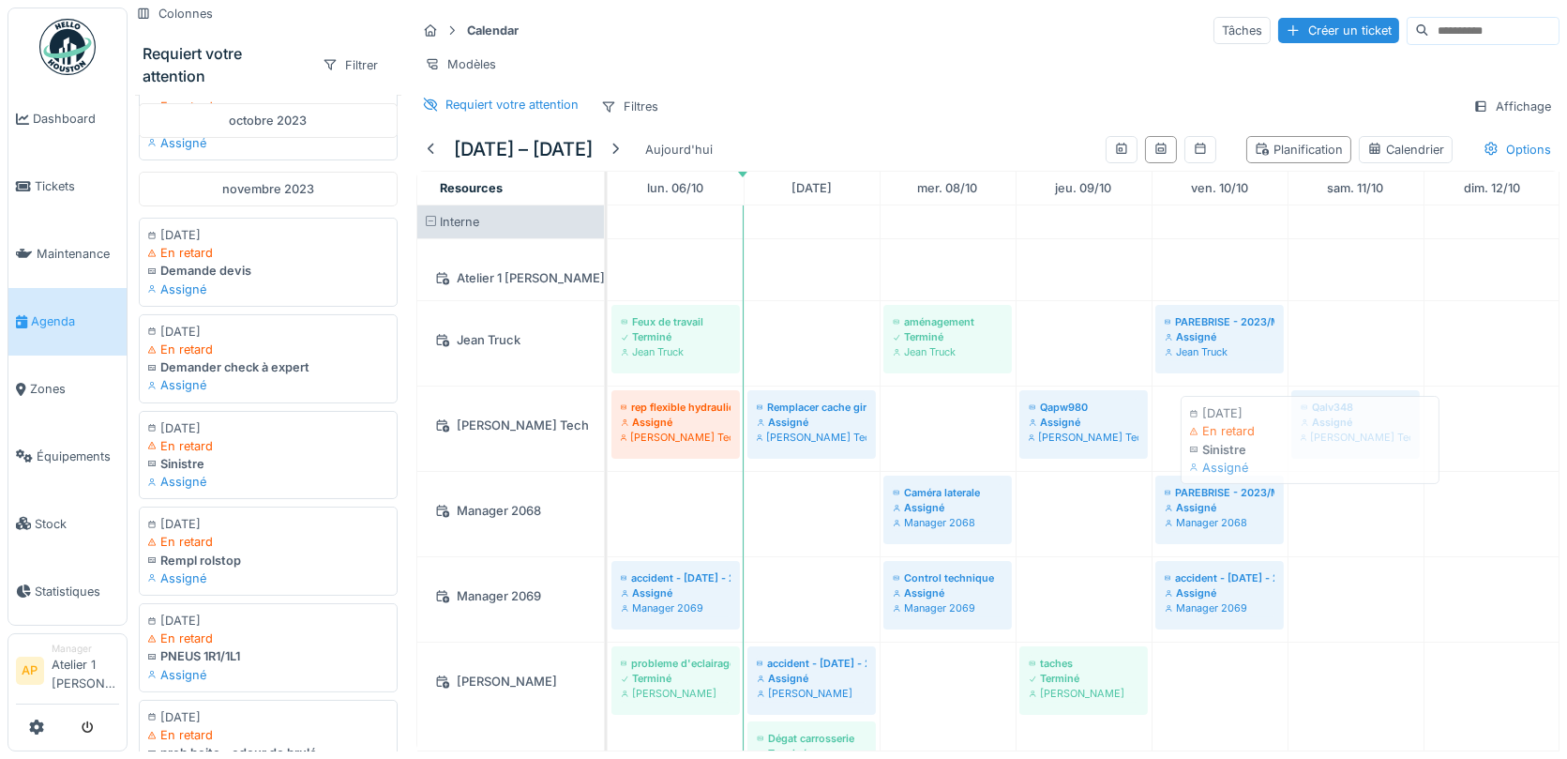
drag, startPoint x: 200, startPoint y: 438, endPoint x: 1240, endPoint y: 425, distance: 1040.4
click at [1240, 425] on div "Colonnes Requiert votre attention Filtrer juin 2023 22/06/2023 En retard rep fl…" at bounding box center [848, 379] width 1440 height 759
click at [619, 152] on div at bounding box center [615, 150] width 15 height 18
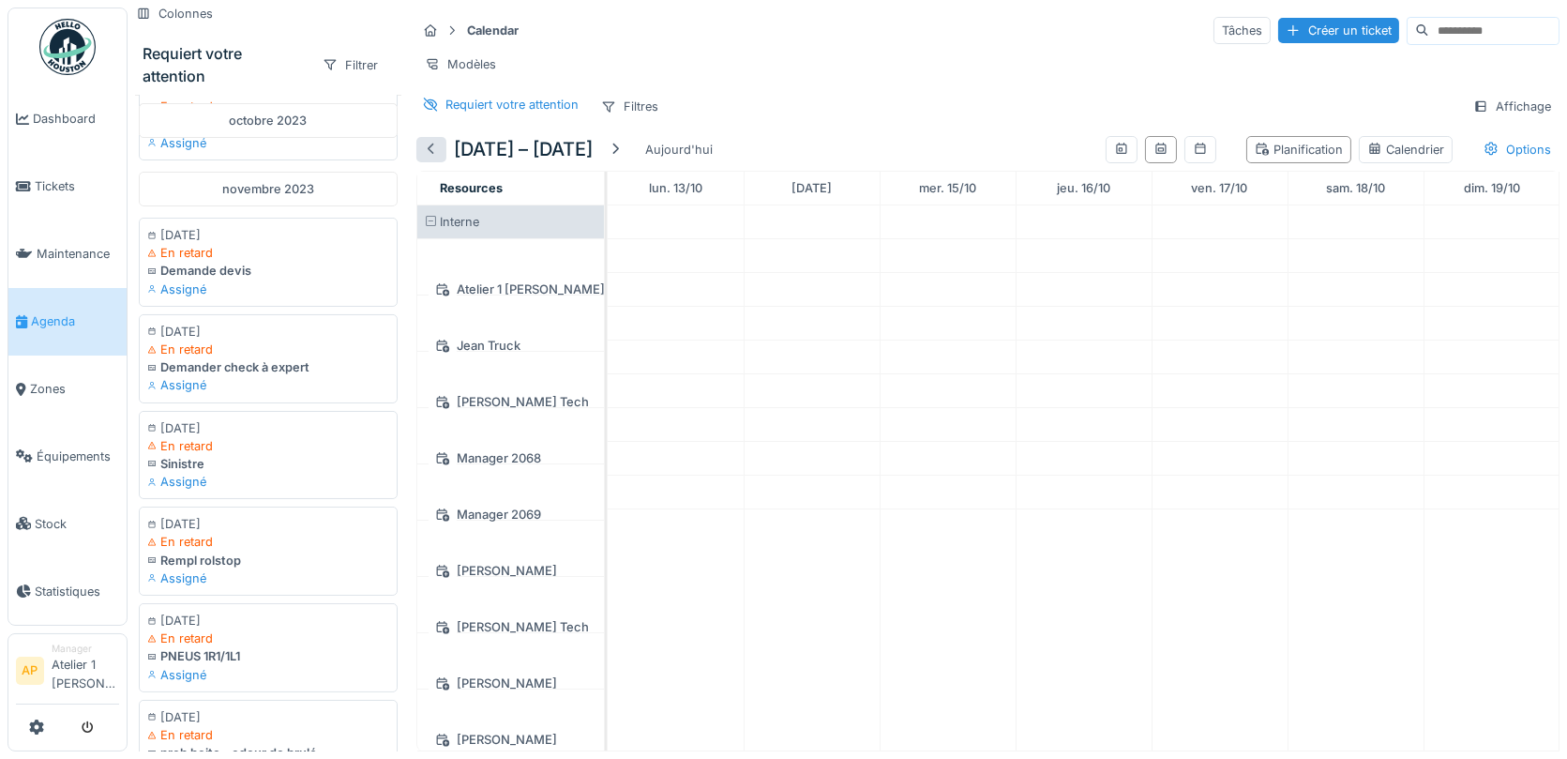
click at [426, 157] on div at bounding box center [431, 149] width 30 height 25
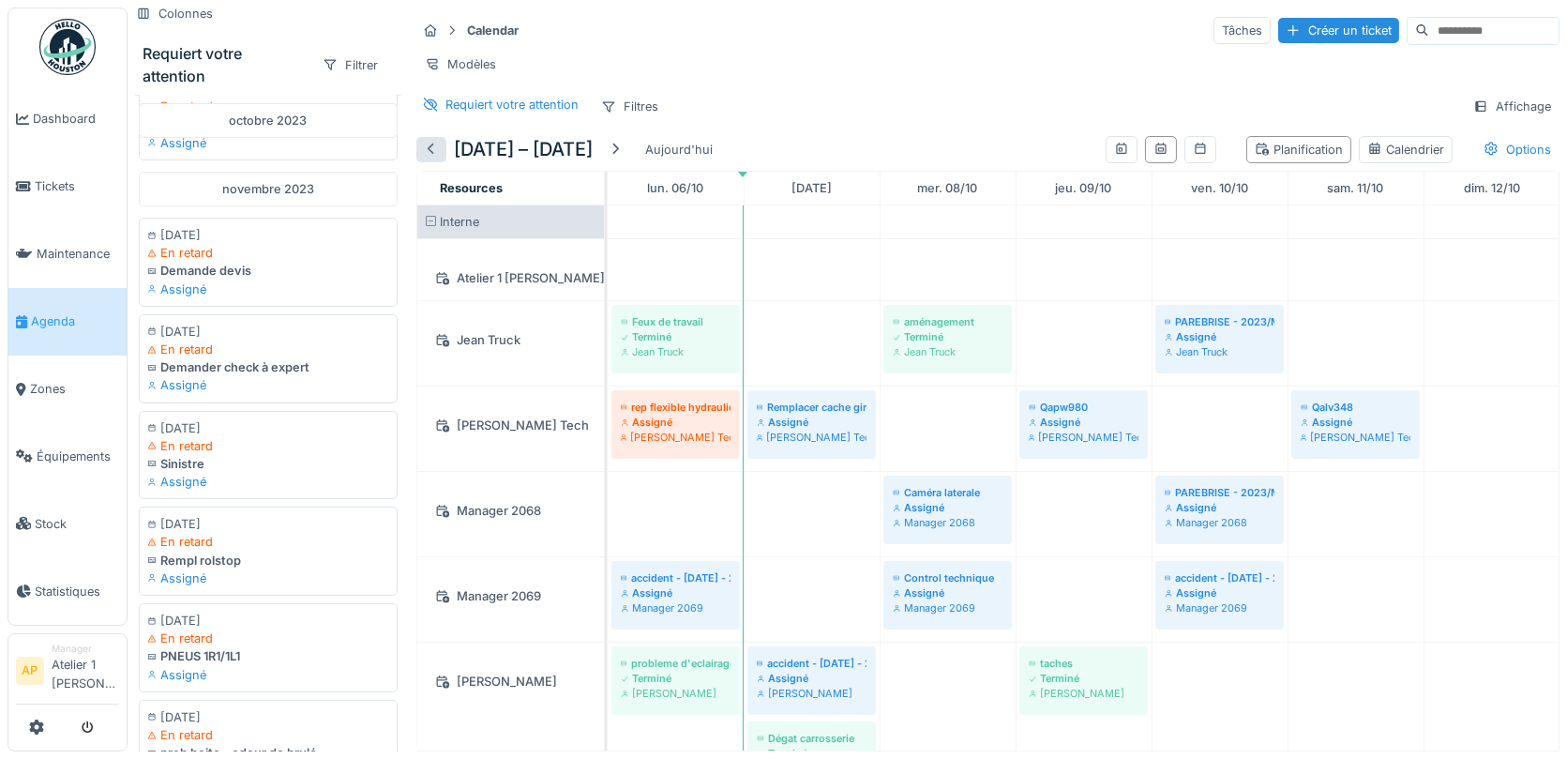
click at [426, 157] on div at bounding box center [431, 149] width 30 height 25
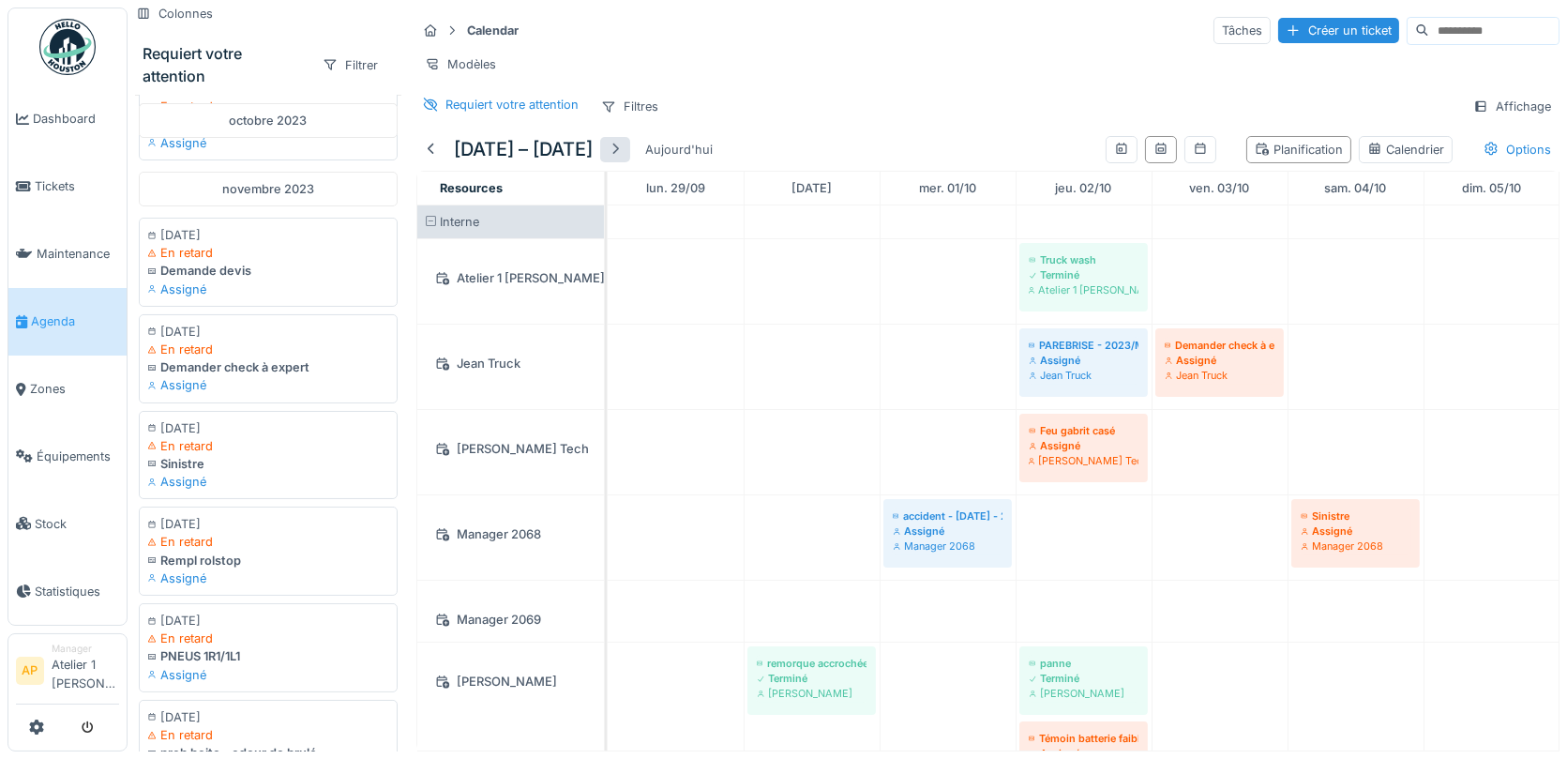
click at [623, 150] on div at bounding box center [615, 150] width 15 height 18
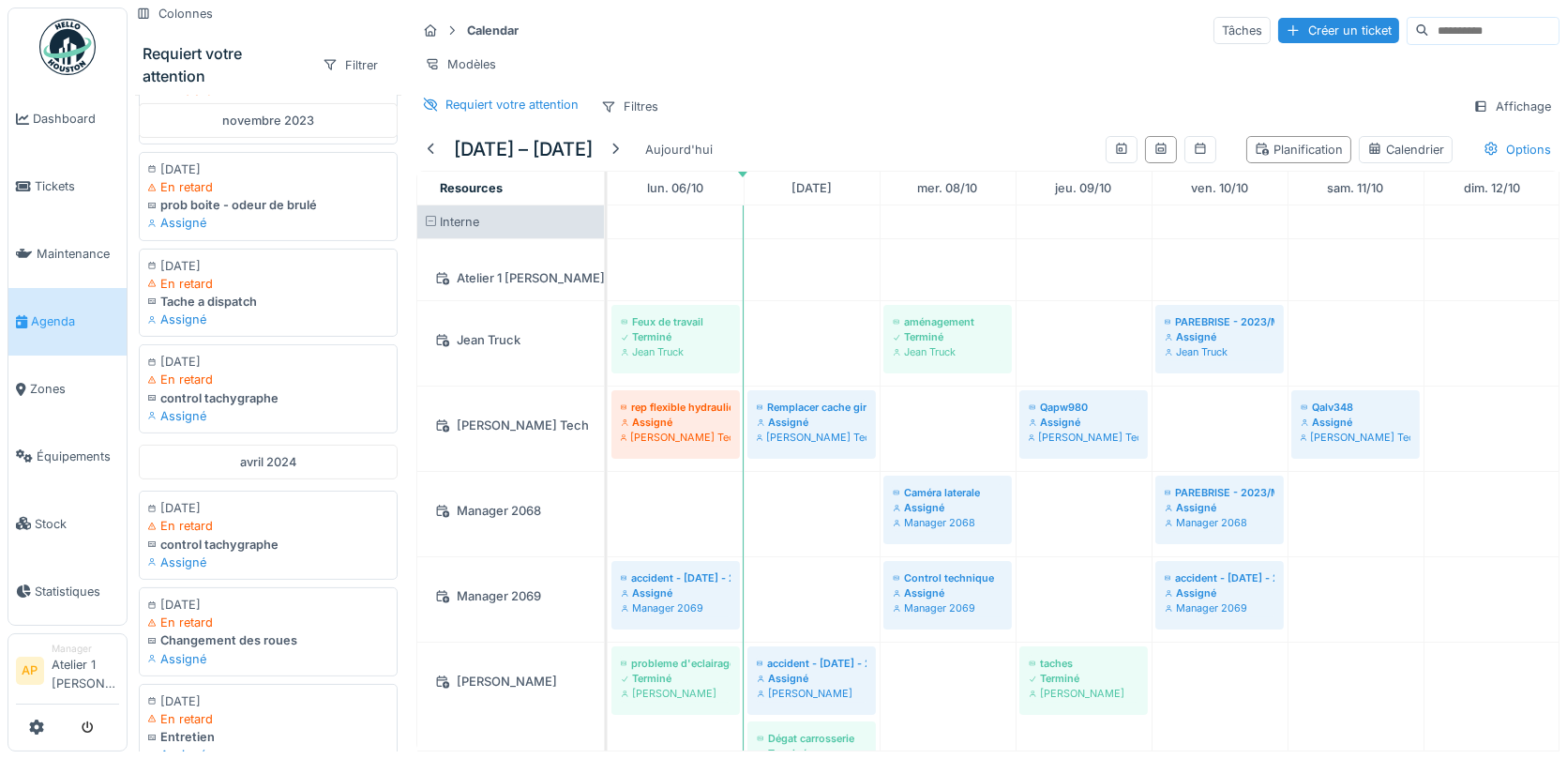
scroll to position [1515, 0]
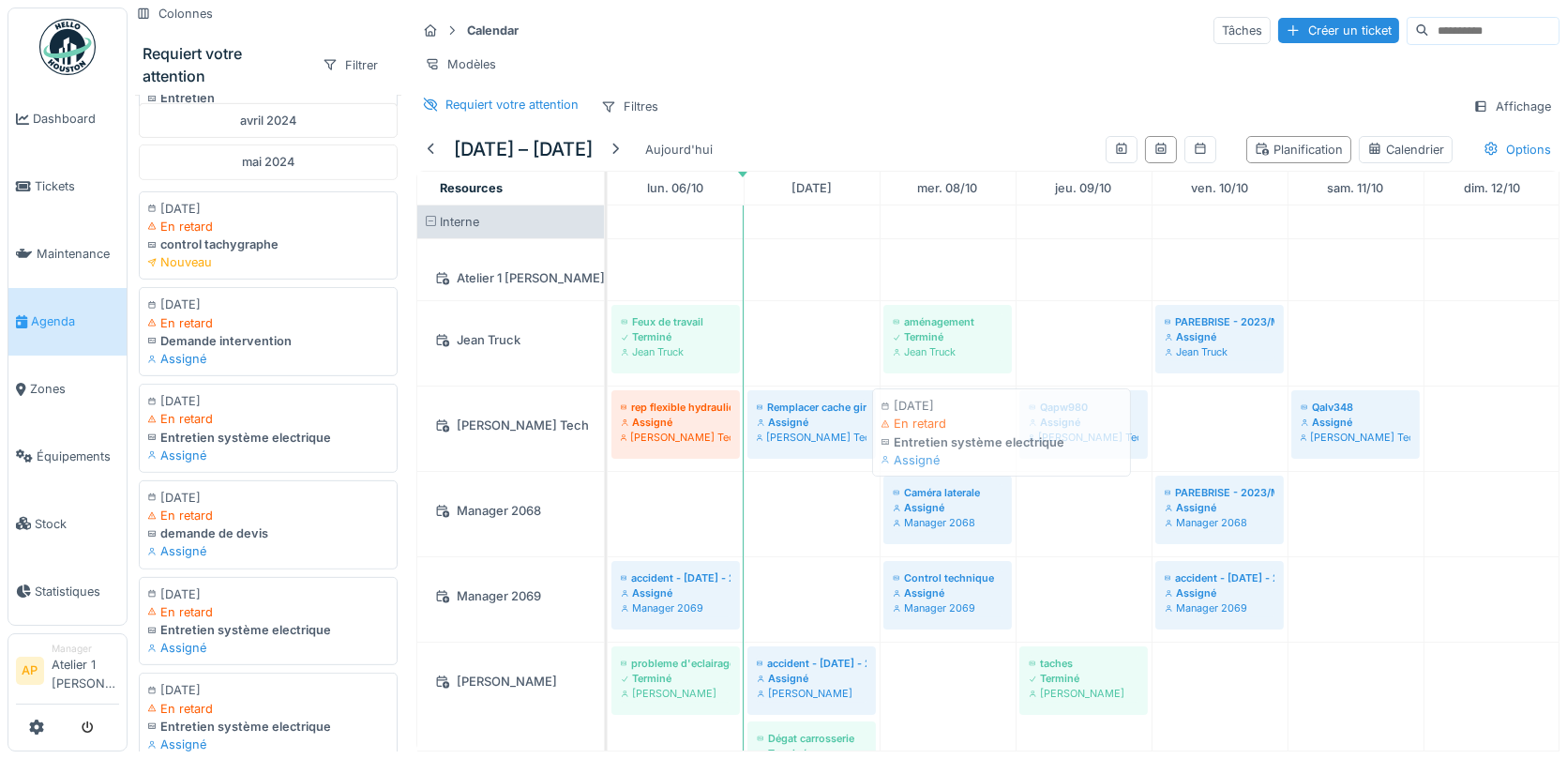
drag, startPoint x: 204, startPoint y: 685, endPoint x: 918, endPoint y: 416, distance: 762.6
click at [918, 416] on div "Colonnes Requiert votre attention Filtrer juin 2023 22/06/2023 En retard rep fl…" at bounding box center [848, 379] width 1440 height 759
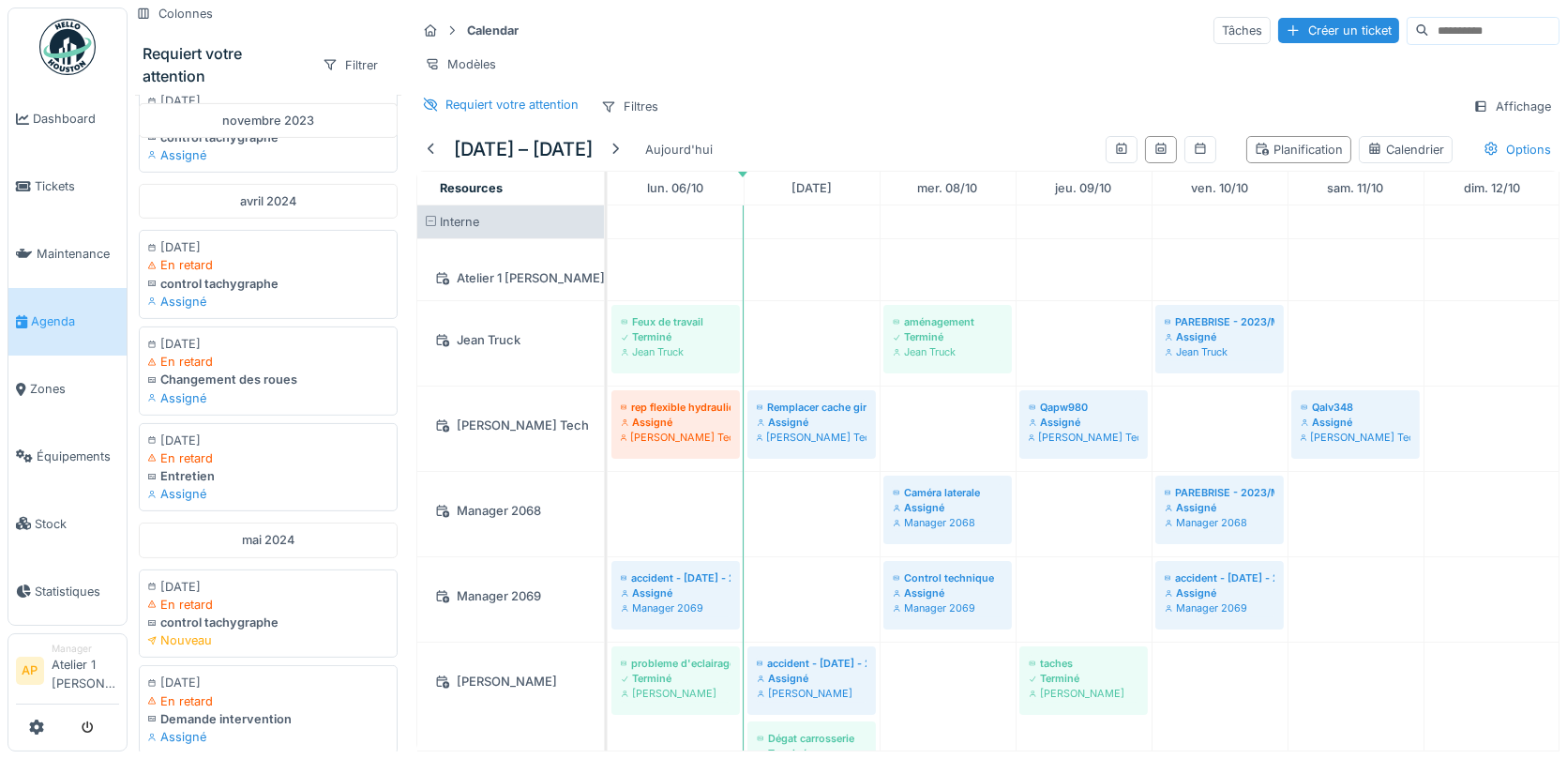
scroll to position [1138, 0]
click at [235, 608] on div "control tachygraphe" at bounding box center [271, 617] width 242 height 18
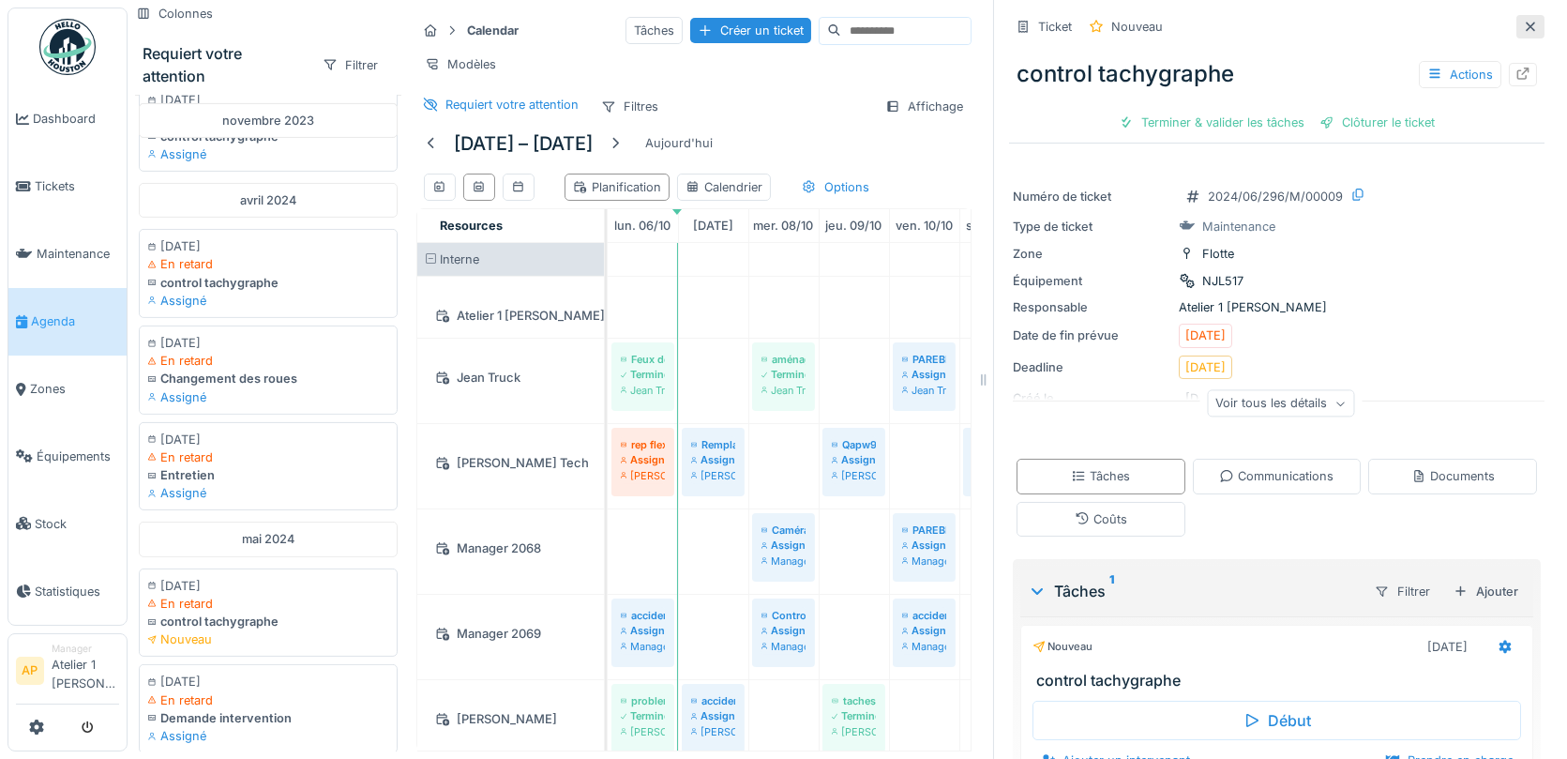
click at [1534, 32] on div at bounding box center [1530, 27] width 15 height 18
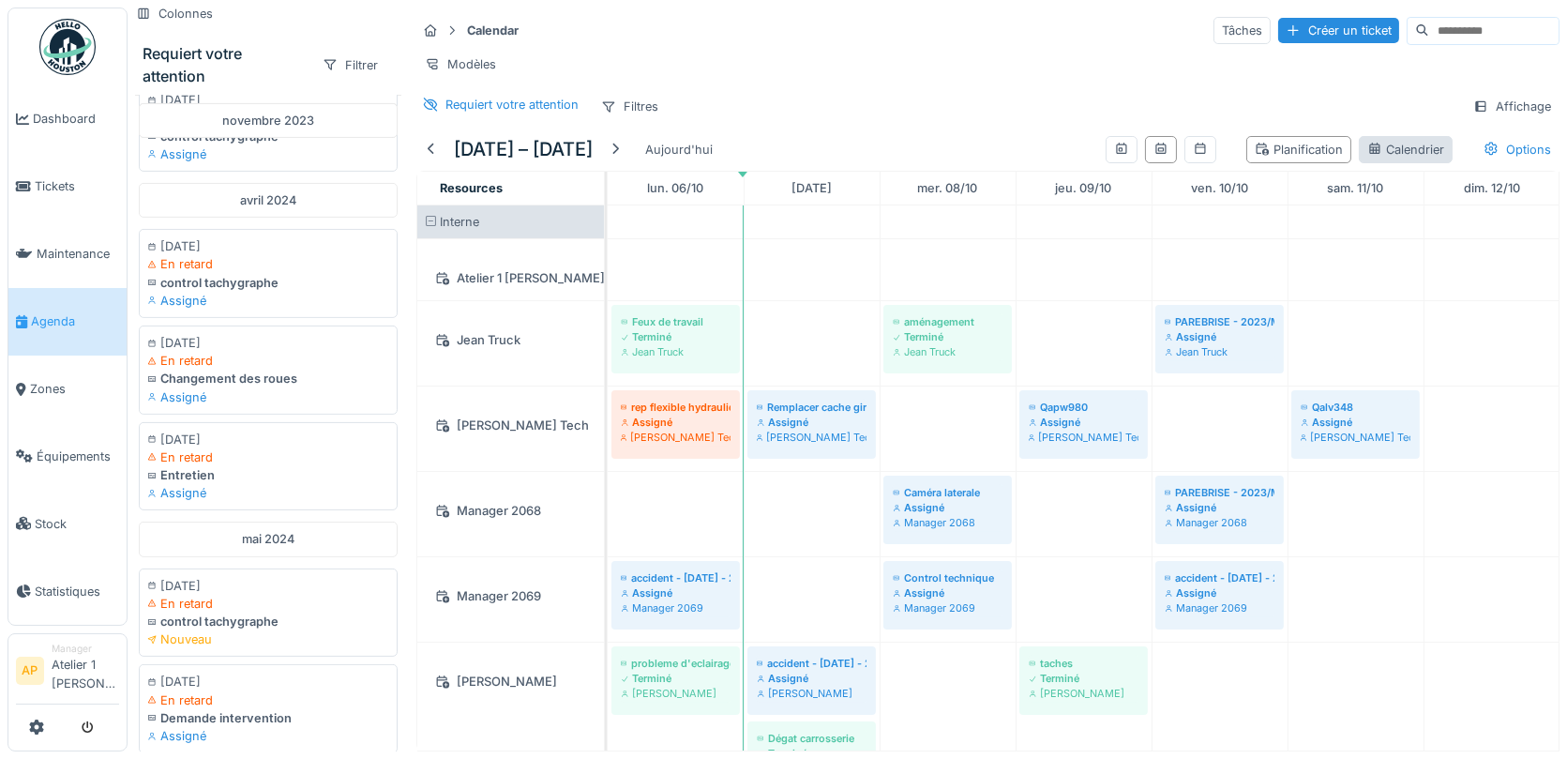
click at [1405, 147] on div "Calendrier" at bounding box center [1406, 150] width 77 height 18
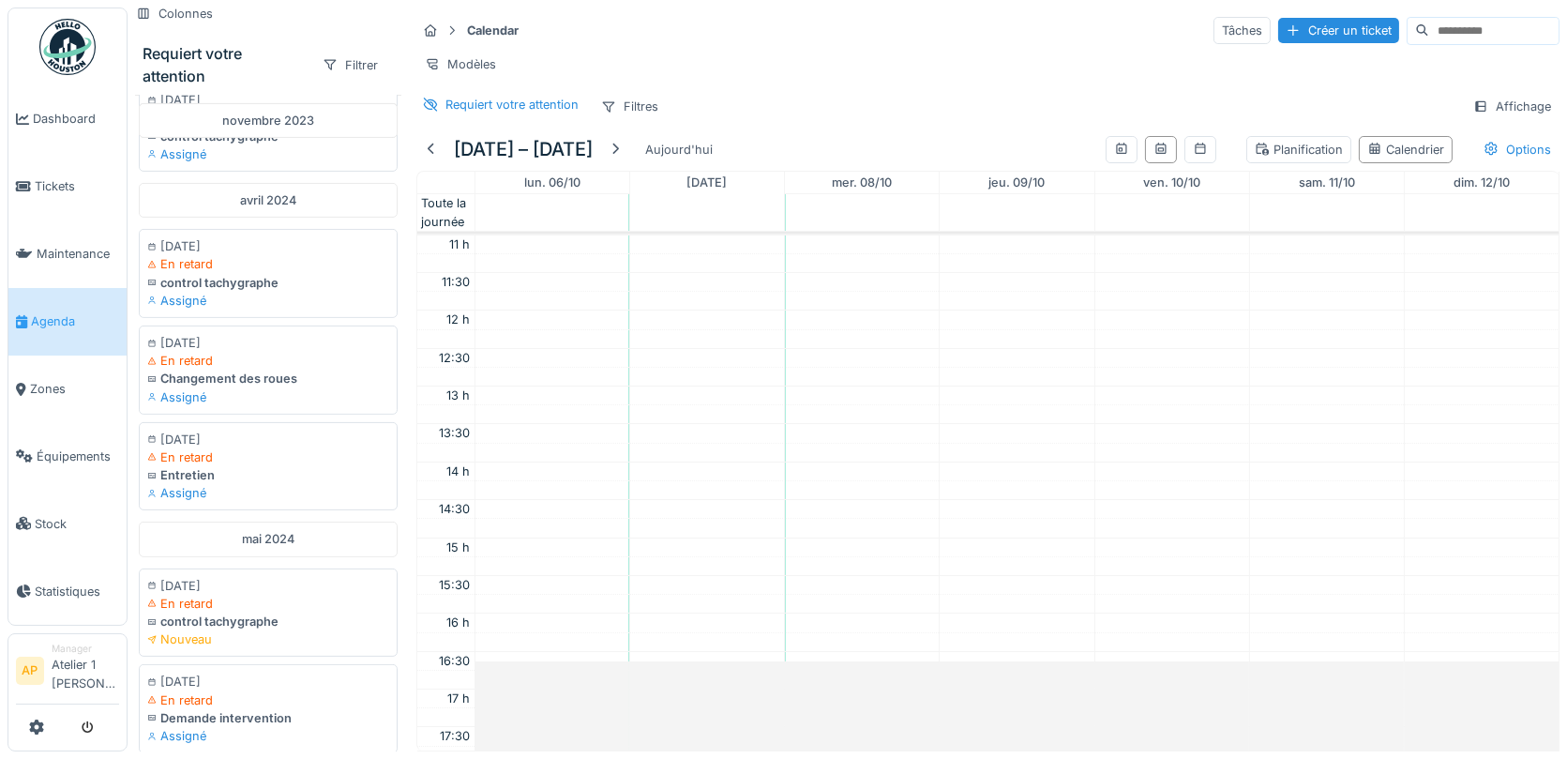
scroll to position [869, 0]
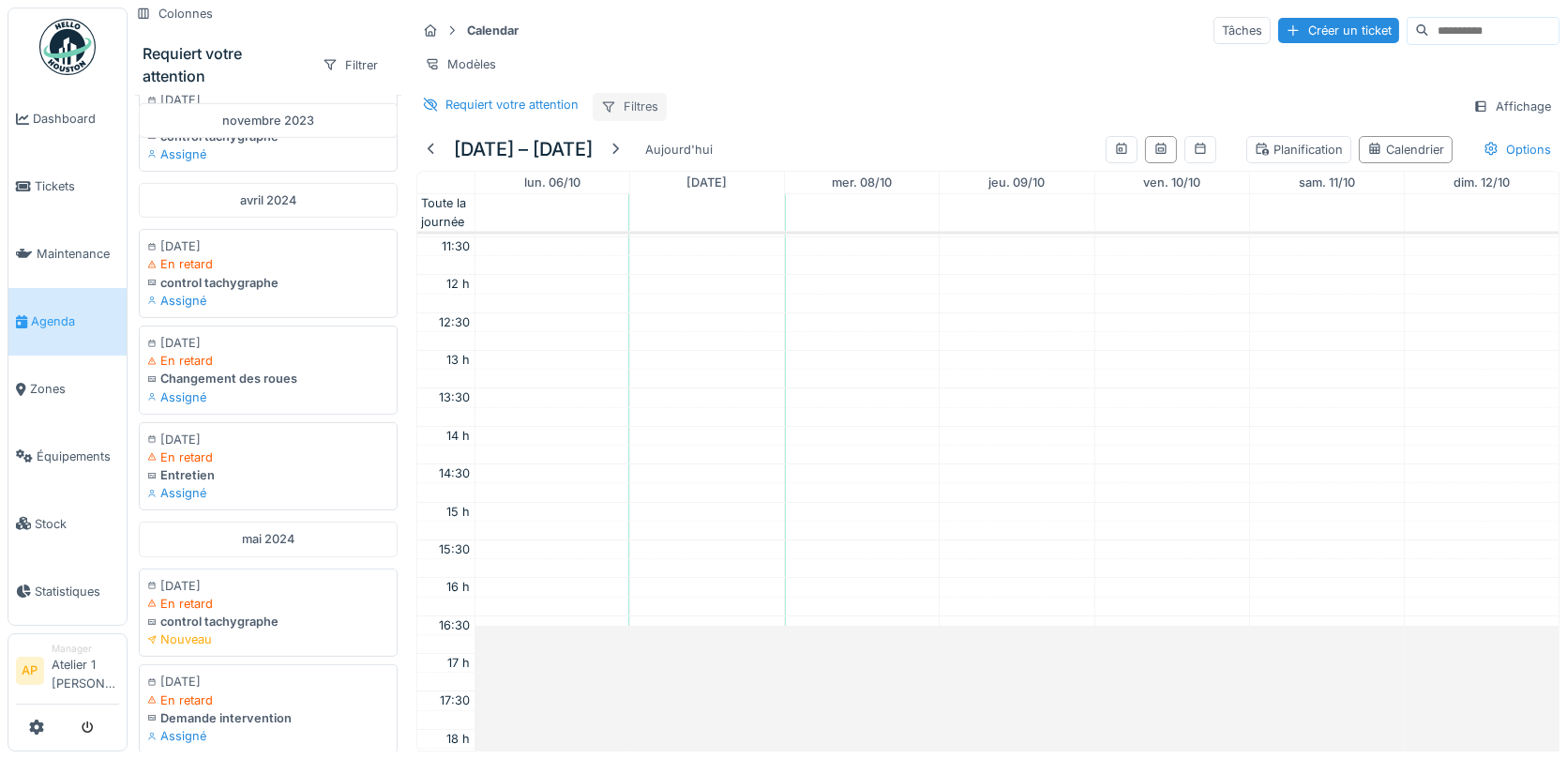
click at [638, 100] on div "Filtres" at bounding box center [630, 106] width 74 height 27
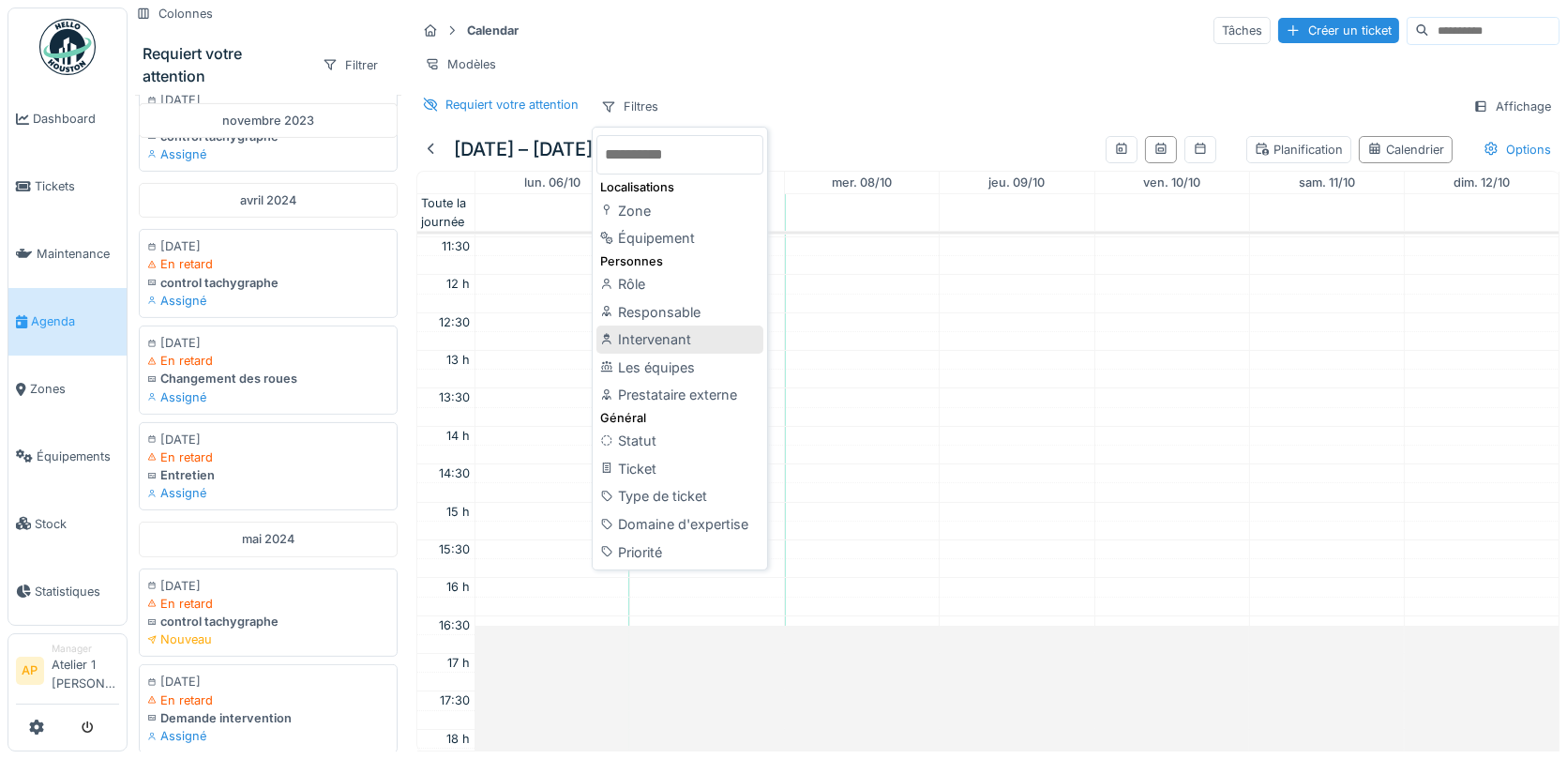
click at [665, 332] on div "Intervenant" at bounding box center [680, 340] width 167 height 28
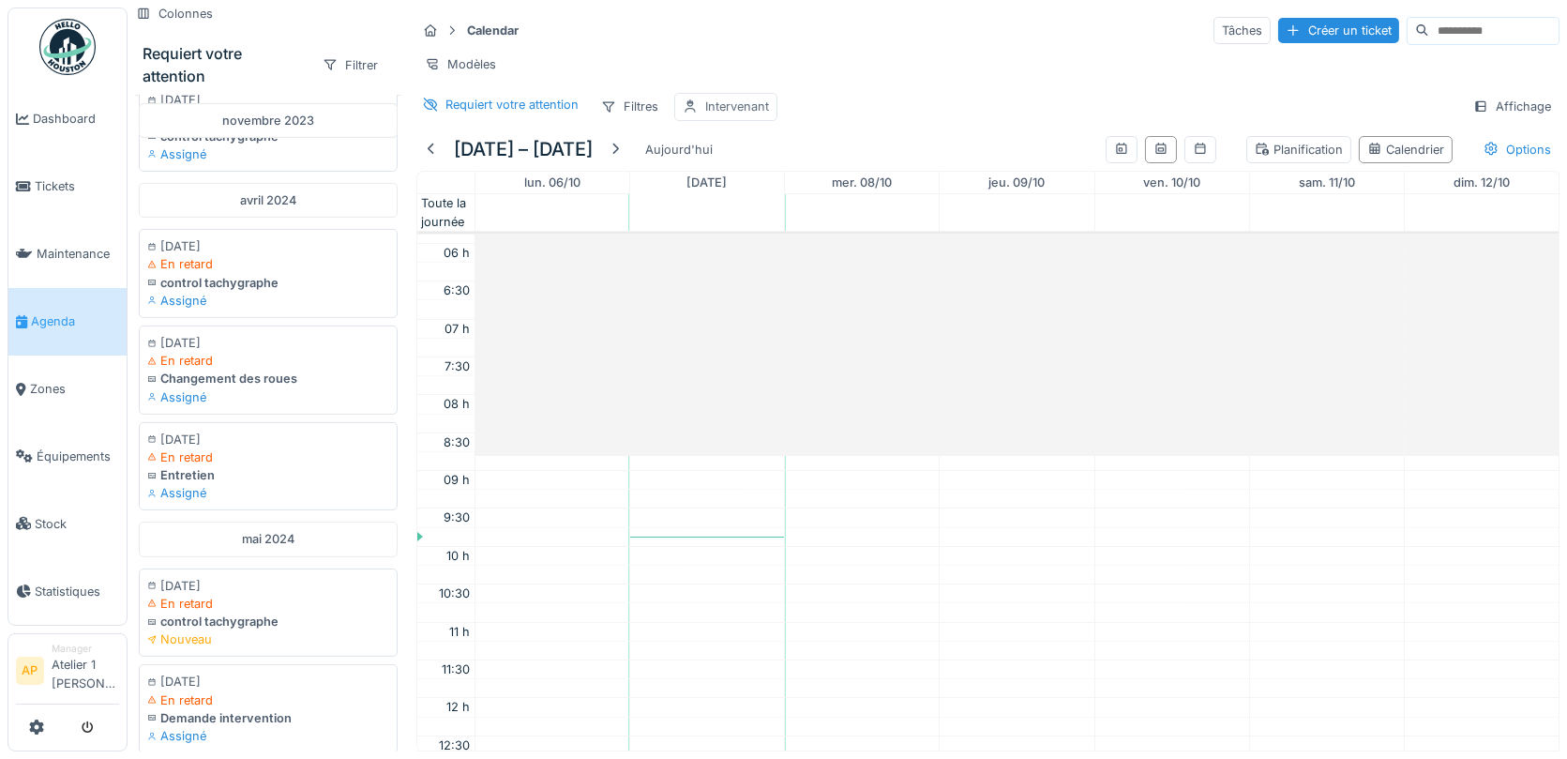
click at [727, 104] on div "Intervenant" at bounding box center [737, 107] width 64 height 18
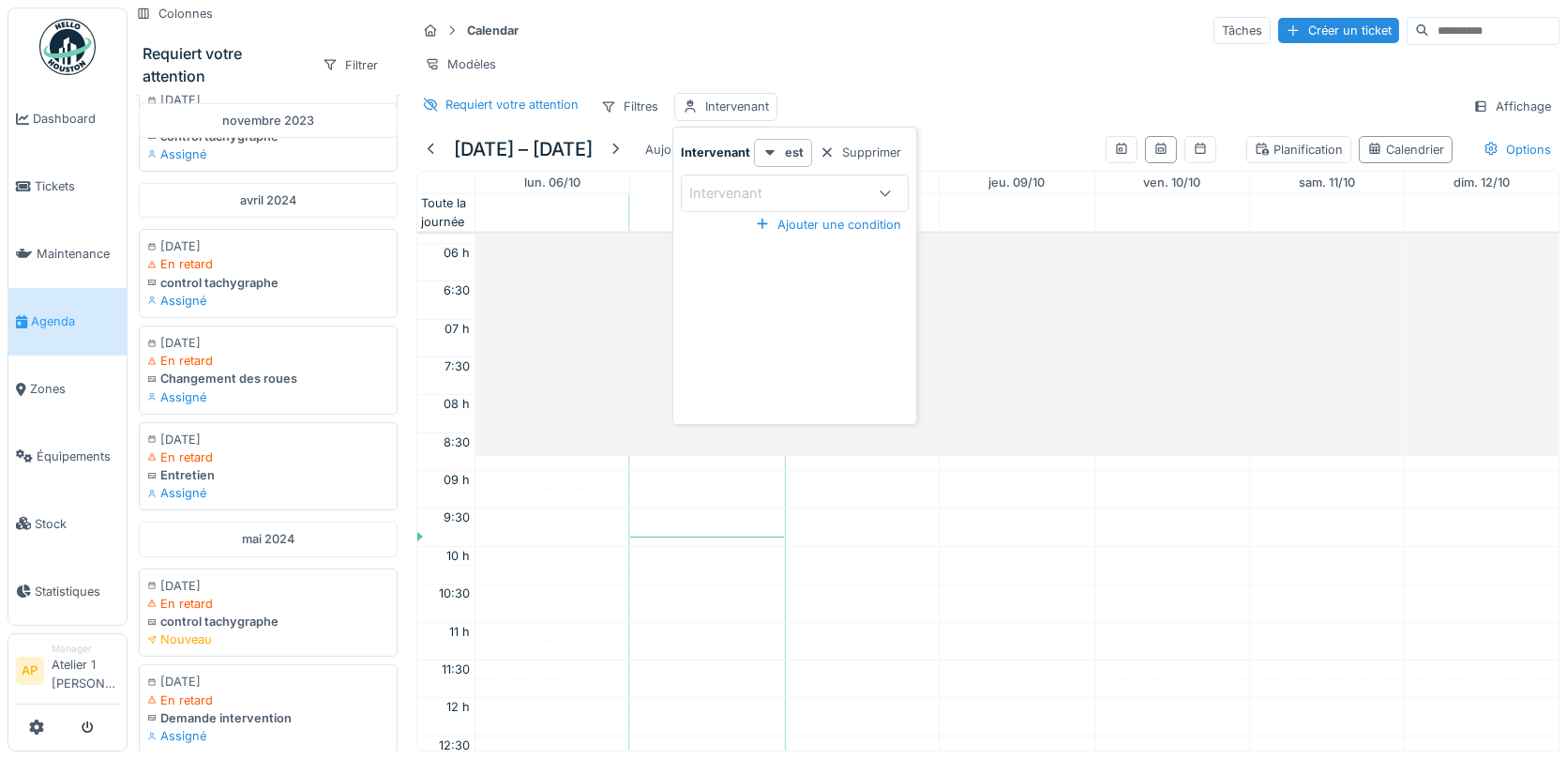
click at [817, 186] on div "Intervenant" at bounding box center [776, 193] width 175 height 21
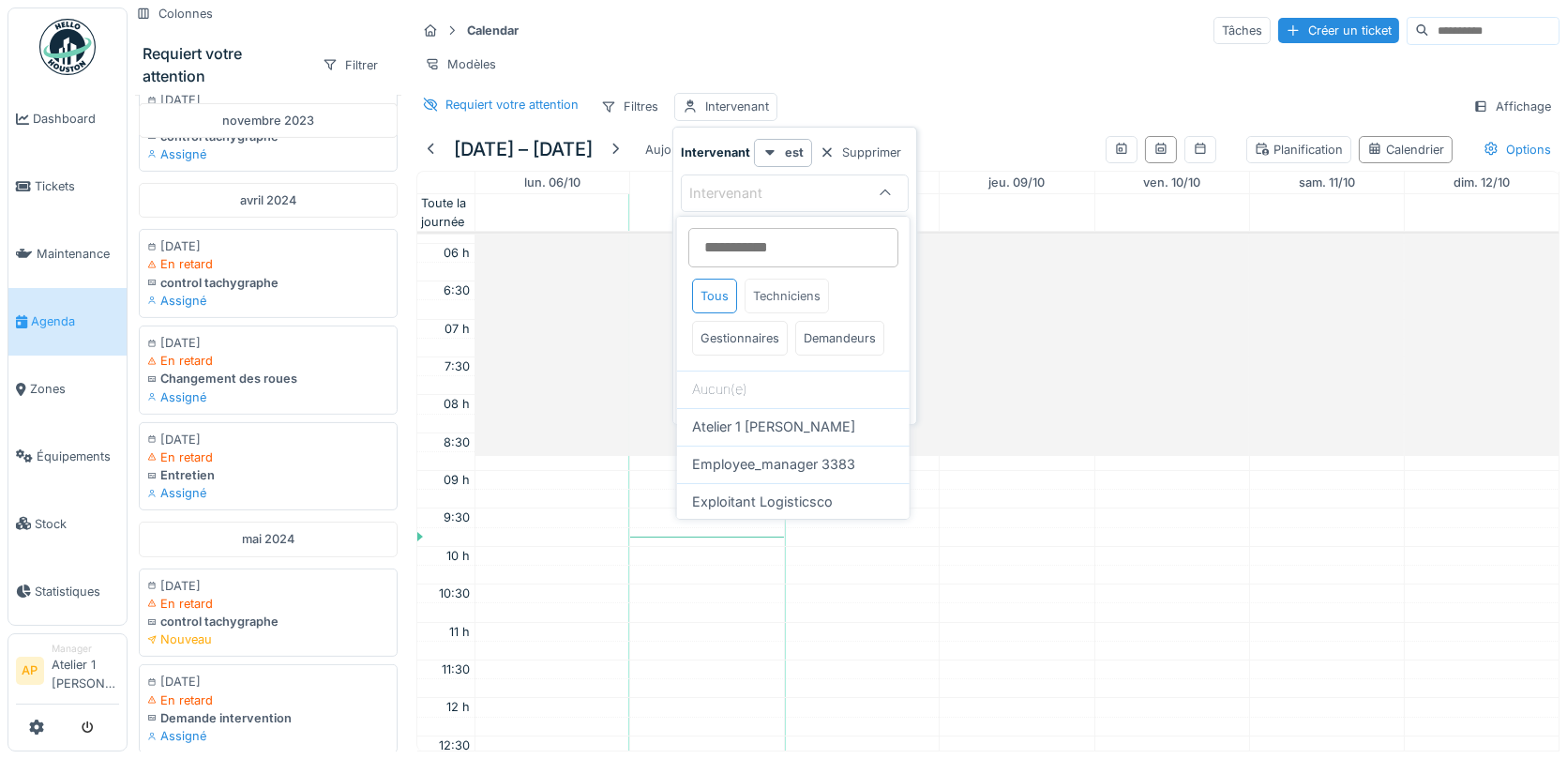
click at [765, 302] on div "Techniciens" at bounding box center [787, 296] width 84 height 35
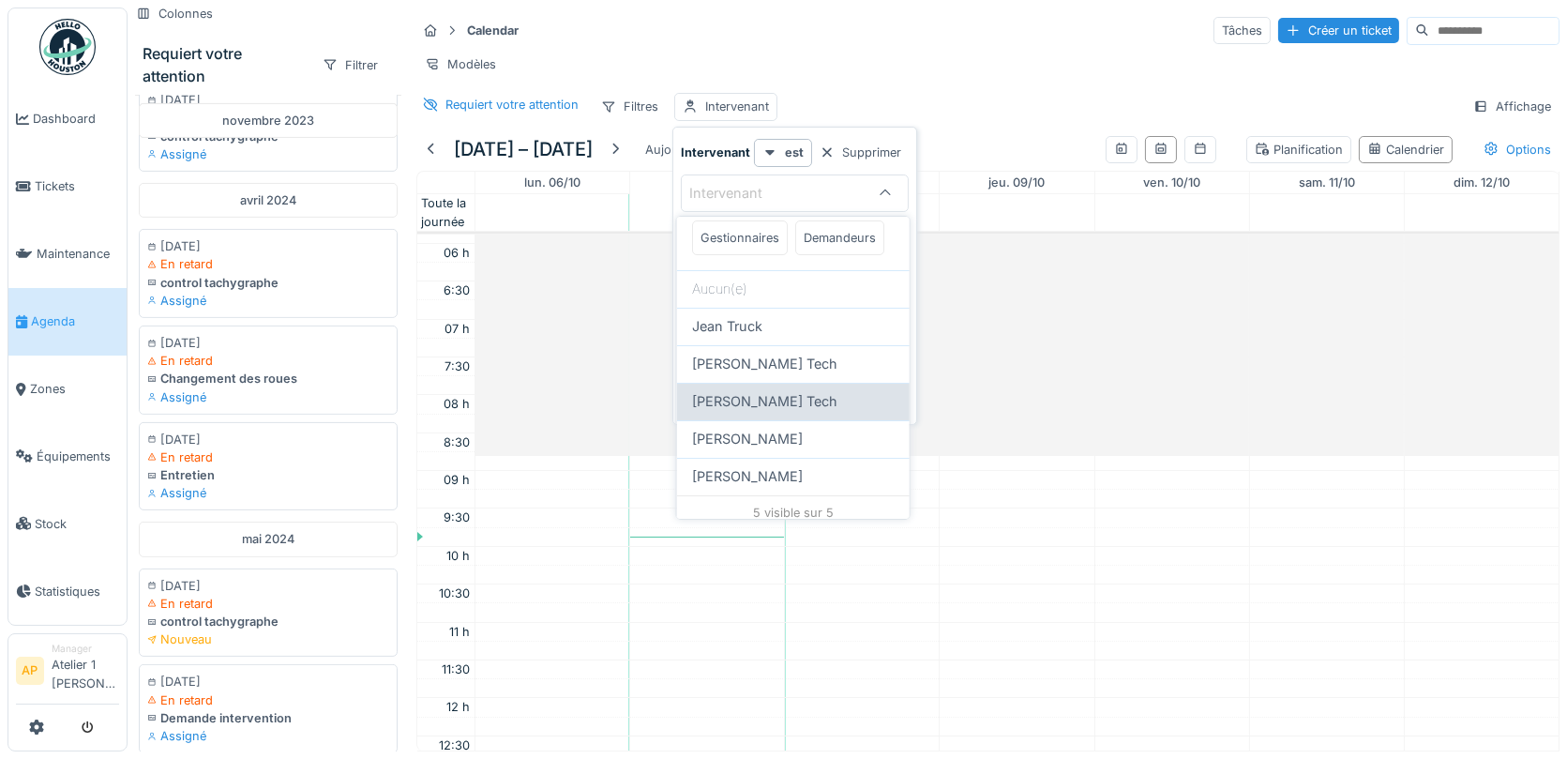
scroll to position [108, 0]
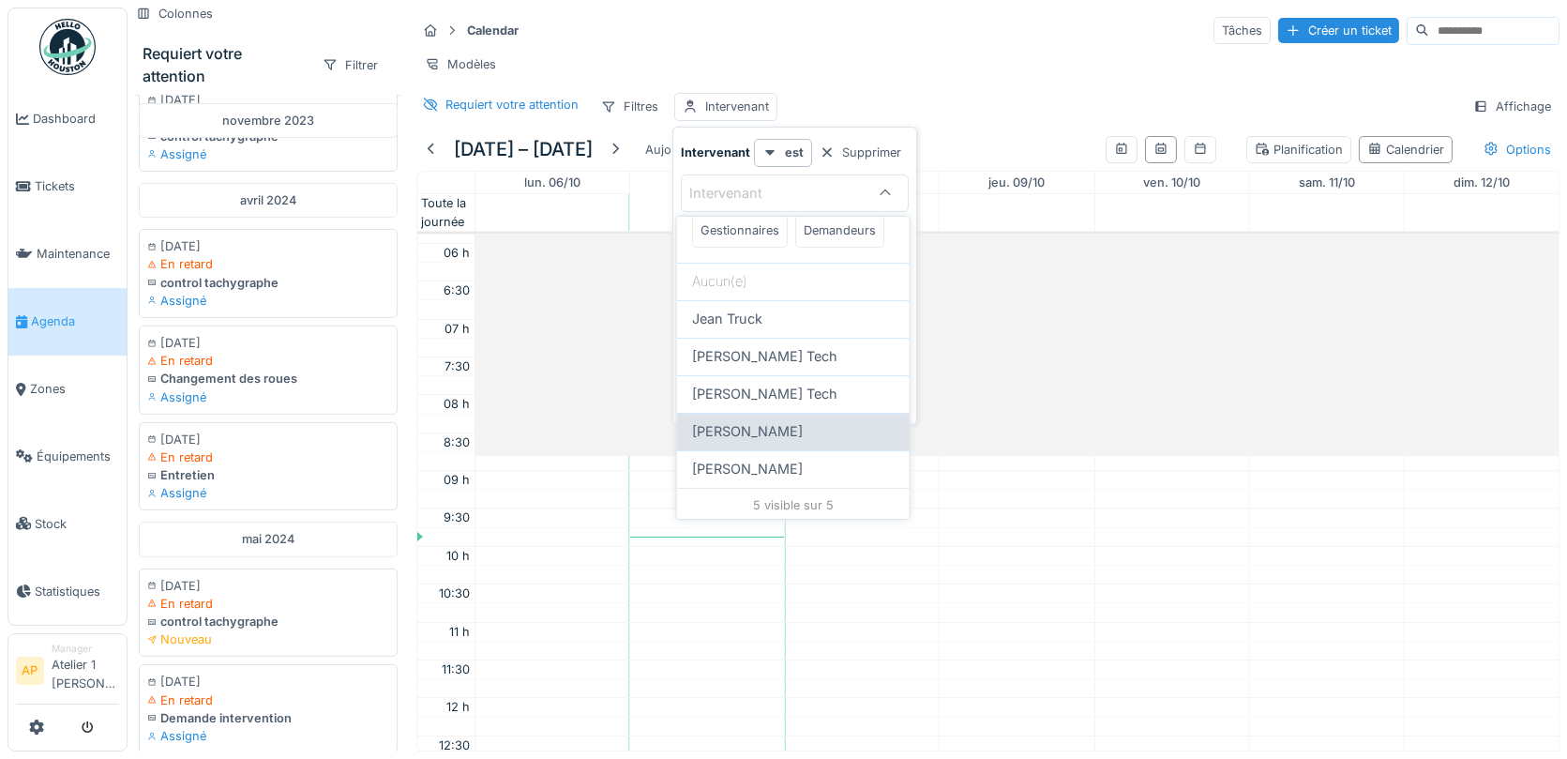
click at [755, 429] on span "Mike Mecano" at bounding box center [747, 431] width 111 height 21
type input "****"
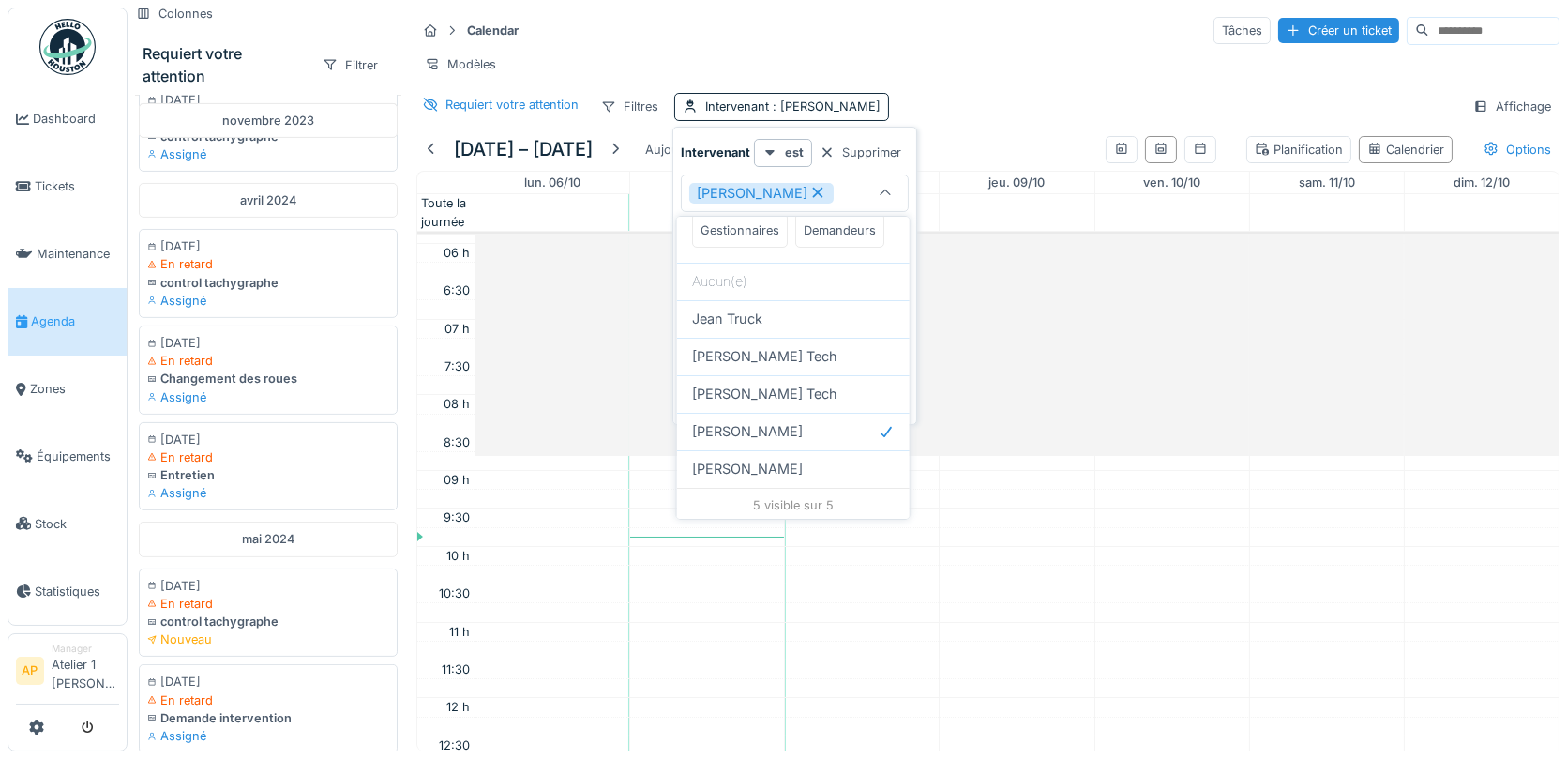
click at [1007, 53] on div "Modèles" at bounding box center [987, 64] width 1143 height 27
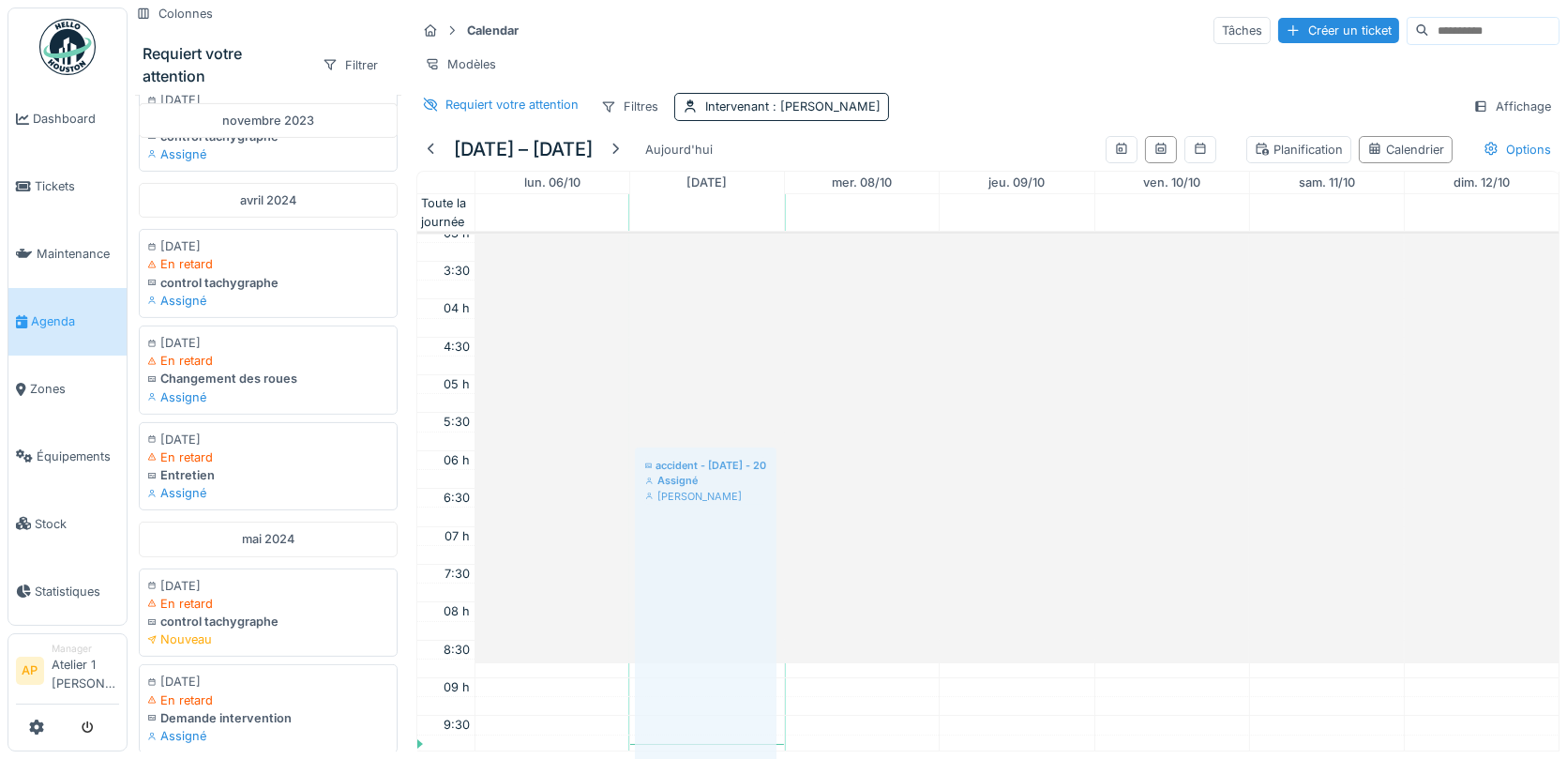
scroll to position [239, 0]
drag, startPoint x: 699, startPoint y: 342, endPoint x: 696, endPoint y: 795, distance: 452.1
click at [696, 758] on html "Dashboard Tickets Maintenance Agenda Zones Équipements Stock Statistiques AP Ma…" at bounding box center [783, 379] width 1567 height 759
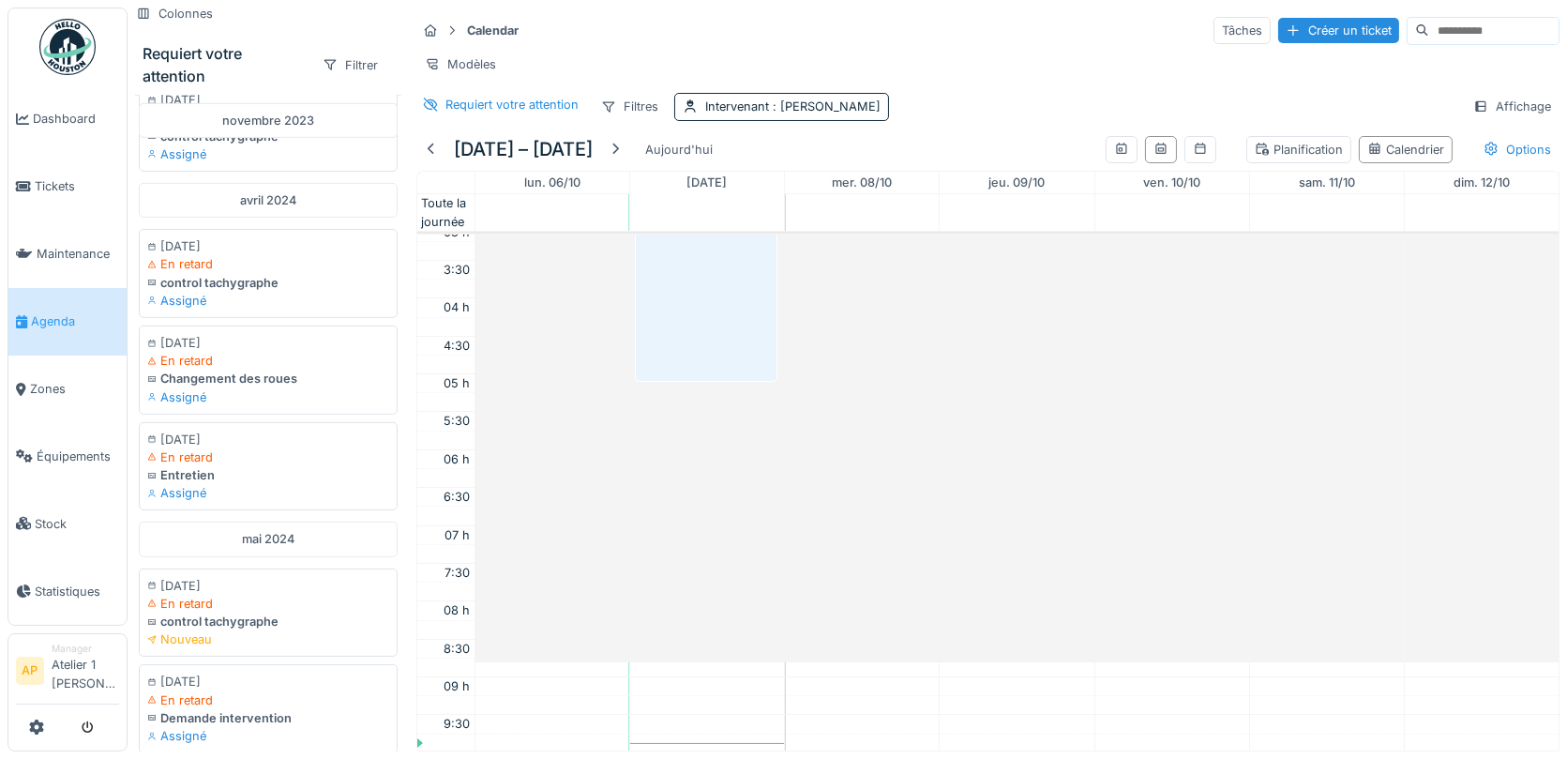
scroll to position [0, 0]
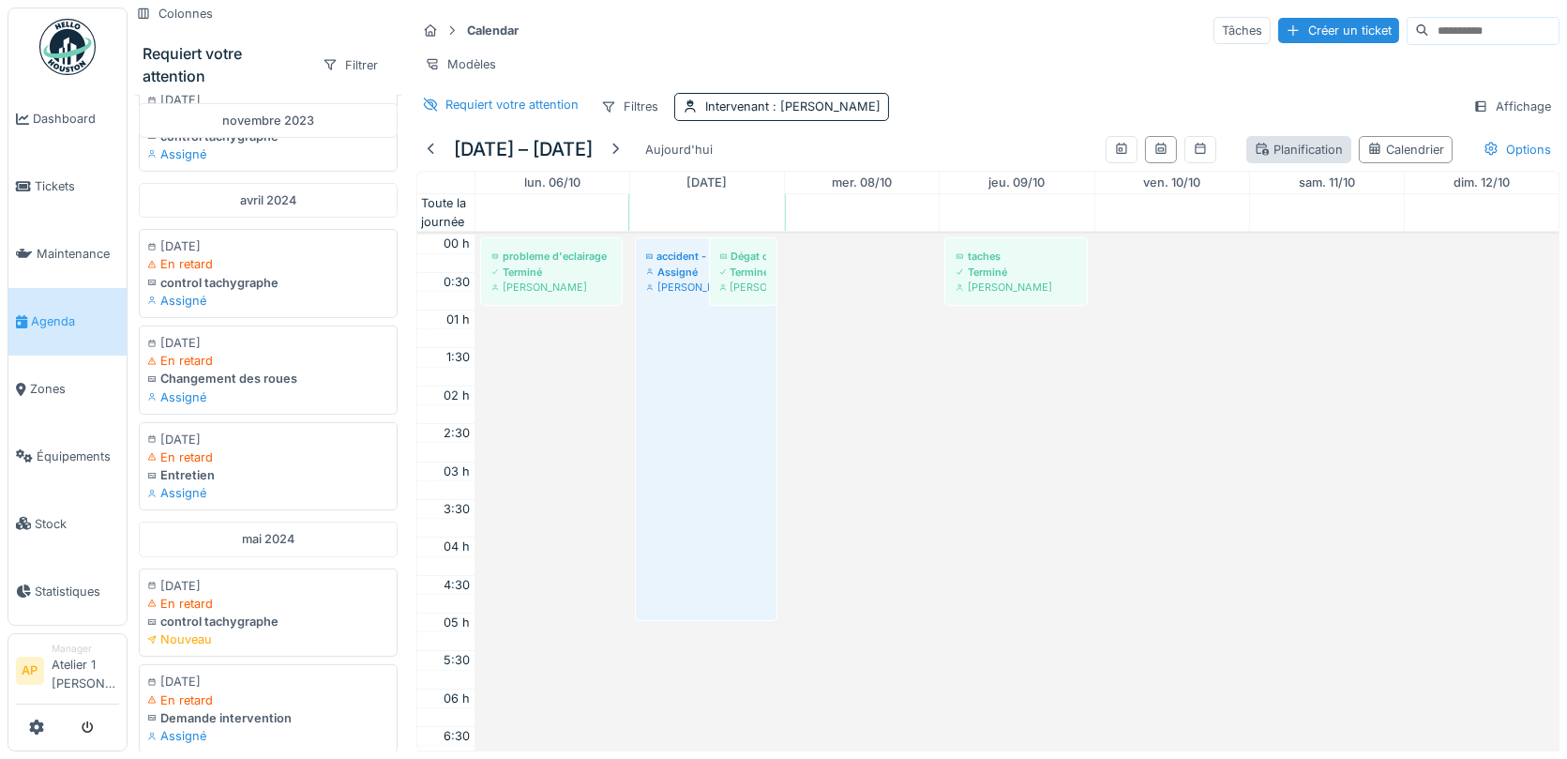
click at [1308, 142] on div "Planification" at bounding box center [1299, 150] width 88 height 18
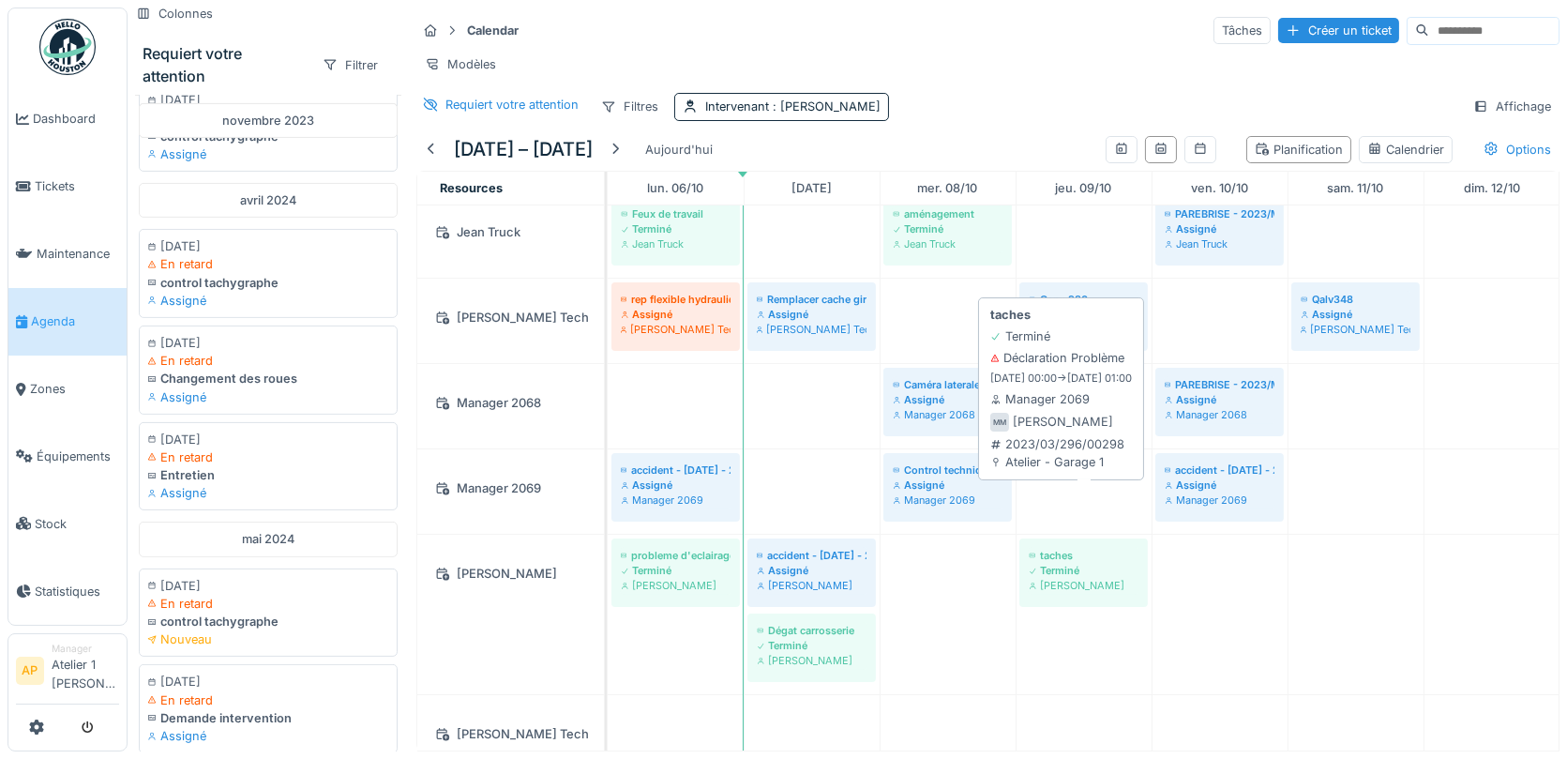
scroll to position [63, 0]
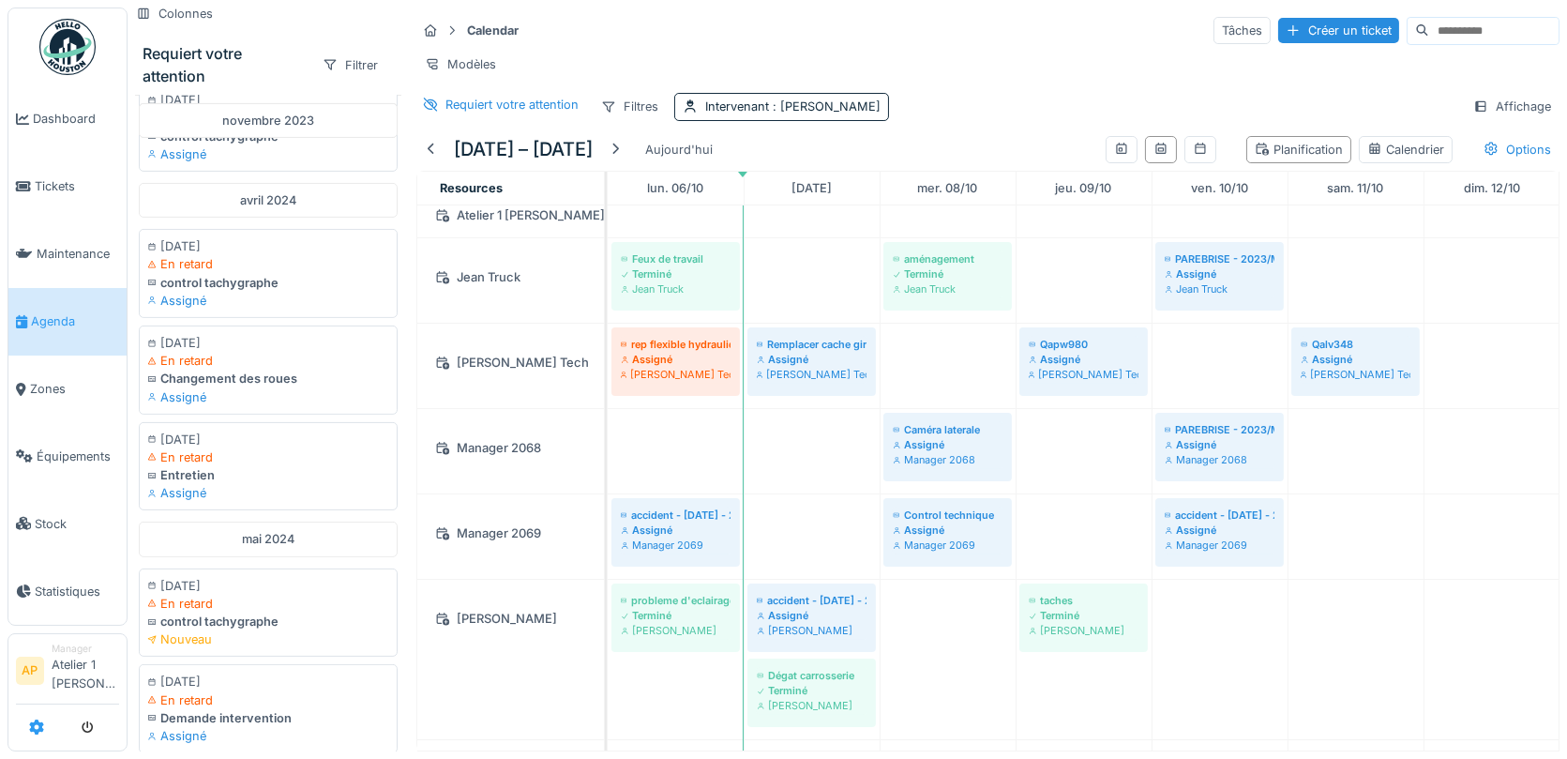
click at [35, 727] on icon at bounding box center [36, 726] width 15 height 15
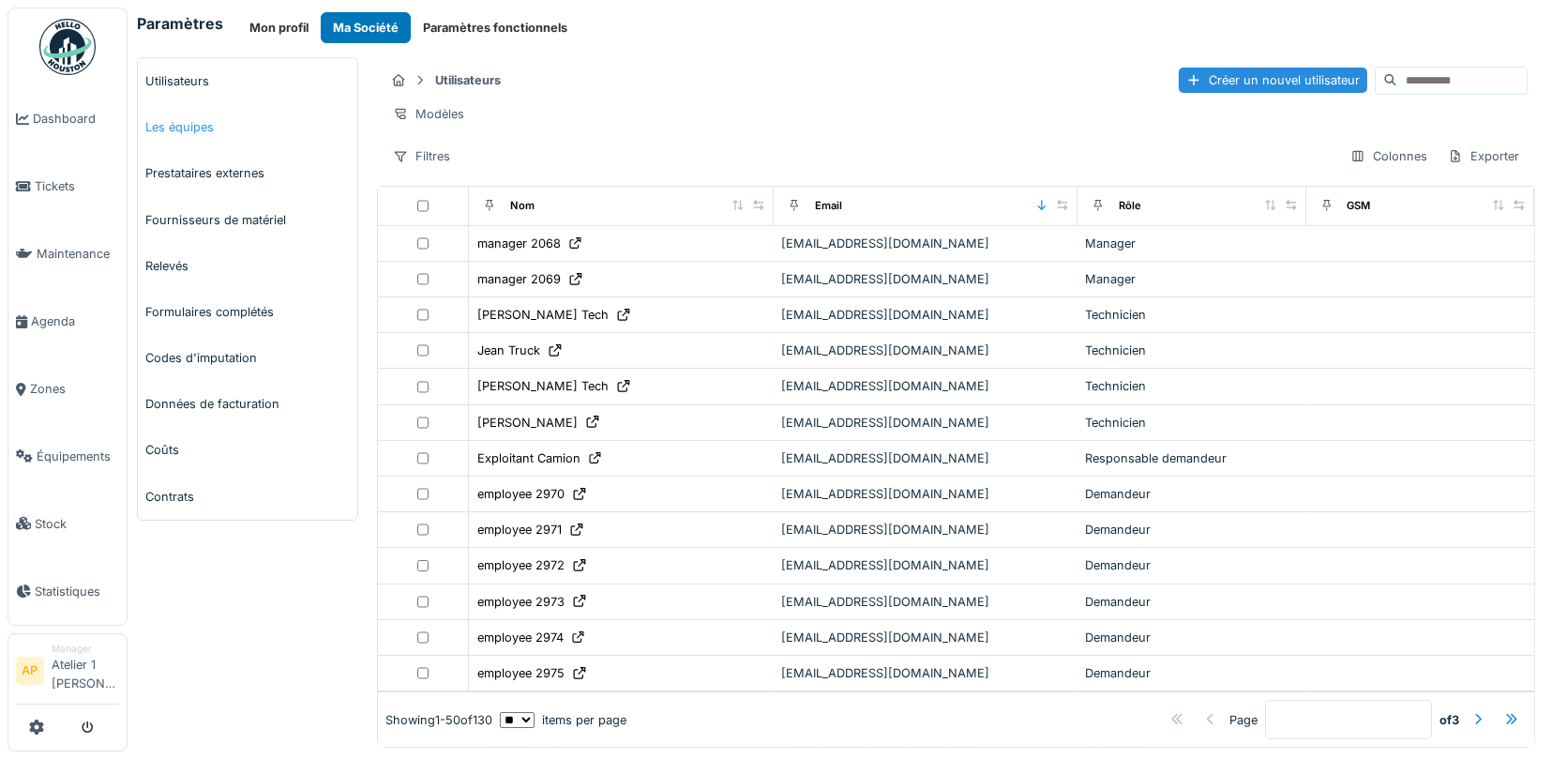
click at [190, 121] on link "Les équipes" at bounding box center [248, 127] width 220 height 46
click at [442, 146] on div "Filtres" at bounding box center [422, 156] width 74 height 27
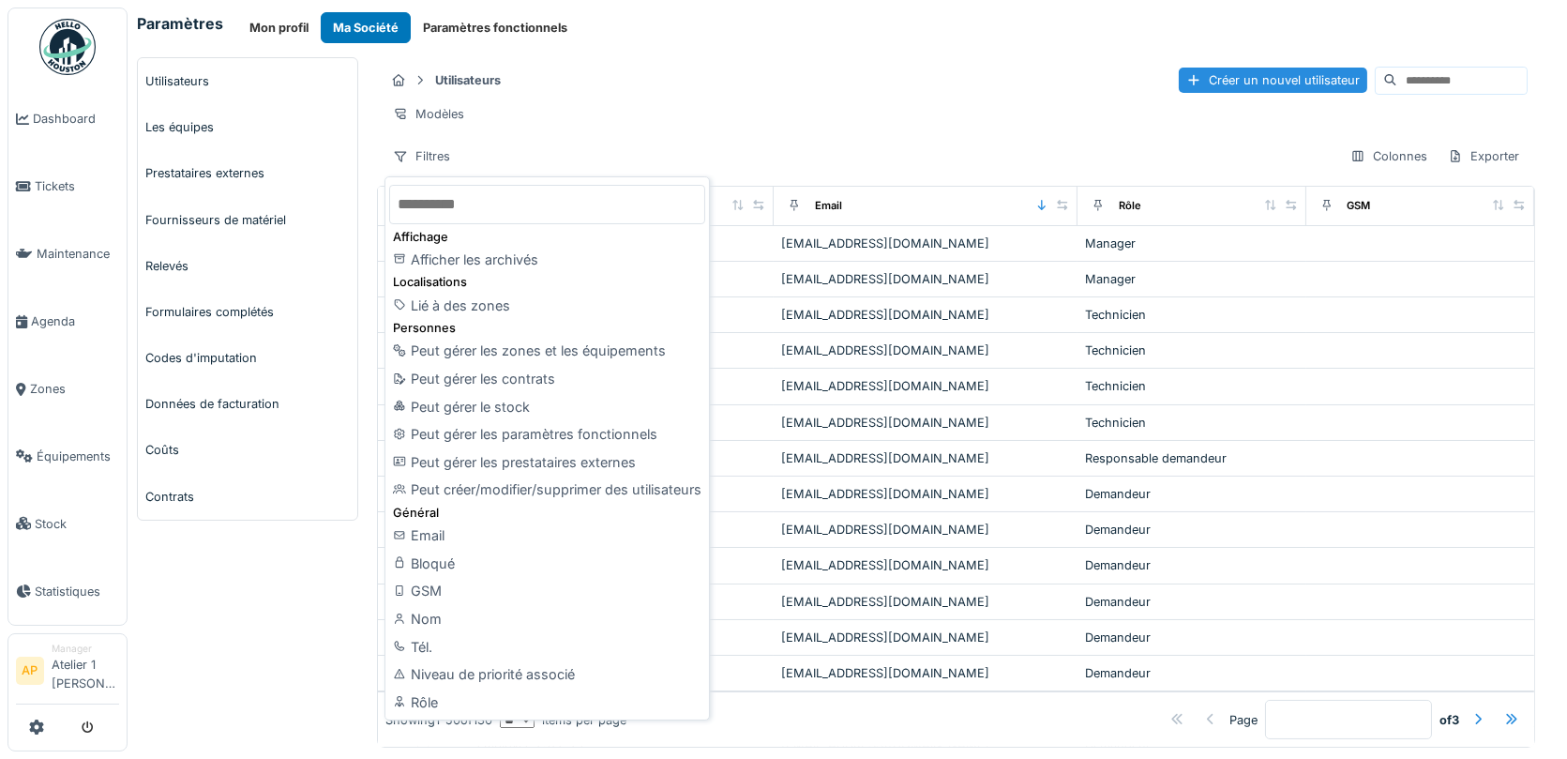
click at [822, 86] on div "Utilisateurs Créer un nouvel utilisateur" at bounding box center [956, 80] width 1143 height 31
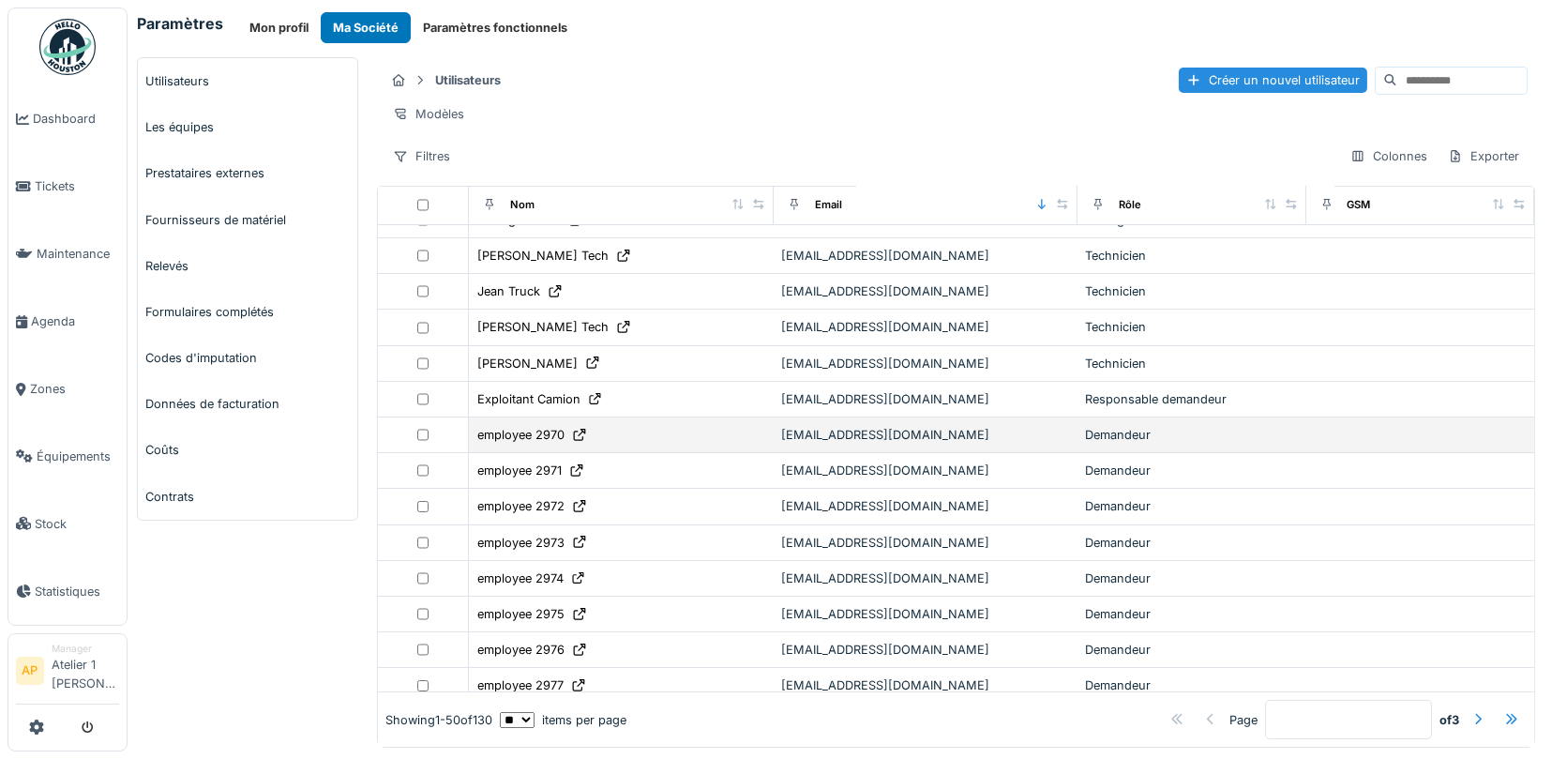
scroll to position [77, 0]
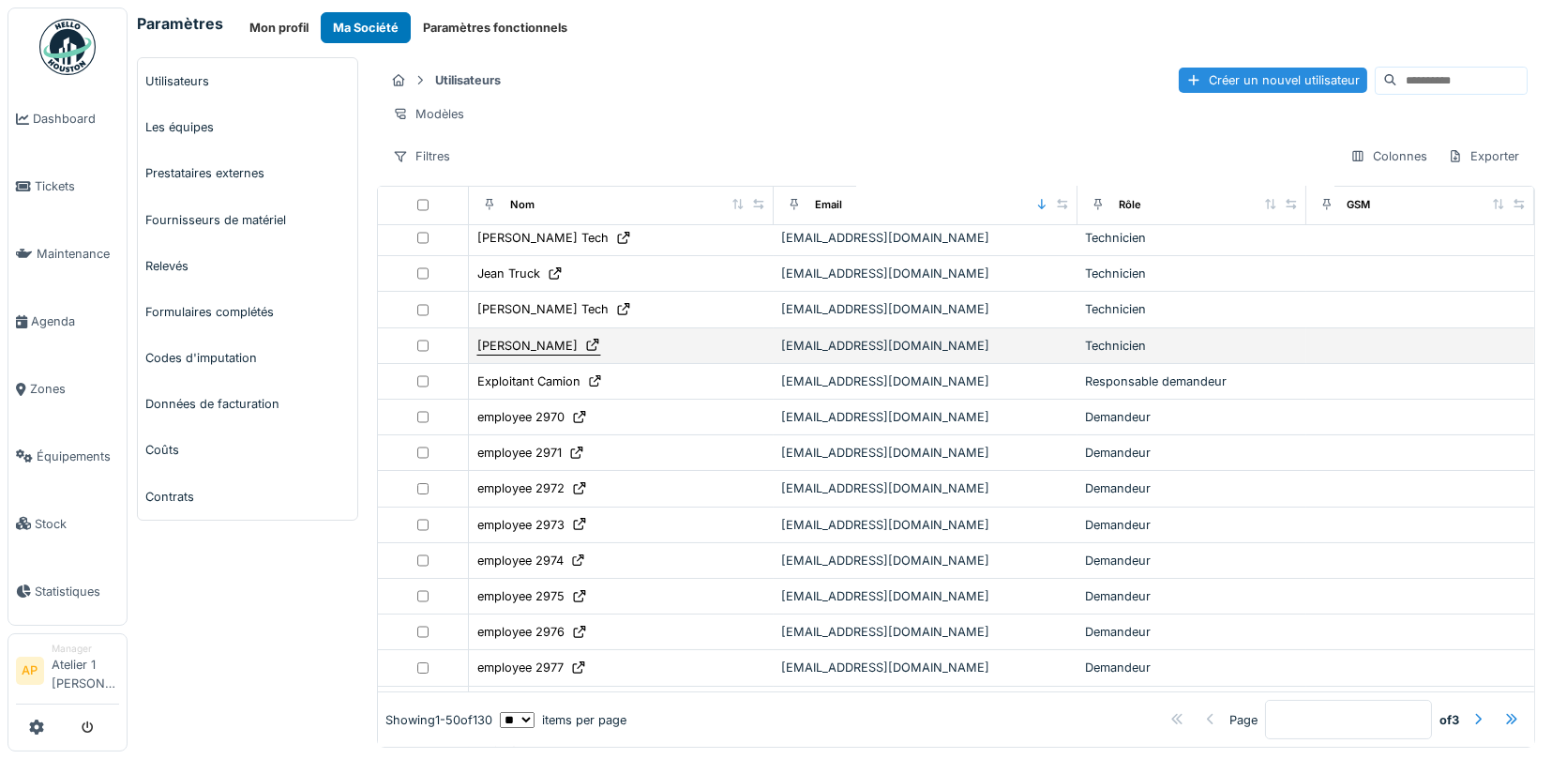
click at [537, 337] on div "[PERSON_NAME]" at bounding box center [527, 346] width 100 height 18
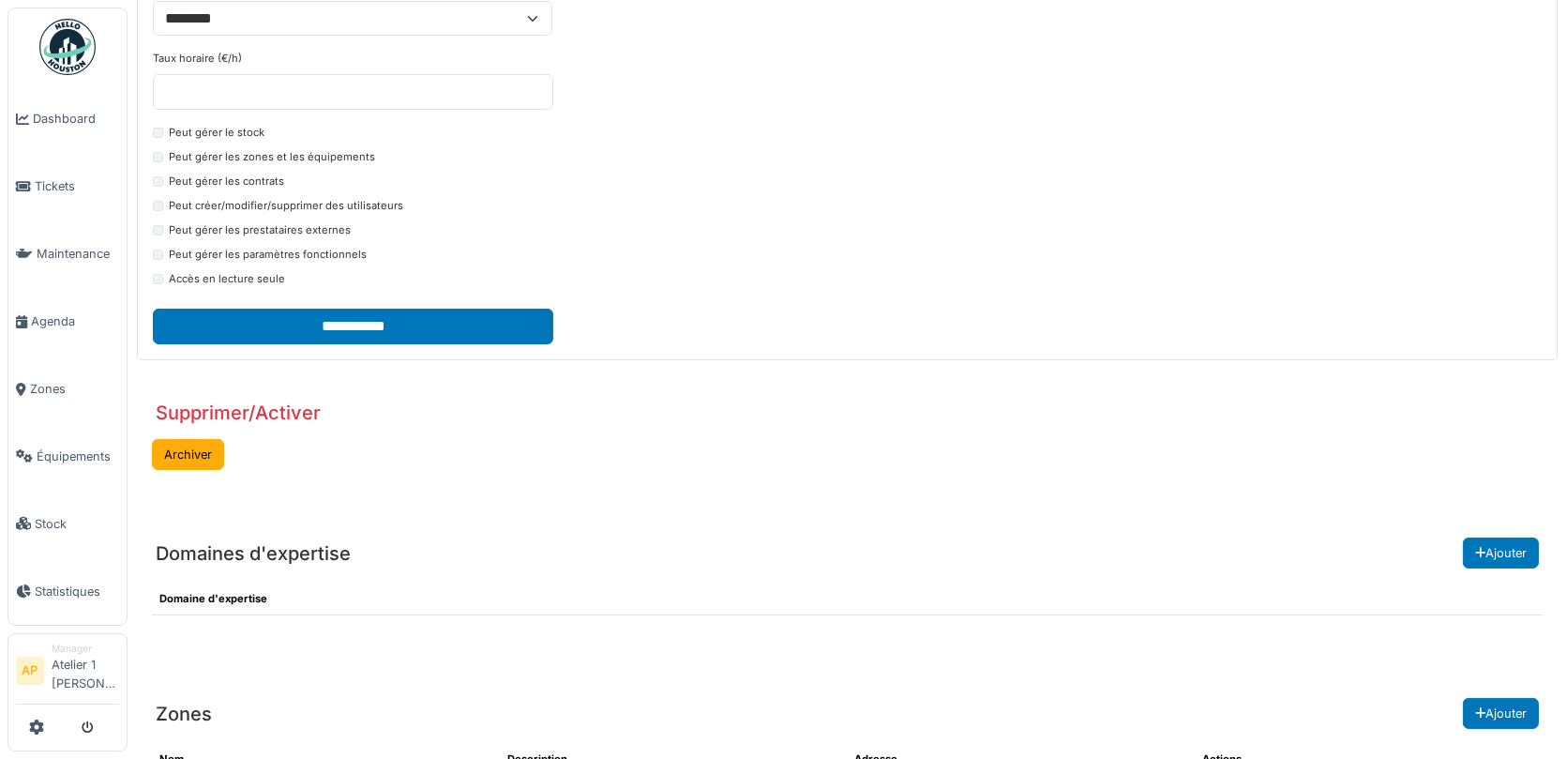
scroll to position [571, 0]
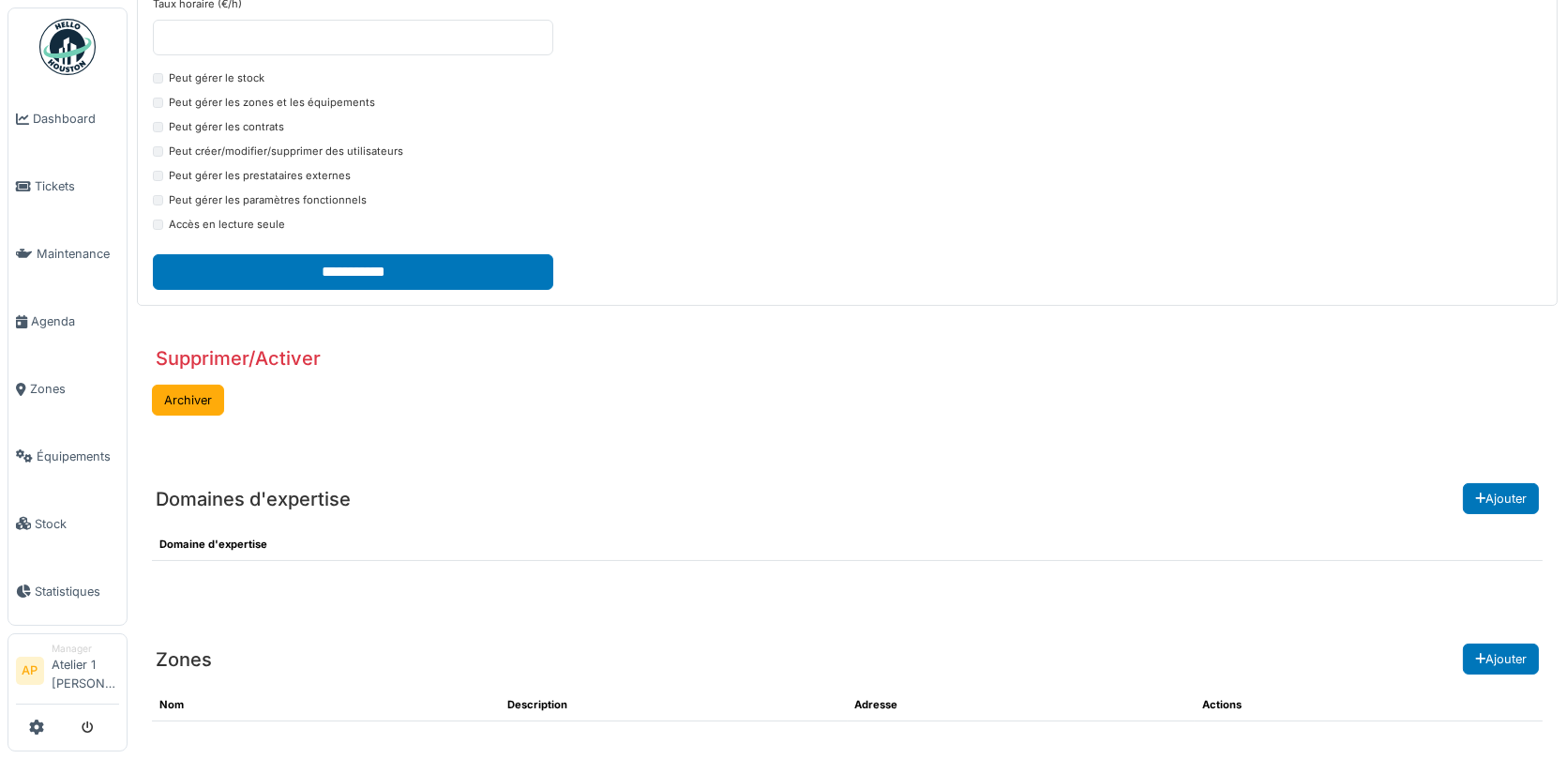
click at [1506, 514] on div "Domaine d'expertise" at bounding box center [847, 552] width 1421 height 77
click at [1474, 483] on button "Ajouter" at bounding box center [1501, 498] width 76 height 31
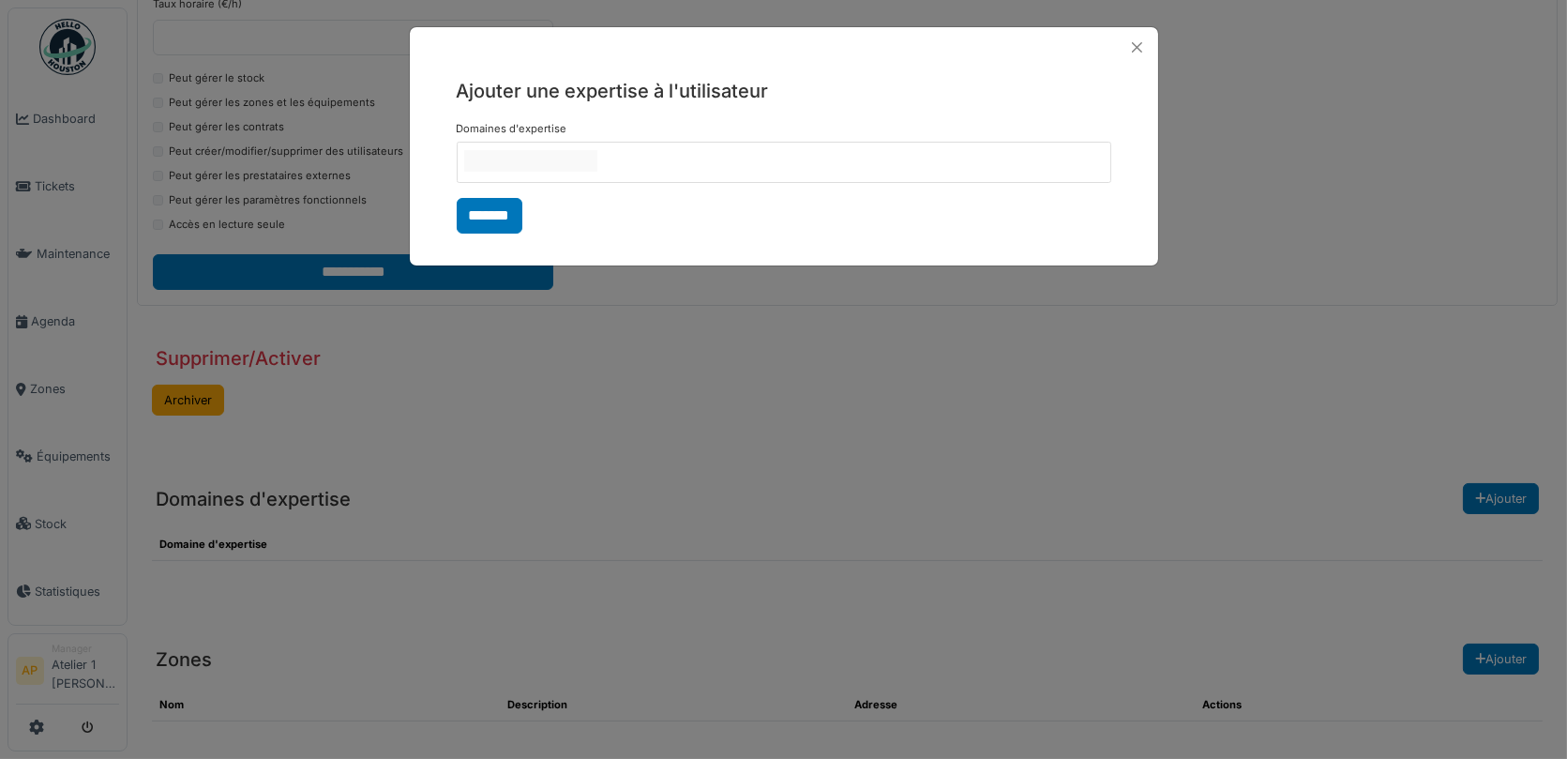
click at [640, 151] on div at bounding box center [784, 162] width 655 height 41
click at [727, 117] on div "**********" at bounding box center [784, 155] width 749 height 175
click at [480, 222] on input "*******" at bounding box center [490, 216] width 66 height 36
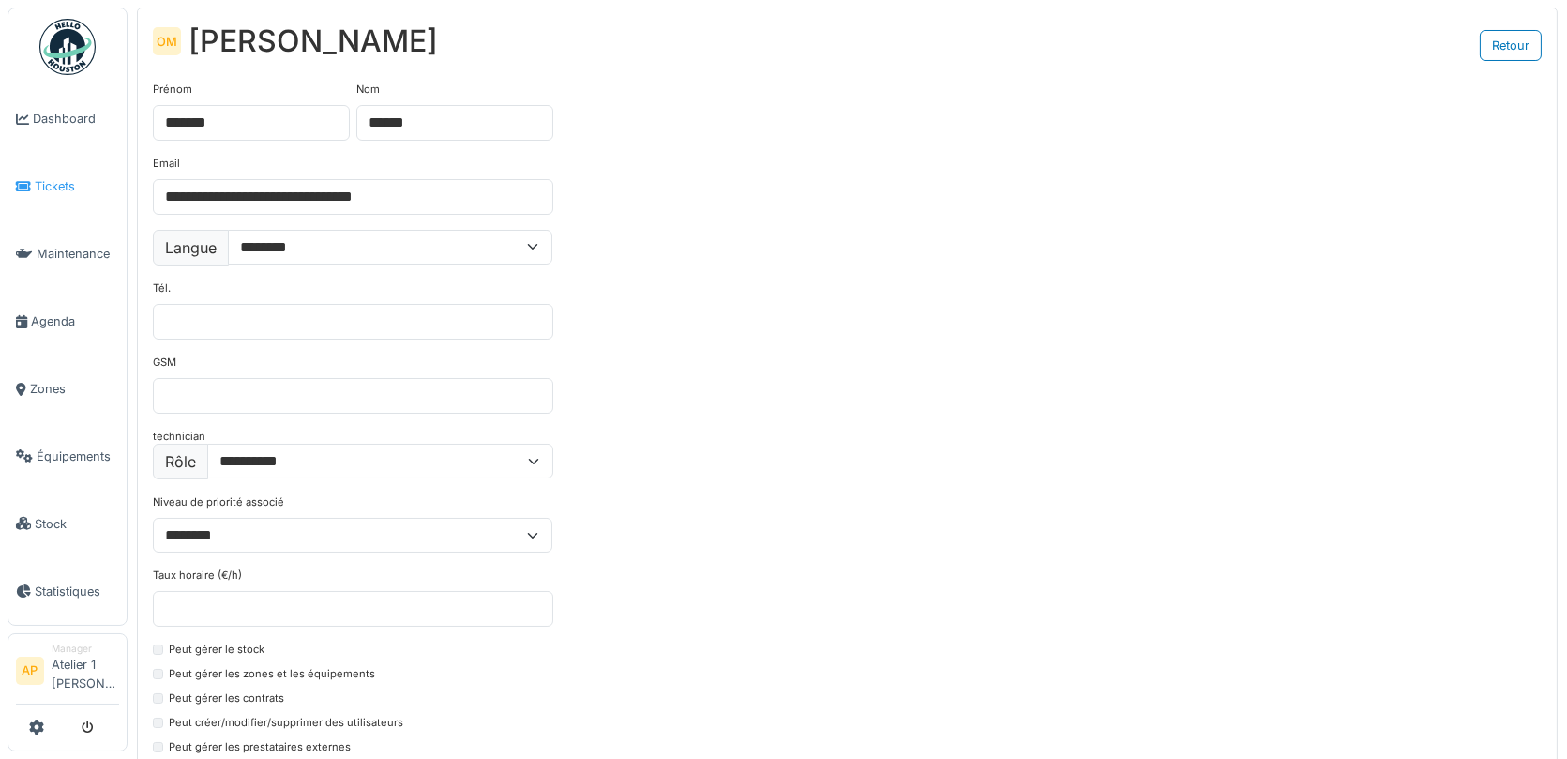
click at [39, 177] on span "Tickets" at bounding box center [77, 186] width 84 height 18
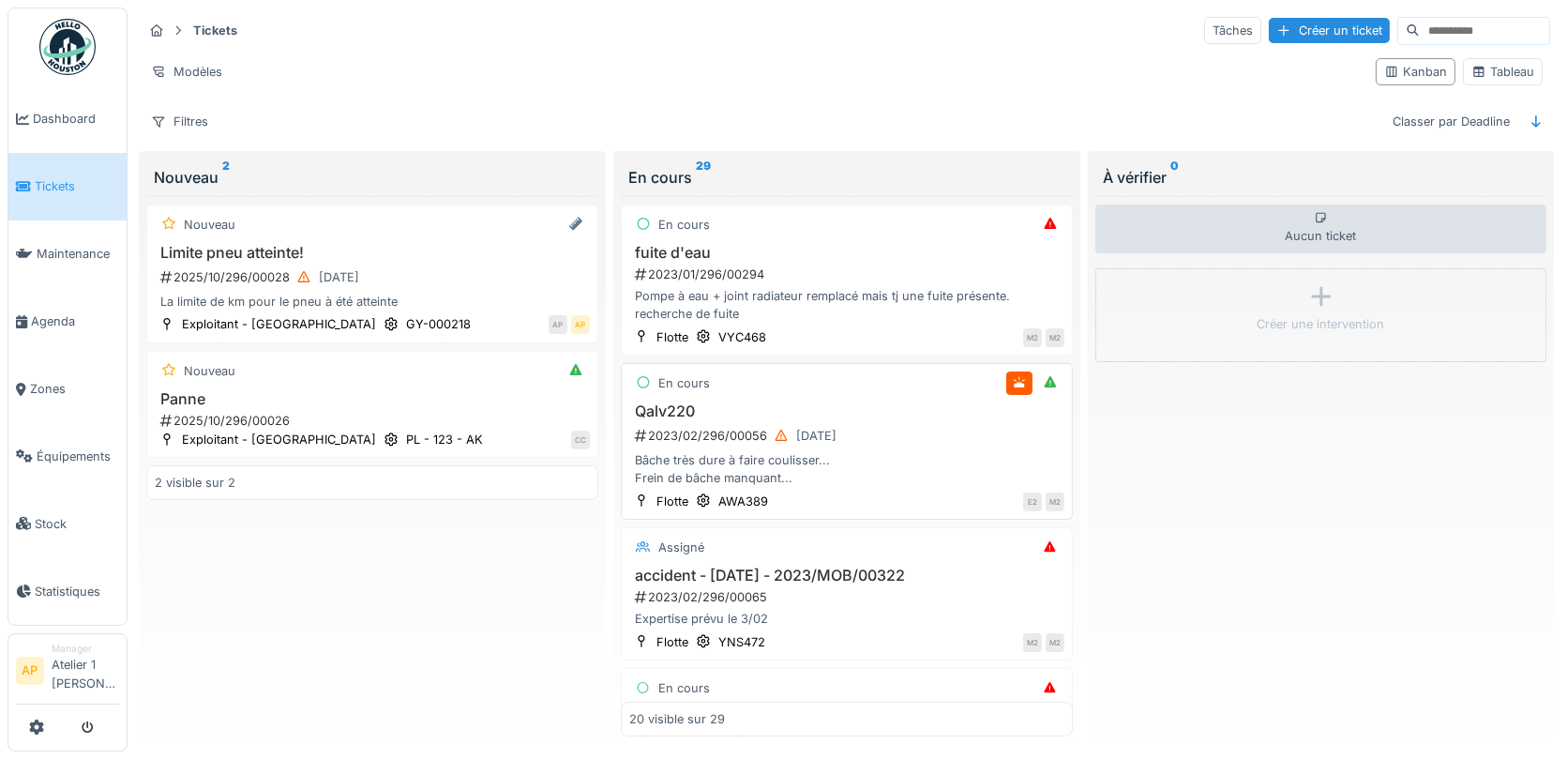
click at [697, 411] on h3 "Qalv220" at bounding box center [846, 411] width 435 height 18
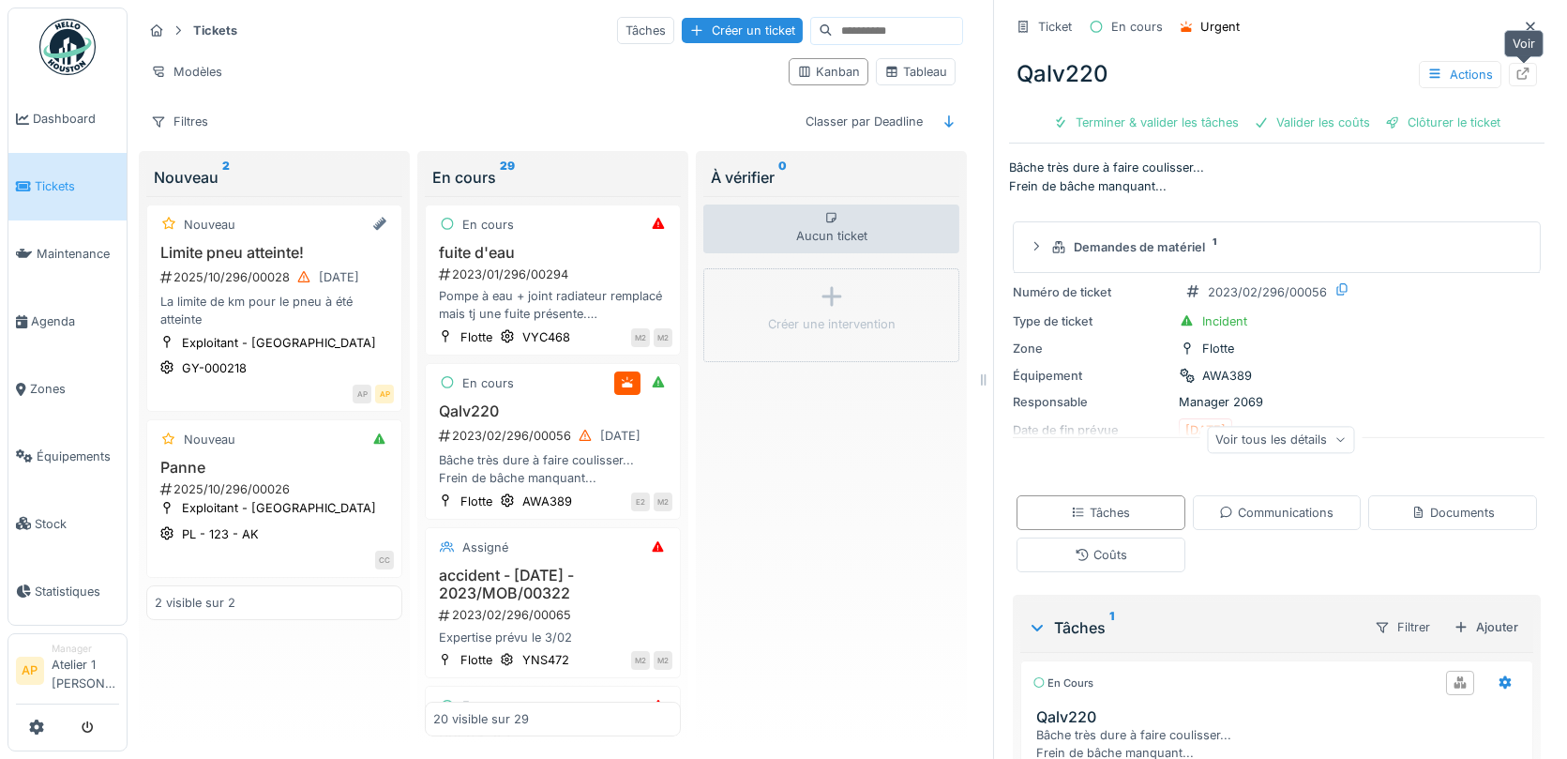
click at [1532, 64] on div at bounding box center [1523, 74] width 28 height 23
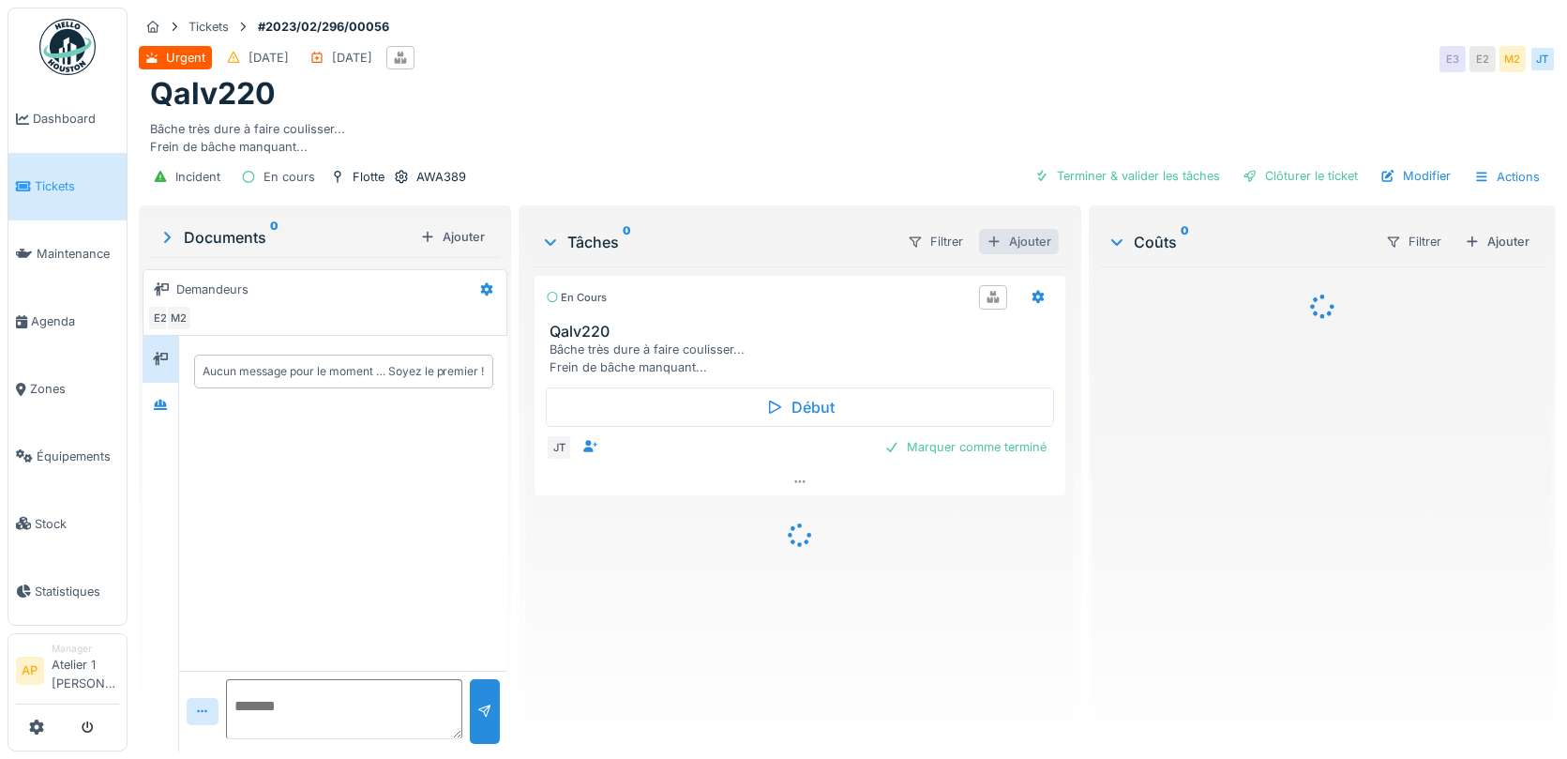
click at [1022, 239] on div "Ajouter" at bounding box center [1019, 241] width 80 height 25
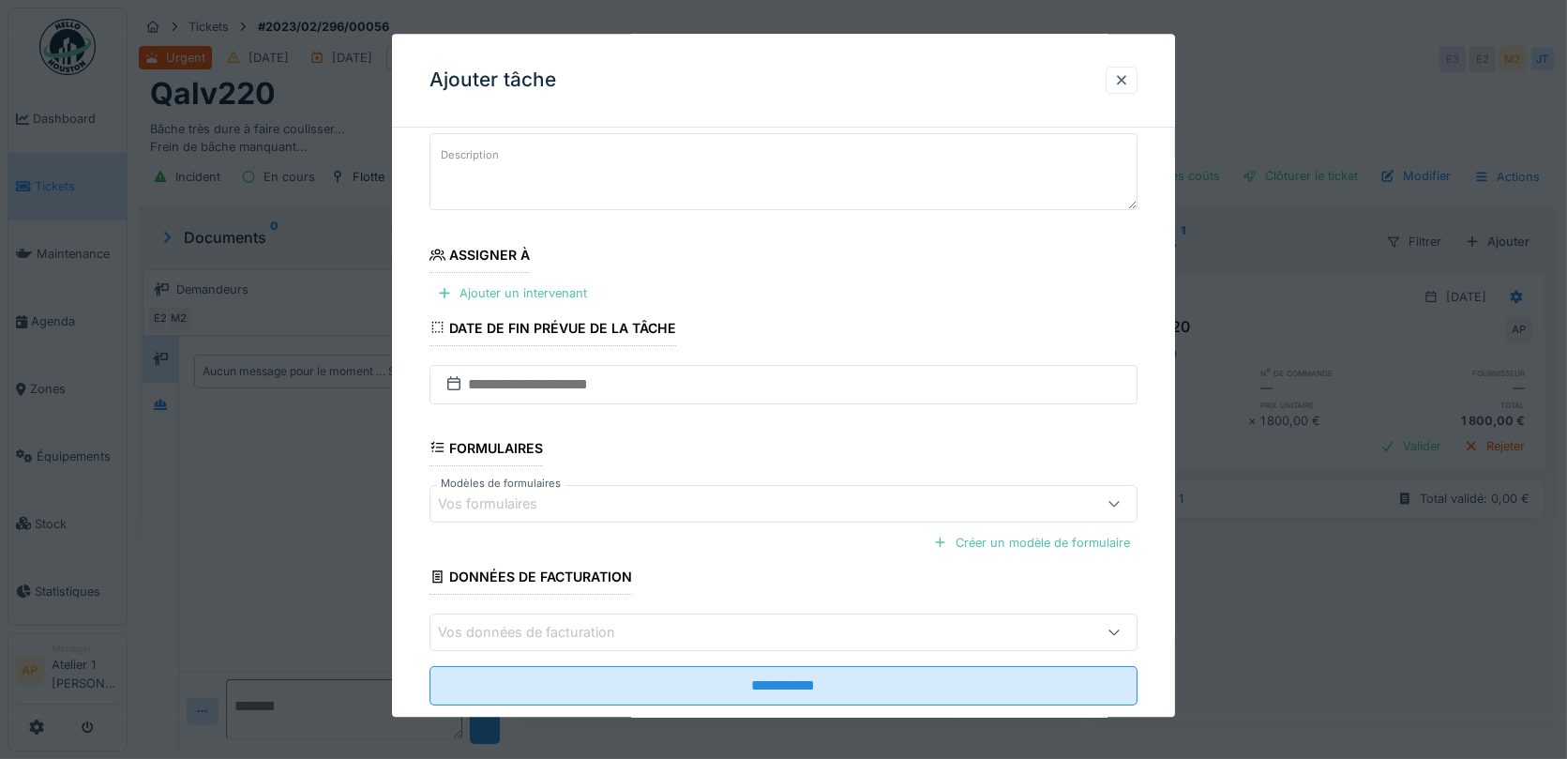
scroll to position [113, 0]
click at [517, 289] on div "Ajouter un intervenant" at bounding box center [512, 295] width 165 height 25
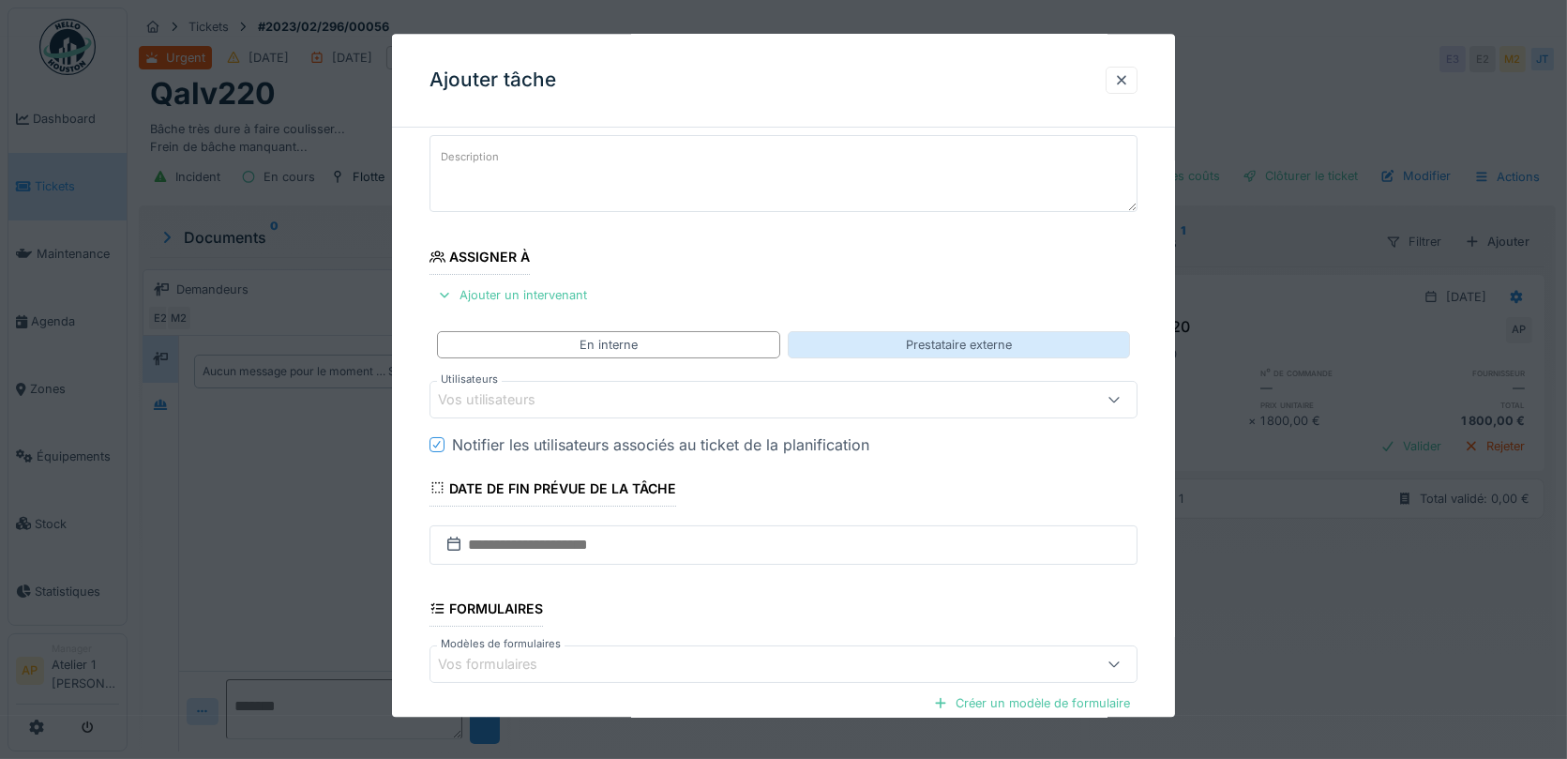
click at [925, 337] on div "Prestataire externe" at bounding box center [959, 345] width 106 height 18
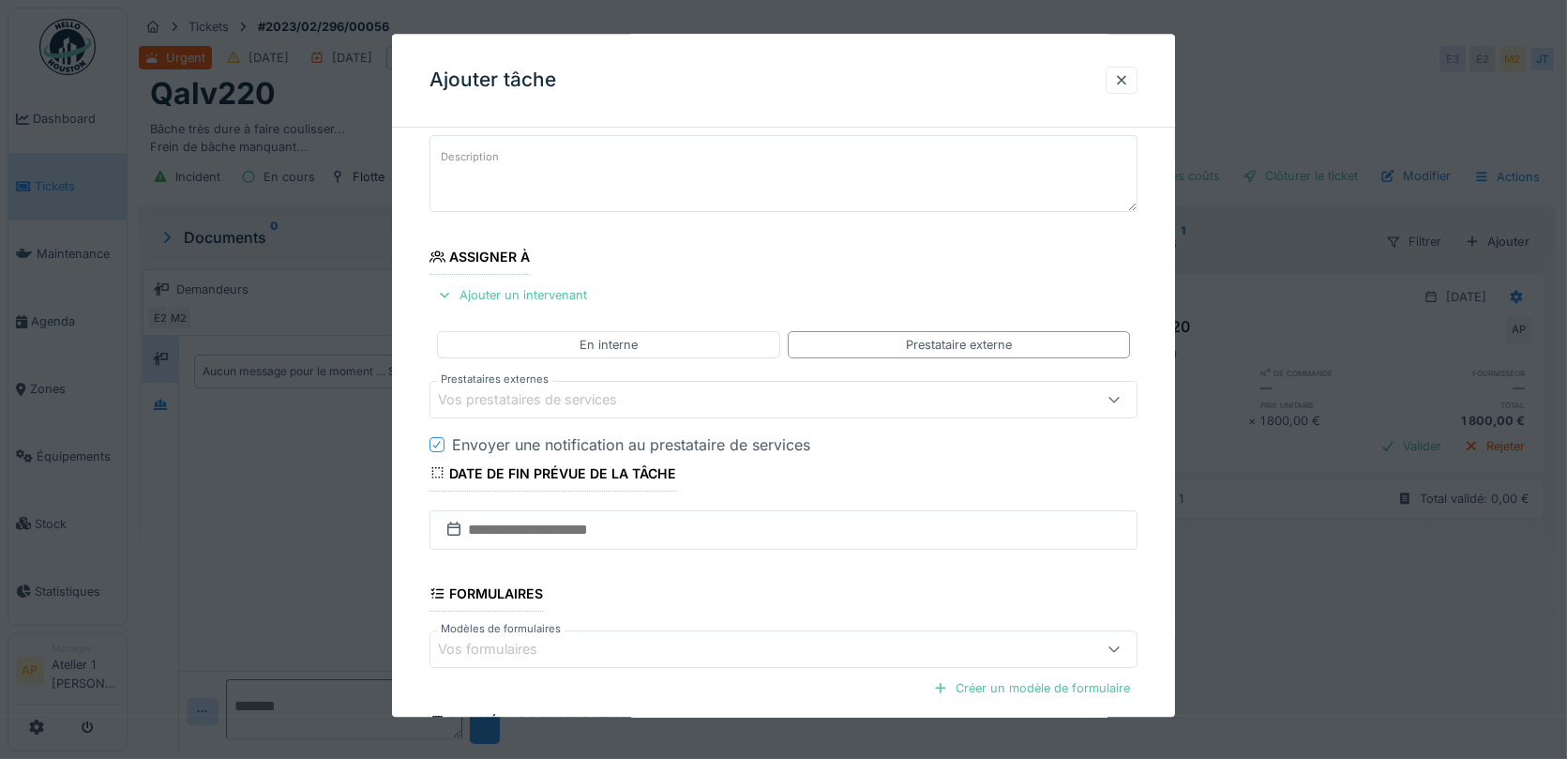
click at [890, 401] on div "Vos prestataires de services" at bounding box center [742, 399] width 608 height 21
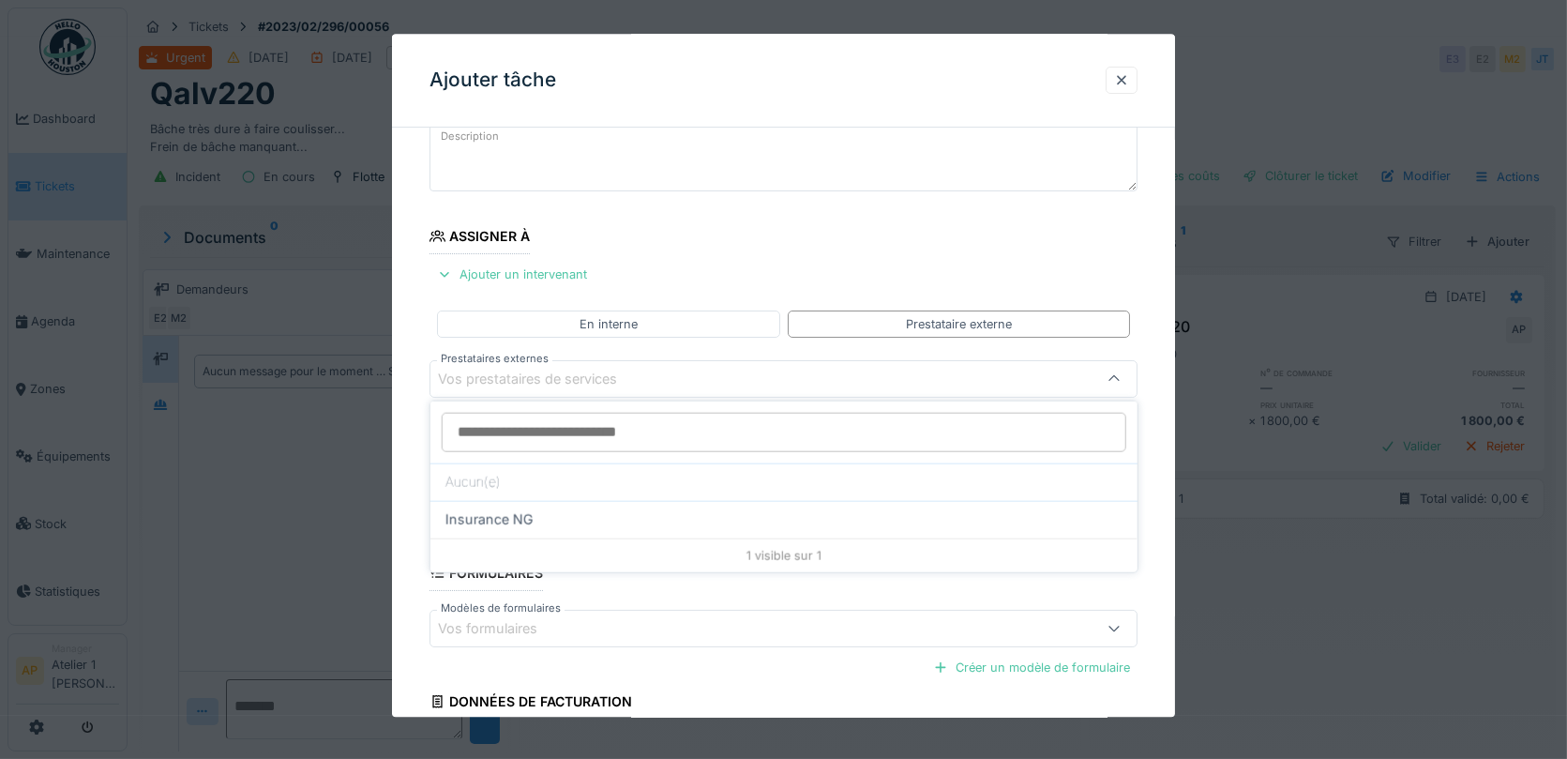
click at [897, 261] on fieldset "**********" at bounding box center [784, 427] width 709 height 836
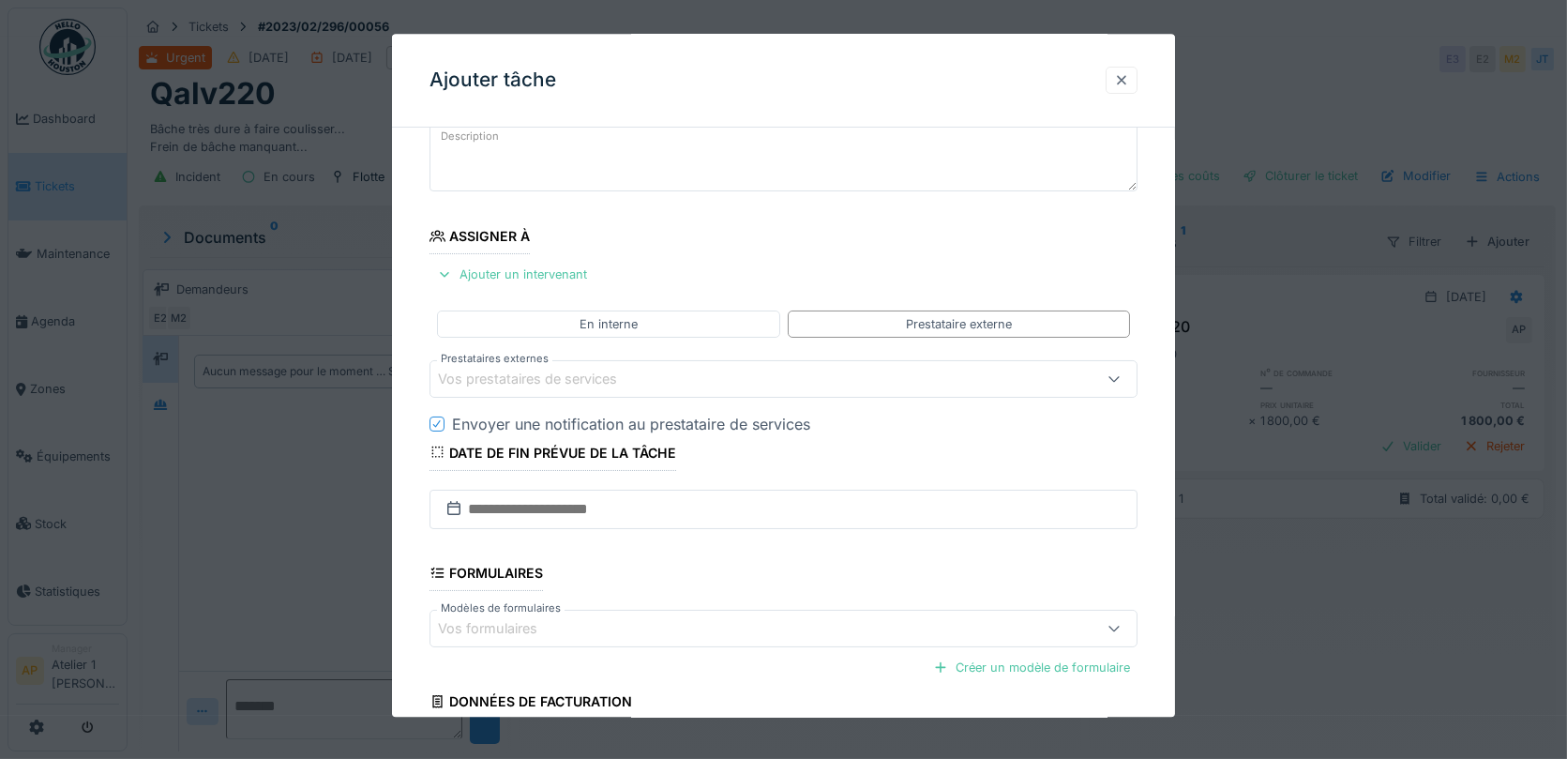
click at [1128, 80] on div at bounding box center [1121, 80] width 15 height 18
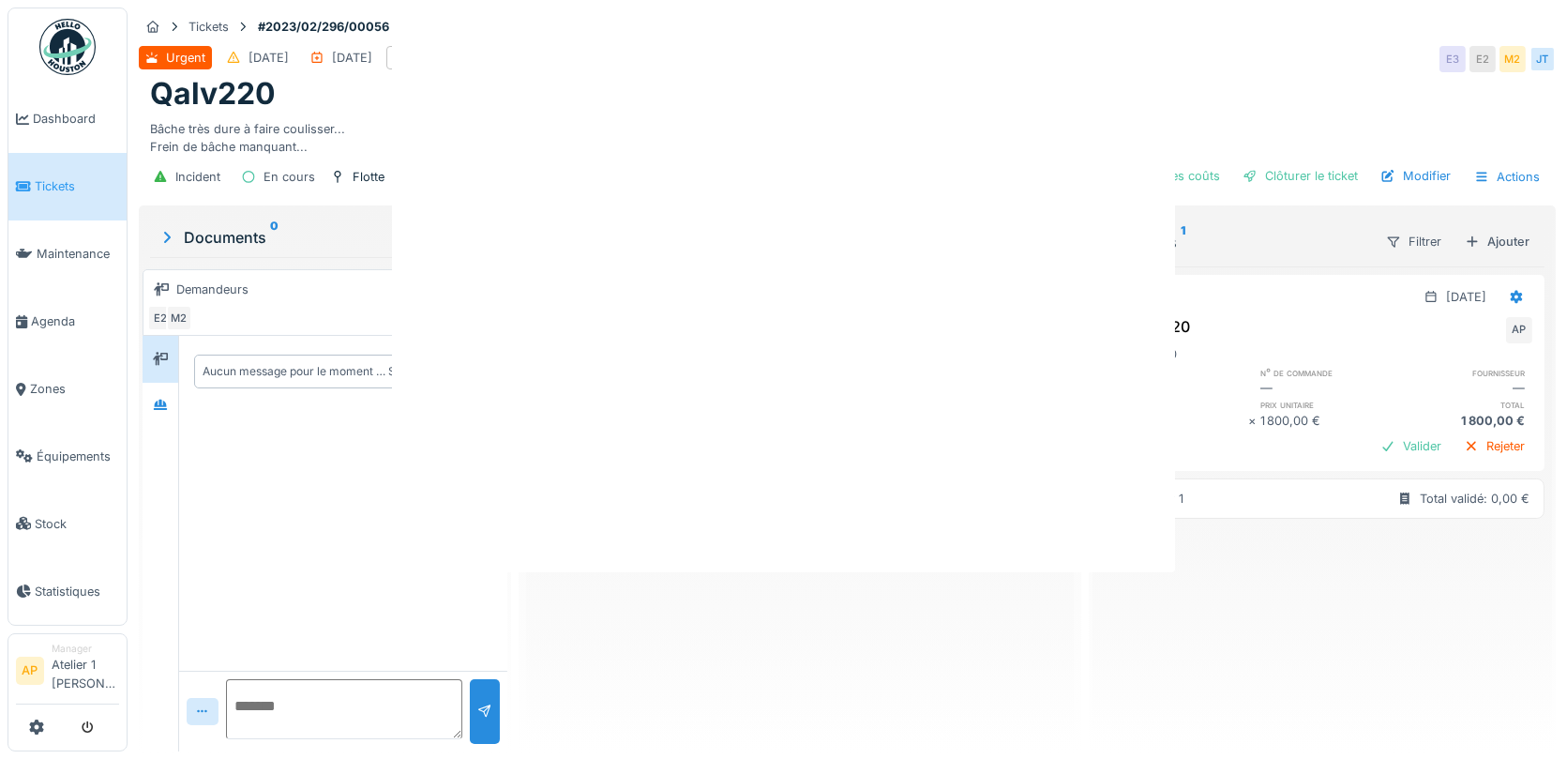
scroll to position [0, 0]
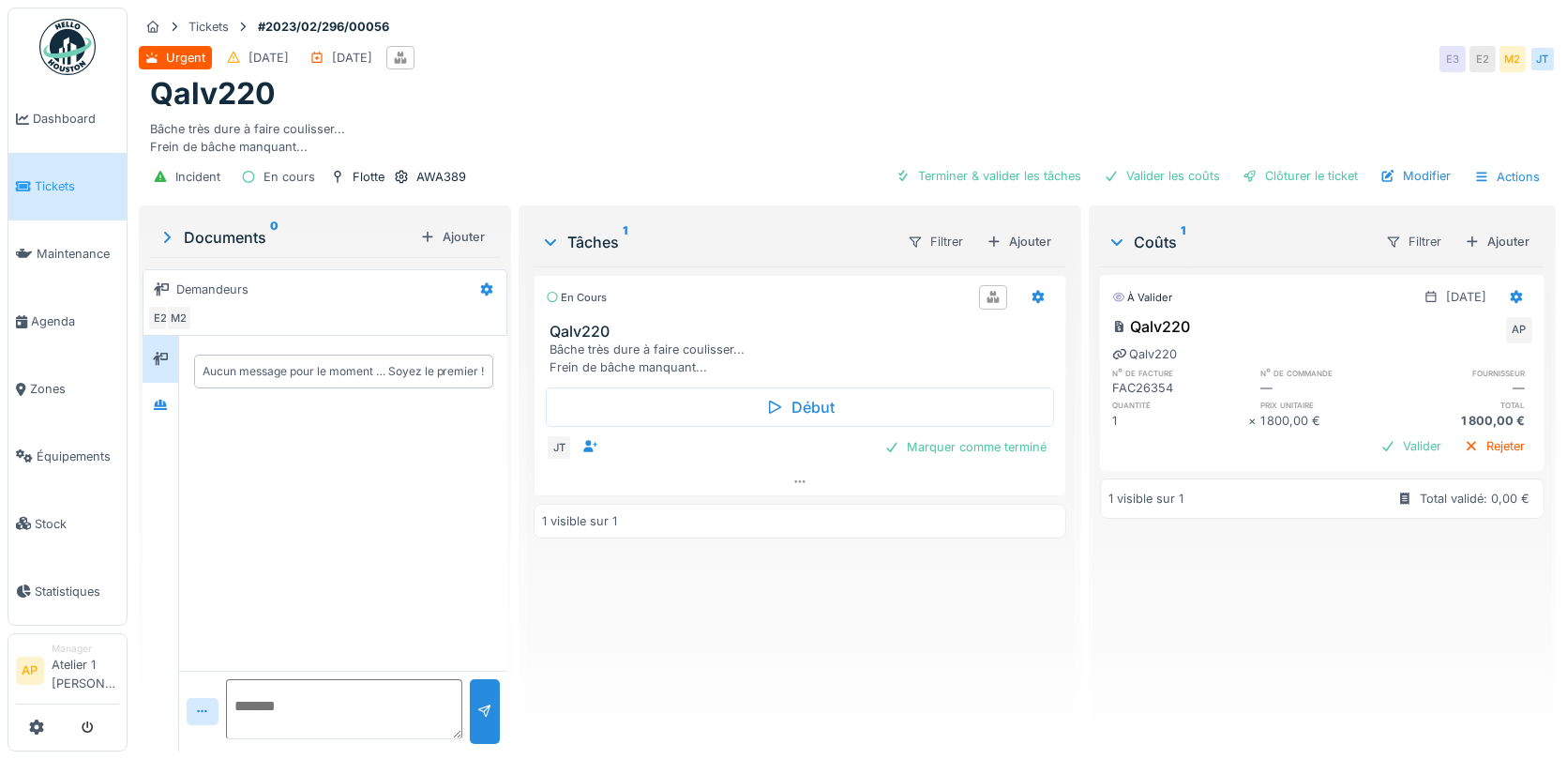
click at [331, 719] on textarea at bounding box center [344, 709] width 236 height 60
click at [57, 447] on span "Équipements" at bounding box center [78, 456] width 83 height 18
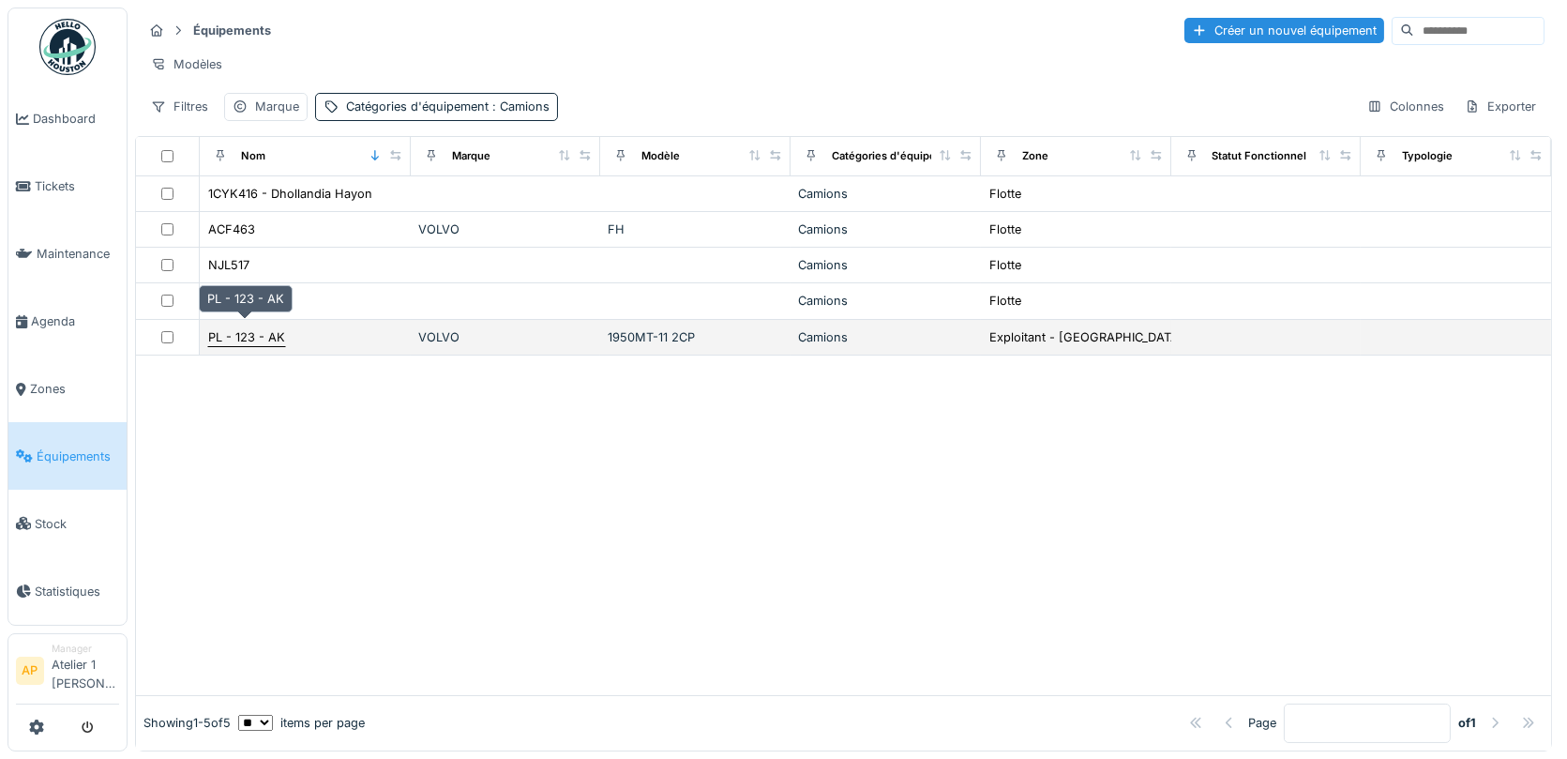
click at [243, 328] on div "PL - 123 - AK" at bounding box center [246, 337] width 77 height 18
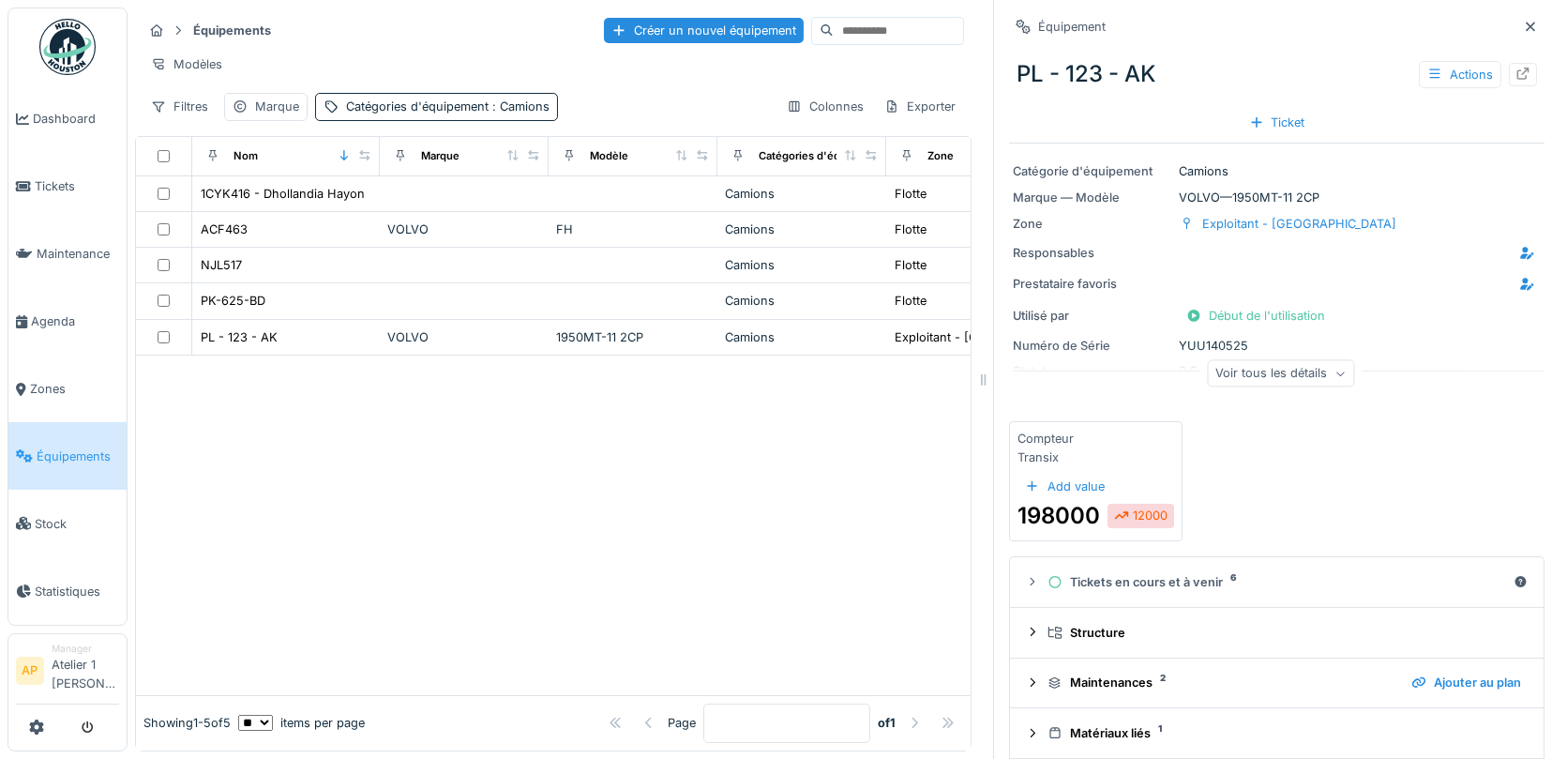
scroll to position [114, 0]
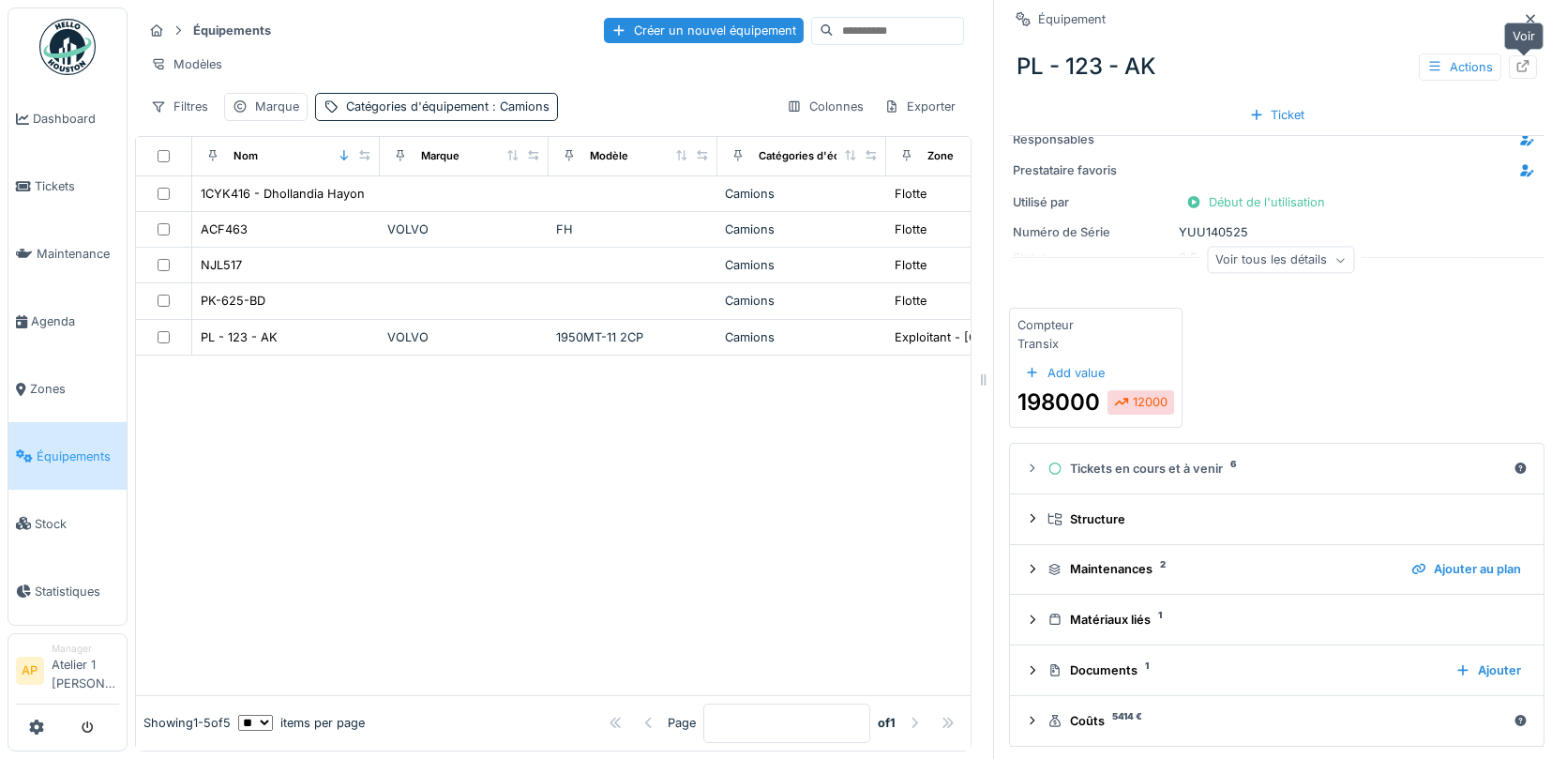
click at [1524, 71] on div at bounding box center [1523, 67] width 15 height 18
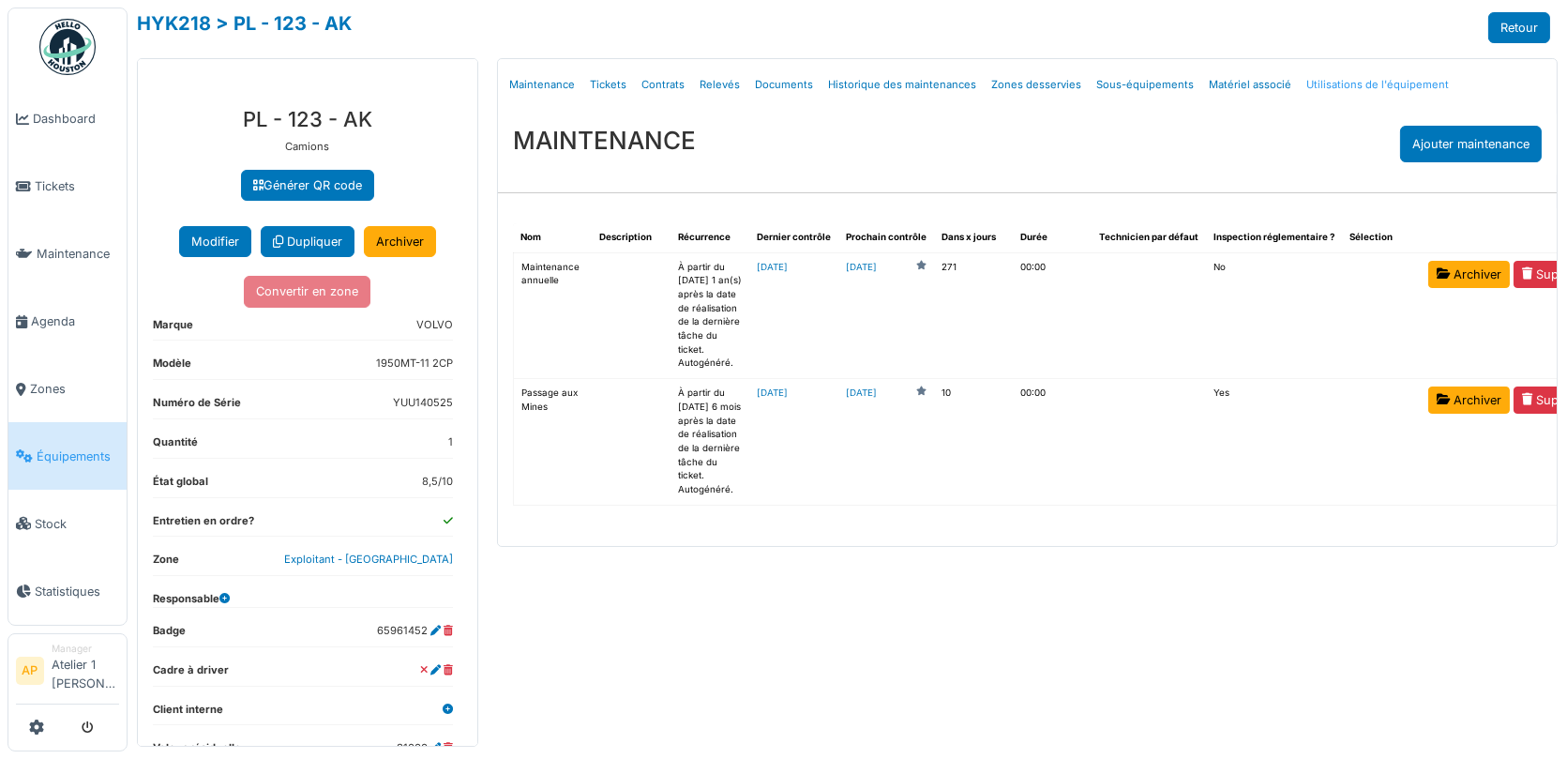
click at [1334, 97] on link "Utilisations de l'équipement" at bounding box center [1378, 85] width 158 height 44
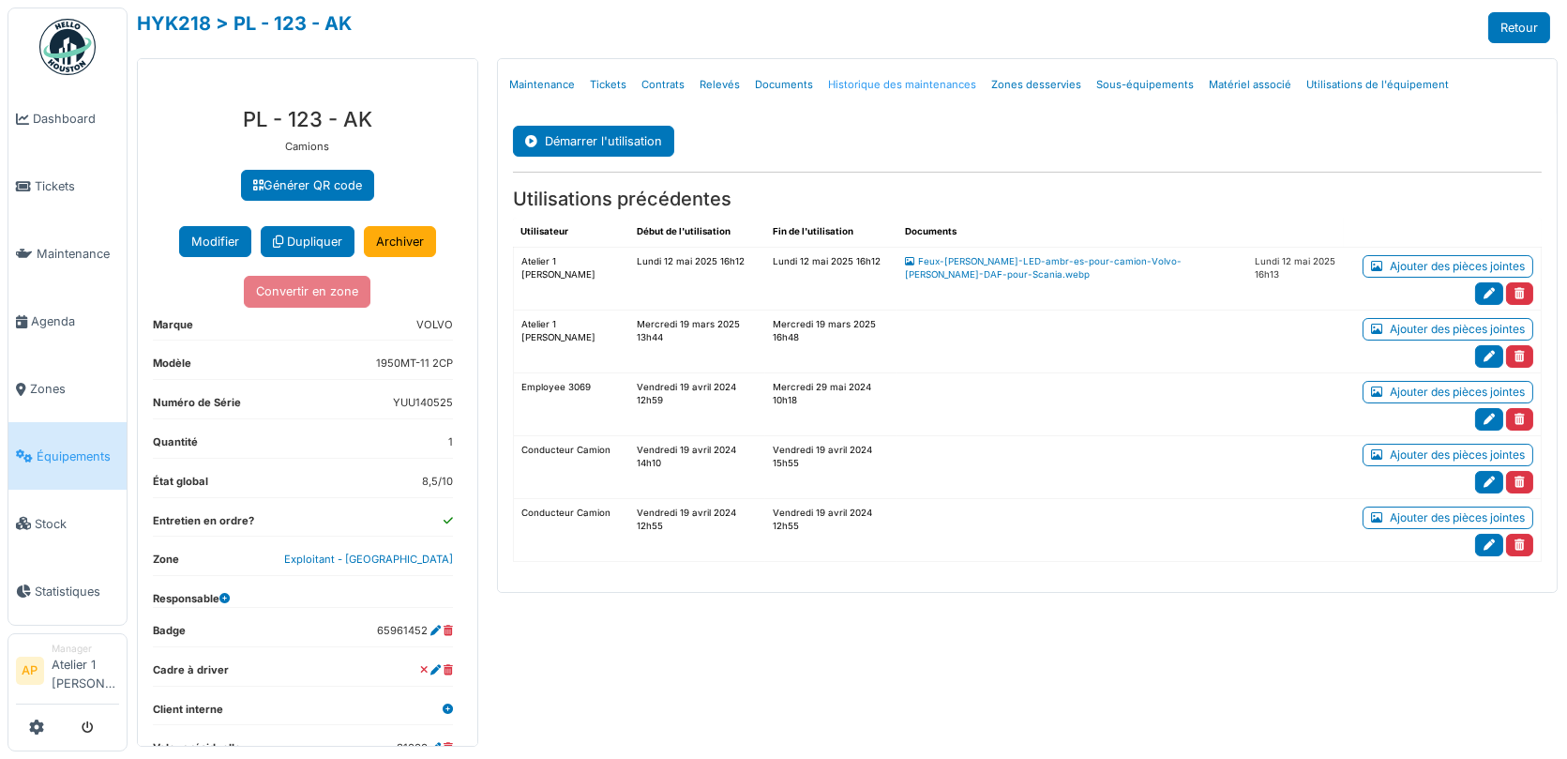
click at [886, 76] on link "Historique des maintenances" at bounding box center [902, 85] width 163 height 44
select select "***"
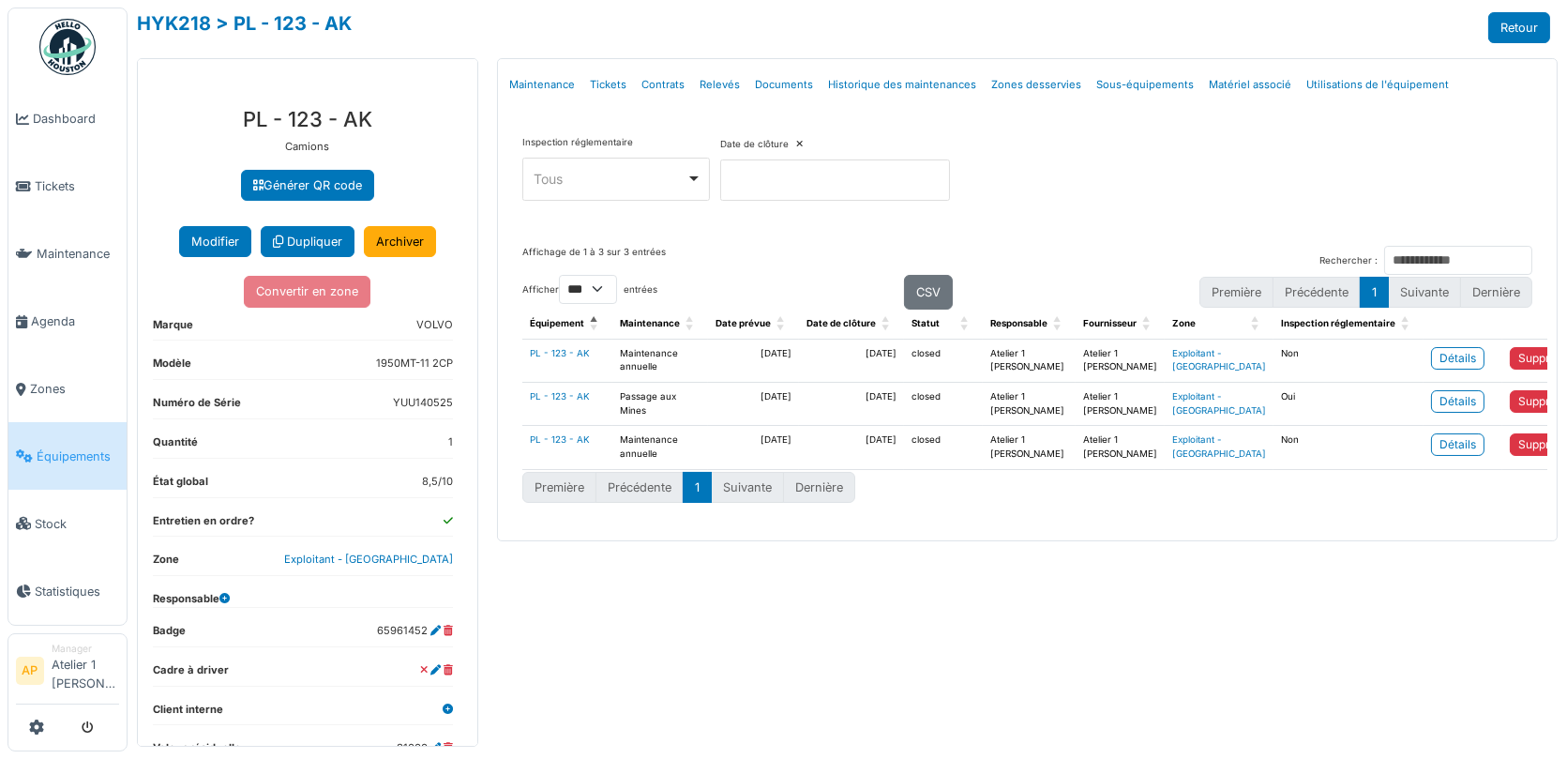
click at [76, 452] on span "Équipements" at bounding box center [78, 456] width 83 height 18
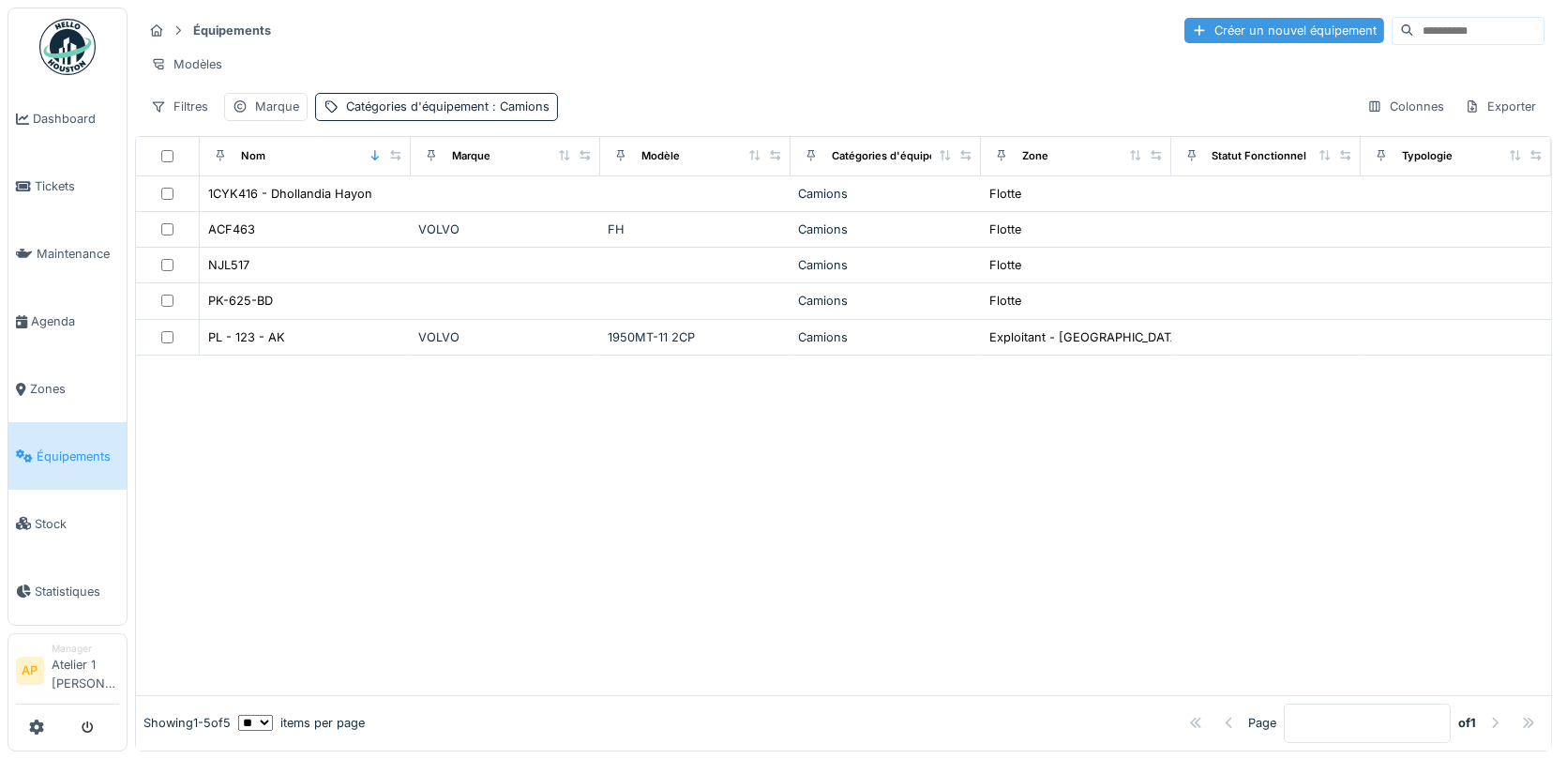
click at [1267, 19] on div "Créer un nouvel équipement" at bounding box center [1285, 30] width 200 height 25
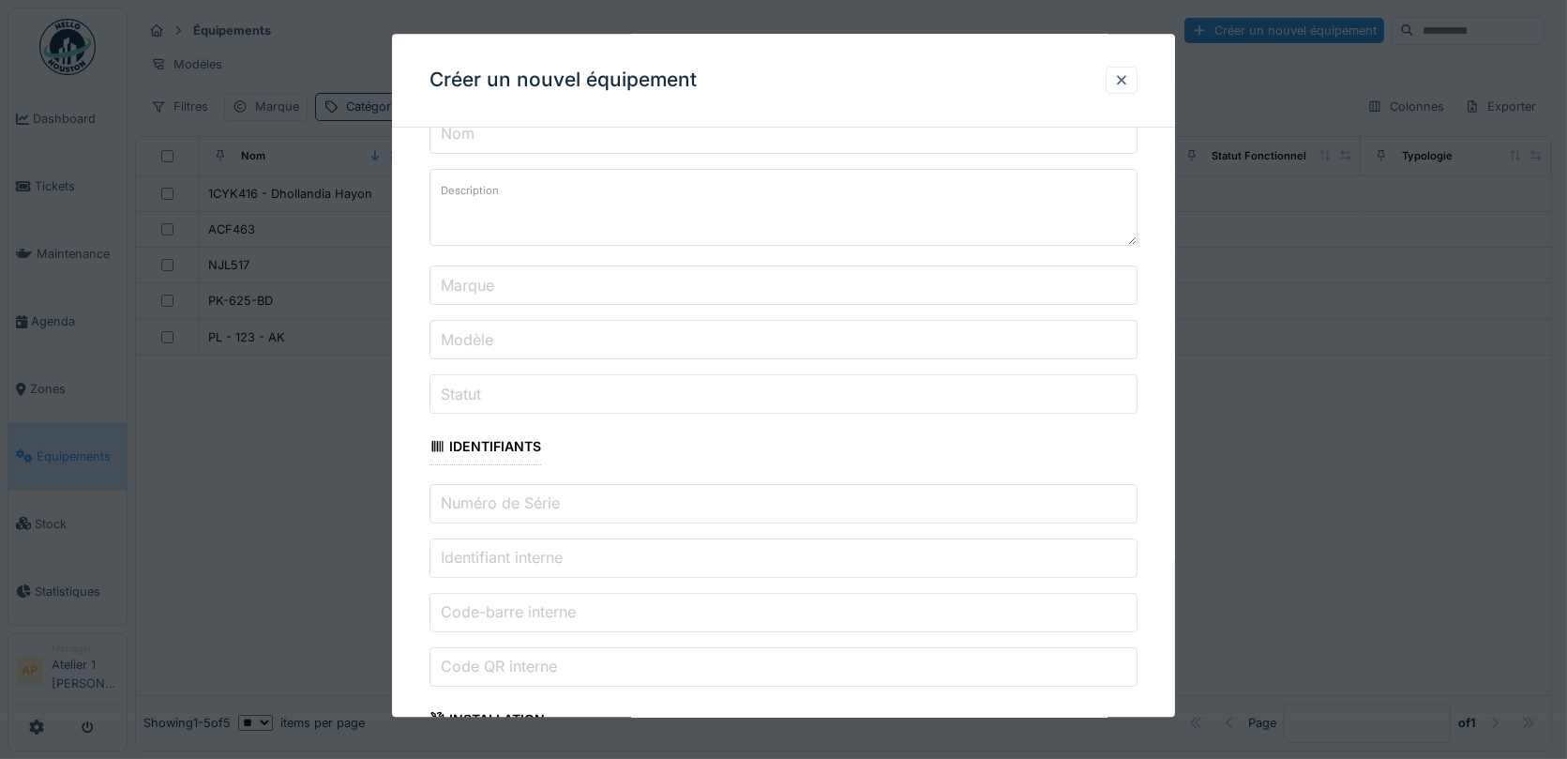
scroll to position [171, 0]
click at [1125, 85] on div at bounding box center [1121, 80] width 15 height 18
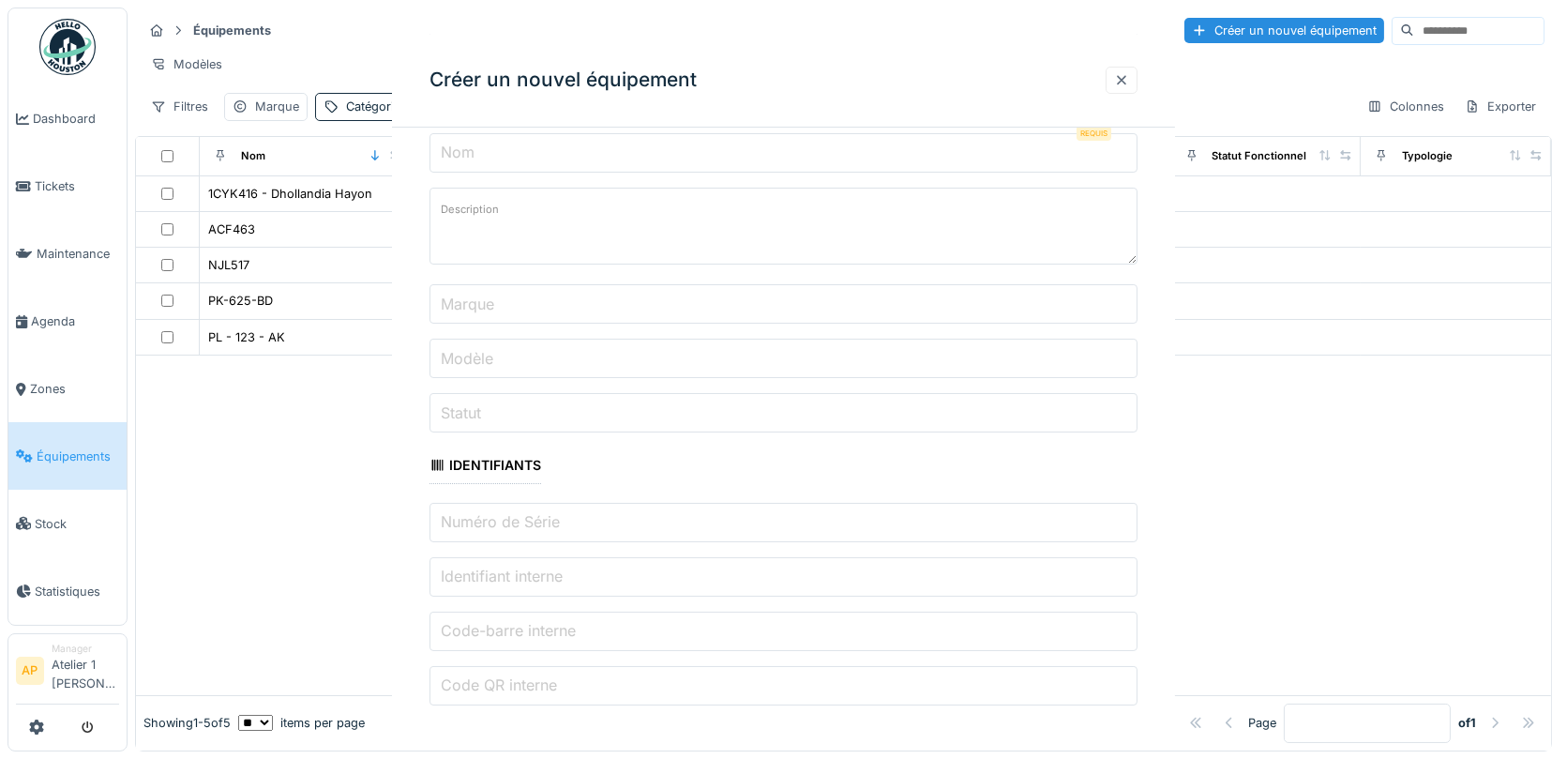
scroll to position [0, 0]
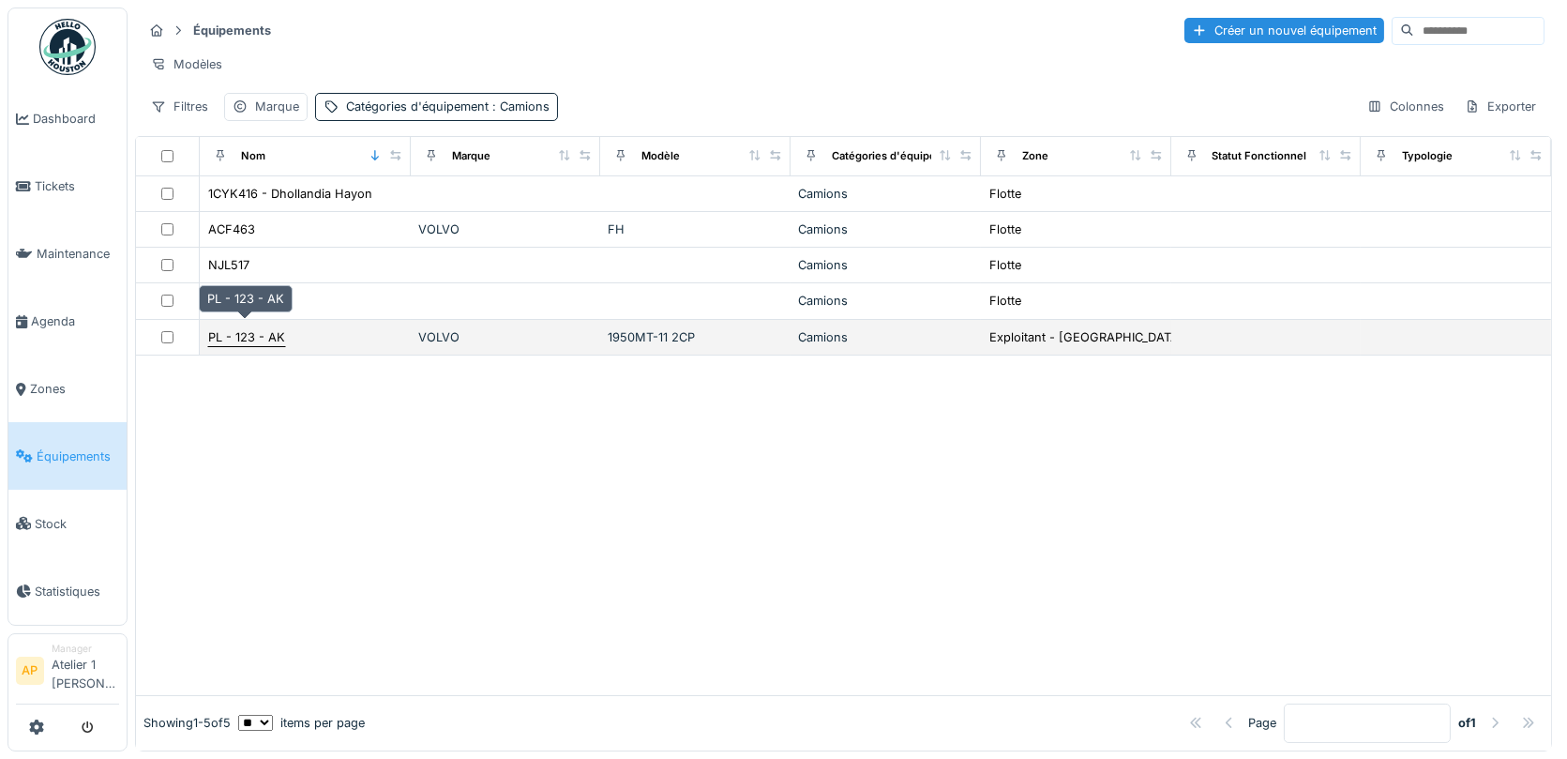
click at [269, 328] on div "PL - 123 - AK" at bounding box center [246, 337] width 77 height 18
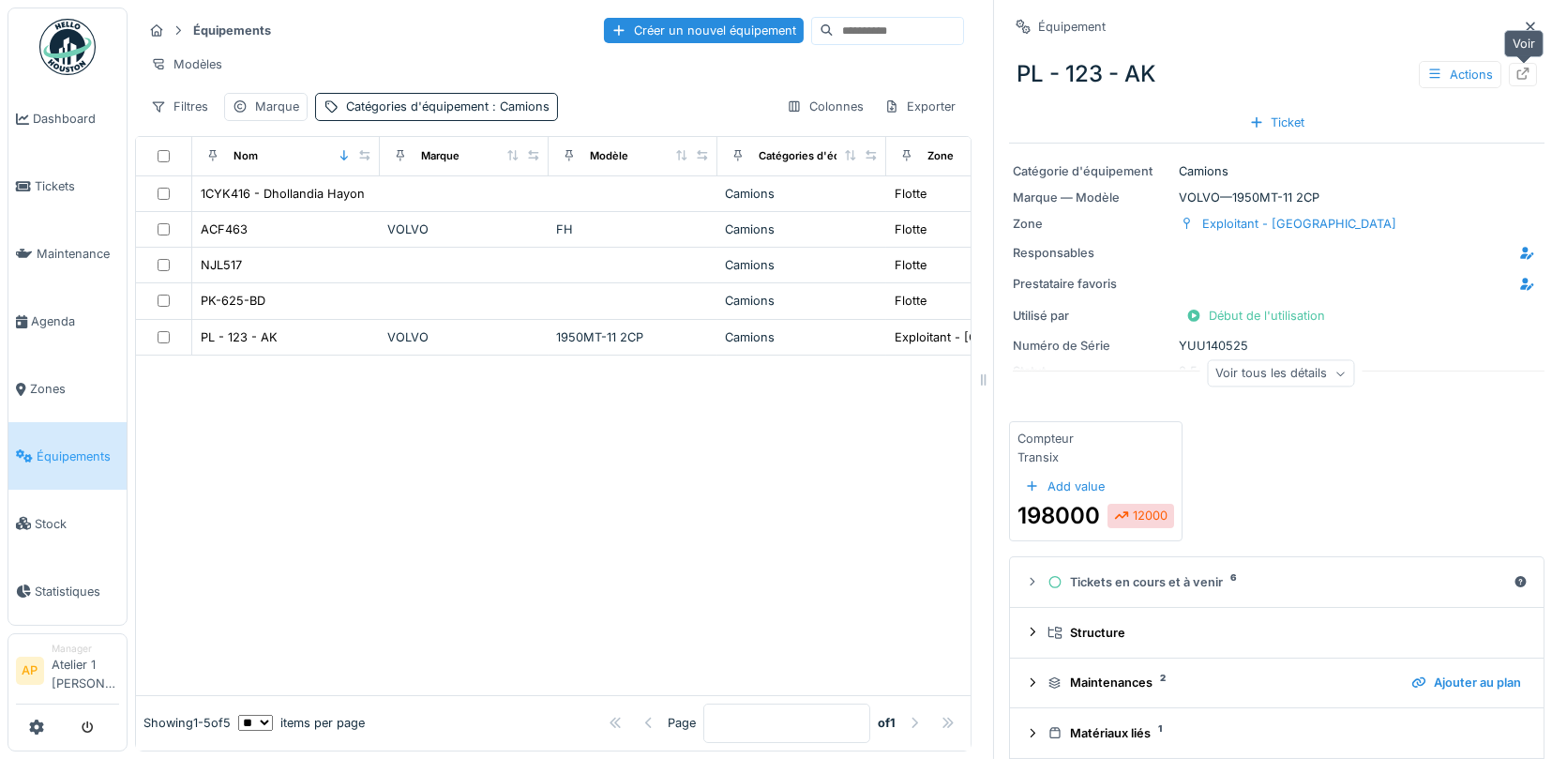
click at [1522, 70] on icon at bounding box center [1523, 74] width 15 height 12
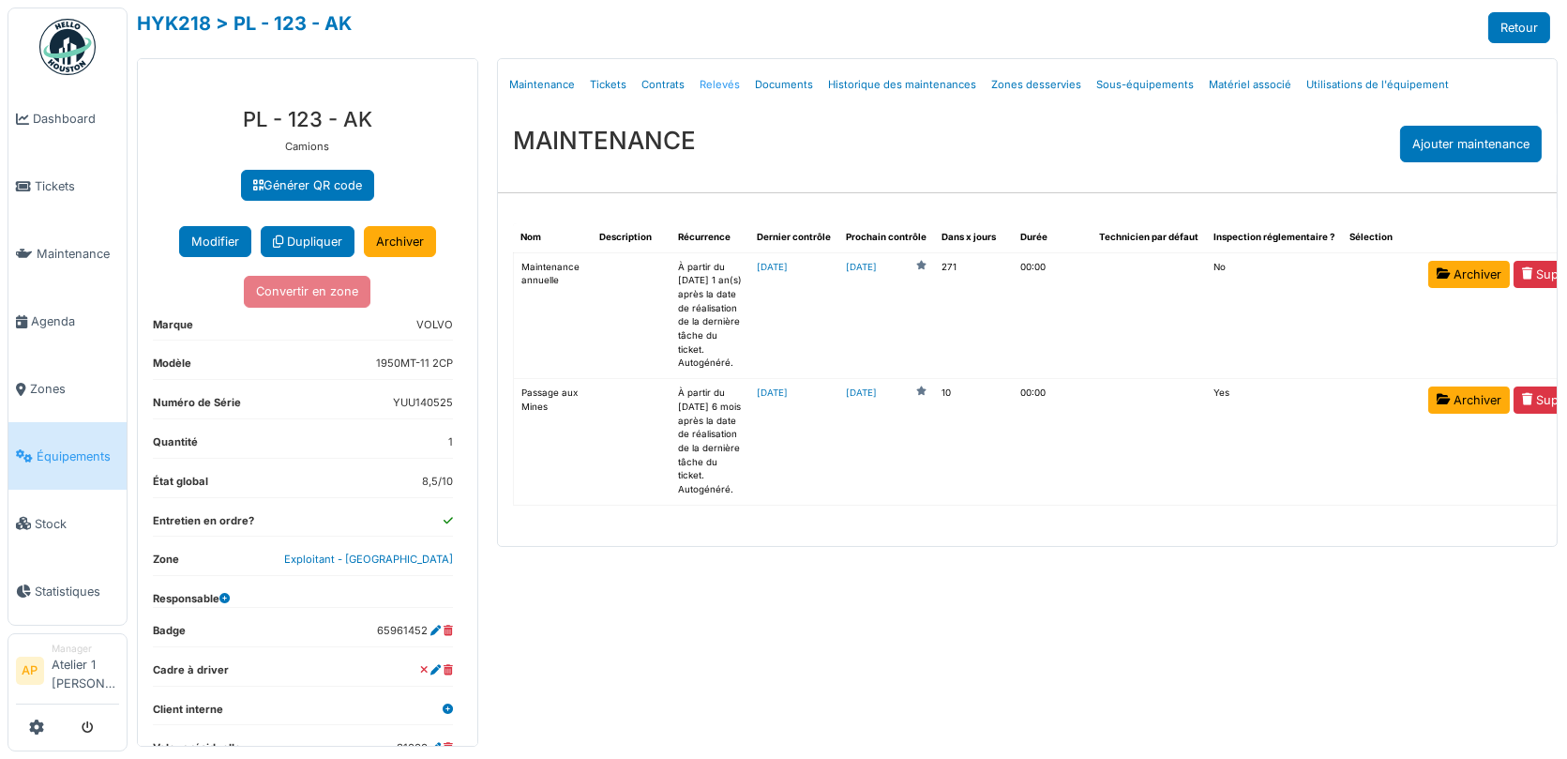
click at [716, 86] on link "Relevés" at bounding box center [719, 85] width 55 height 44
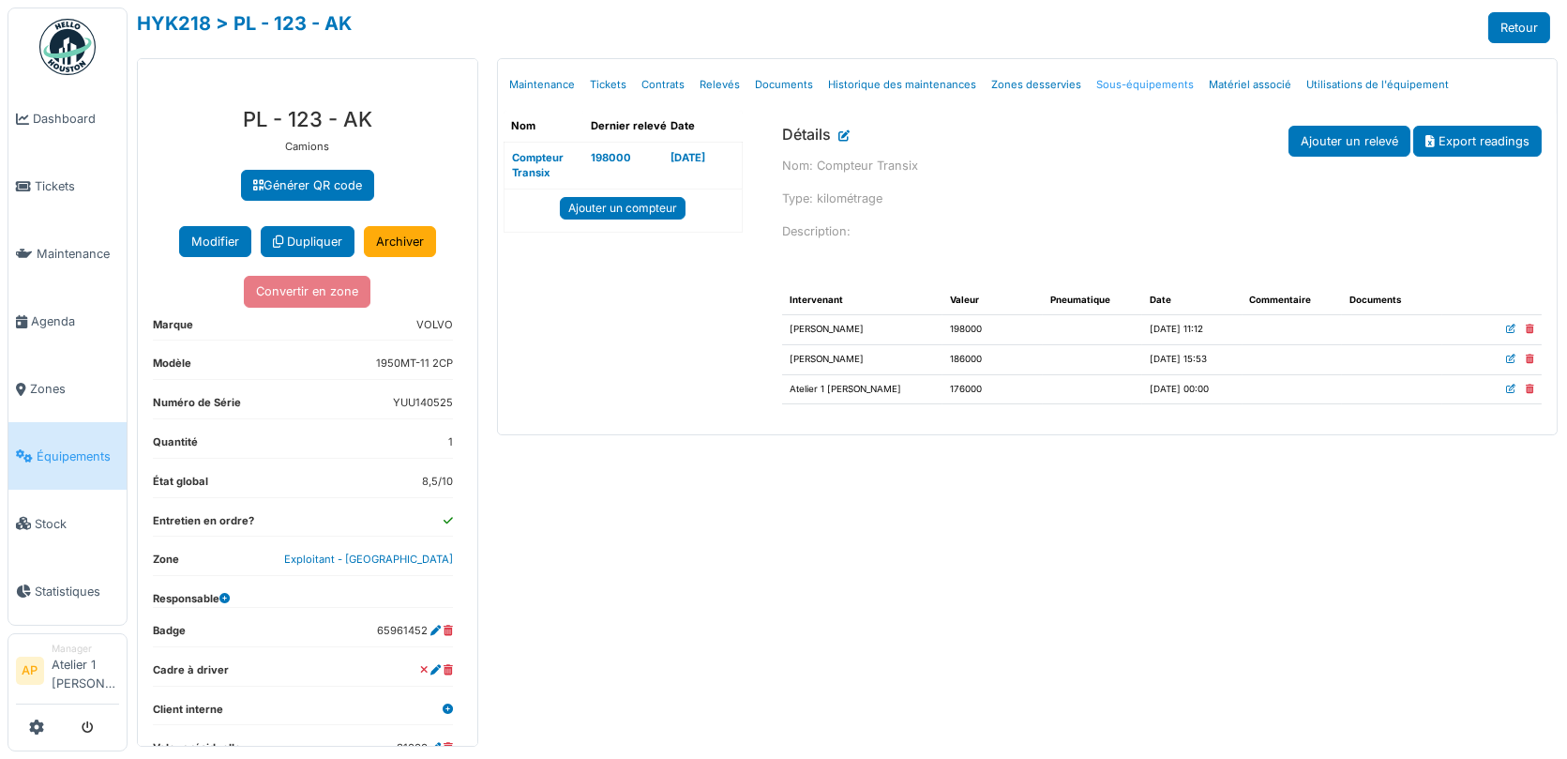
click at [1117, 83] on link "Sous-équipements" at bounding box center [1145, 85] width 113 height 44
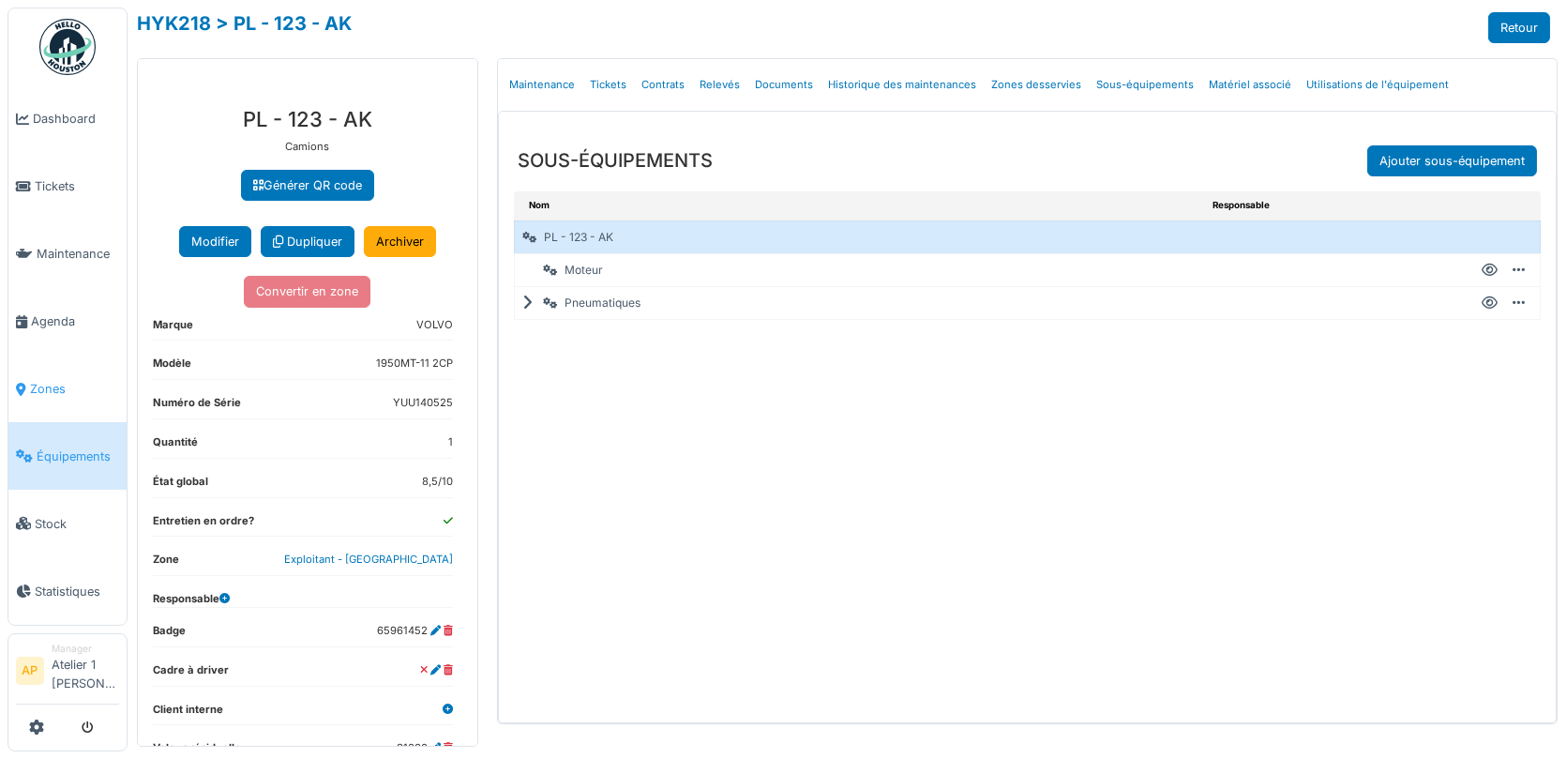
click at [43, 380] on span "Zones" at bounding box center [74, 389] width 89 height 18
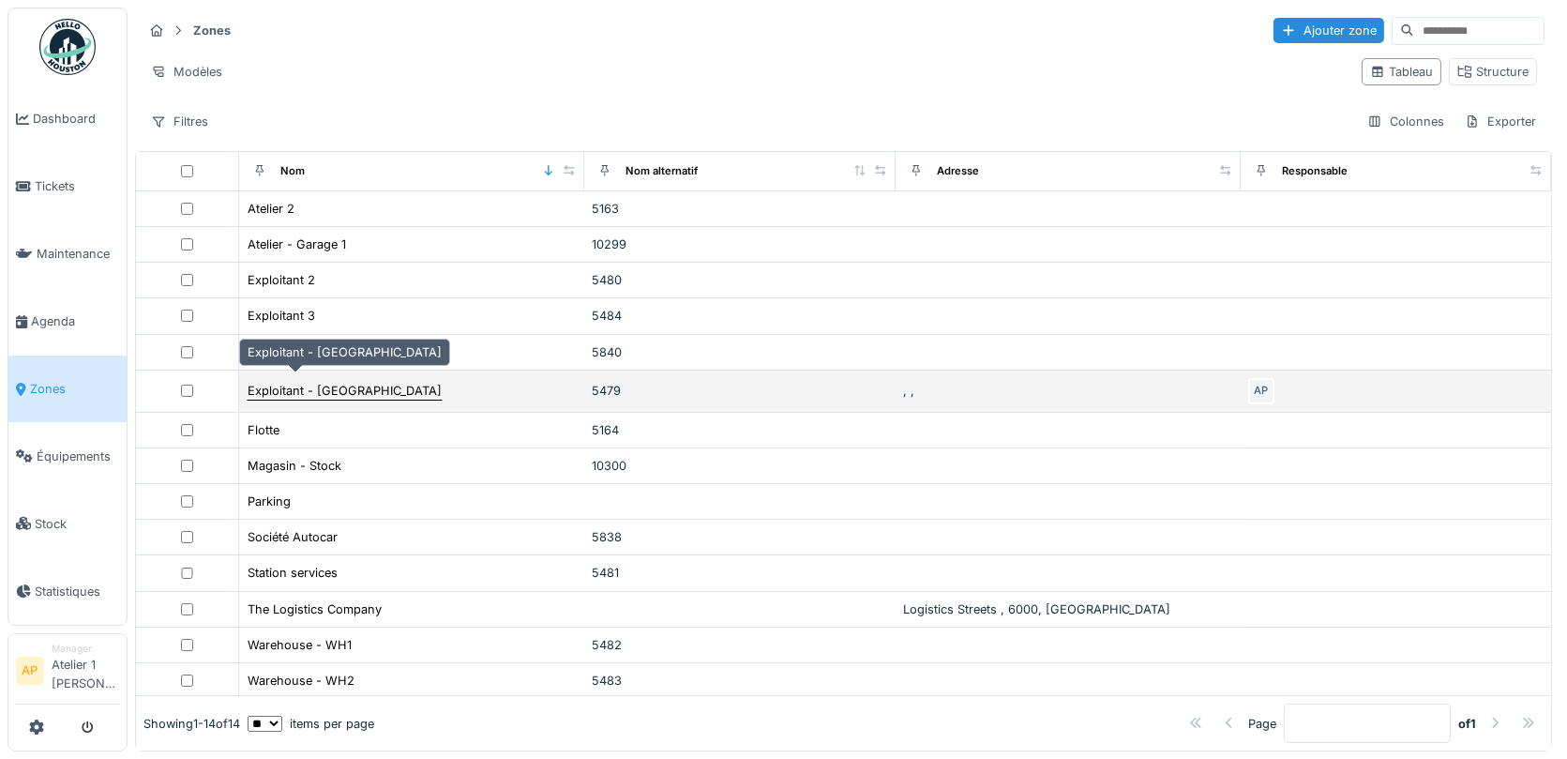
drag, startPoint x: 277, startPoint y: 379, endPoint x: 305, endPoint y: 376, distance: 28.3
click at [309, 382] on div "Exploitant - [GEOGRAPHIC_DATA]" at bounding box center [345, 391] width 194 height 18
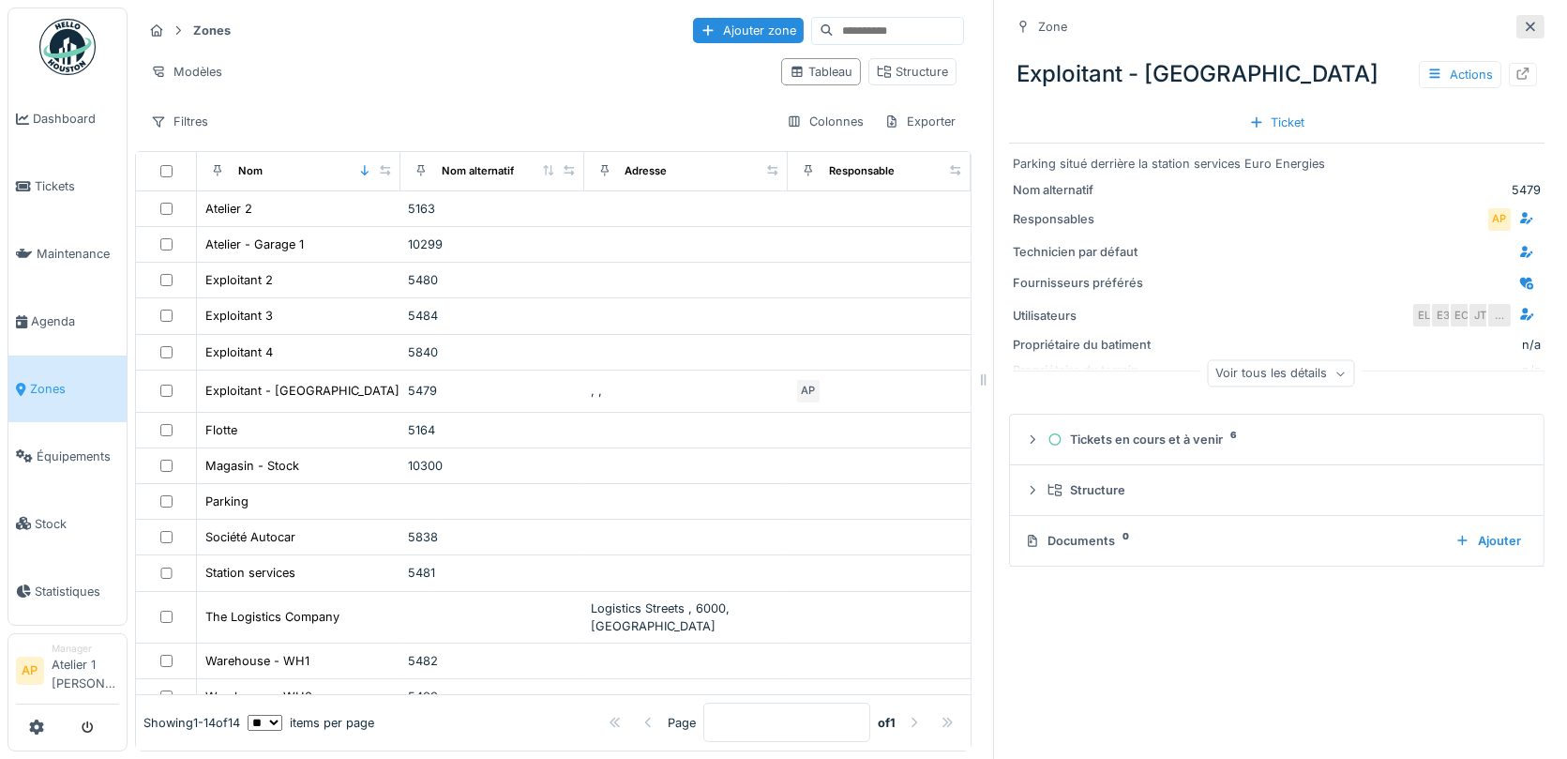
click at [1528, 27] on icon at bounding box center [1530, 26] width 9 height 9
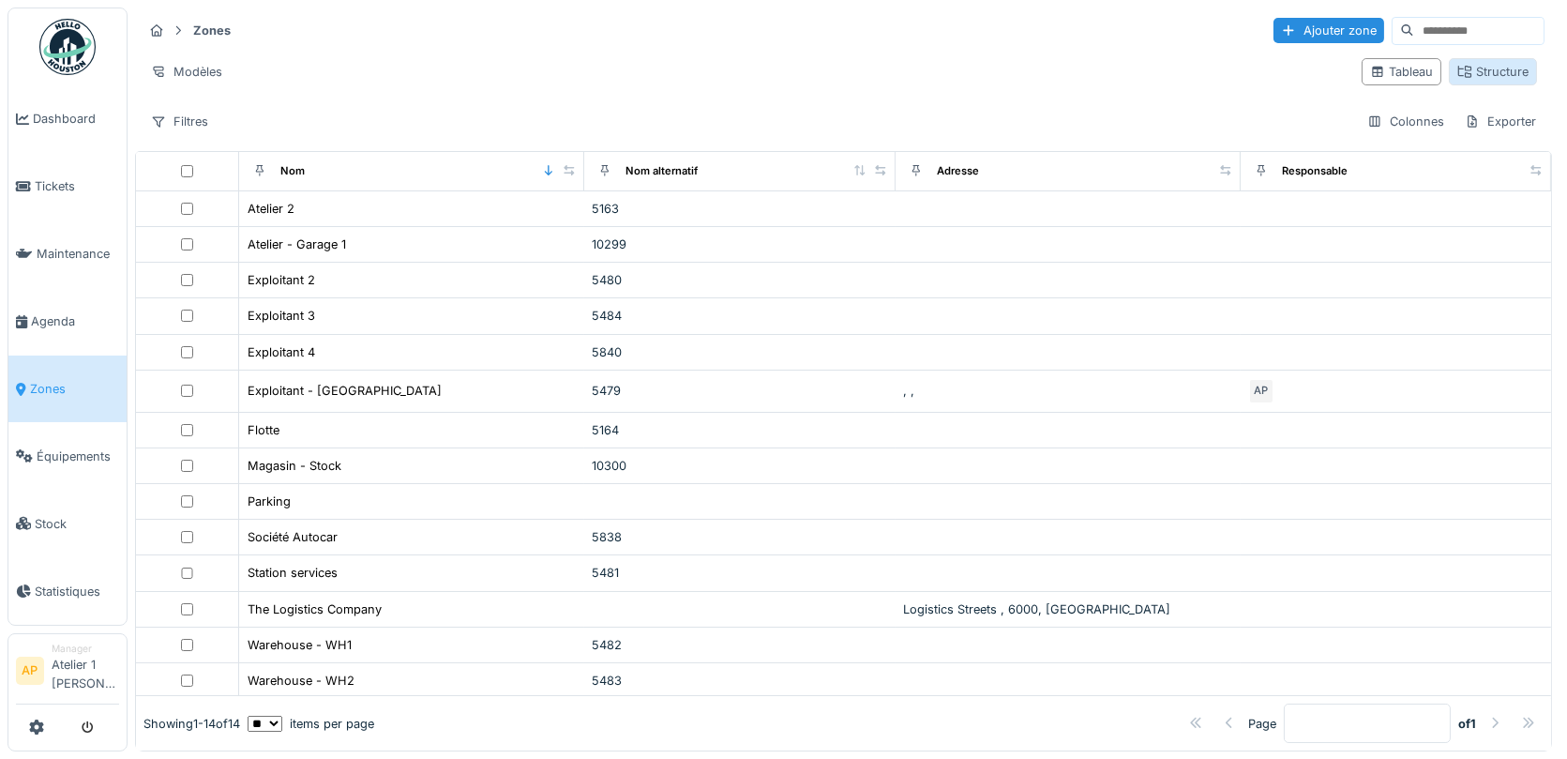
click at [1522, 71] on div "Structure" at bounding box center [1493, 72] width 71 height 18
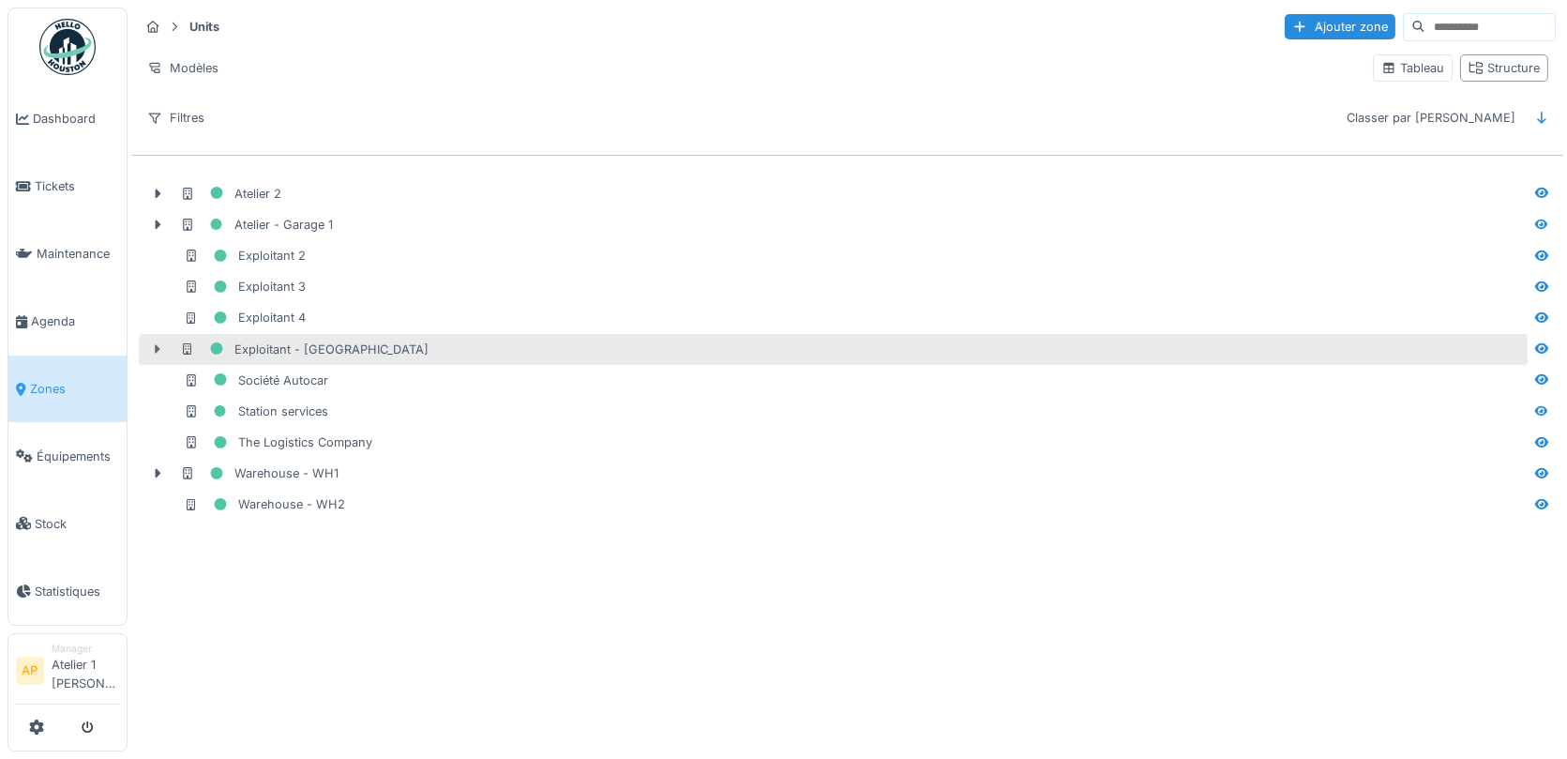
click at [162, 343] on icon at bounding box center [157, 349] width 15 height 12
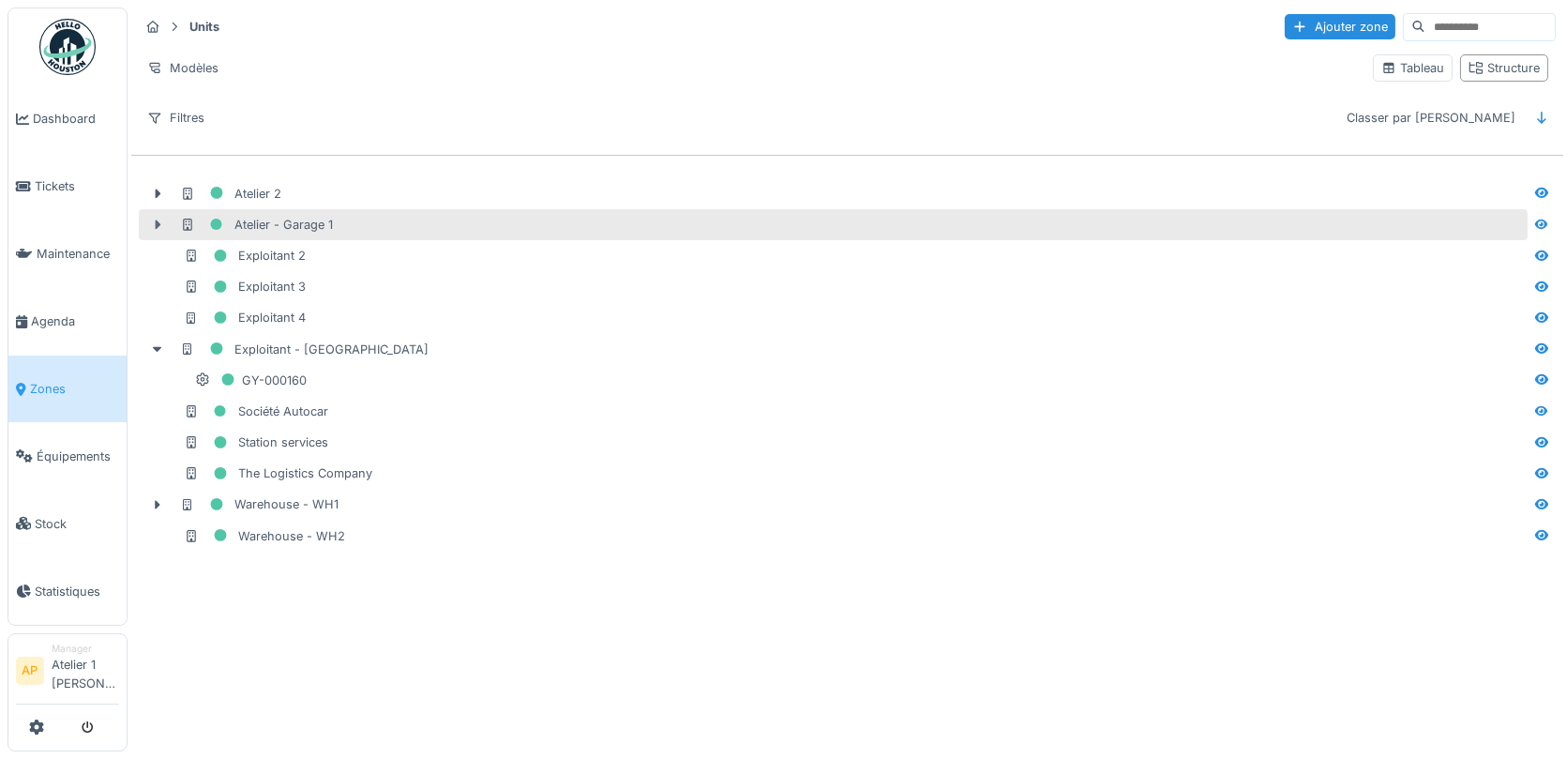
click at [158, 222] on icon at bounding box center [157, 225] width 15 height 12
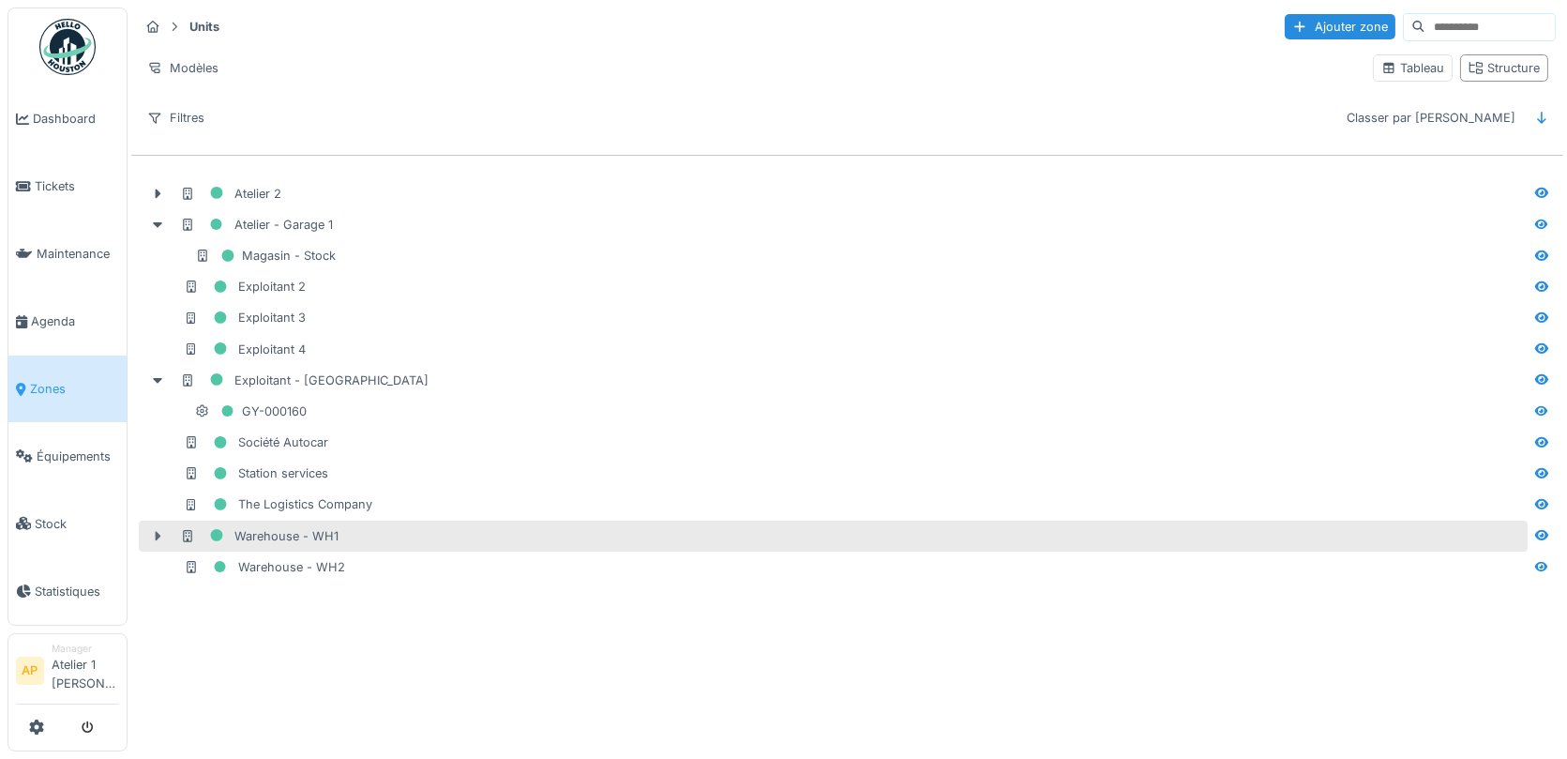
click at [153, 531] on div at bounding box center [158, 536] width 30 height 20
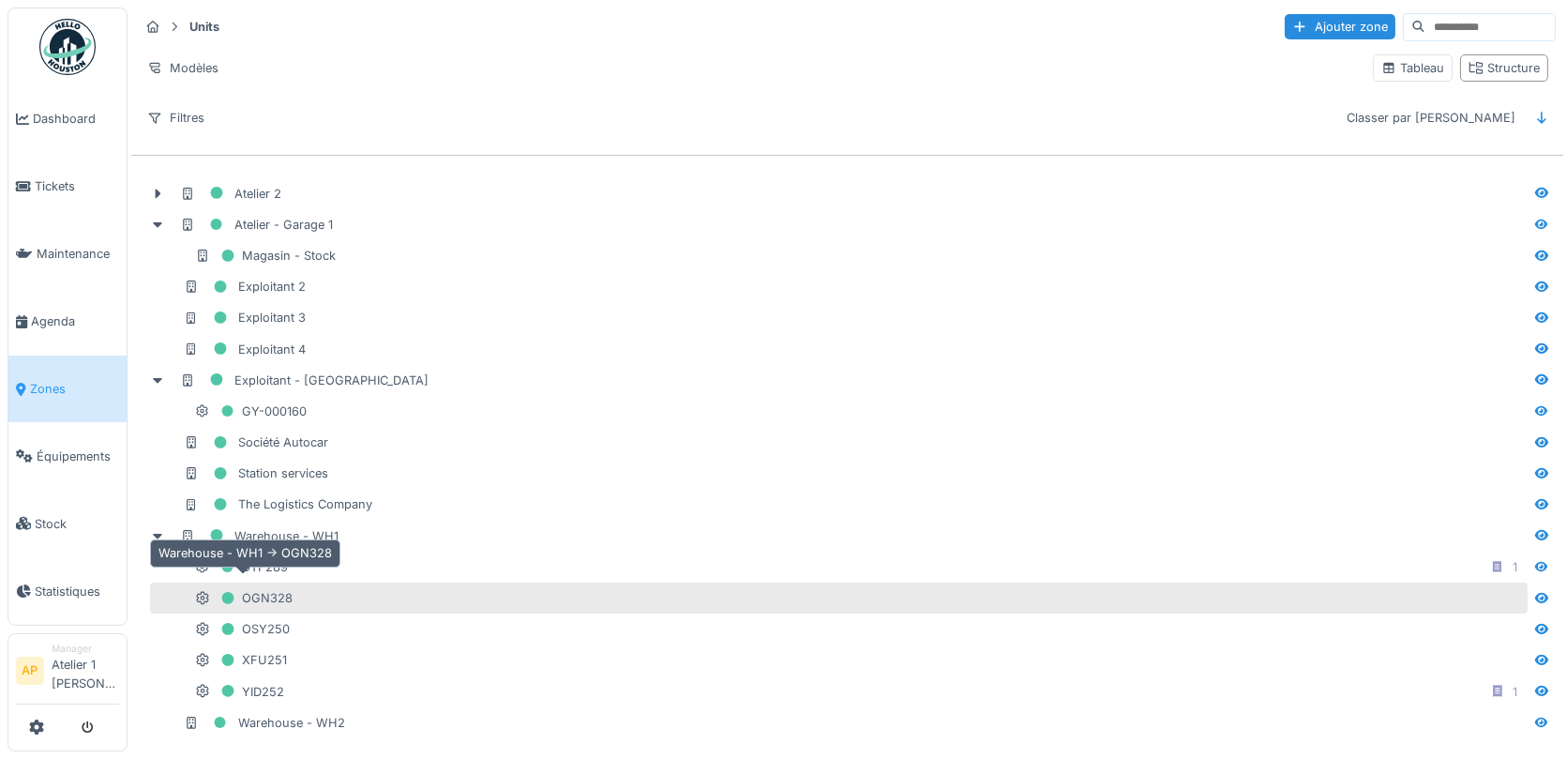
drag, startPoint x: 247, startPoint y: 612, endPoint x: 254, endPoint y: 588, distance: 24.6
click at [254, 589] on div "Atelier 2 Atelier - Garage 1 Magasin - Stock Exploitant 2 Exploitant 3 Exploita…" at bounding box center [847, 458] width 1432 height 575
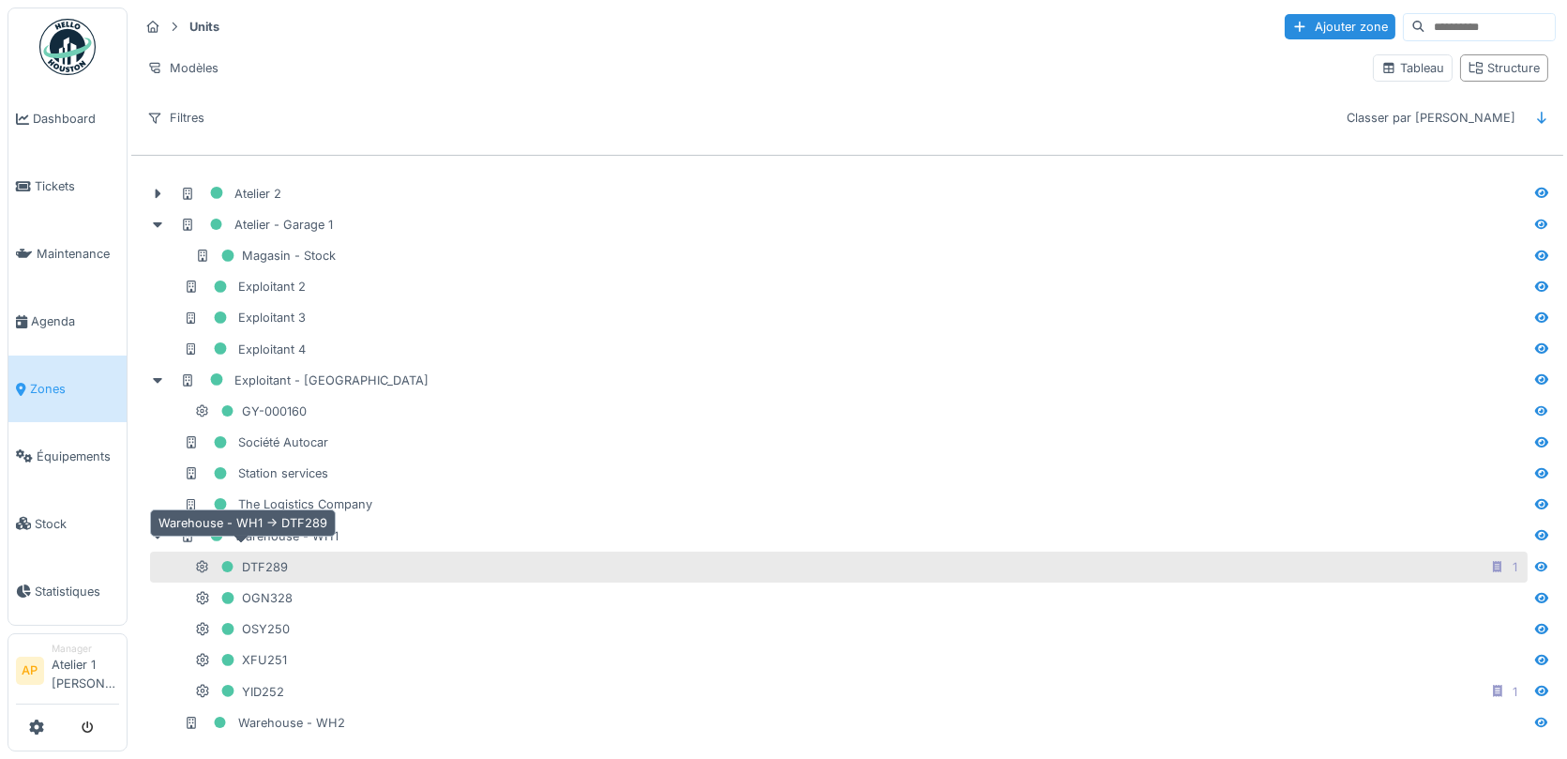
drag, startPoint x: 254, startPoint y: 588, endPoint x: 251, endPoint y: 561, distance: 27.3
click at [251, 561] on div "Atelier 2 Atelier - Garage 1 Magasin - Stock Exploitant 2 Exploitant 3 Exploita…" at bounding box center [847, 458] width 1432 height 575
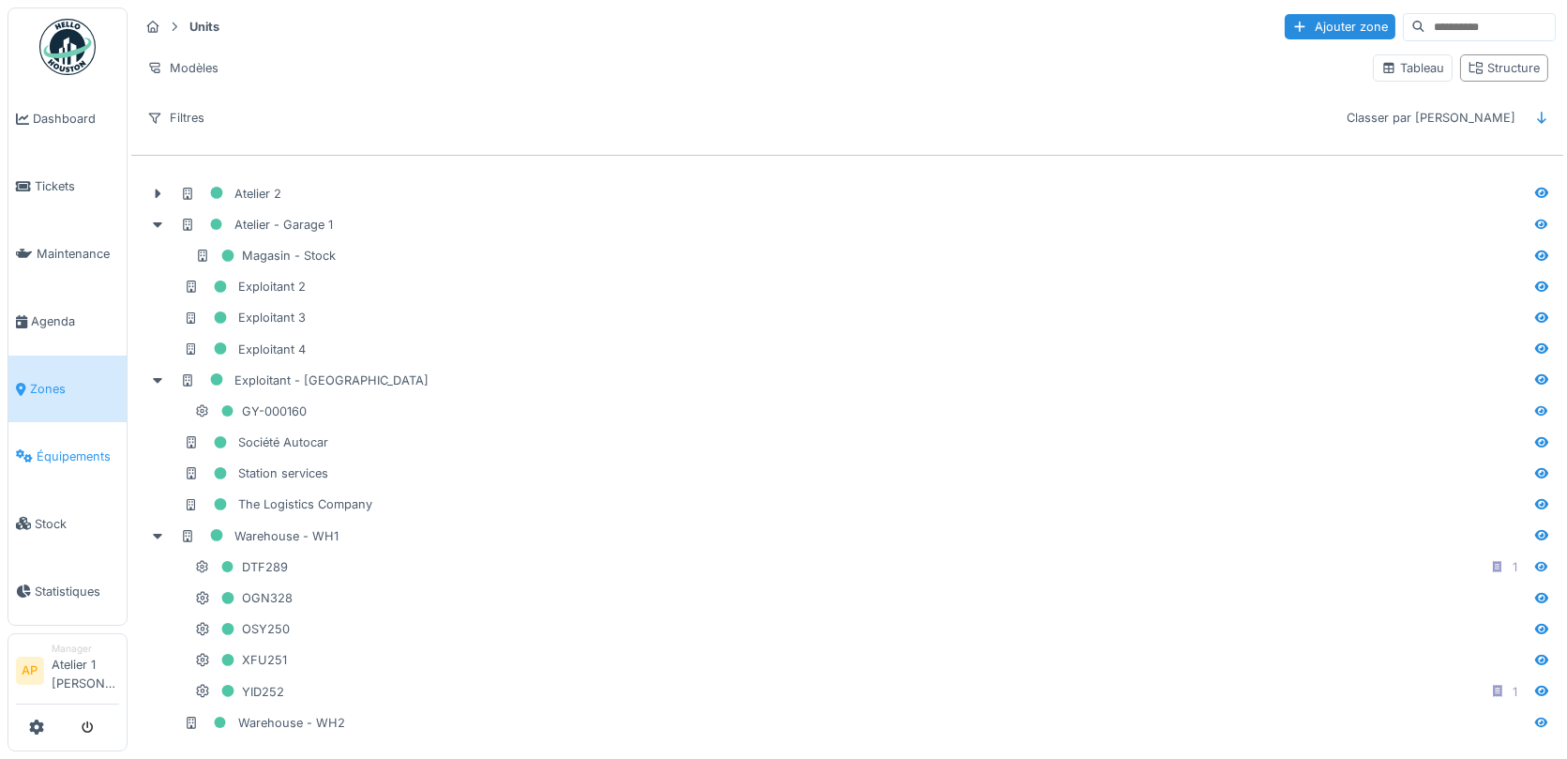
click at [64, 447] on span "Équipements" at bounding box center [78, 456] width 83 height 18
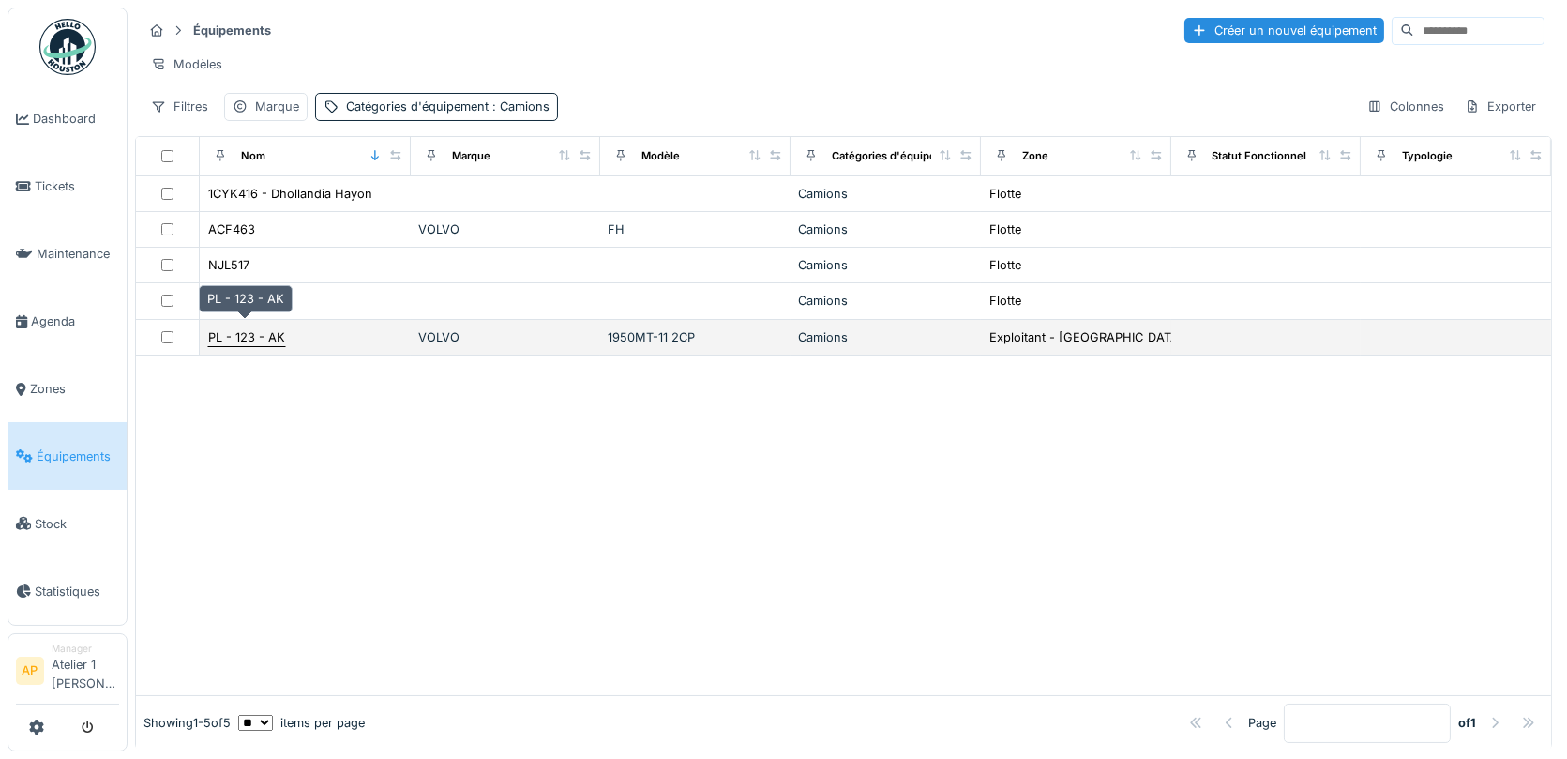
click at [239, 330] on div "PL - 123 - AK" at bounding box center [246, 337] width 77 height 18
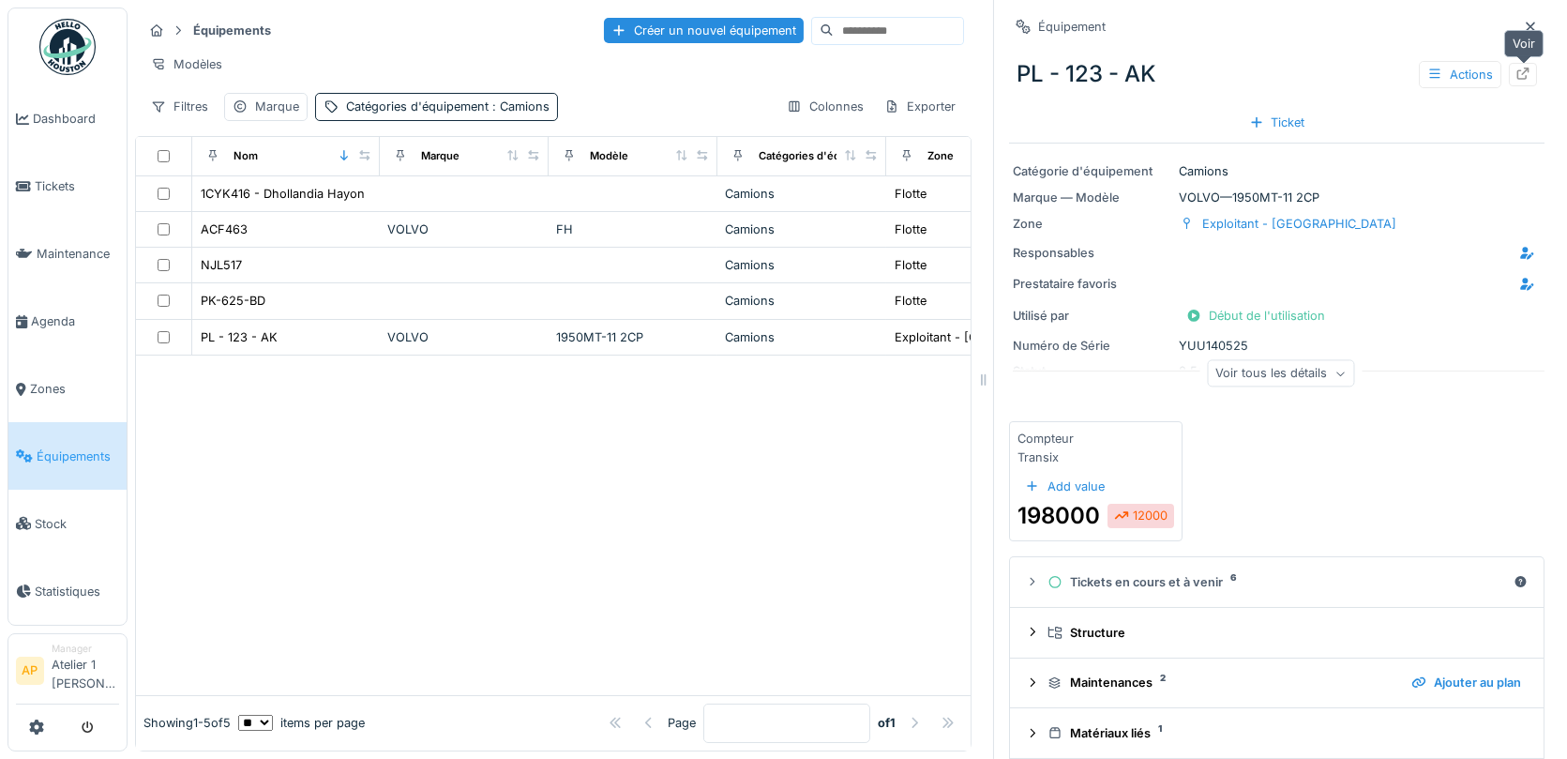
click at [1531, 68] on icon at bounding box center [1523, 74] width 15 height 12
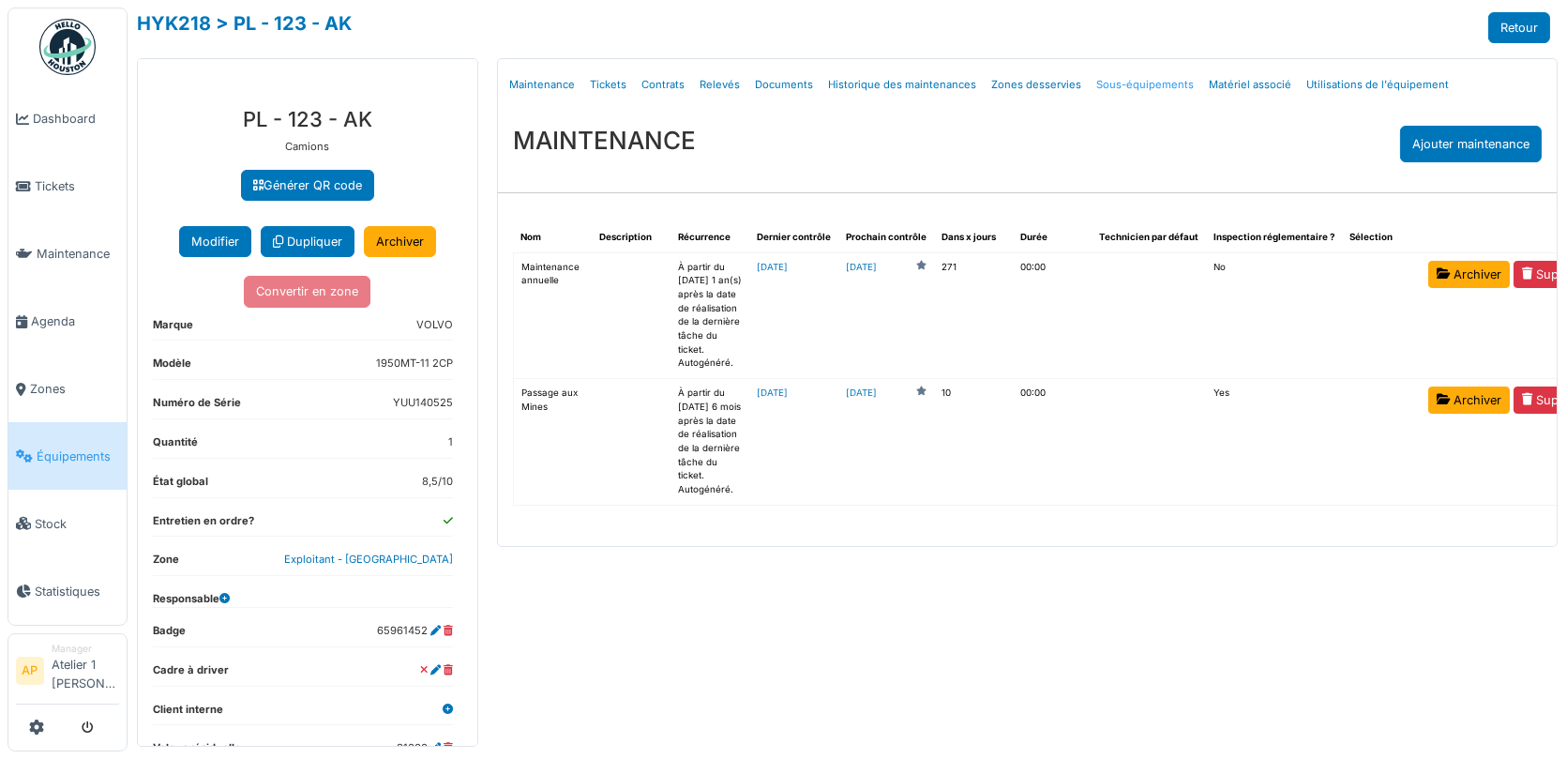
click at [1143, 83] on link "Sous-équipements" at bounding box center [1145, 85] width 113 height 44
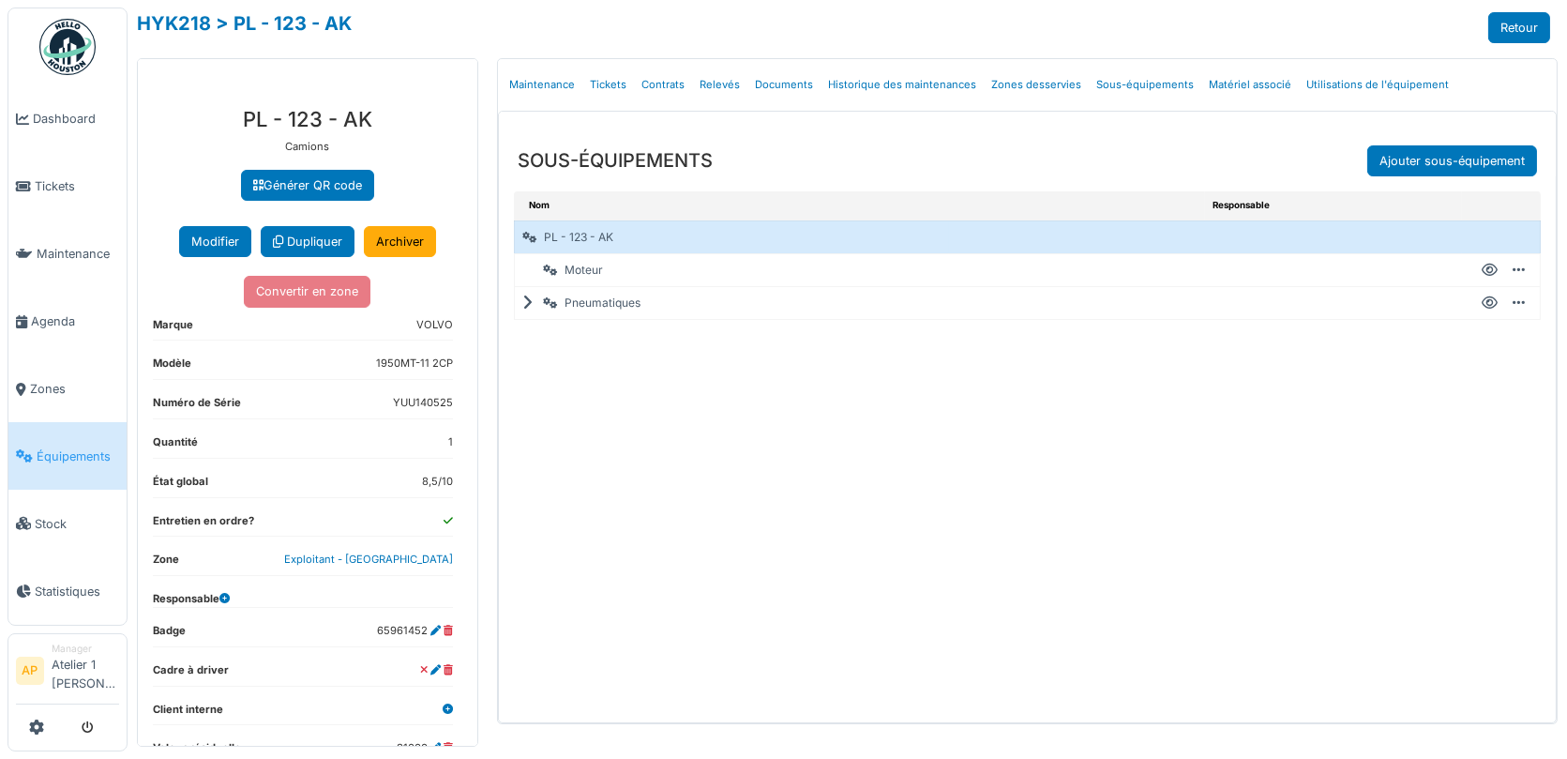
click at [1517, 270] on icon at bounding box center [1519, 270] width 12 height 1
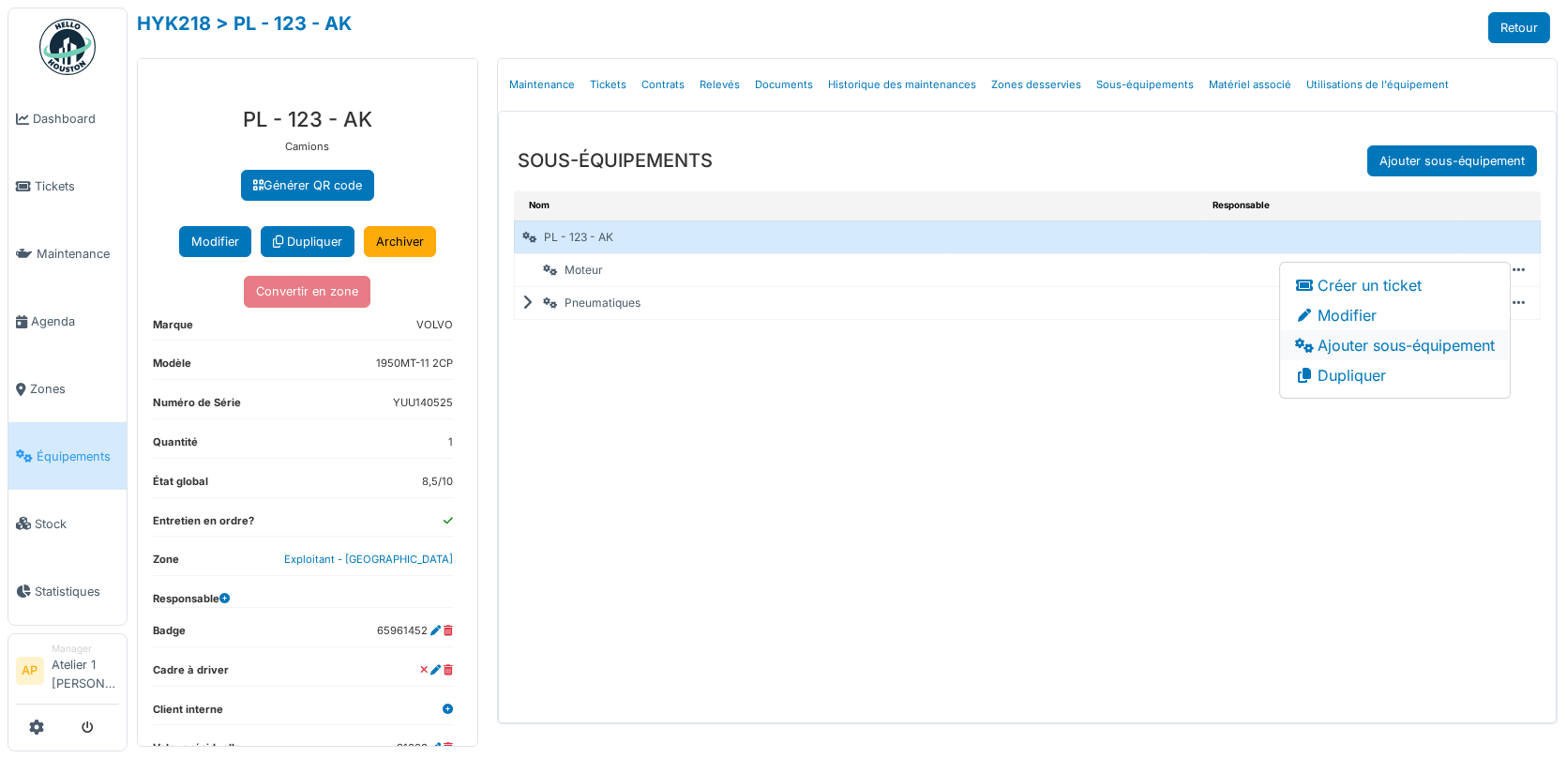
click at [1385, 347] on li "Ajouter sous-équipement" at bounding box center [1395, 345] width 230 height 30
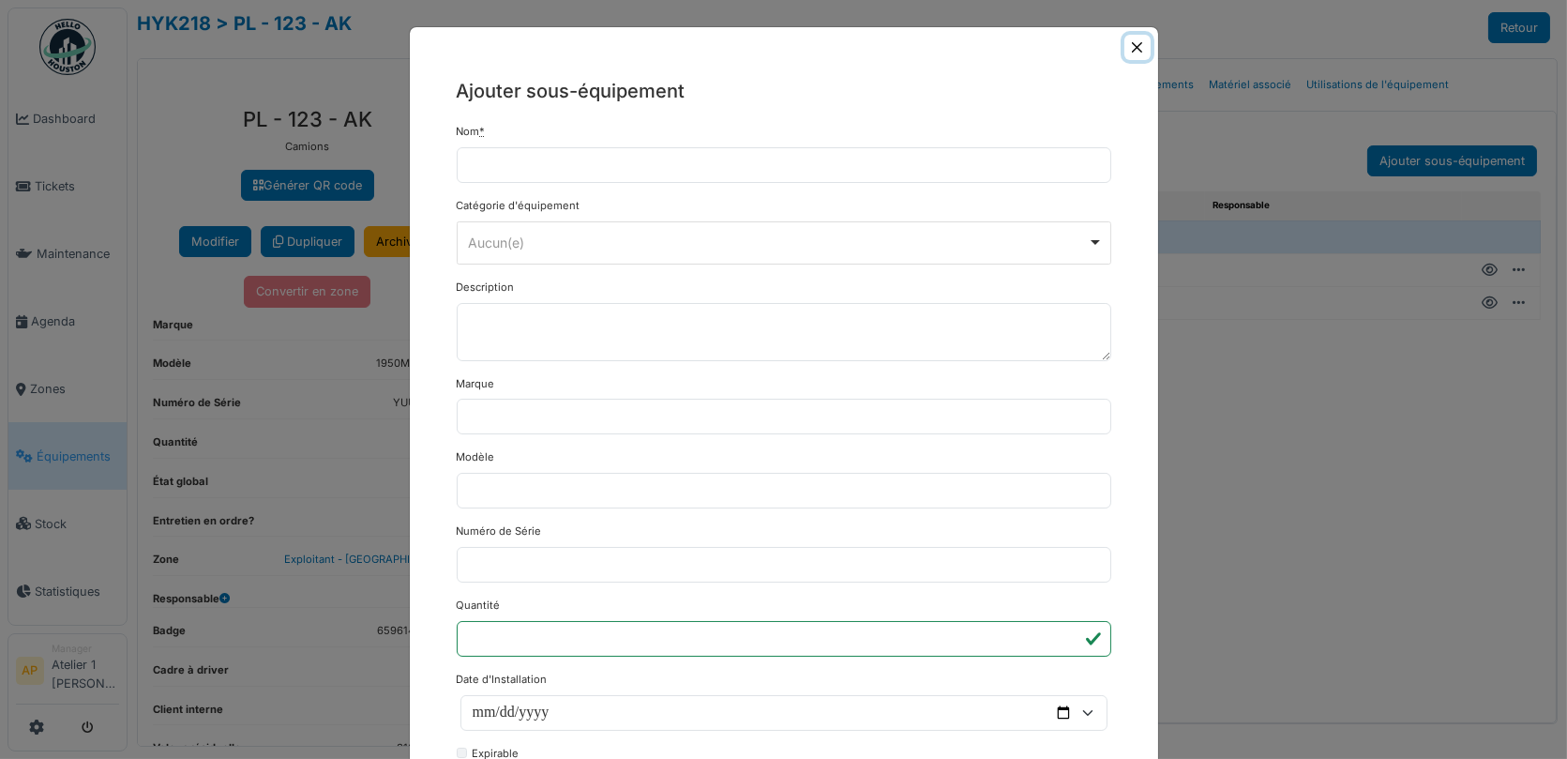
click at [1138, 50] on button "Close" at bounding box center [1137, 47] width 25 height 25
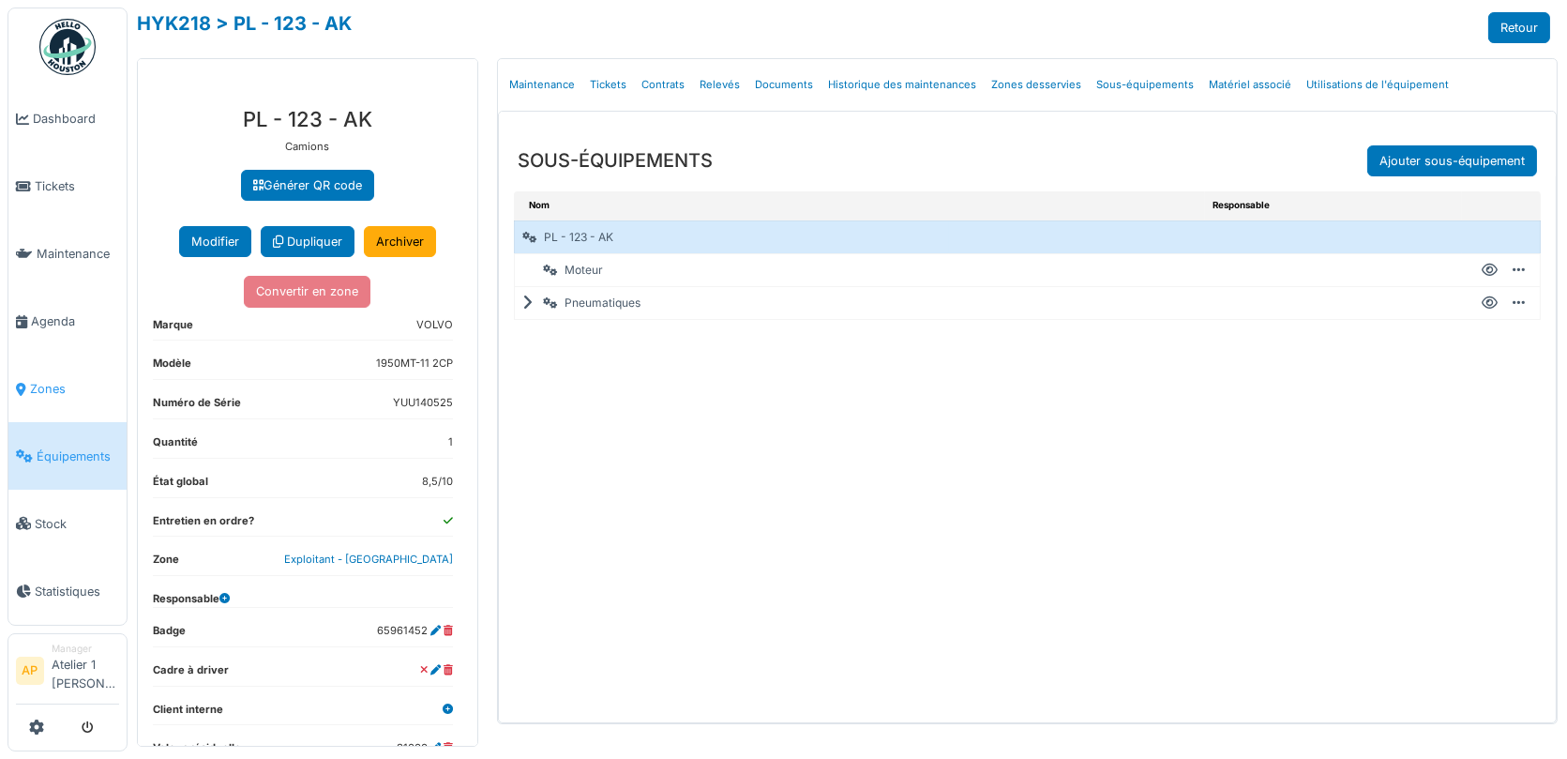
click at [61, 385] on span "Zones" at bounding box center [74, 389] width 89 height 18
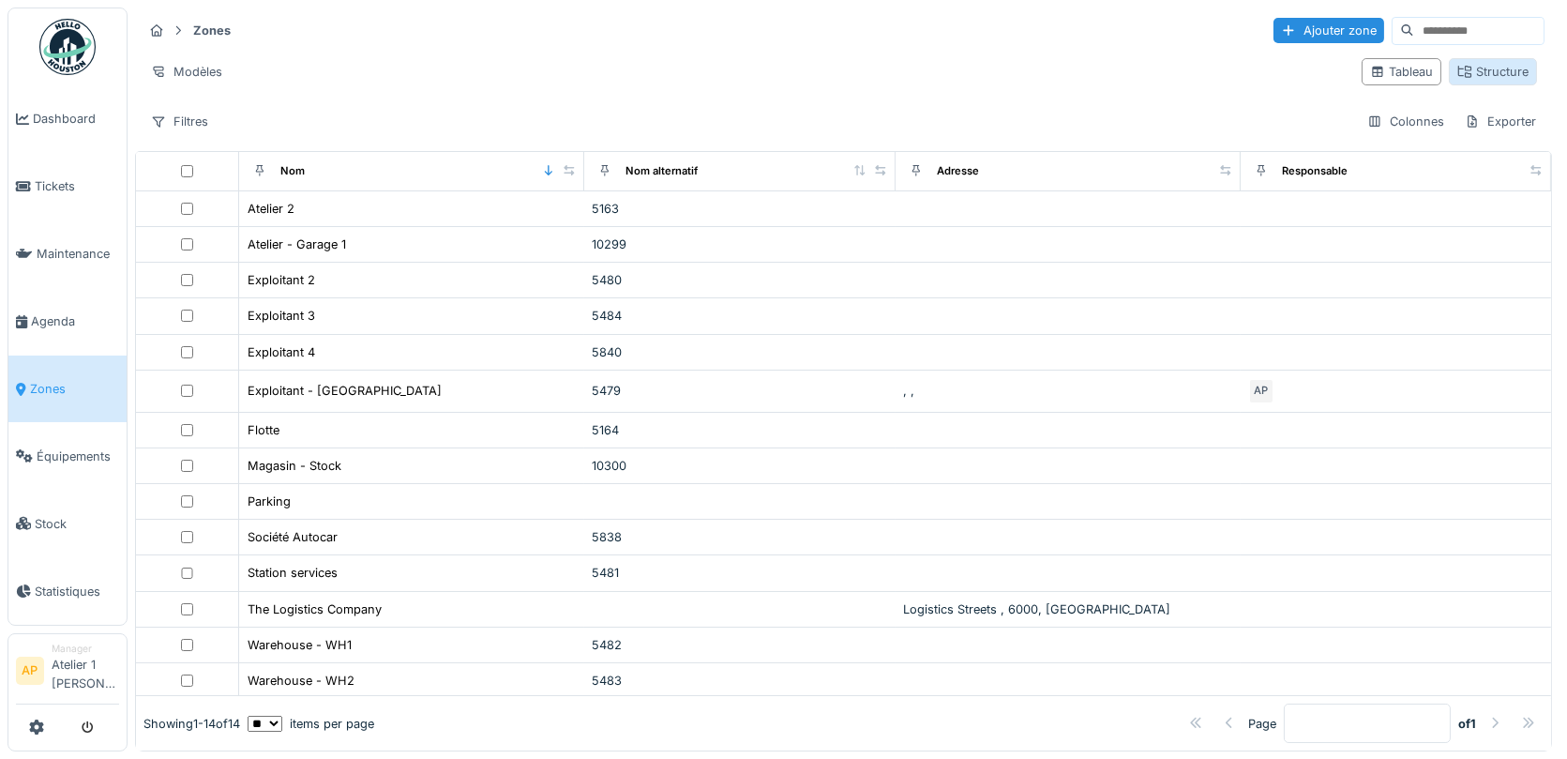
click at [1481, 63] on div "Structure" at bounding box center [1493, 72] width 71 height 18
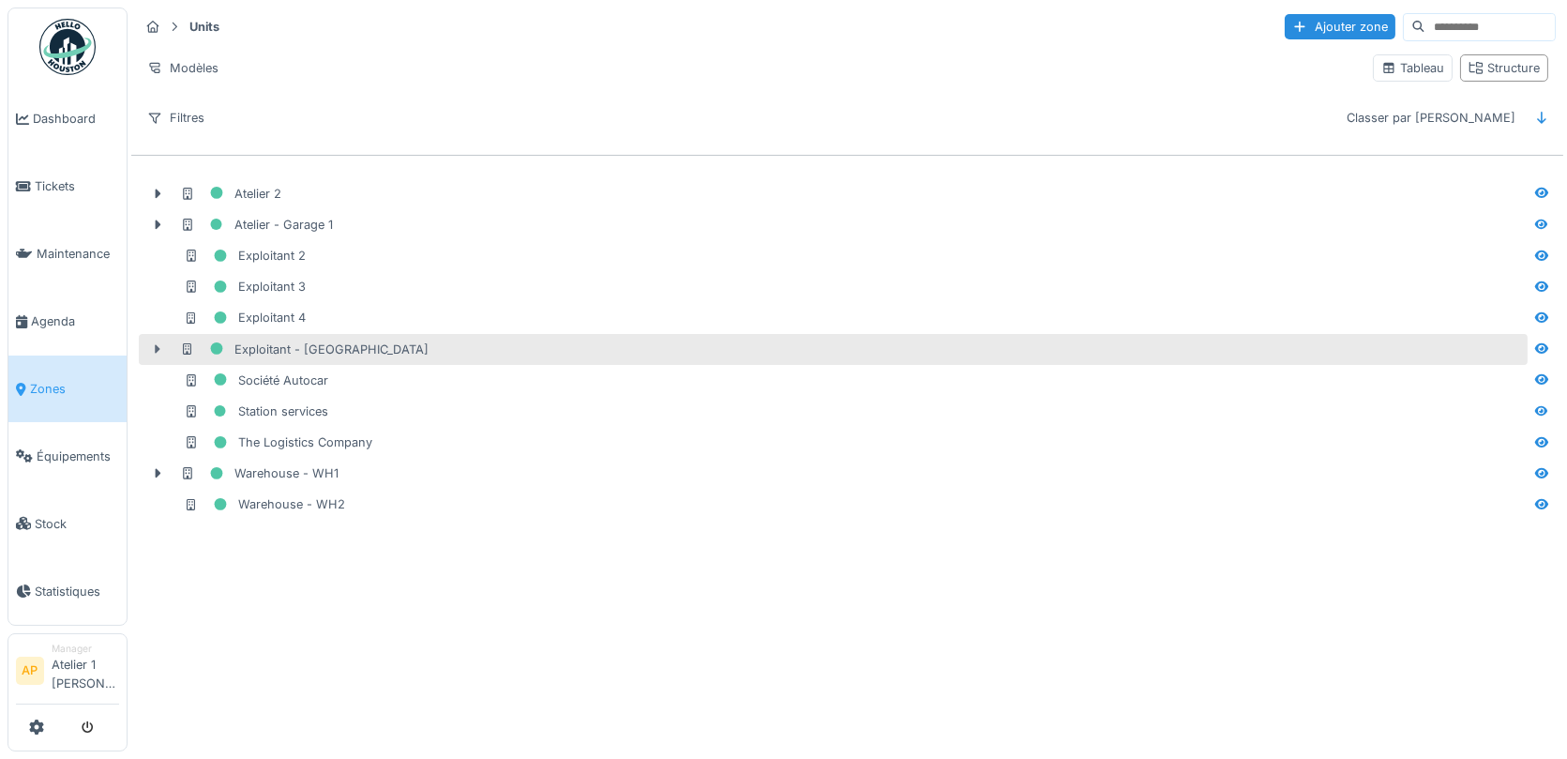
click at [156, 343] on icon at bounding box center [157, 349] width 15 height 12
click at [312, 338] on div "Exploitant - [GEOGRAPHIC_DATA]" at bounding box center [304, 349] width 249 height 23
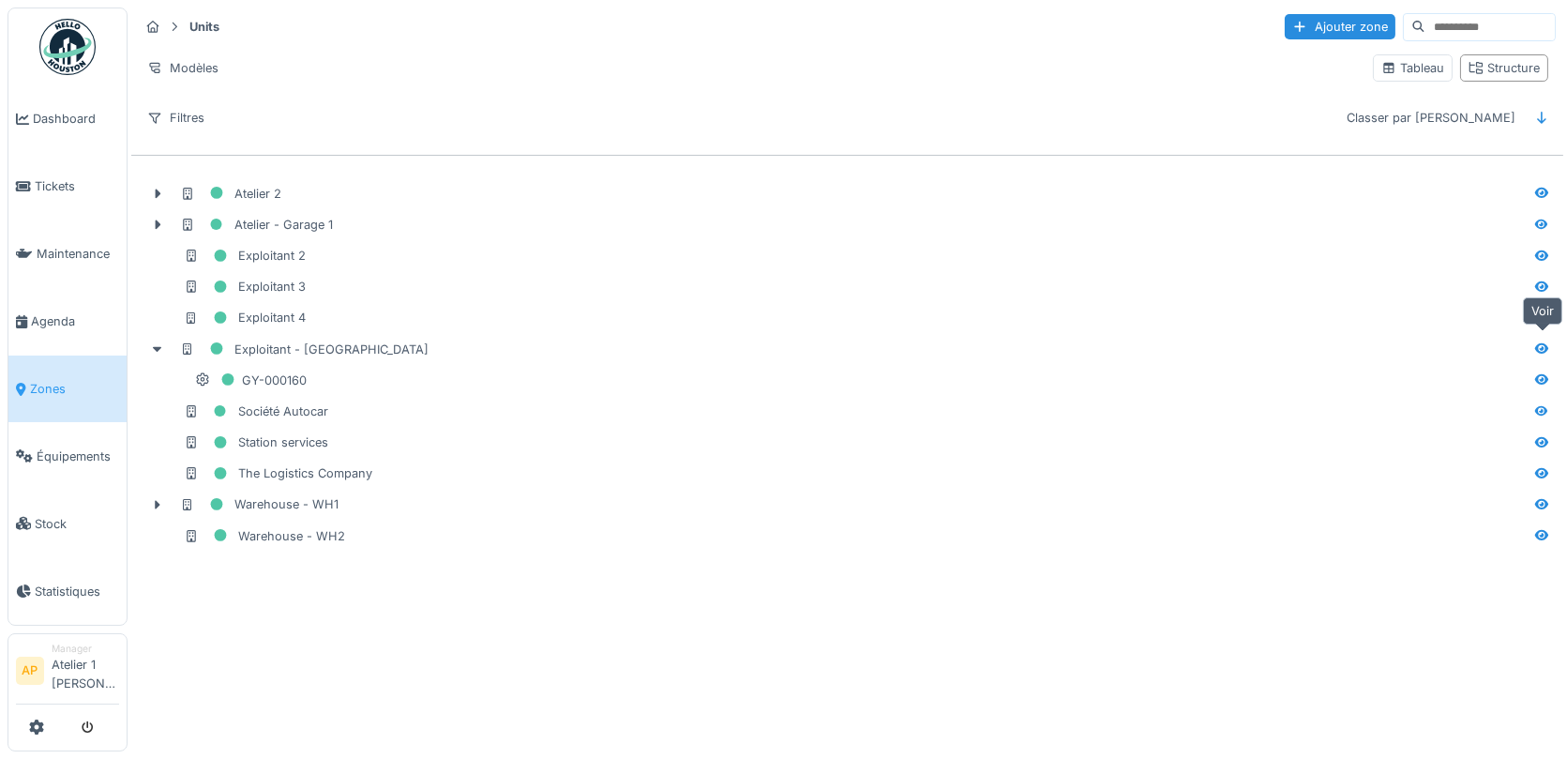
click at [1541, 344] on icon at bounding box center [1542, 348] width 13 height 10
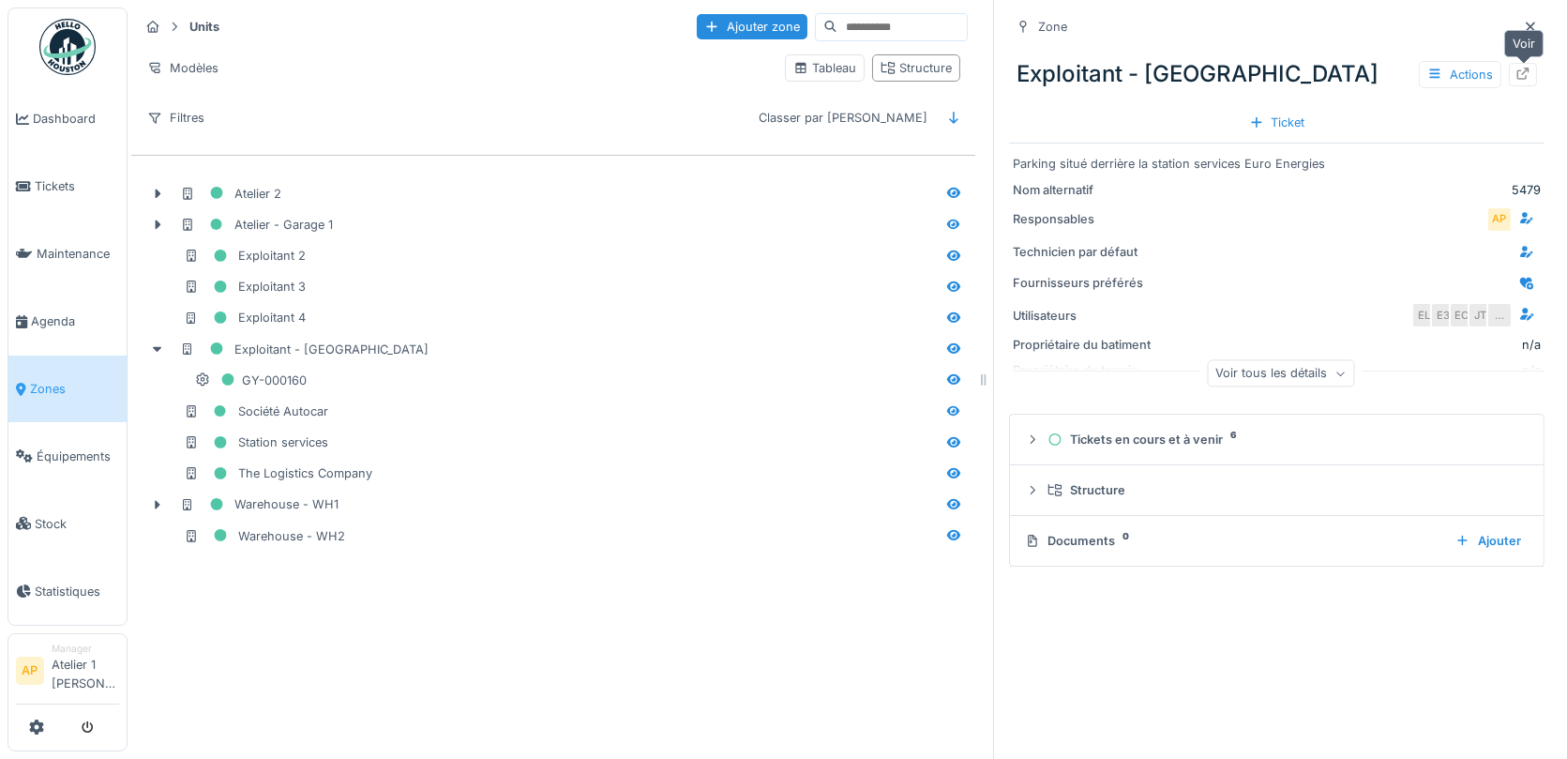
click at [1513, 71] on div at bounding box center [1523, 74] width 28 height 23
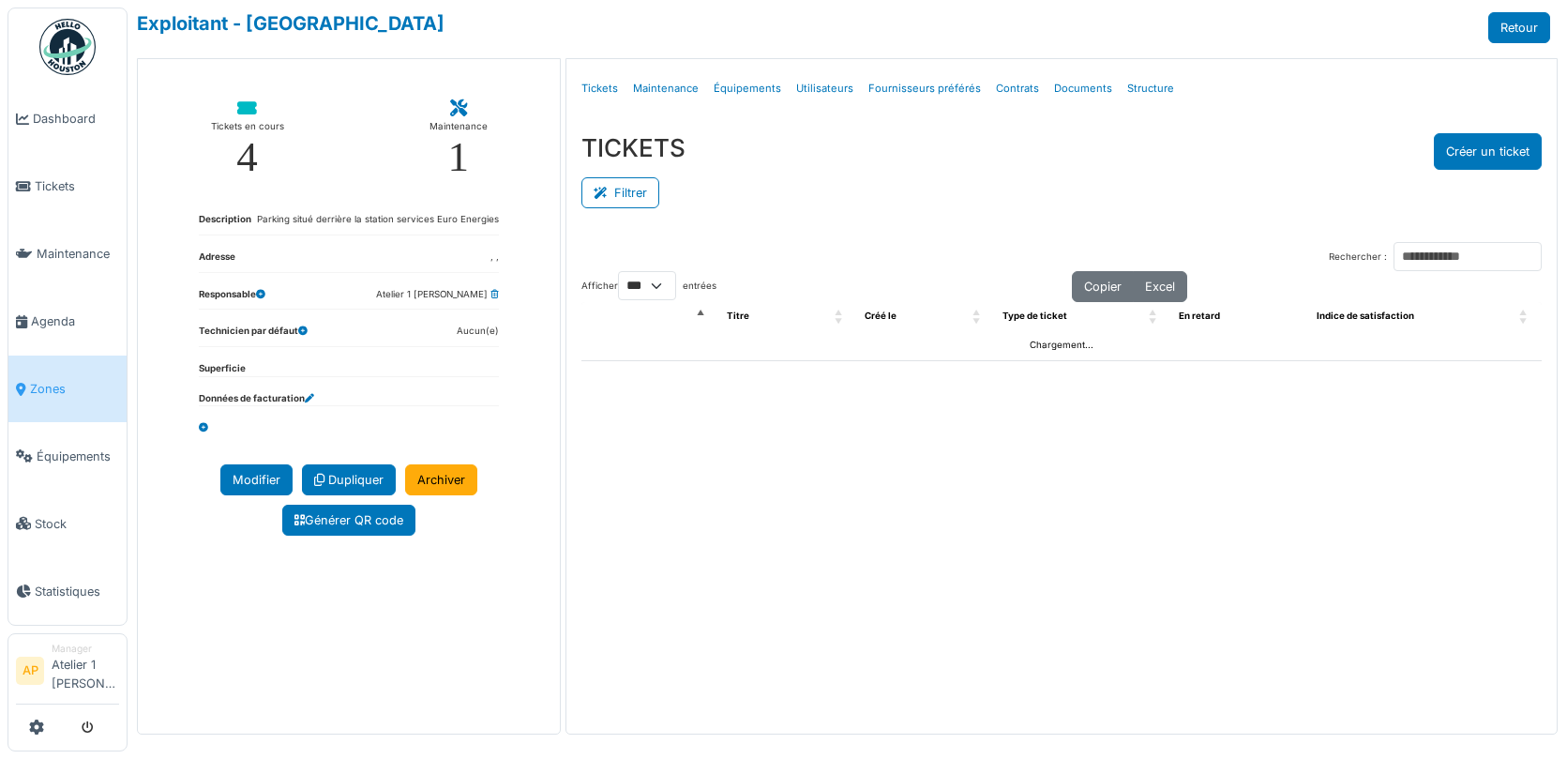
select select "***"
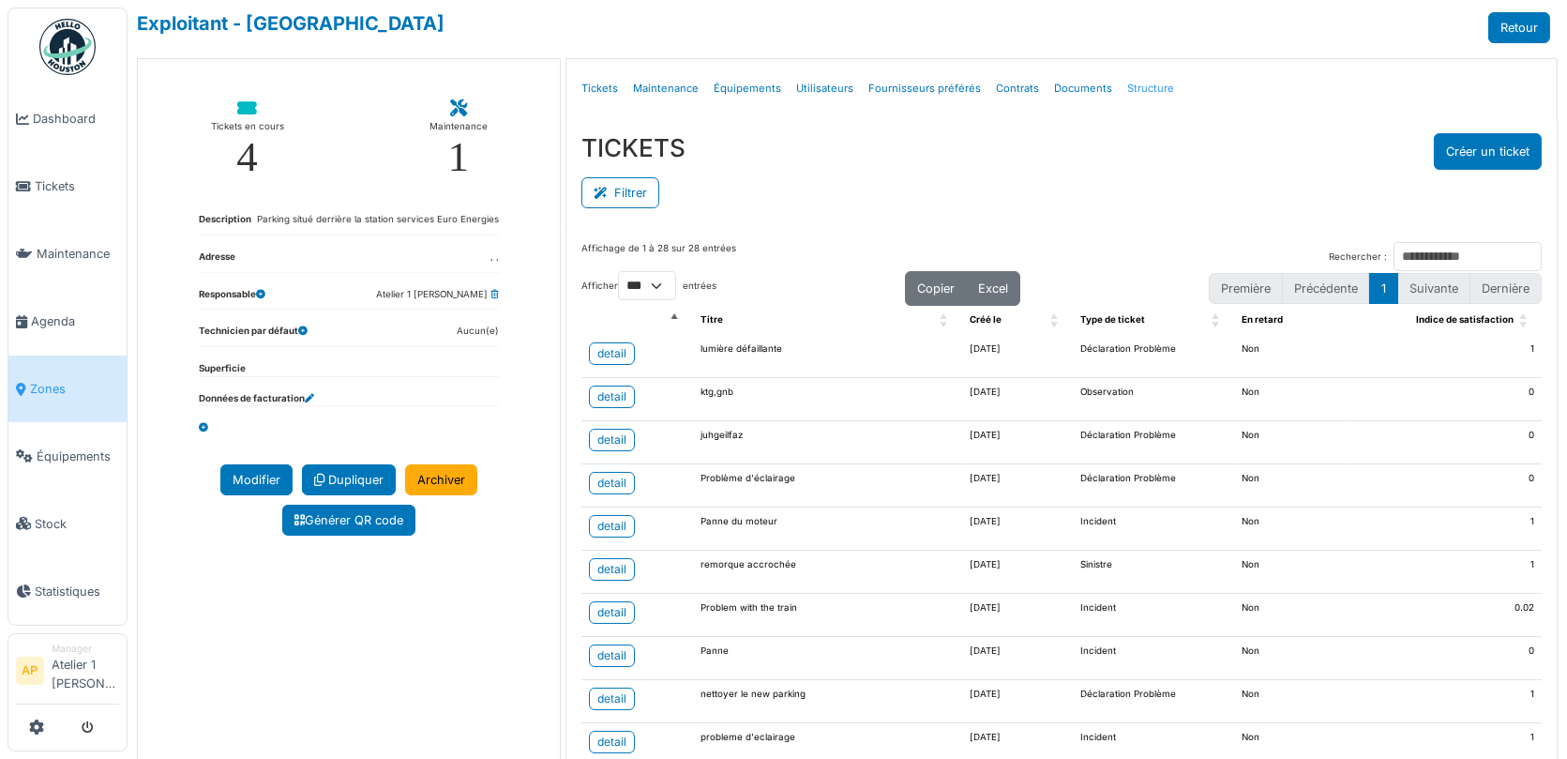
click at [1142, 81] on link "Structure" at bounding box center [1151, 89] width 62 height 44
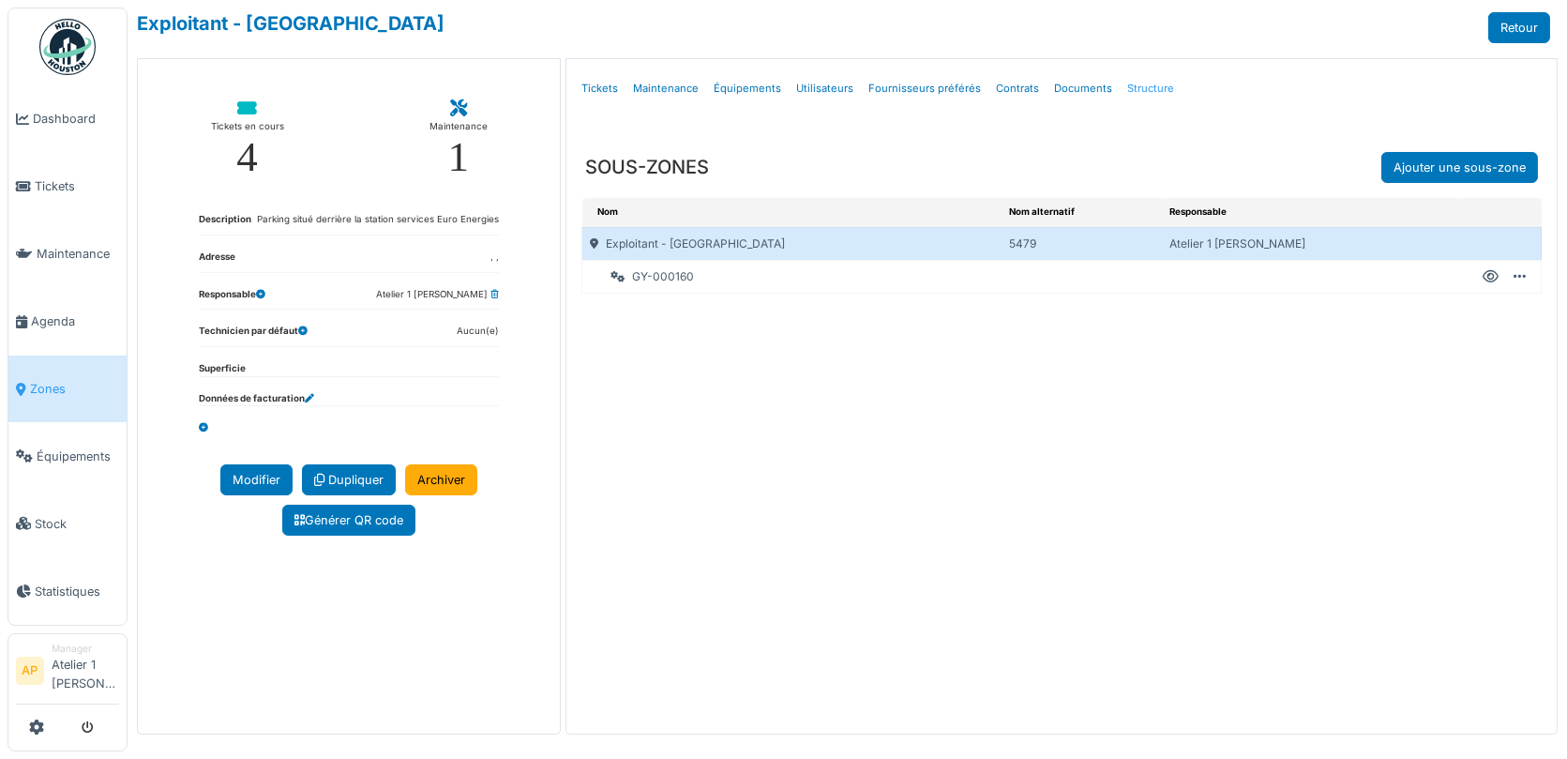
click at [1135, 89] on link "Structure" at bounding box center [1151, 89] width 62 height 44
click at [72, 387] on span "Zones" at bounding box center [74, 389] width 89 height 18
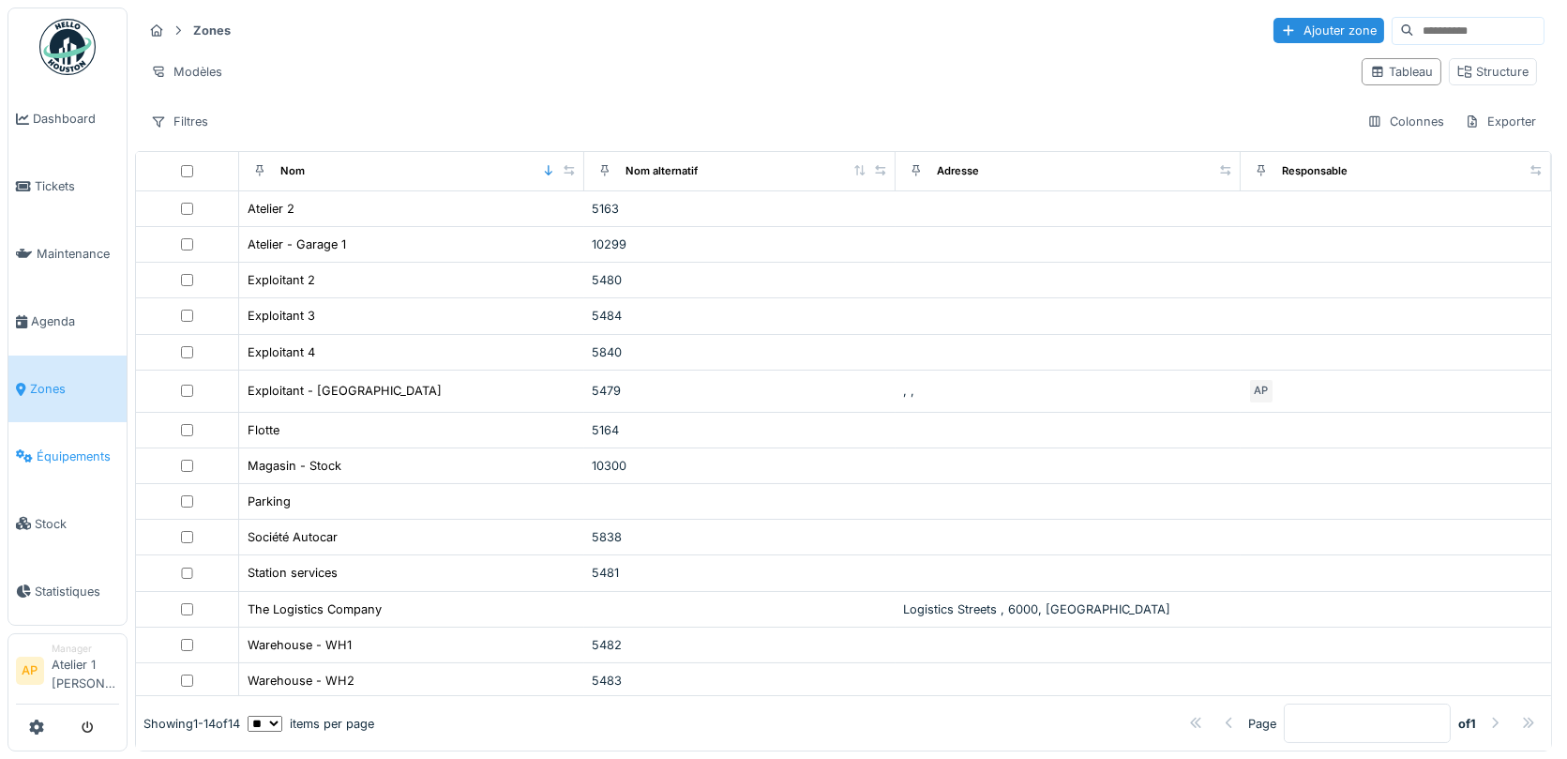
click at [37, 449] on span "Équipements" at bounding box center [78, 456] width 83 height 18
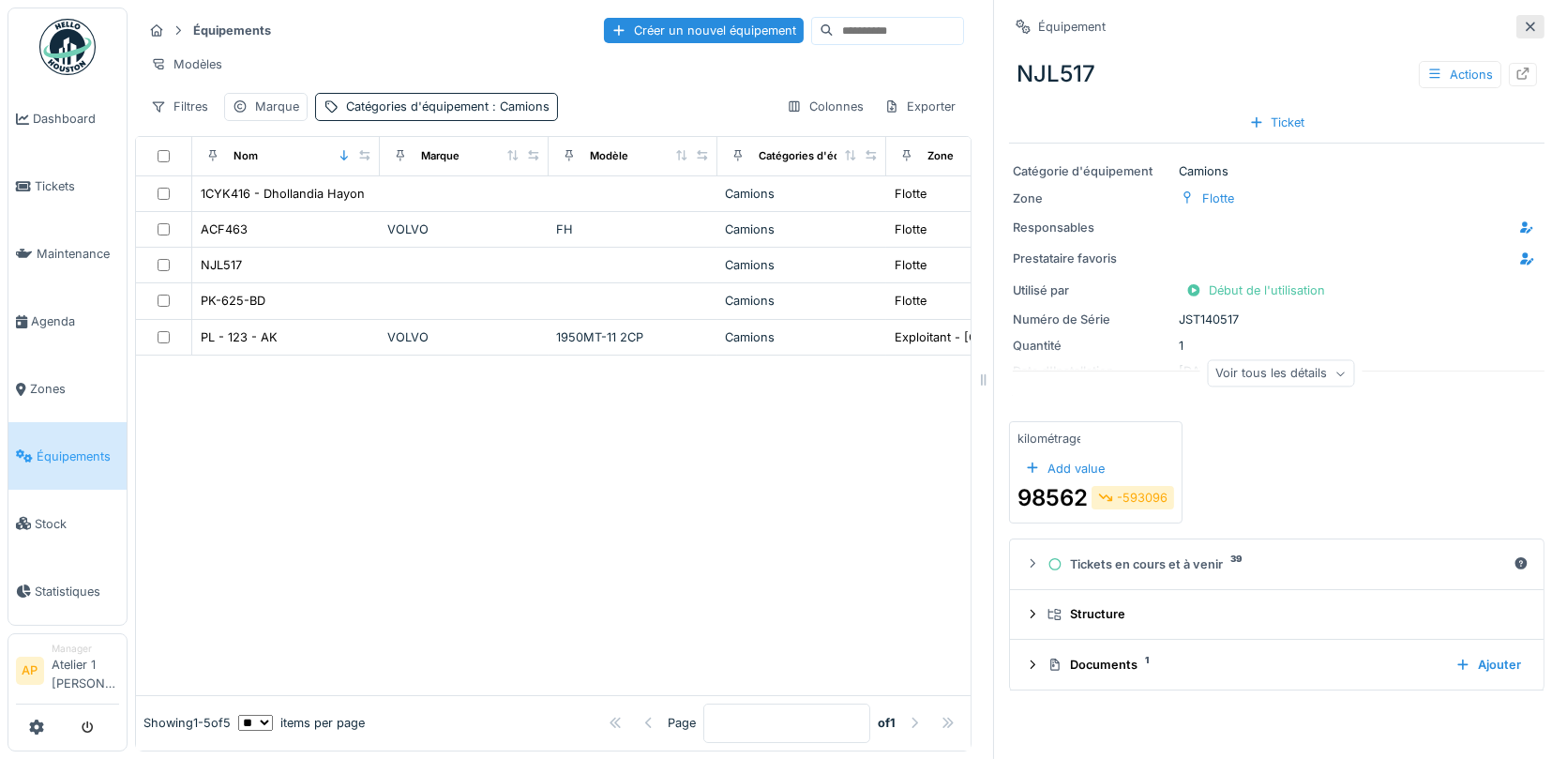
click at [1526, 21] on icon at bounding box center [1530, 27] width 15 height 12
